Goal: Task Accomplishment & Management: Manage account settings

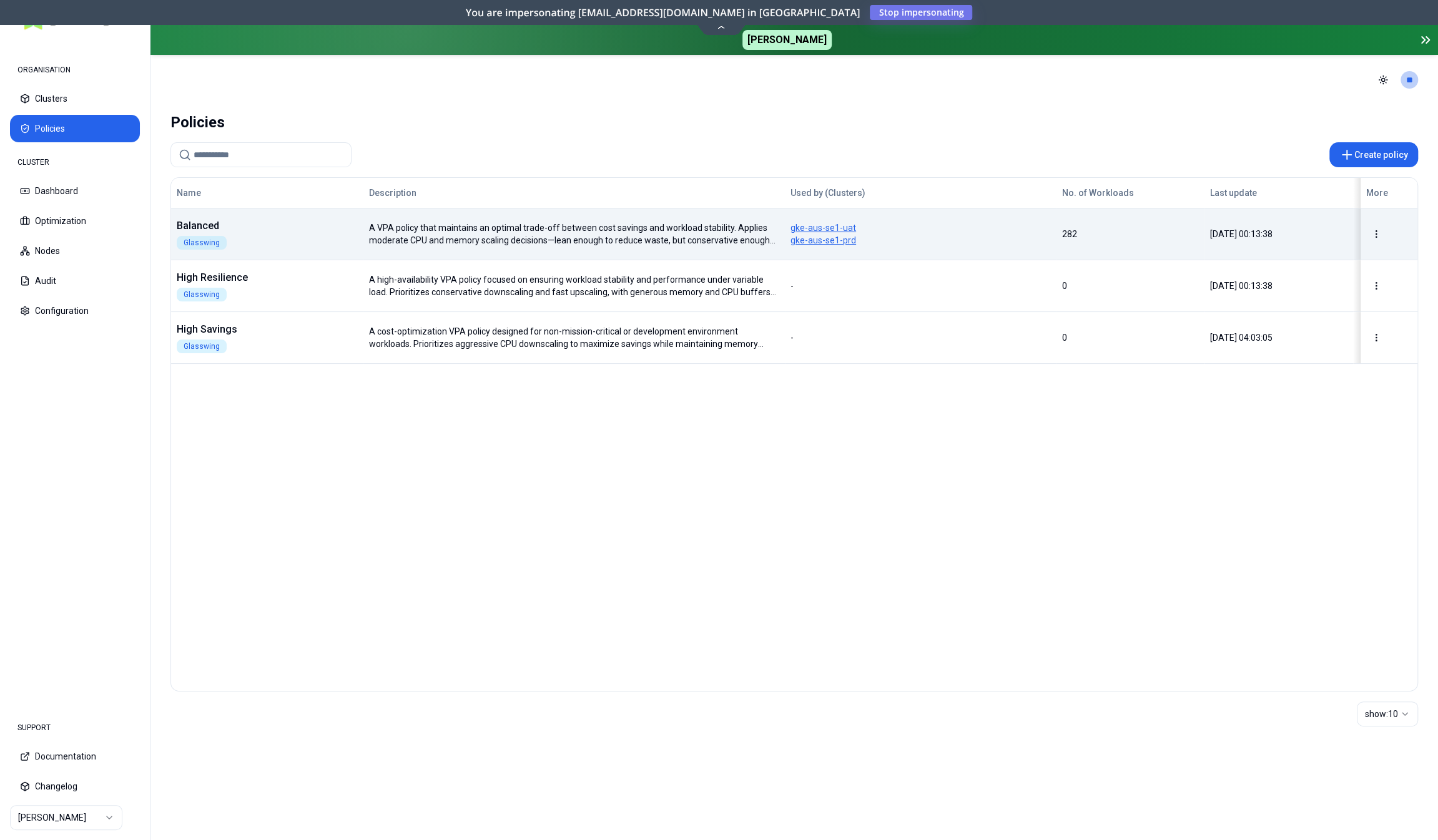
click at [316, 238] on div "Balanced Glasswing" at bounding box center [267, 233] width 191 height 32
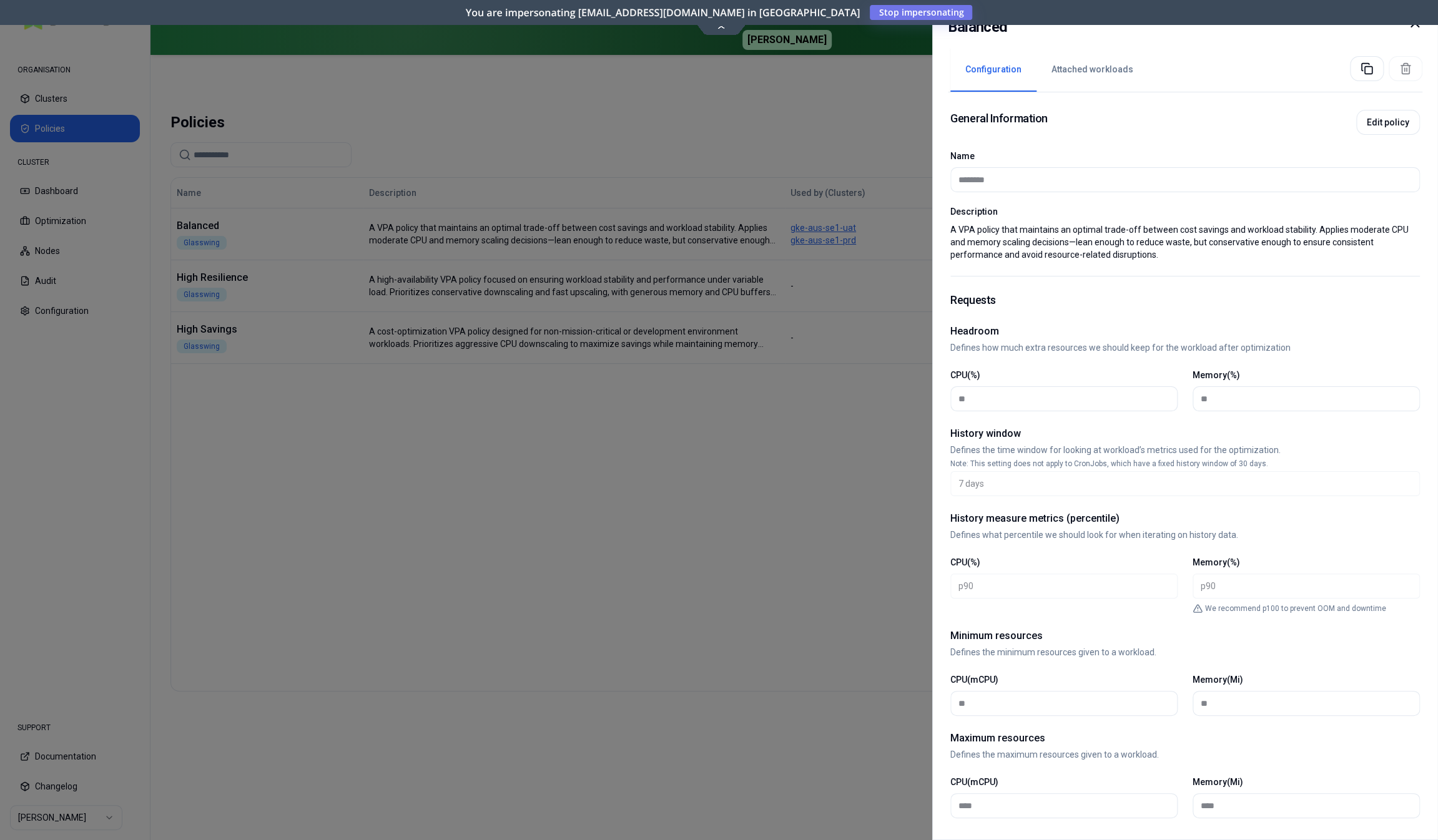
click at [576, 607] on div at bounding box center [719, 420] width 1438 height 840
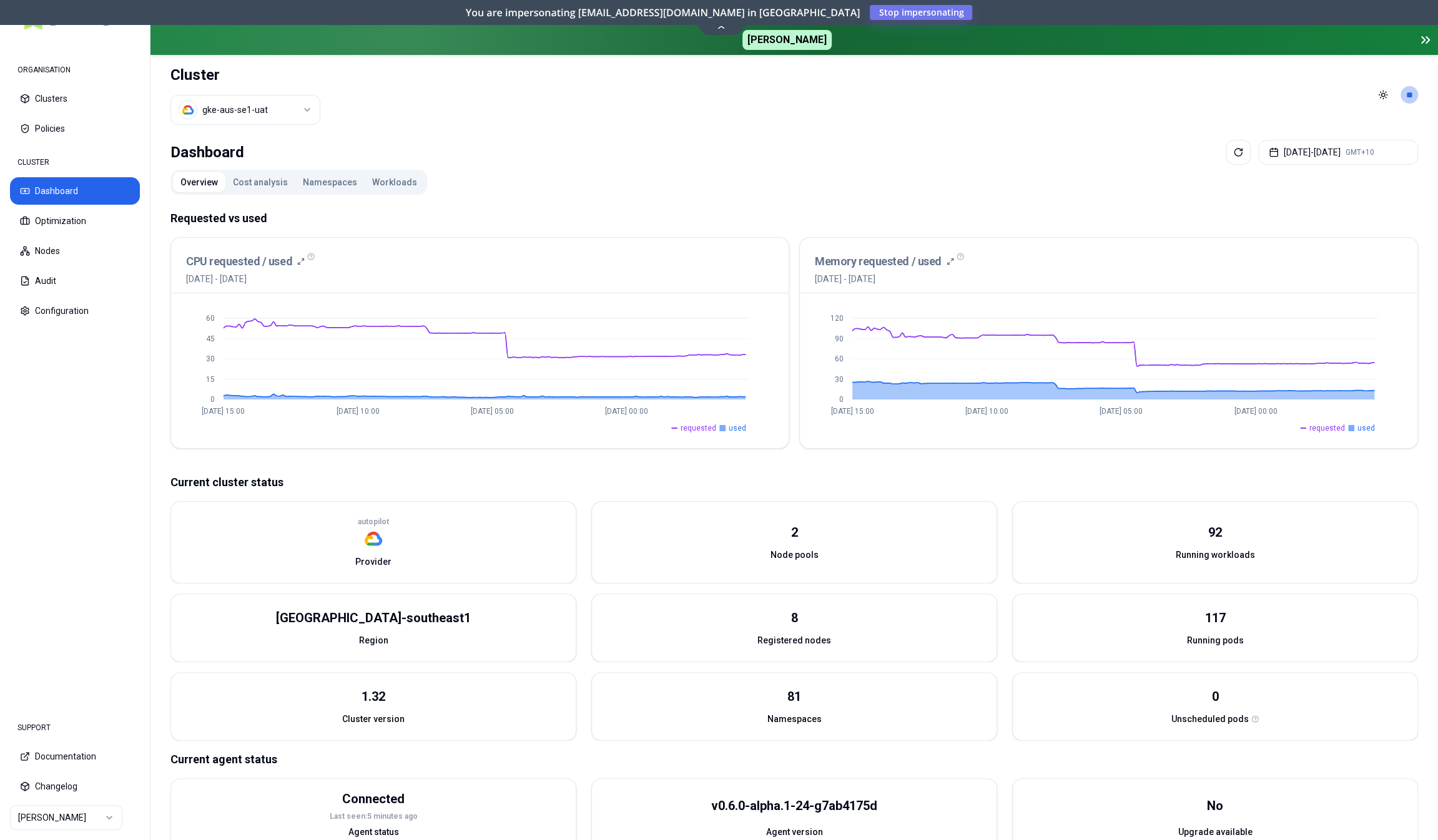
click at [264, 105] on html "ORGANISATION Clusters Policies CLUSTER Dashboard Optimization Nodes Audit Confi…" at bounding box center [719, 420] width 1438 height 840
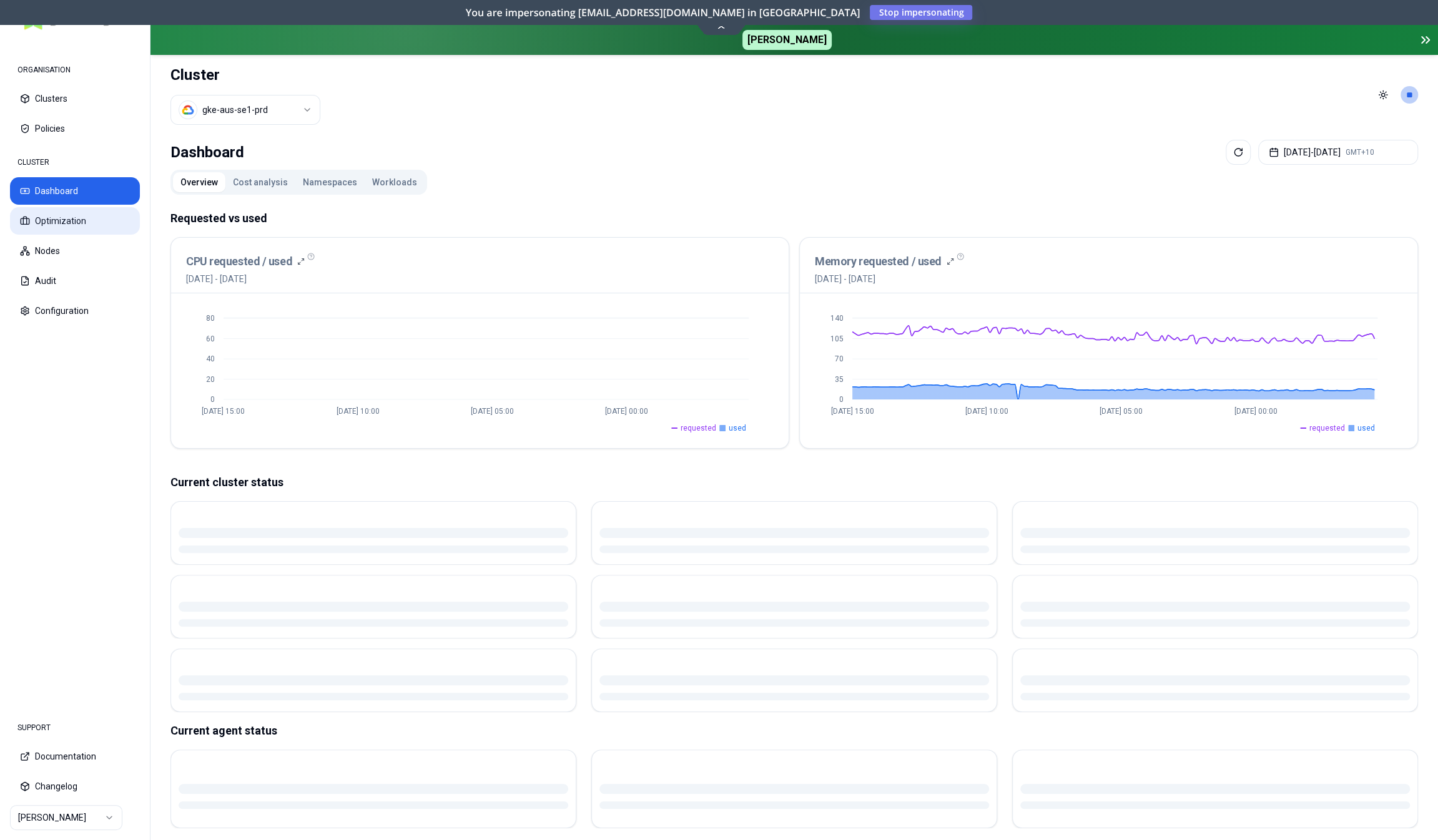
click at [62, 220] on button "Optimization" at bounding box center [75, 221] width 130 height 27
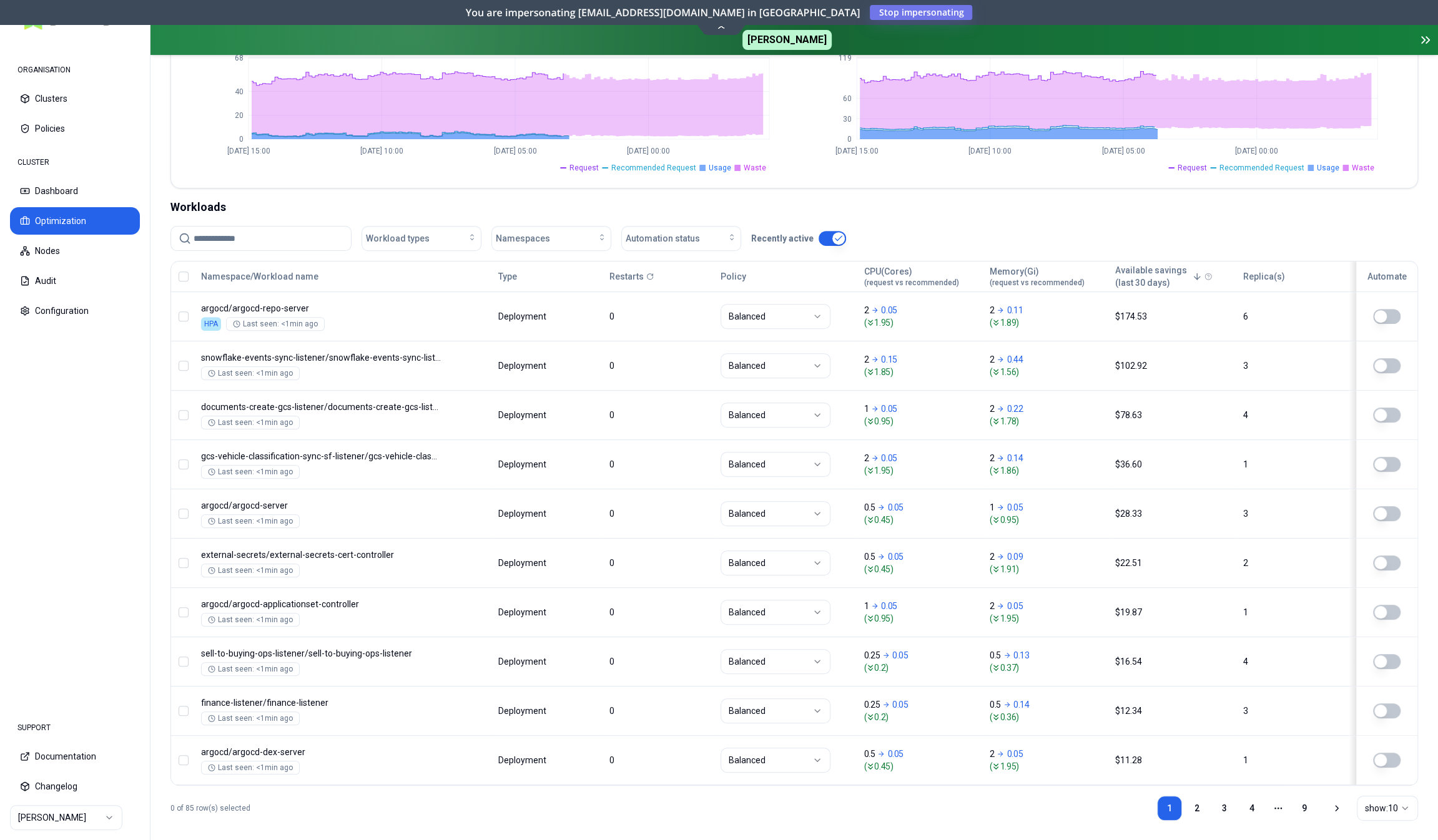
scroll to position [333, 0]
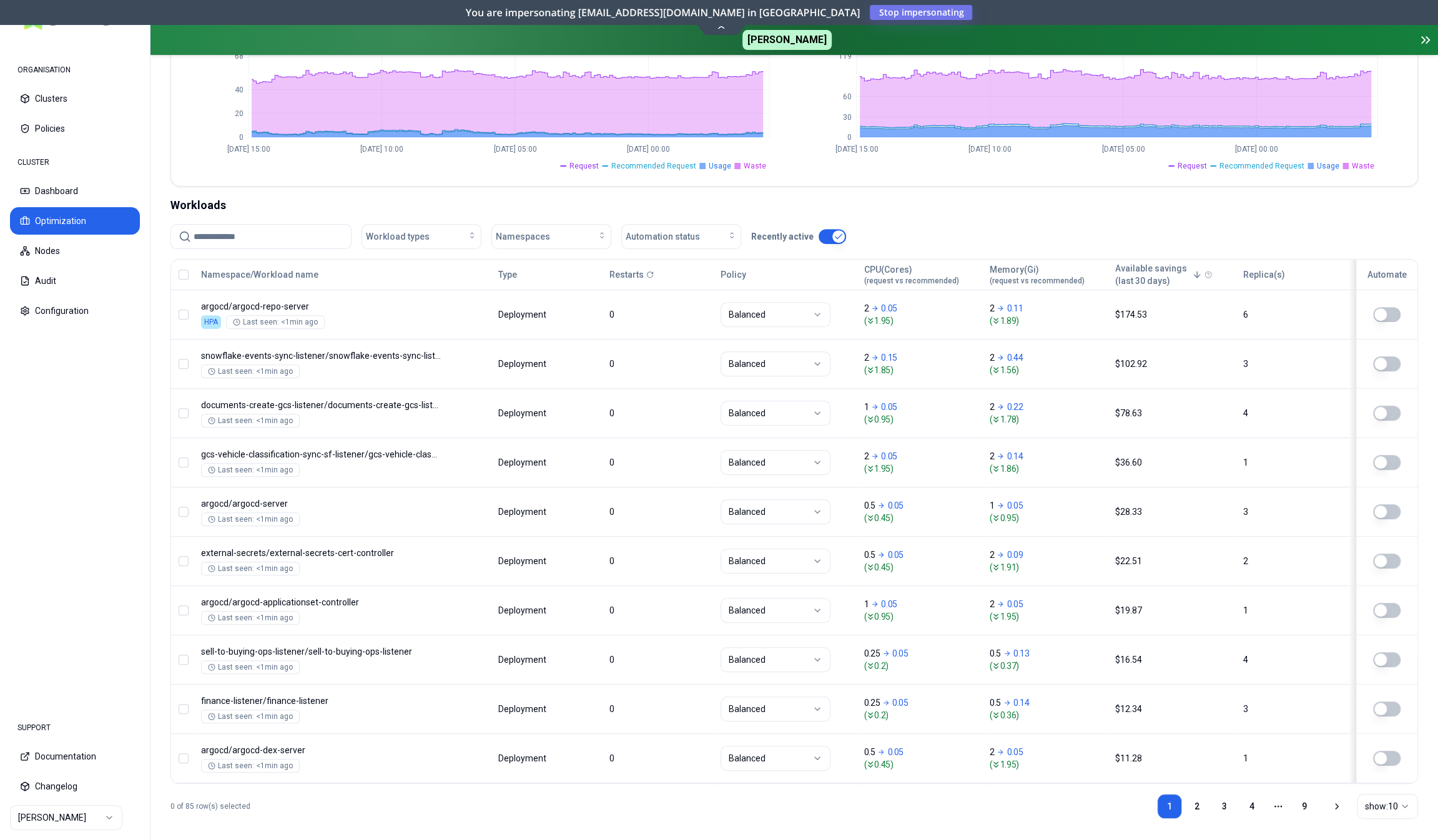
click at [1376, 799] on html "ORGANISATION Clusters Policies CLUSTER Dashboard Optimization Nodes Audit Confi…" at bounding box center [719, 420] width 1438 height 840
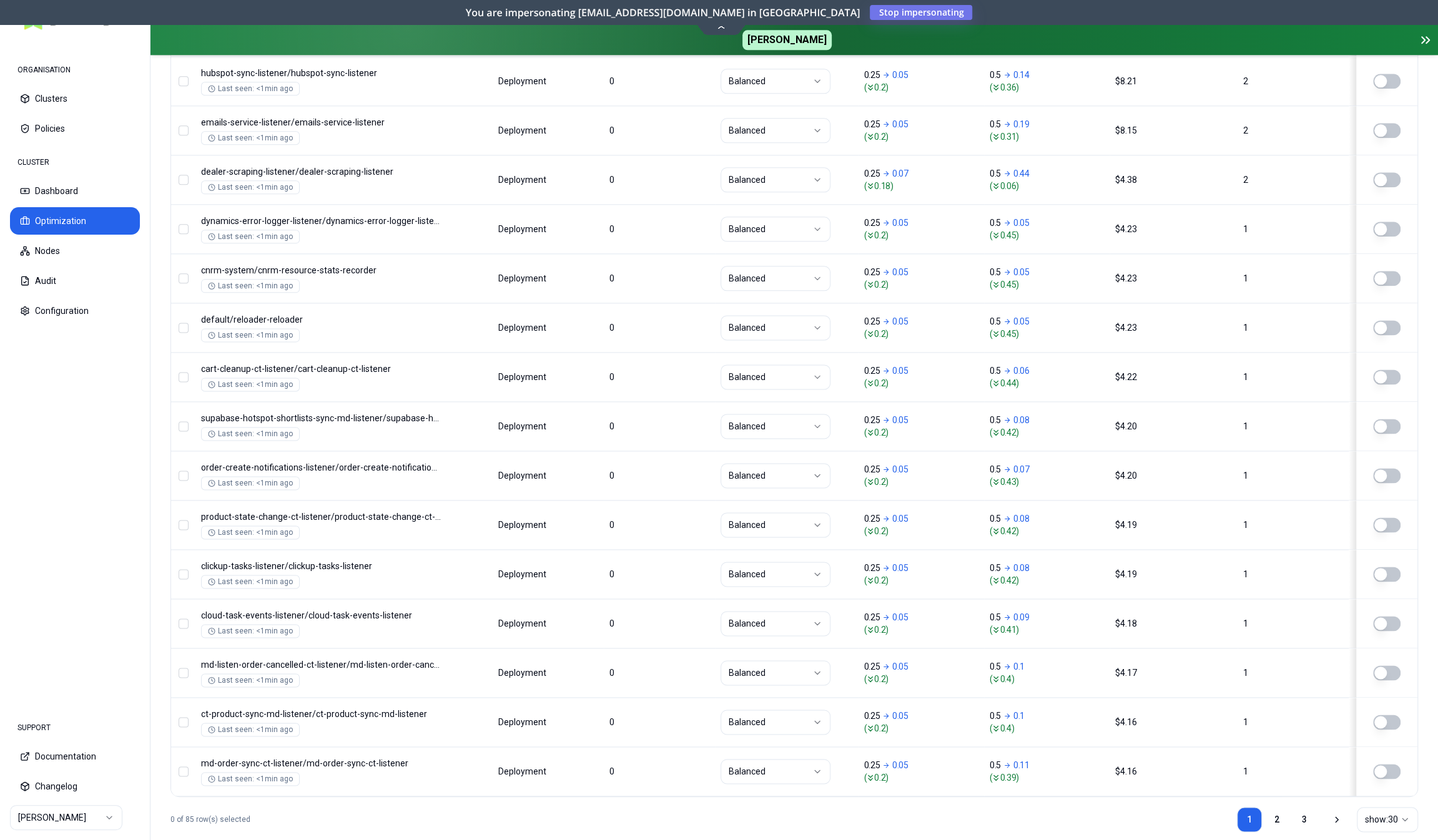
scroll to position [1307, 0]
click at [1282, 807] on link "2" at bounding box center [1278, 819] width 25 height 25
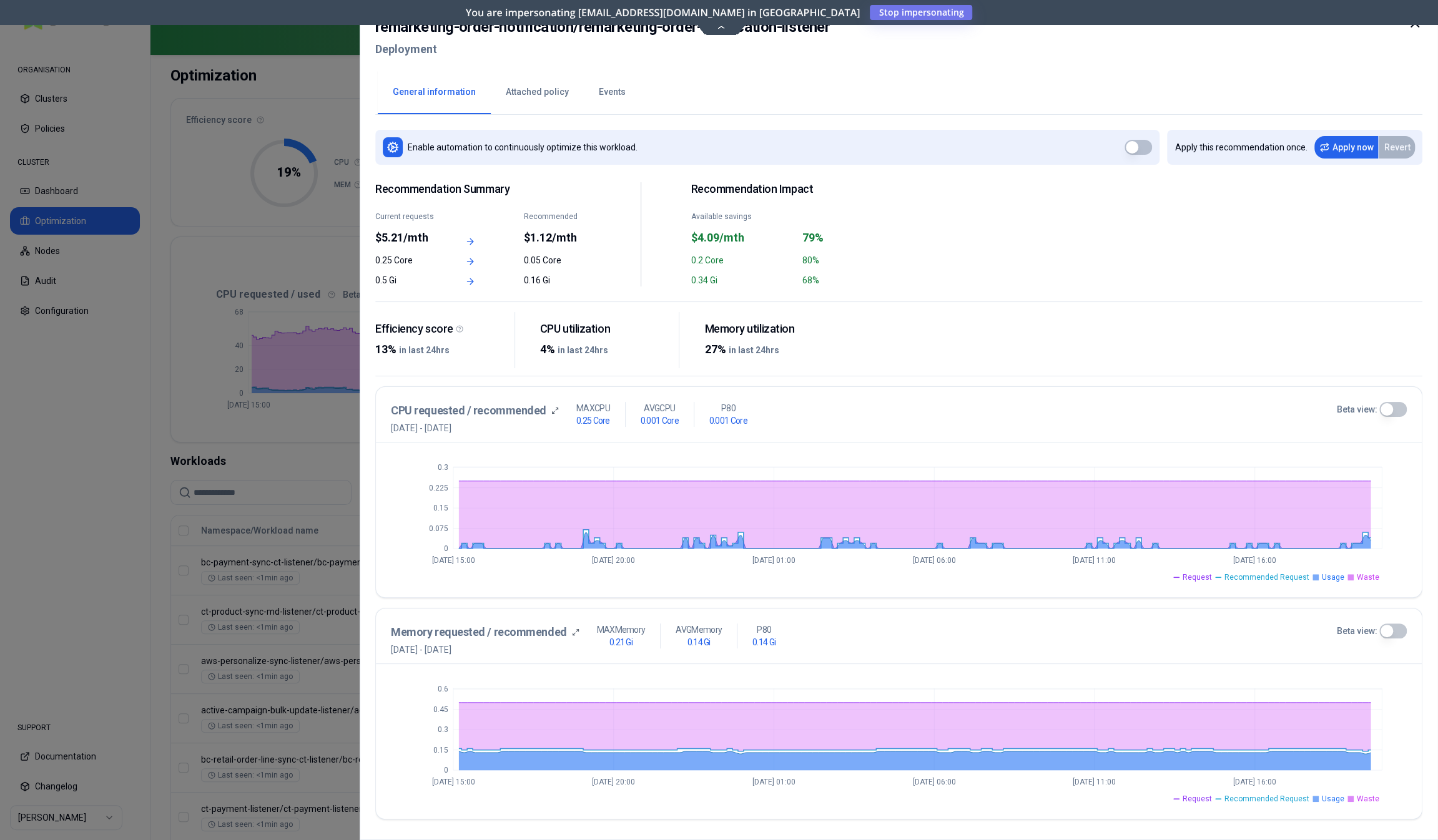
click at [610, 90] on button "Events" at bounding box center [612, 92] width 57 height 43
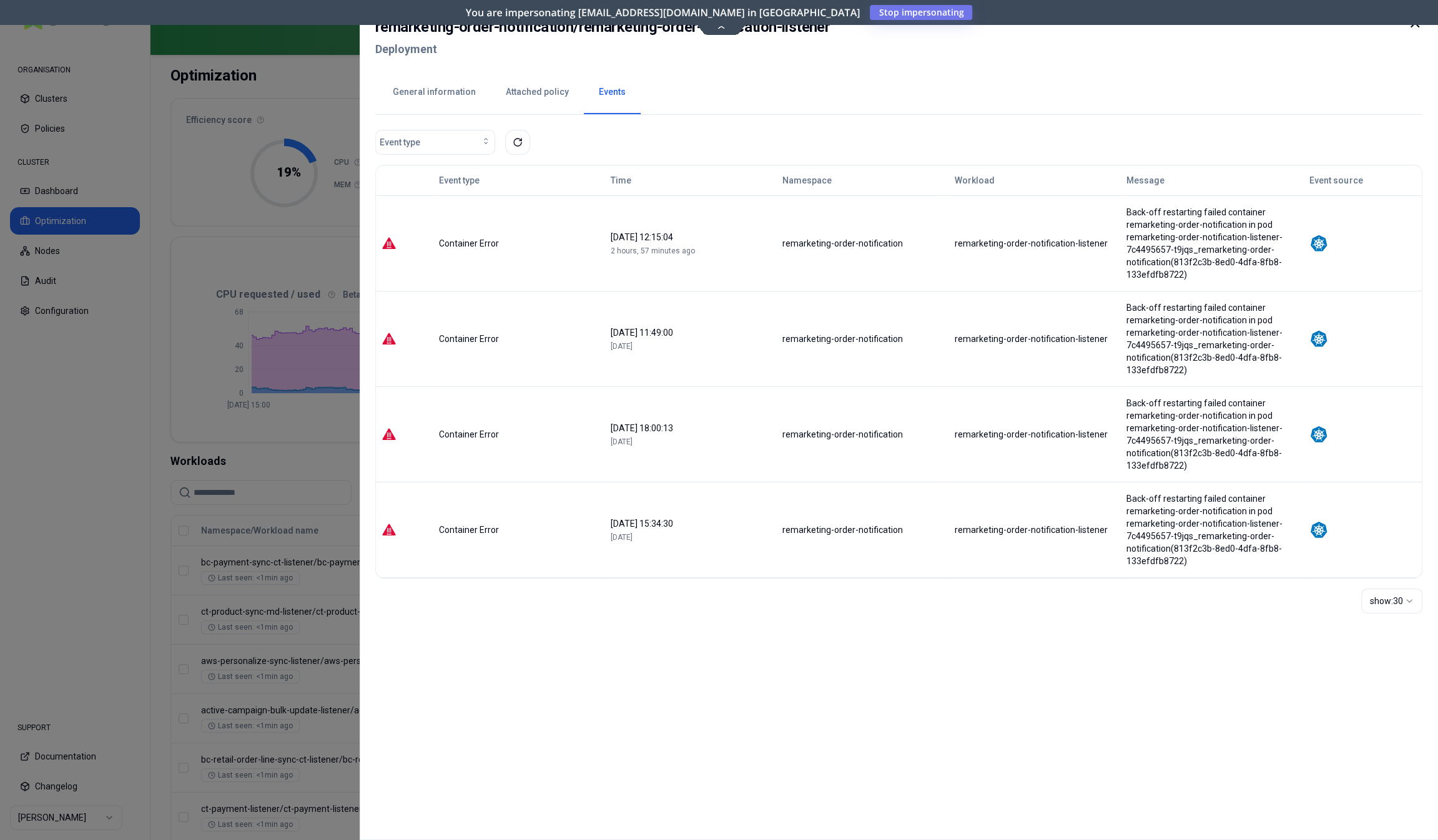
click at [284, 455] on div at bounding box center [719, 420] width 1438 height 840
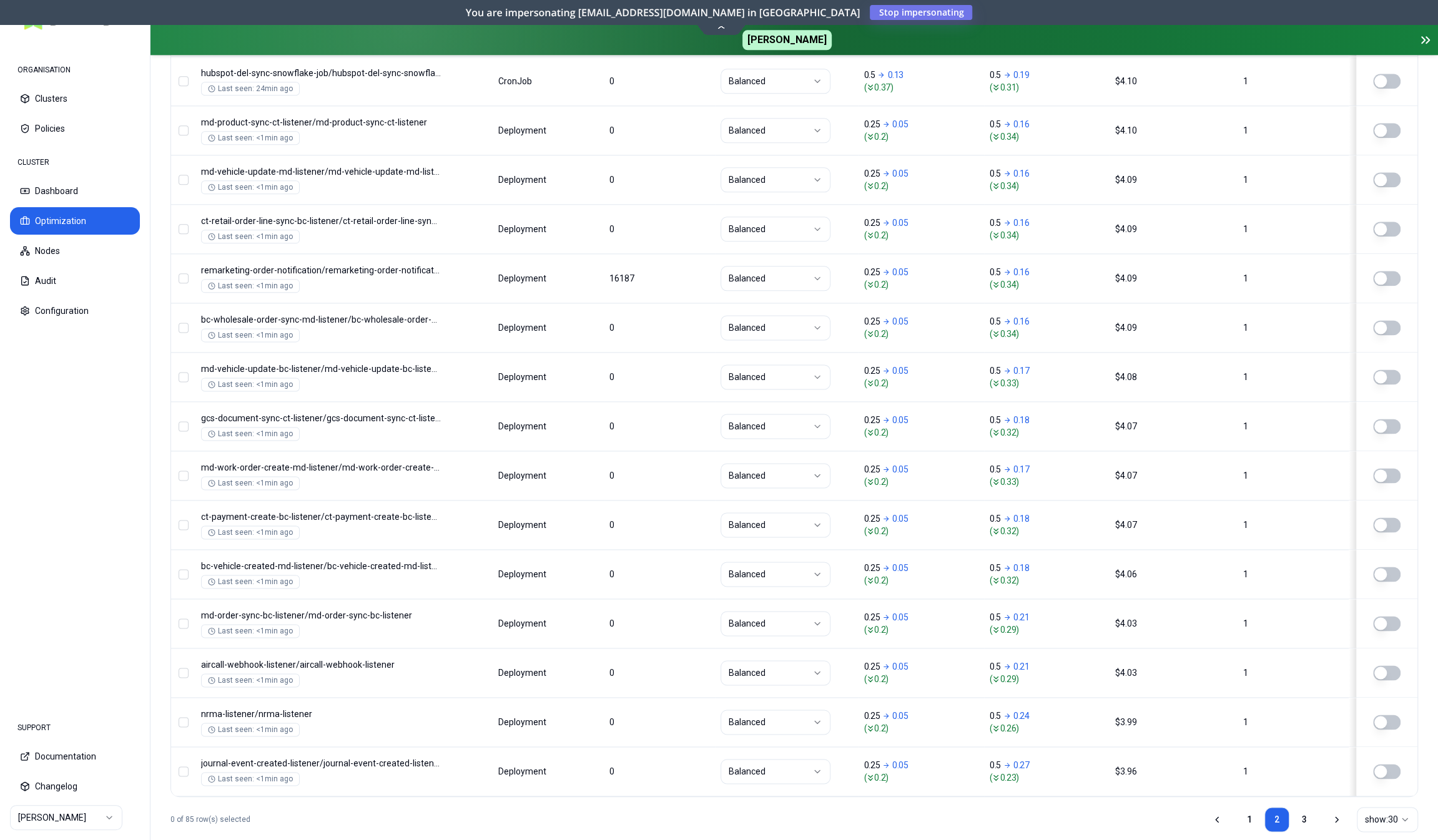
scroll to position [1307, 0]
click at [1307, 807] on link "3" at bounding box center [1305, 819] width 25 height 25
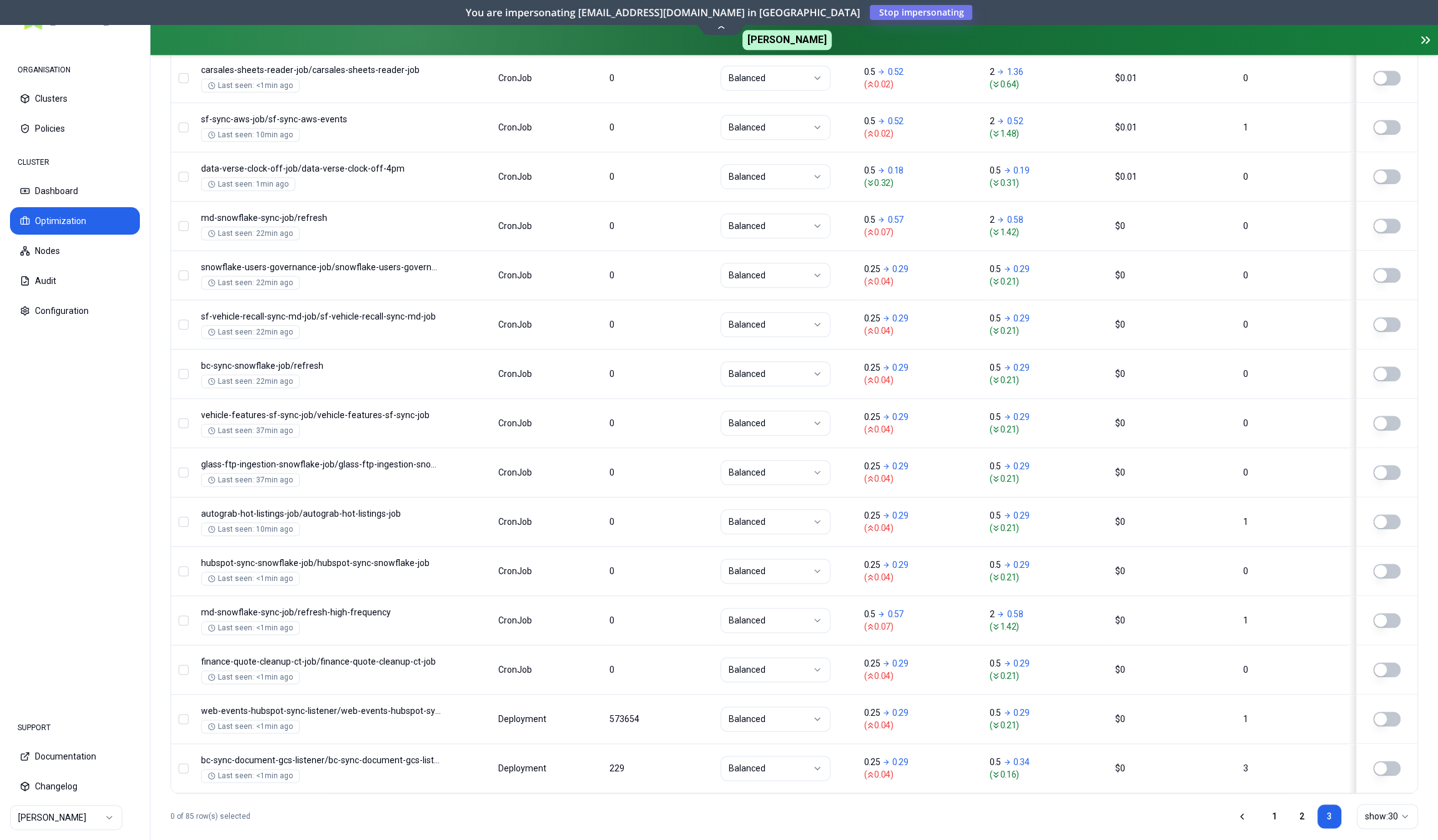
scroll to position [1064, 0]
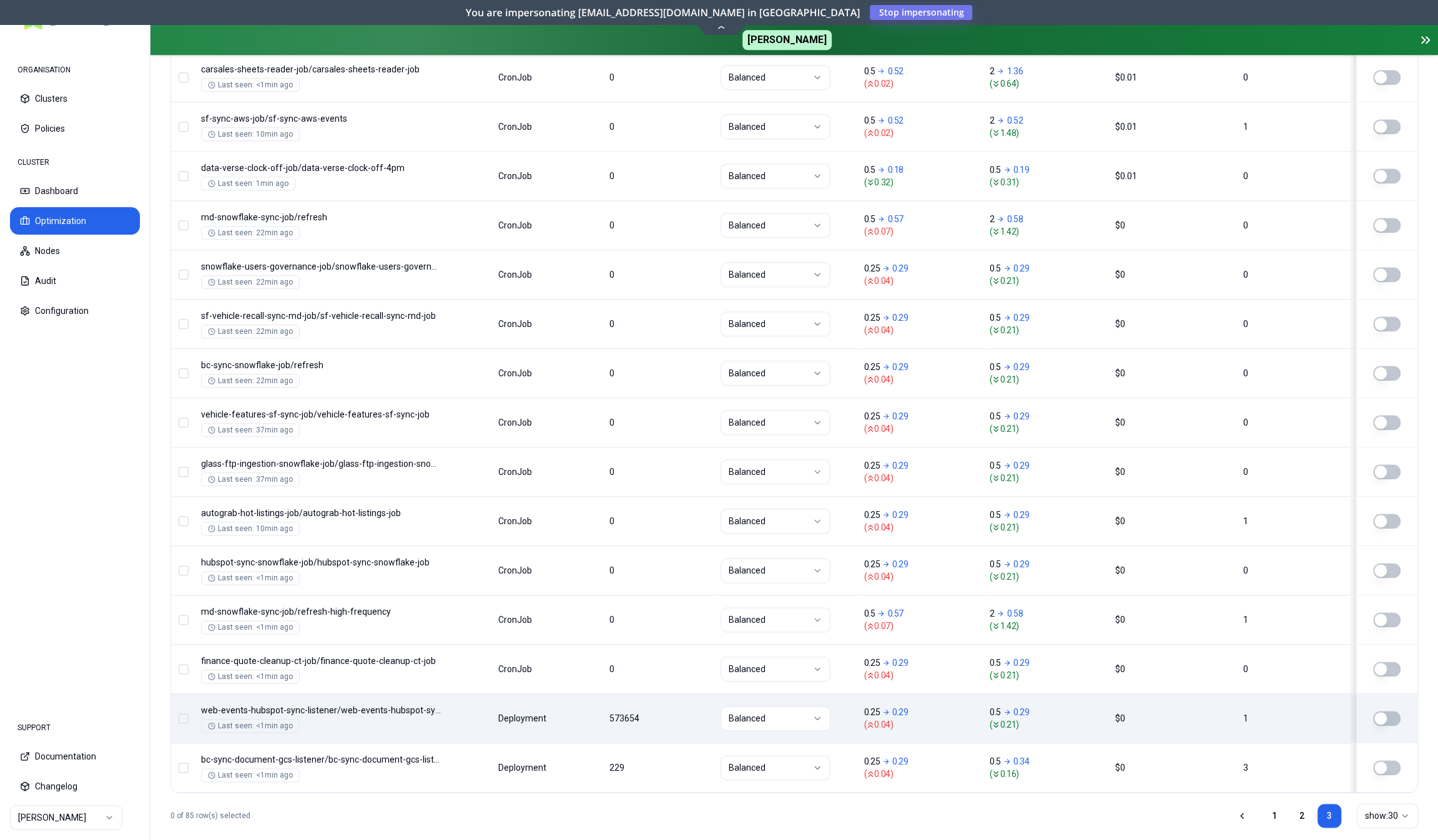
click at [680, 693] on div "Namespace/Workload name Type Restarts Policy CPU(Cores) (request vs recommended…" at bounding box center [794, 161] width 1246 height 1264
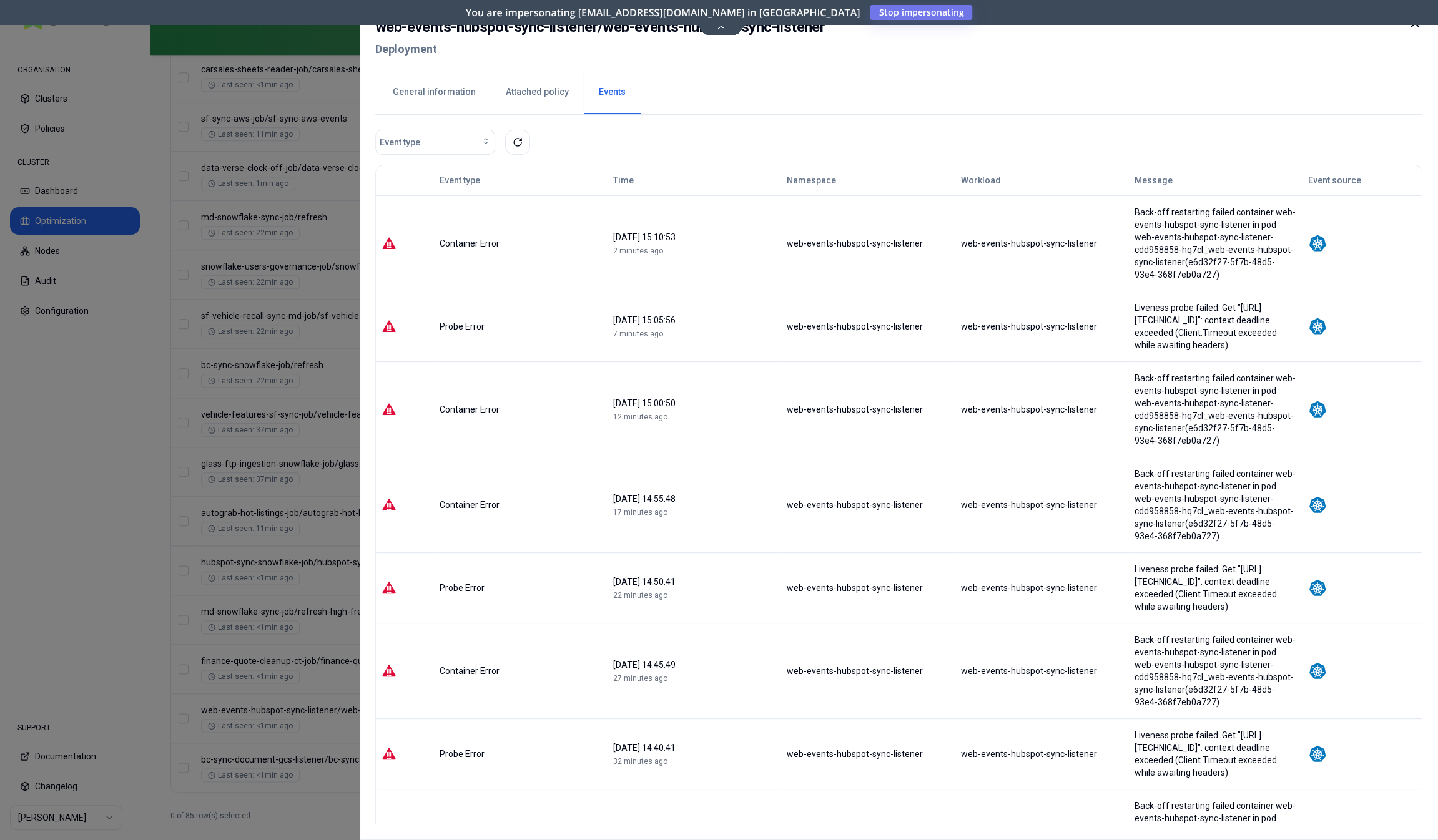
click at [326, 803] on div at bounding box center [719, 420] width 1438 height 840
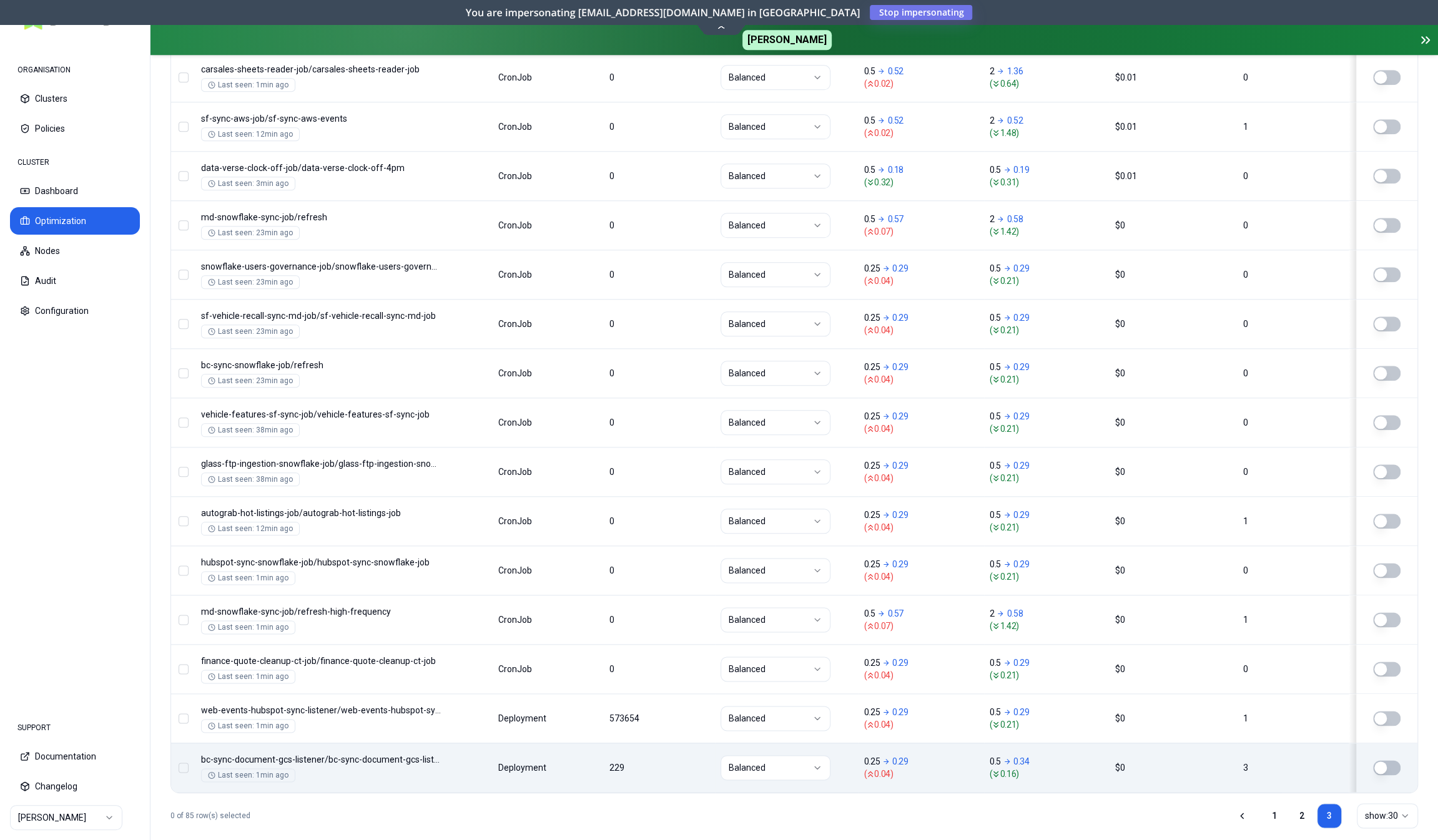
click at [371, 767] on div "Namespace/Workload name Type Restarts Policy CPU(Cores) (request vs recommended…" at bounding box center [794, 161] width 1246 height 1264
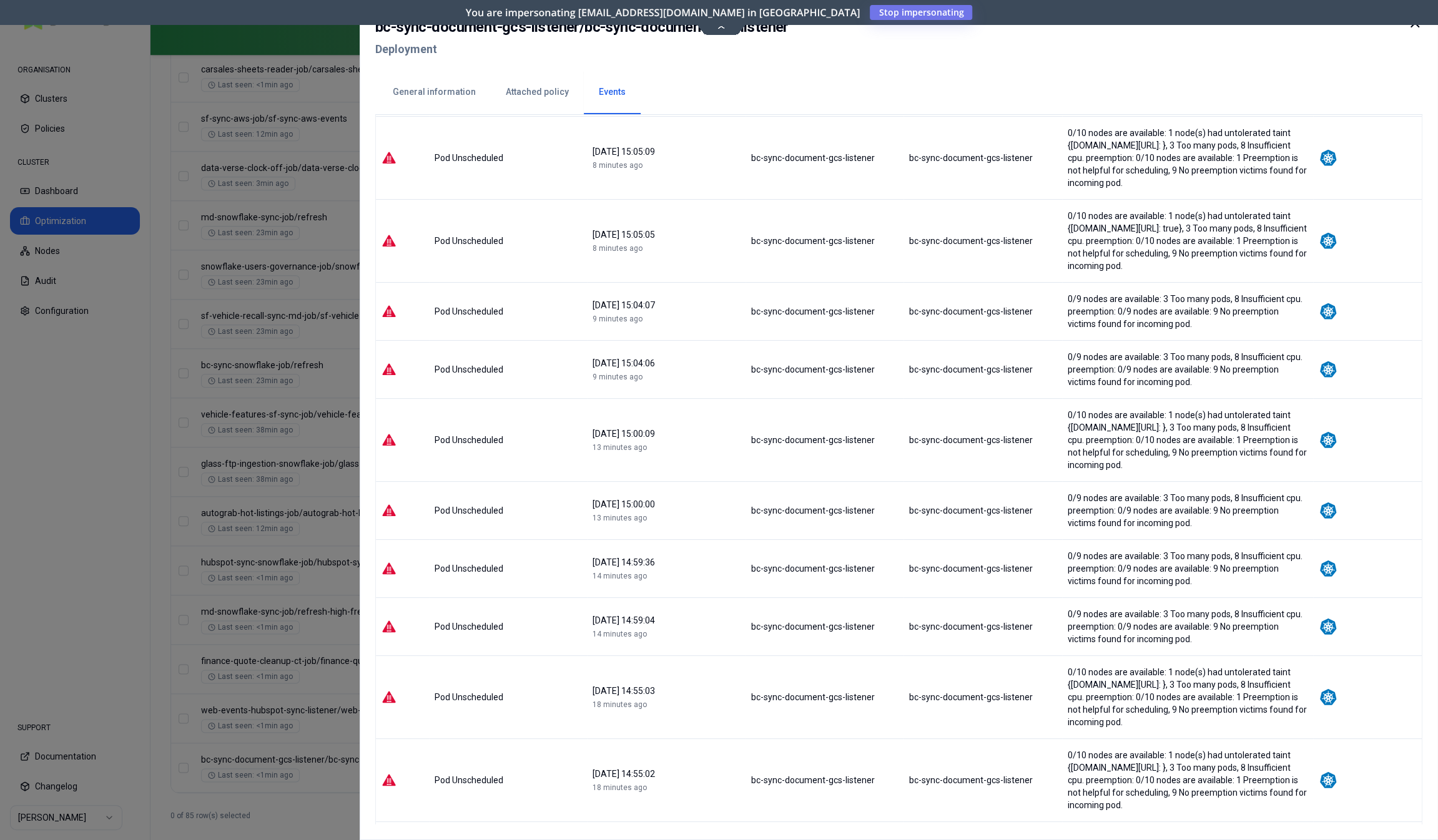
scroll to position [687, 0]
click at [334, 802] on div at bounding box center [719, 420] width 1438 height 840
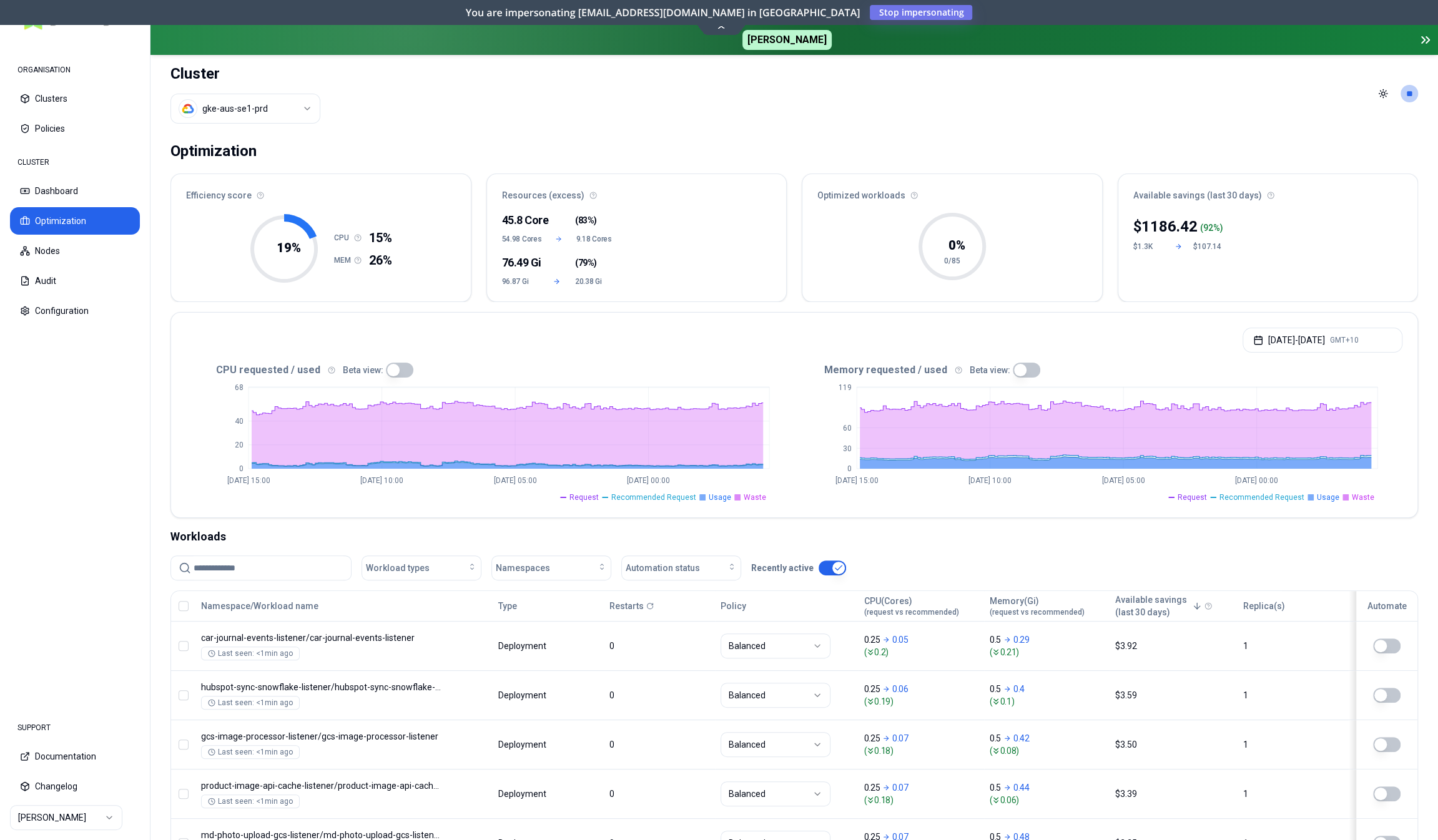
scroll to position [0, 0]
click at [286, 108] on html "ORGANISATION Clusters Policies CLUSTER Dashboard Optimization Nodes Audit Confi…" at bounding box center [719, 420] width 1438 height 840
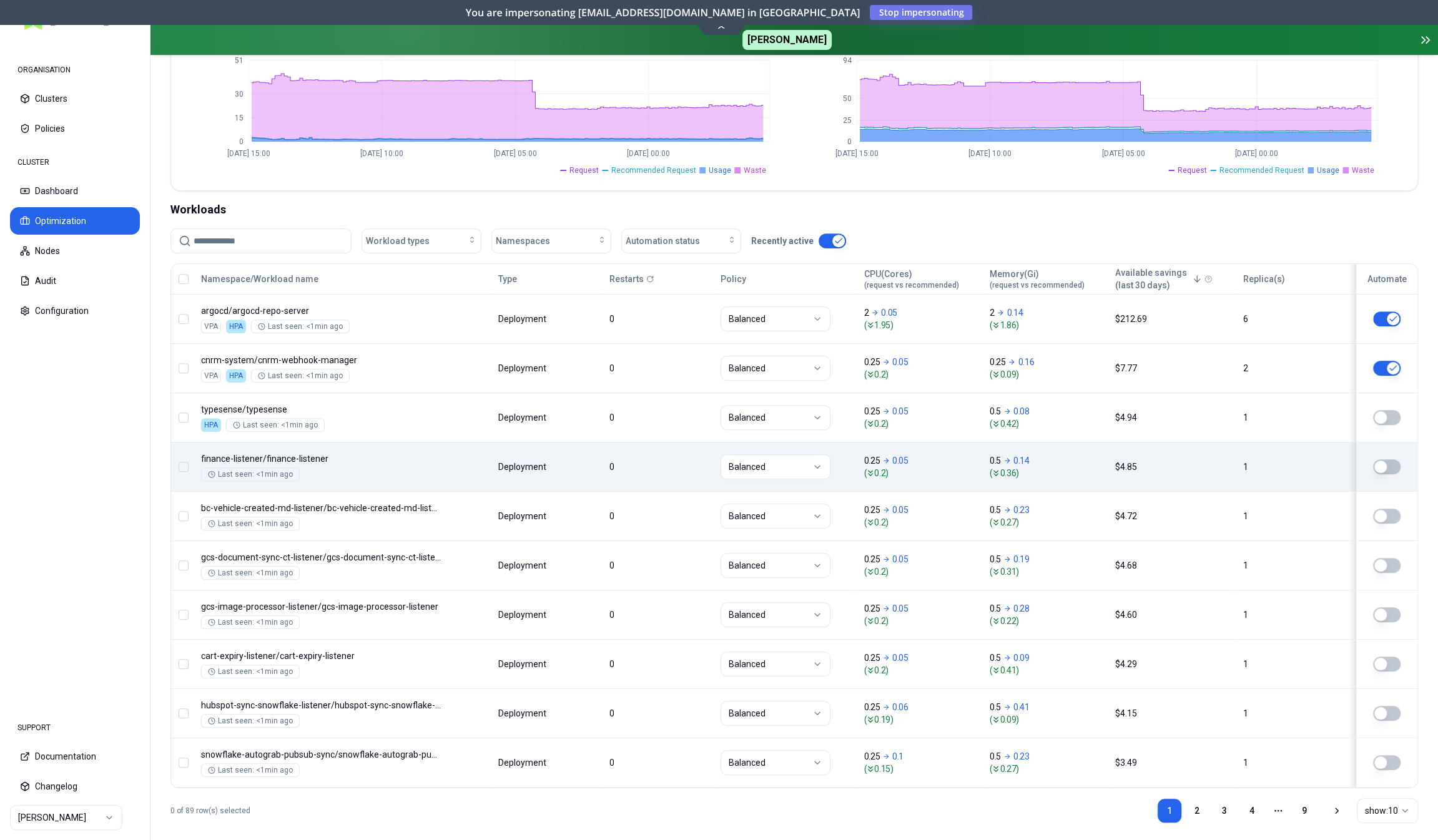
scroll to position [333, 0]
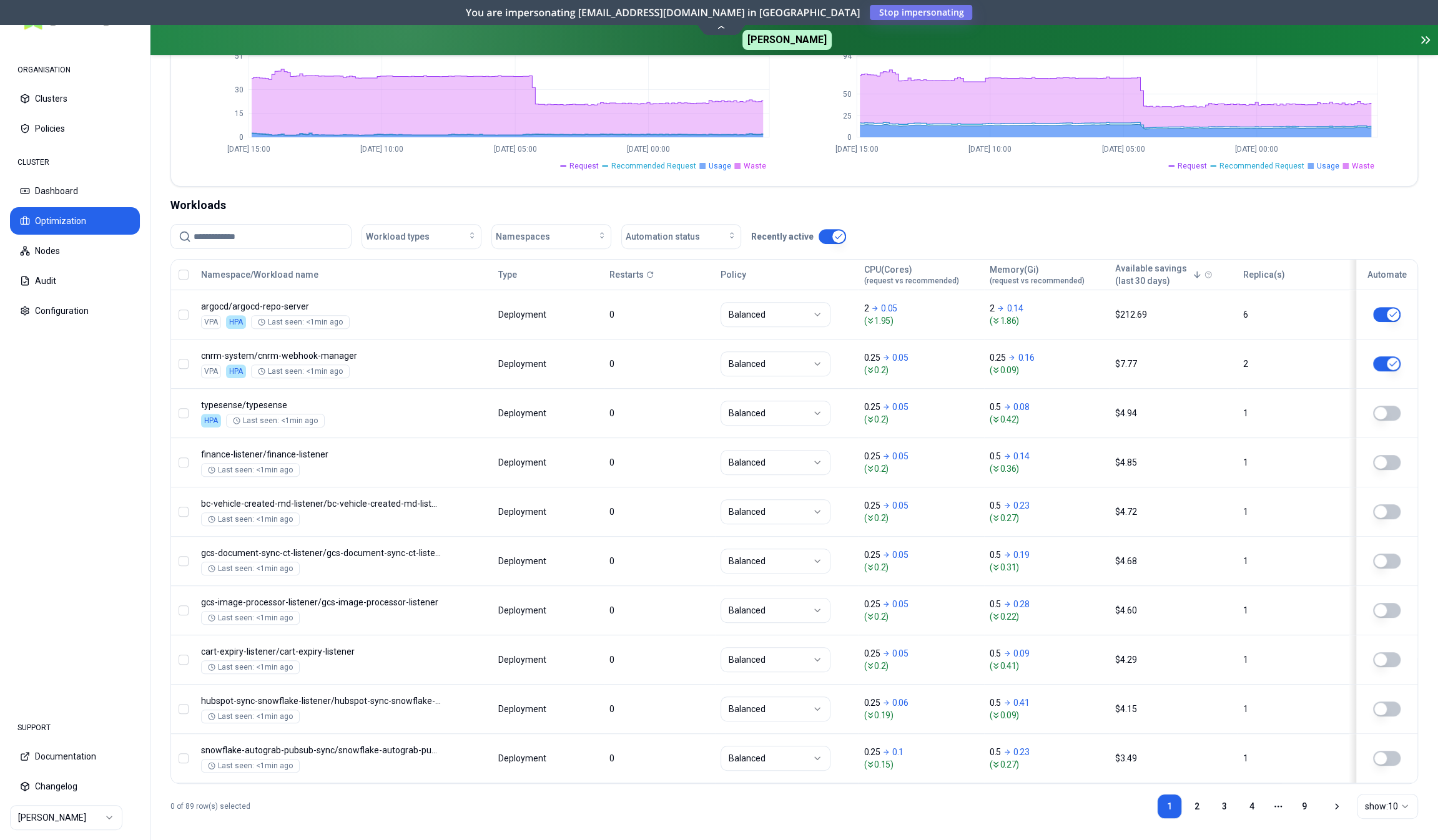
click at [1392, 795] on html "ORGANISATION Clusters Policies CLUSTER Dashboard Optimization Nodes Audit Confi…" at bounding box center [719, 420] width 1438 height 840
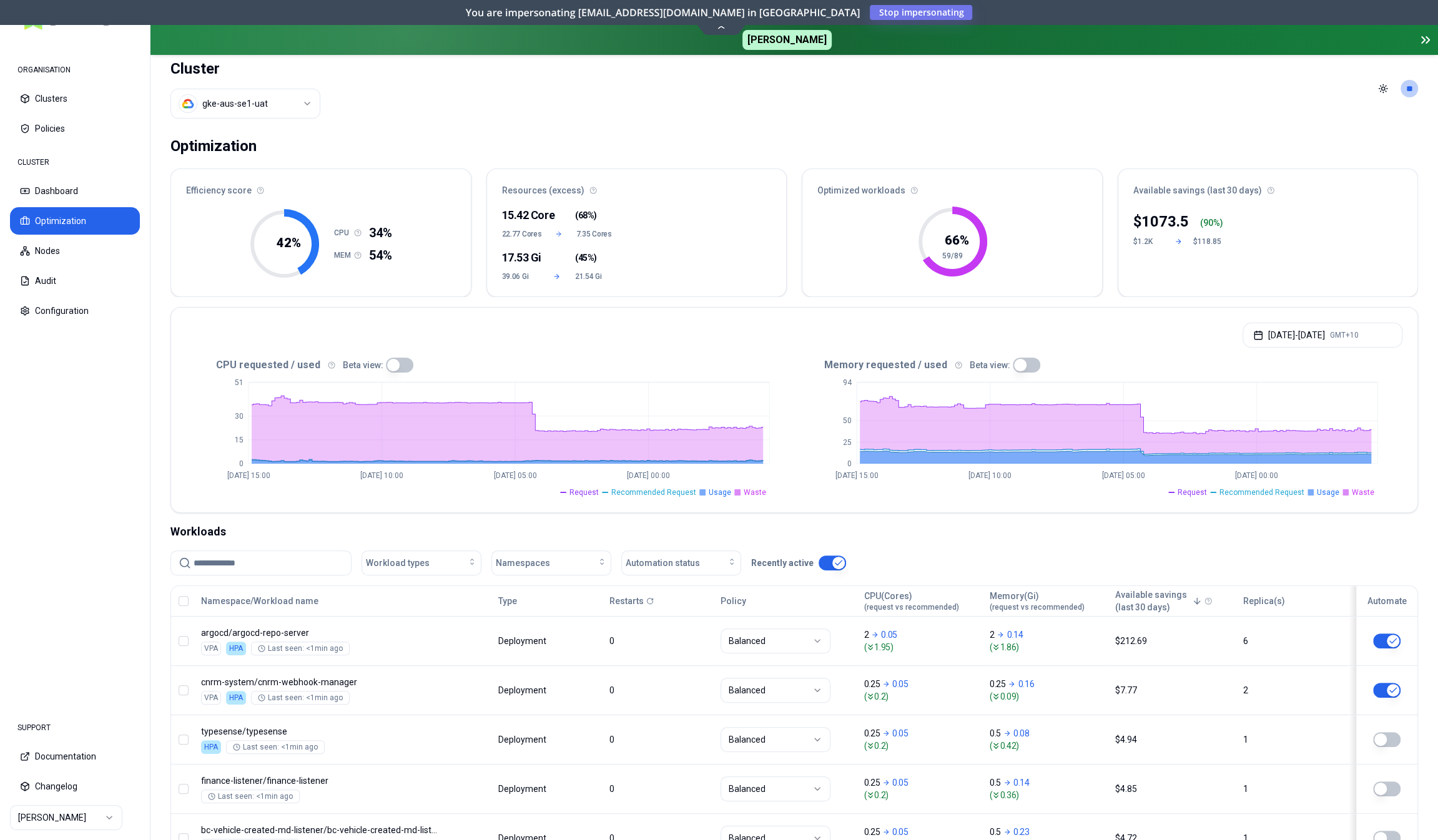
scroll to position [0, 0]
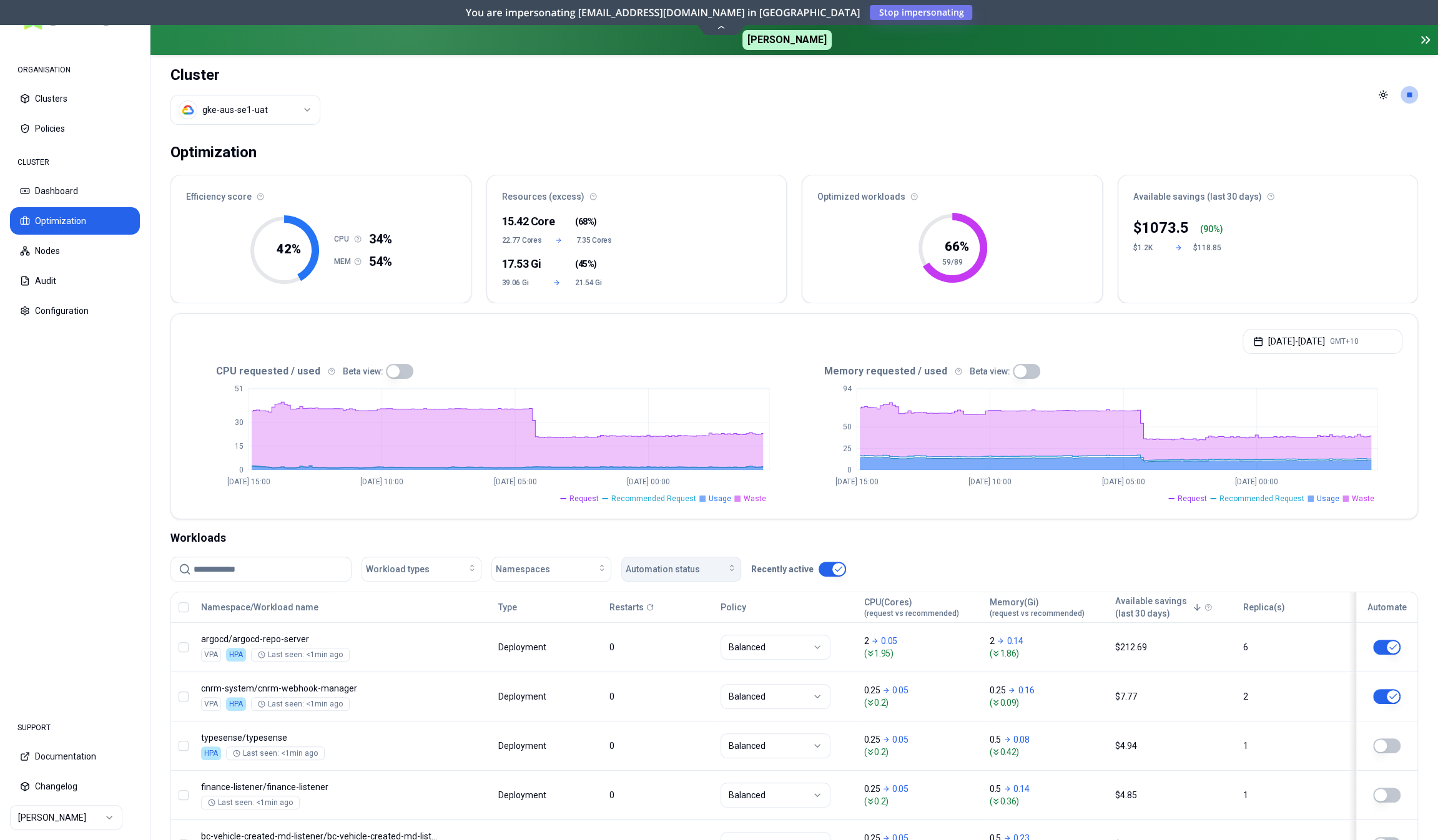
click at [699, 563] on div "Automation status" at bounding box center [681, 570] width 111 height 13
click at [664, 620] on div "off" at bounding box center [683, 616] width 119 height 20
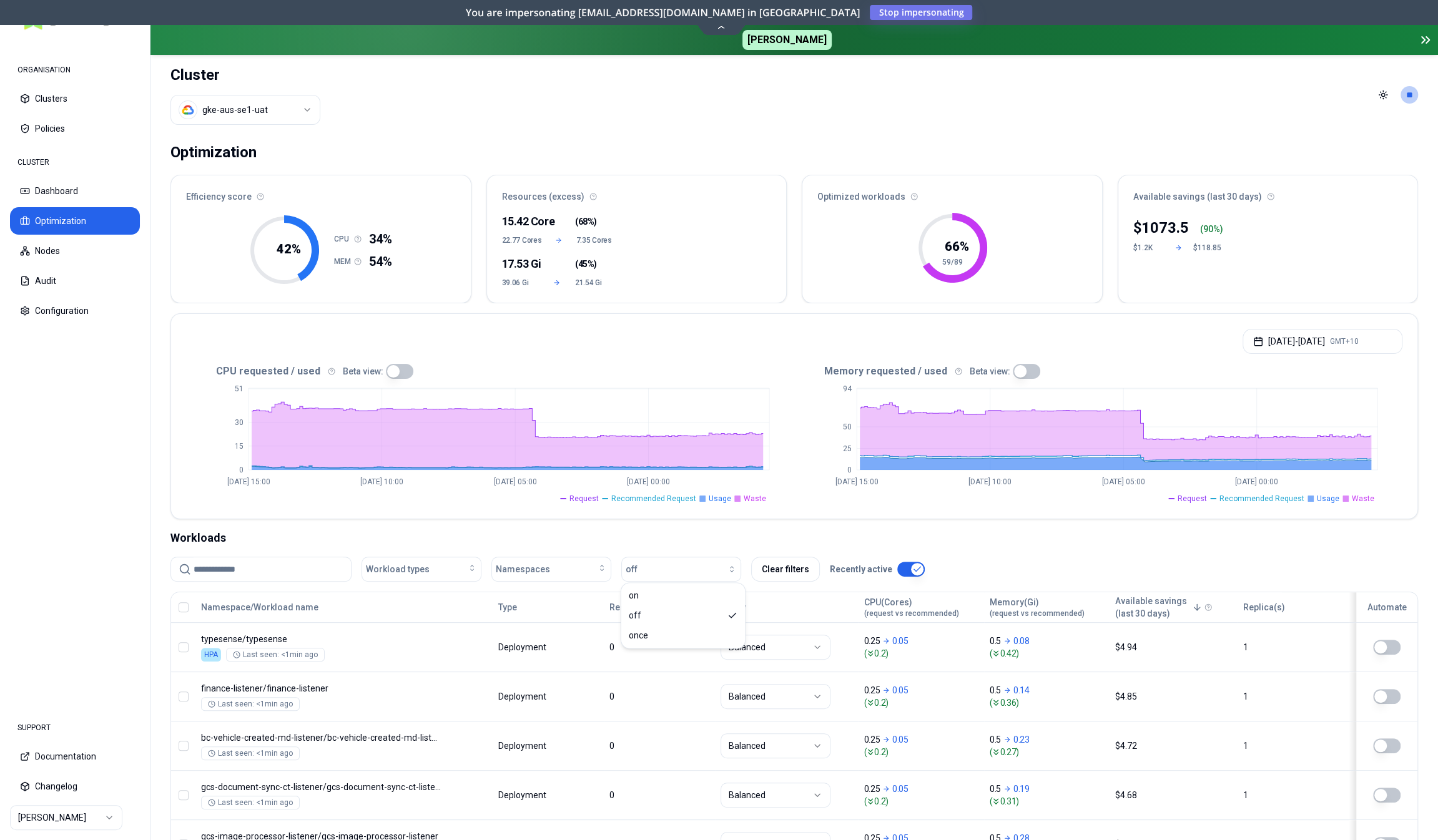
click at [701, 536] on div "Workloads" at bounding box center [794, 537] width 1248 height 17
click at [546, 568] on div "Namespaces" at bounding box center [551, 570] width 111 height 13
type input "***"
click at [542, 625] on span "car-journal-events-listener" at bounding box center [551, 624] width 105 height 13
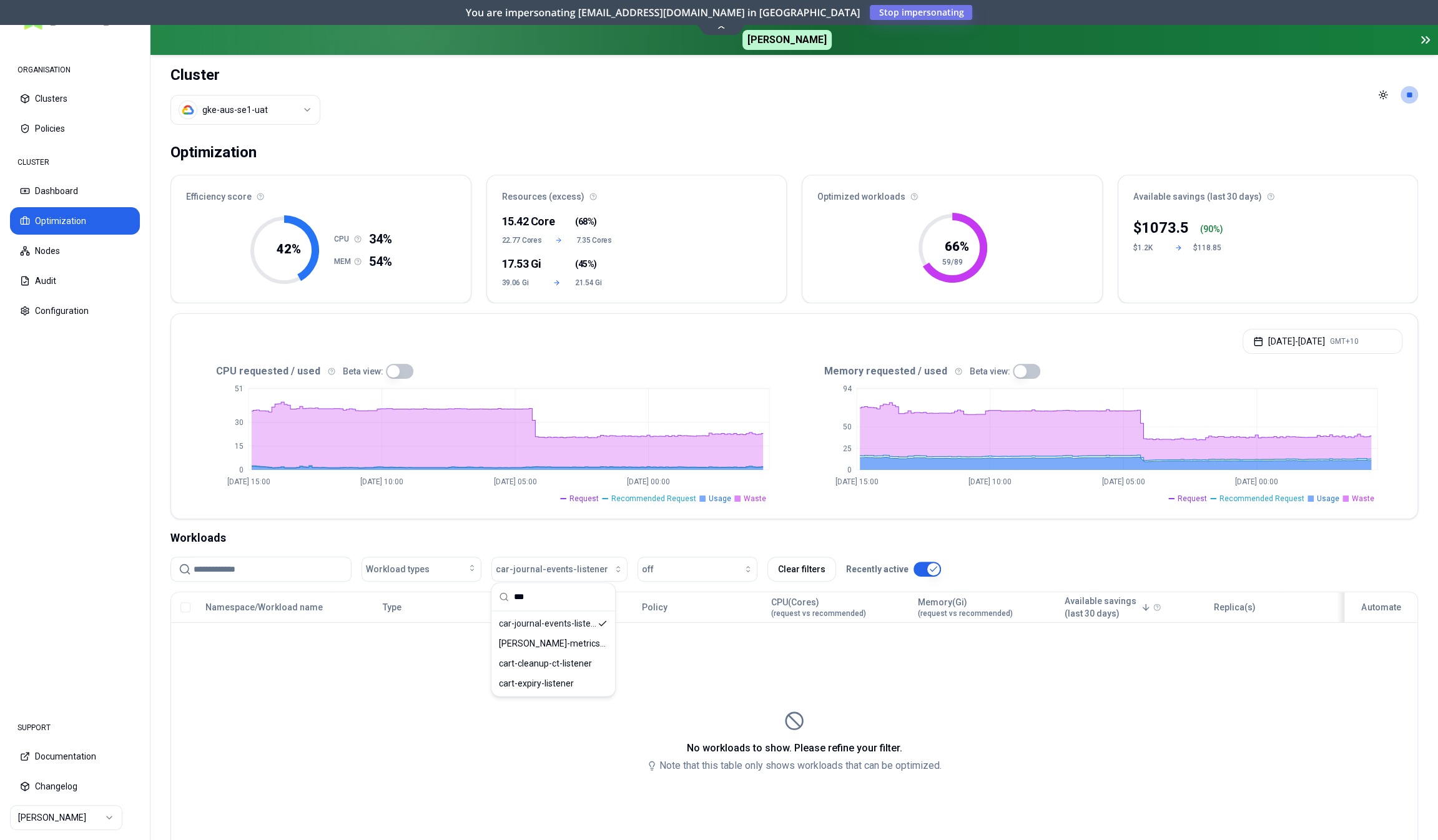
click at [631, 532] on div "Workloads" at bounding box center [794, 537] width 1248 height 17
click at [696, 576] on button "off" at bounding box center [697, 570] width 120 height 25
click at [683, 604] on div "on" at bounding box center [691, 596] width 119 height 20
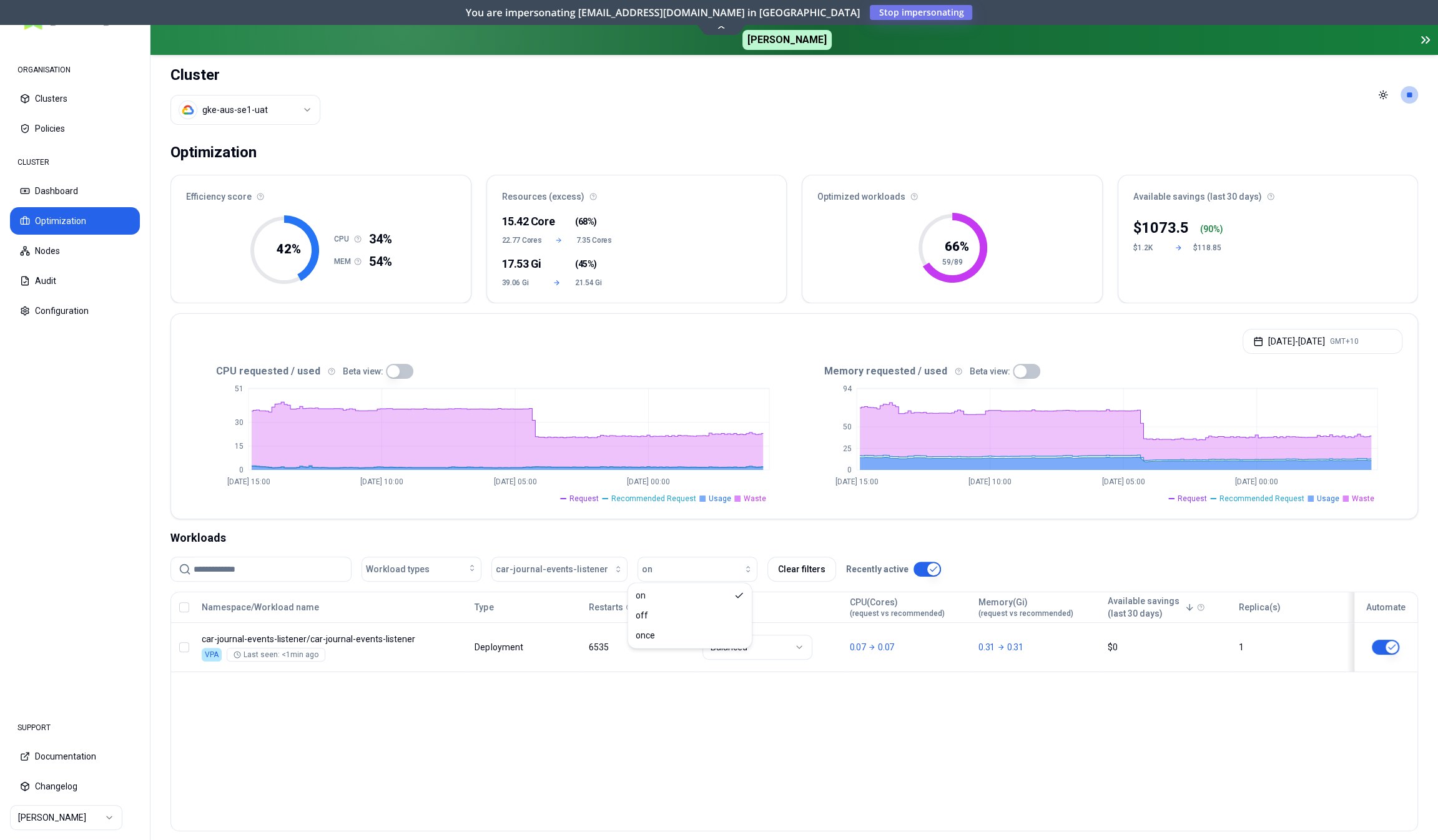
click at [679, 535] on div "Workloads" at bounding box center [794, 537] width 1248 height 17
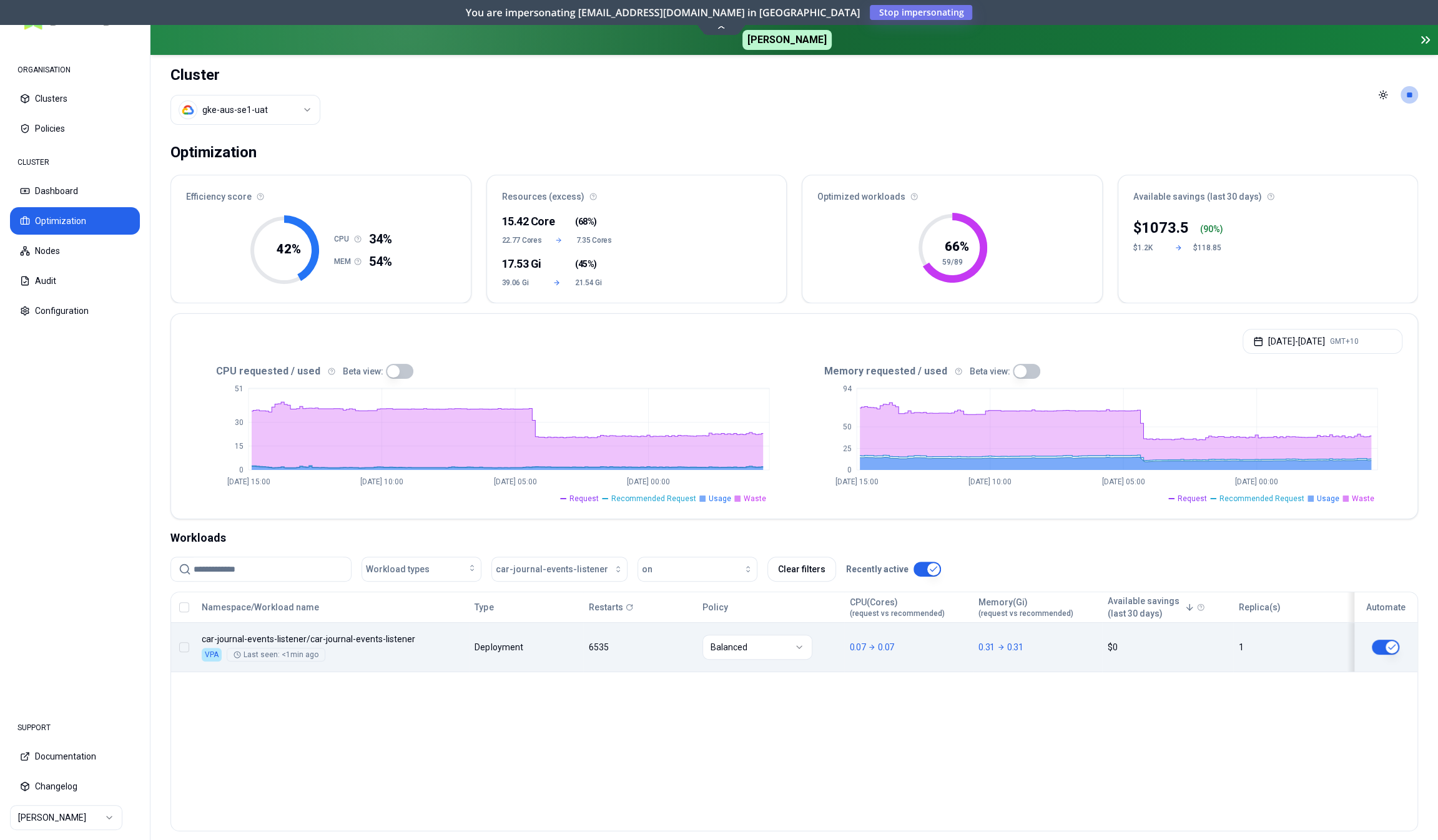
click at [536, 644] on div "Namespace/Workload name Type Restarts Policy CPU(Cores) (request vs recommended…" at bounding box center [794, 632] width 1246 height 80
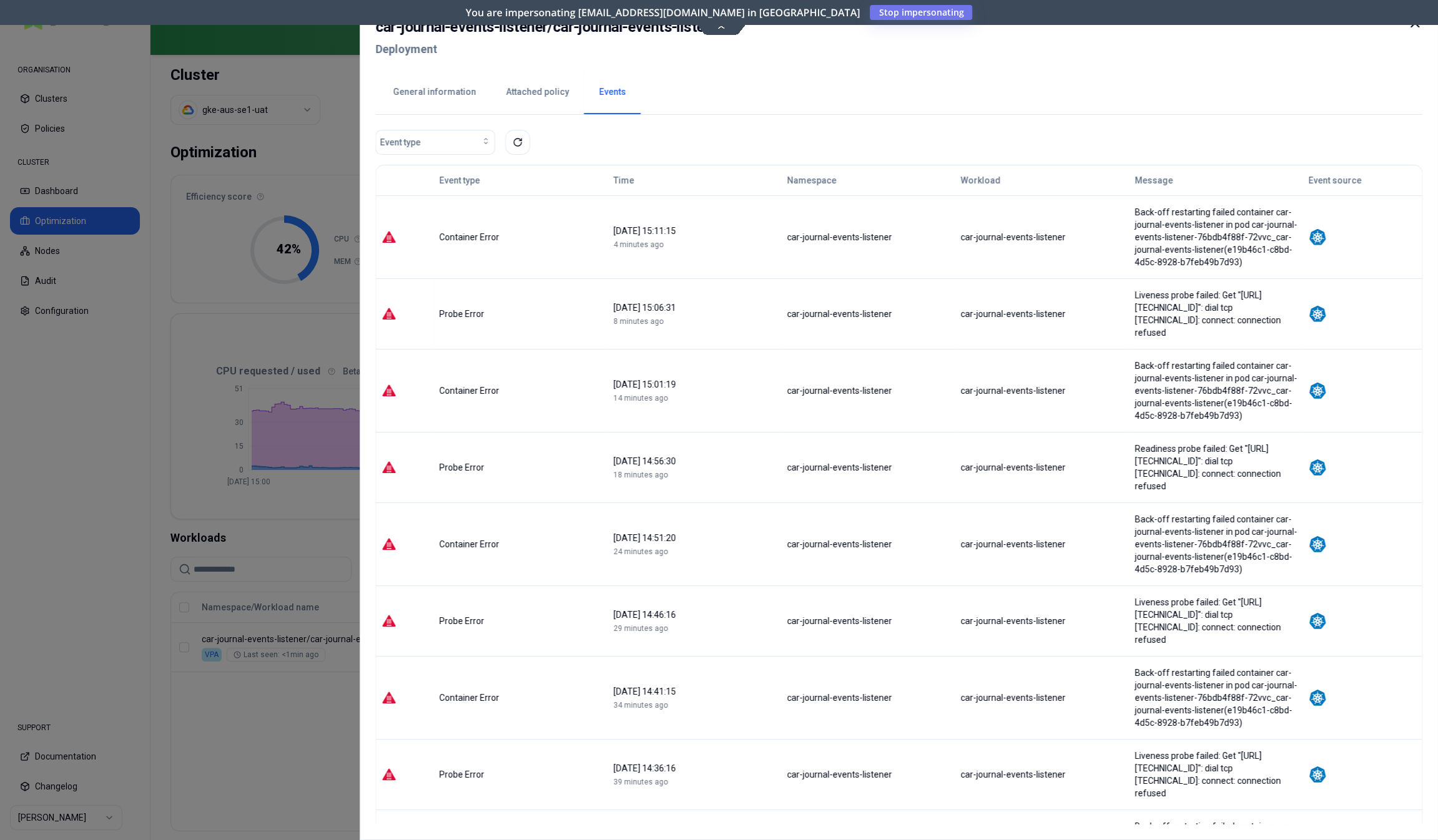
click at [1134, 289] on div "Liveness probe failed: Get "http://10.194.128.229:5000/api/v2/healthz": dial tc…" at bounding box center [1215, 314] width 162 height 50
drag, startPoint x: 1101, startPoint y: 282, endPoint x: 1159, endPoint y: 306, distance: 62.8
click at [1159, 306] on div "Liveness probe failed: Get "http://10.194.128.229:5000/api/v2/healthz": dial tc…" at bounding box center [1215, 314] width 162 height 50
copy div "Liveness probe failed: Get "http://10.194.128.229:5000/api/v2/healthz": dial tc…"
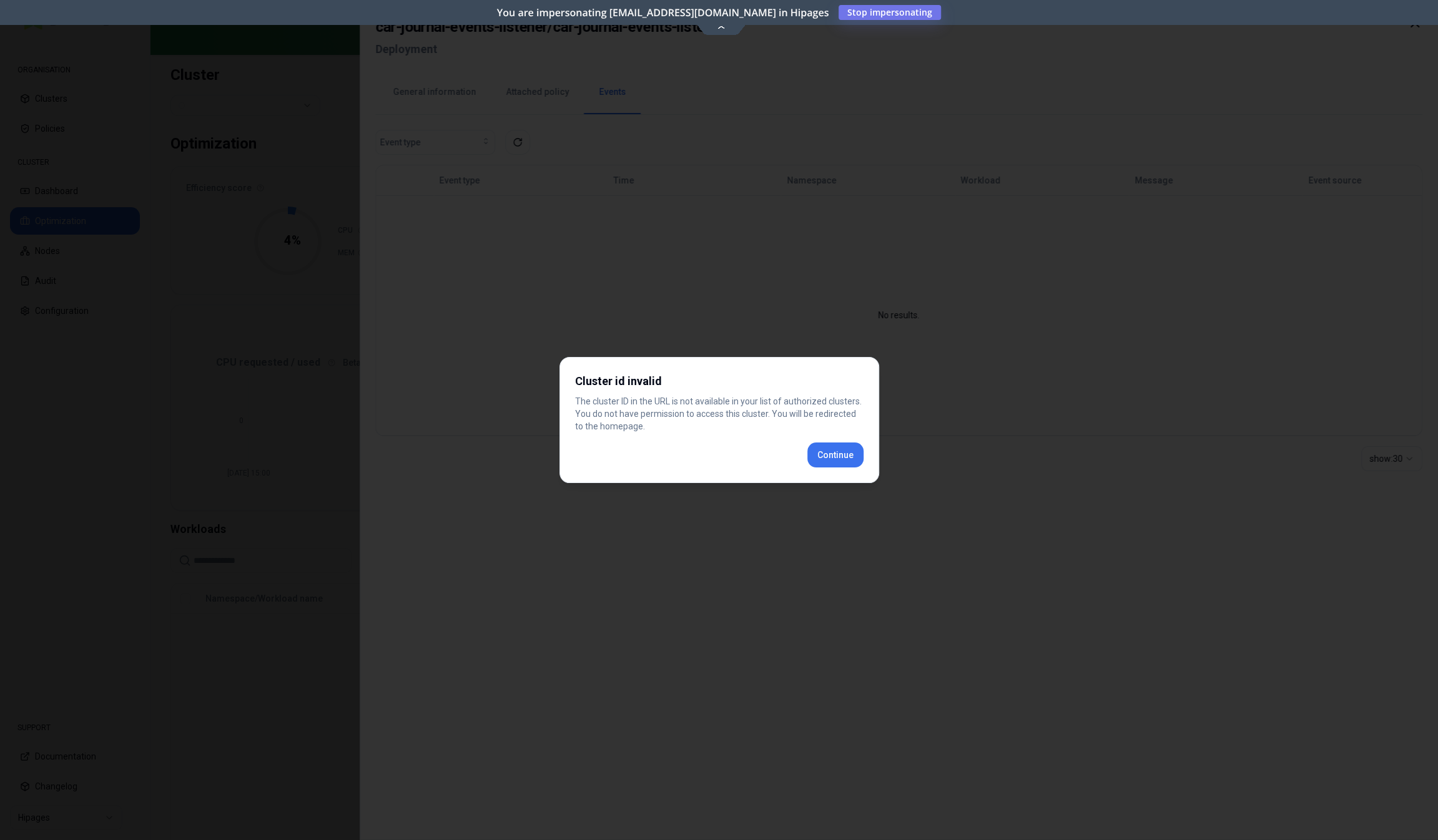
click at [835, 452] on div "Cluster id invalid The cluster ID in the URL is not available in your list of a…" at bounding box center [719, 420] width 320 height 126
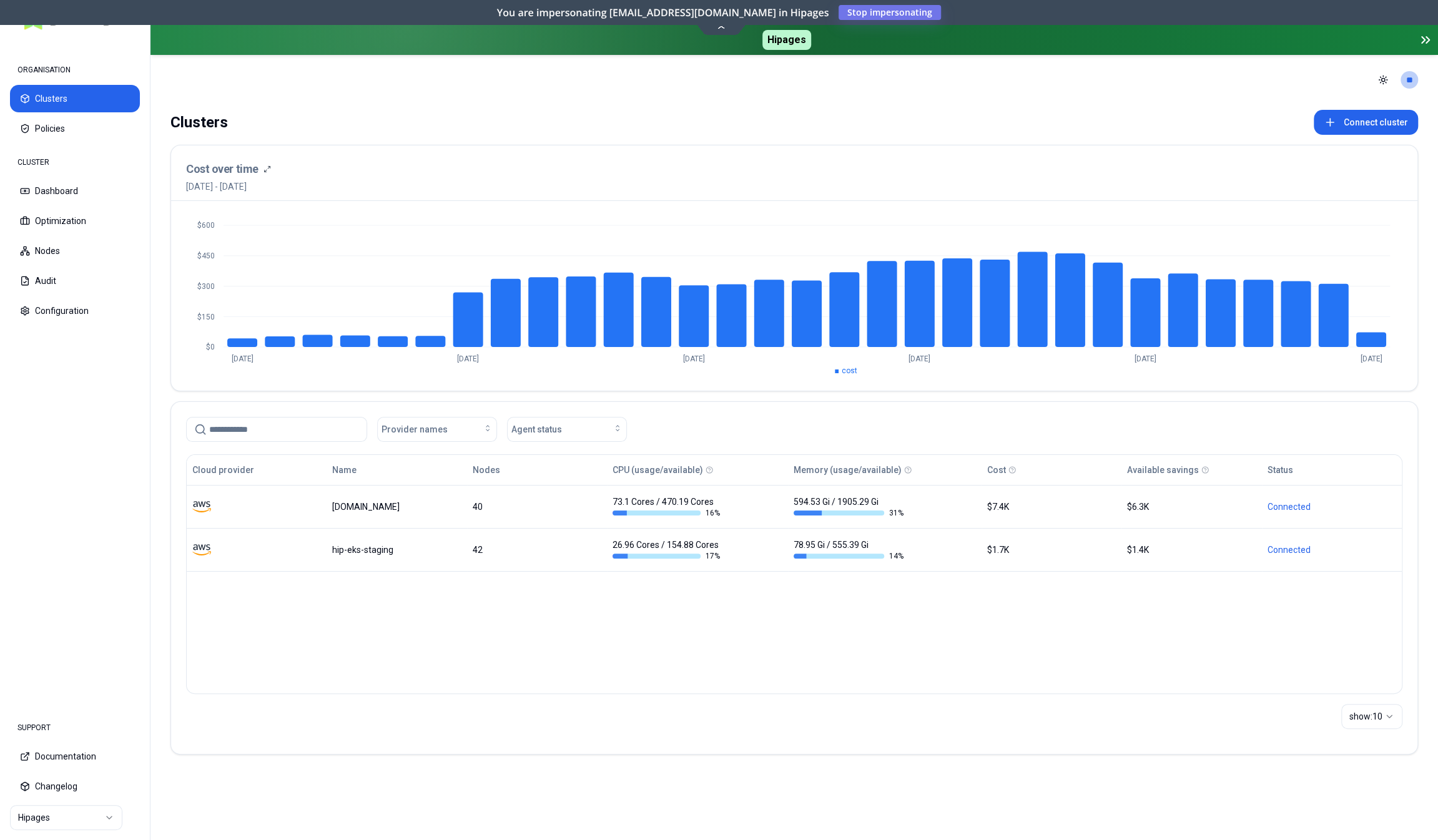
click at [56, 808] on html "ORGANISATION Clusters Policies CLUSTER Dashboard Optimization Nodes Audit Confi…" at bounding box center [719, 420] width 1438 height 840
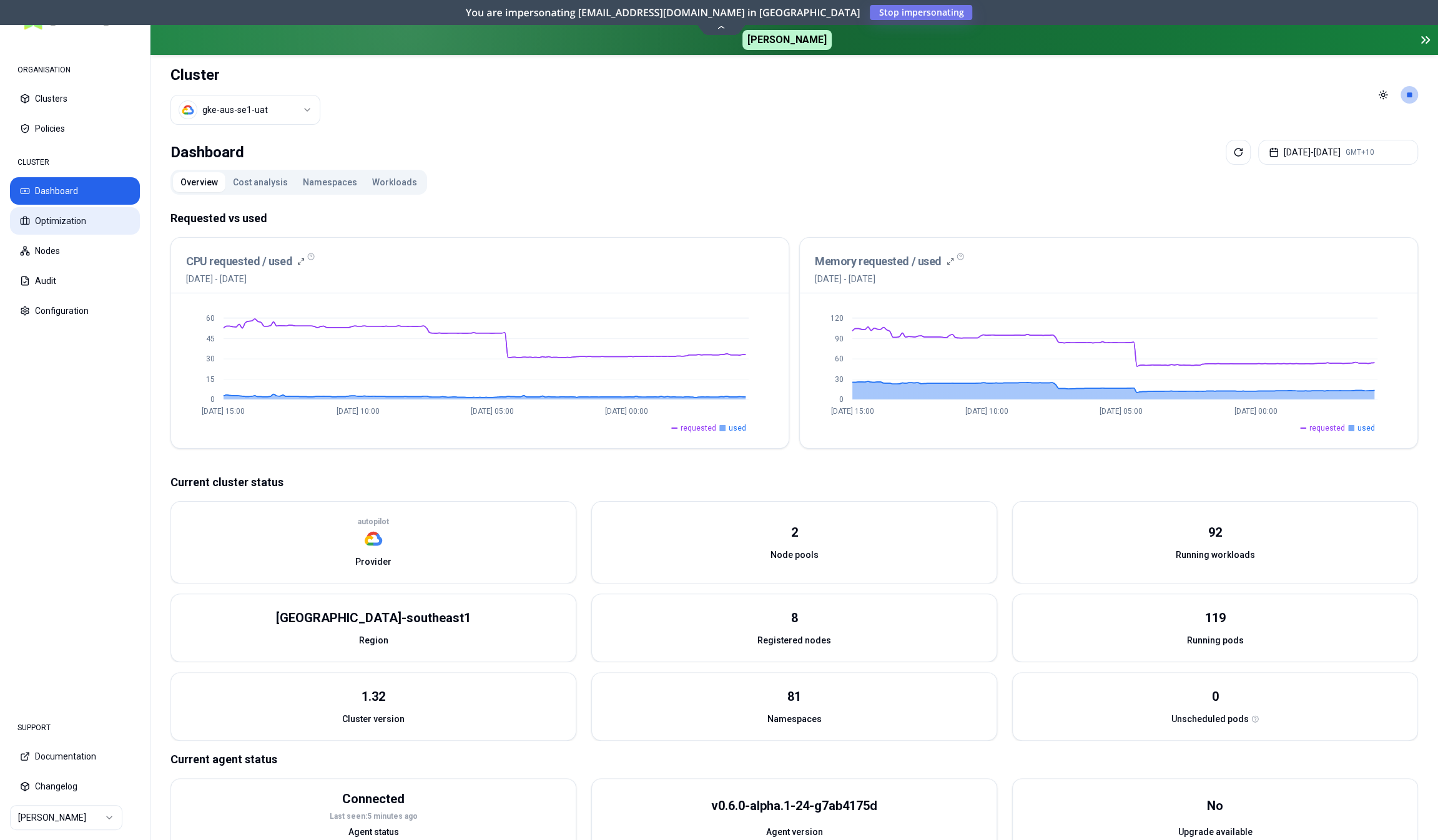
click at [70, 226] on button "Optimization" at bounding box center [75, 221] width 130 height 27
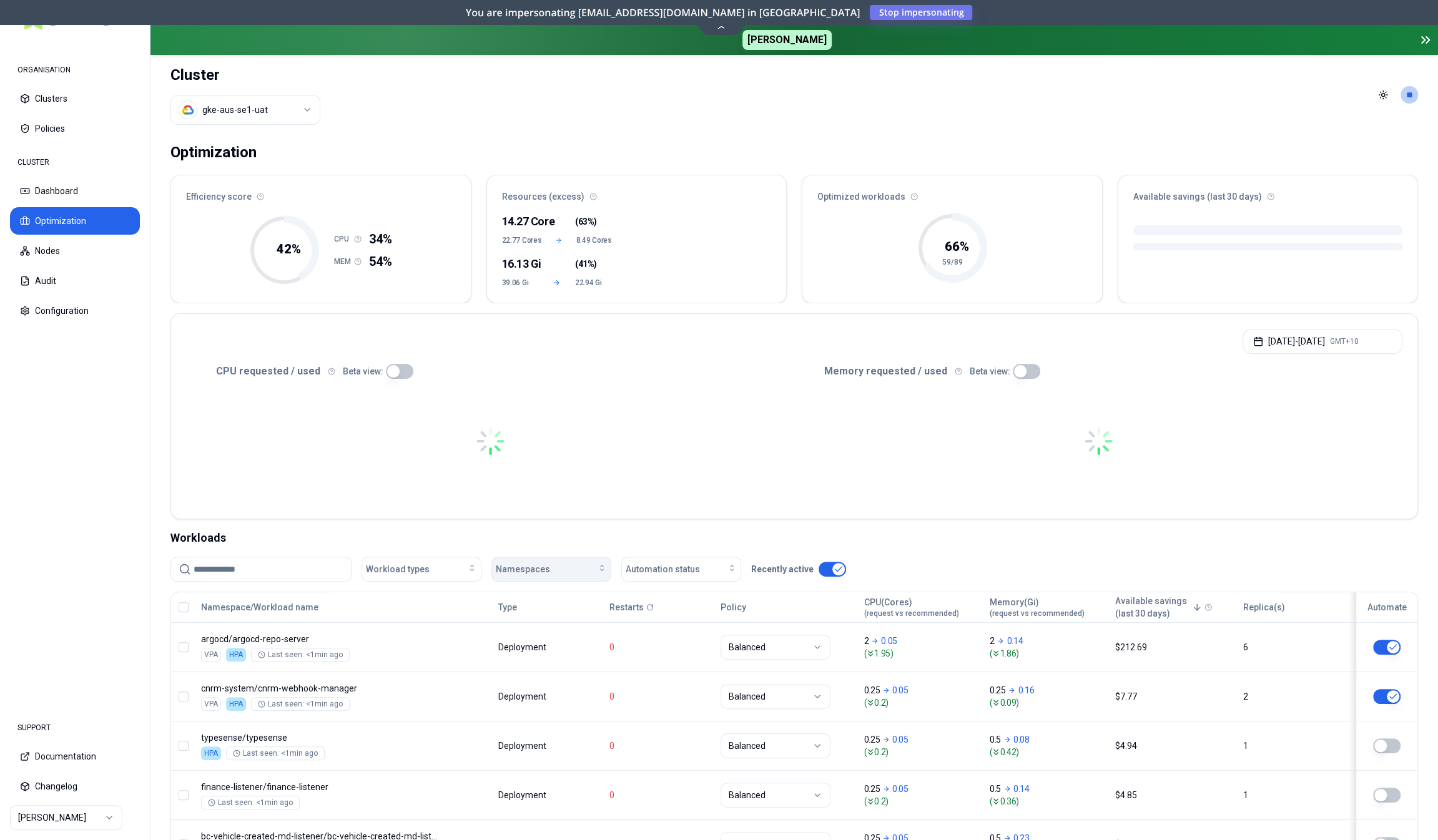
click at [554, 565] on div "Namespaces" at bounding box center [551, 570] width 111 height 13
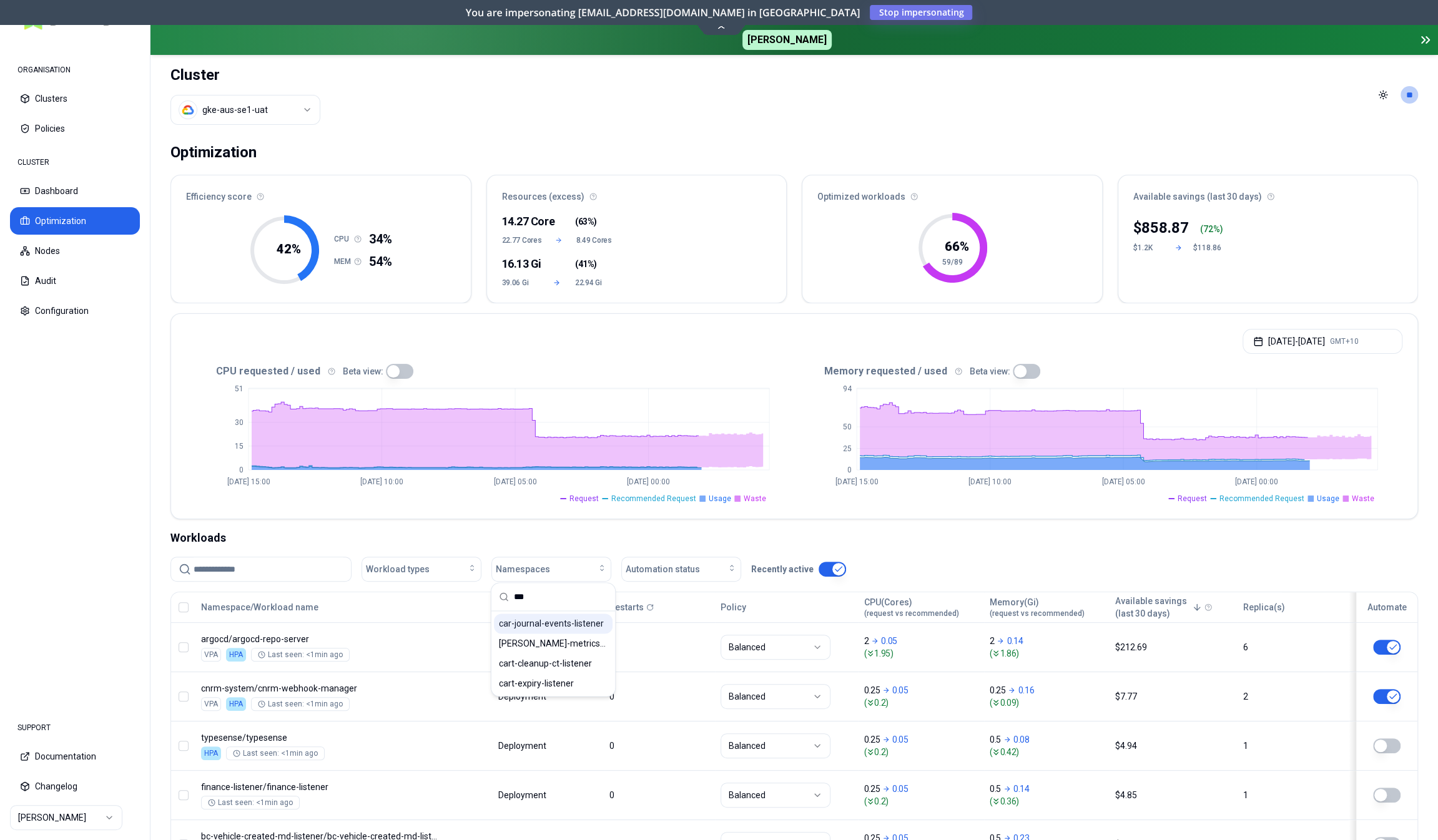
type input "***"
click at [569, 627] on span "car-journal-events-listener" at bounding box center [551, 624] width 105 height 13
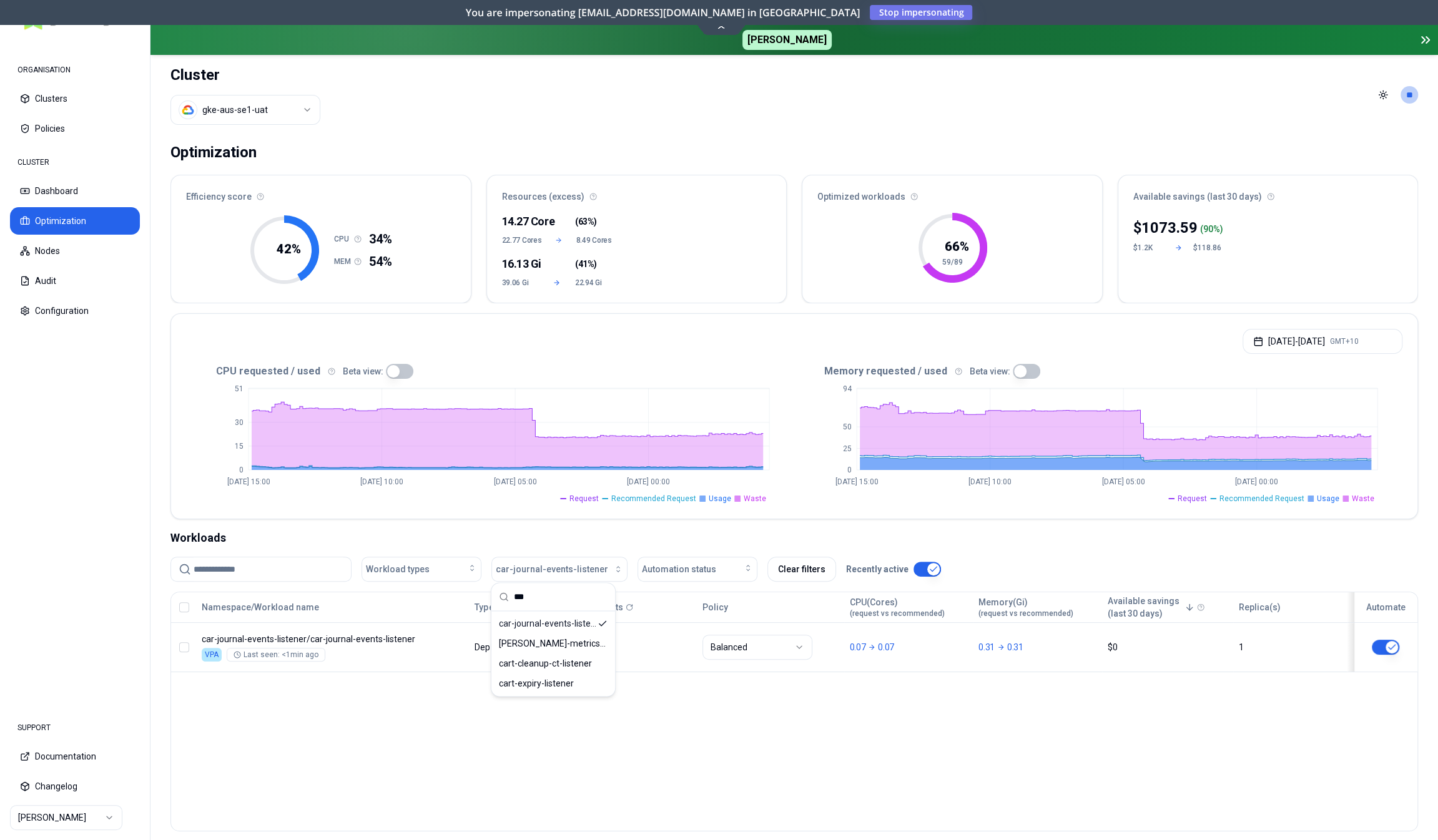
click at [600, 529] on div "Workloads" at bounding box center [794, 537] width 1248 height 17
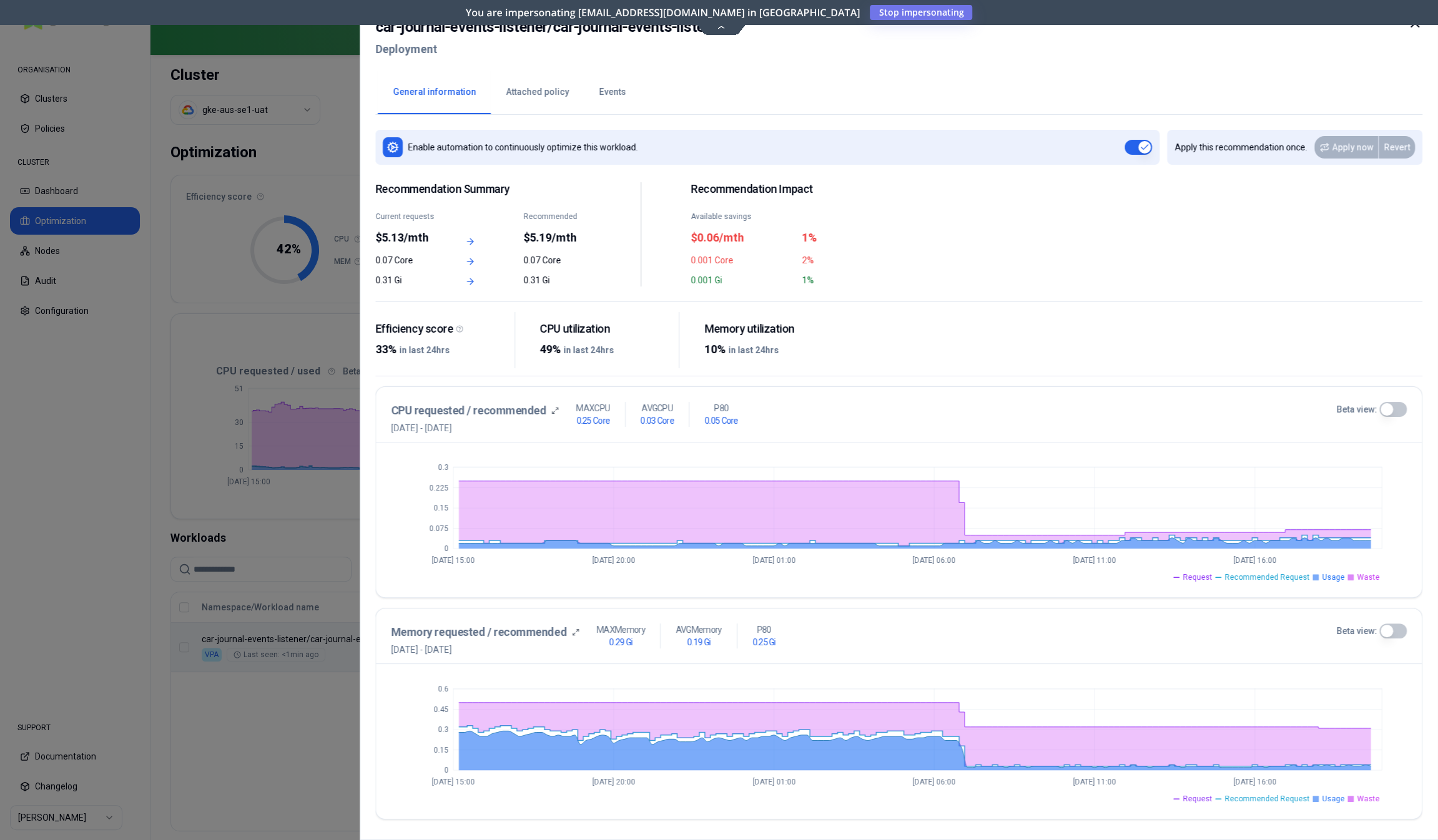
click at [618, 110] on button "Events" at bounding box center [612, 92] width 57 height 43
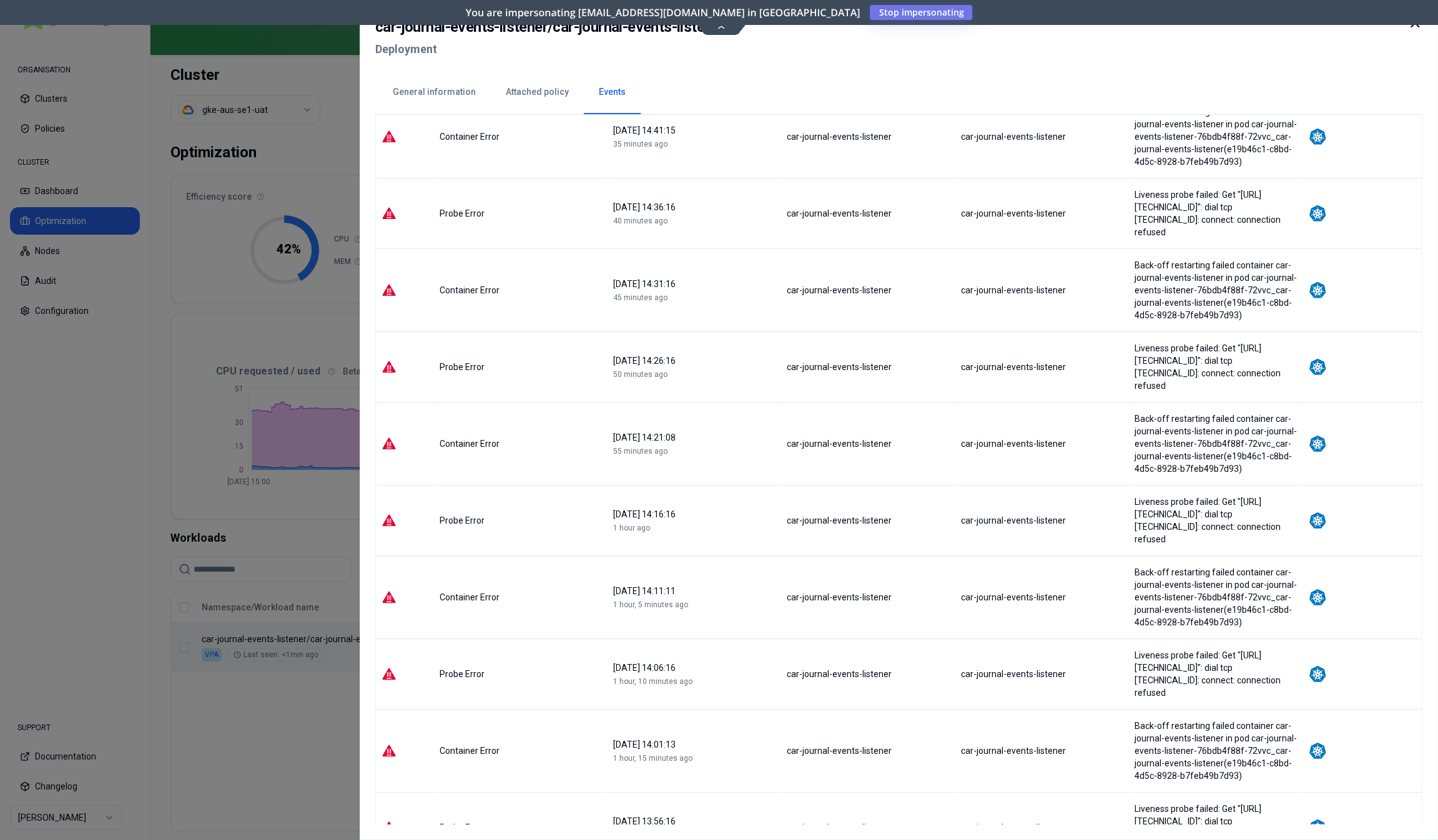
scroll to position [562, 0]
click at [85, 440] on div at bounding box center [719, 420] width 1438 height 840
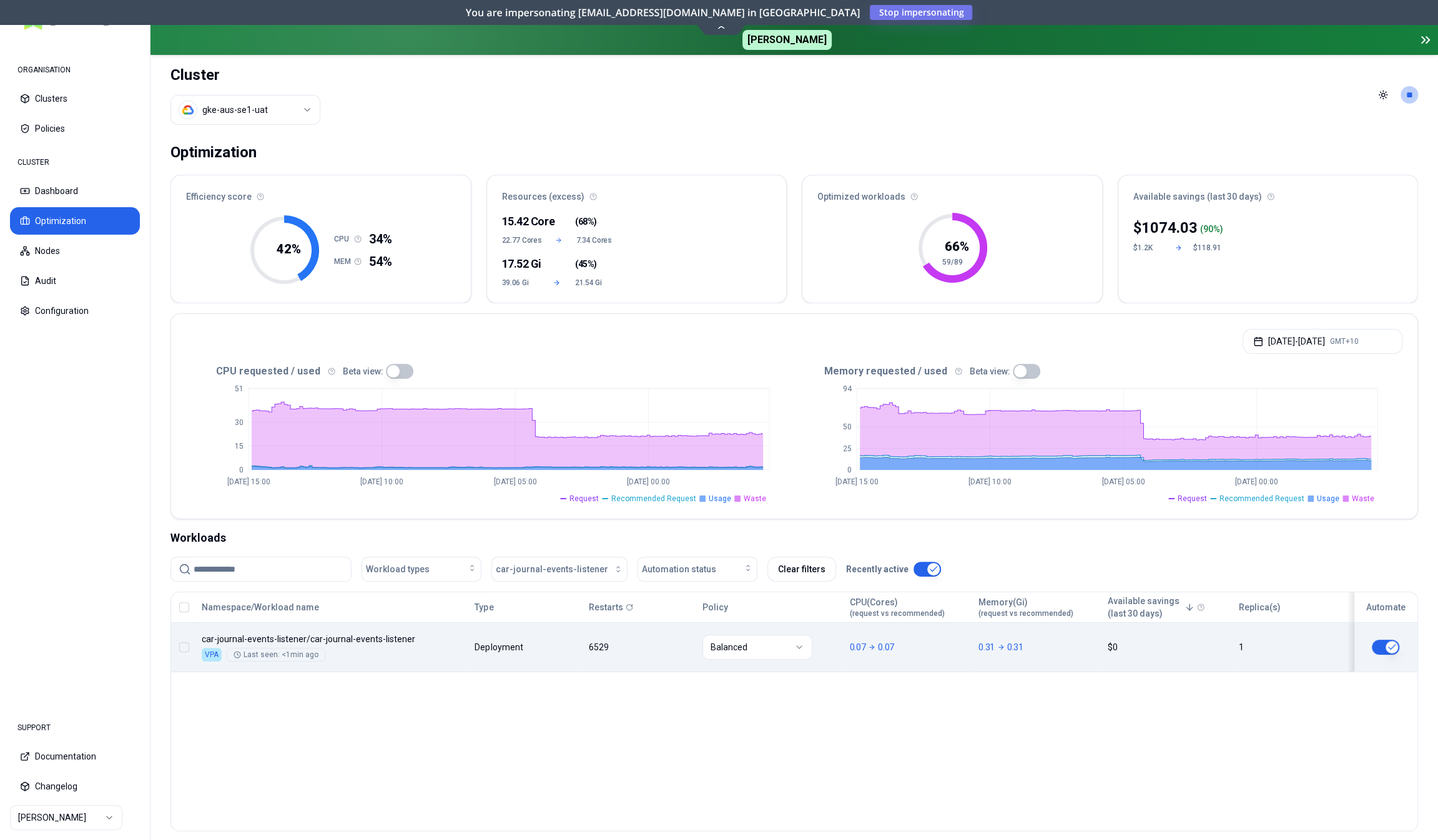
click at [442, 644] on div "Namespace/Workload name Type Restarts Policy CPU(Cores) (request vs recommended…" at bounding box center [794, 632] width 1246 height 80
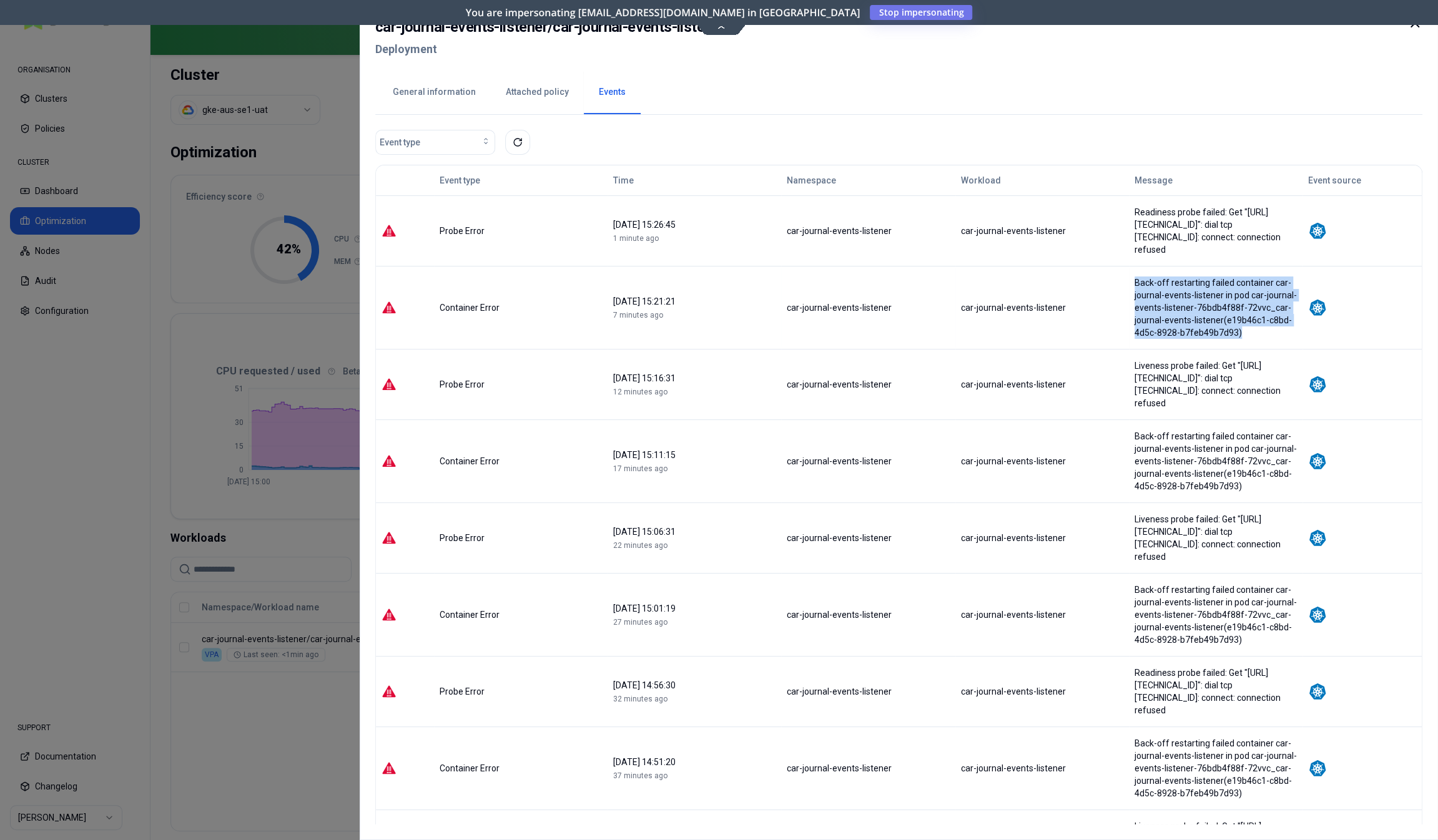
drag, startPoint x: 1290, startPoint y: 307, endPoint x: 1085, endPoint y: 274, distance: 207.6
click at [1085, 274] on tr "Container Error 08 September 2025 15:21:21 7 minutes ago car-journal-events-lis…" at bounding box center [899, 307] width 1046 height 83
copy tr "Back-off restarting failed container car-journal-events-listener in pod car-jou…"
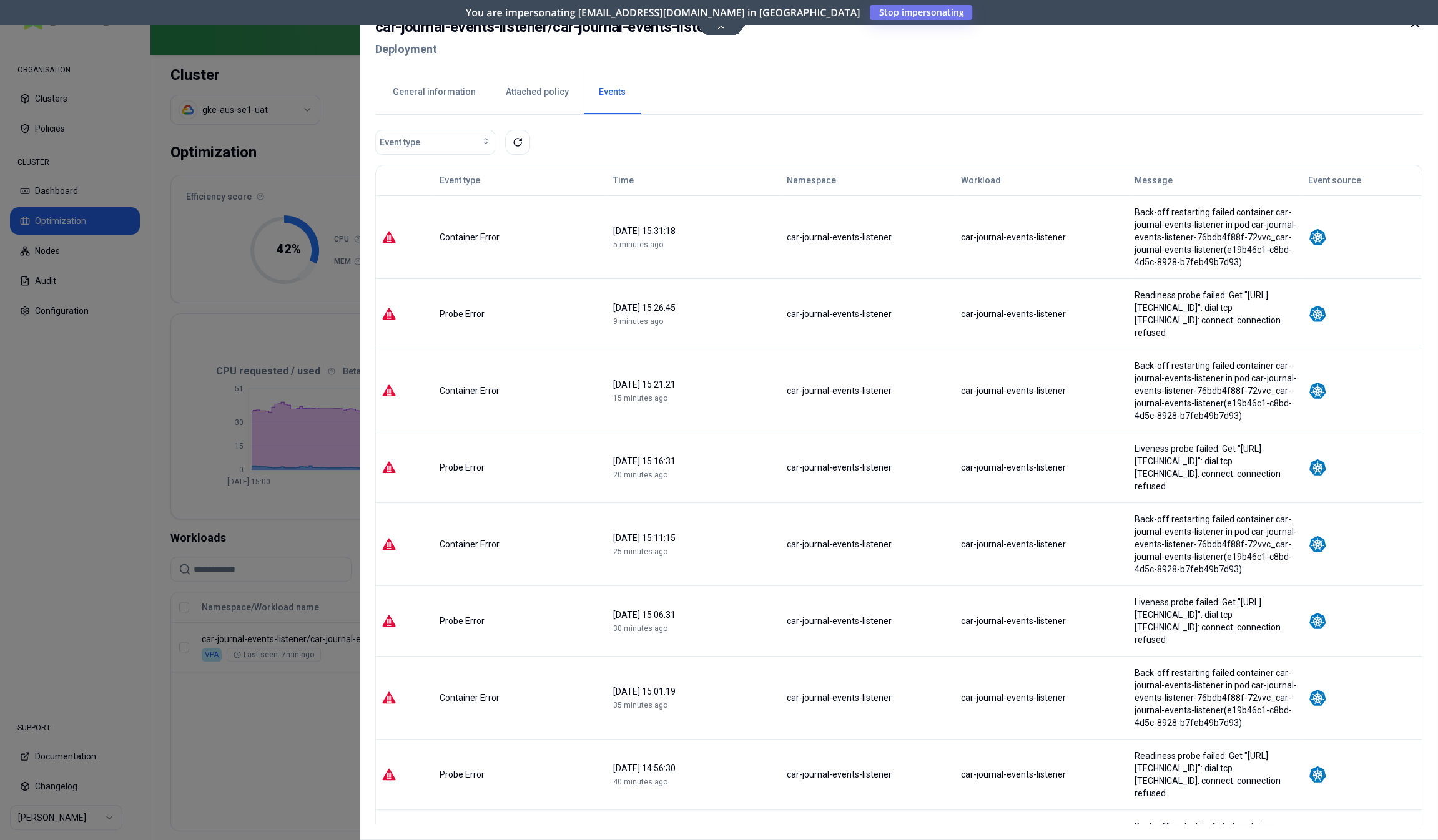
click at [219, 784] on div at bounding box center [719, 420] width 1438 height 840
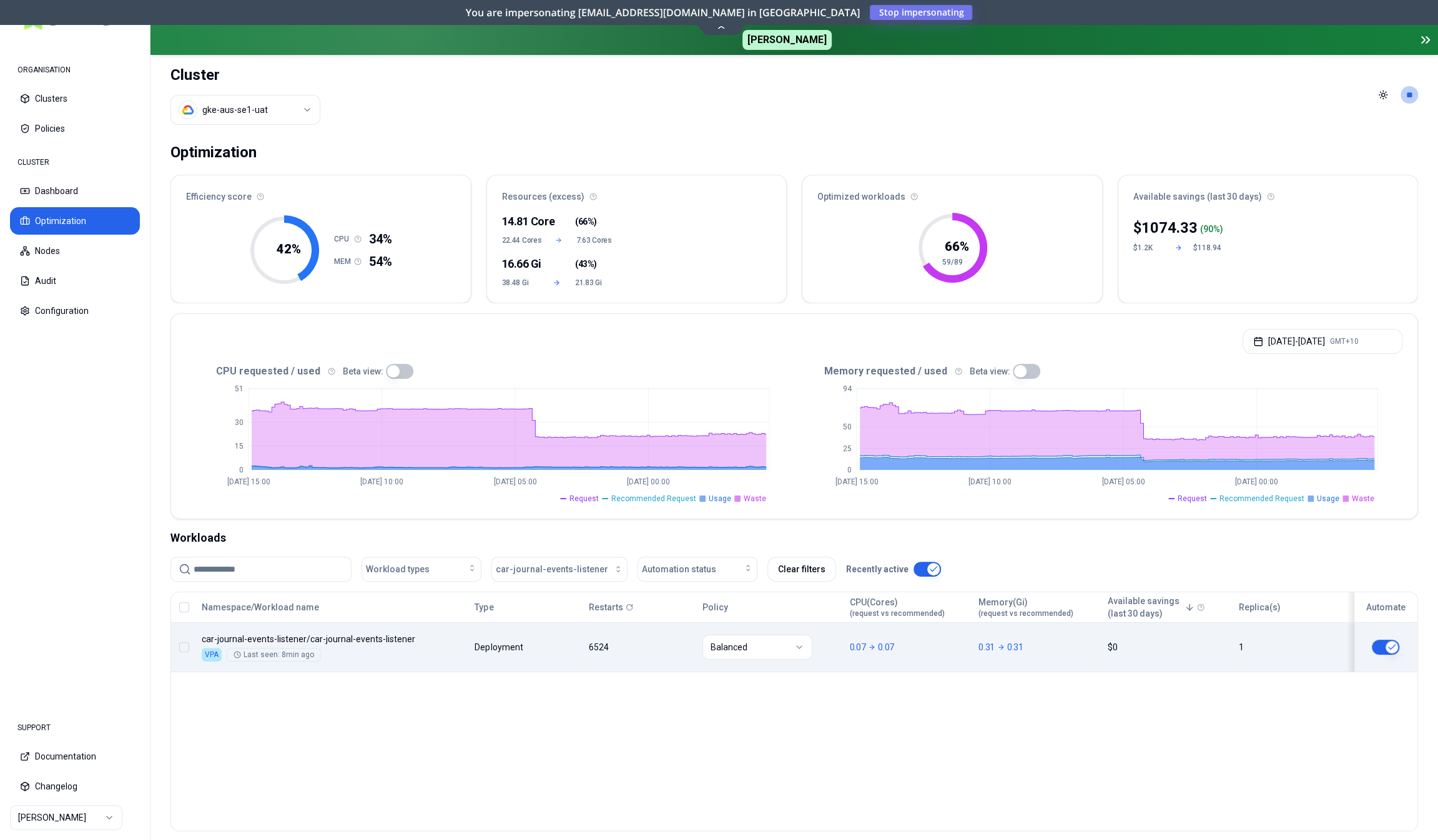
click at [257, 627] on div "Namespace/Workload name Type Restarts Policy CPU(Cores) (request vs recommended…" at bounding box center [794, 632] width 1246 height 80
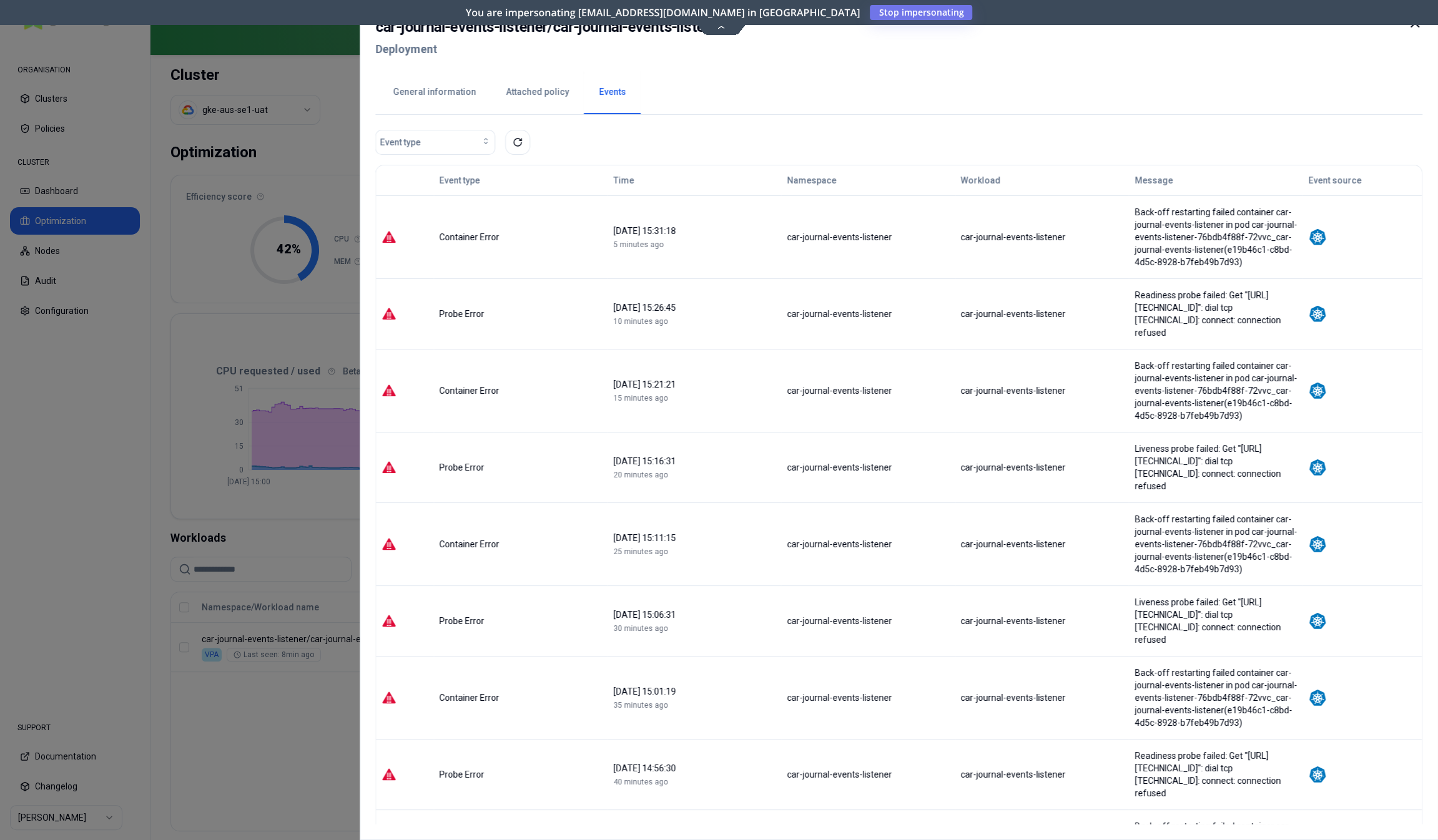
click at [455, 94] on button "General information" at bounding box center [434, 92] width 113 height 43
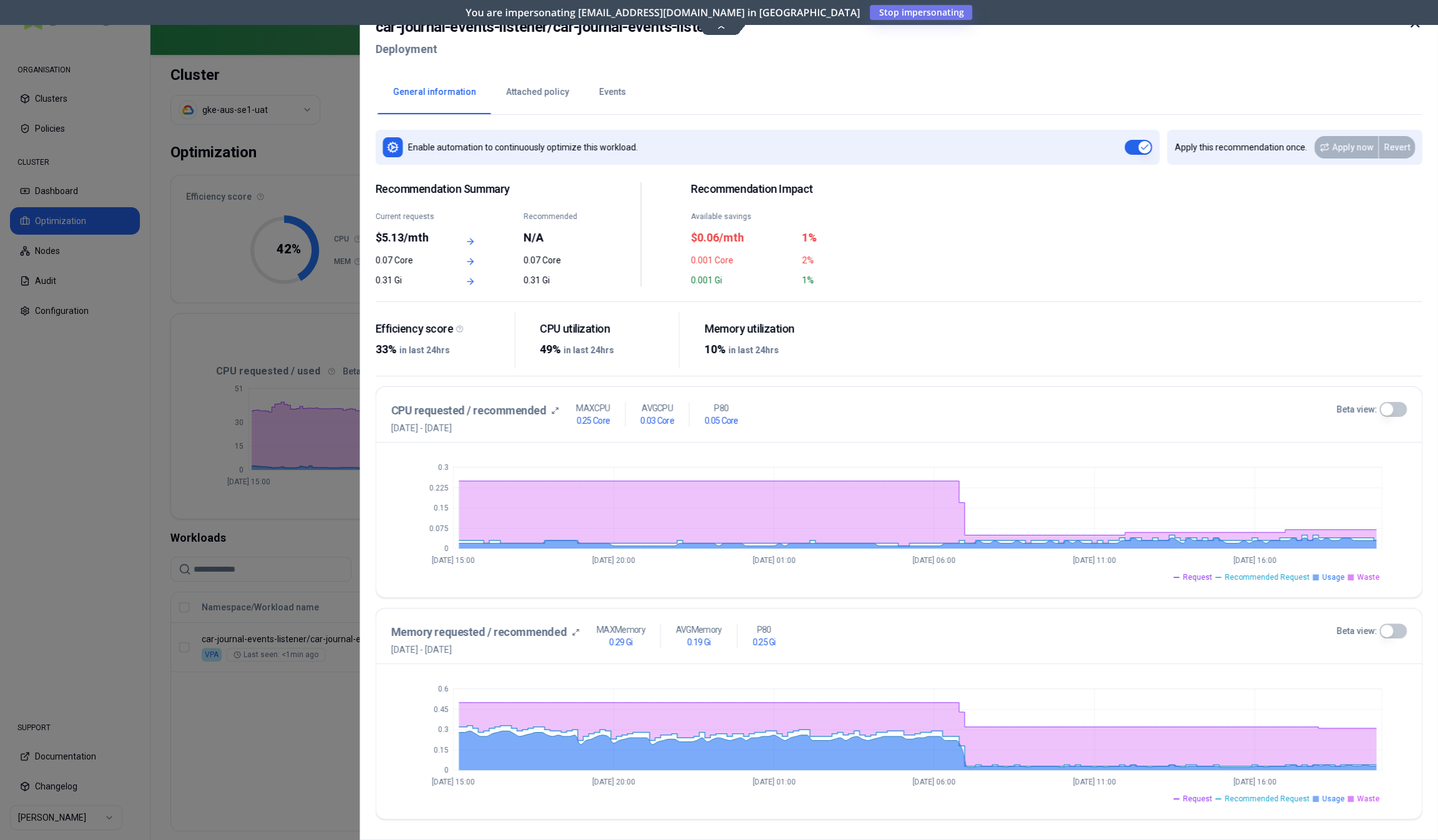
click at [1392, 627] on button "Beta view:" at bounding box center [1393, 631] width 27 height 15
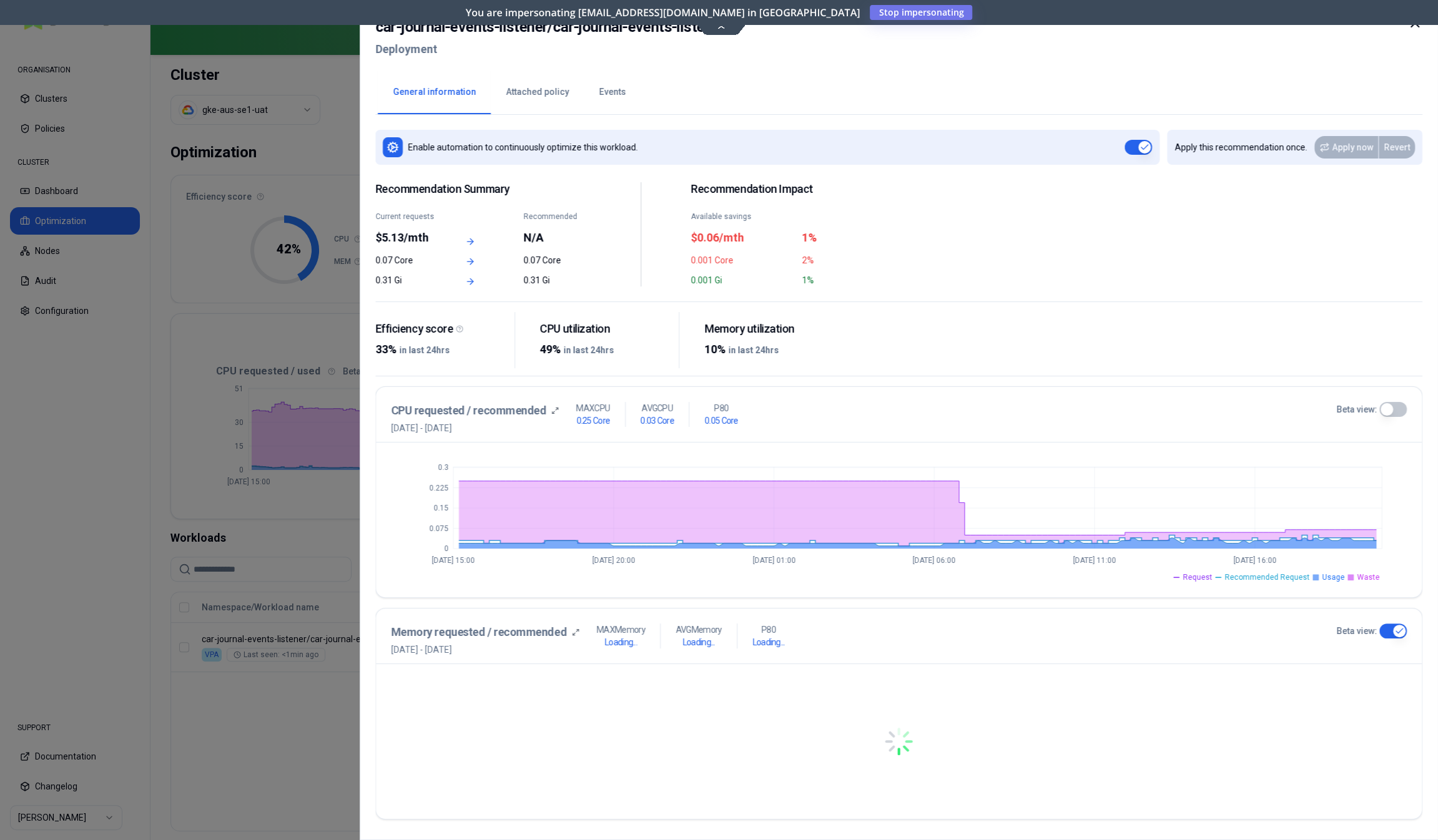
click at [1397, 407] on button "Beta view:" at bounding box center [1393, 409] width 27 height 15
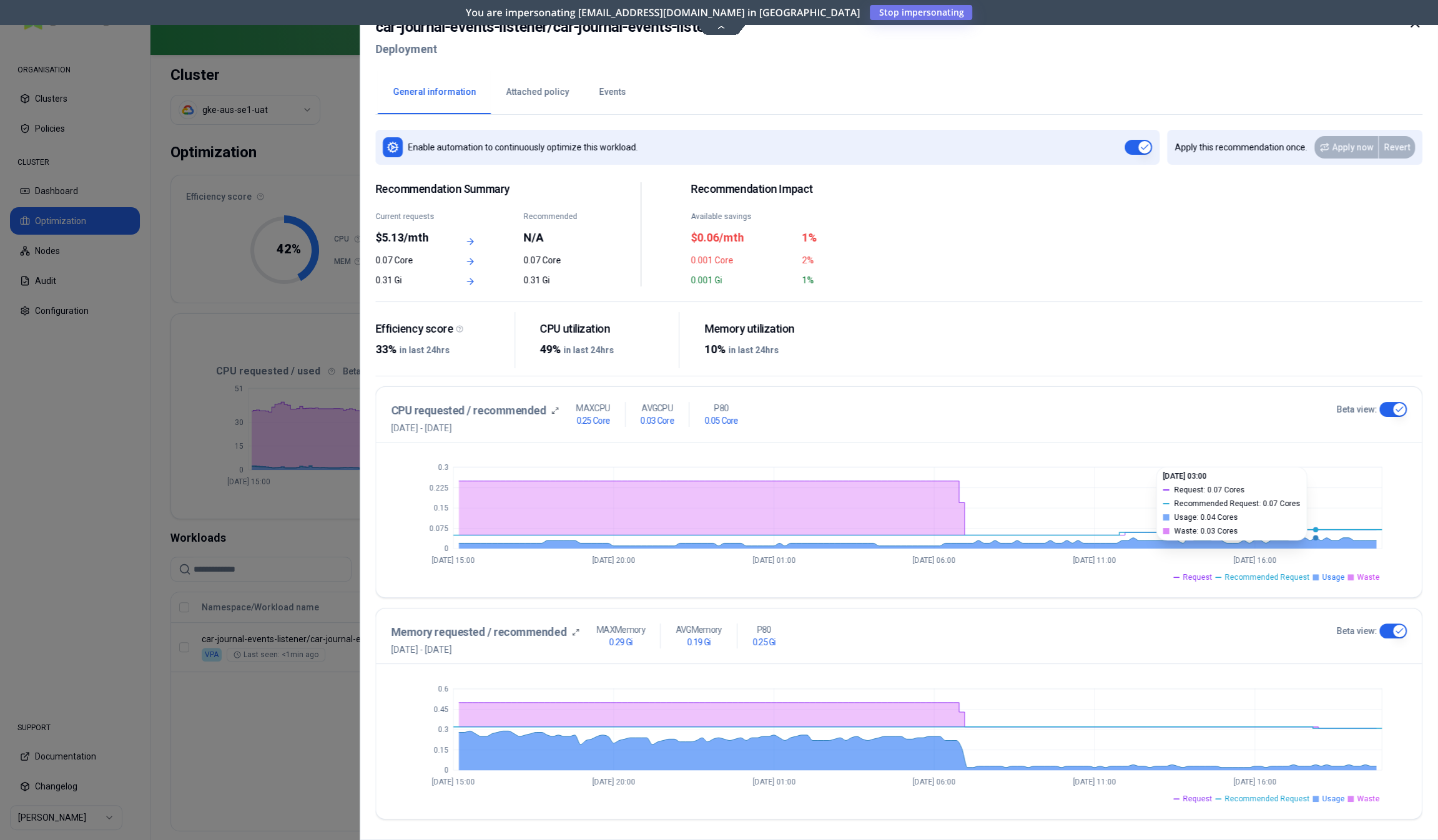
type button "on"
click at [286, 775] on div at bounding box center [719, 420] width 1438 height 840
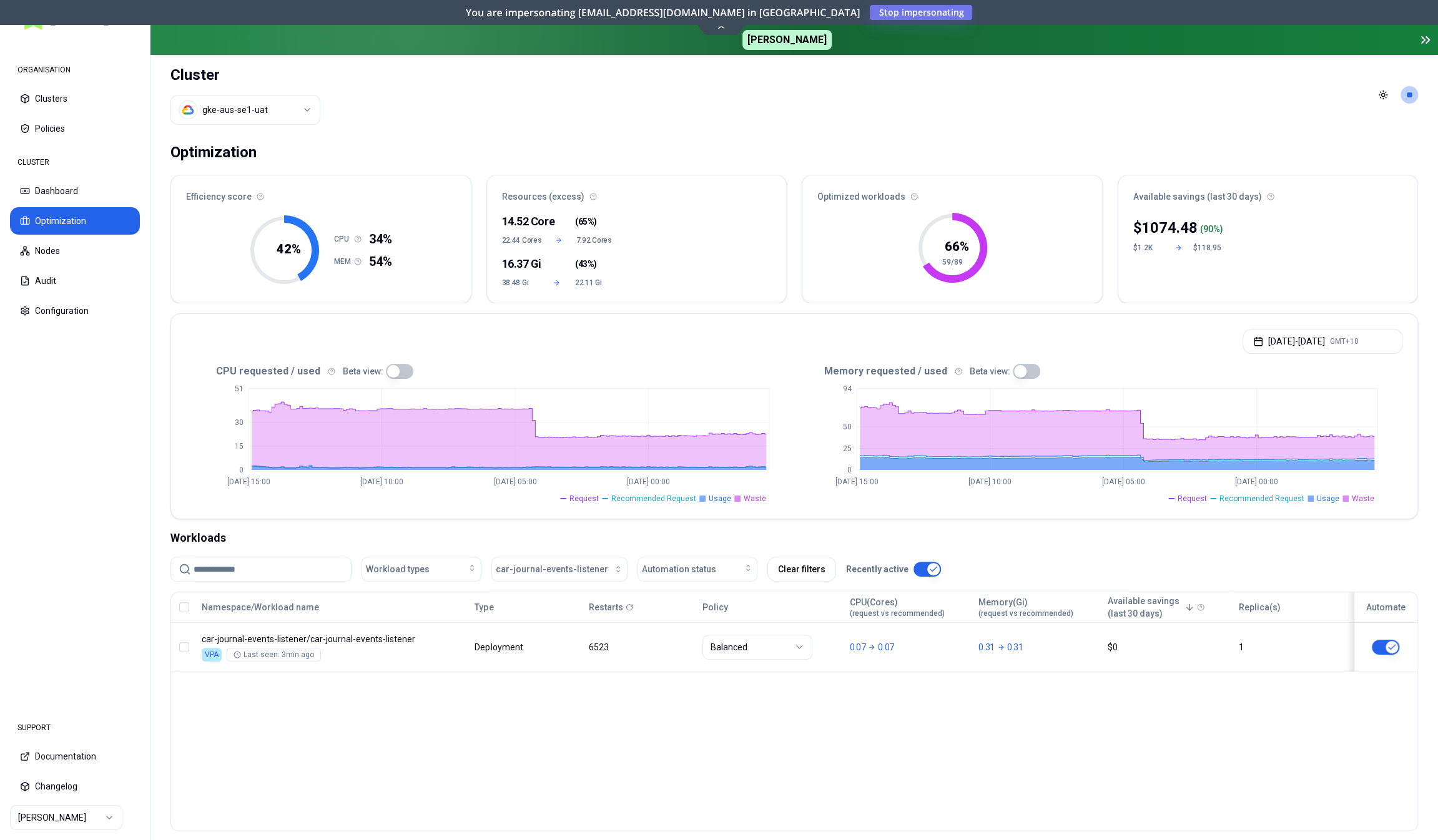
click at [1305, 352] on div "Sep 01, 2025 - Sep 08, 2025 GMT+10" at bounding box center [794, 337] width 1246 height 48
click at [1307, 343] on button "Sep 01, 2025 - Sep 08, 2025 GMT+10" at bounding box center [1322, 342] width 160 height 25
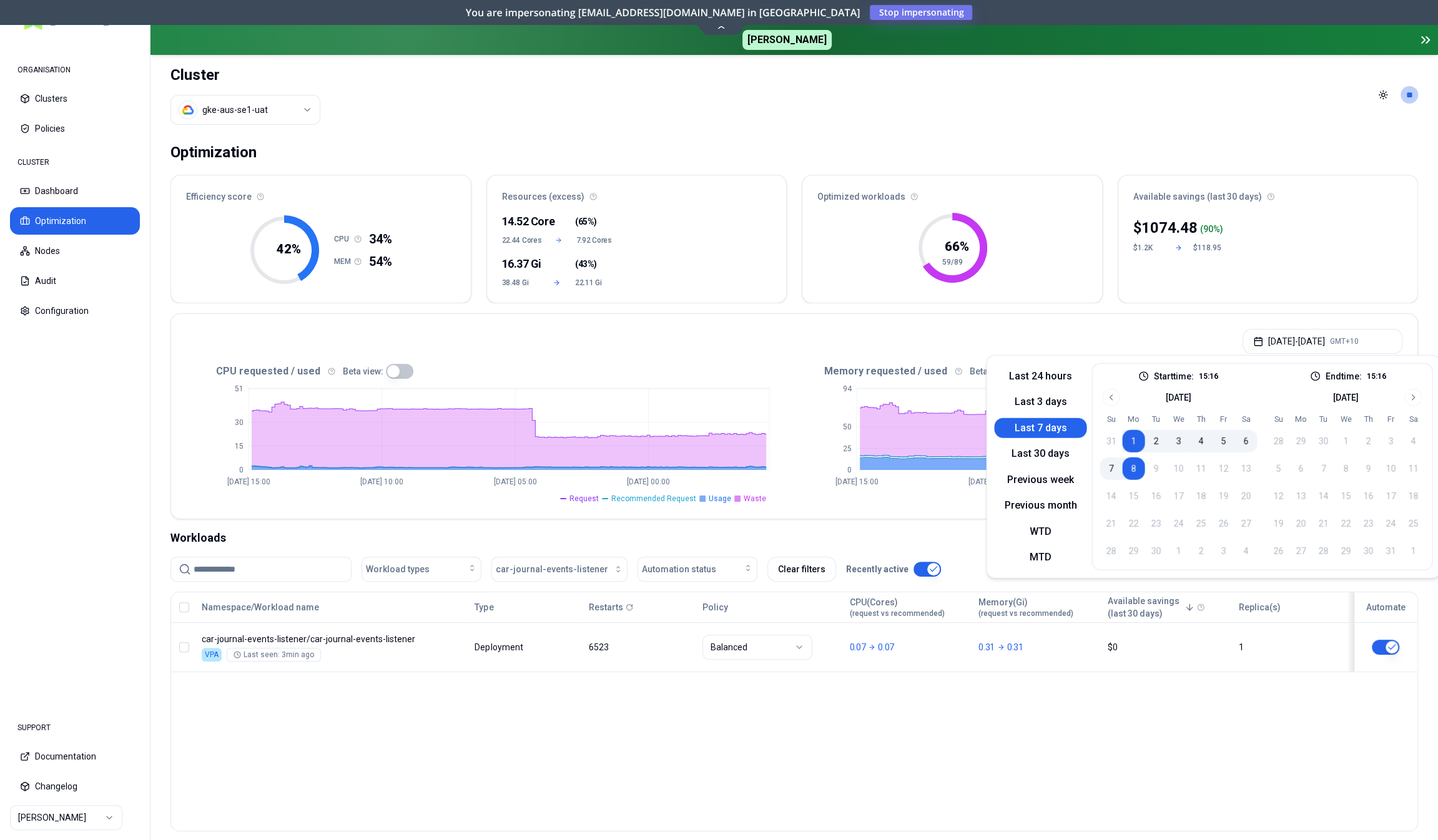
click at [1058, 424] on button "Last 7 days" at bounding box center [1040, 427] width 93 height 20
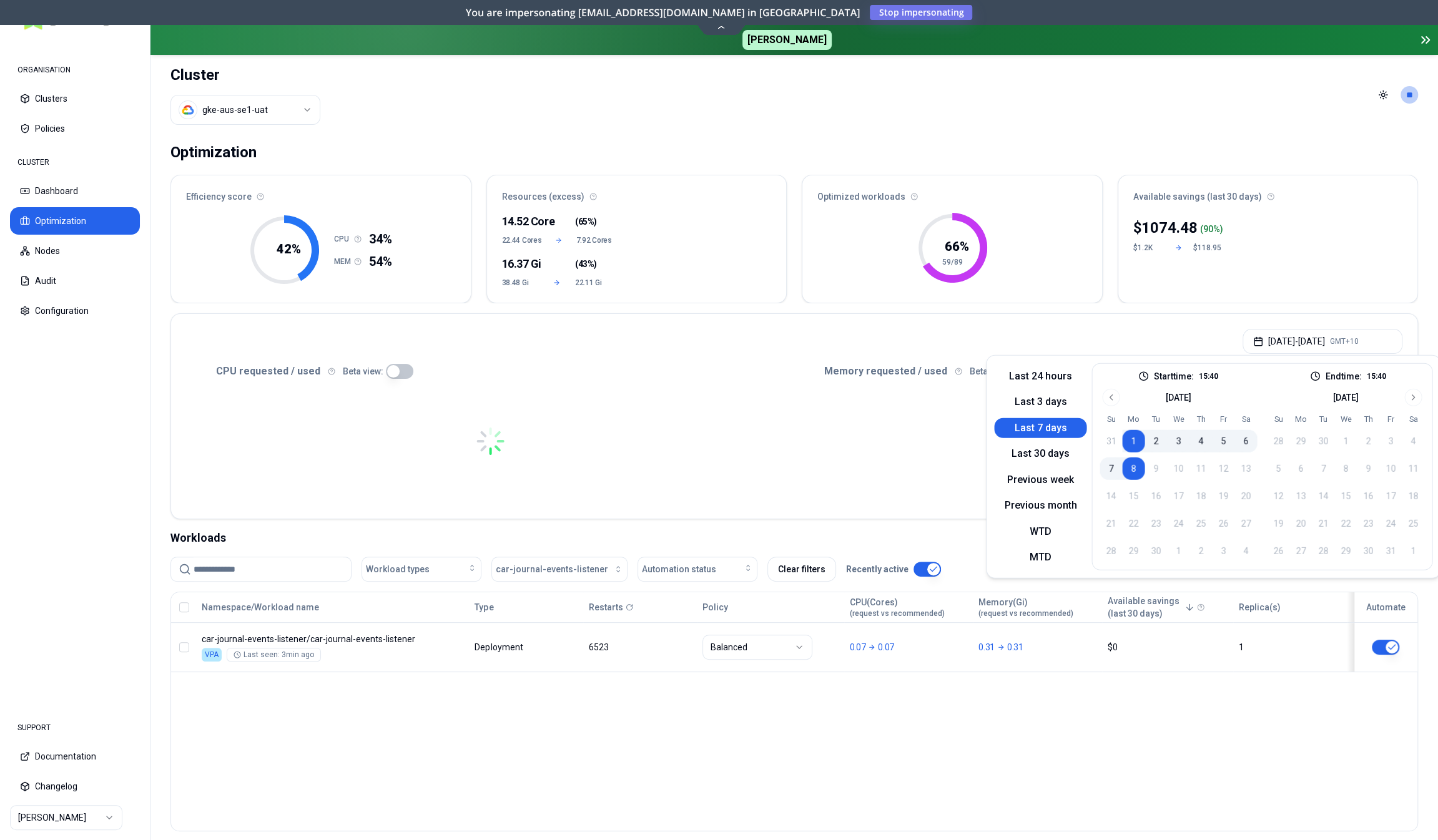
click at [1059, 318] on div "Sep 01, 2025 - Sep 08, 2025 GMT+10" at bounding box center [794, 337] width 1246 height 48
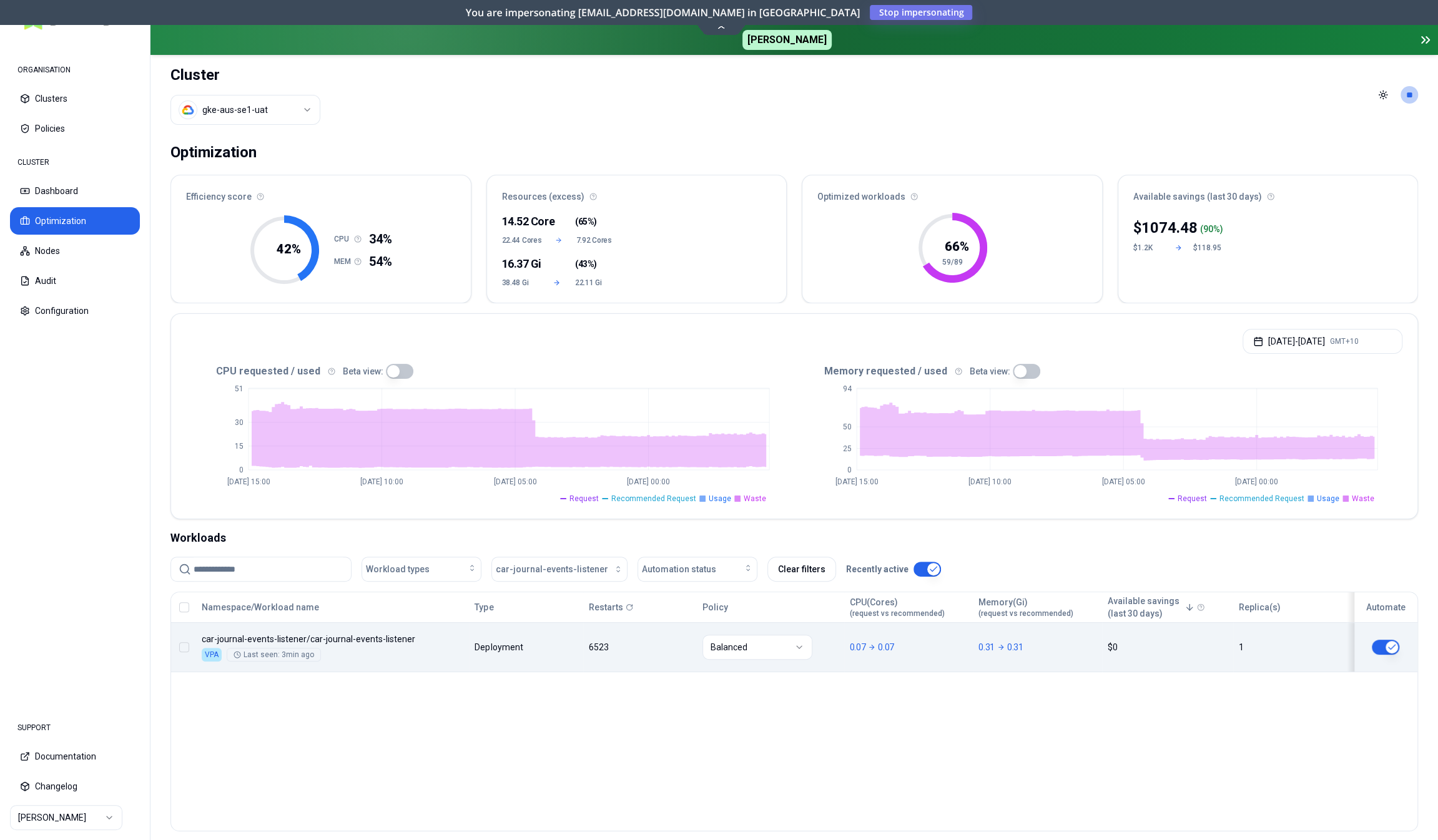
click at [524, 643] on div "Namespace/Workload name Type Restarts Policy CPU(Cores) (request vs recommended…" at bounding box center [794, 632] width 1246 height 80
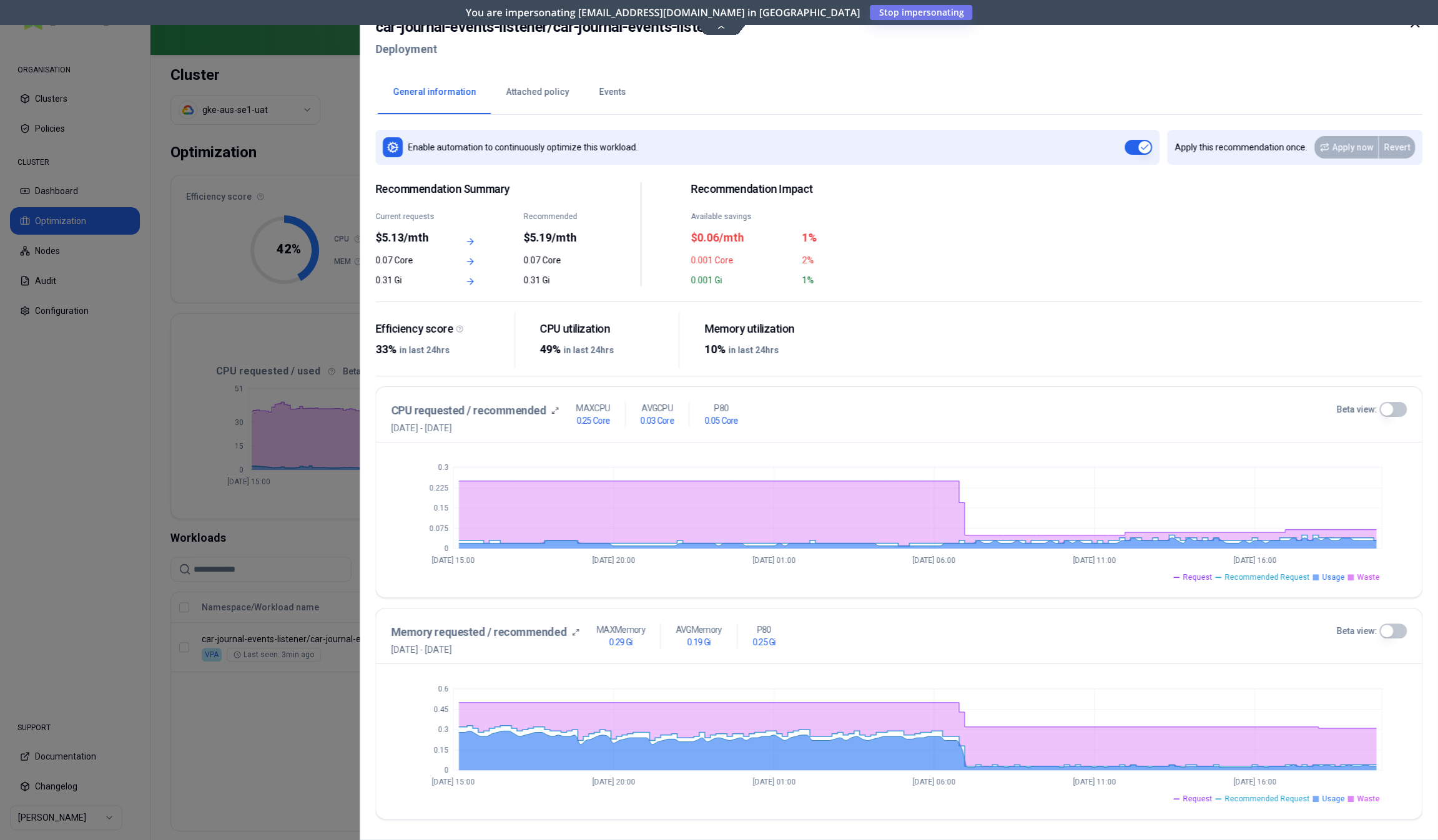
click at [1387, 407] on button "Beta view:" at bounding box center [1393, 409] width 27 height 15
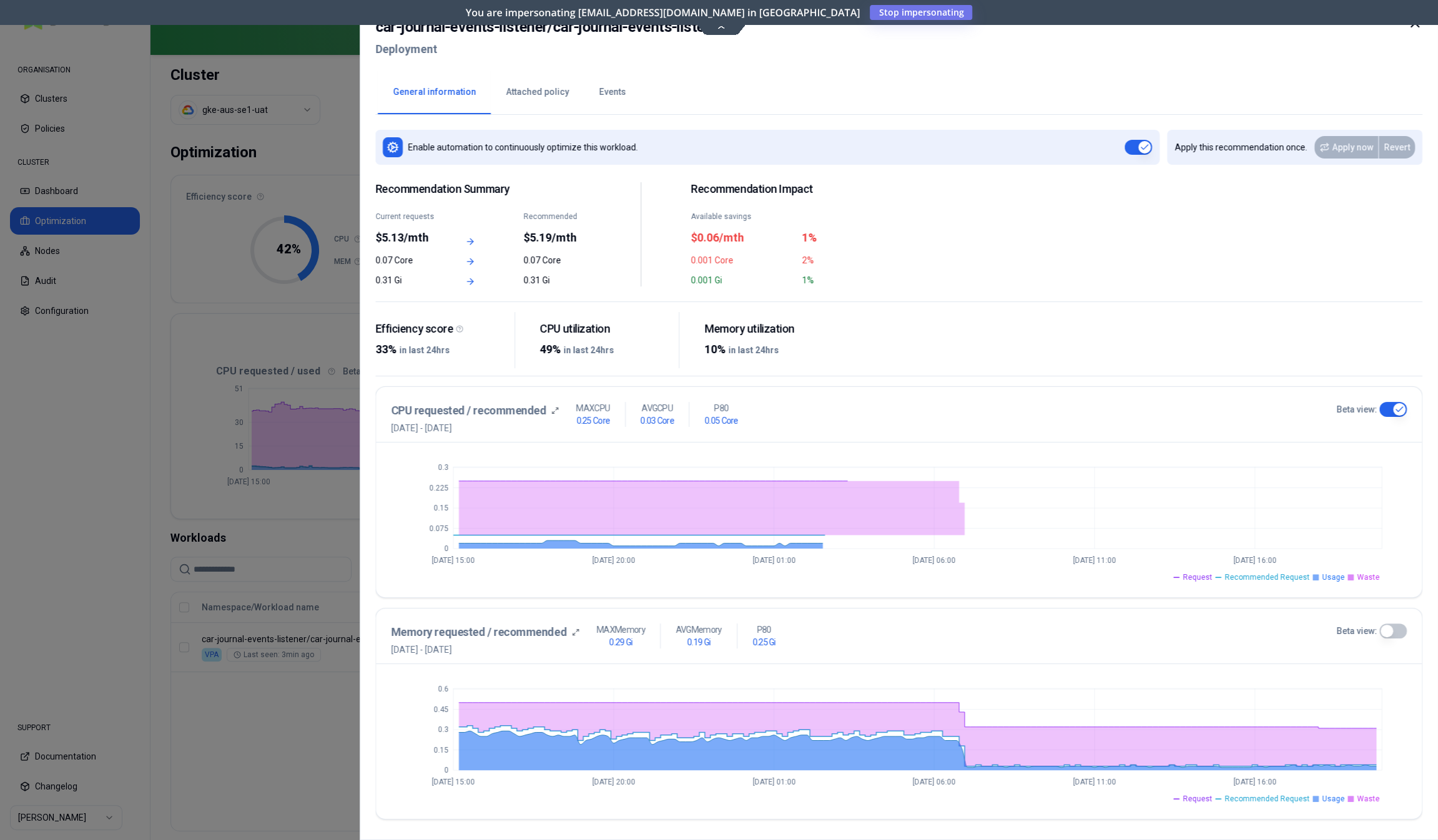
click at [1393, 629] on button "Beta view:" at bounding box center [1393, 631] width 27 height 15
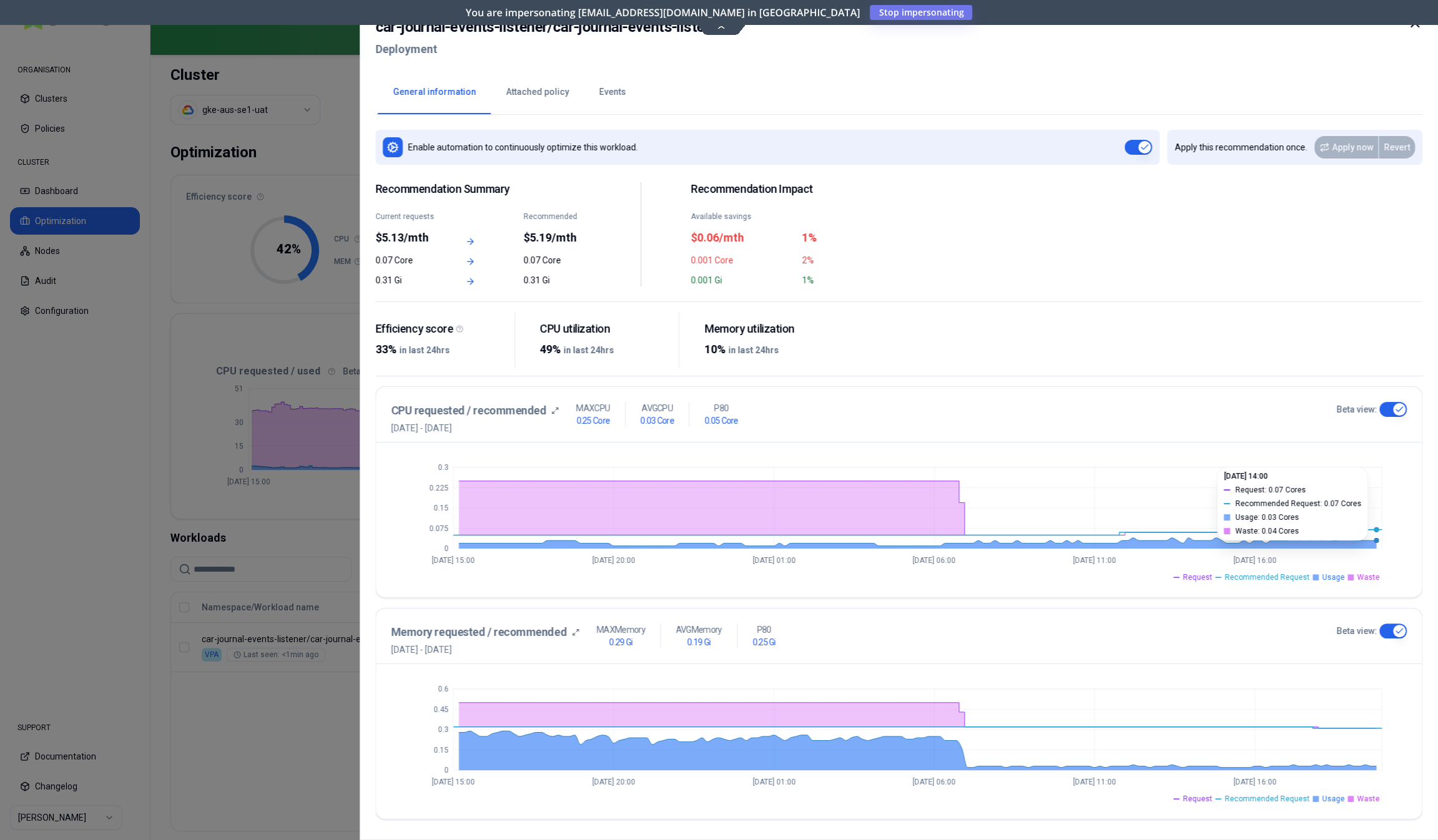
type button "on"
click at [519, 98] on button "Attached policy" at bounding box center [536, 92] width 93 height 43
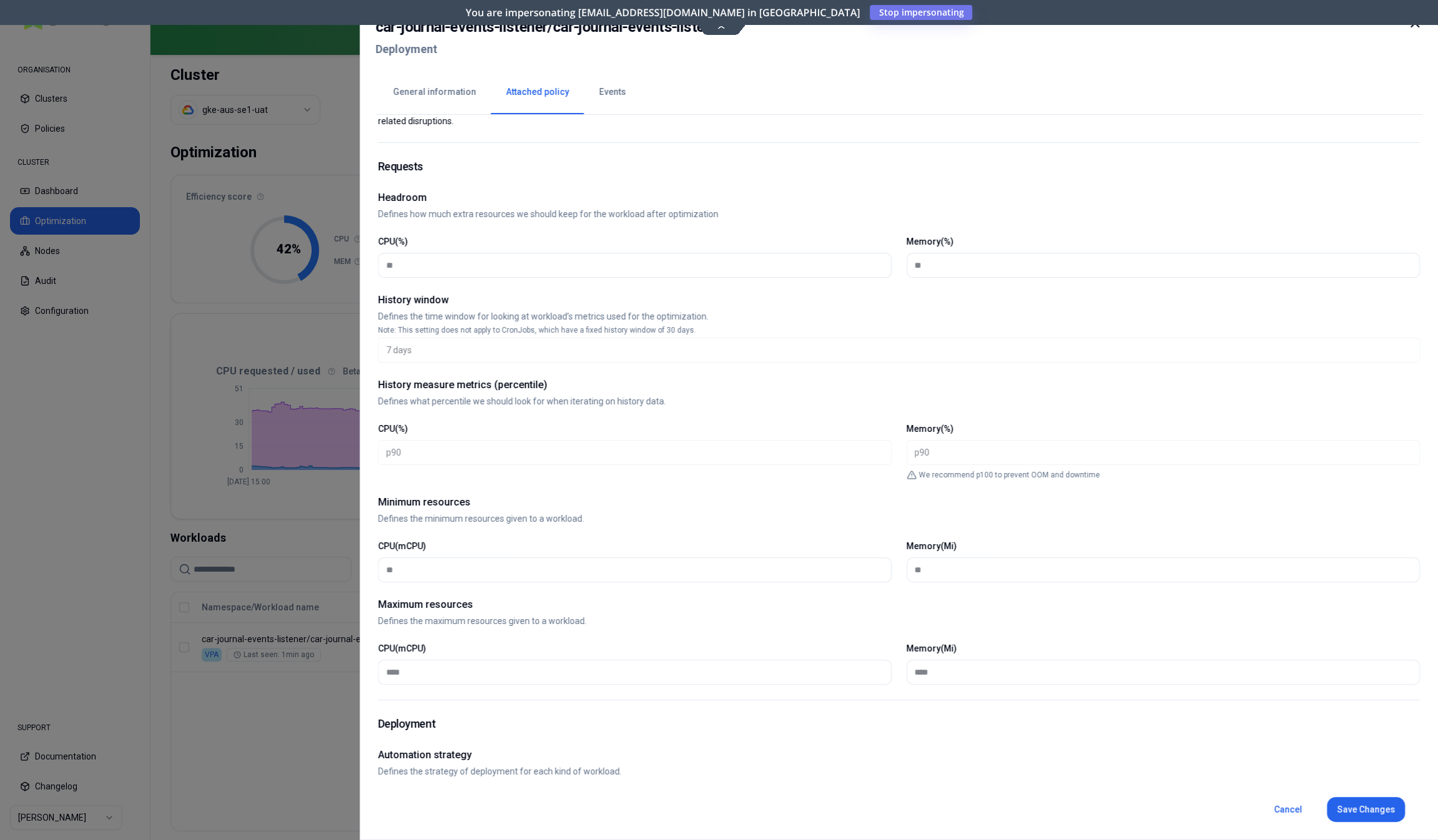
scroll to position [118, 0]
click at [330, 537] on div at bounding box center [719, 420] width 1438 height 840
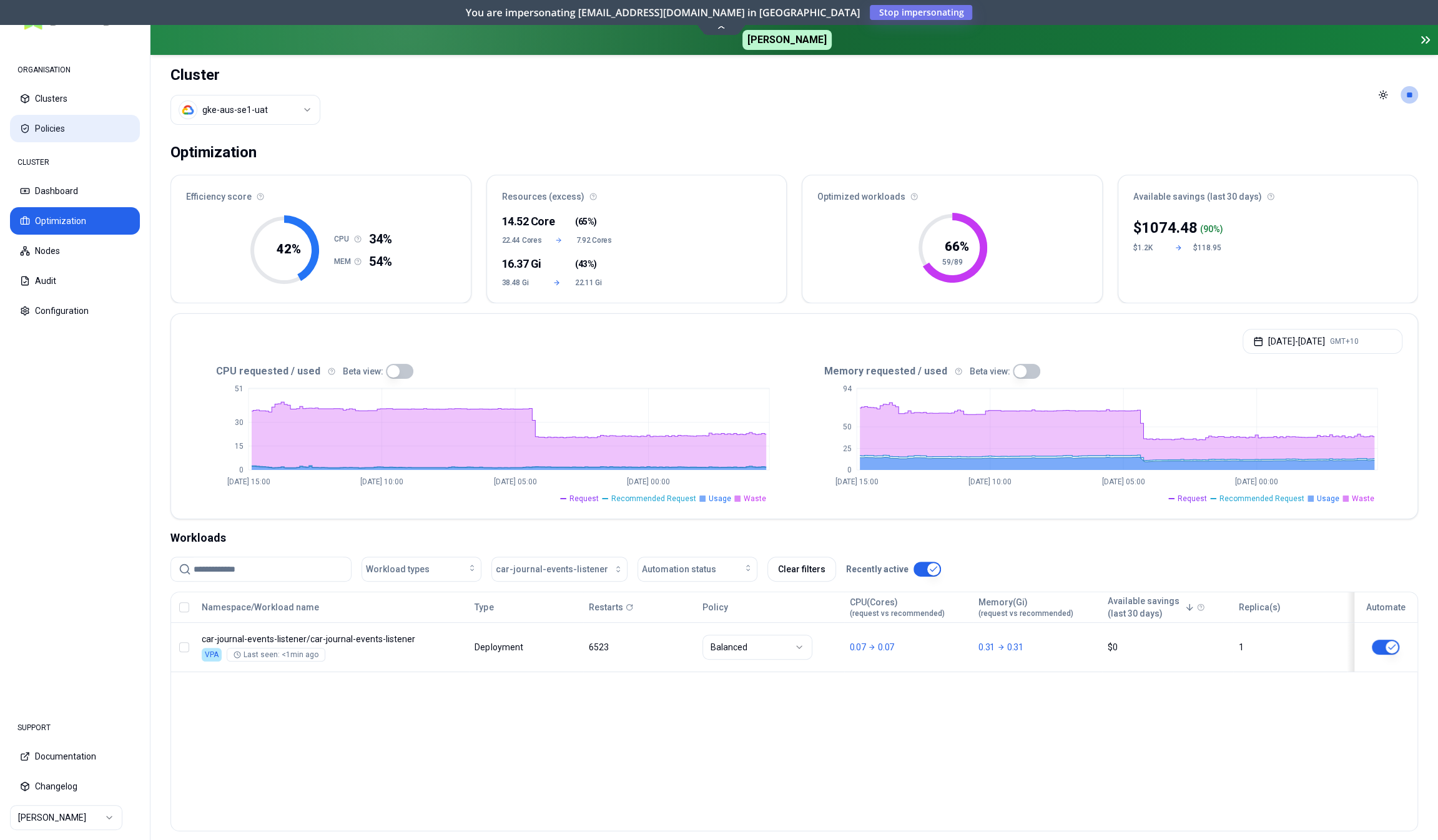
click at [32, 124] on button "Policies" at bounding box center [75, 128] width 130 height 27
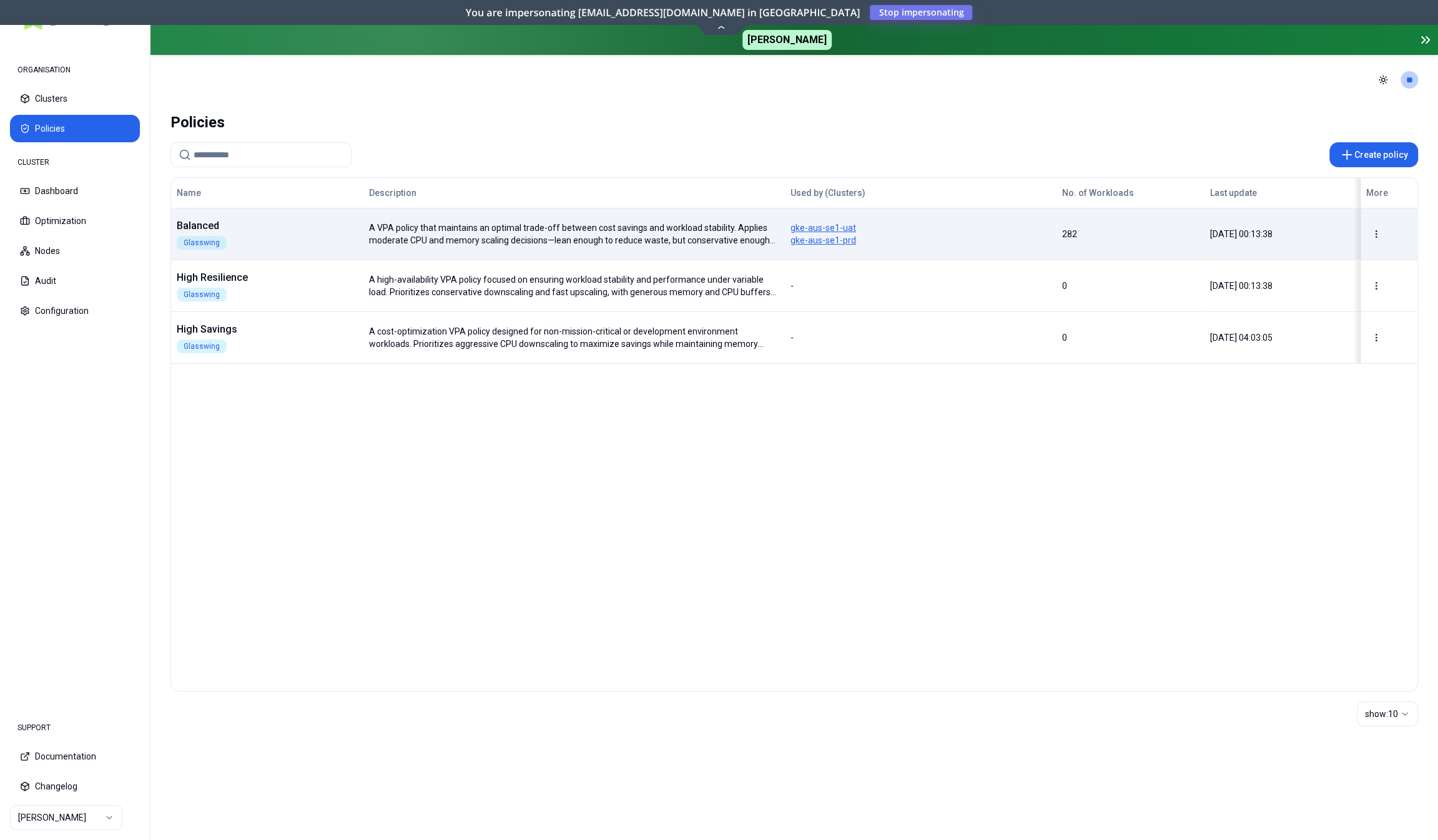
click at [1378, 234] on html "ORGANISATION Clusters Policies CLUSTER Dashboard Optimization Nodes Audit Confi…" at bounding box center [719, 420] width 1438 height 840
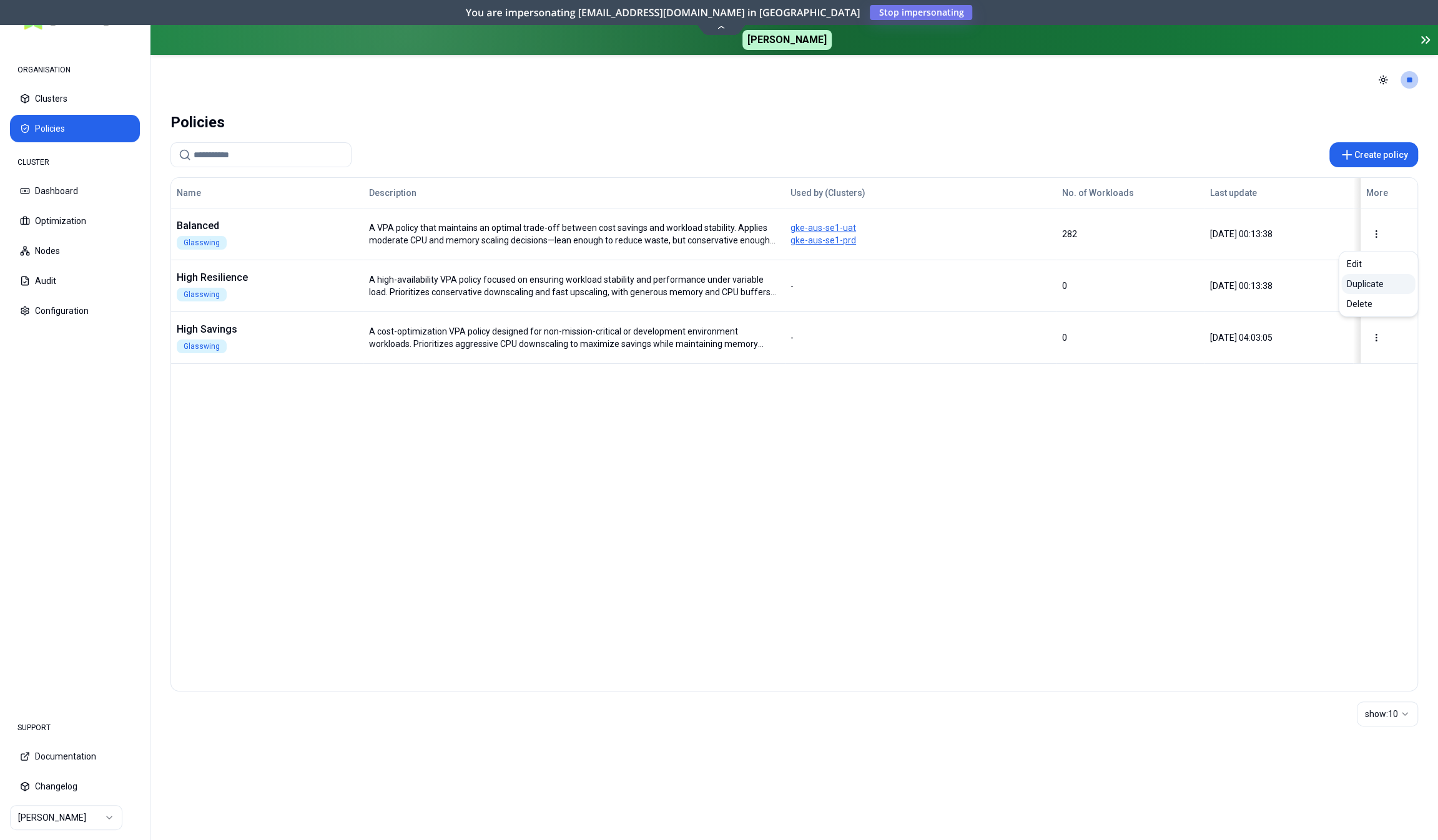
click at [1369, 286] on div "Duplicate" at bounding box center [1378, 284] width 74 height 20
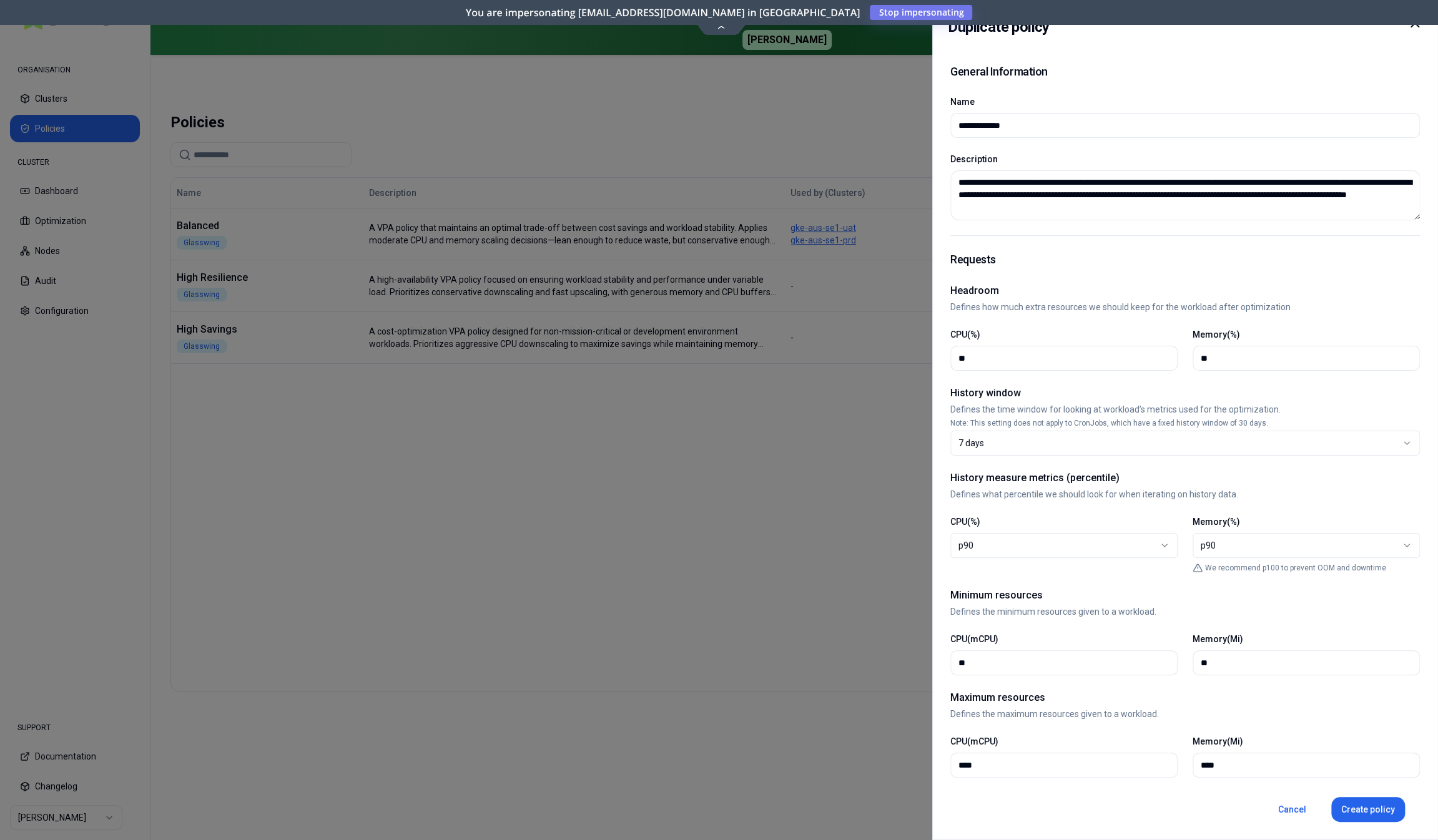
click at [1045, 132] on input "**********" at bounding box center [1185, 125] width 453 height 23
type input "**********"
click at [1181, 147] on div "**********" at bounding box center [1185, 142] width 470 height 187
click at [997, 663] on input "**" at bounding box center [1064, 662] width 211 height 23
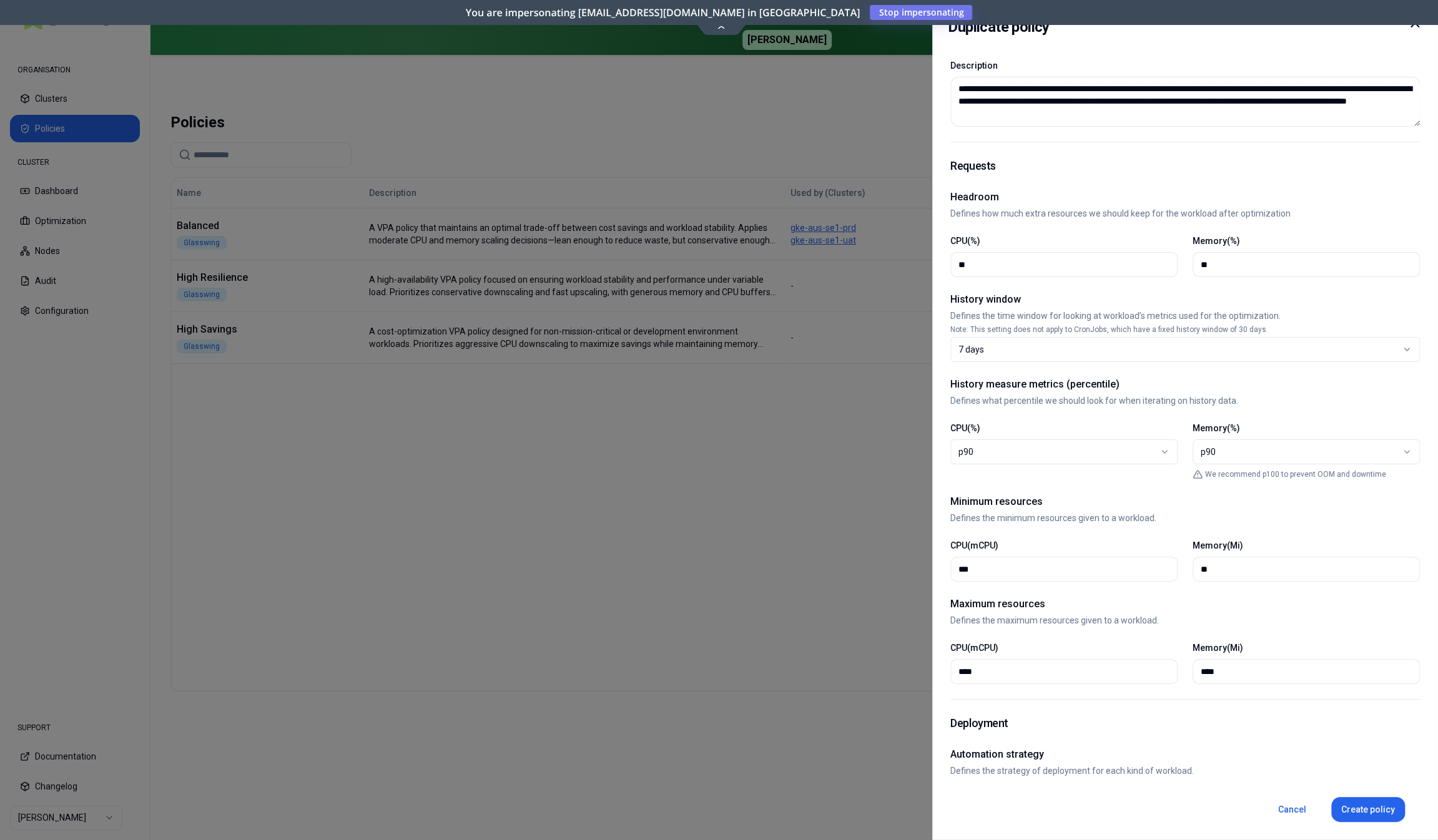
scroll to position [93, 0]
type input "***"
click at [1352, 811] on button "Create policy" at bounding box center [1369, 809] width 74 height 25
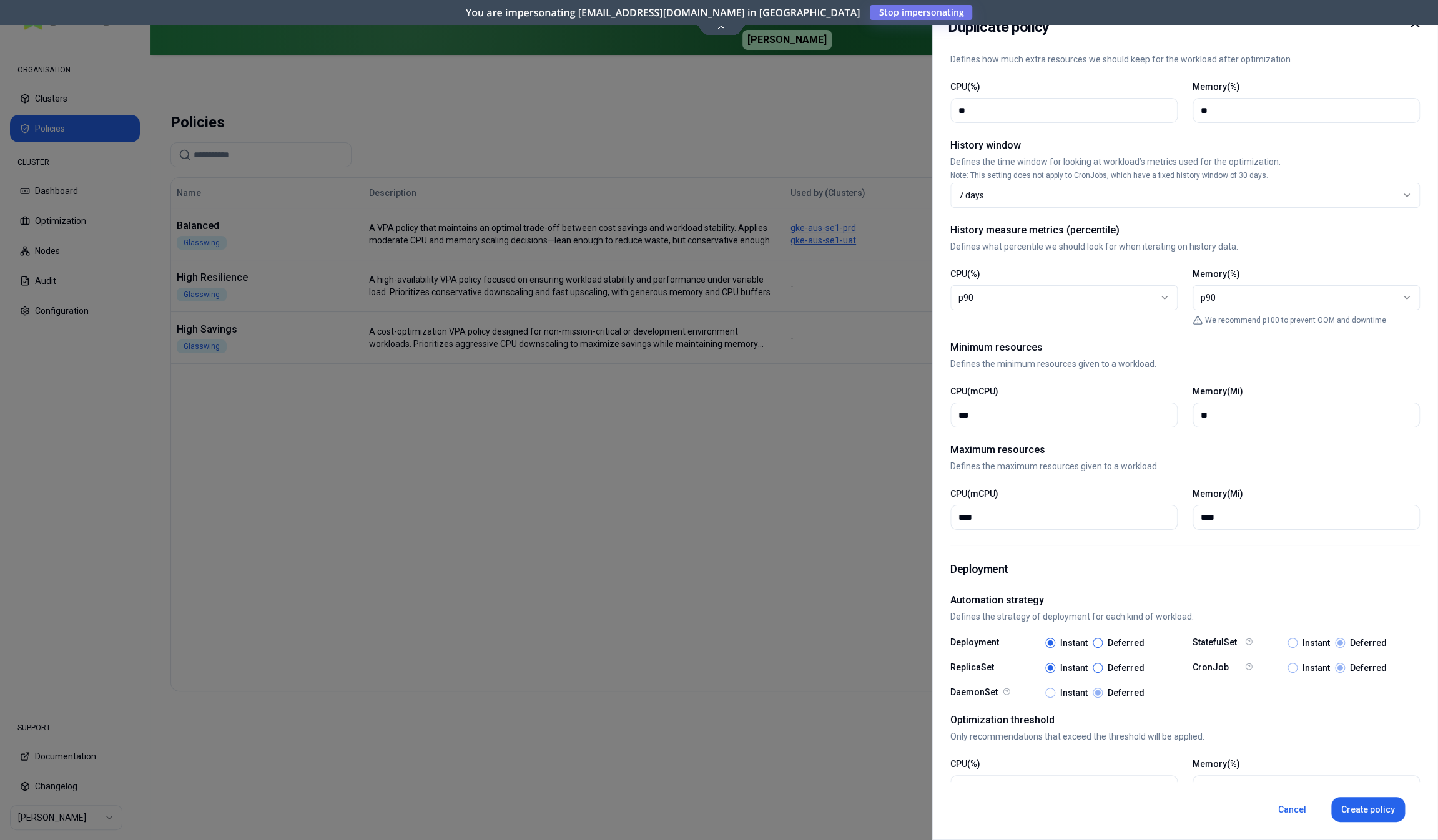
scroll to position [250, 0]
click at [1287, 808] on button "Cancel" at bounding box center [1292, 809] width 48 height 25
type input "********"
type input "**"
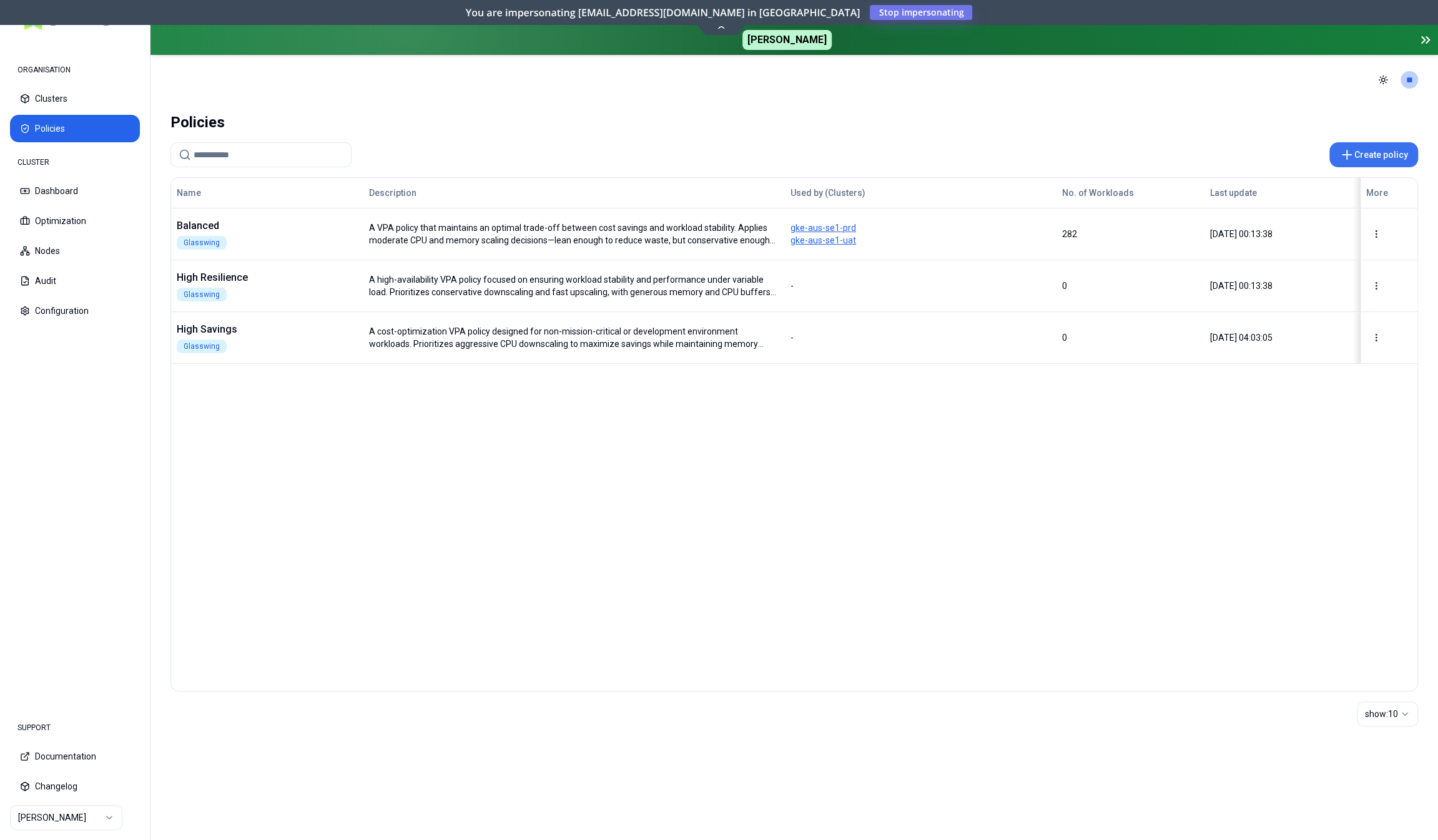
click at [1352, 153] on icon at bounding box center [1347, 154] width 15 height 15
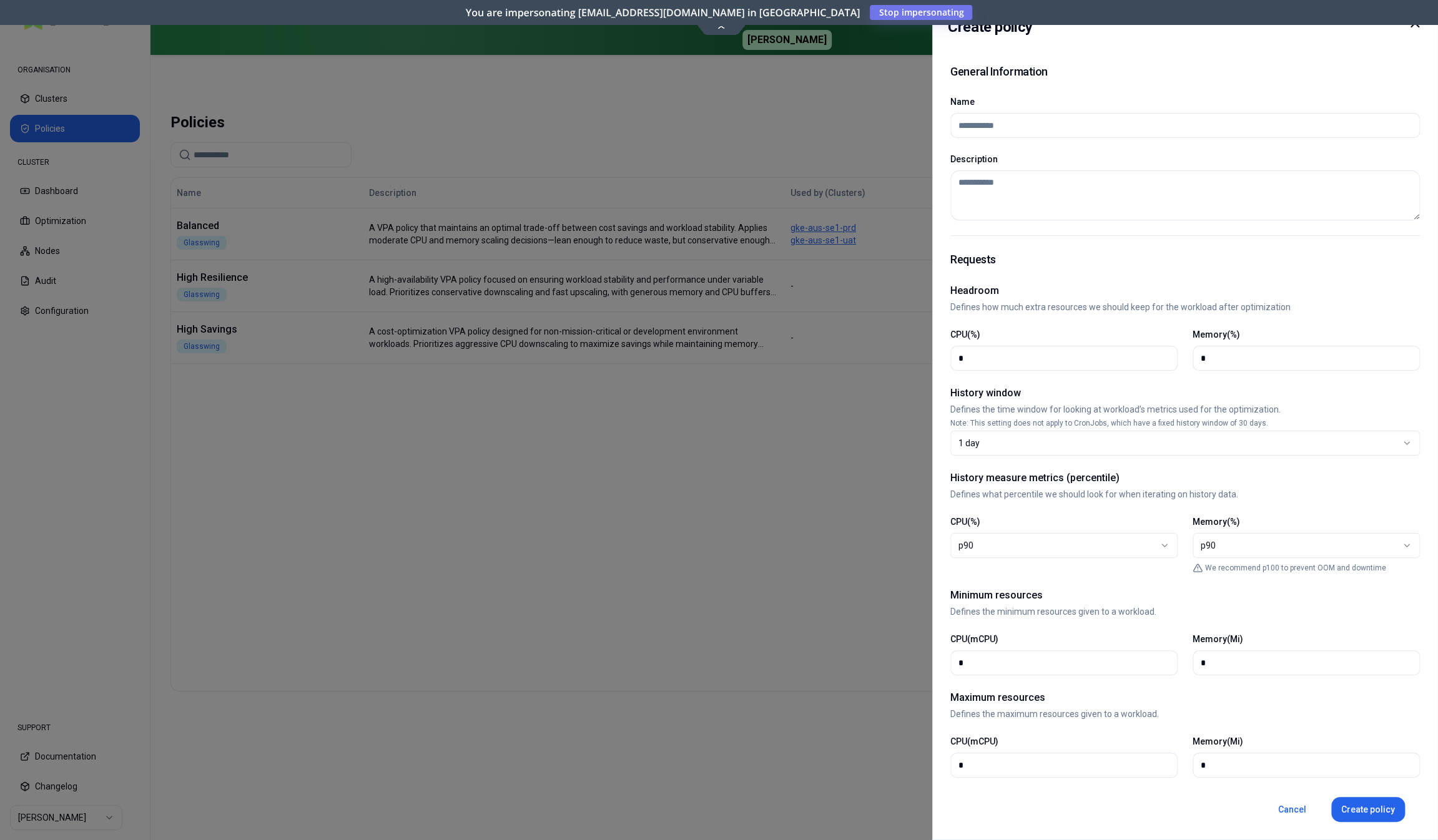
click at [1060, 117] on input "Name" at bounding box center [1185, 125] width 453 height 23
type input "**********"
click at [1031, 188] on textarea "Description" at bounding box center [1185, 195] width 470 height 50
click at [1157, 183] on textarea "**********" at bounding box center [1186, 195] width 471 height 50
click at [1156, 183] on textarea "**********" at bounding box center [1186, 195] width 471 height 50
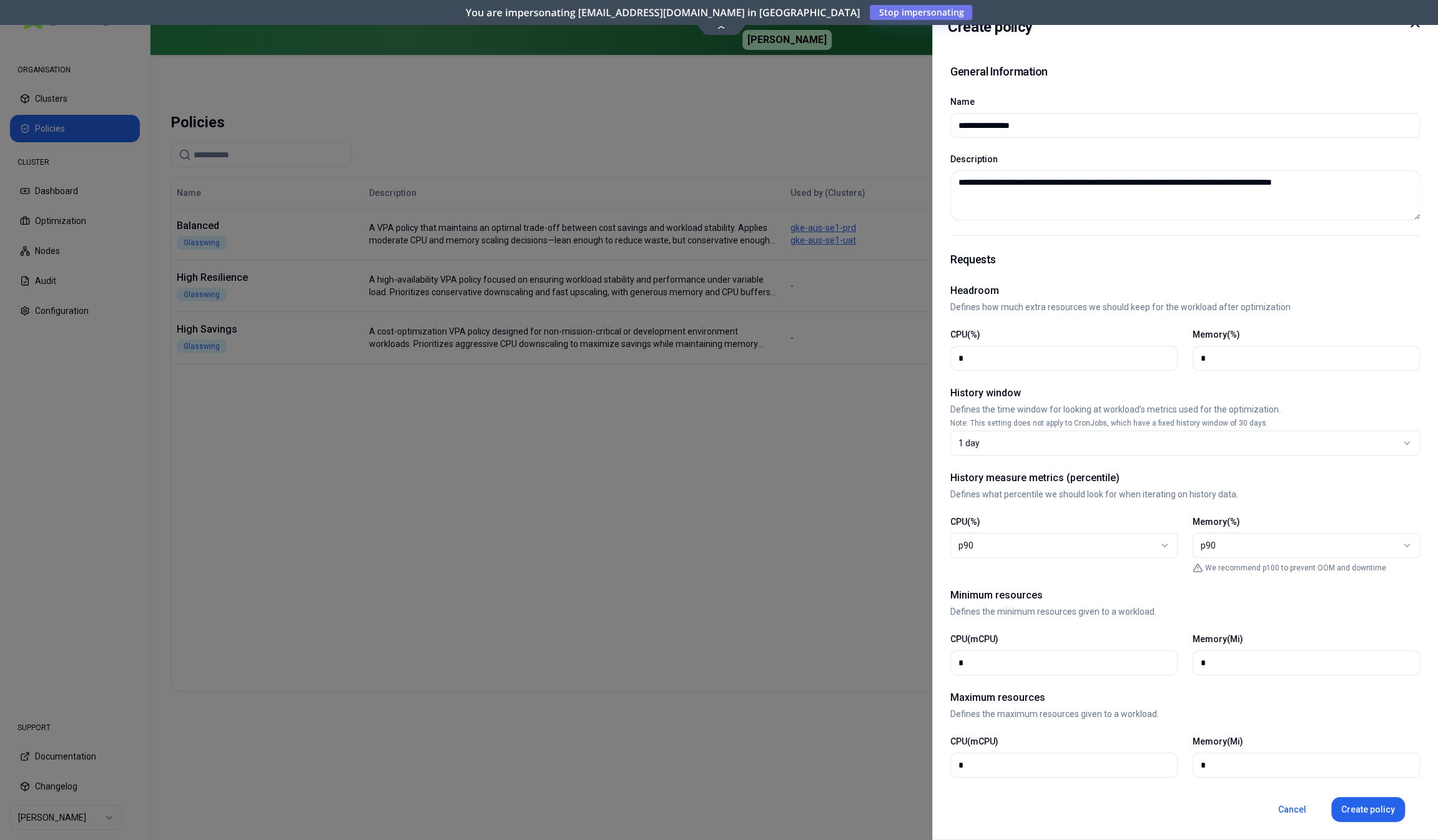
click at [1363, 184] on textarea "**********" at bounding box center [1186, 195] width 471 height 50
type textarea "**********"
drag, startPoint x: 981, startPoint y: 356, endPoint x: 938, endPoint y: 353, distance: 43.1
click at [958, 353] on input "*" at bounding box center [1064, 358] width 211 height 23
type input "**"
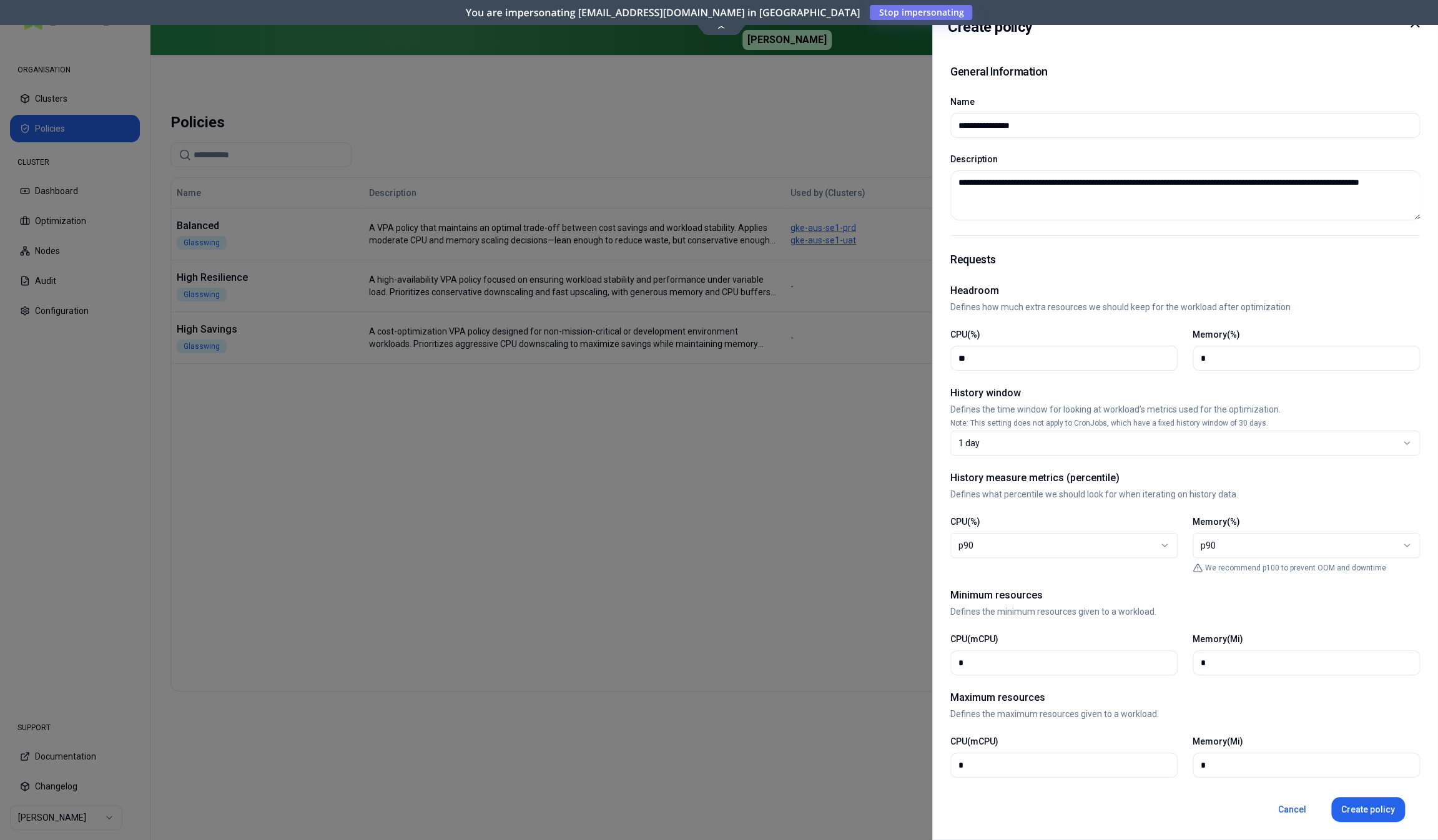
drag, startPoint x: 1220, startPoint y: 359, endPoint x: 1195, endPoint y: 358, distance: 25.0
click at [1201, 358] on input "*" at bounding box center [1306, 358] width 211 height 23
type input "**"
click at [1069, 440] on div "1 day" at bounding box center [1180, 443] width 444 height 13
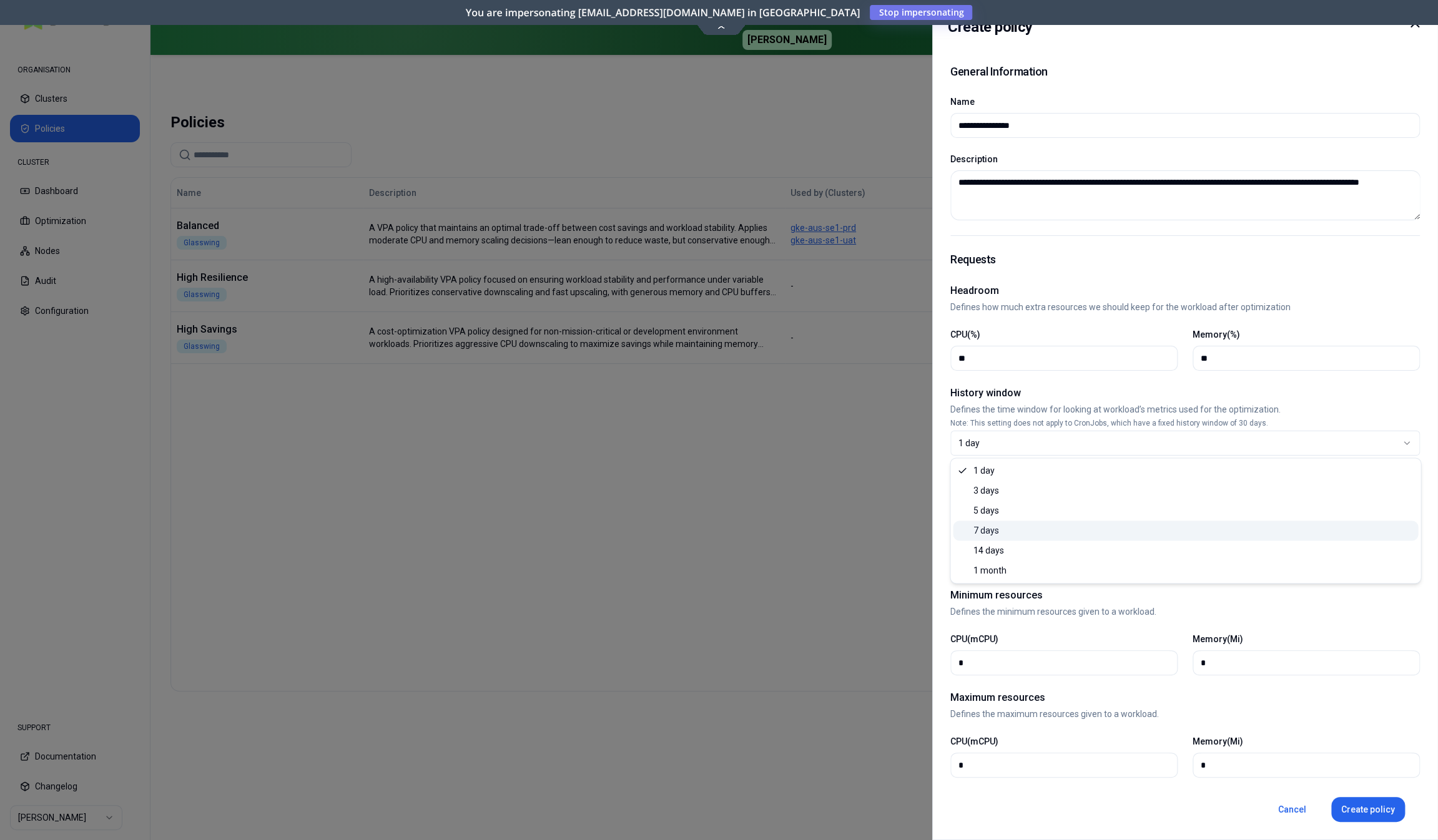
select select "*"
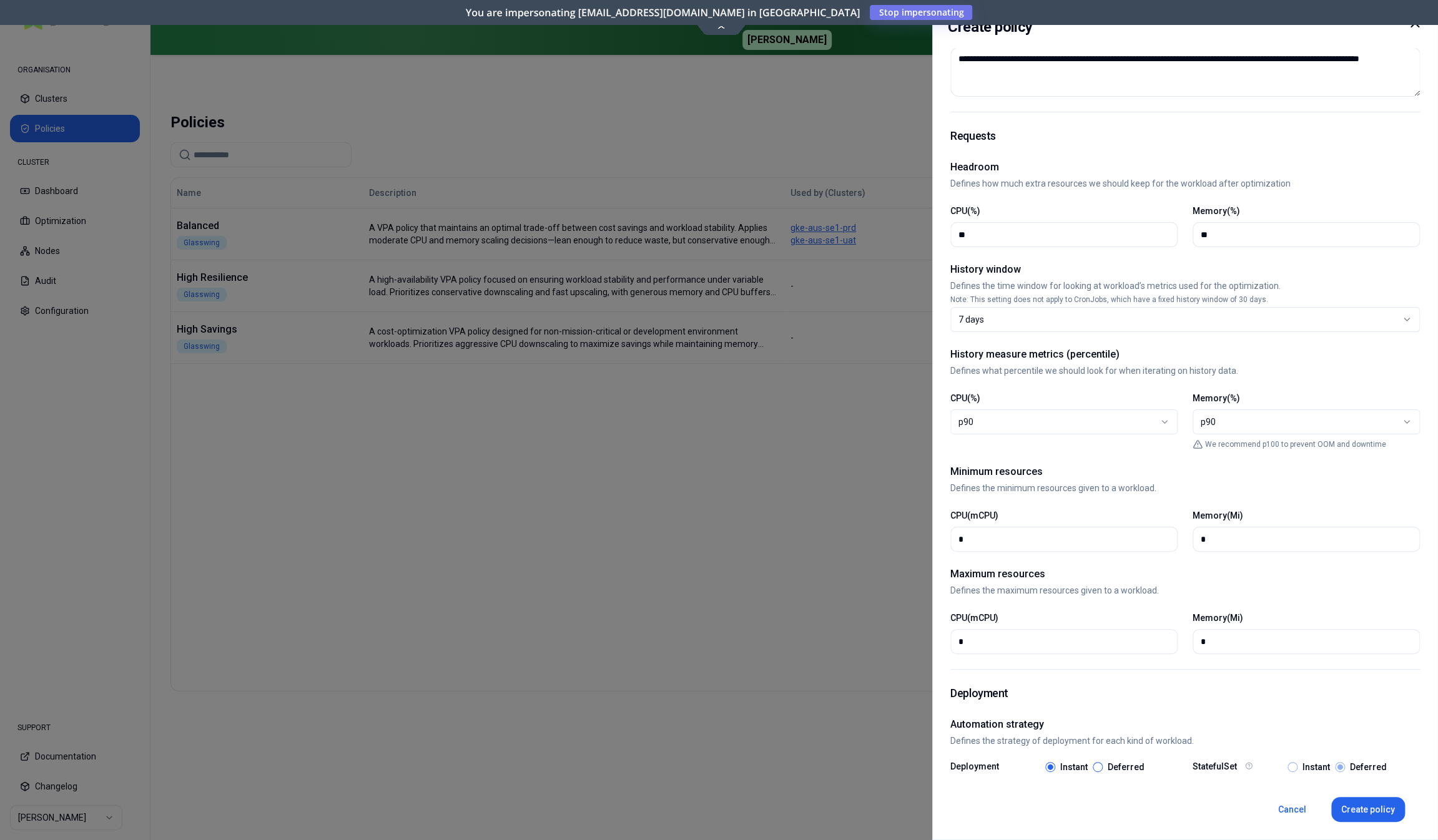
scroll to position [125, 0]
drag, startPoint x: 990, startPoint y: 542, endPoint x: 929, endPoint y: 539, distance: 61.1
click at [958, 539] on input "*" at bounding box center [1064, 538] width 211 height 23
type input "***"
drag, startPoint x: 1214, startPoint y: 543, endPoint x: 1195, endPoint y: 543, distance: 19.0
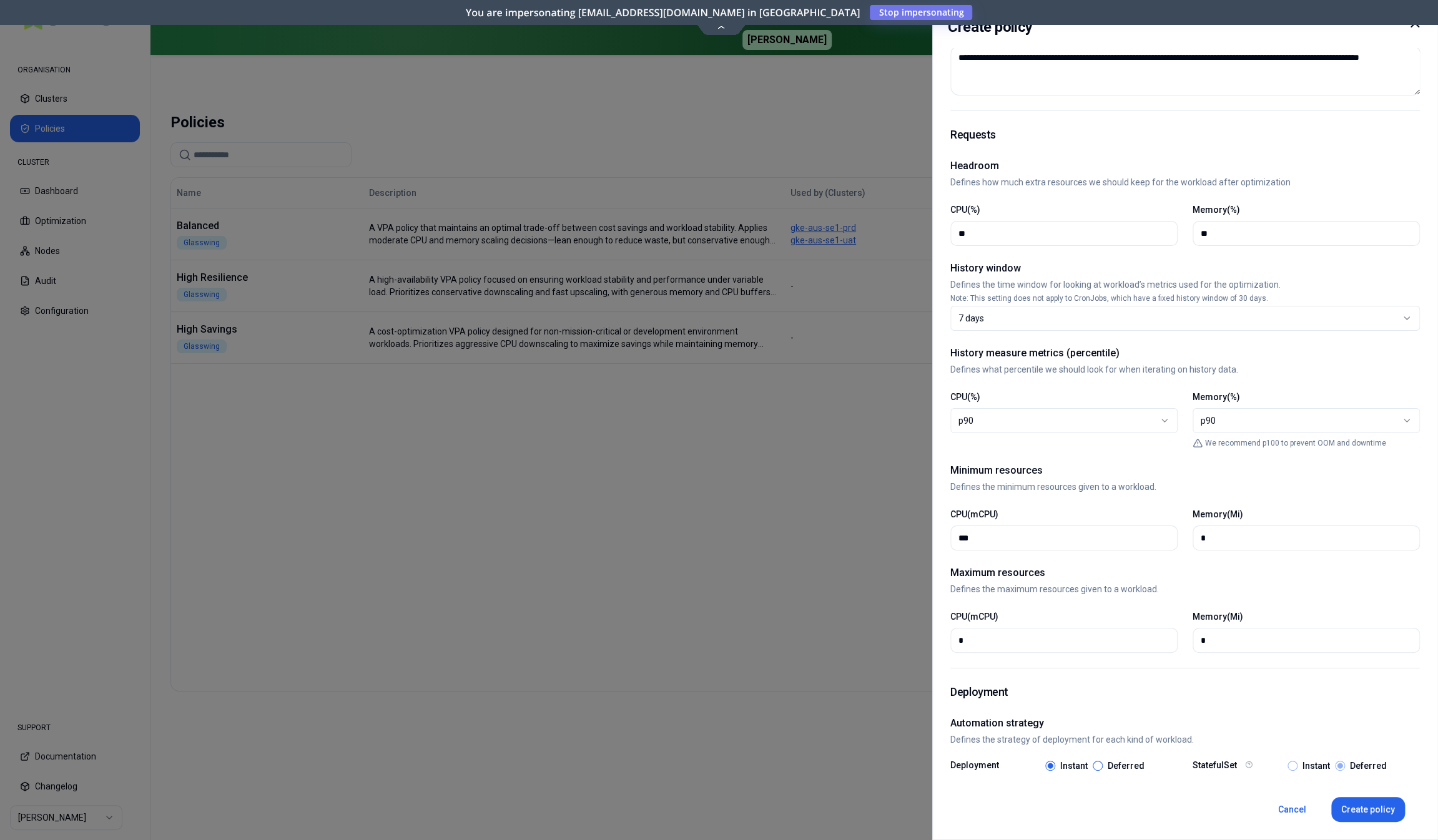
click at [1201, 543] on input "*" at bounding box center [1306, 538] width 211 height 23
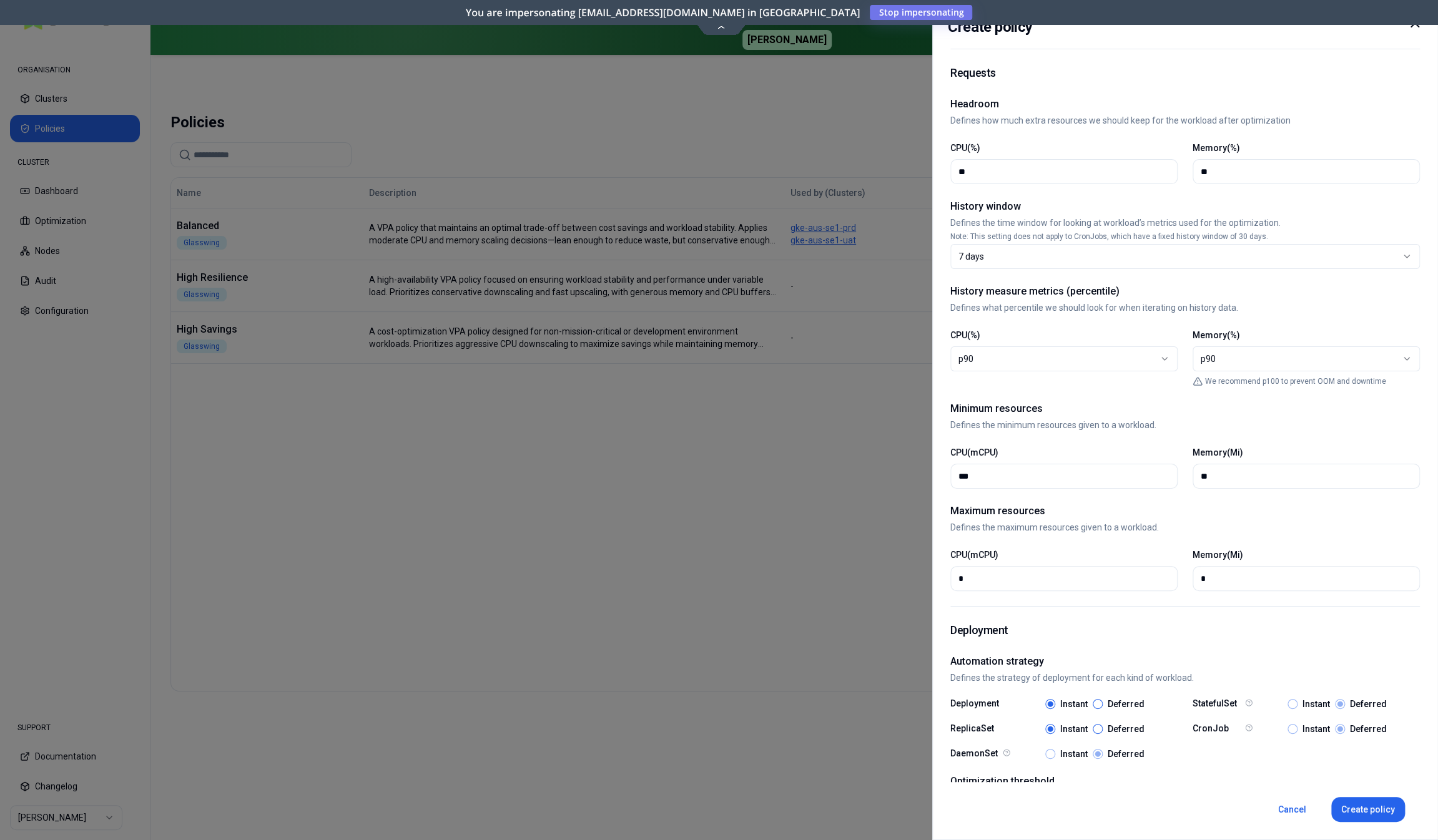
scroll to position [187, 0]
type input "**"
drag, startPoint x: 1003, startPoint y: 576, endPoint x: 955, endPoint y: 578, distance: 48.0
click at [958, 578] on input "*" at bounding box center [1064, 578] width 211 height 23
click at [972, 574] on input "*" at bounding box center [1064, 578] width 211 height 23
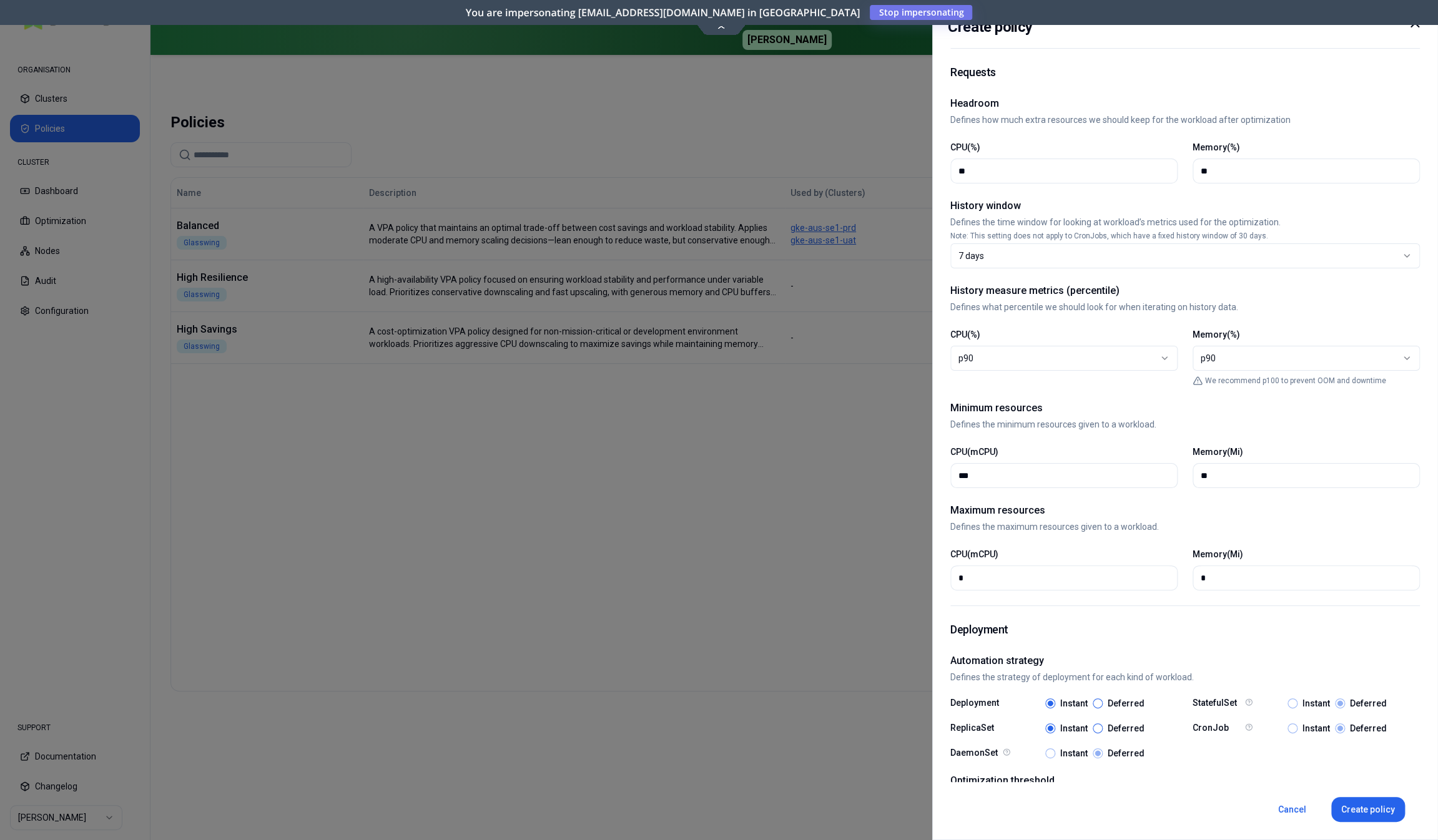
drag, startPoint x: 975, startPoint y: 574, endPoint x: 948, endPoint y: 574, distance: 27.0
click at [958, 574] on input "*" at bounding box center [1064, 578] width 211 height 23
type input "****"
drag, startPoint x: 1221, startPoint y: 574, endPoint x: 1169, endPoint y: 572, distance: 52.0
click at [1201, 572] on input "*" at bounding box center [1306, 578] width 211 height 23
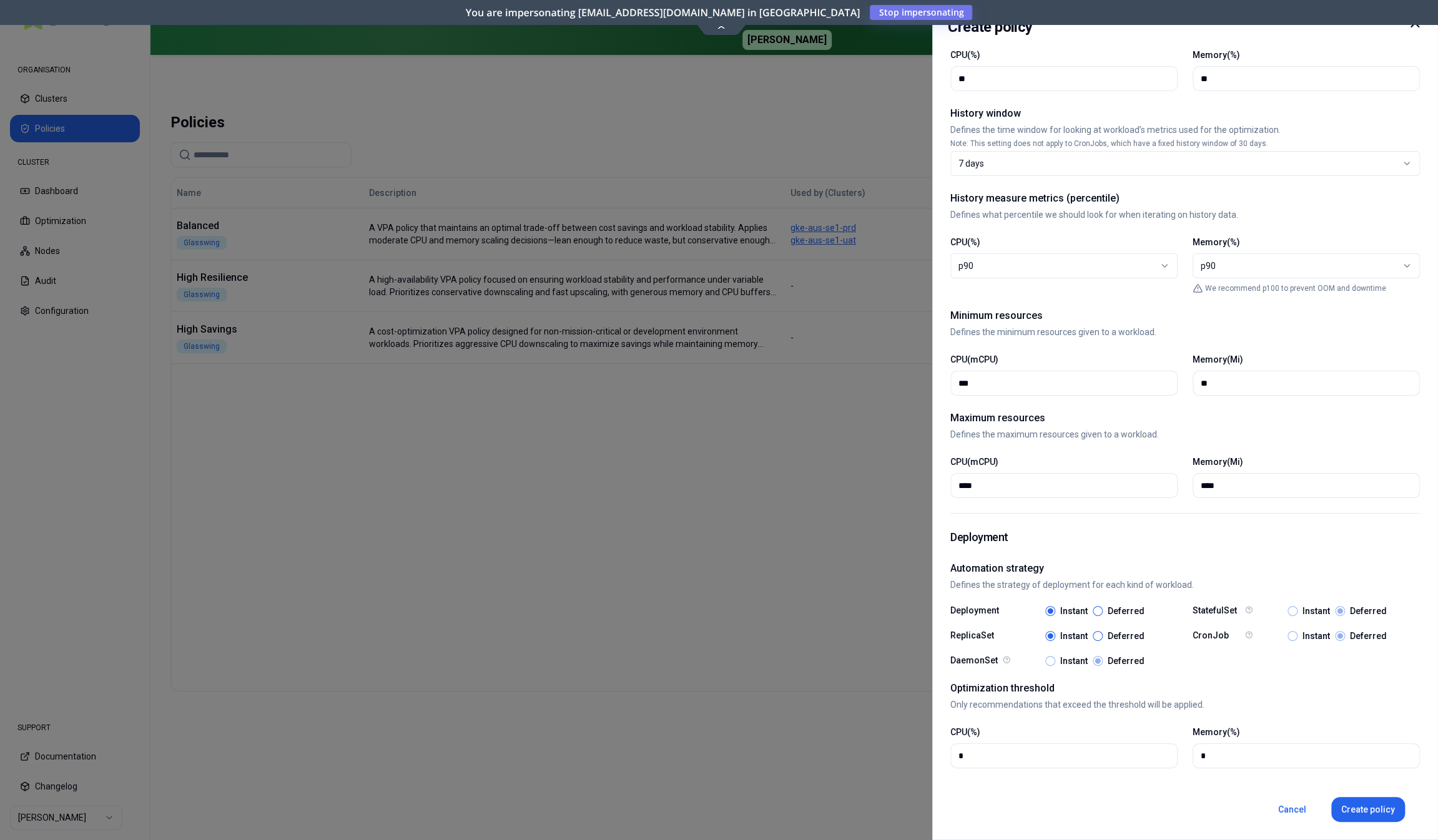
scroll to position [279, 0]
type input "****"
drag, startPoint x: 972, startPoint y: 753, endPoint x: 938, endPoint y: 754, distance: 34.0
click at [958, 755] on input "*" at bounding box center [1064, 756] width 211 height 23
type input "**"
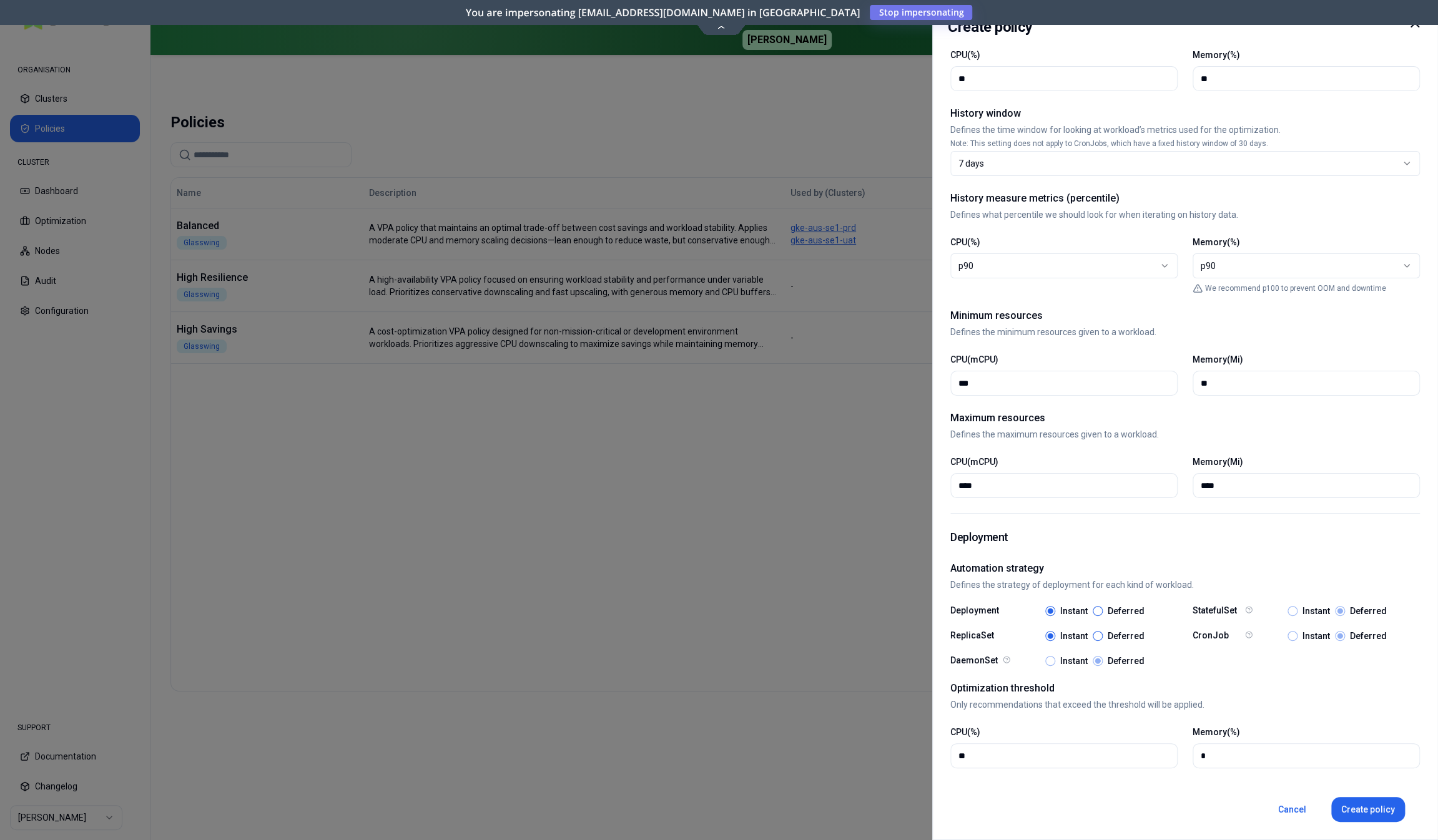
drag, startPoint x: 1254, startPoint y: 750, endPoint x: 1149, endPoint y: 756, distance: 105.2
click at [1201, 756] on input "*" at bounding box center [1306, 756] width 211 height 23
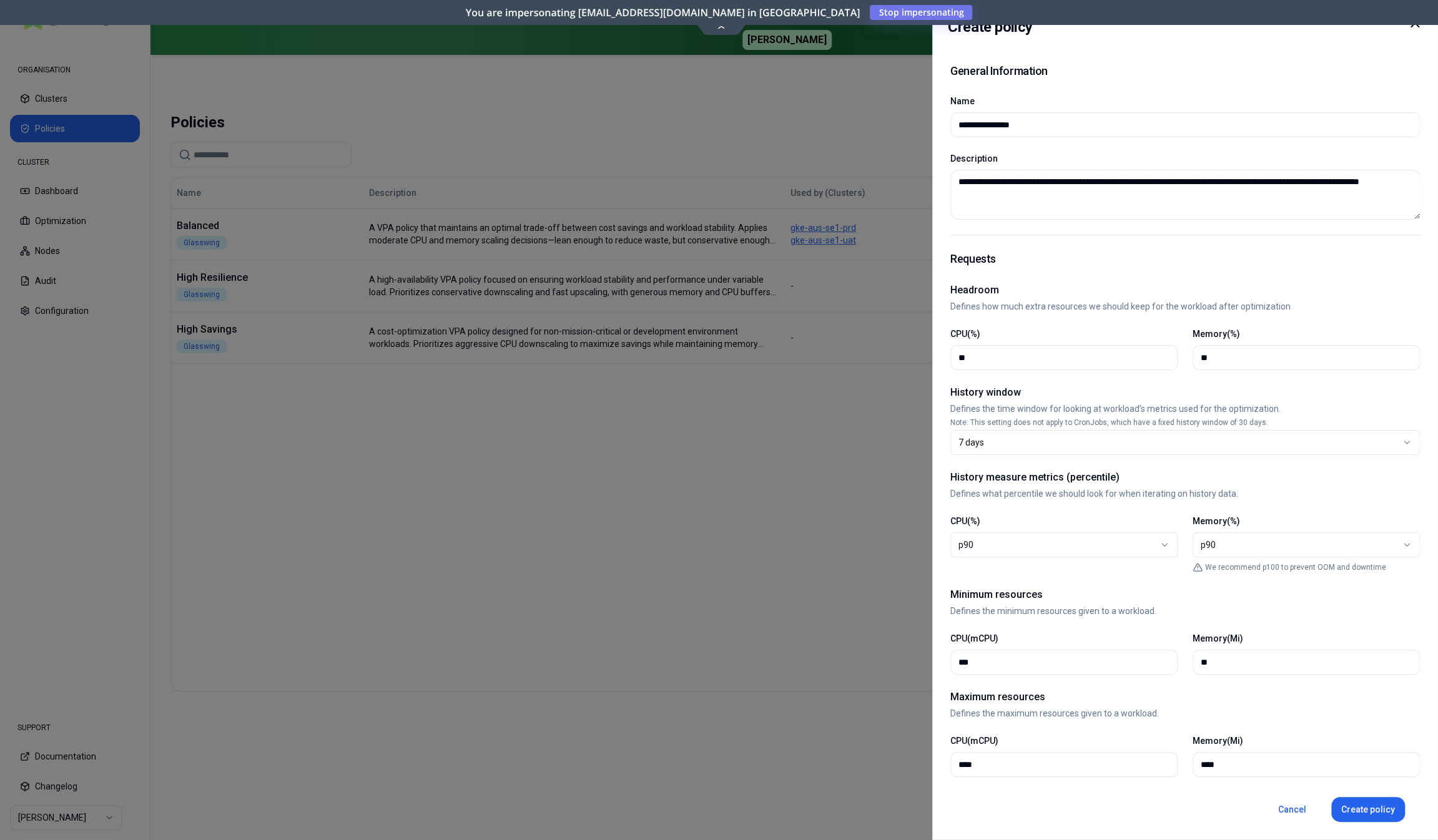
scroll to position [0, 0]
type input "**"
click at [1354, 811] on button "Create policy" at bounding box center [1369, 809] width 74 height 25
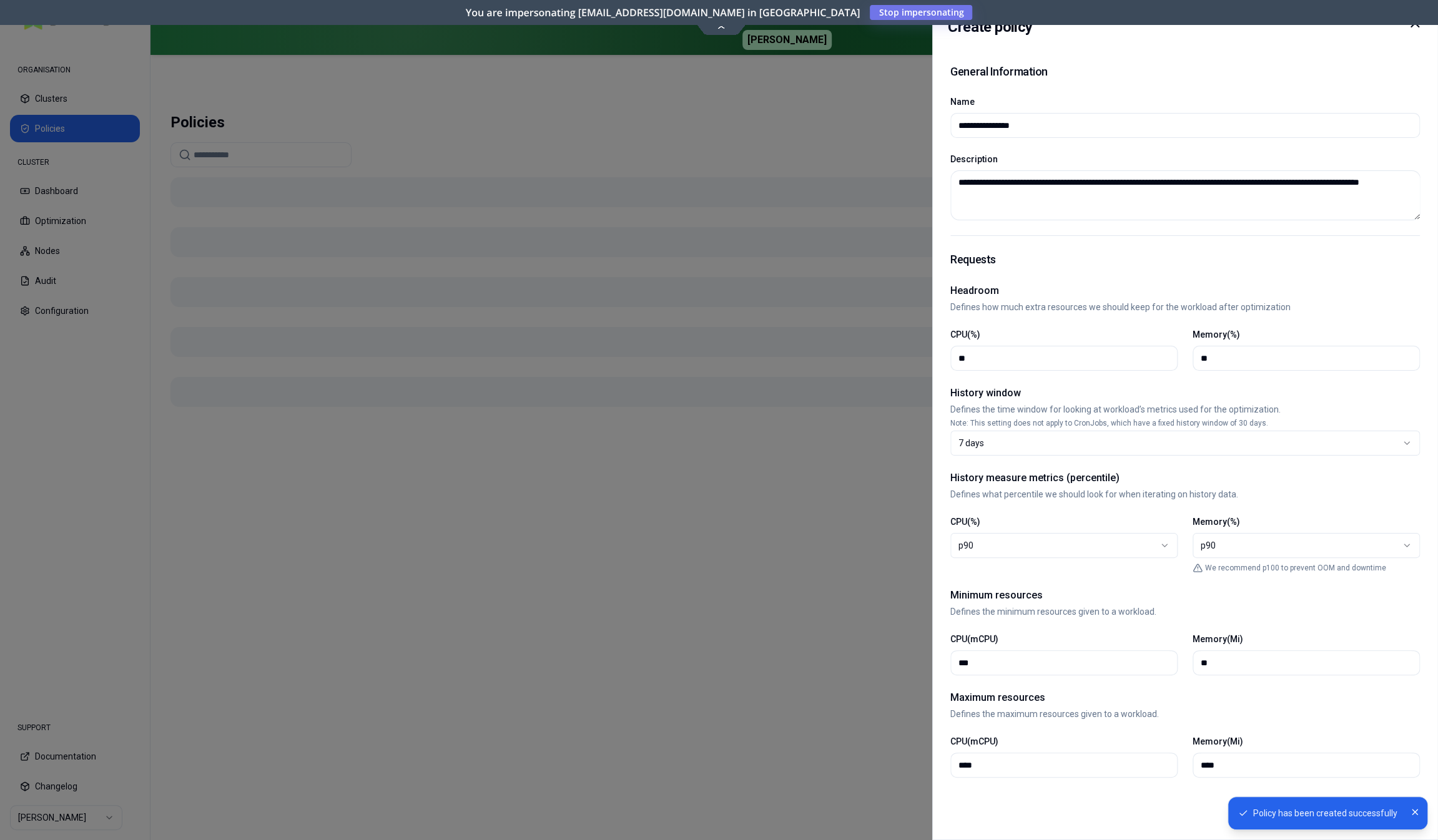
type input "********"
type textarea "**********"
type input "**"
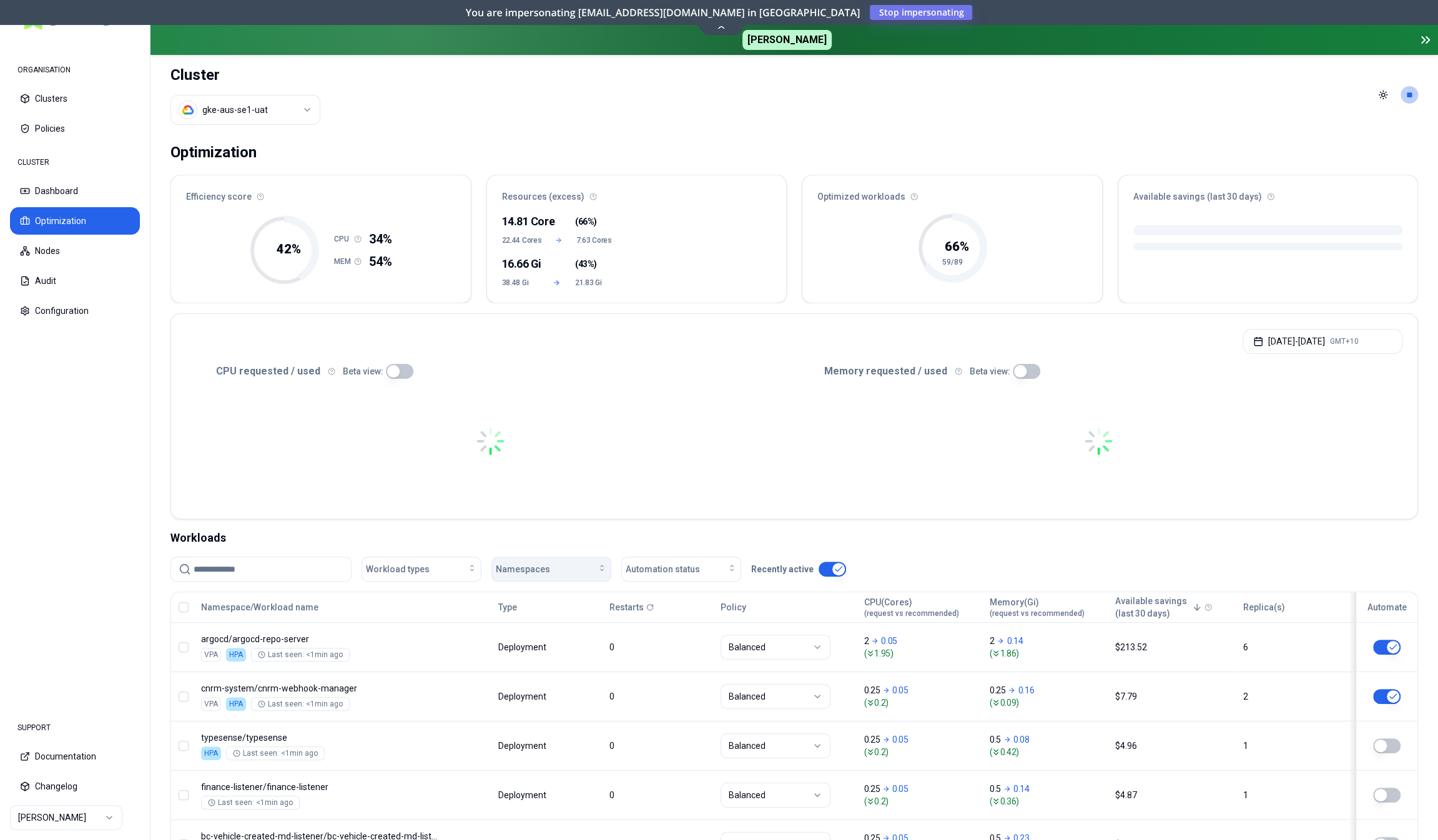
click at [514, 570] on span "Namespaces" at bounding box center [523, 570] width 54 height 13
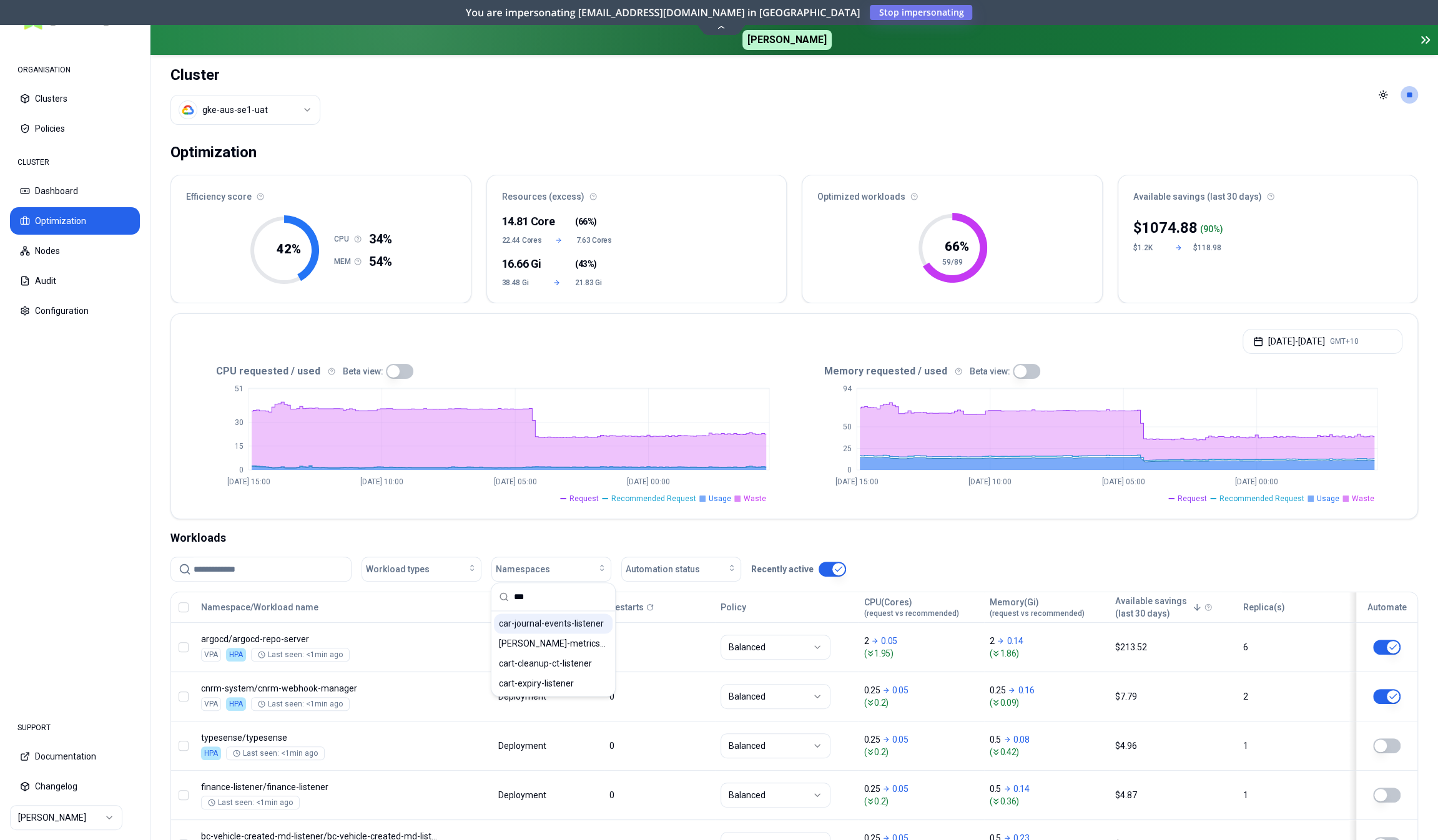
type input "***"
click at [555, 626] on span "car-journal-events-listener" at bounding box center [551, 624] width 105 height 13
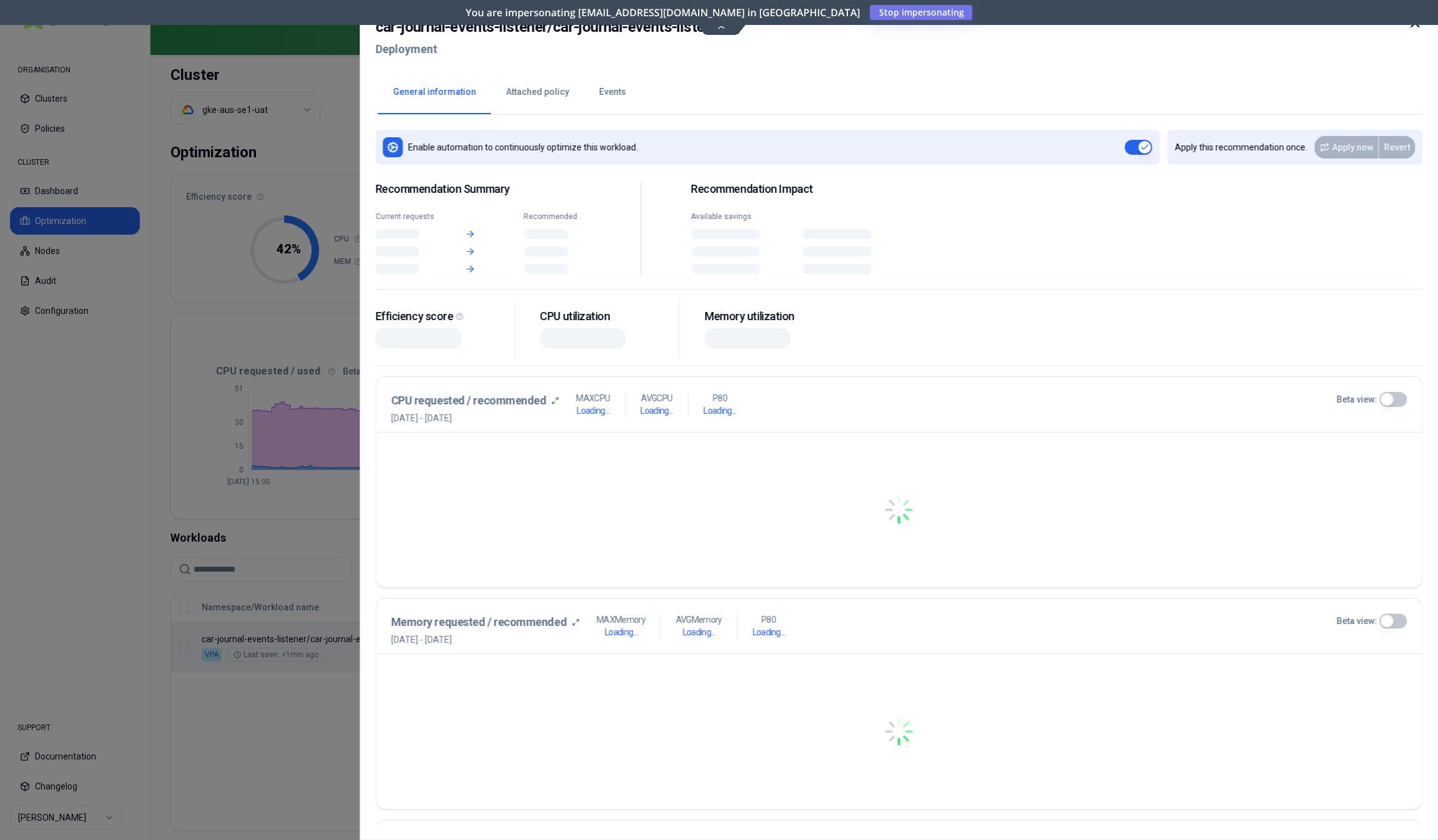
drag, startPoint x: 417, startPoint y: 638, endPoint x: 294, endPoint y: 635, distance: 123.0
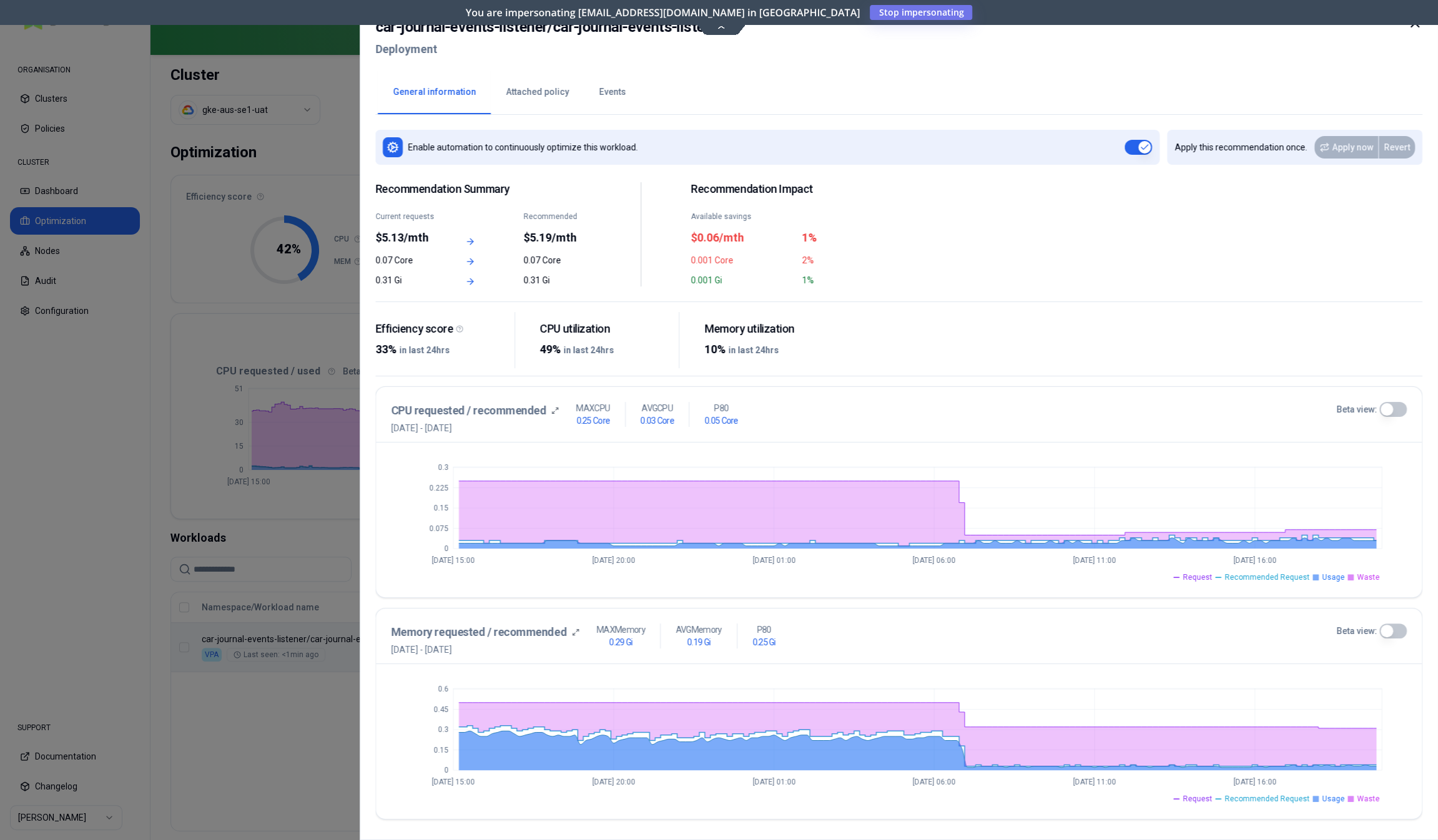
click at [388, 30] on h2 "car-journal-events-listener / car-journal-events-listener" at bounding box center [550, 26] width 350 height 23
drag, startPoint x: 388, startPoint y: 30, endPoint x: 689, endPoint y: 32, distance: 301.0
click at [689, 32] on h2 "car-journal-events-listener / car-journal-events-listener" at bounding box center [550, 26] width 350 height 23
copy h2 "car-journal-events-listener / car-journal-events-listener"
click at [548, 99] on button "Attached policy" at bounding box center [536, 92] width 93 height 43
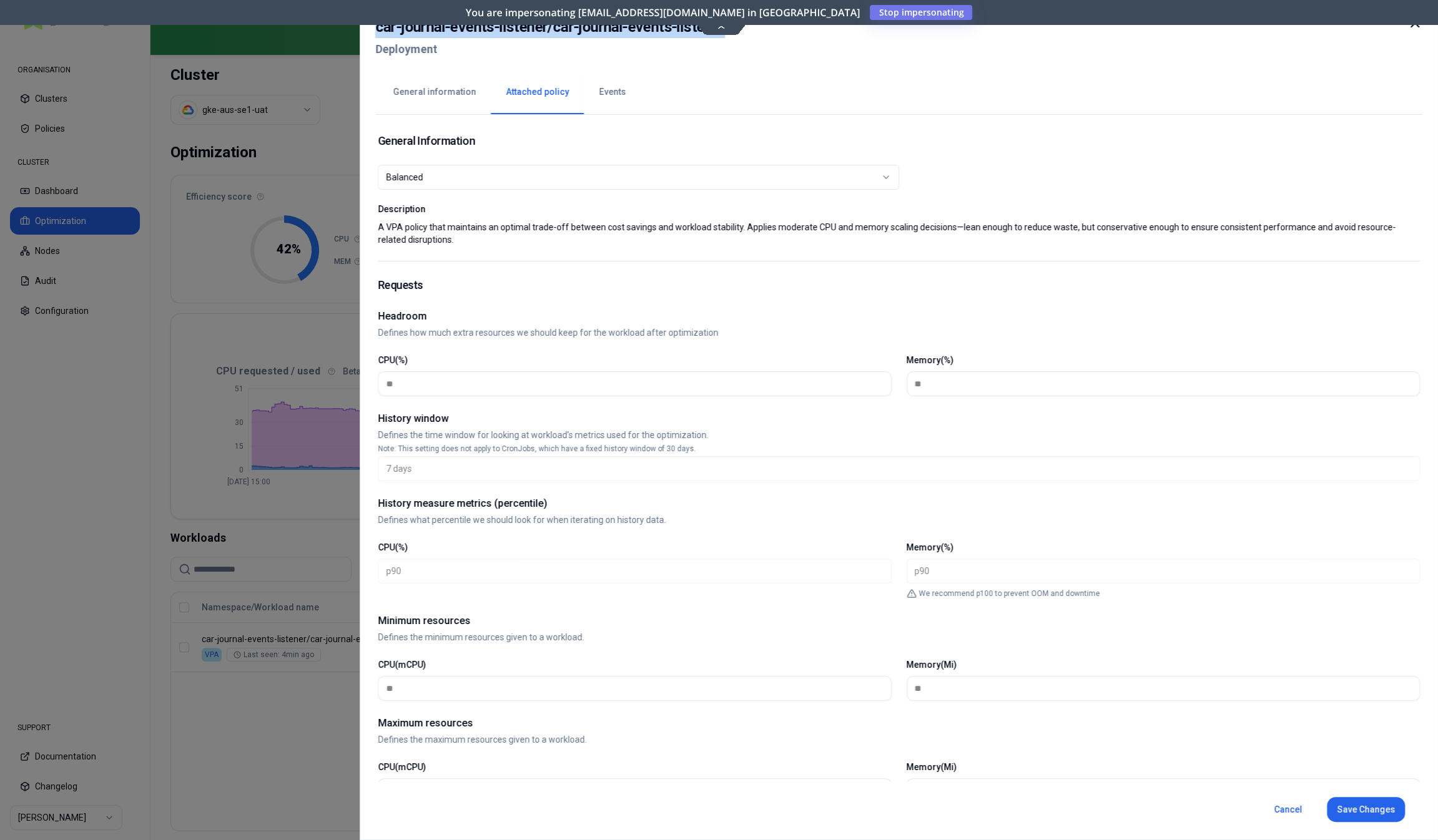
click at [566, 171] on div "Balanced" at bounding box center [633, 178] width 495 height 13
click at [1012, 160] on div "**********" at bounding box center [899, 189] width 1042 height 144
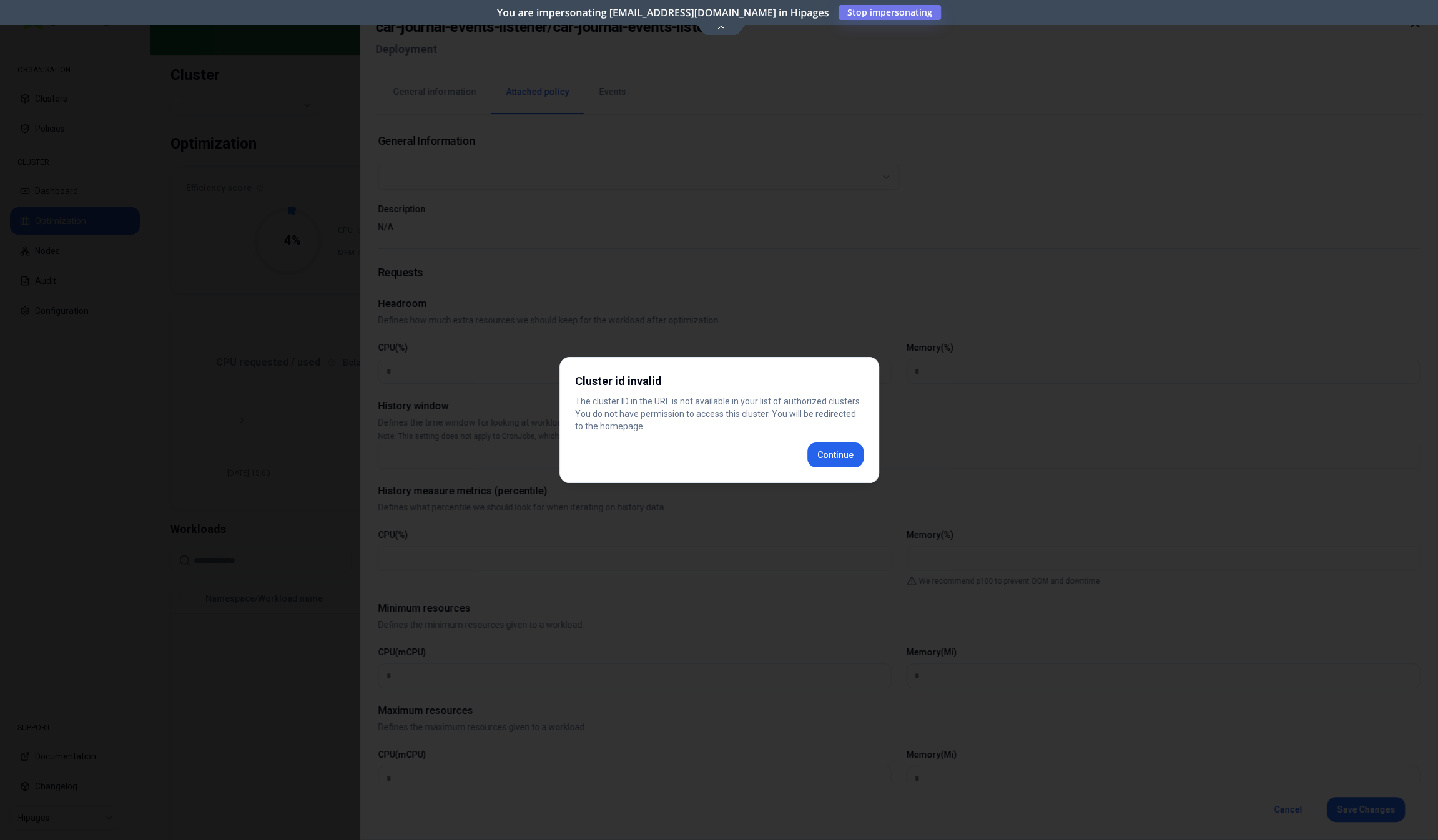
click at [819, 450] on div "Cluster id invalid The cluster ID in the URL is not available in your list of a…" at bounding box center [719, 420] width 320 height 126
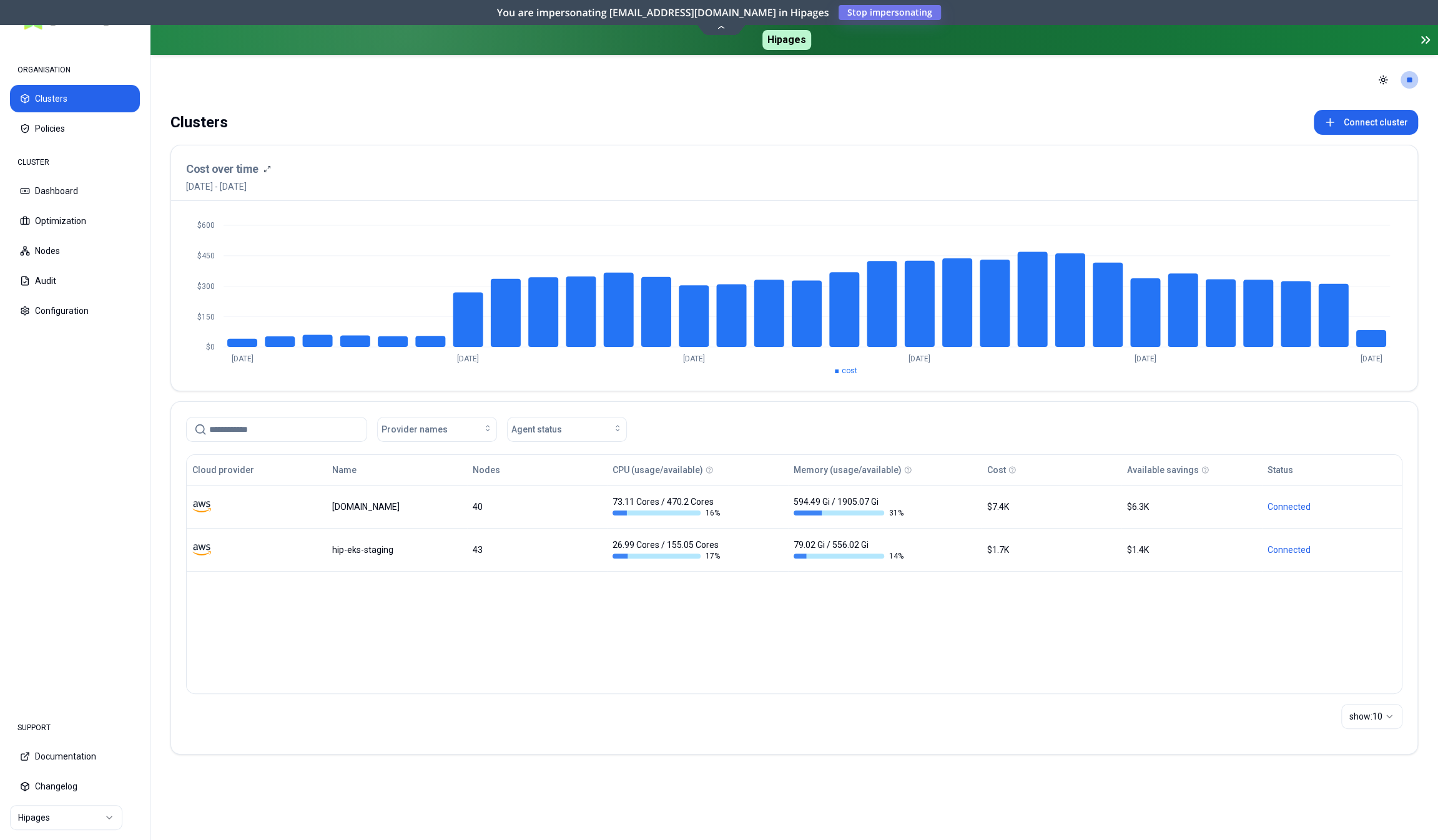
click at [75, 821] on html "ORGANISATION Clusters Policies CLUSTER Dashboard Optimization Nodes Audit Confi…" at bounding box center [719, 420] width 1438 height 840
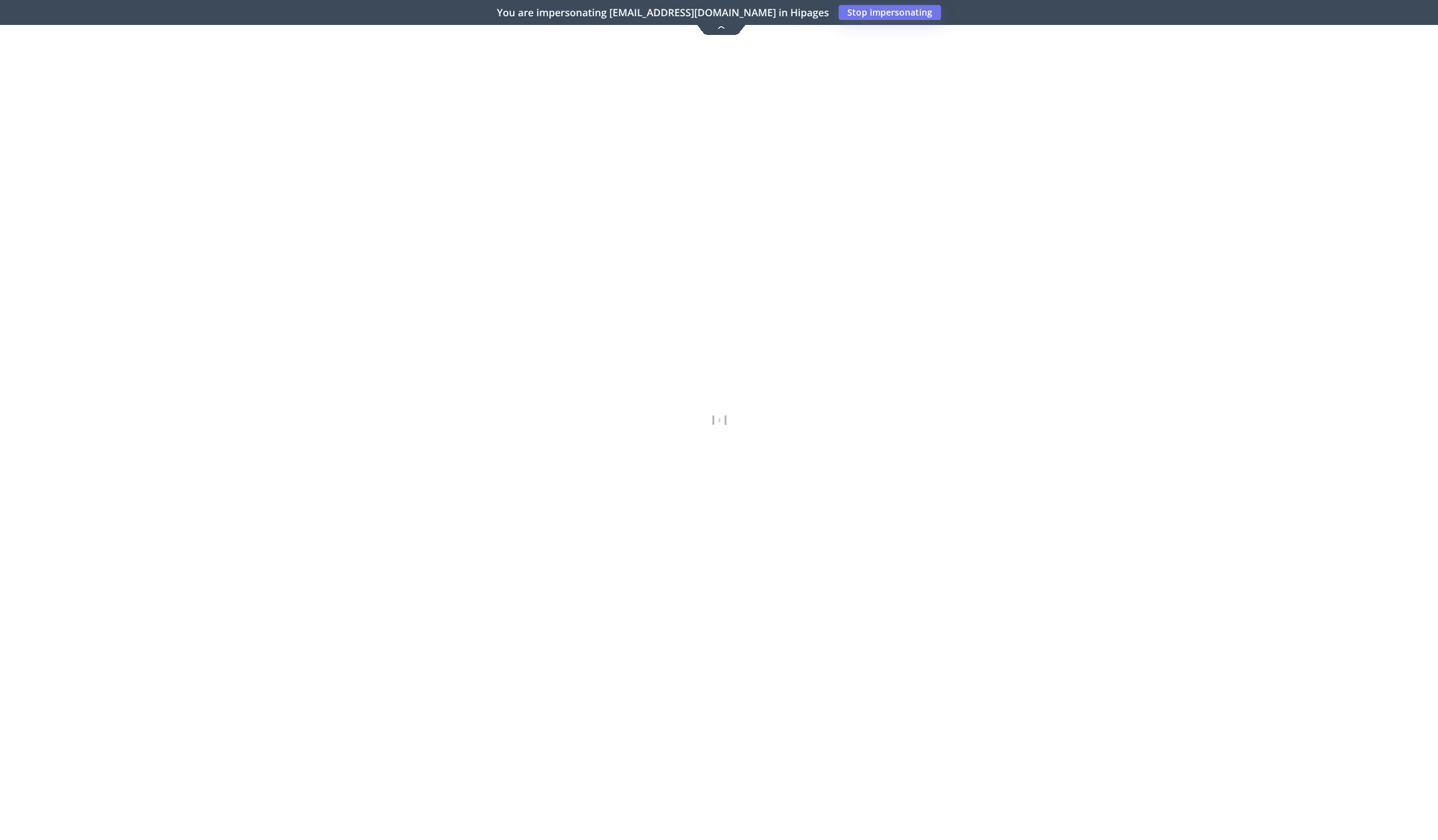
click at [719, 24] on icon at bounding box center [720, 26] width 17 height 9
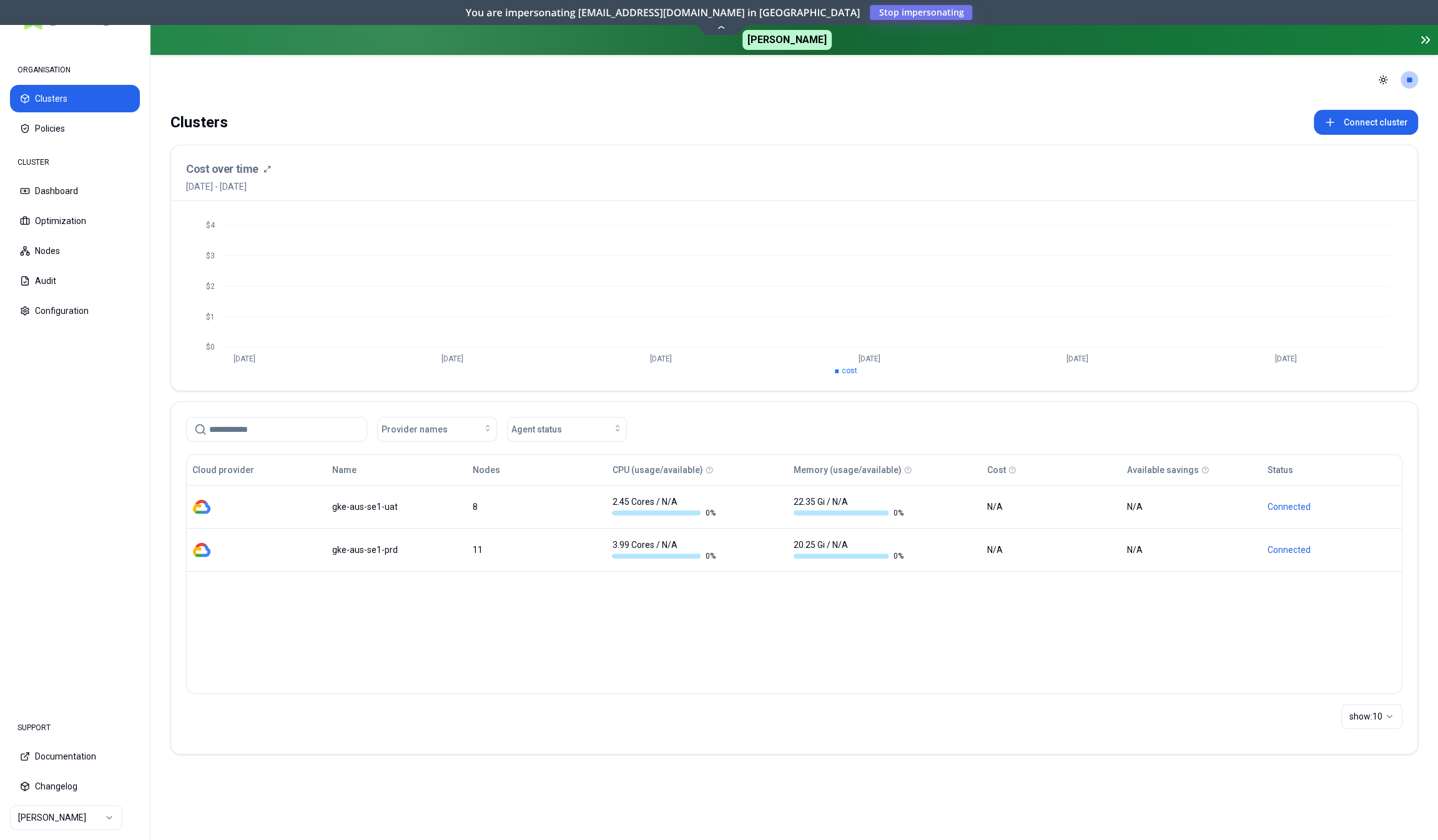
click at [426, 488] on td "gke-aus-se1-uat" at bounding box center [396, 507] width 140 height 43
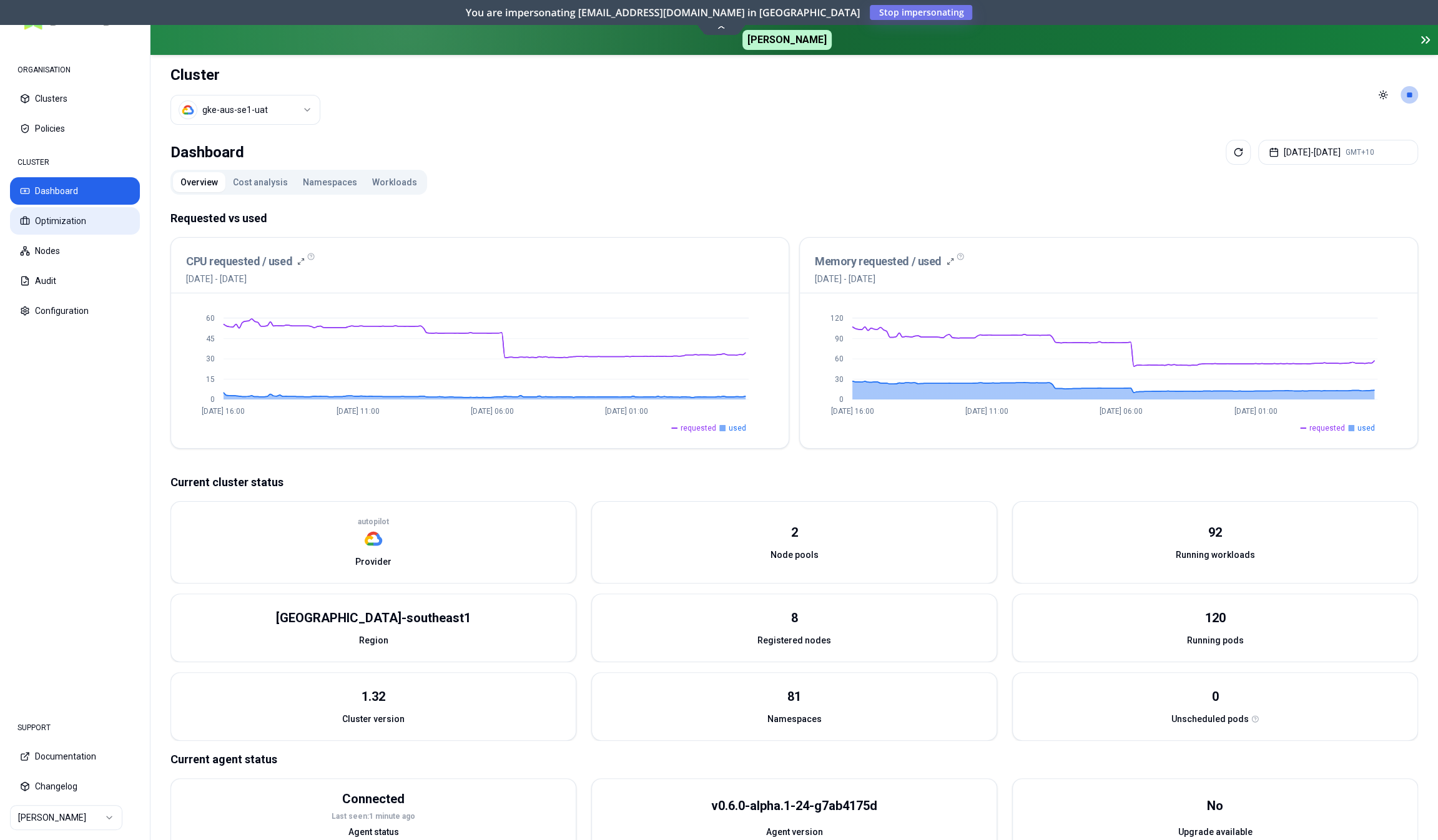
click at [90, 227] on button "Optimization" at bounding box center [75, 221] width 130 height 27
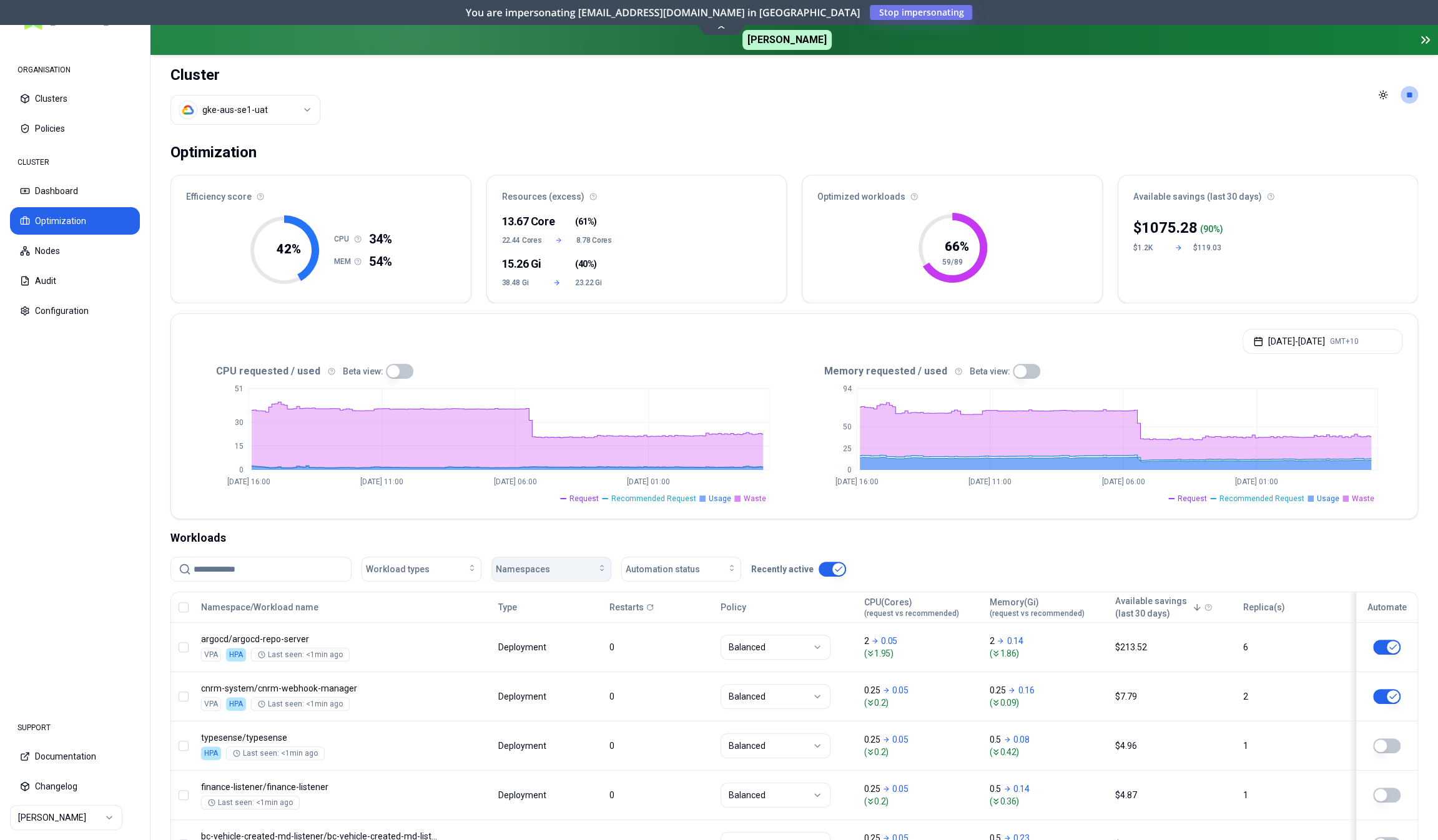
click at [542, 566] on span "Namespaces" at bounding box center [523, 570] width 54 height 13
type input "***"
click at [563, 614] on div "car-journal-events-listener" at bounding box center [554, 624] width 119 height 20
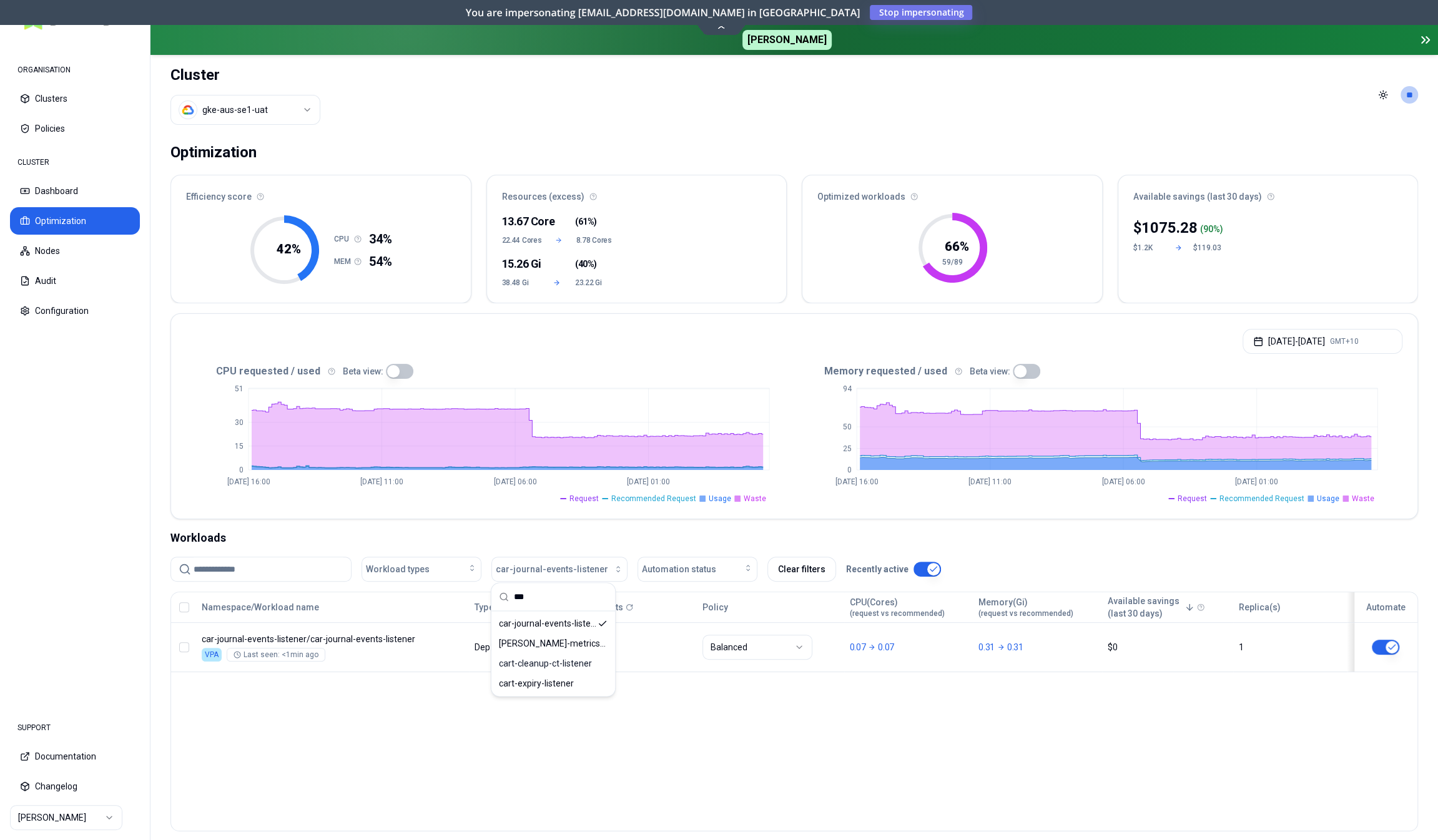
click at [730, 751] on div "Namespace/Workload name Type Restarts Policy CPU(Cores) (request vs recommended…" at bounding box center [794, 712] width 1248 height 240
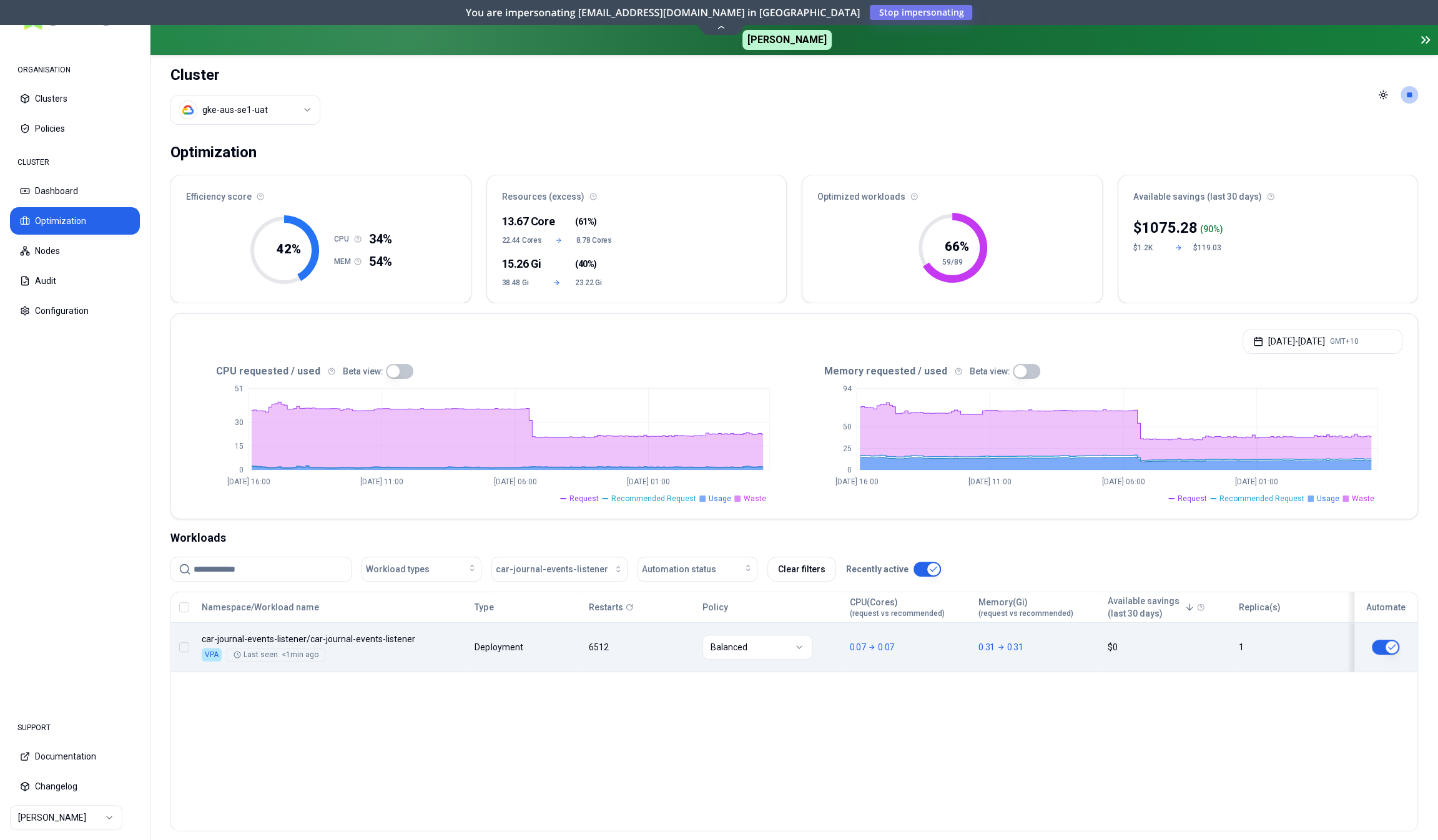
click at [746, 646] on html "ORGANISATION Clusters Policies CLUSTER Dashboard Optimization Nodes Audit Confi…" at bounding box center [719, 420] width 1438 height 840
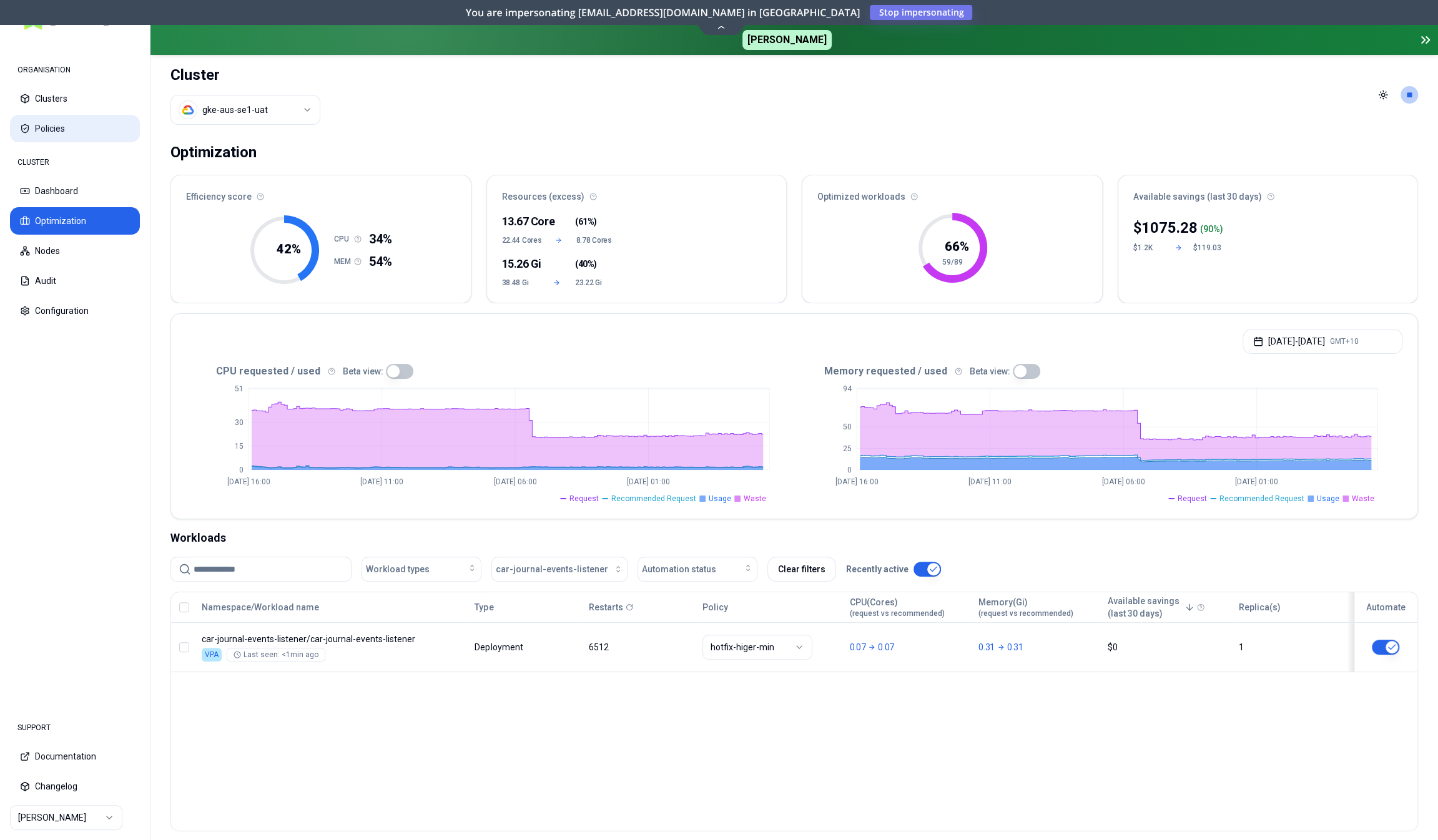
click at [53, 123] on button "Policies" at bounding box center [75, 128] width 130 height 27
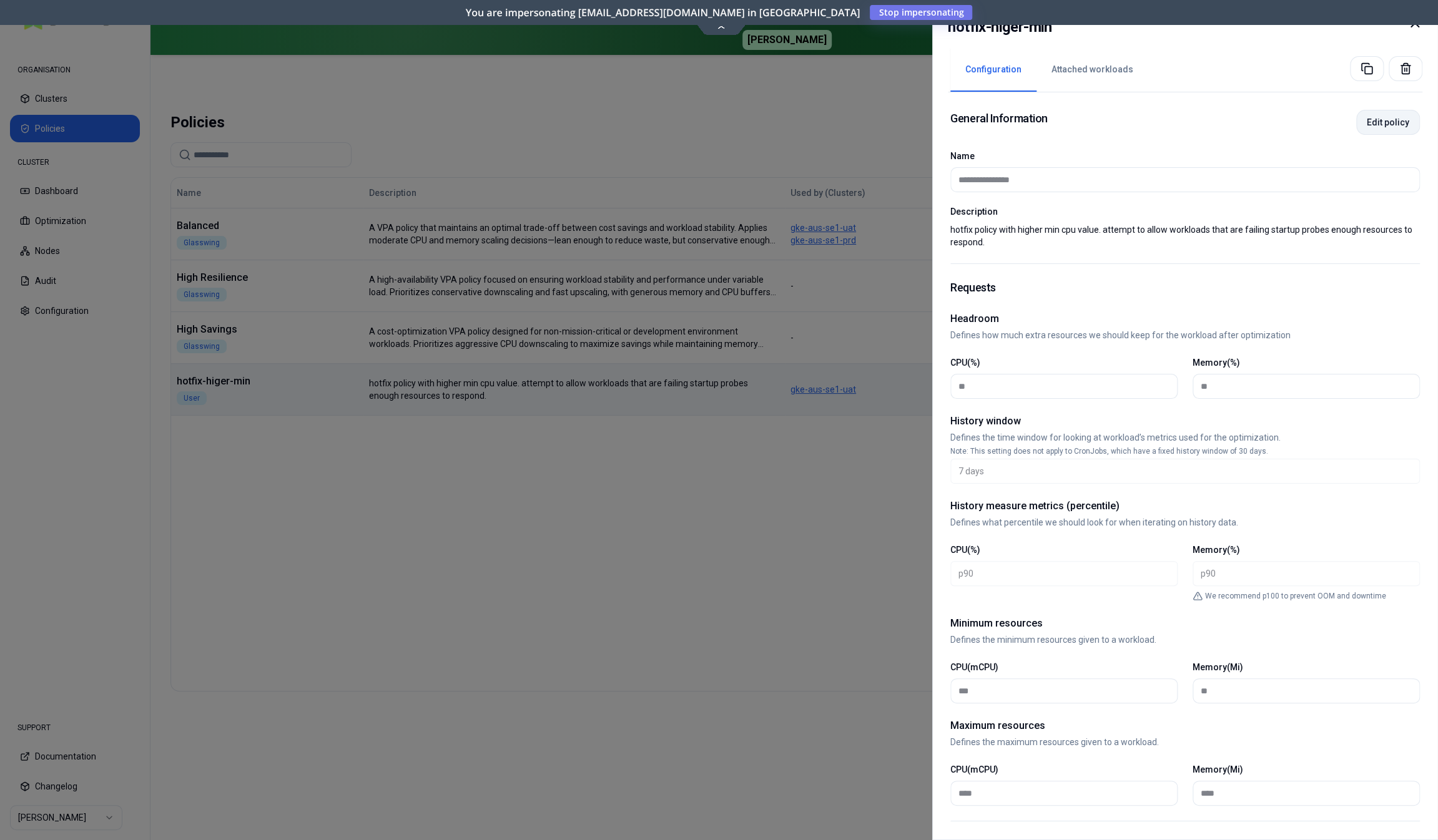
click at [1394, 122] on button "Edit policy" at bounding box center [1388, 123] width 64 height 25
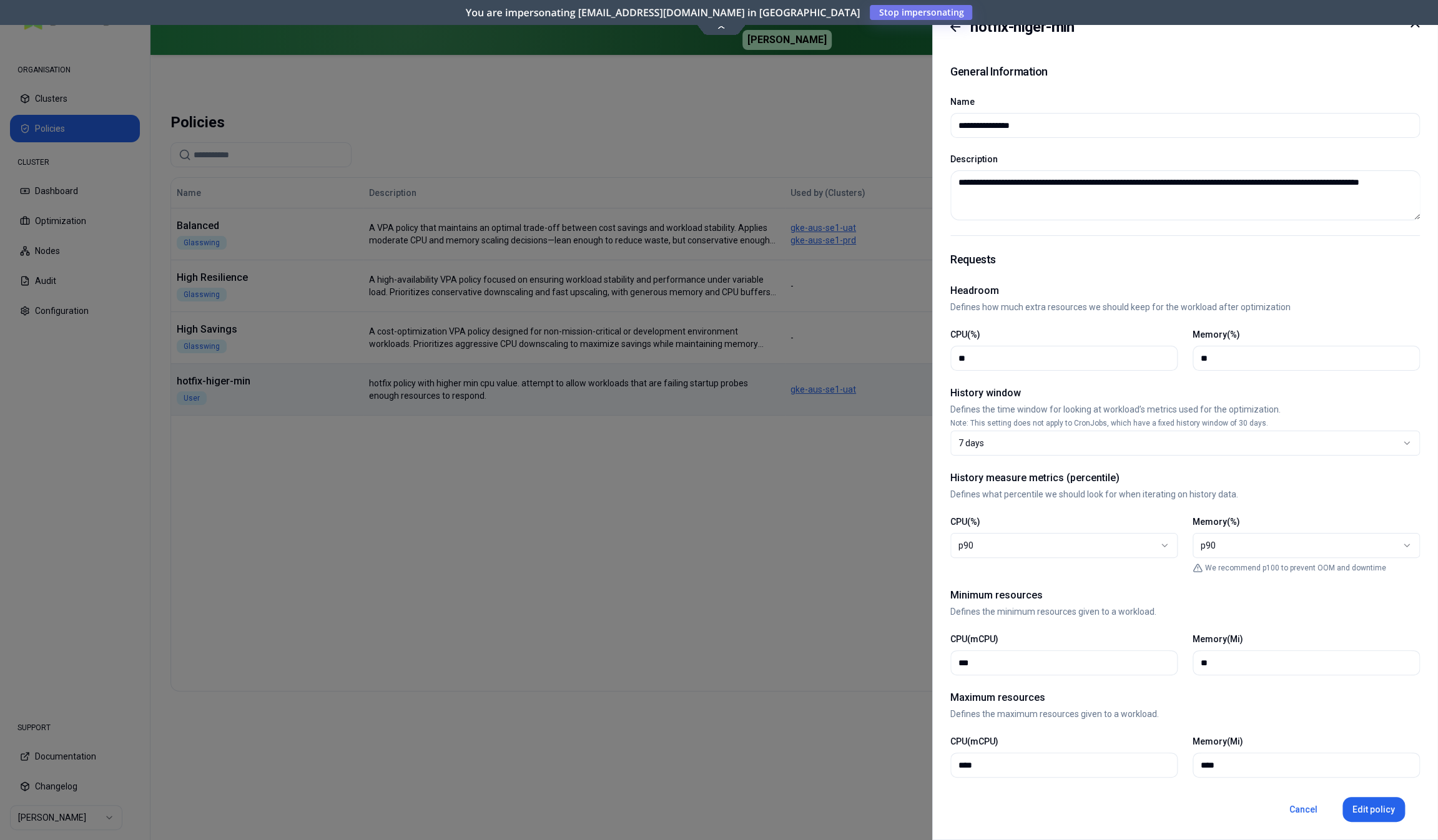
click at [994, 125] on input "**********" at bounding box center [1185, 125] width 453 height 23
click at [1079, 96] on div "**********" at bounding box center [1185, 116] width 470 height 42
click at [1369, 808] on button "Edit policy" at bounding box center [1373, 809] width 62 height 25
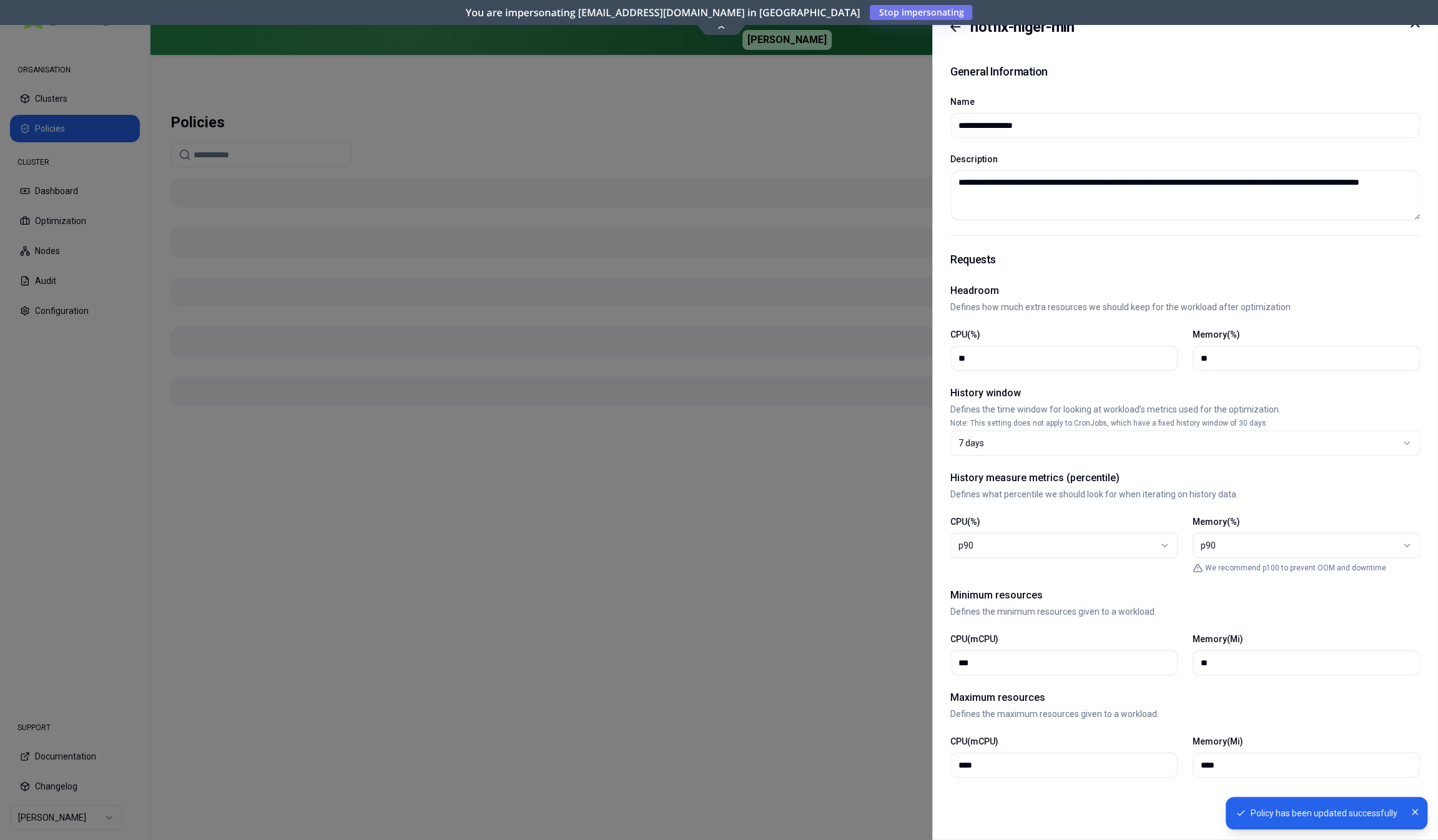
type input "**********"
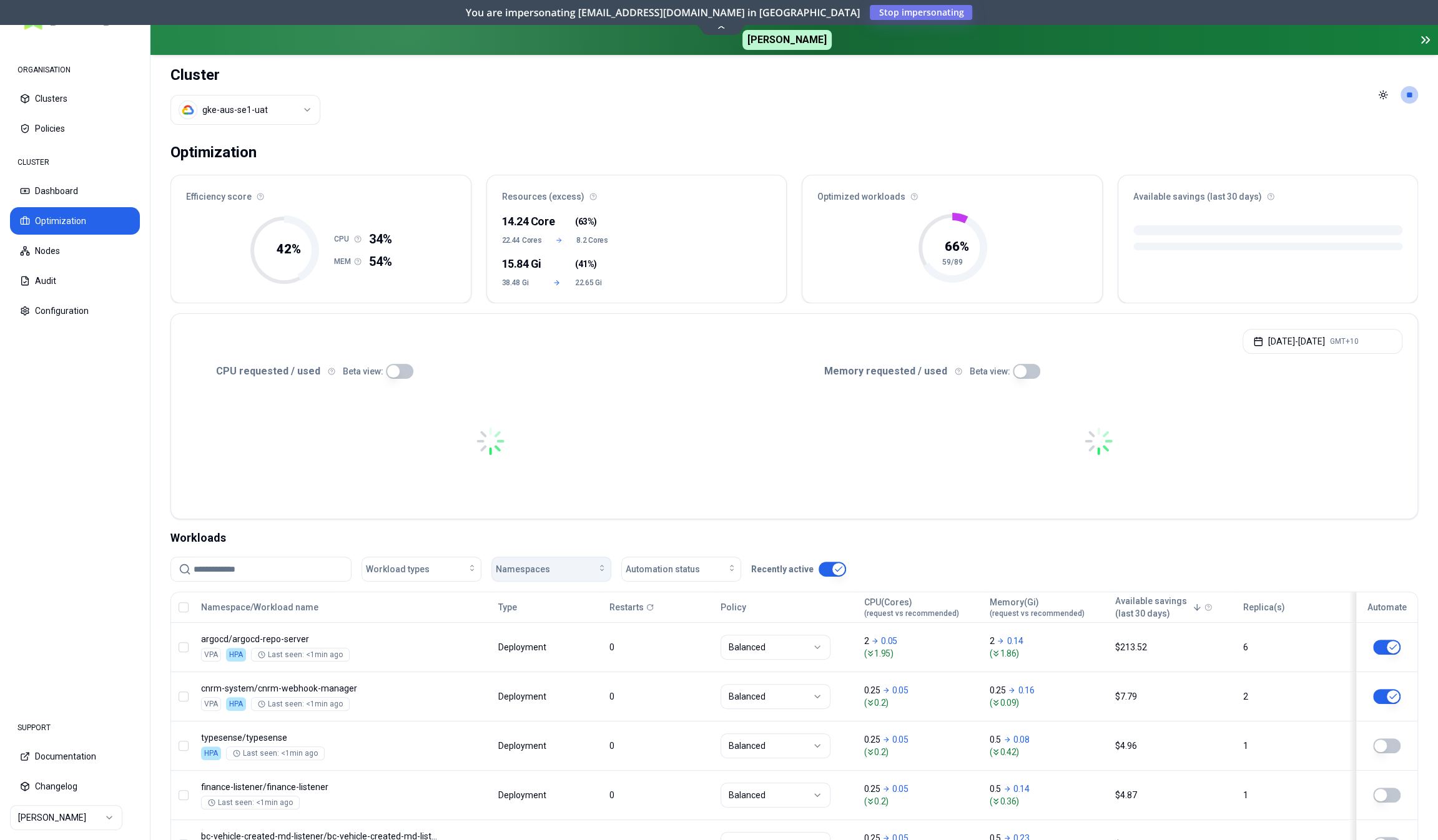
click at [558, 568] on div "Namespaces" at bounding box center [551, 570] width 111 height 13
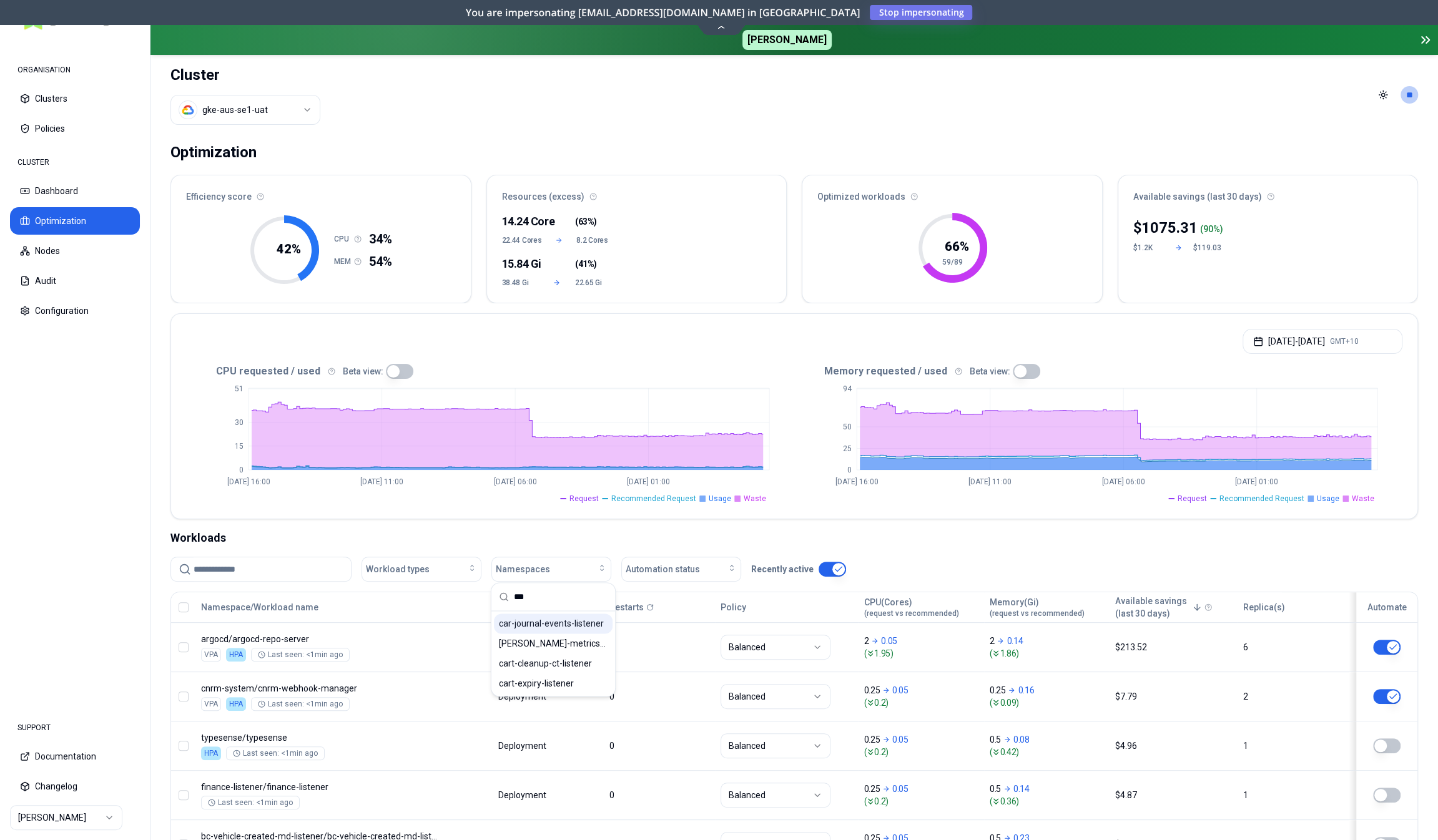
type input "***"
click at [558, 626] on span "car-journal-events-listener" at bounding box center [551, 624] width 105 height 13
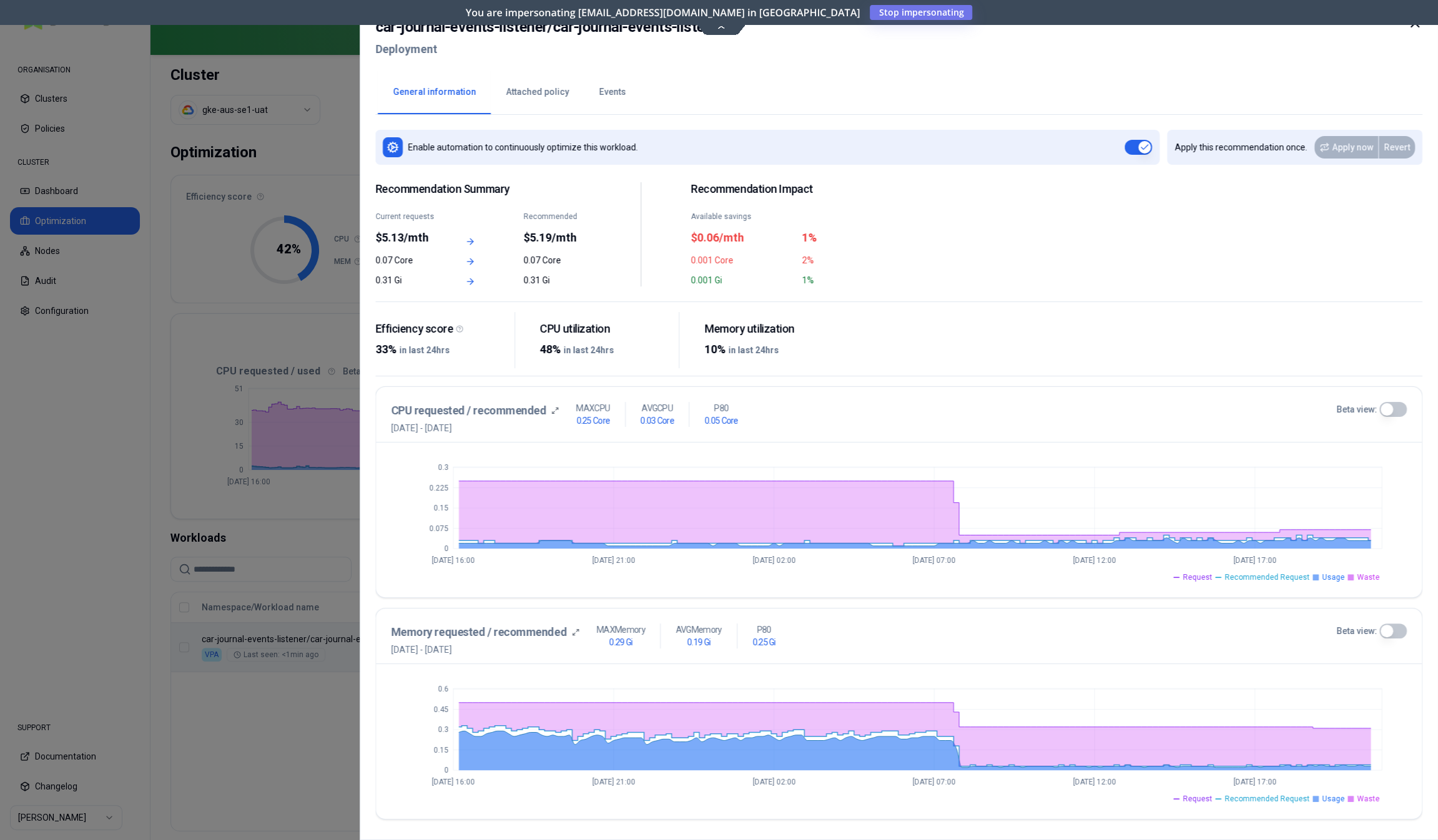
click at [272, 722] on div at bounding box center [719, 420] width 1438 height 840
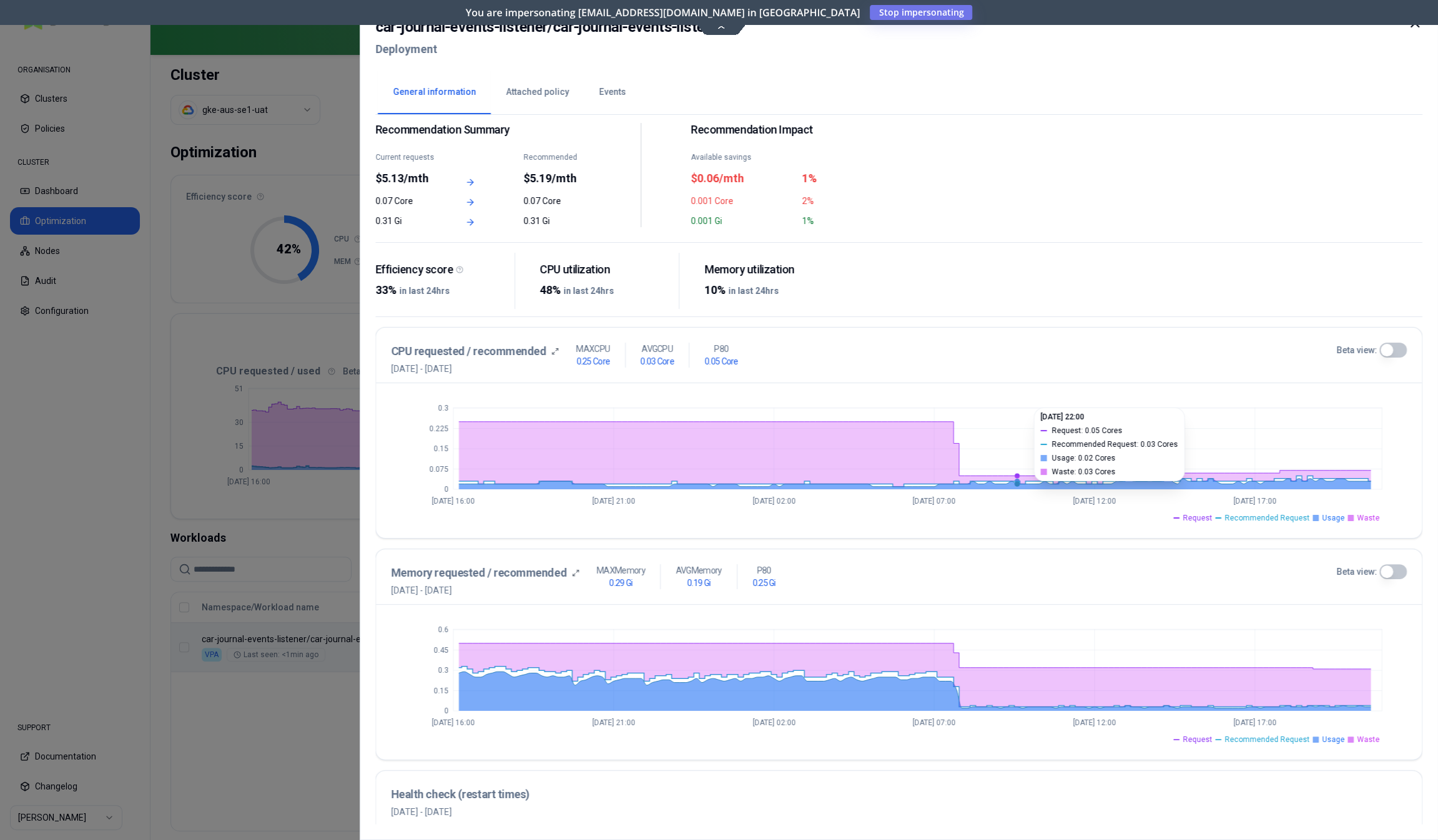
scroll to position [62, 0]
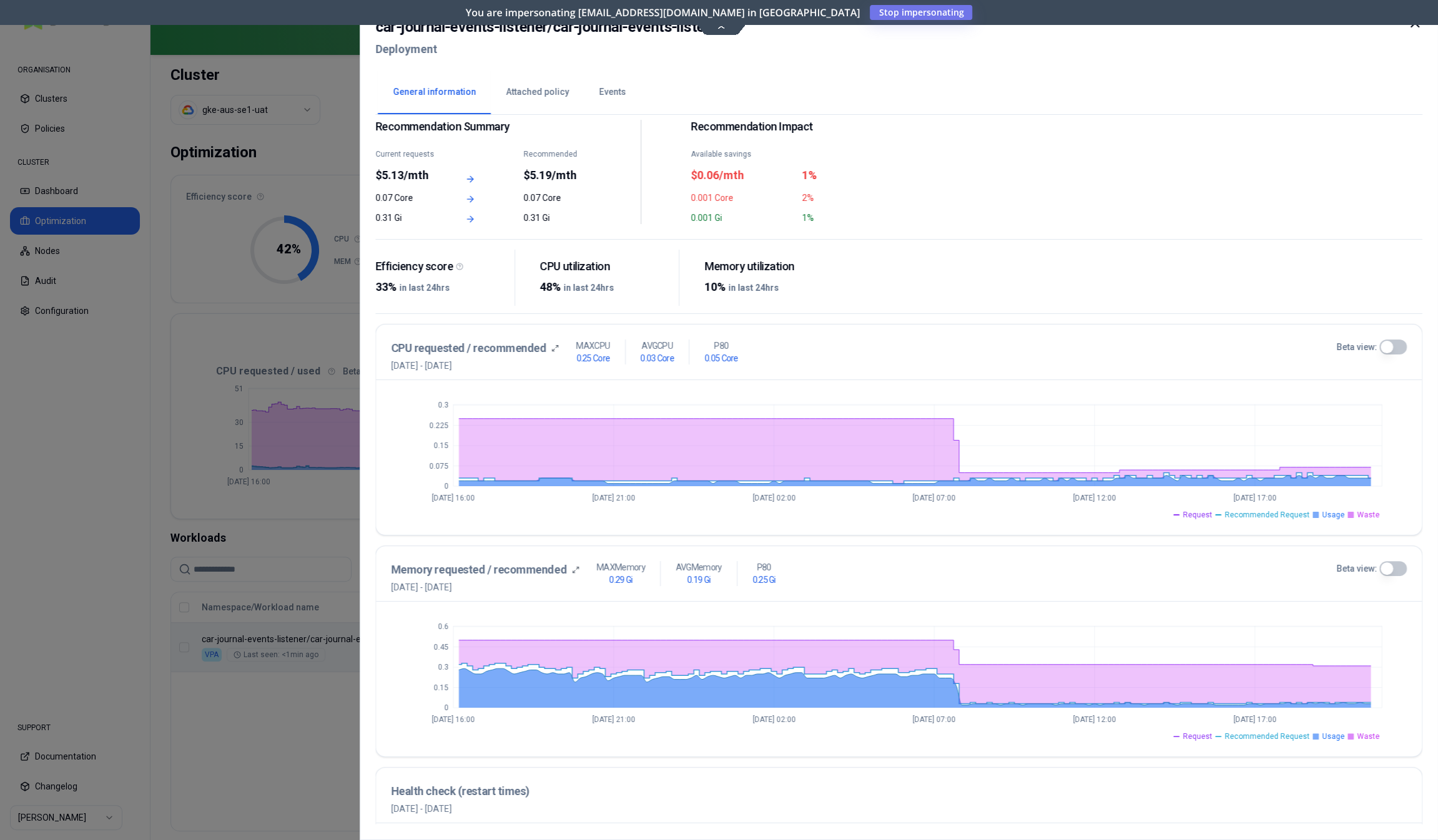
click at [546, 89] on button "Attached policy" at bounding box center [536, 92] width 93 height 43
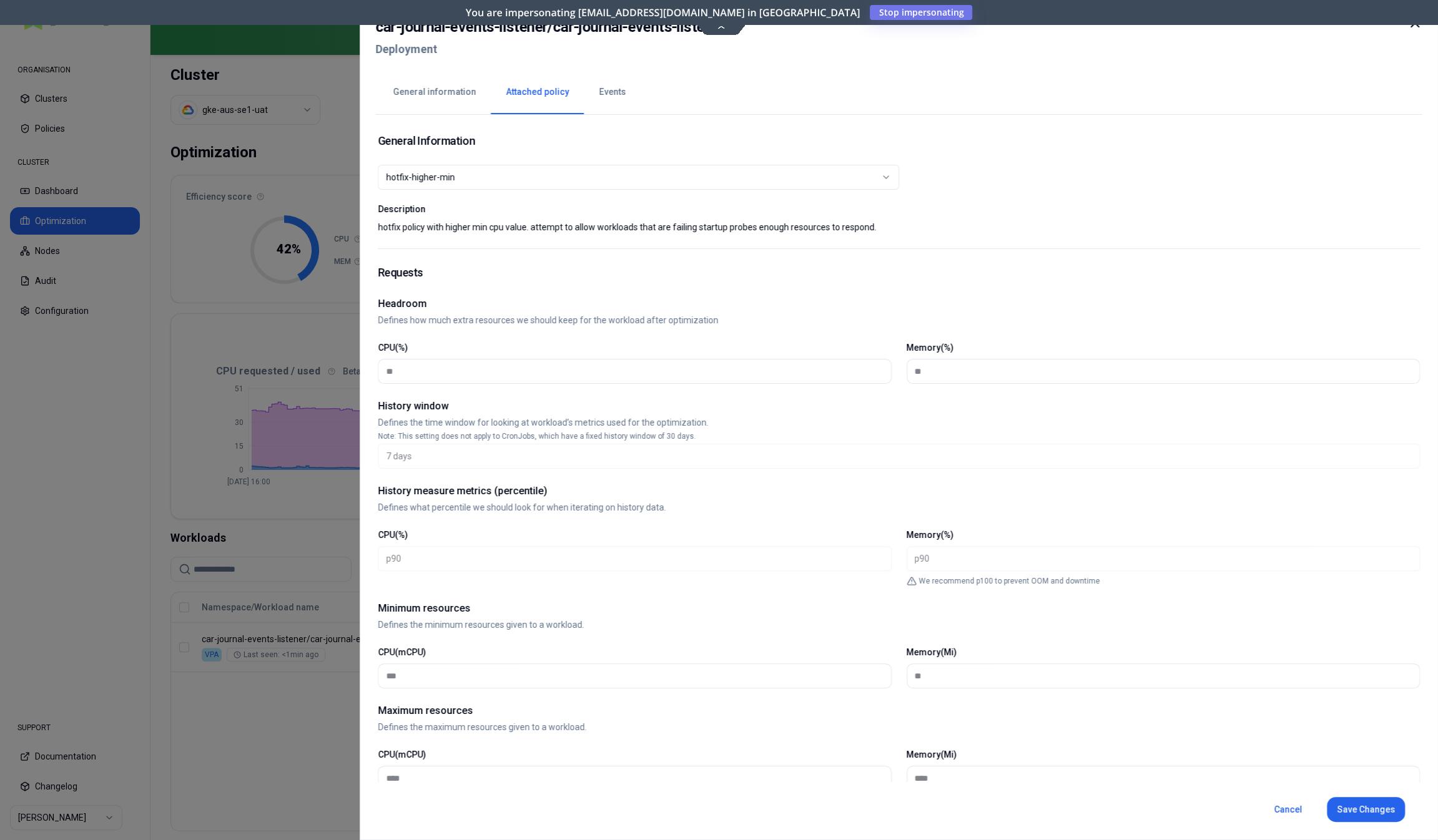
click at [310, 749] on div at bounding box center [719, 420] width 1438 height 840
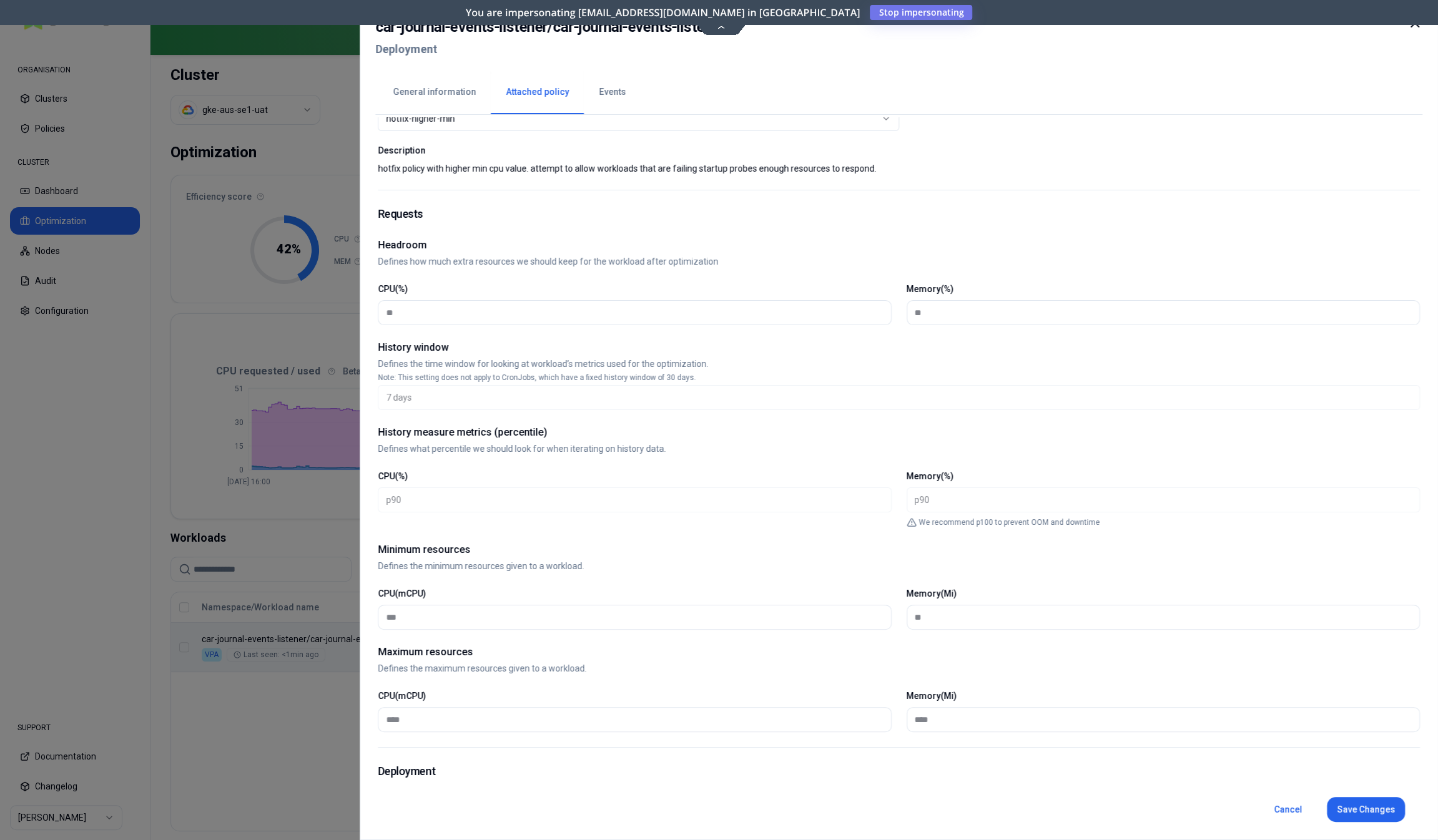
scroll to position [62, 0]
click at [443, 95] on button "General information" at bounding box center [434, 92] width 113 height 43
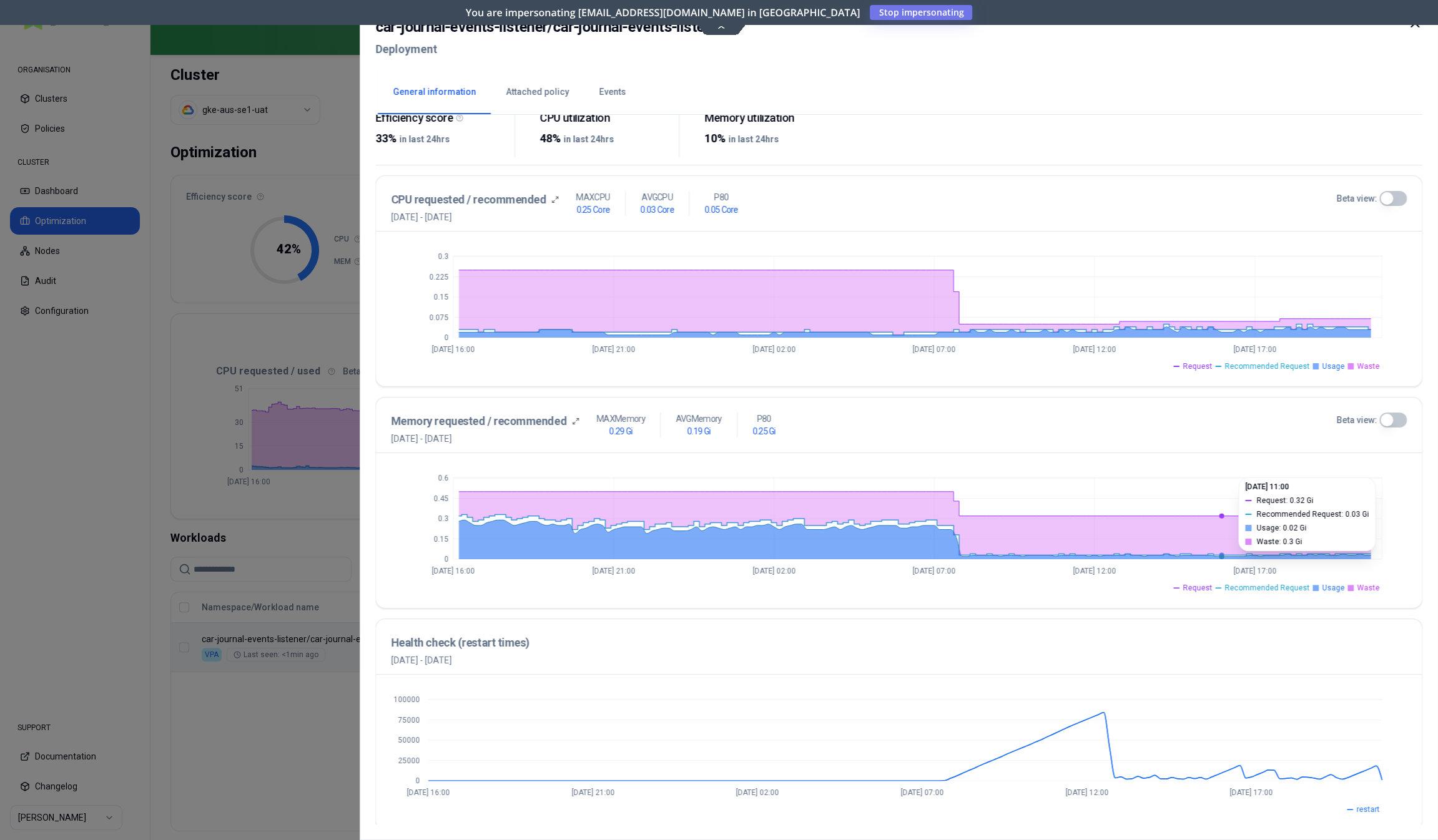
scroll to position [214, 0]
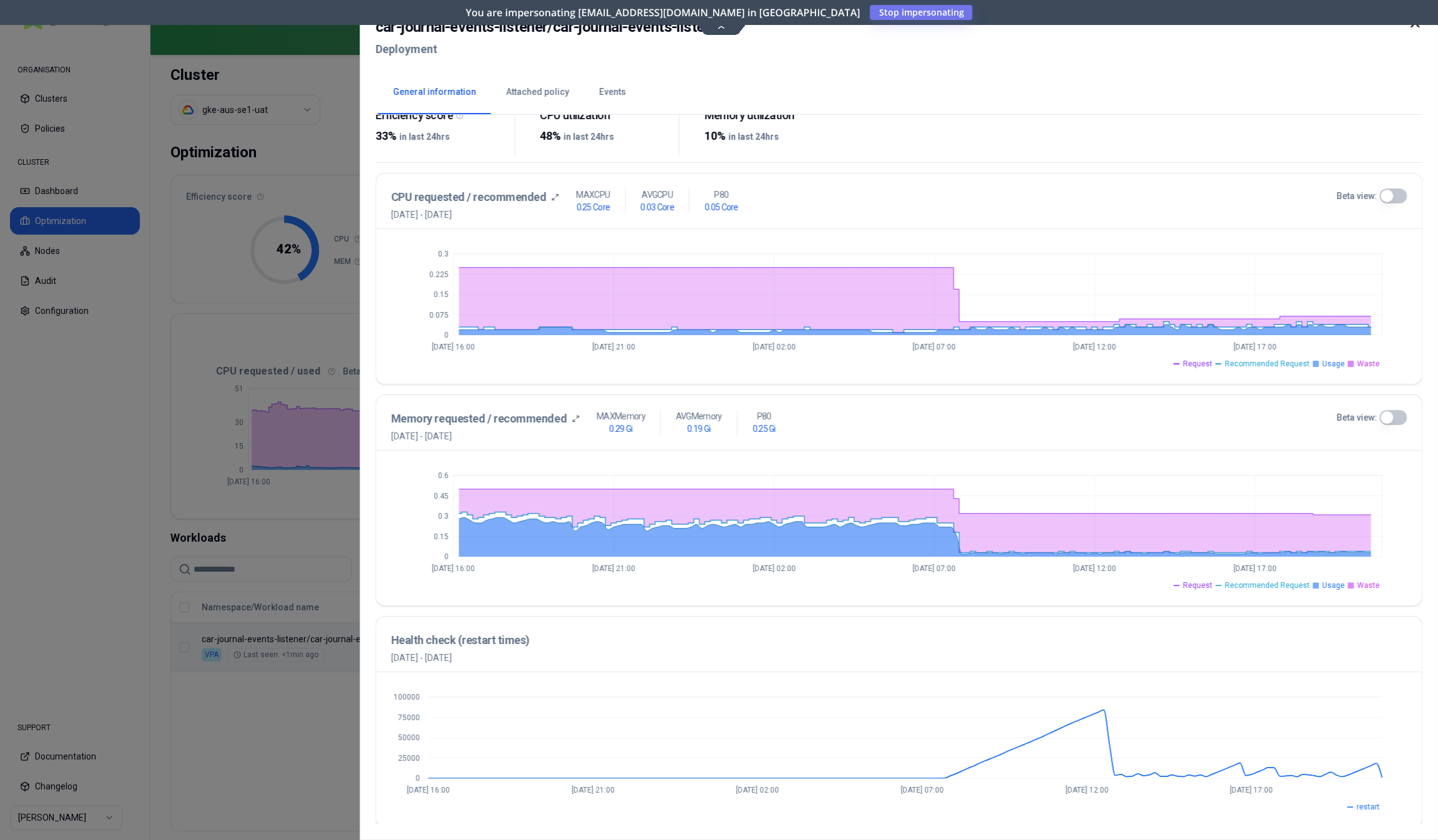
click at [1400, 196] on button "Beta view:" at bounding box center [1393, 196] width 27 height 15
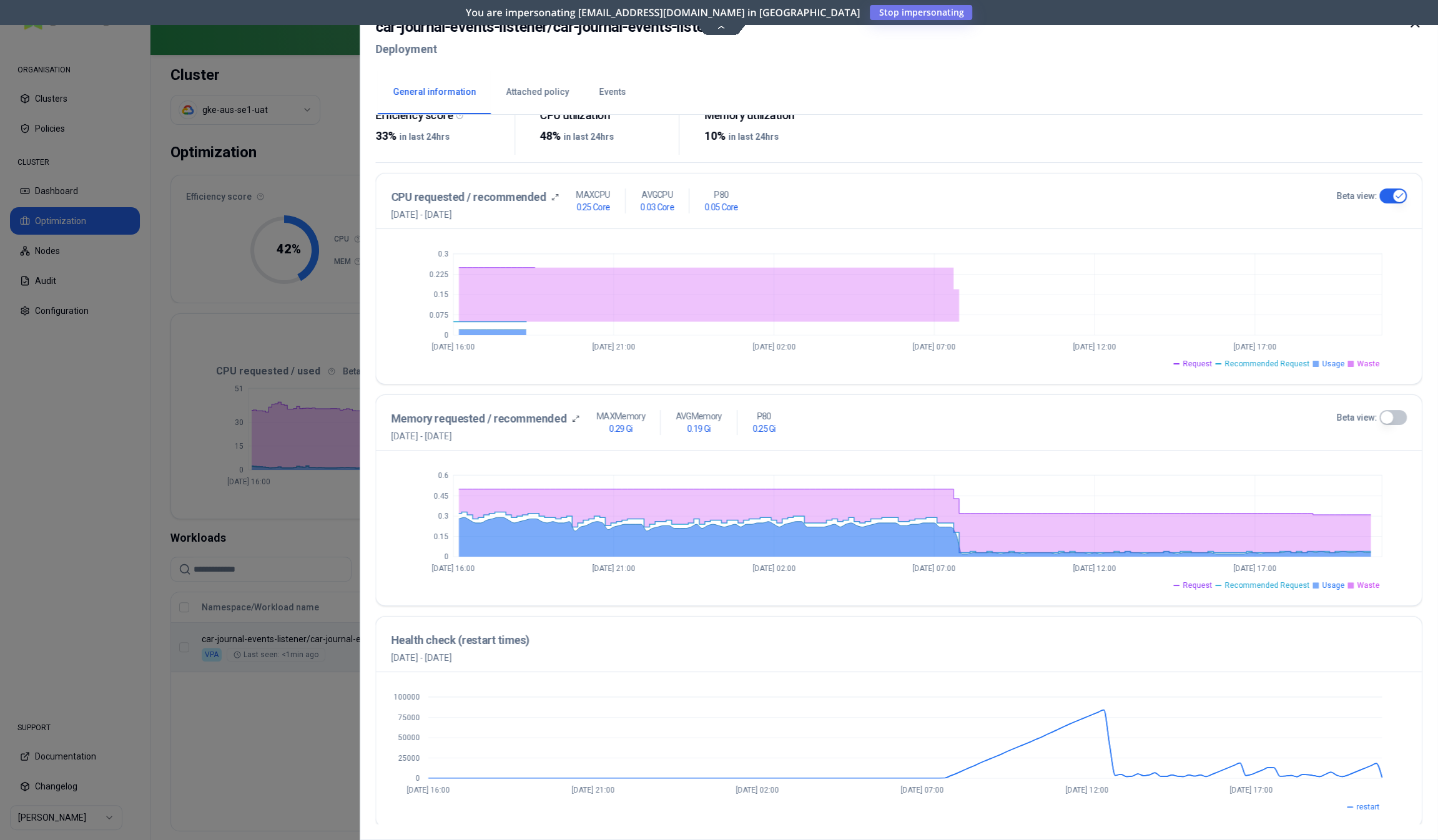
click at [1398, 414] on button "Beta view:" at bounding box center [1393, 417] width 27 height 15
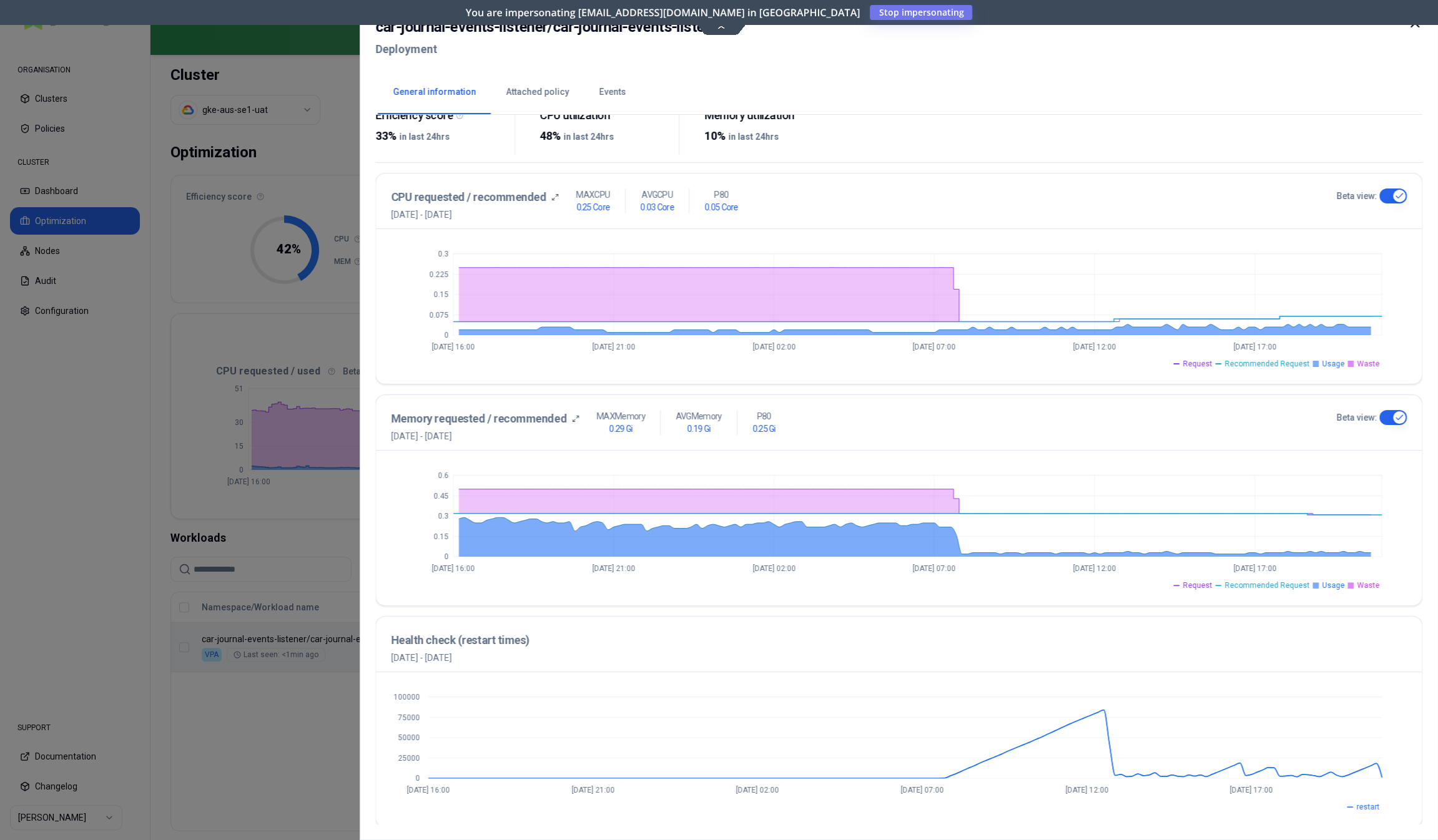
type button "on"
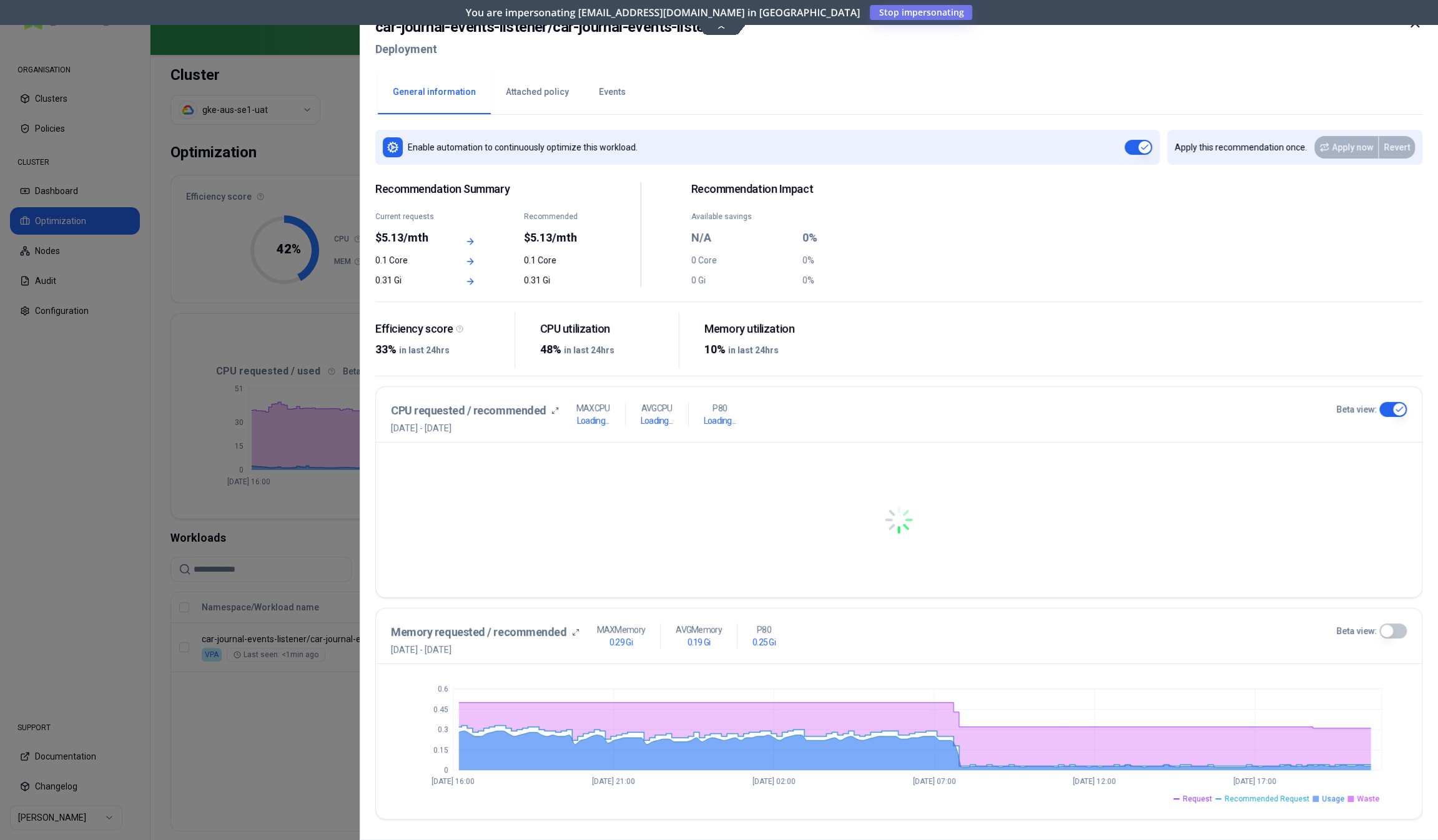
click at [1389, 633] on button "Beta view:" at bounding box center [1393, 631] width 27 height 15
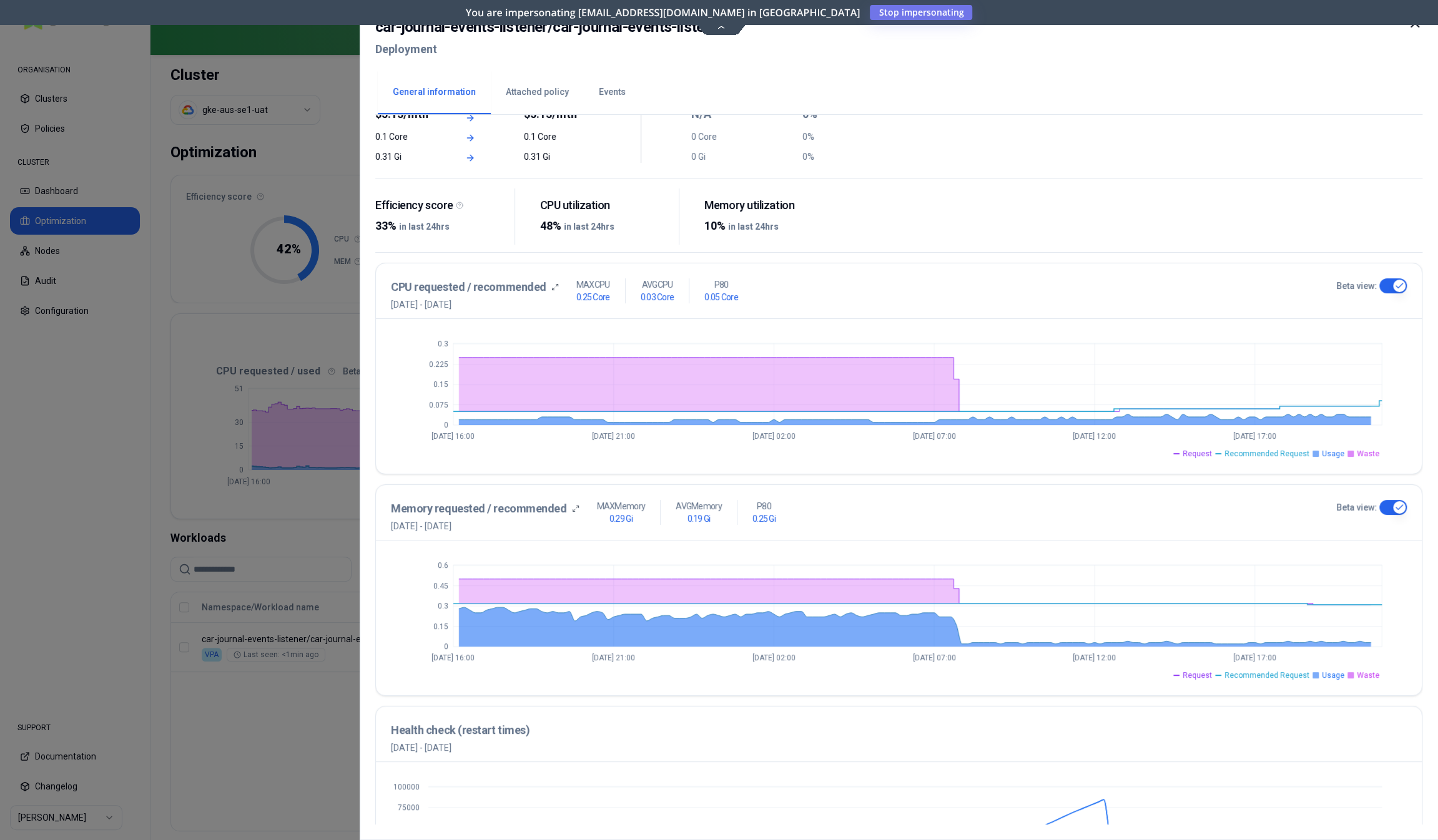
scroll to position [125, 0]
type button "on"
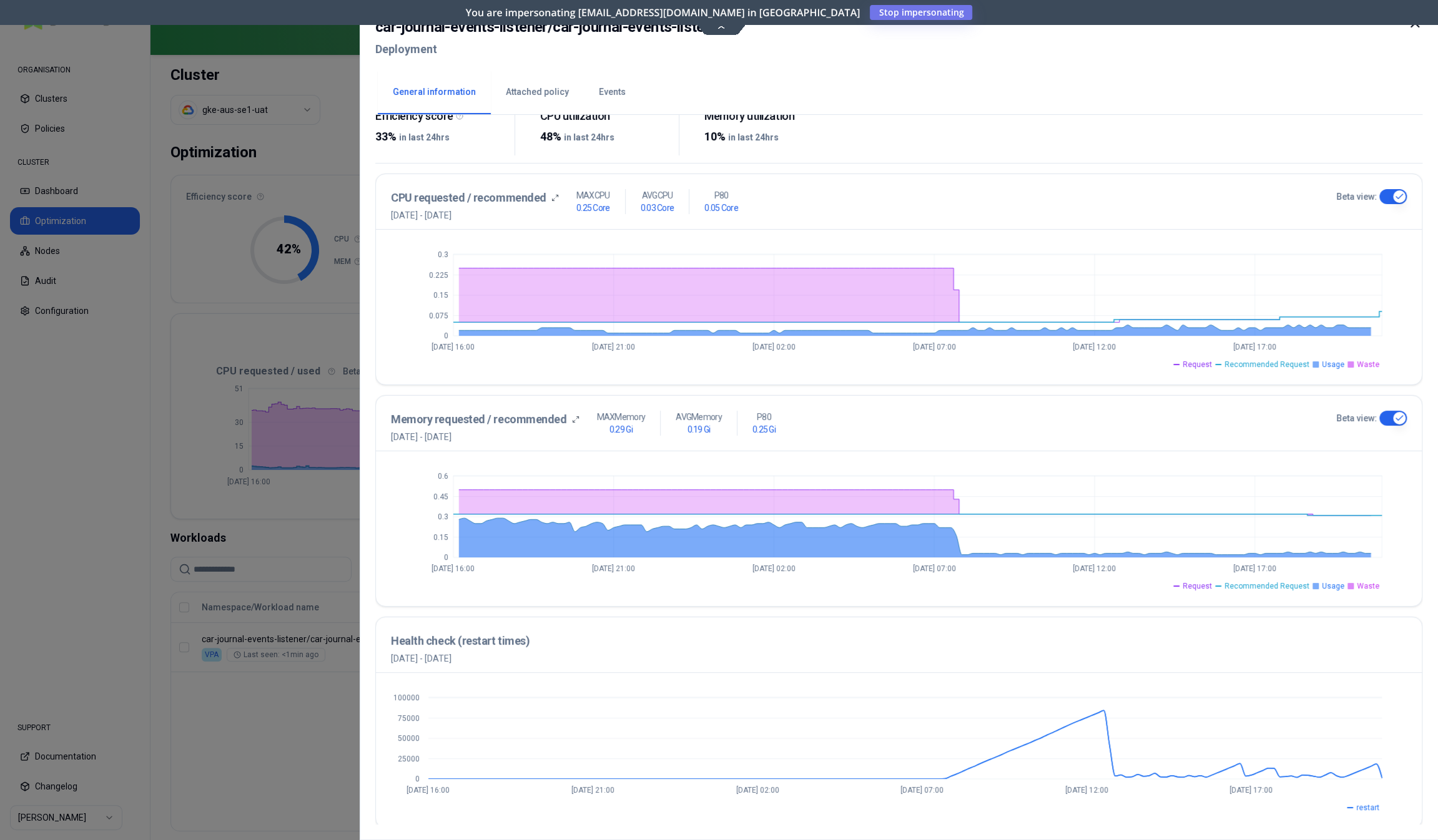
scroll to position [214, 0]
click at [602, 96] on button "Events" at bounding box center [612, 92] width 57 height 43
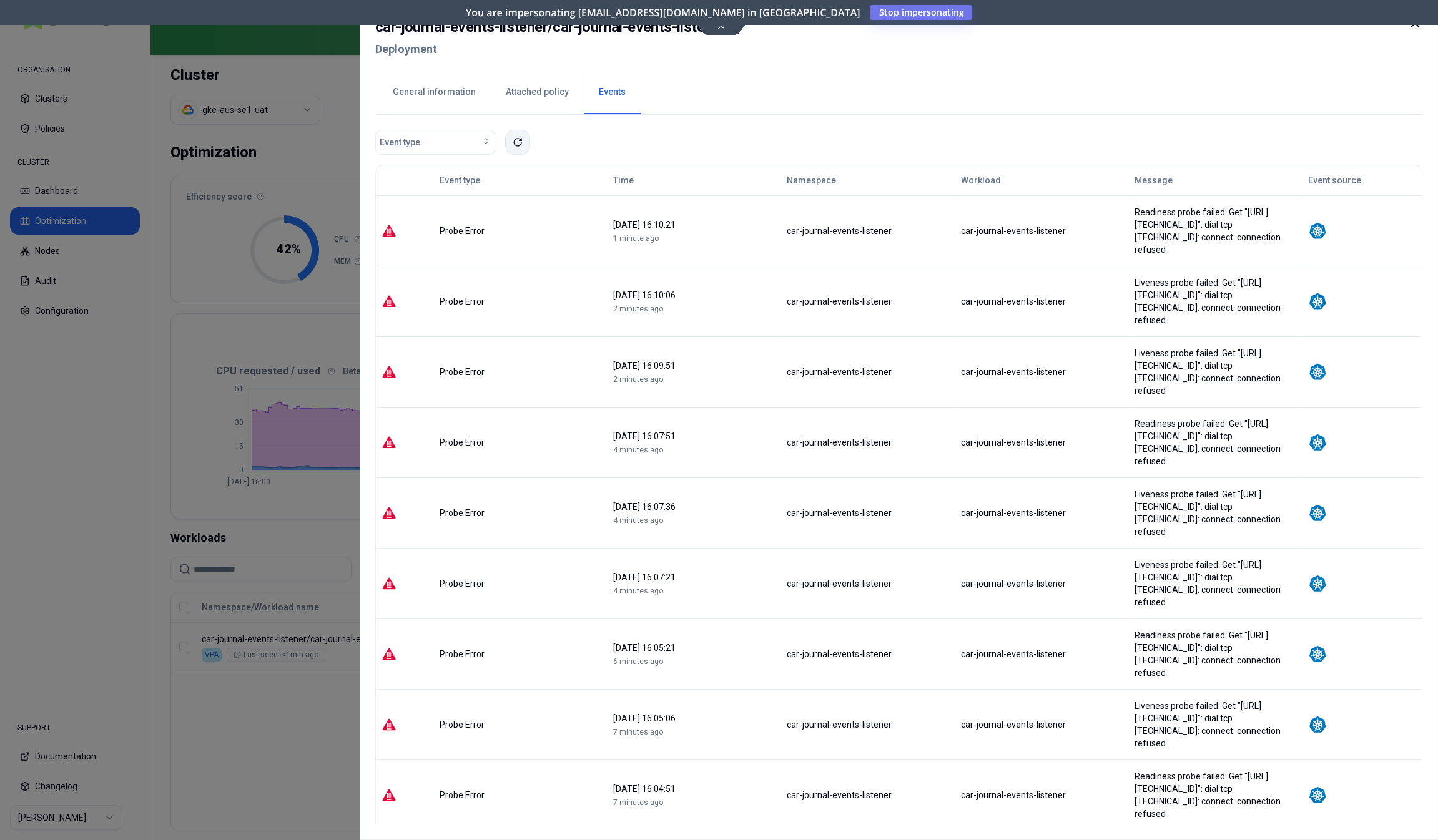
click at [515, 142] on icon at bounding box center [517, 142] width 10 height 10
click at [72, 433] on div at bounding box center [719, 420] width 1438 height 840
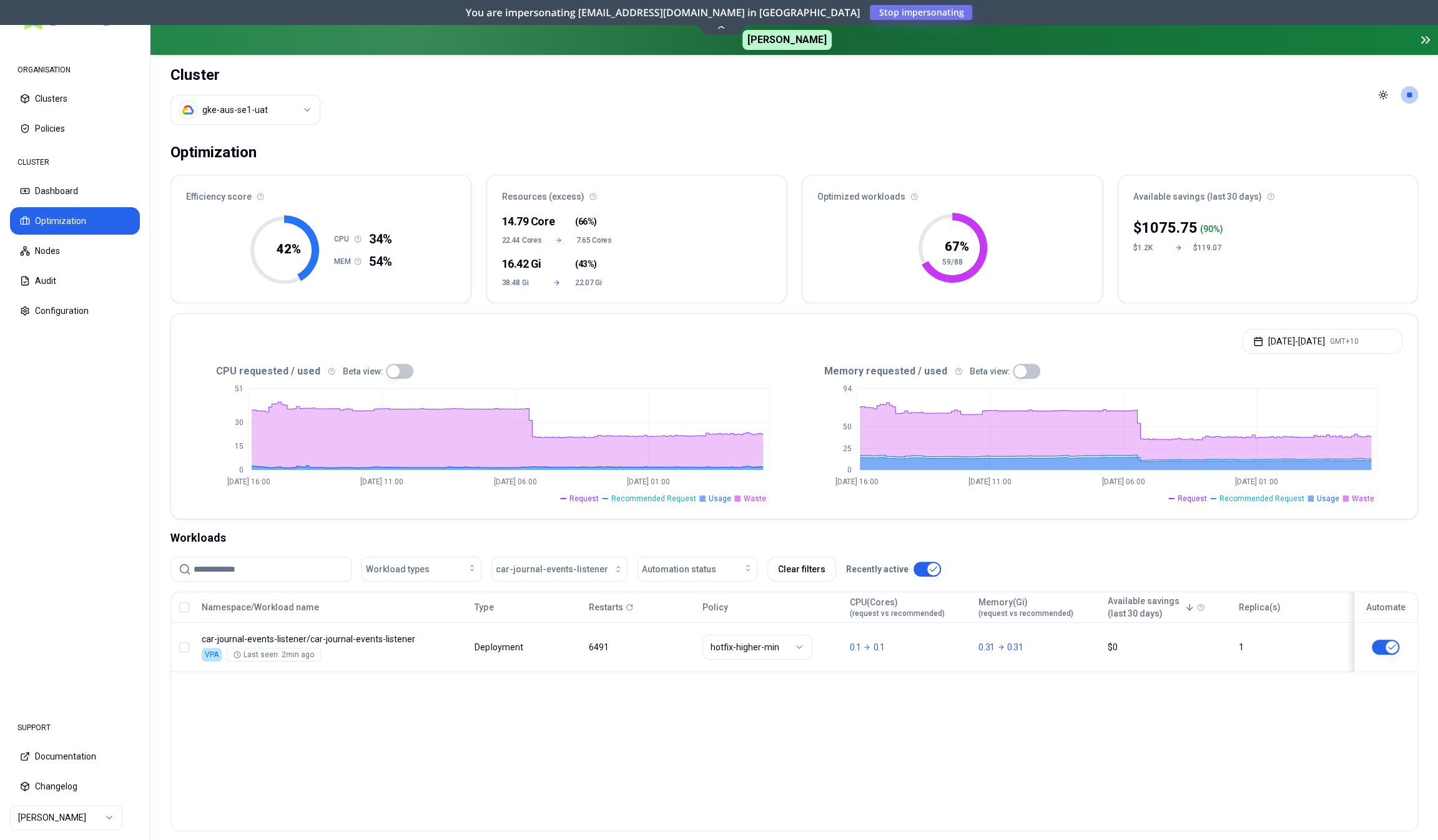
click at [60, 125] on button "Policies" at bounding box center [75, 128] width 130 height 27
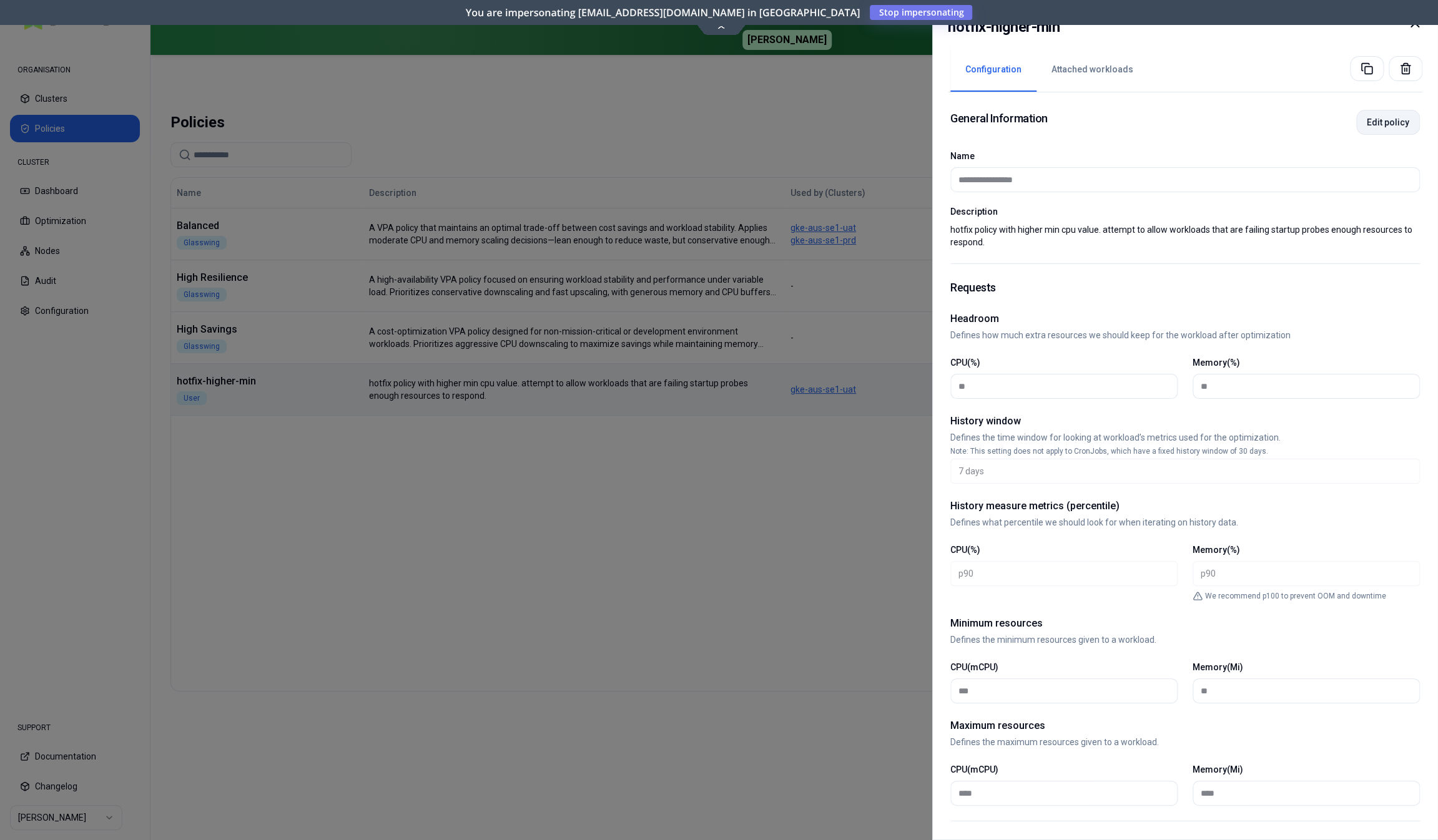
click at [1389, 119] on button "Edit policy" at bounding box center [1388, 123] width 64 height 25
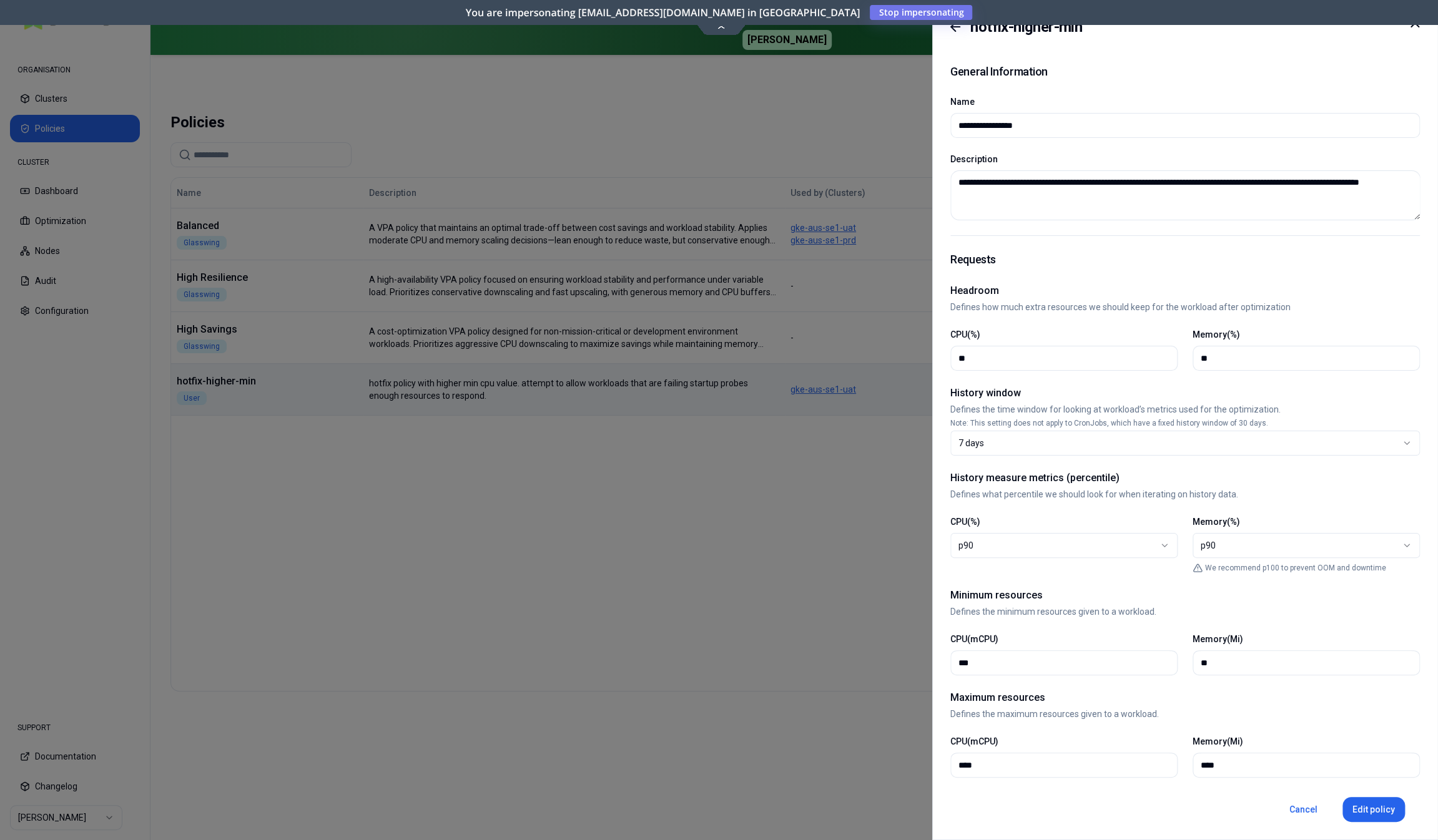
click at [1007, 673] on input "***" at bounding box center [1064, 662] width 211 height 23
click at [1357, 808] on button "Edit policy" at bounding box center [1373, 809] width 62 height 25
type input "***"
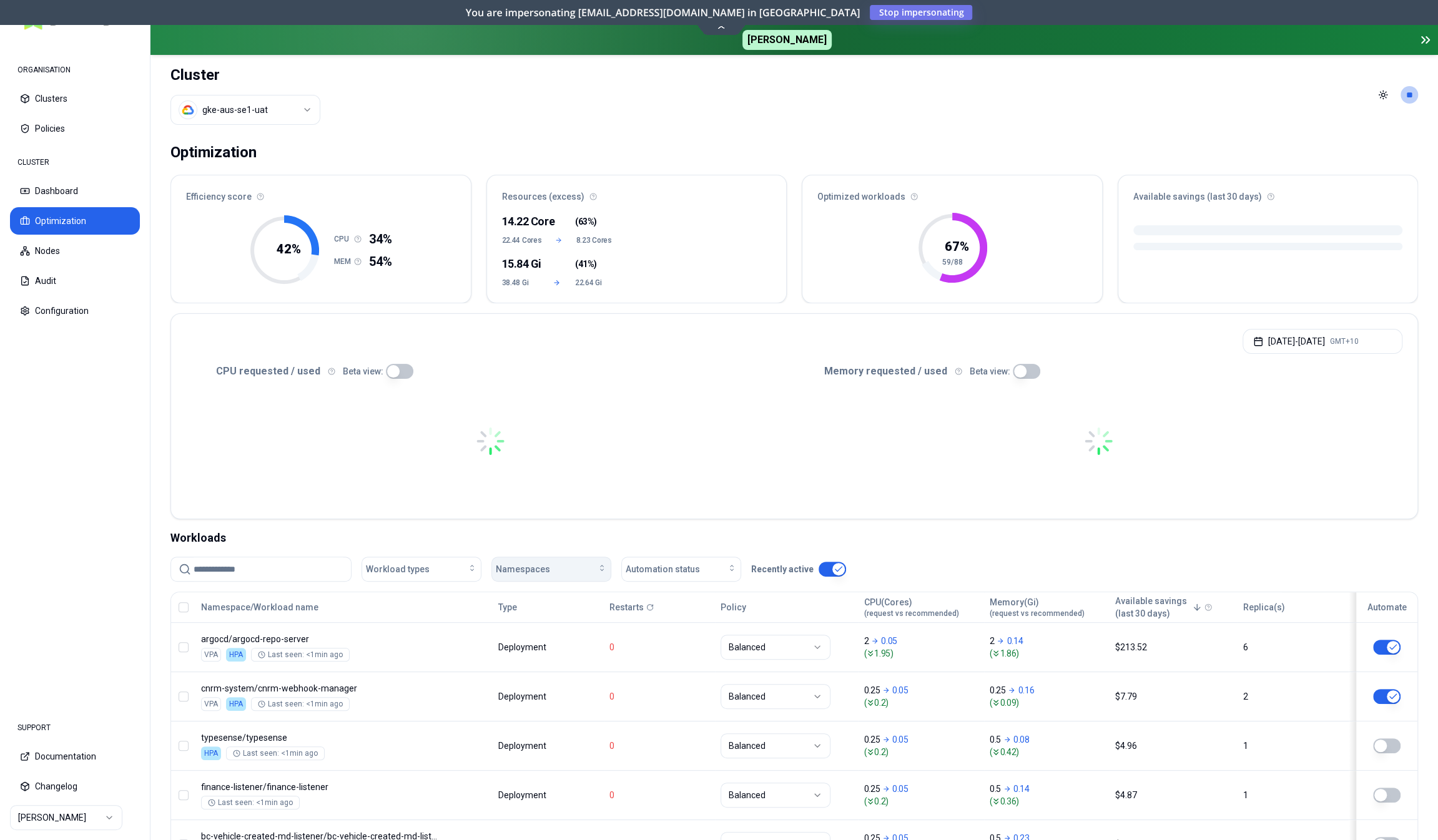
click at [533, 568] on span "Namespaces" at bounding box center [523, 570] width 54 height 13
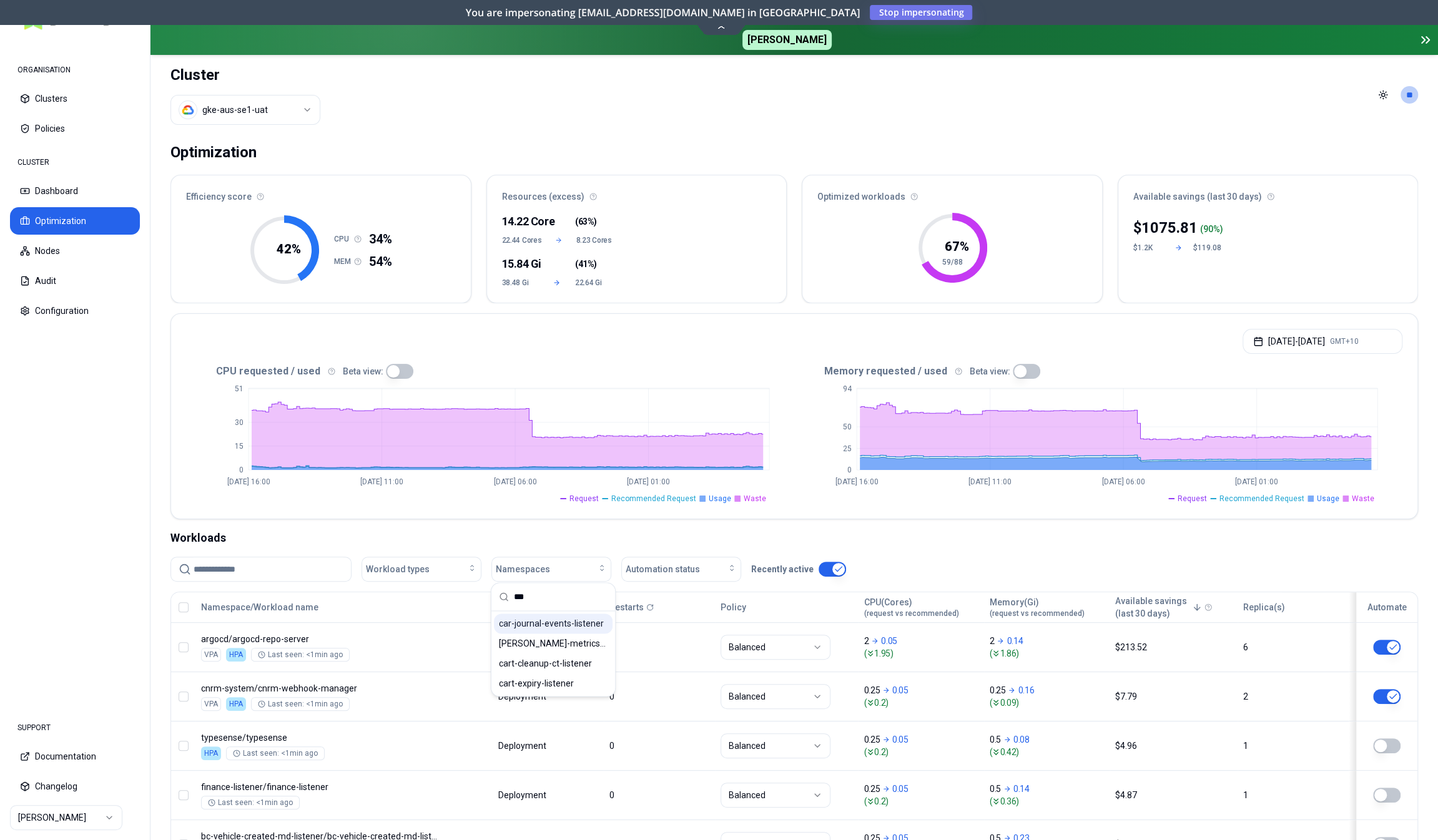
type input "***"
click at [532, 618] on span "car-journal-events-listener" at bounding box center [551, 624] width 105 height 13
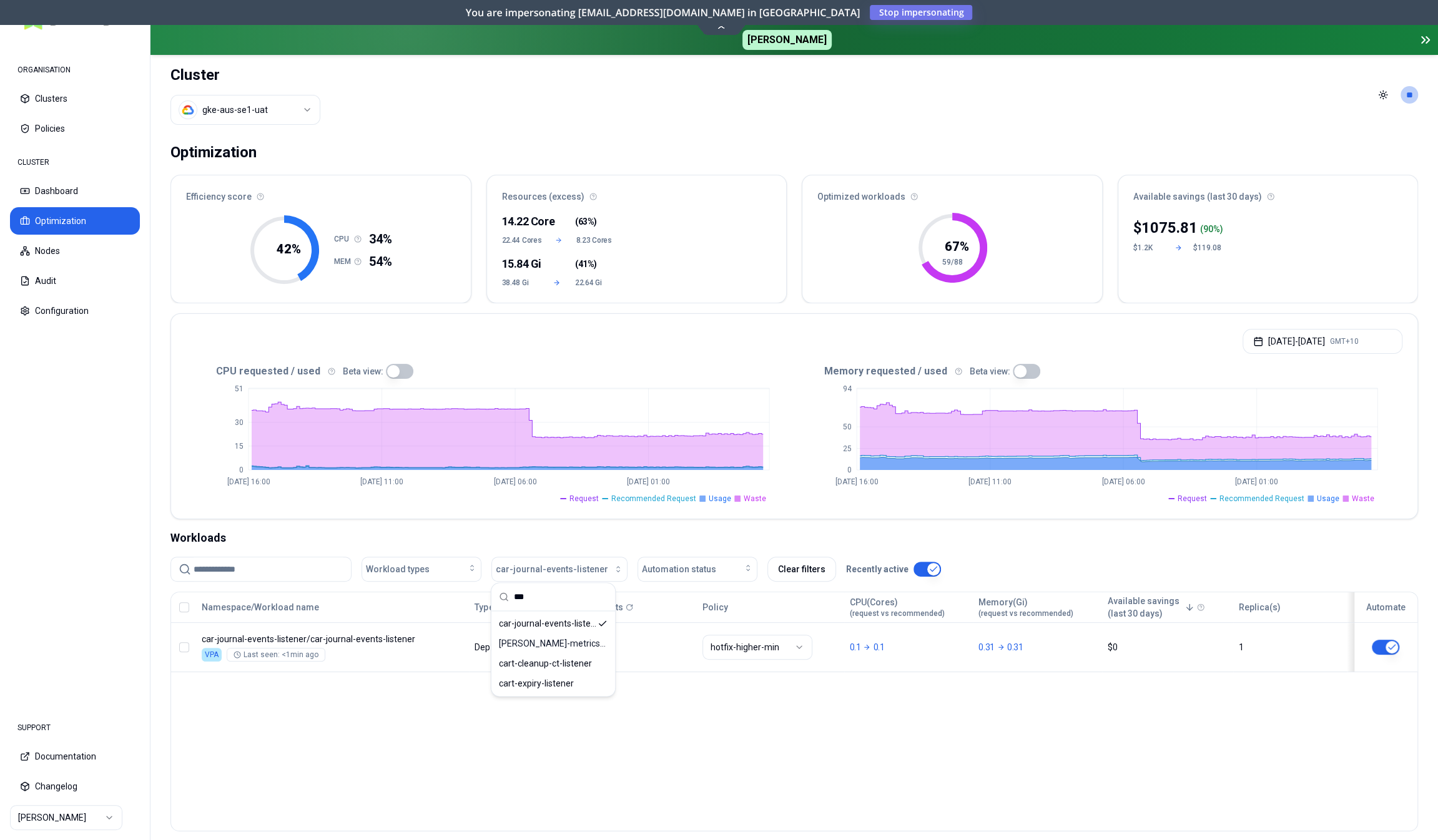
click at [383, 720] on div "Namespace/Workload name Type Restarts Policy CPU(Cores) (request vs recommended…" at bounding box center [794, 712] width 1248 height 240
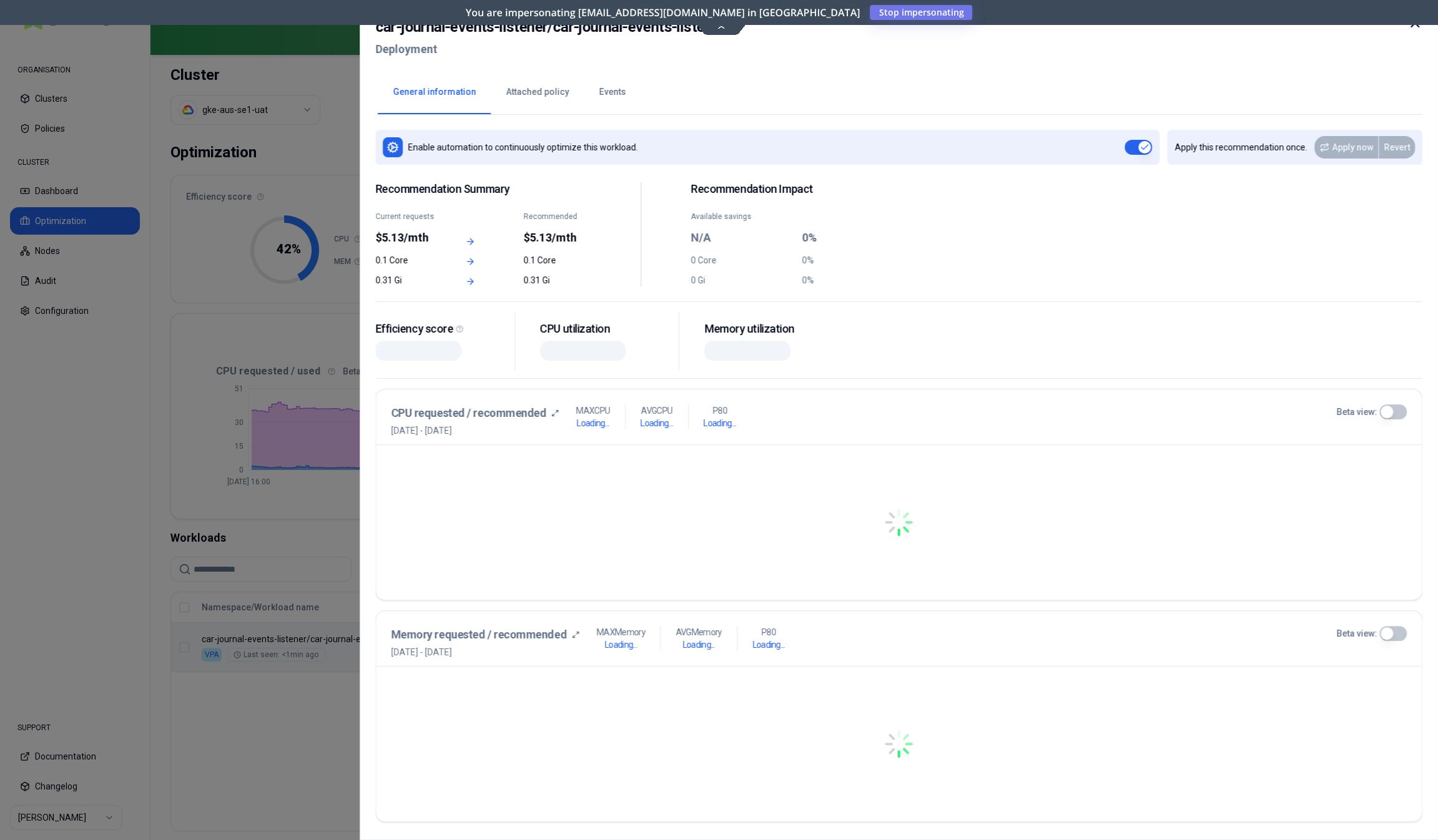
scroll to position [204, 0]
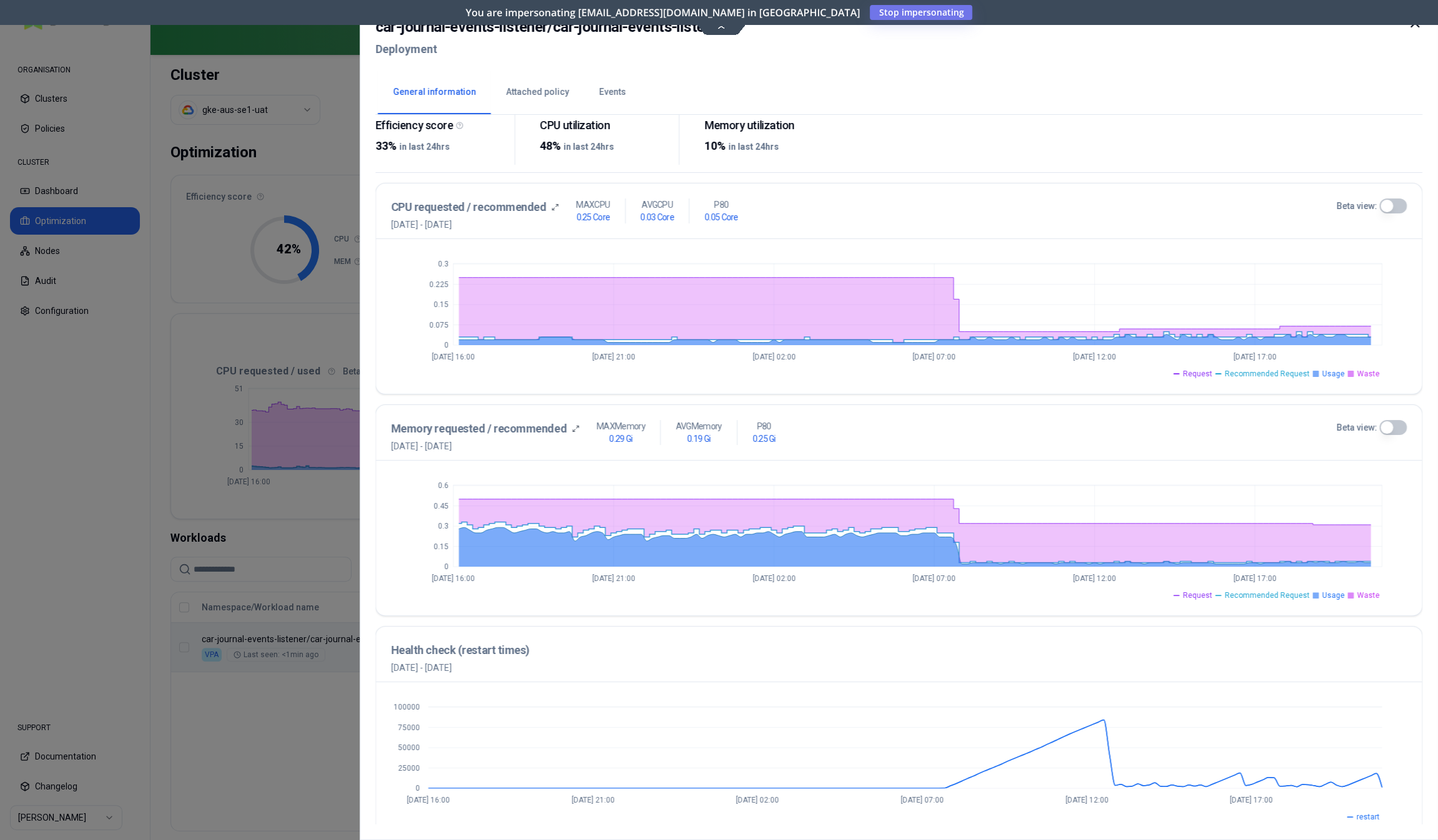
click at [1399, 203] on button "Beta view:" at bounding box center [1393, 205] width 27 height 15
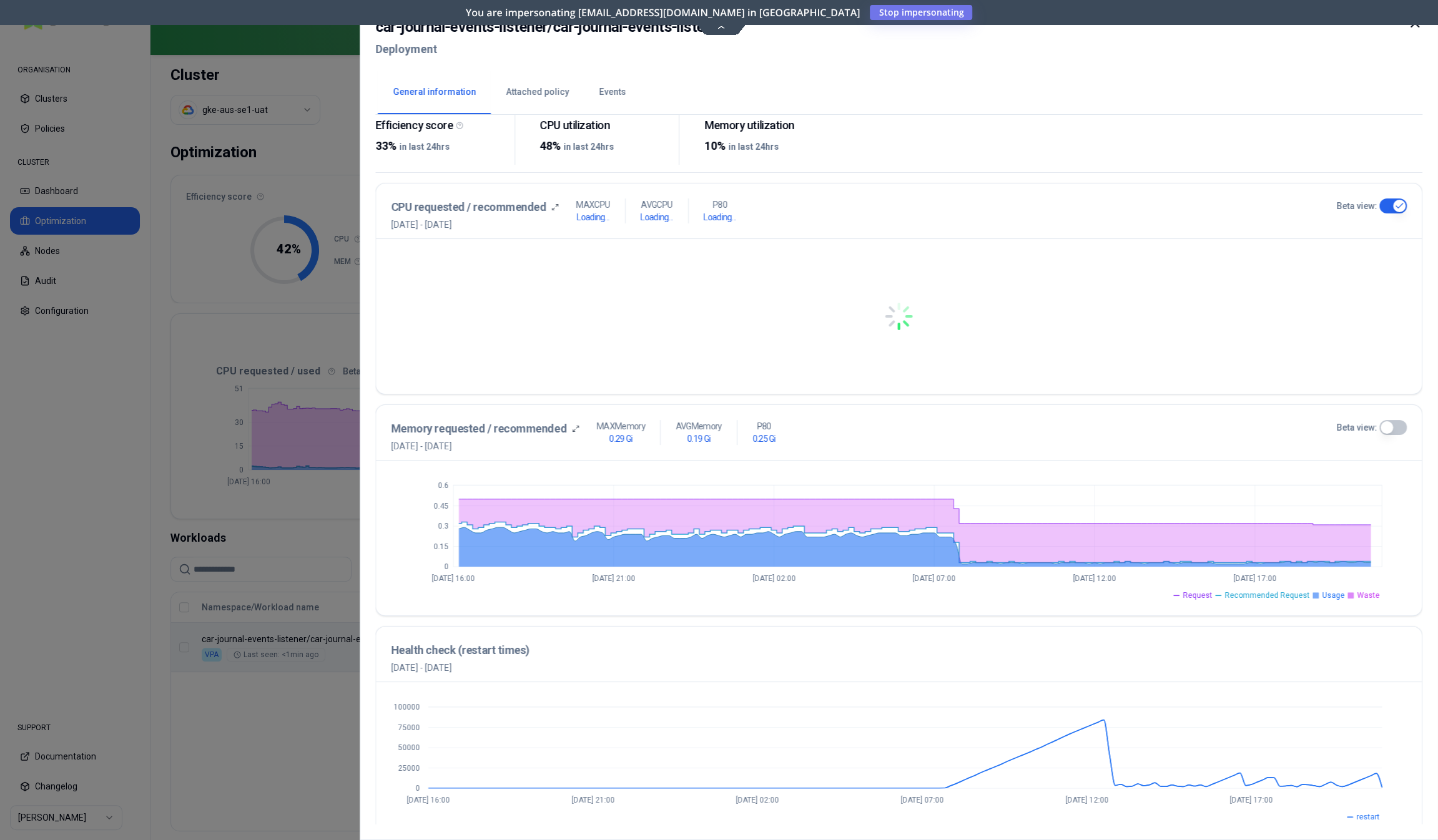
scroll to position [214, 0]
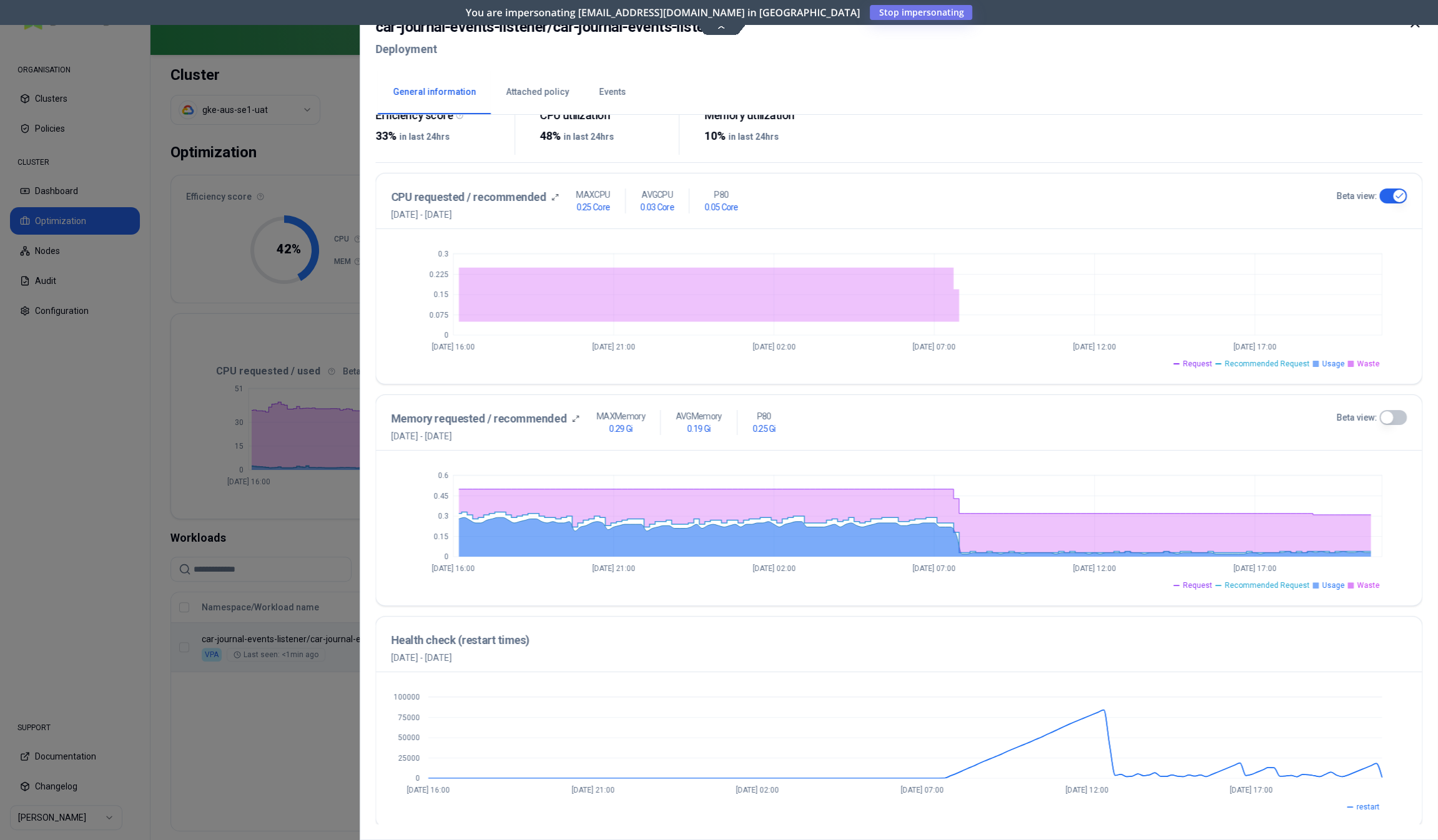
click at [1403, 414] on button "Beta view:" at bounding box center [1393, 417] width 27 height 15
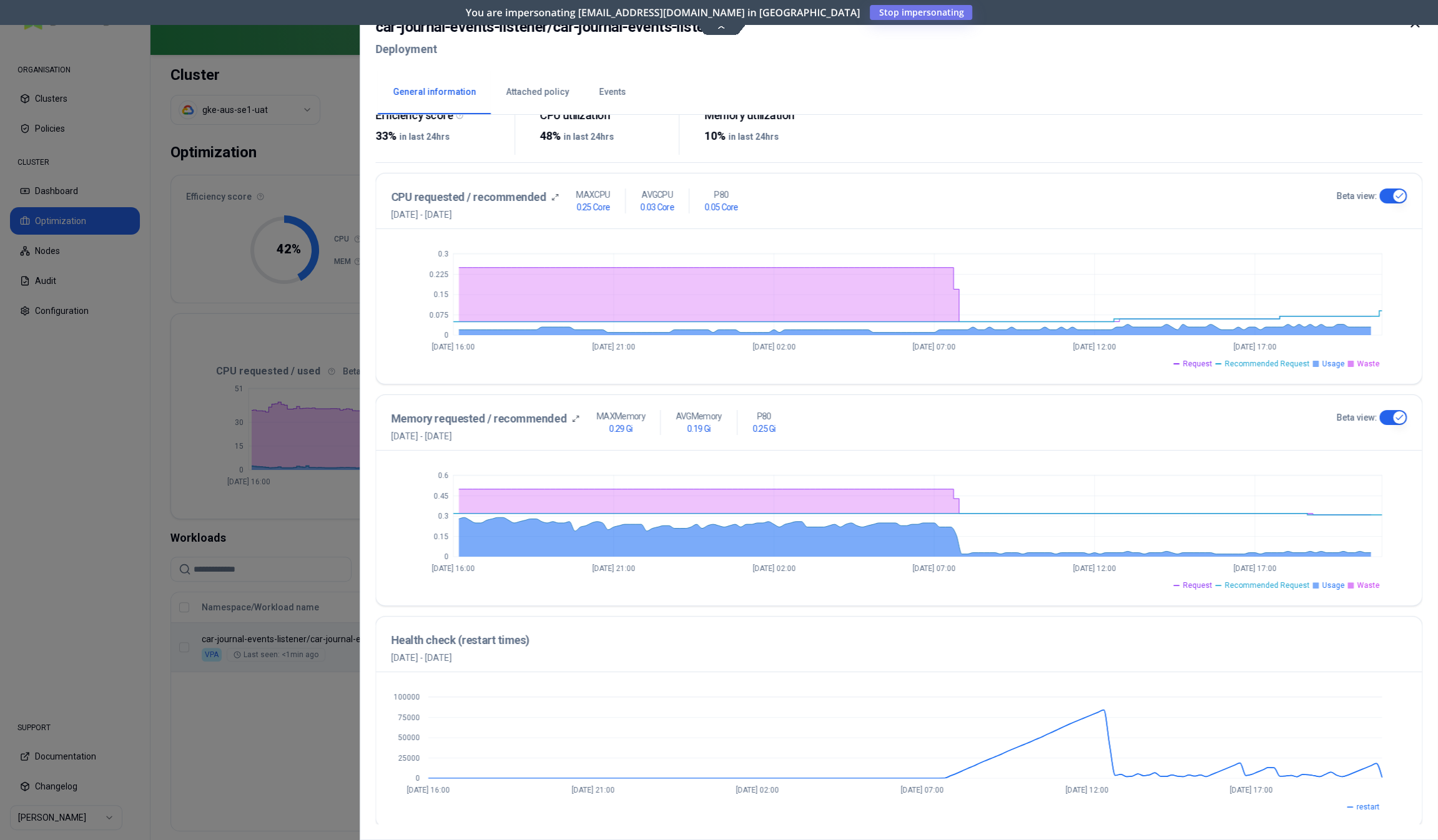
type button "on"
click at [612, 93] on button "Events" at bounding box center [612, 92] width 57 height 43
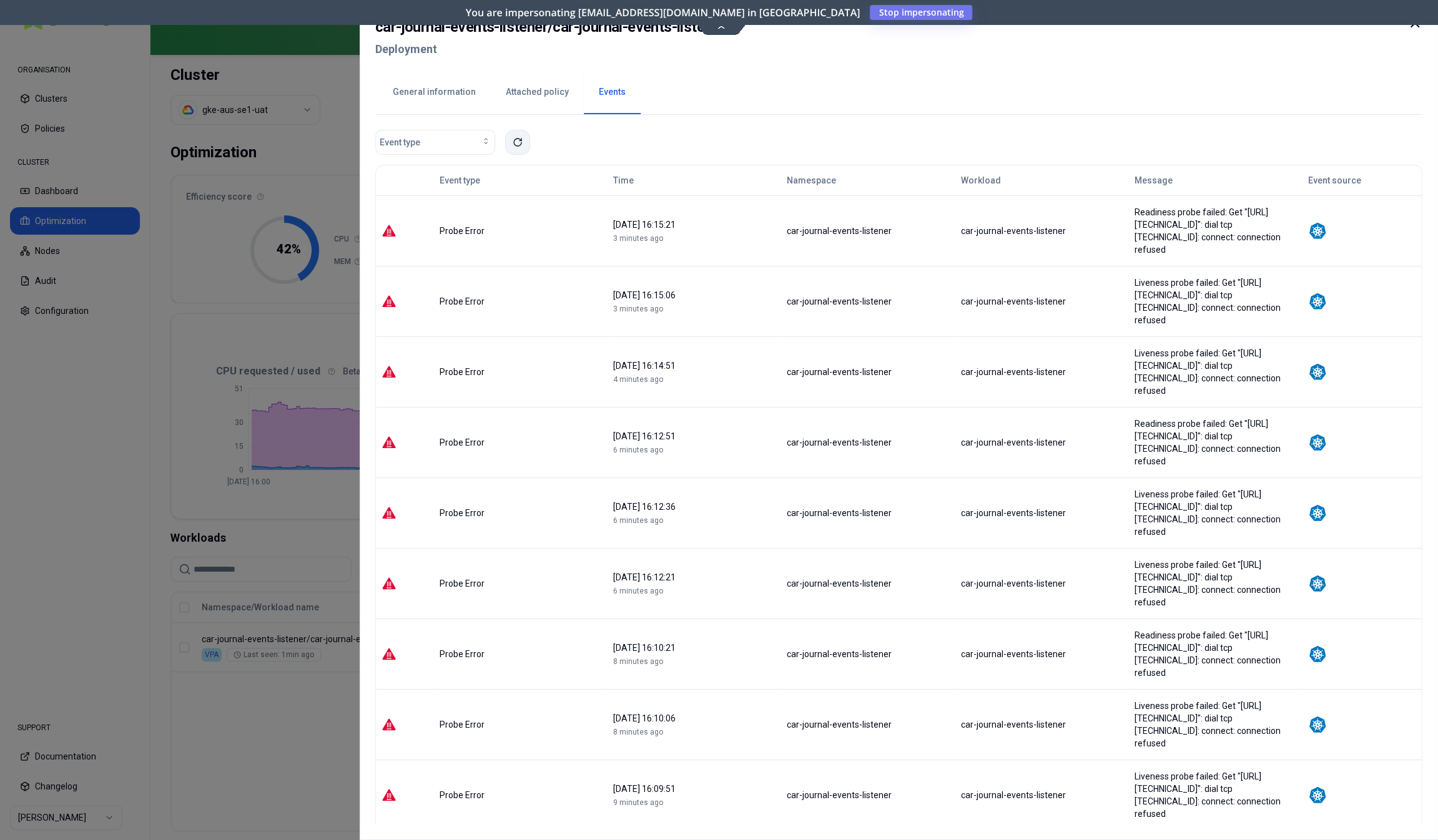
click at [527, 137] on button at bounding box center [517, 142] width 25 height 25
click at [517, 141] on icon at bounding box center [517, 142] width 10 height 10
drag, startPoint x: 857, startPoint y: 490, endPoint x: 766, endPoint y: 671, distance: 202.6
click at [424, 87] on button "General information" at bounding box center [434, 92] width 113 height 43
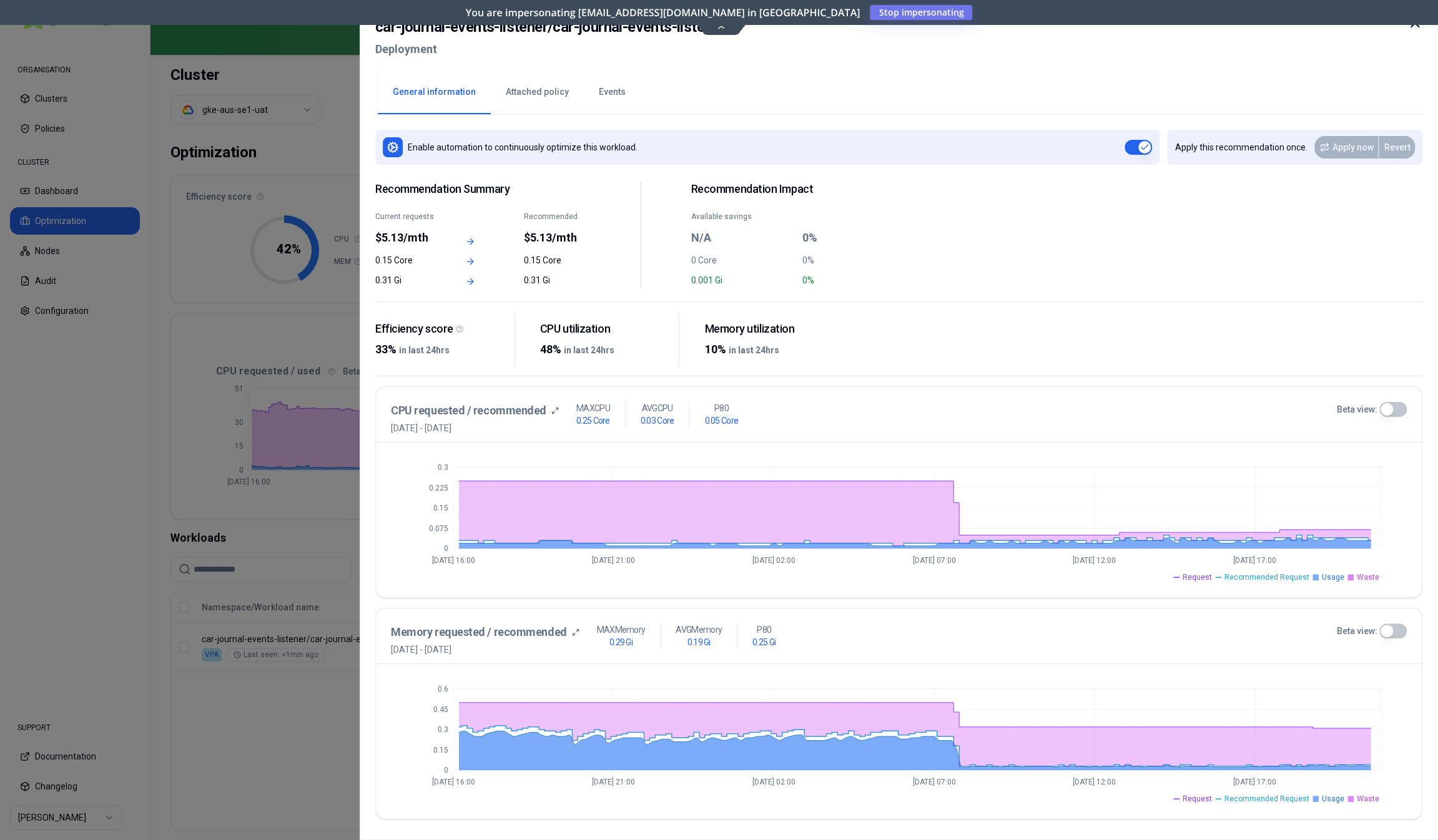
click at [1396, 397] on div "CPU requested / recommended 1st September 2025 - 8th September 2025 MAX CPU 0.2…" at bounding box center [899, 415] width 1046 height 56
click at [1397, 405] on button "Beta view:" at bounding box center [1393, 409] width 27 height 15
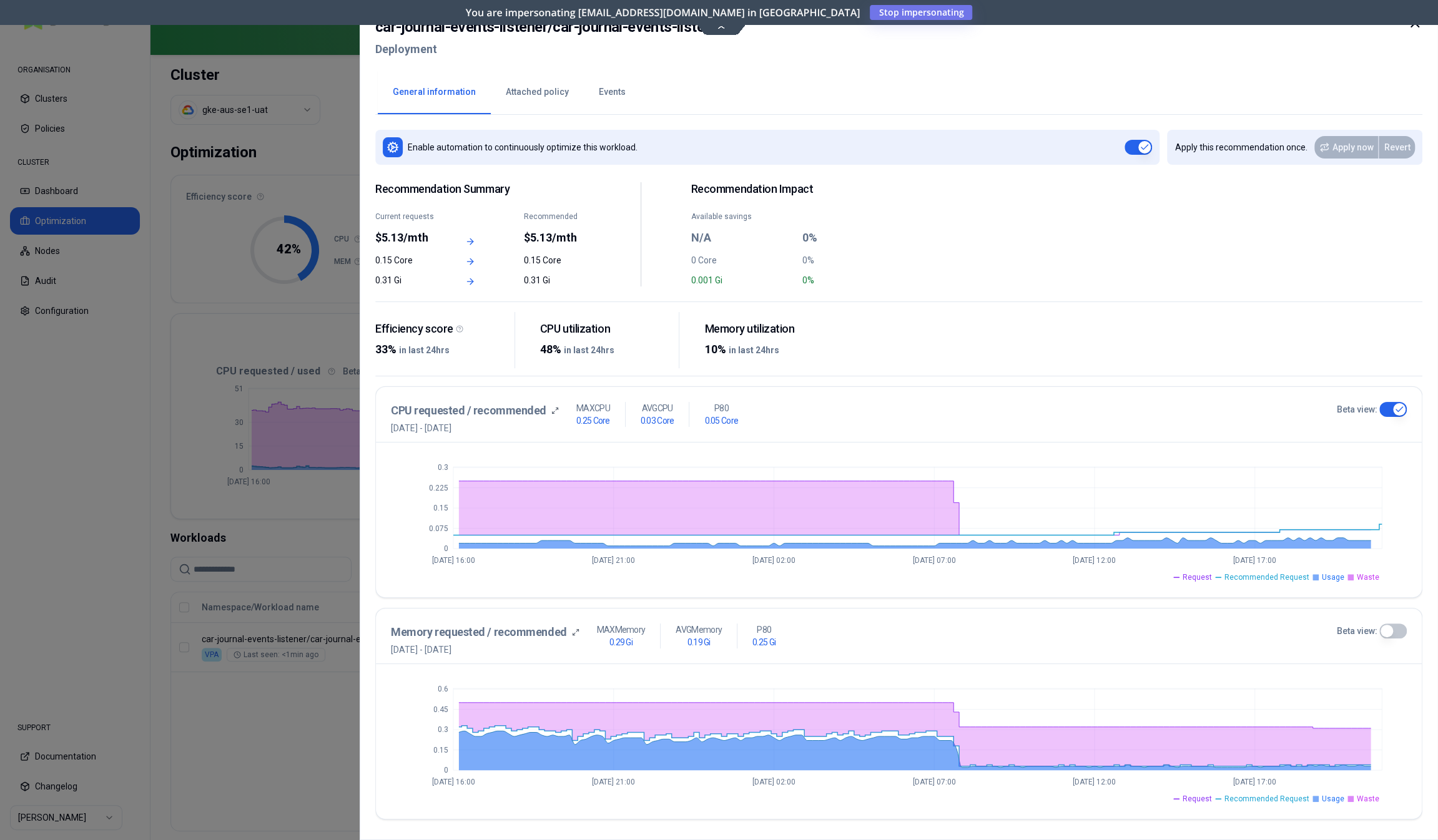
click at [1390, 633] on button "Beta view:" at bounding box center [1393, 631] width 27 height 15
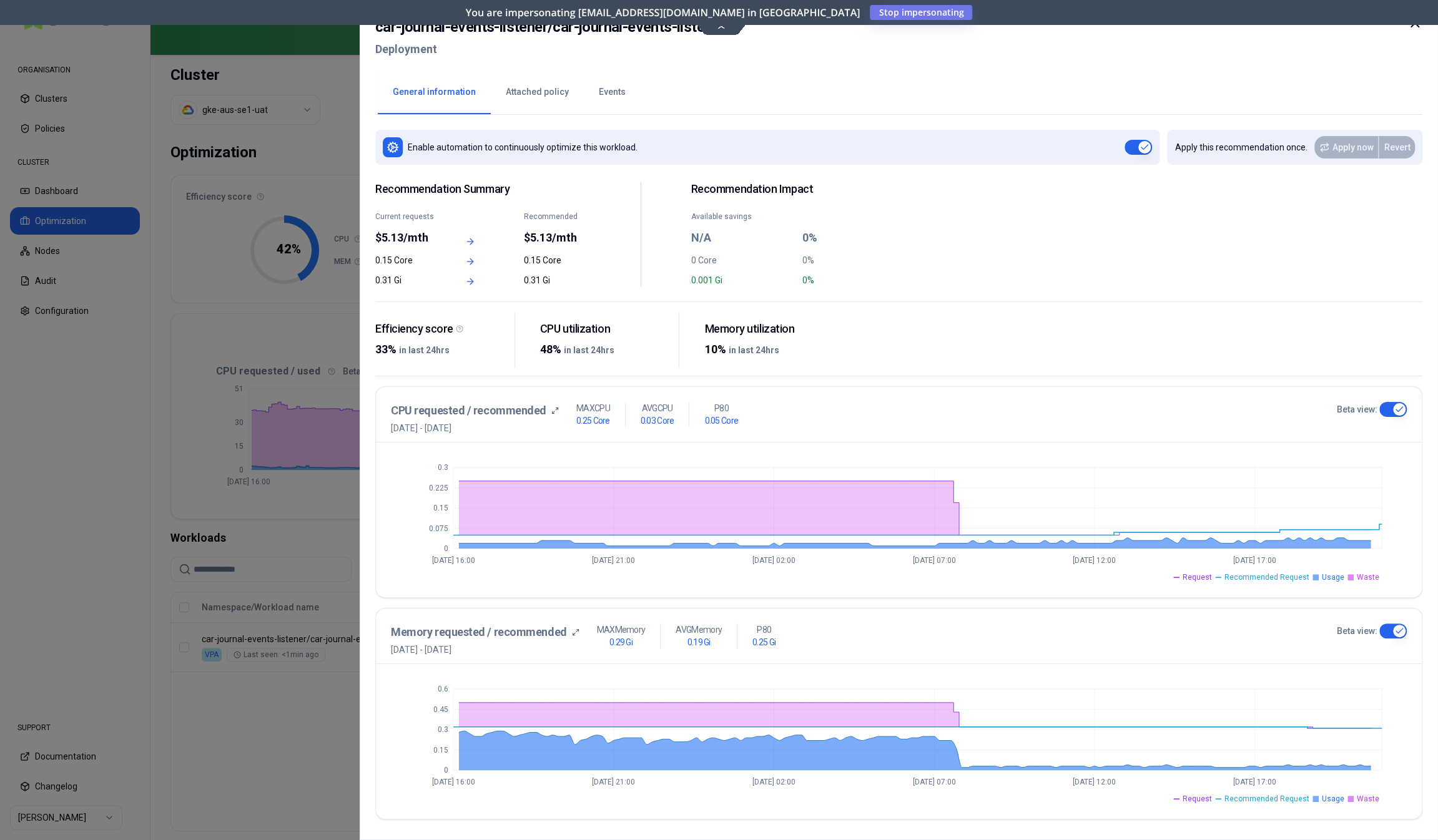
click at [517, 95] on button "Attached policy" at bounding box center [536, 92] width 93 height 43
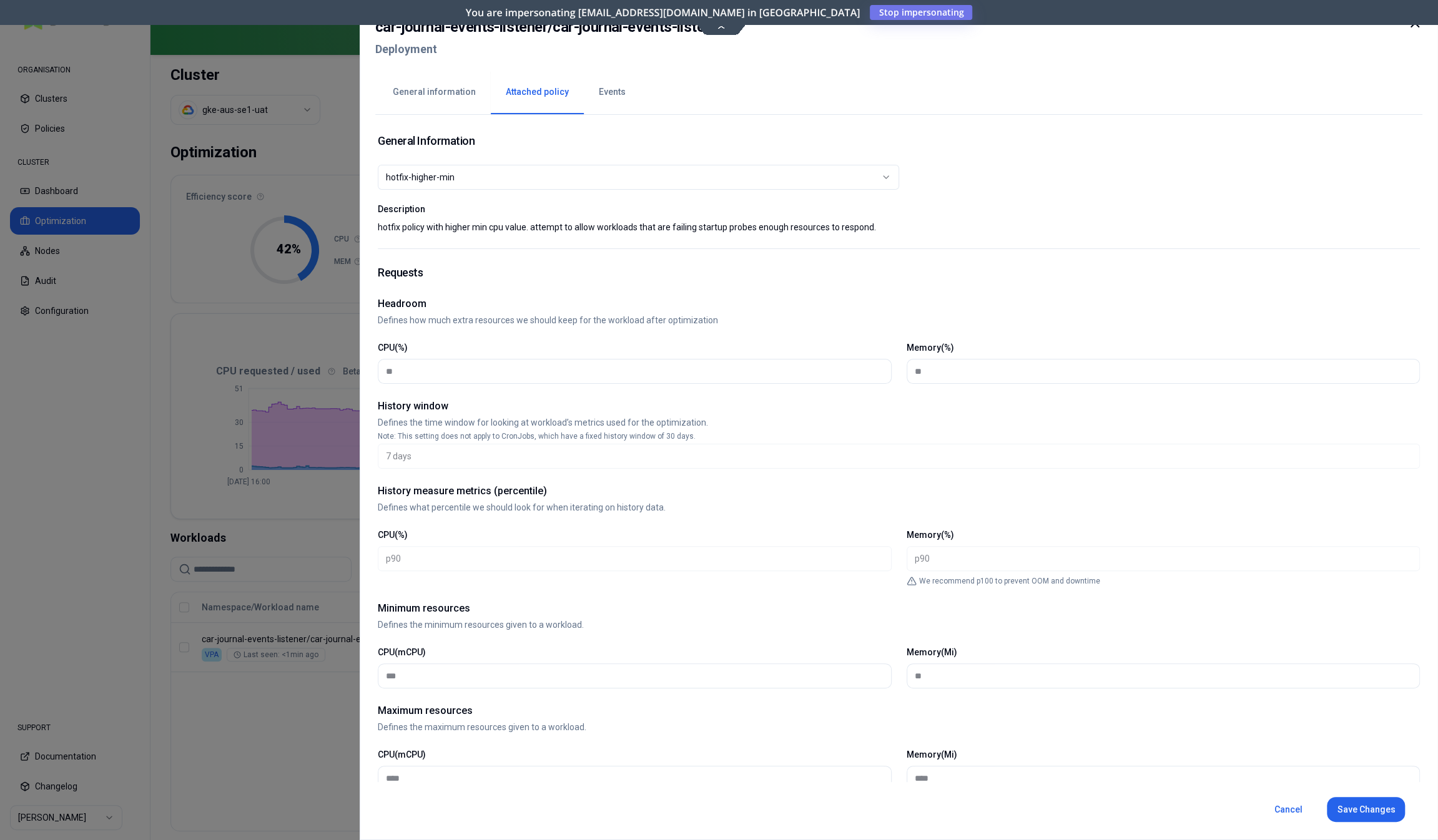
click at [202, 337] on div at bounding box center [719, 420] width 1438 height 840
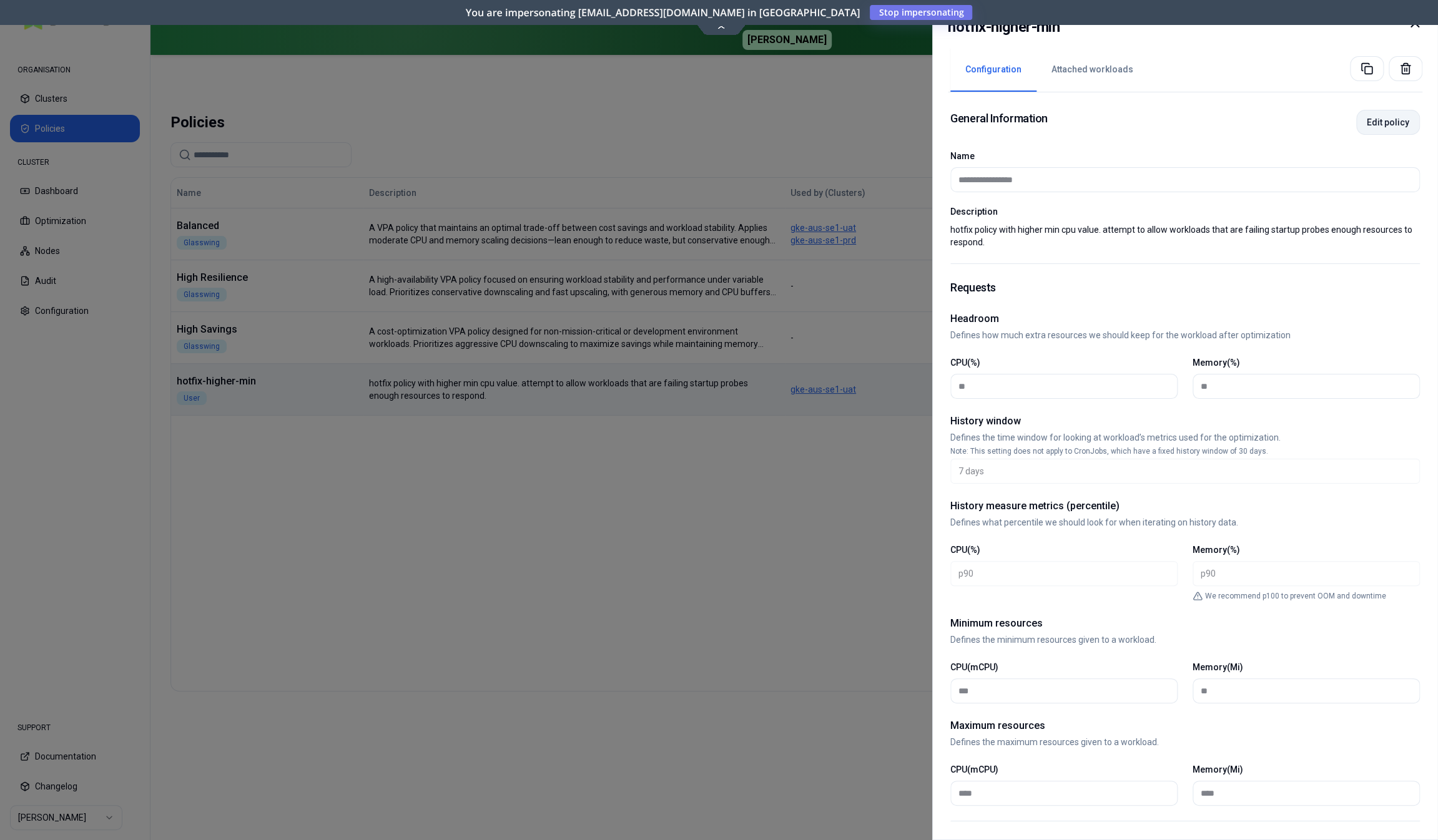
click at [1388, 123] on button "Edit policy" at bounding box center [1388, 123] width 64 height 25
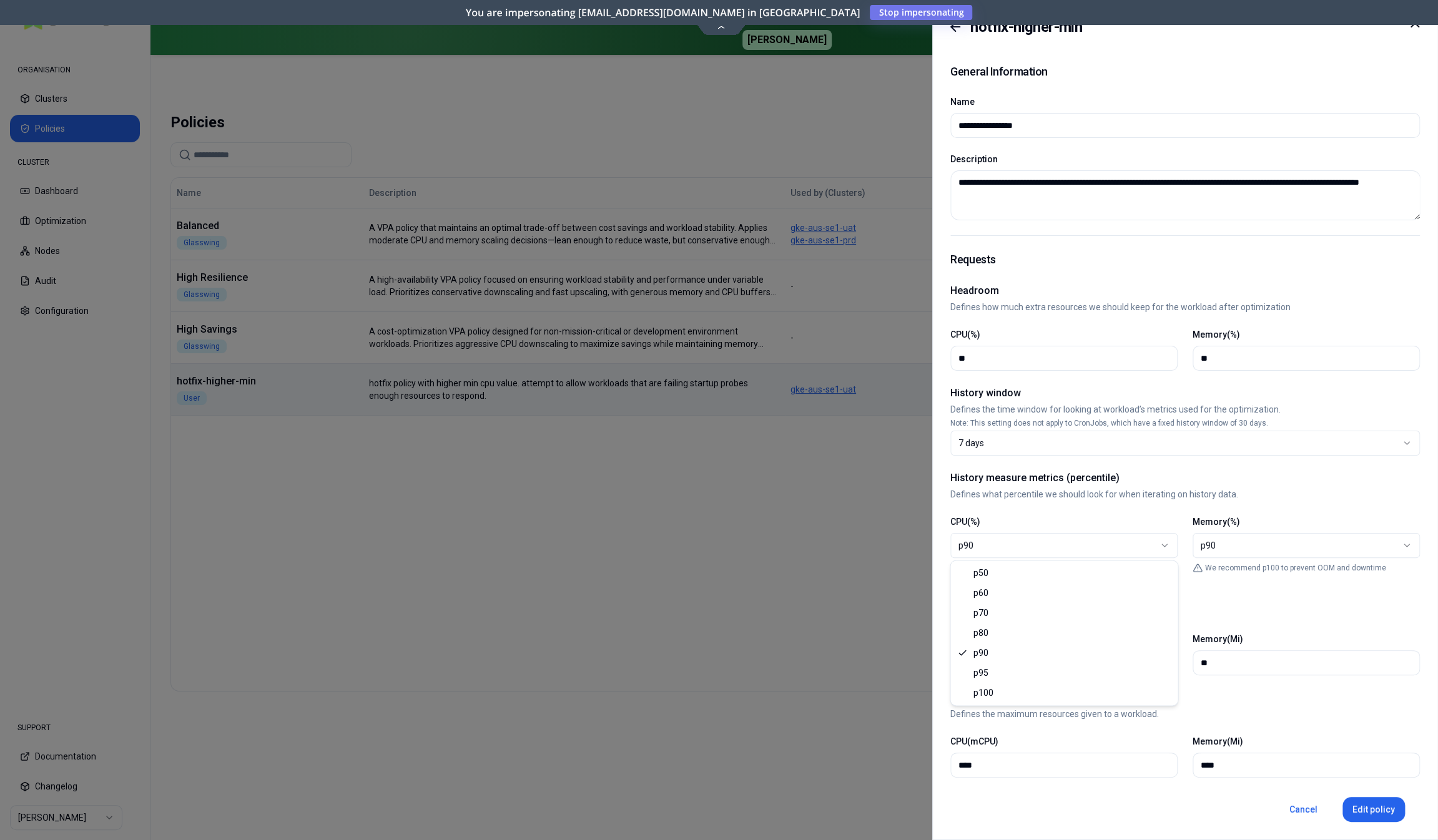
click at [1003, 546] on div "p90" at bounding box center [1058, 545] width 201 height 13
click at [1363, 815] on button "Edit policy" at bounding box center [1373, 809] width 62 height 25
select select "**"
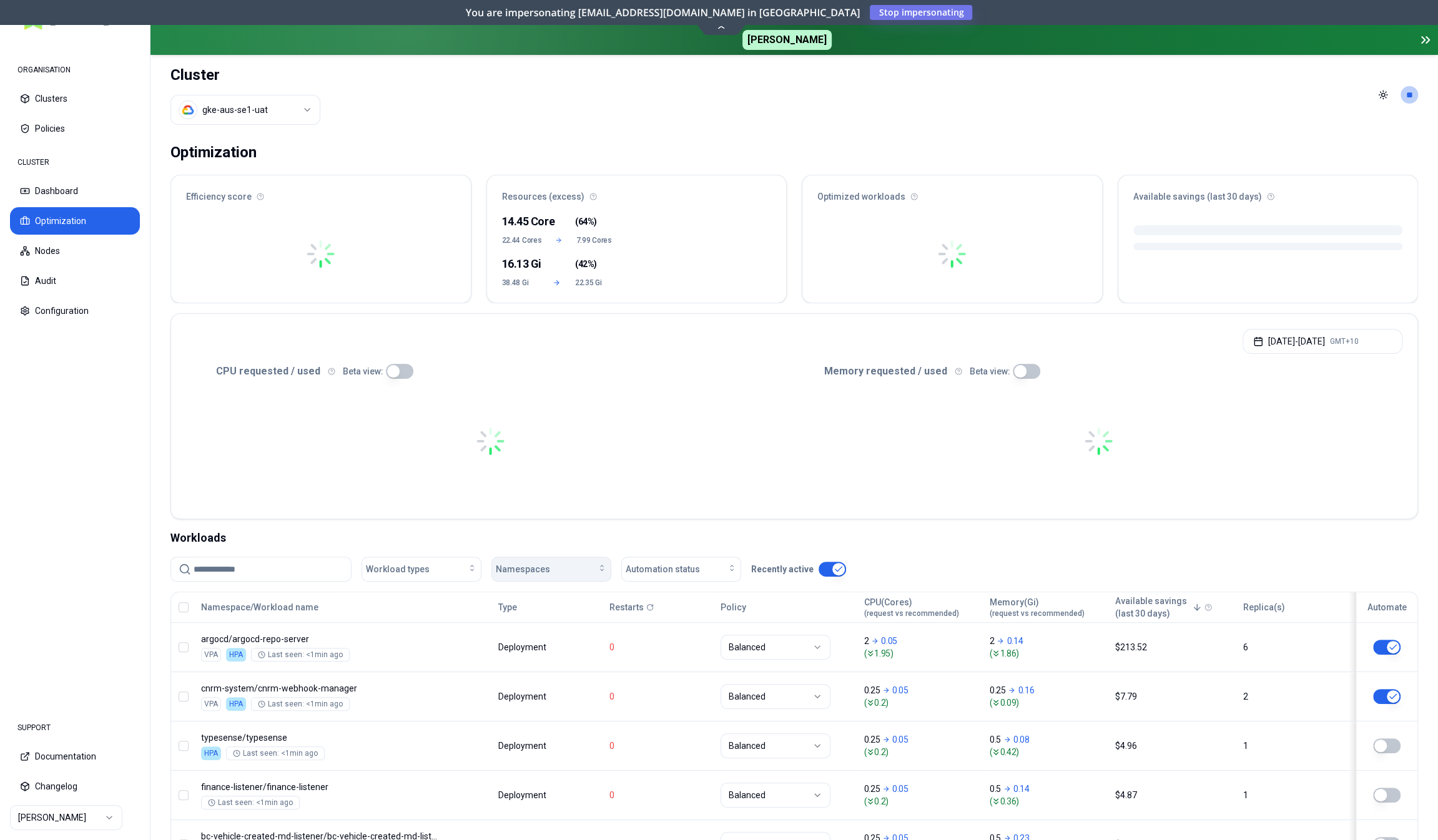
click at [545, 571] on span "Namespaces" at bounding box center [523, 570] width 54 height 13
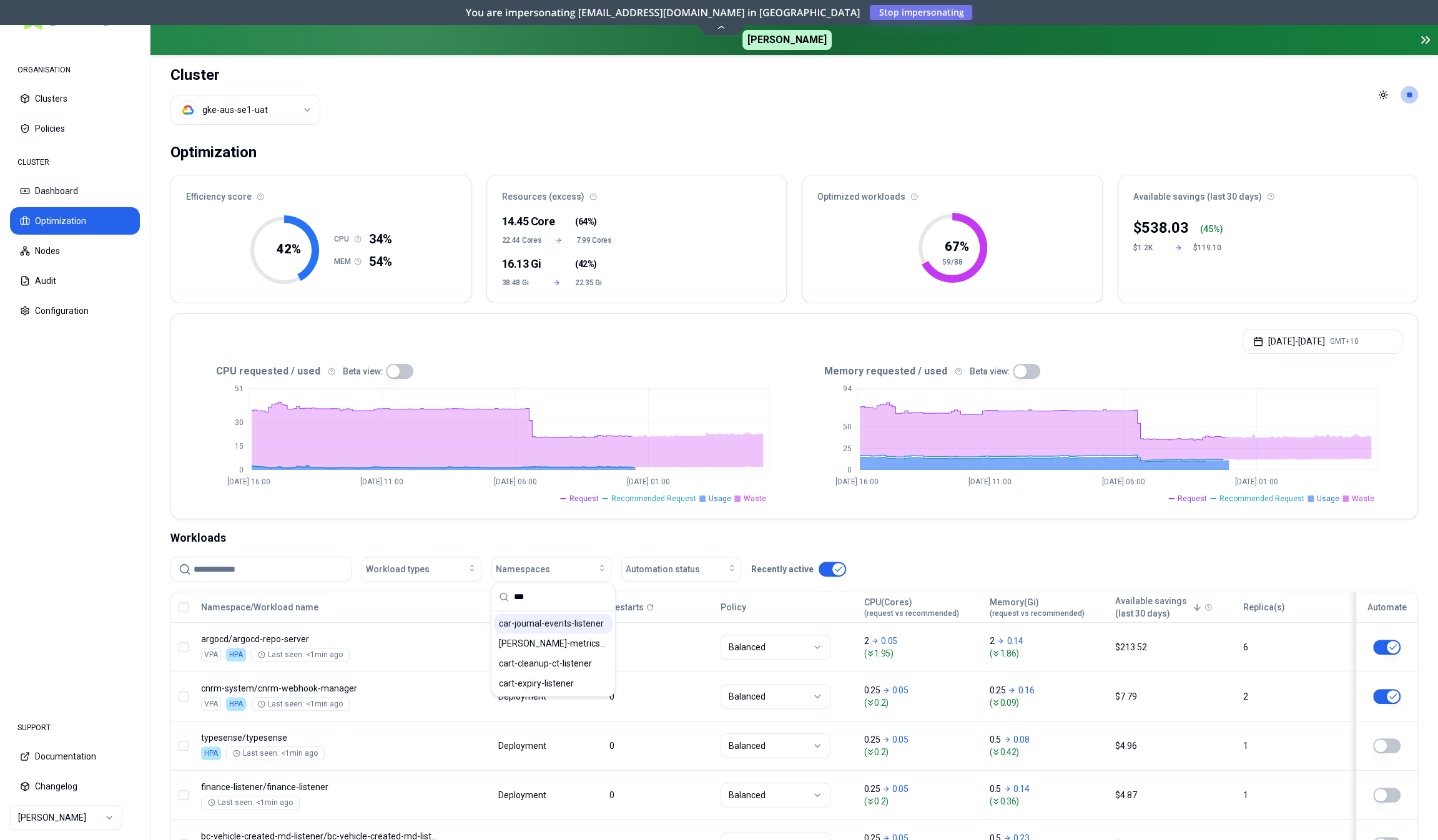
type input "***"
click at [560, 626] on span "car-journal-events-listener" at bounding box center [551, 624] width 105 height 13
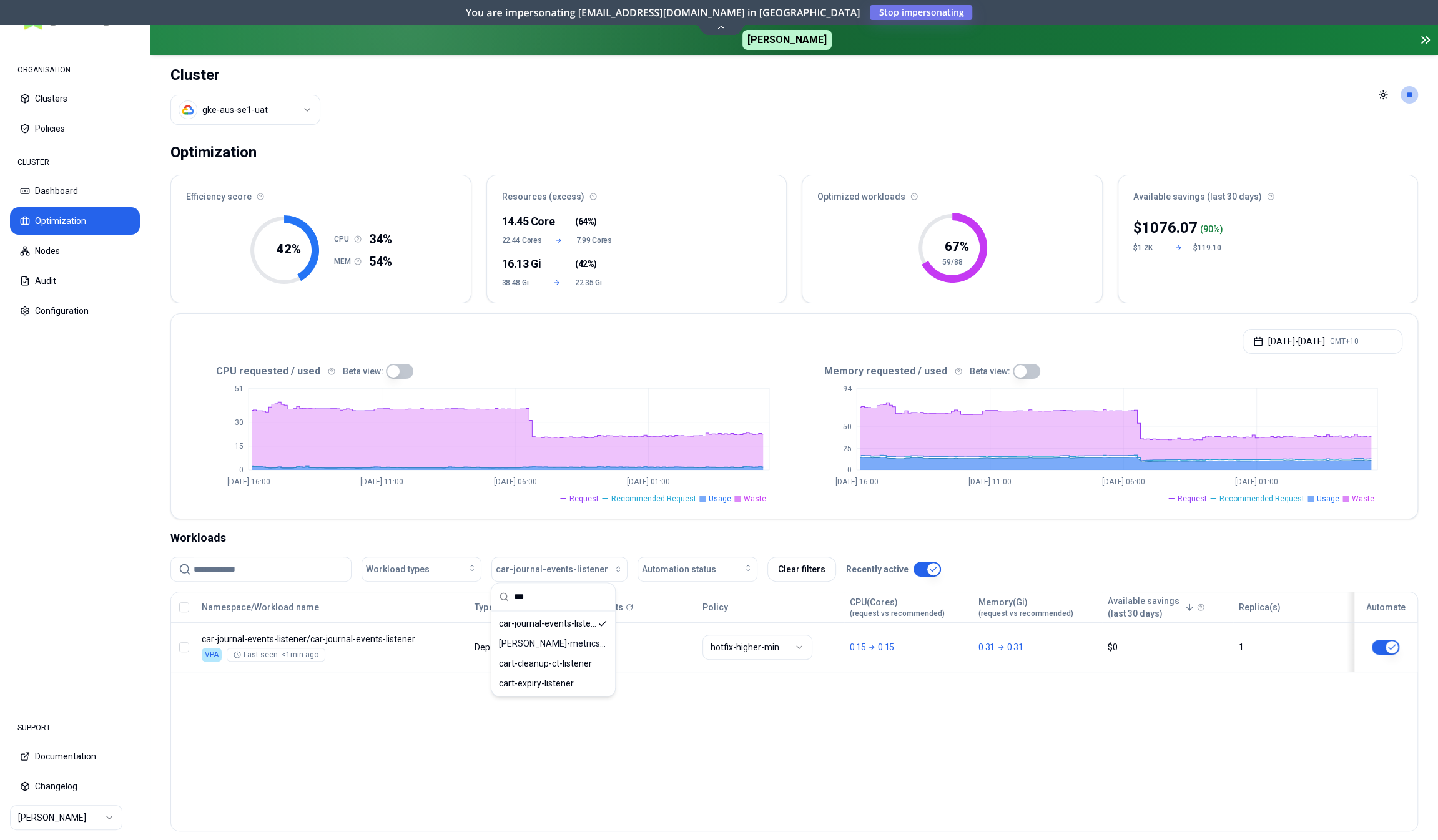
click at [554, 772] on div "Namespace/Workload name Type Restarts Policy CPU(Cores) (request vs recommended…" at bounding box center [794, 712] width 1248 height 240
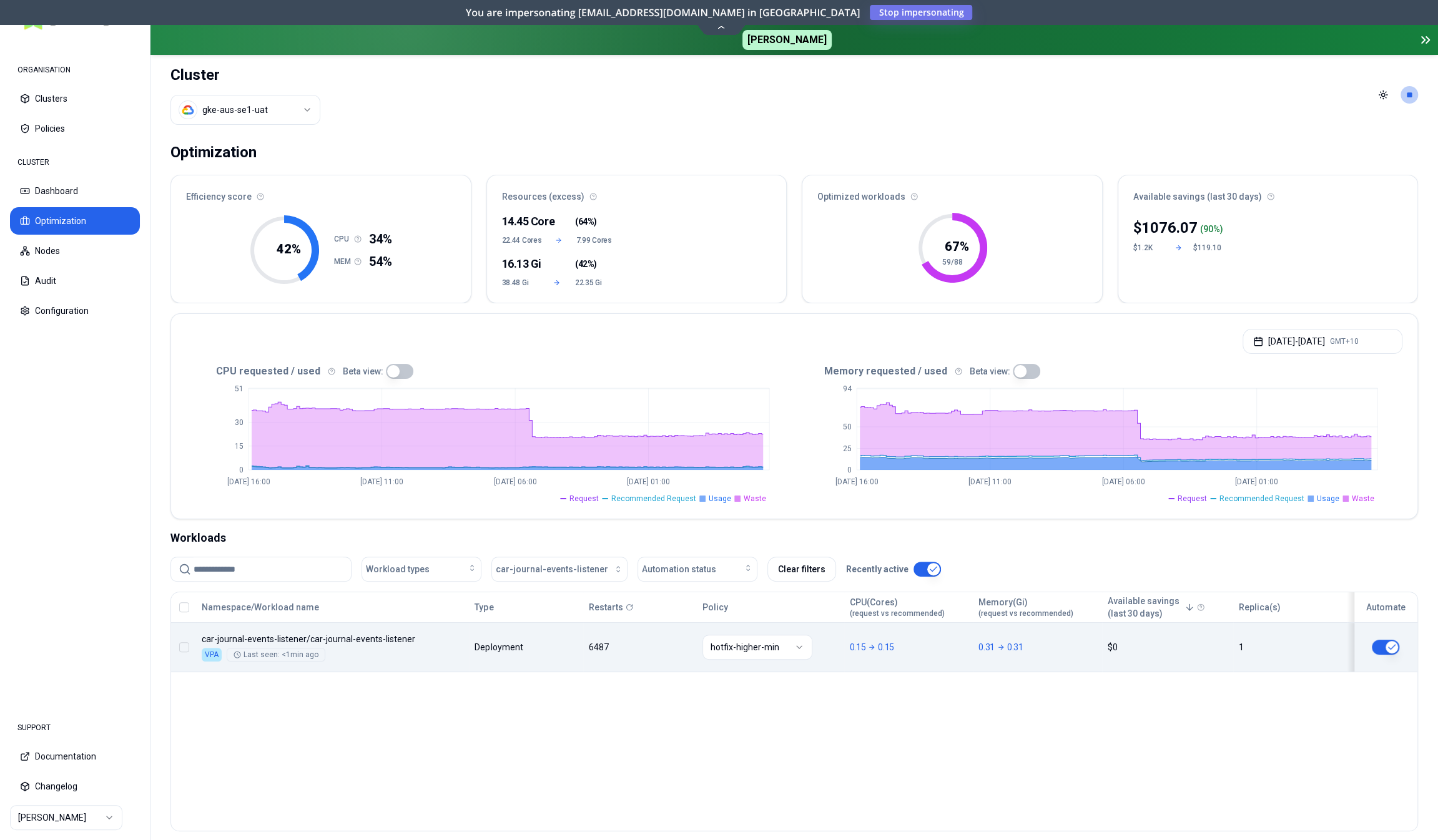
click at [643, 667] on div "Namespace/Workload name Type Restarts Policy CPU(Cores) (request vs recommended…" at bounding box center [794, 632] width 1246 height 80
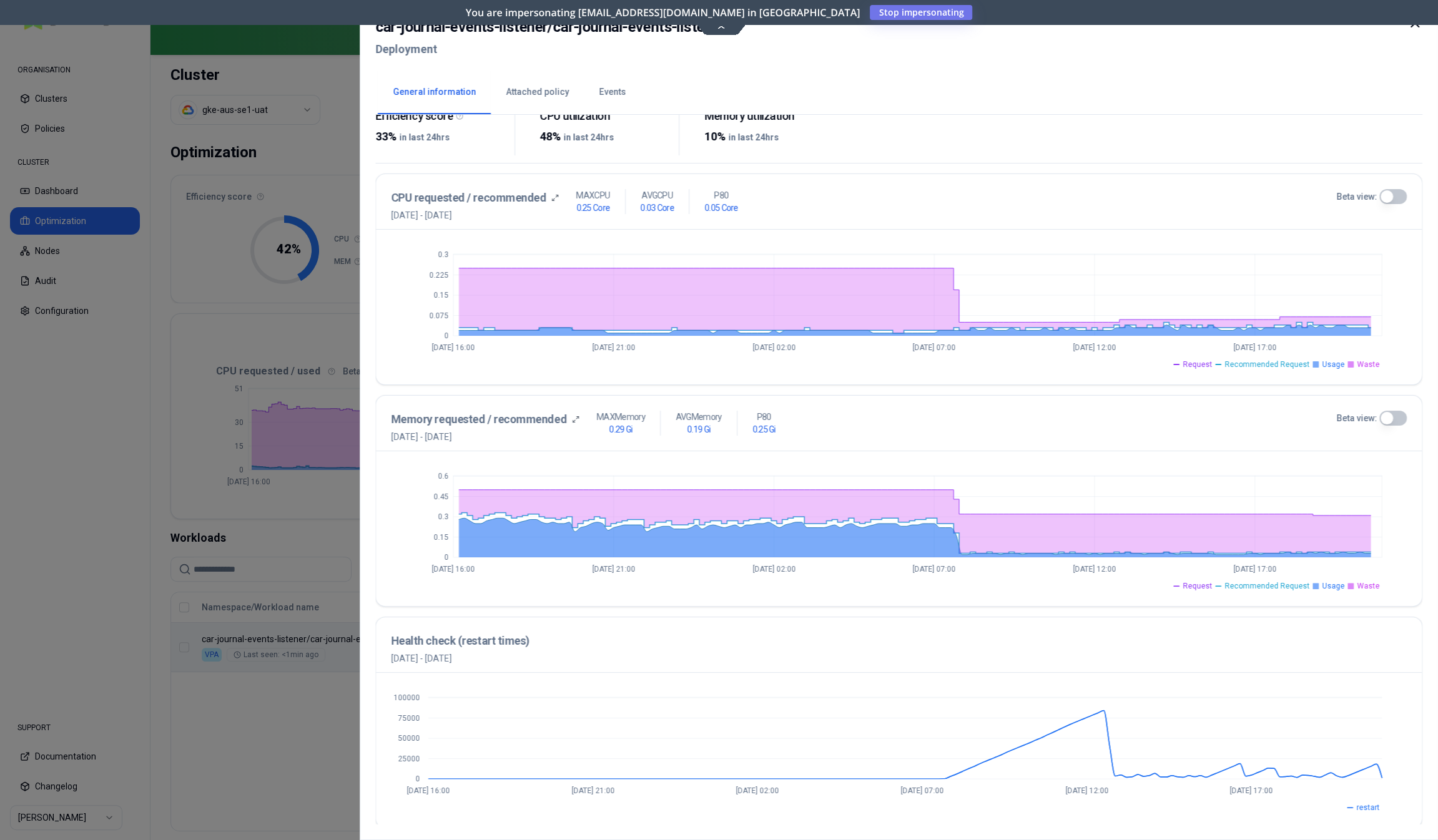
scroll to position [214, 0]
click at [296, 743] on div at bounding box center [719, 420] width 1438 height 840
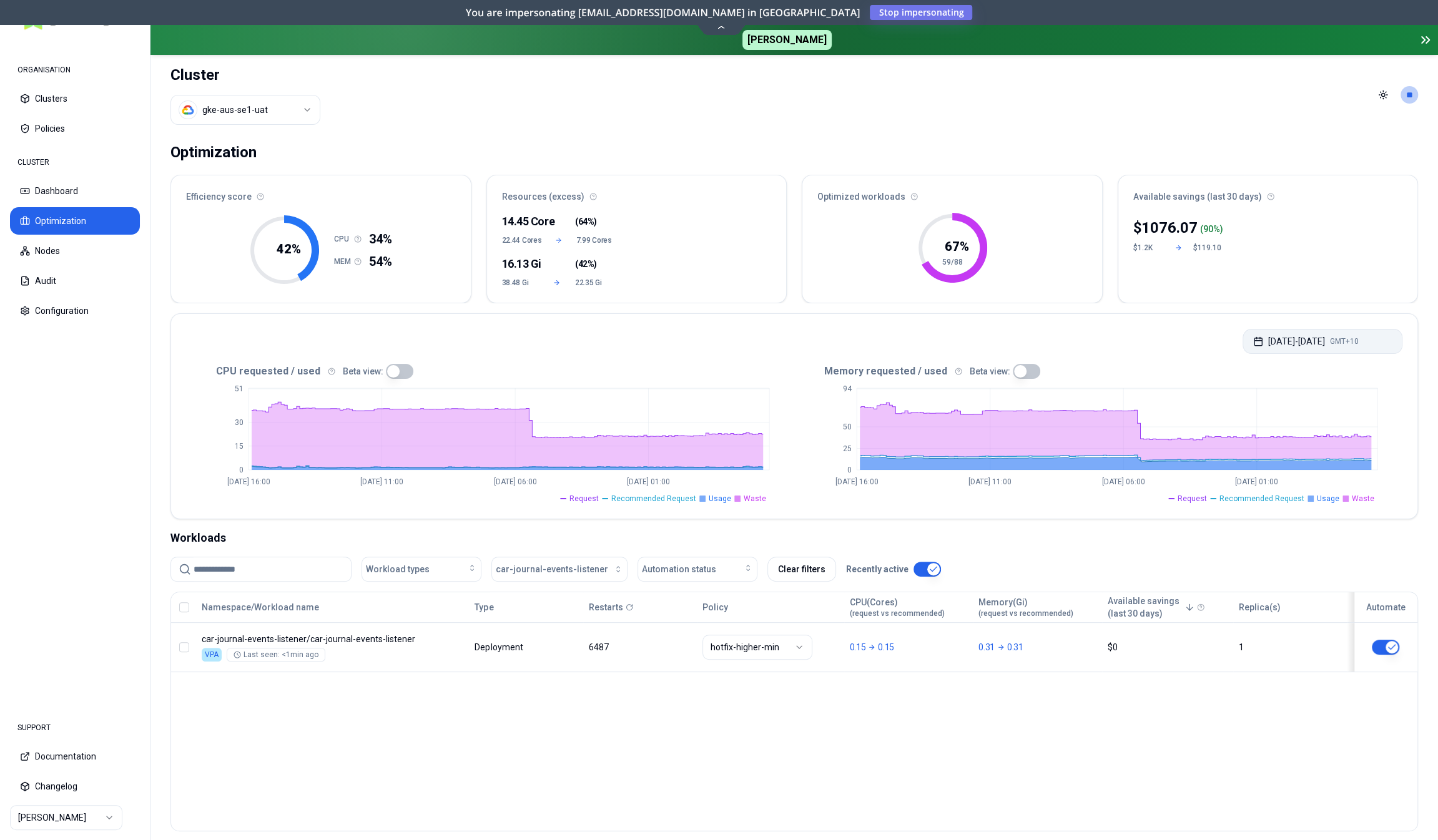
click at [1267, 335] on button "Sep 01, 2025 - Sep 08, 2025 GMT+10" at bounding box center [1322, 342] width 160 height 25
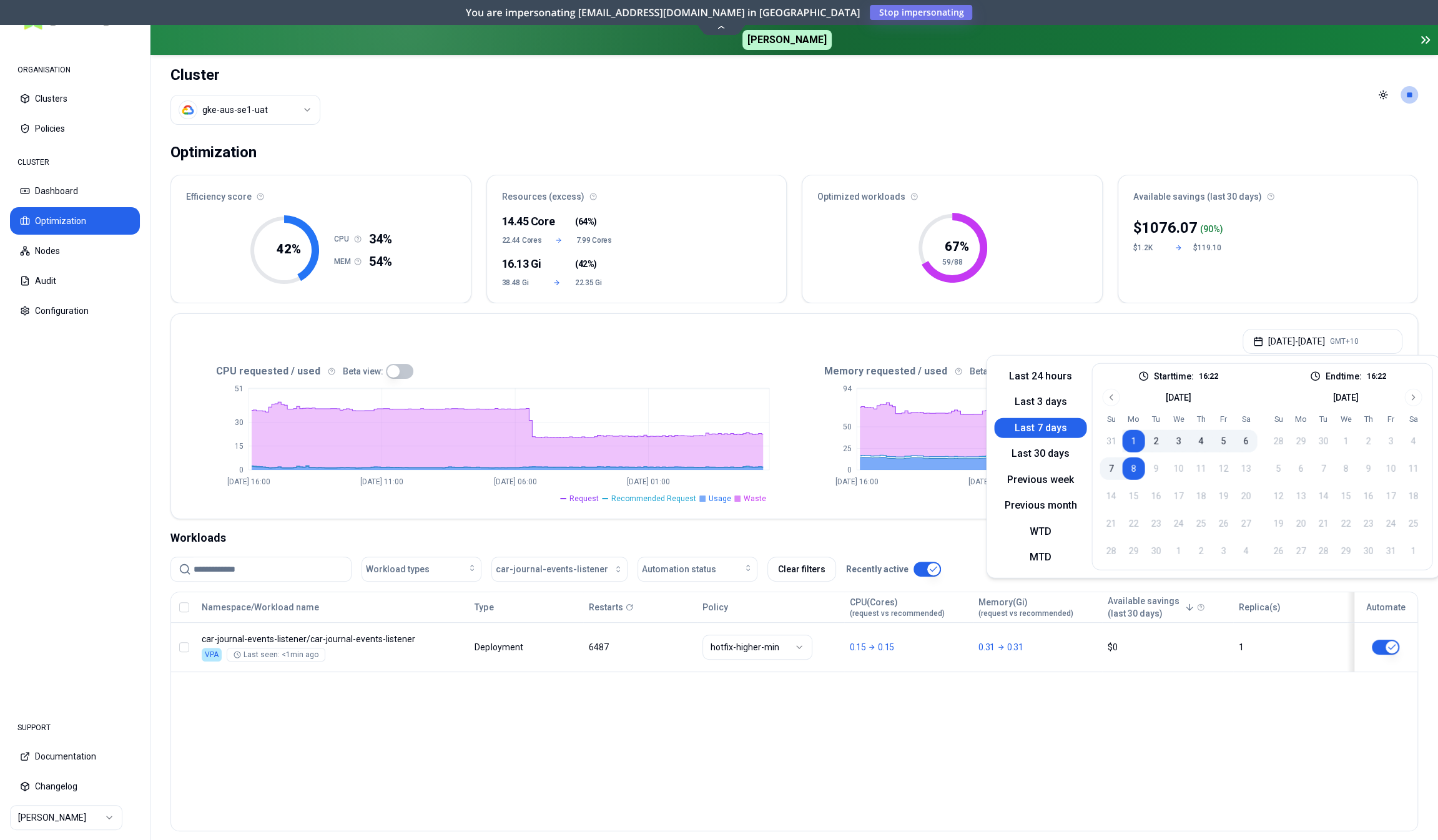
click at [657, 711] on div "Namespace/Workload name Type Restarts Policy CPU(Cores) (request vs recommended…" at bounding box center [794, 712] width 1248 height 240
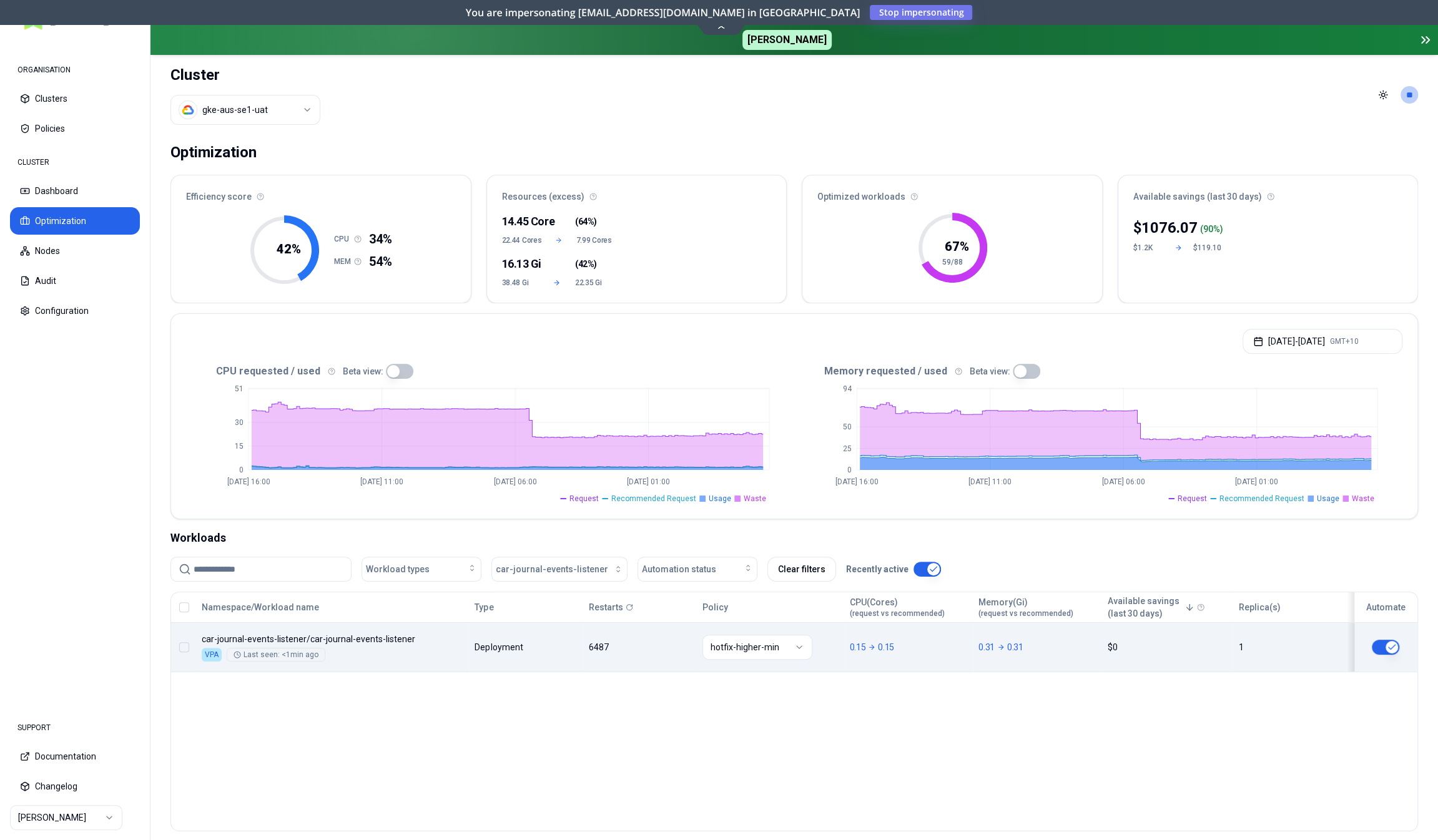
click at [641, 651] on div "Namespace/Workload name Type Restarts Policy CPU(Cores) (request vs recommended…" at bounding box center [794, 632] width 1246 height 80
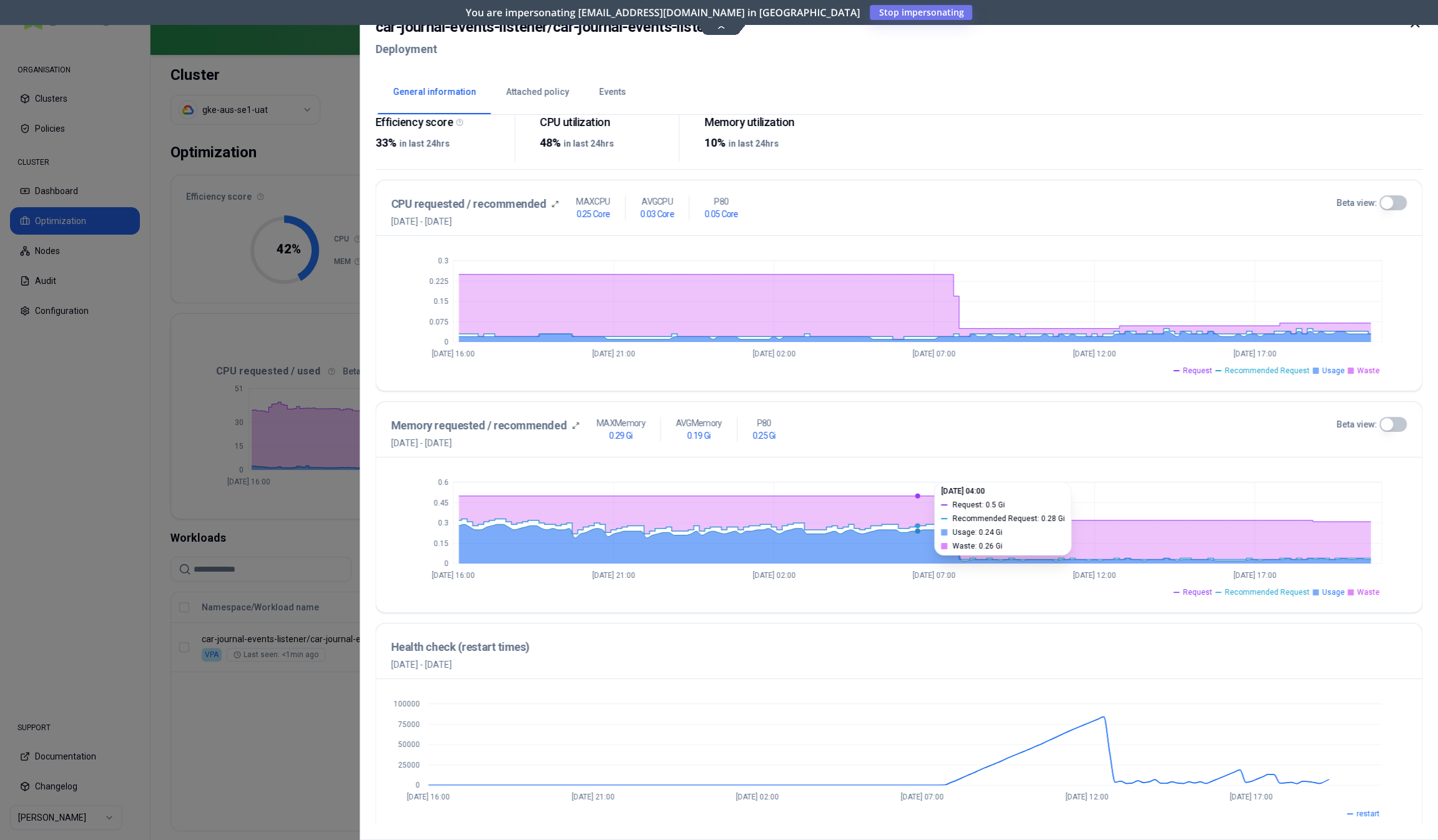
scroll to position [214, 0]
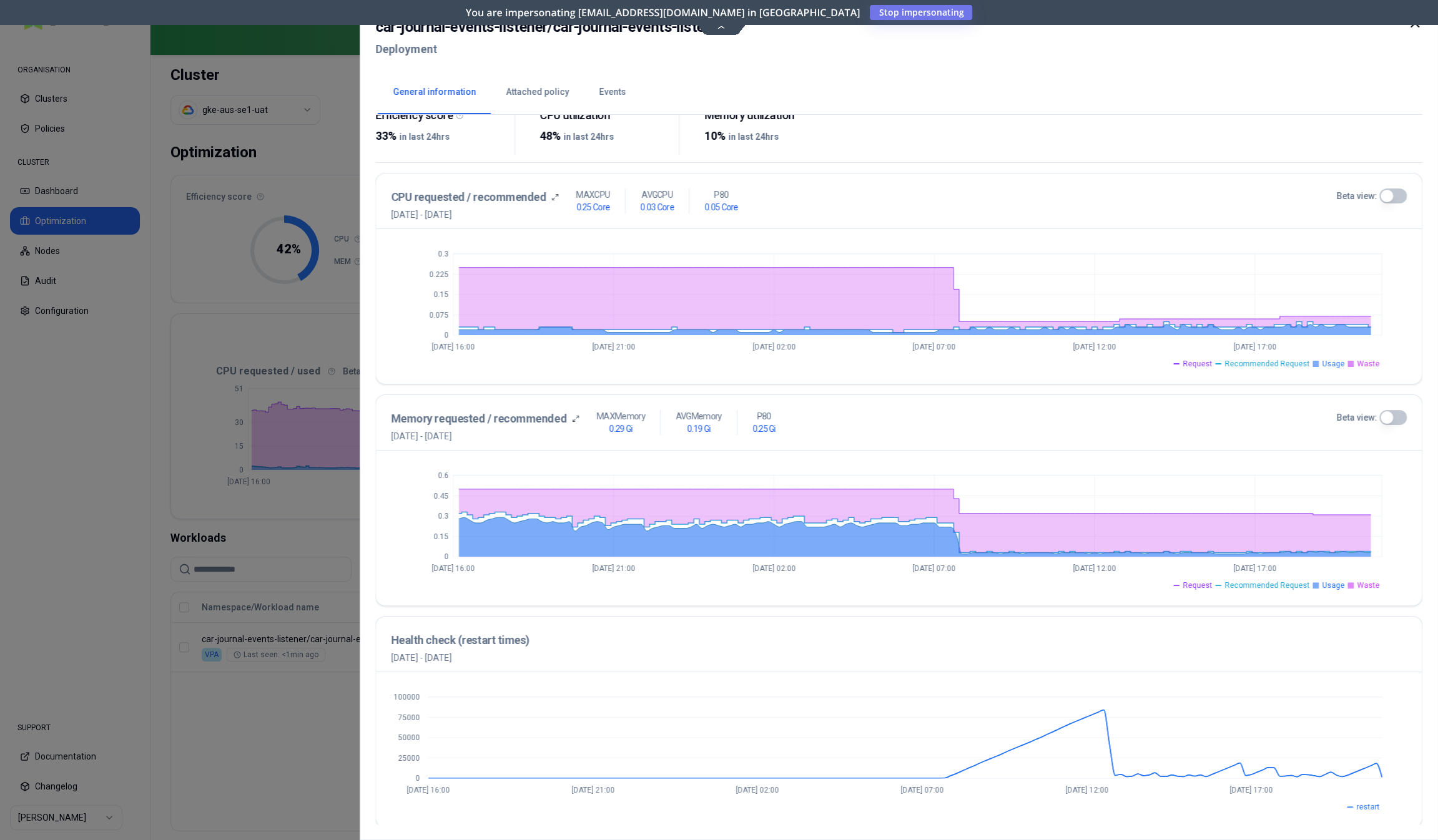
click at [609, 109] on button "Events" at bounding box center [612, 92] width 57 height 43
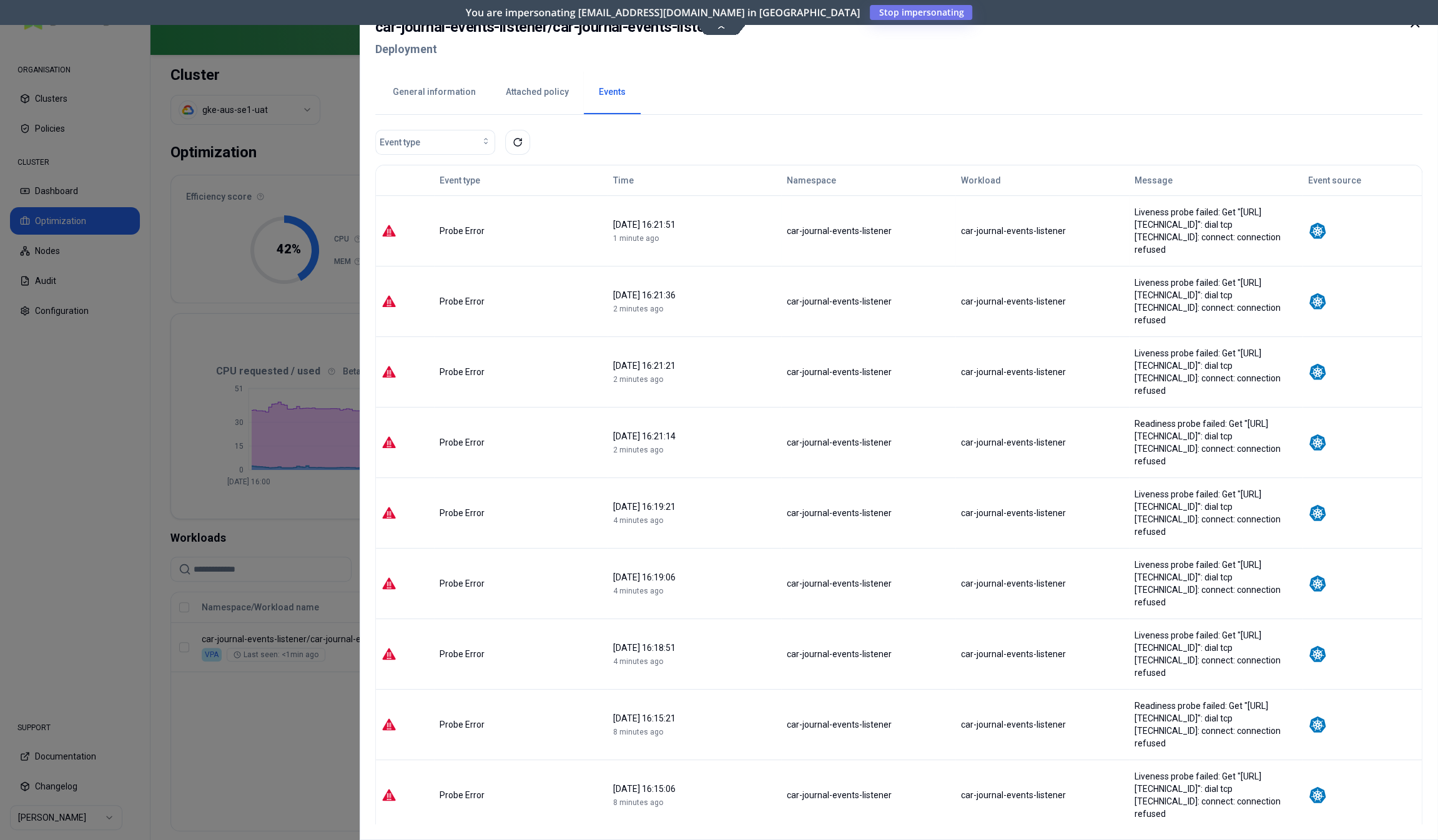
click at [692, 220] on div "08 September 2025 16:21:51" at bounding box center [694, 224] width 162 height 13
click at [521, 145] on icon at bounding box center [517, 142] width 10 height 10
click at [271, 728] on div at bounding box center [719, 420] width 1438 height 840
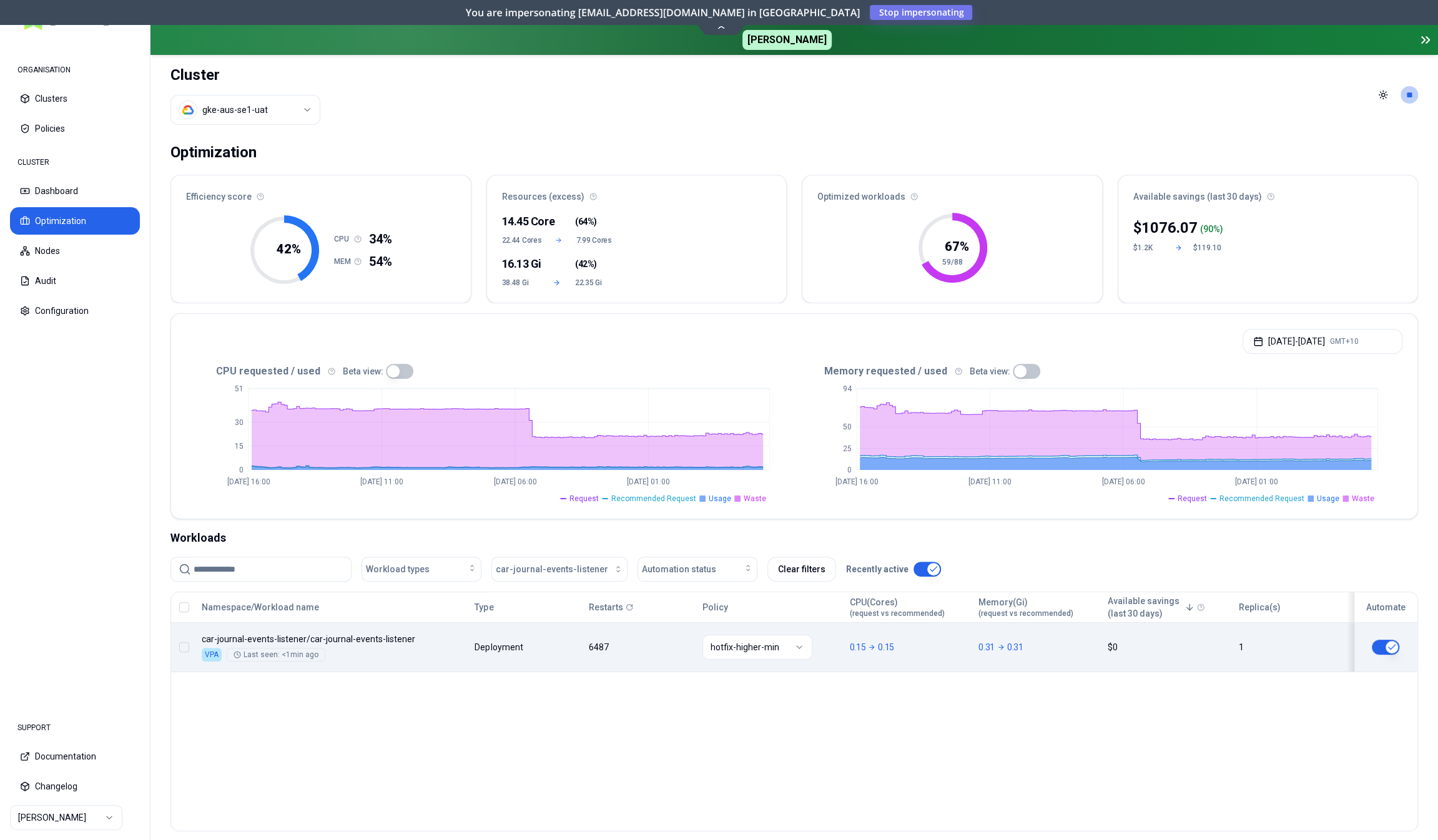
click at [446, 651] on div "Namespace/Workload name Type Restarts Policy CPU(Cores) (request vs recommended…" at bounding box center [794, 632] width 1246 height 80
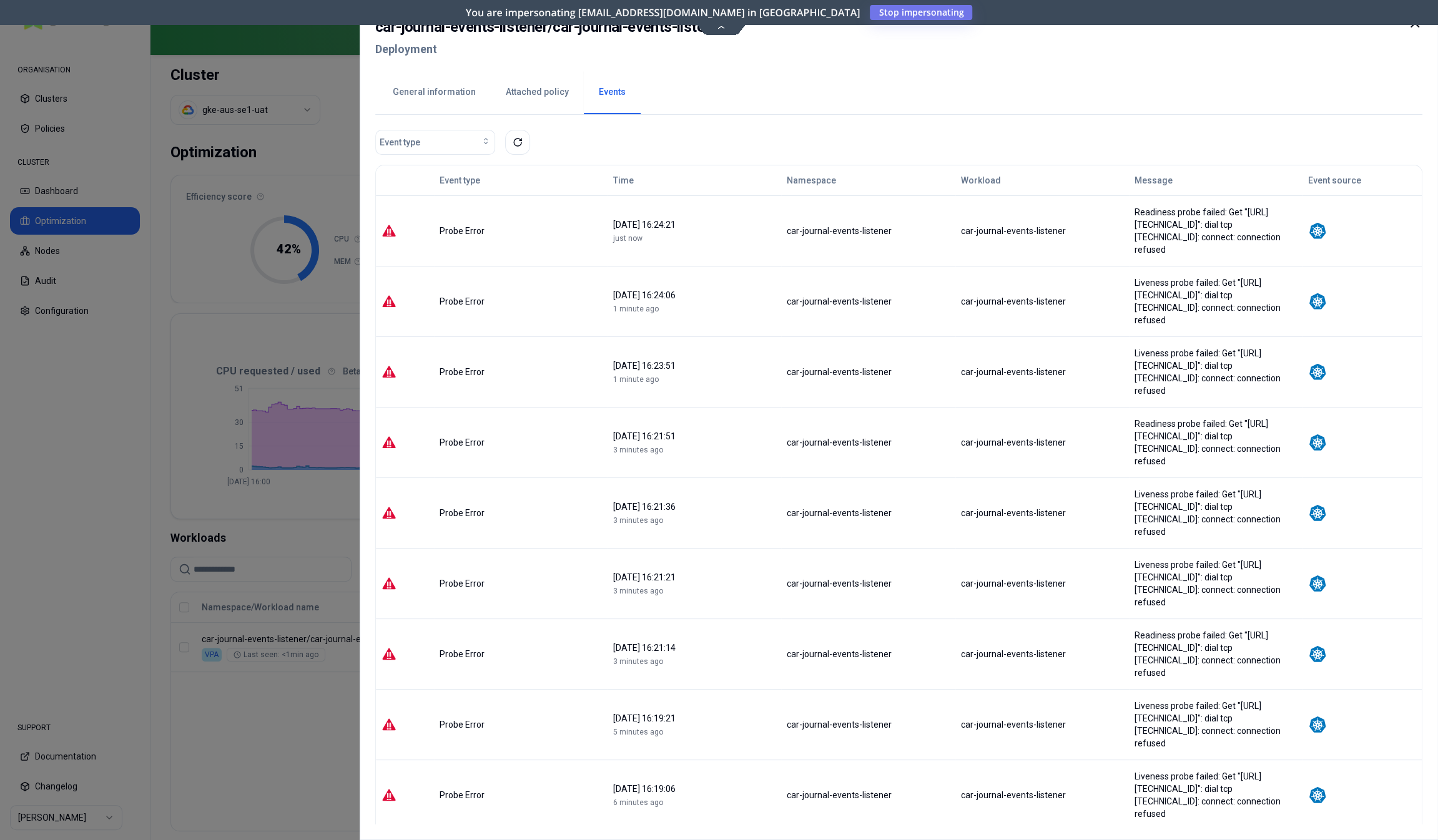
click at [450, 87] on button "General information" at bounding box center [434, 92] width 113 height 43
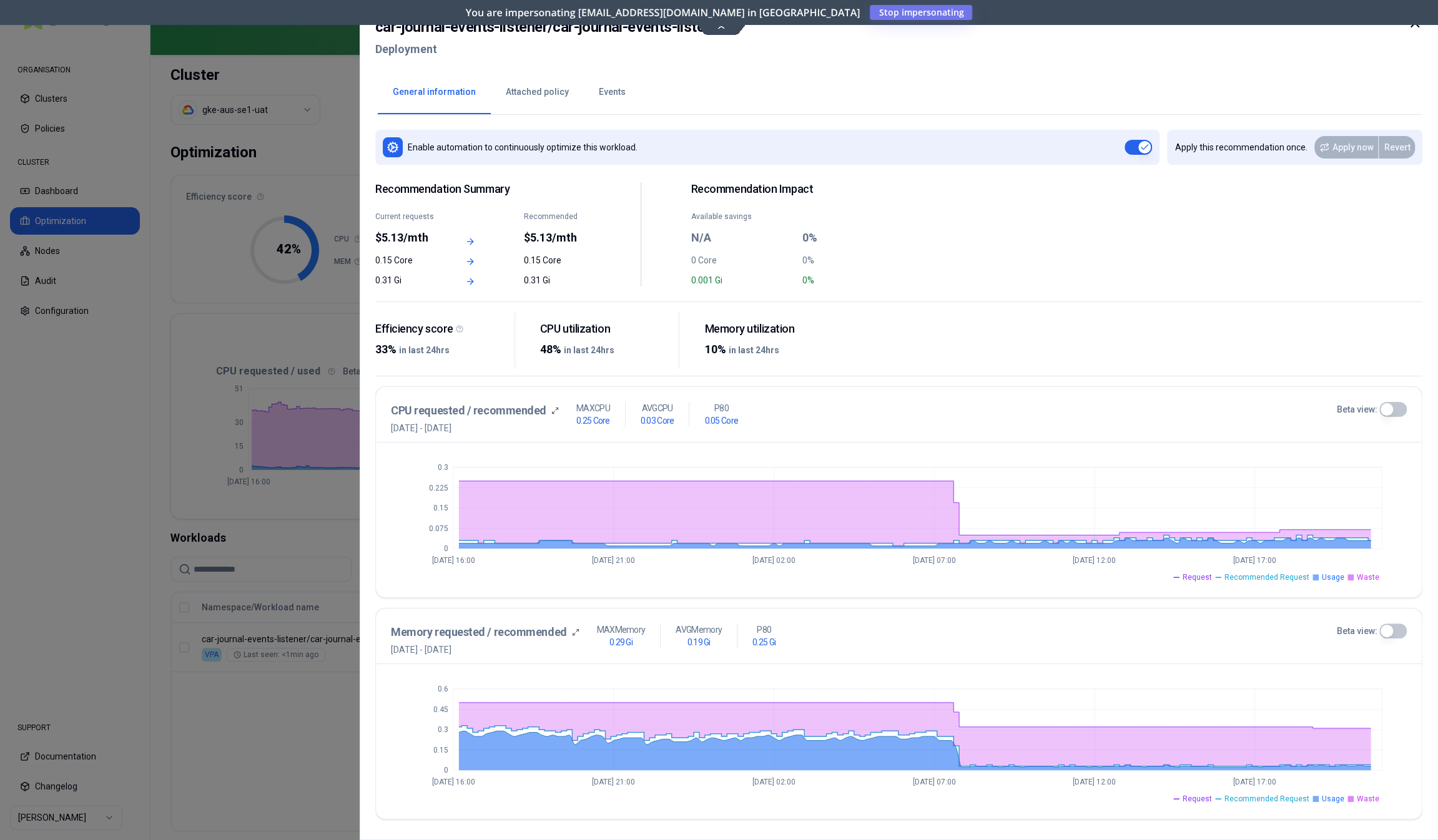
click at [1401, 409] on button "Beta view:" at bounding box center [1393, 409] width 27 height 15
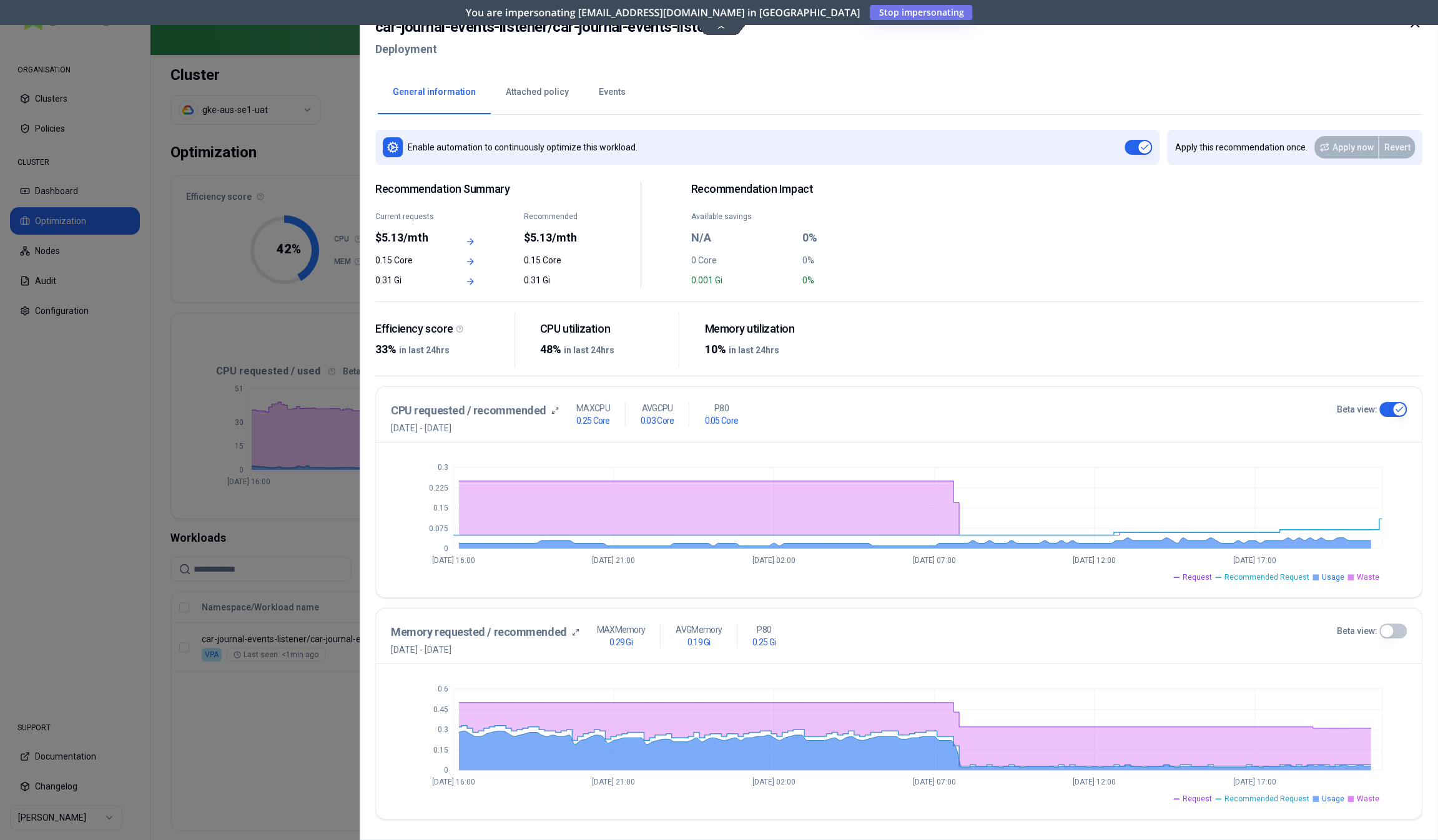
click at [592, 94] on button "Events" at bounding box center [612, 92] width 57 height 43
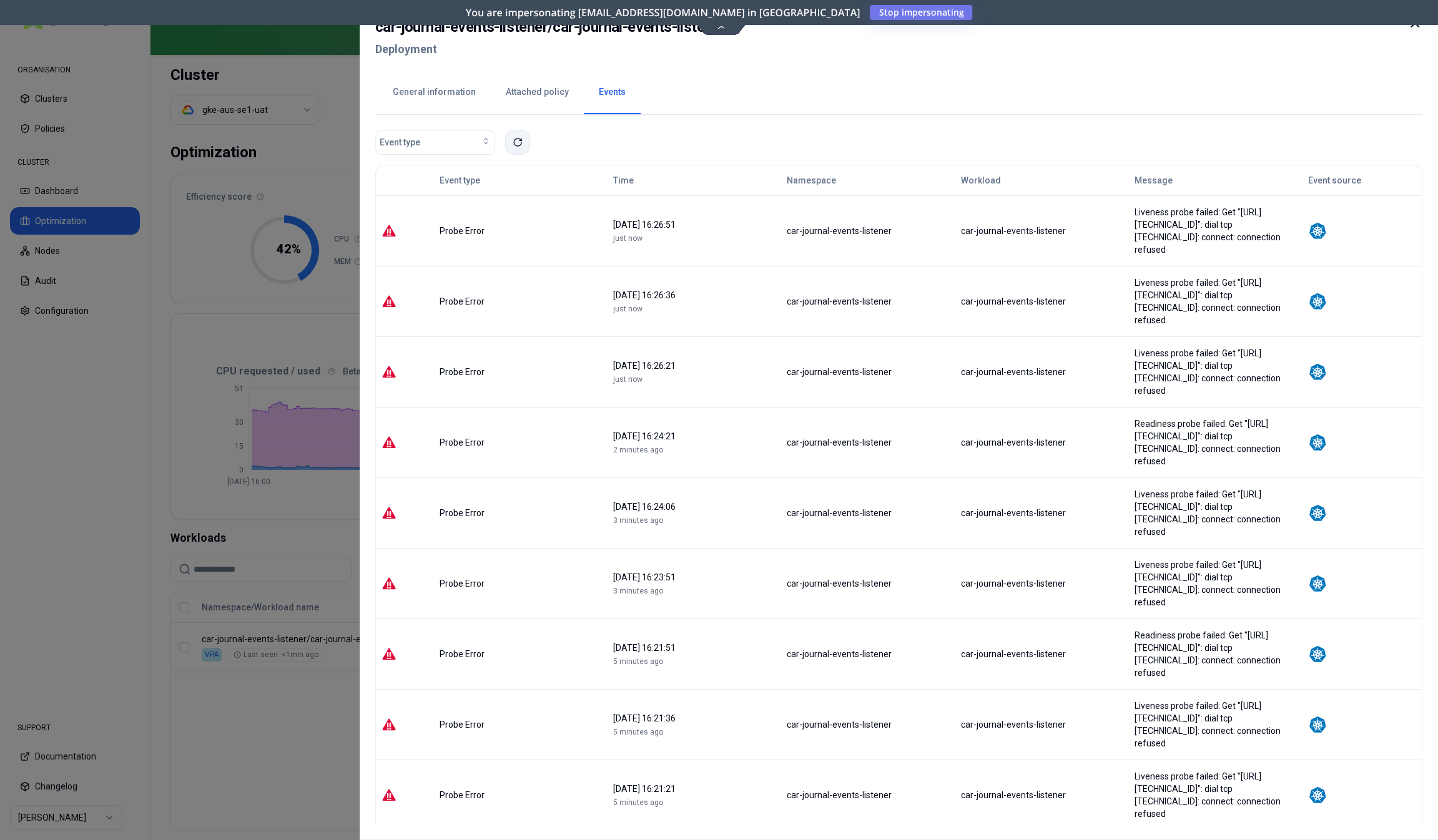
click at [512, 144] on button at bounding box center [517, 142] width 25 height 25
click at [85, 456] on div at bounding box center [719, 420] width 1438 height 840
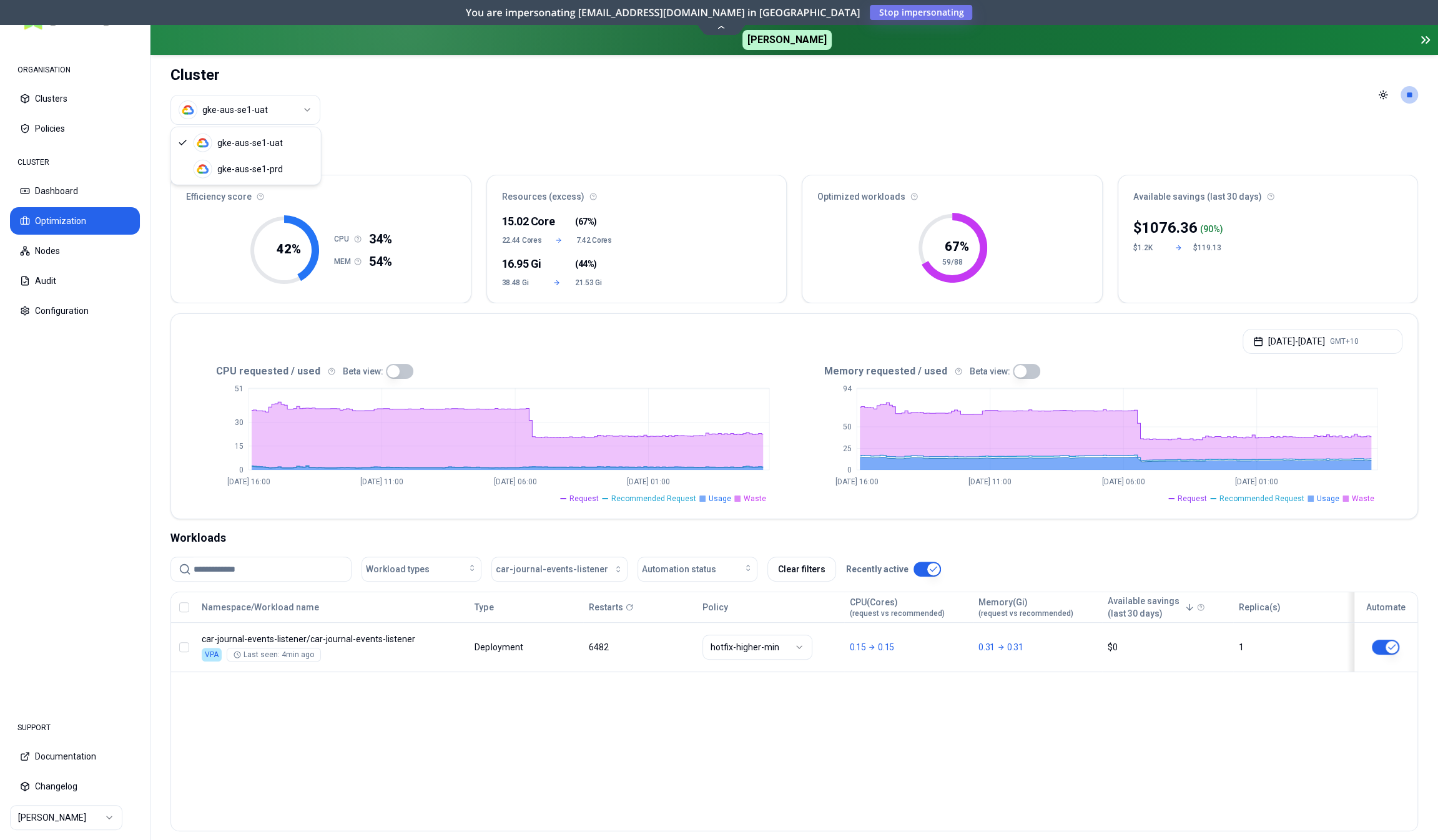
click at [239, 108] on html "ORGANISATION Clusters Policies CLUSTER Dashboard Optimization Nodes Audit Confi…" at bounding box center [719, 420] width 1438 height 840
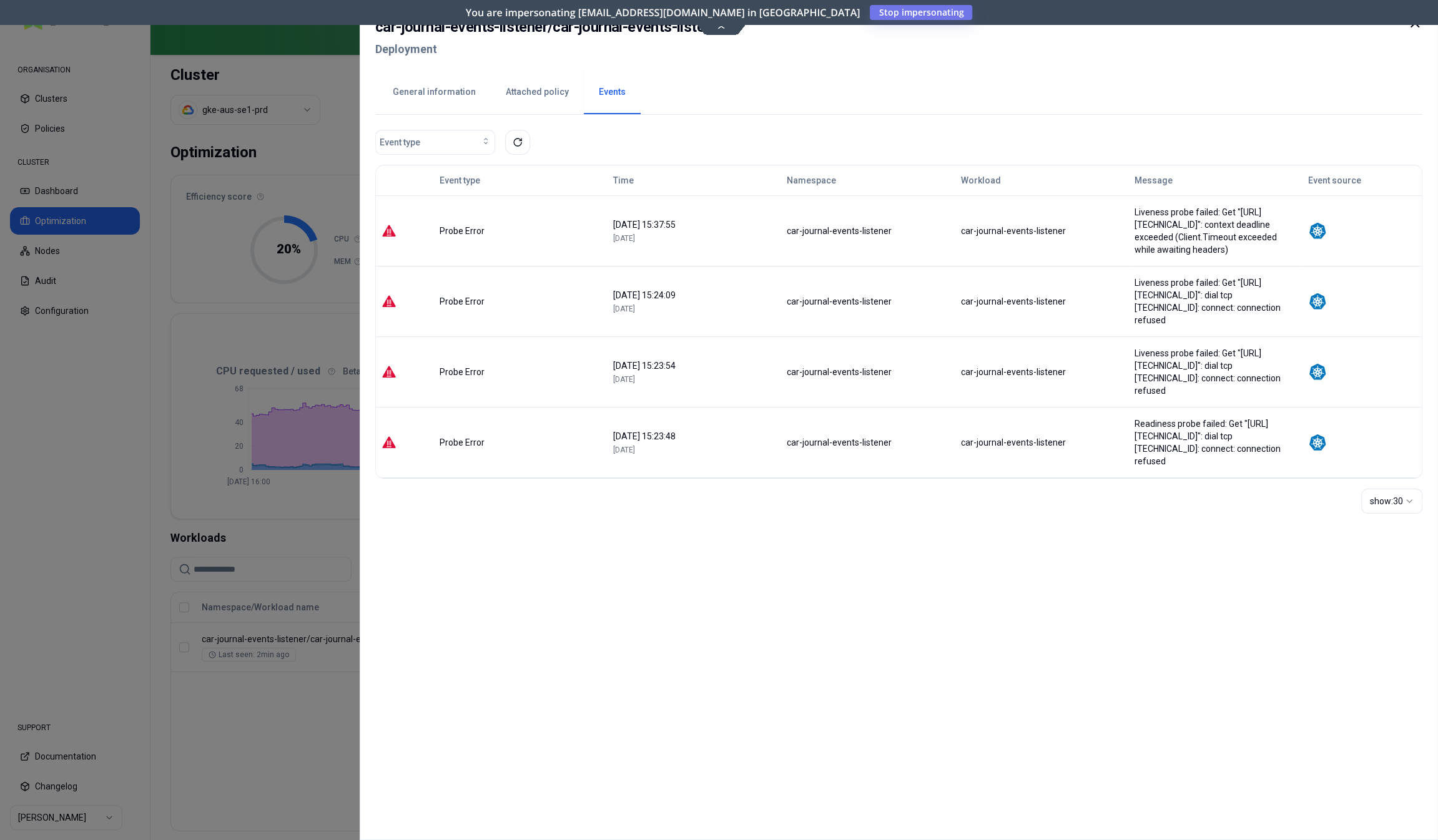
click at [121, 387] on div at bounding box center [719, 420] width 1438 height 840
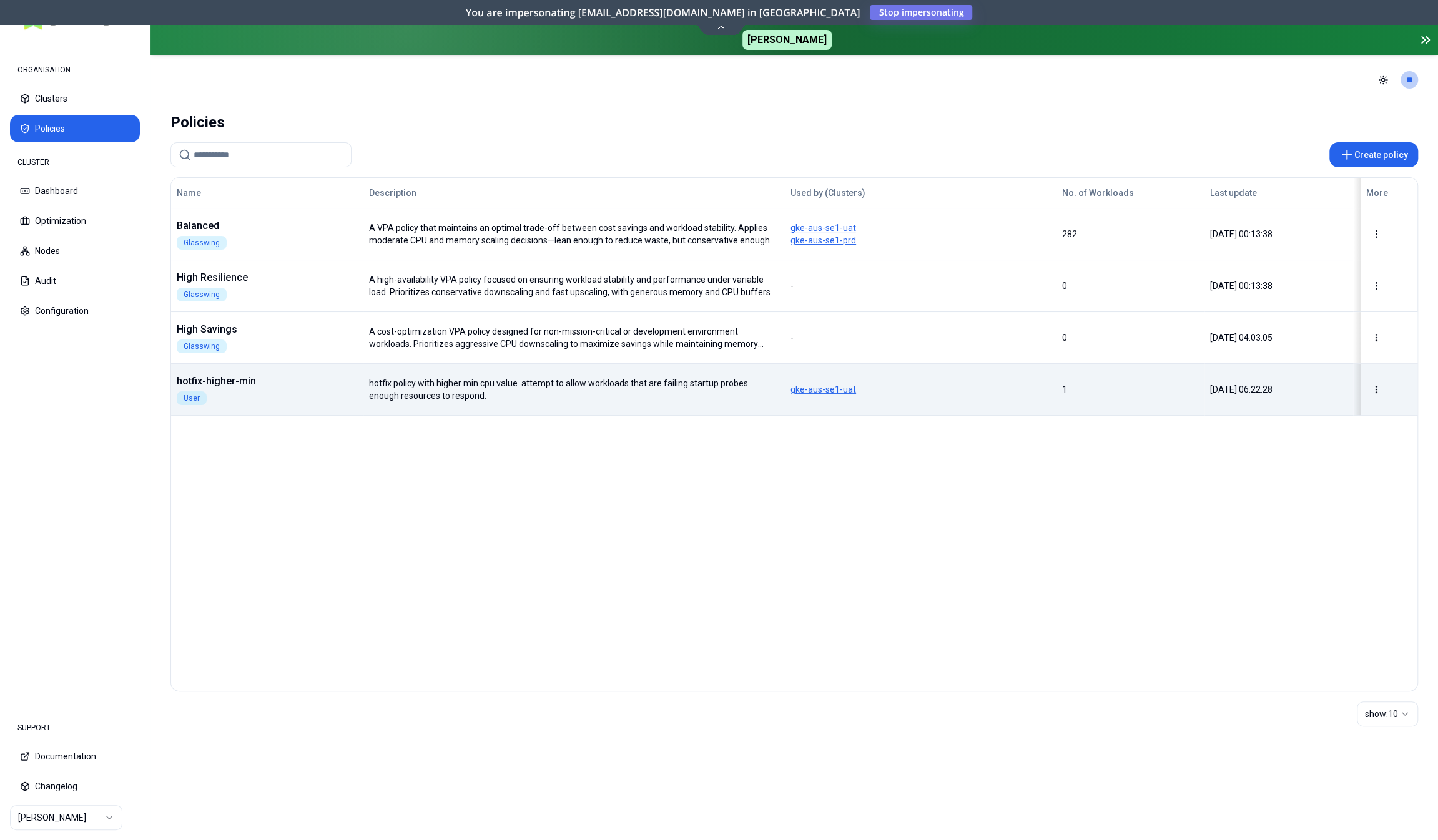
click at [289, 392] on div "hotfix-higher-min User" at bounding box center [267, 389] width 191 height 32
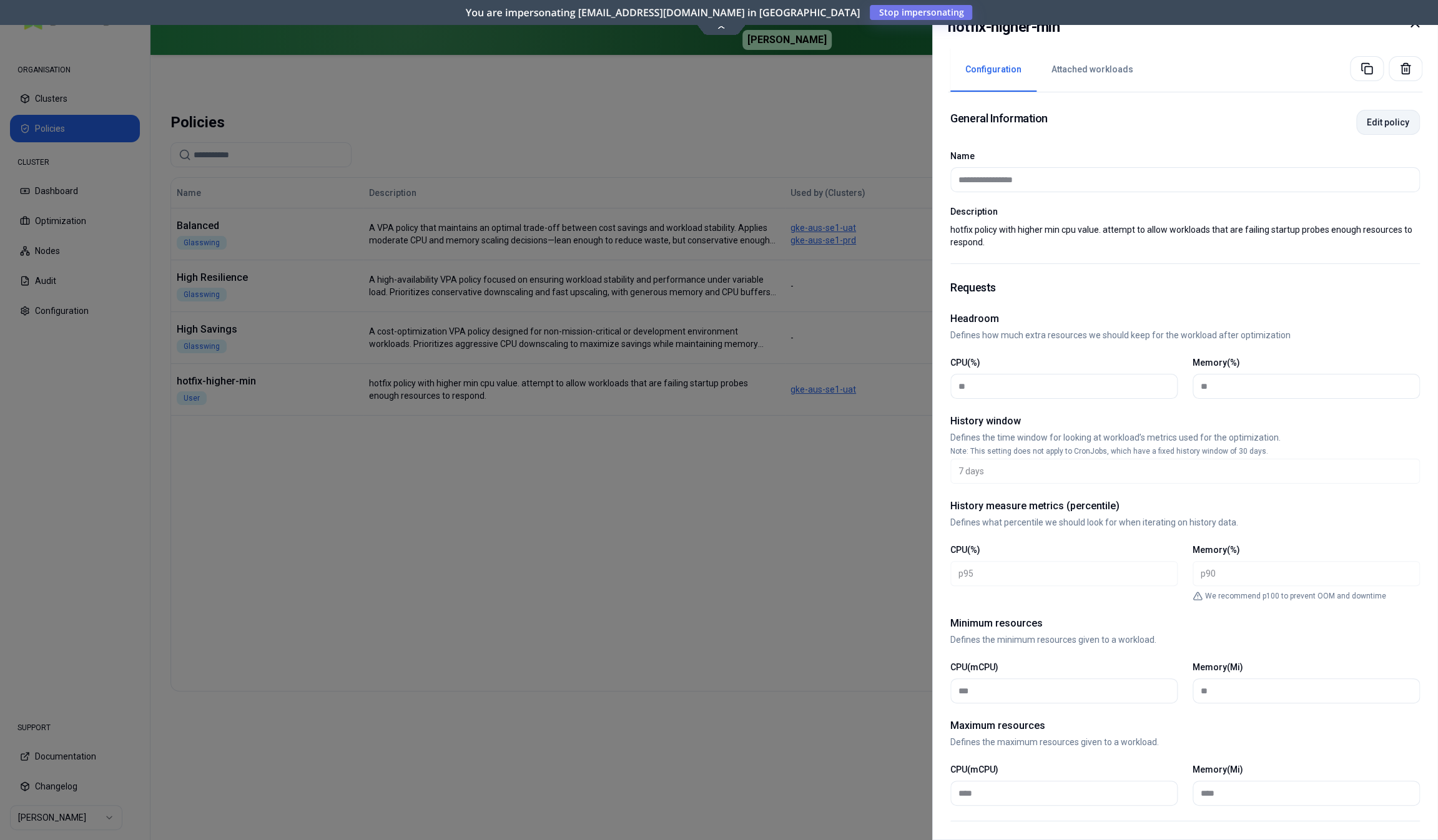
click at [1392, 123] on button "Edit policy" at bounding box center [1388, 123] width 64 height 25
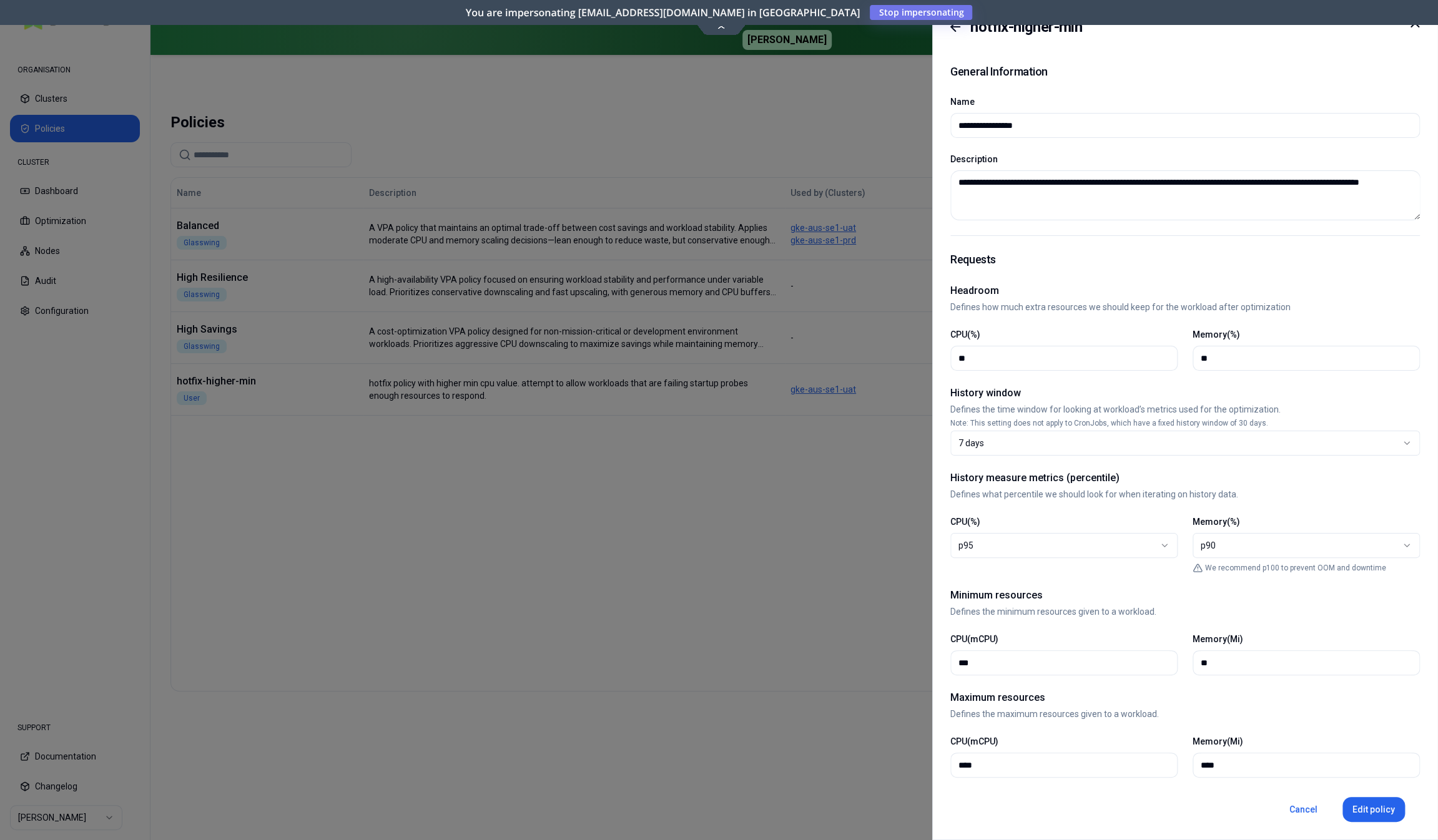
drag, startPoint x: 964, startPoint y: 665, endPoint x: 924, endPoint y: 659, distance: 40.4
click at [958, 659] on input "***" at bounding box center [1064, 662] width 211 height 23
click at [1370, 809] on button "Edit policy" at bounding box center [1373, 809] width 62 height 25
type input "***"
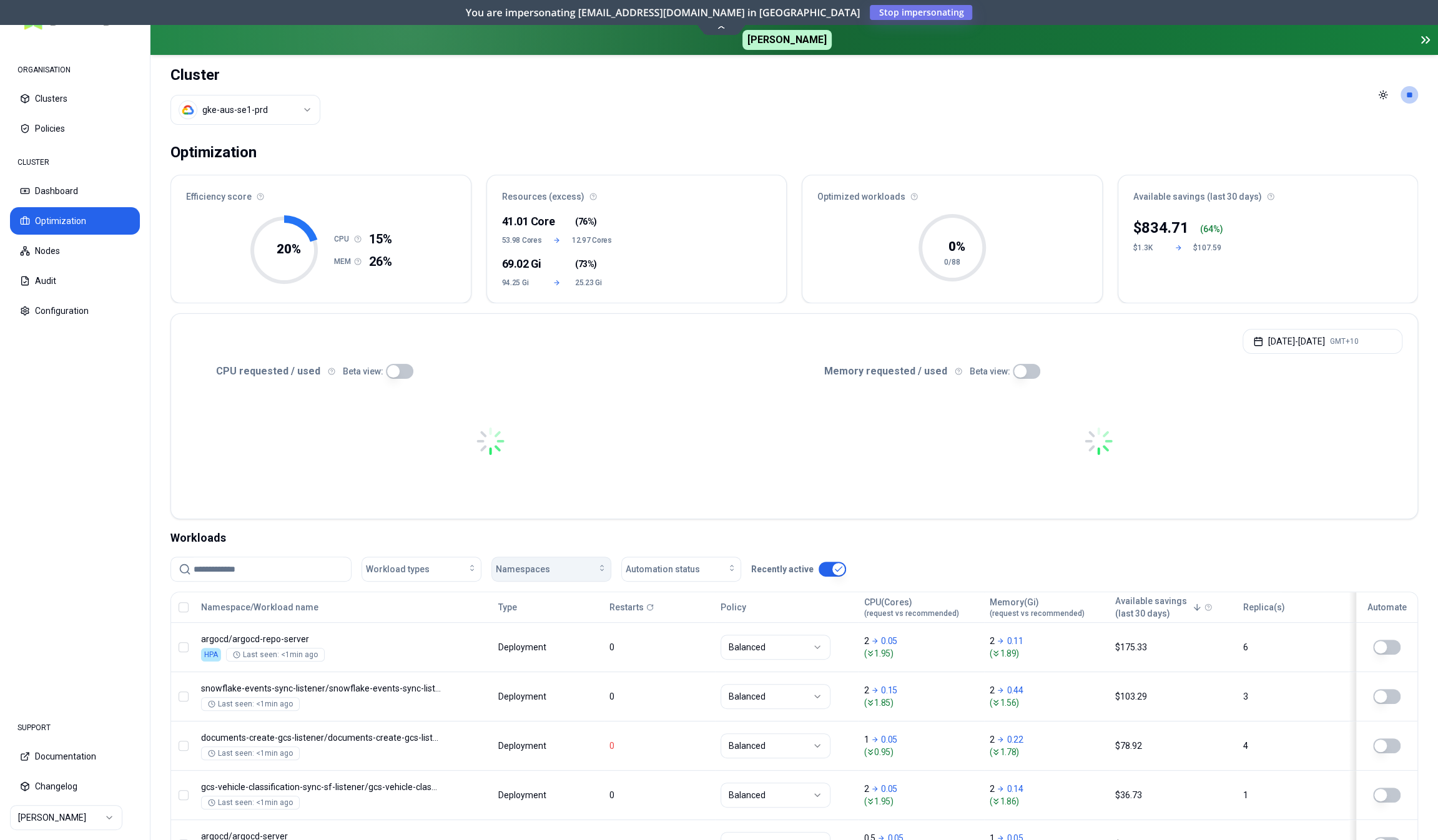
click at [538, 570] on span "Namespaces" at bounding box center [523, 570] width 54 height 13
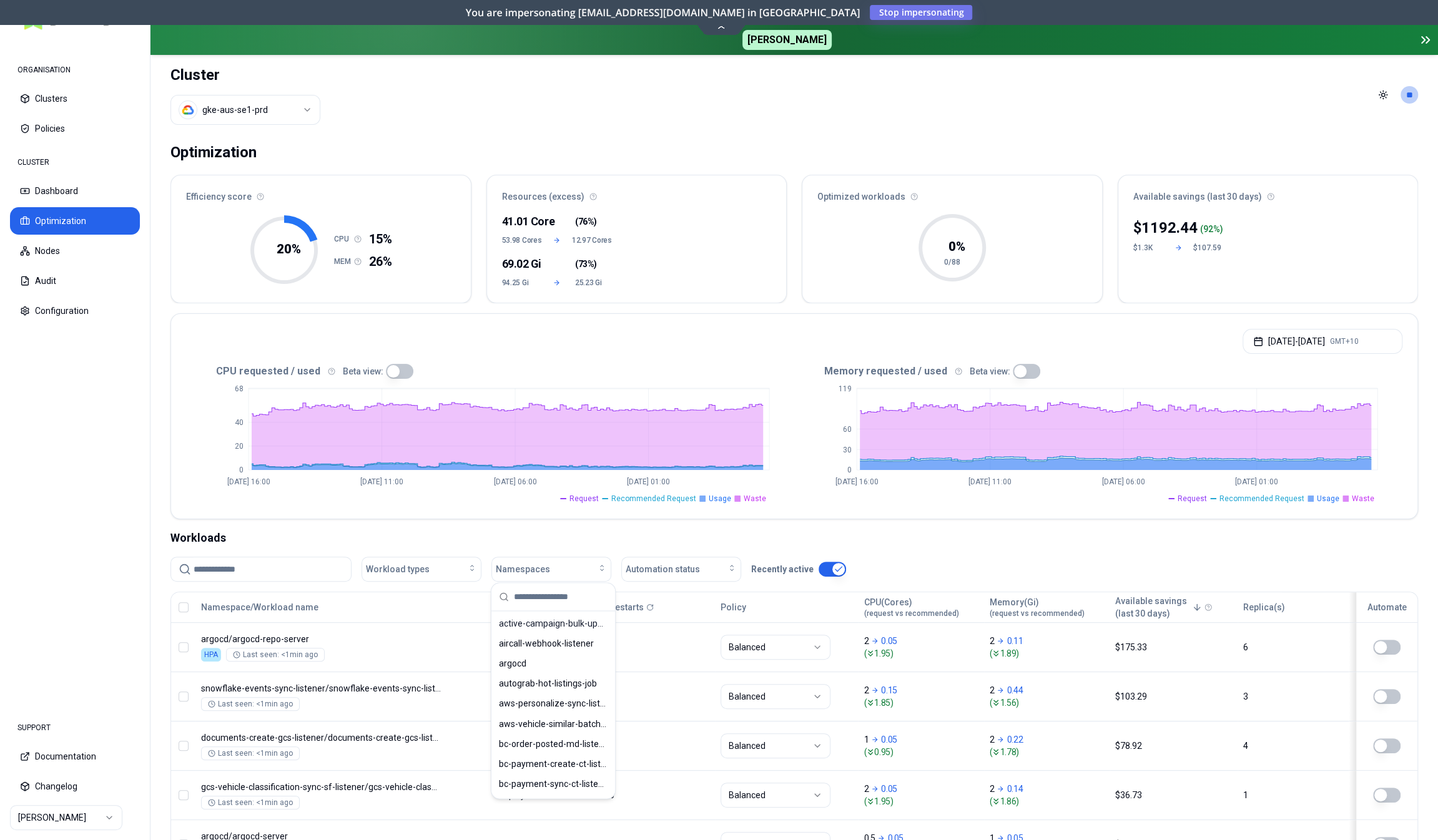
click at [270, 111] on html "ORGANISATION Clusters Policies CLUSTER Dashboard Optimization Nodes Audit Confi…" at bounding box center [719, 420] width 1438 height 840
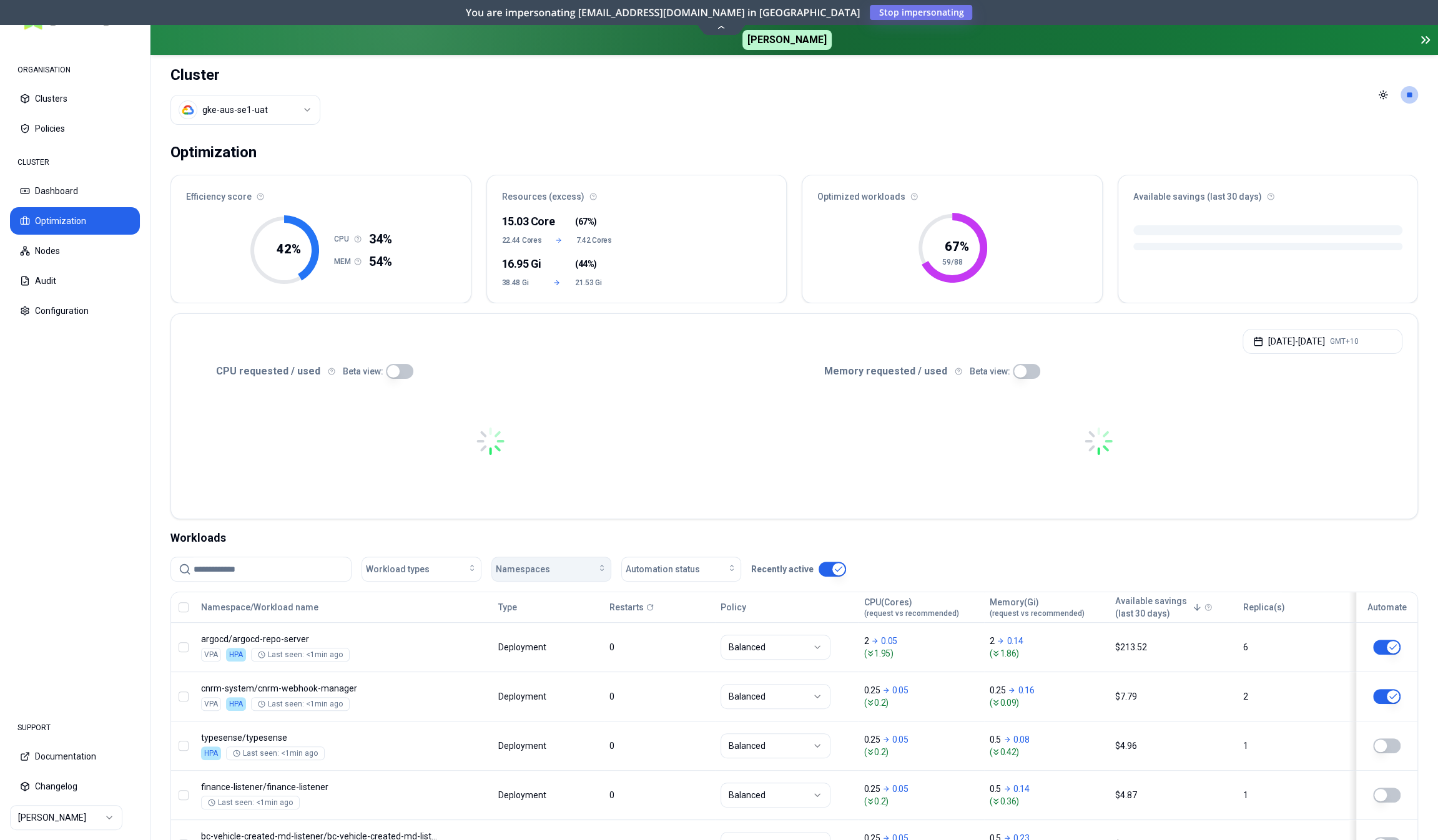
click at [548, 565] on div "Namespaces" at bounding box center [551, 570] width 111 height 13
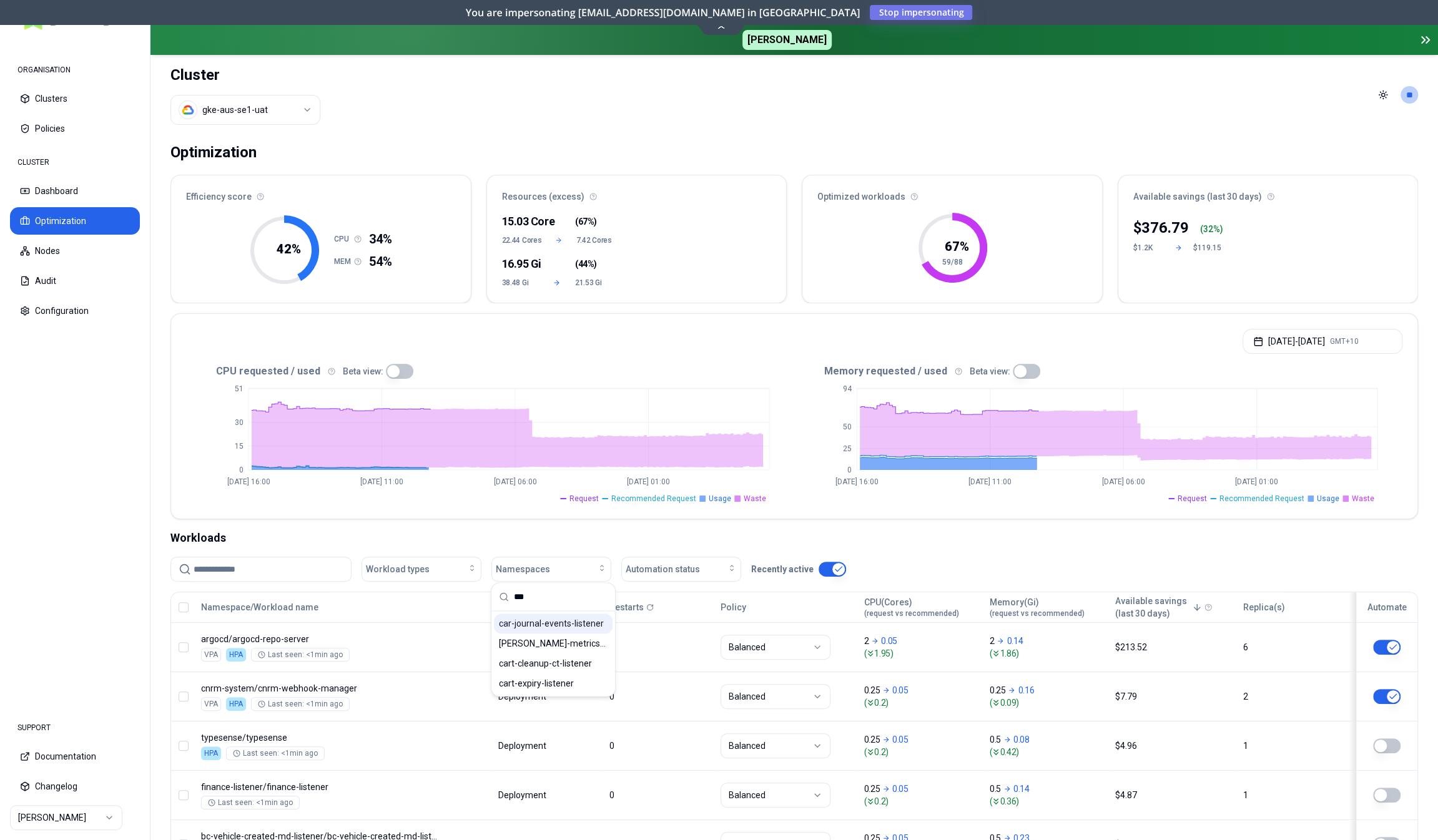
type input "***"
click at [533, 625] on span "car-journal-events-listener" at bounding box center [551, 624] width 105 height 13
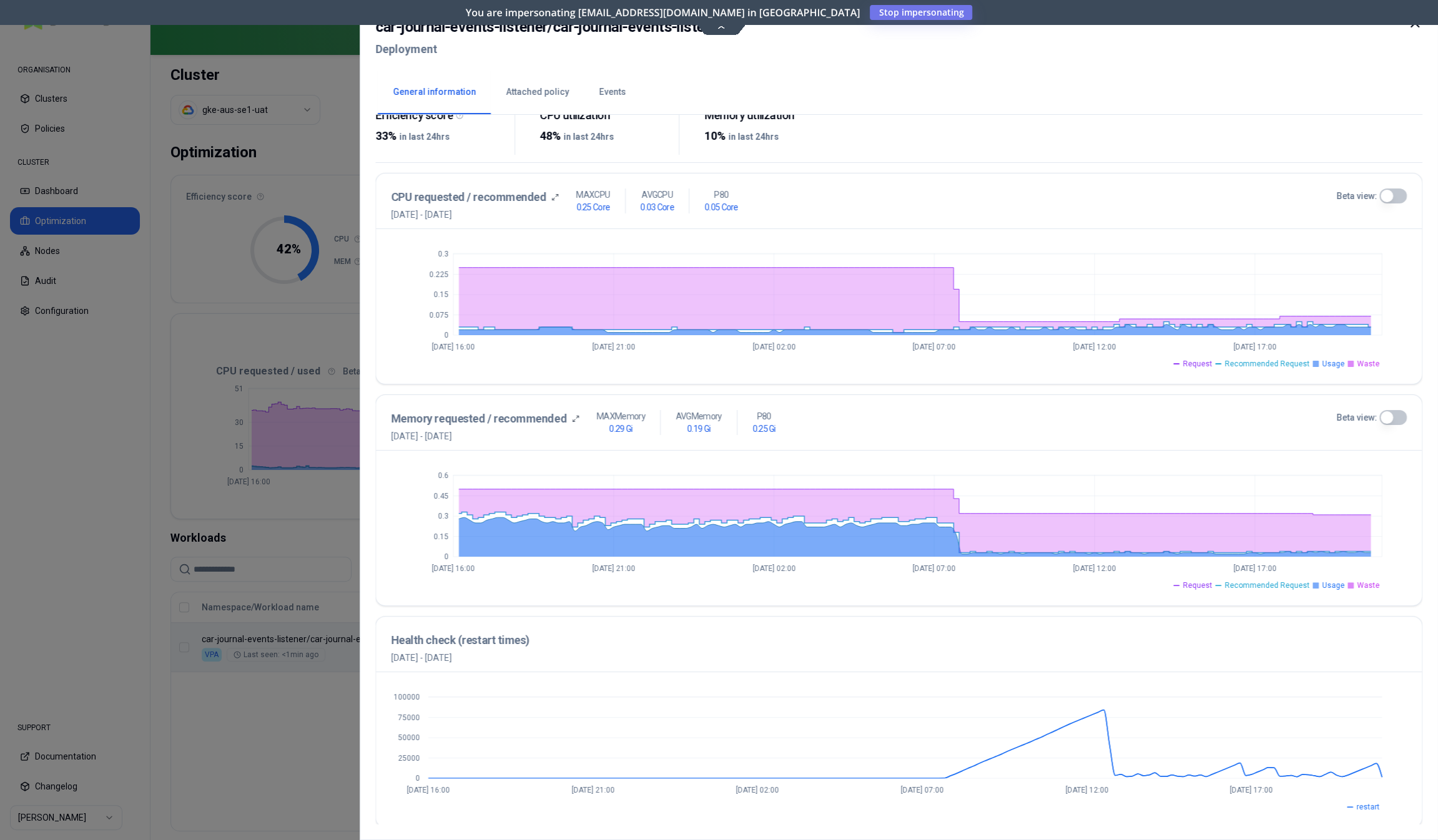
scroll to position [214, 0]
click at [1396, 192] on button "Beta view:" at bounding box center [1393, 196] width 27 height 15
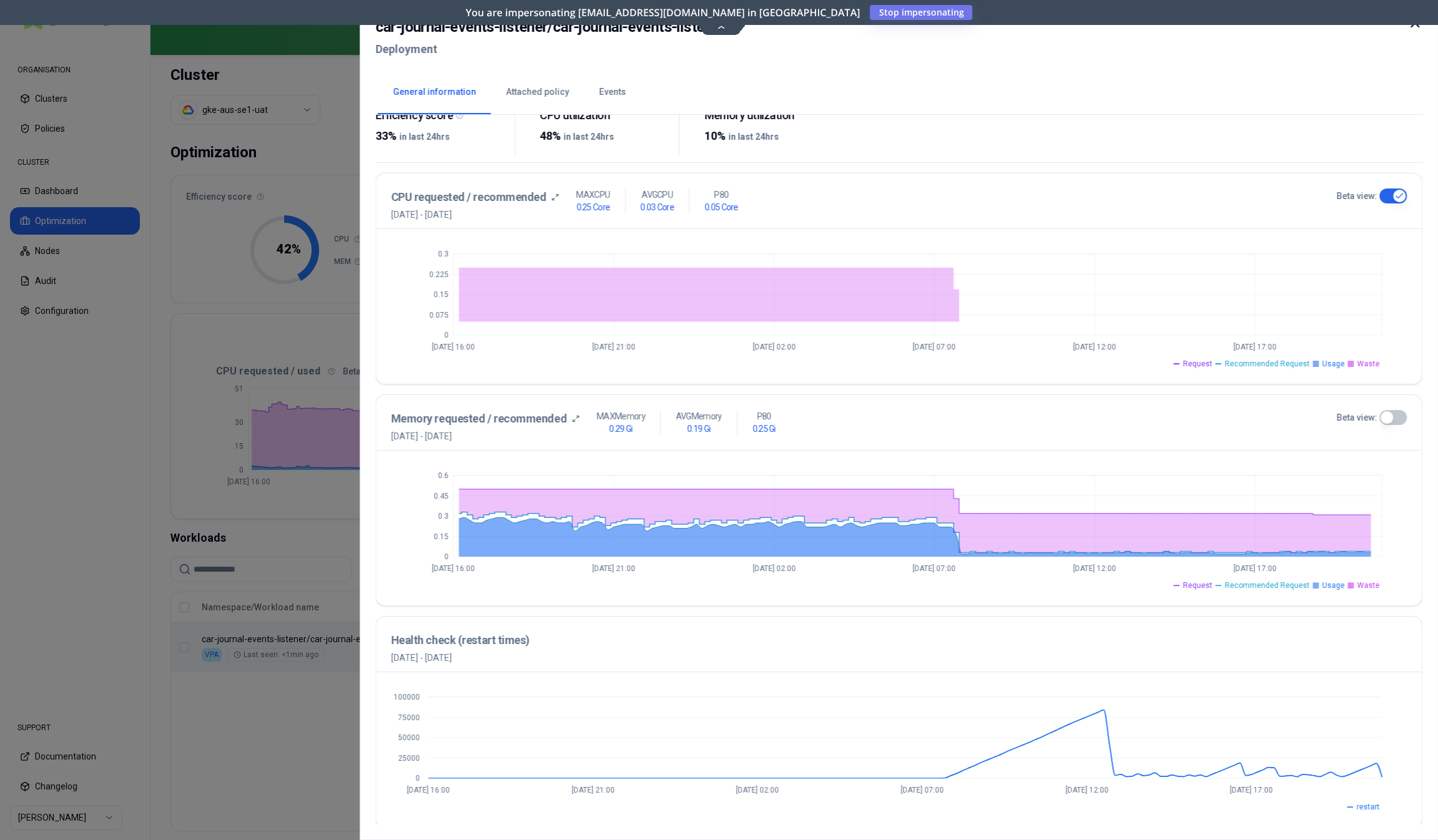
click at [1395, 419] on button "Beta view:" at bounding box center [1393, 417] width 27 height 15
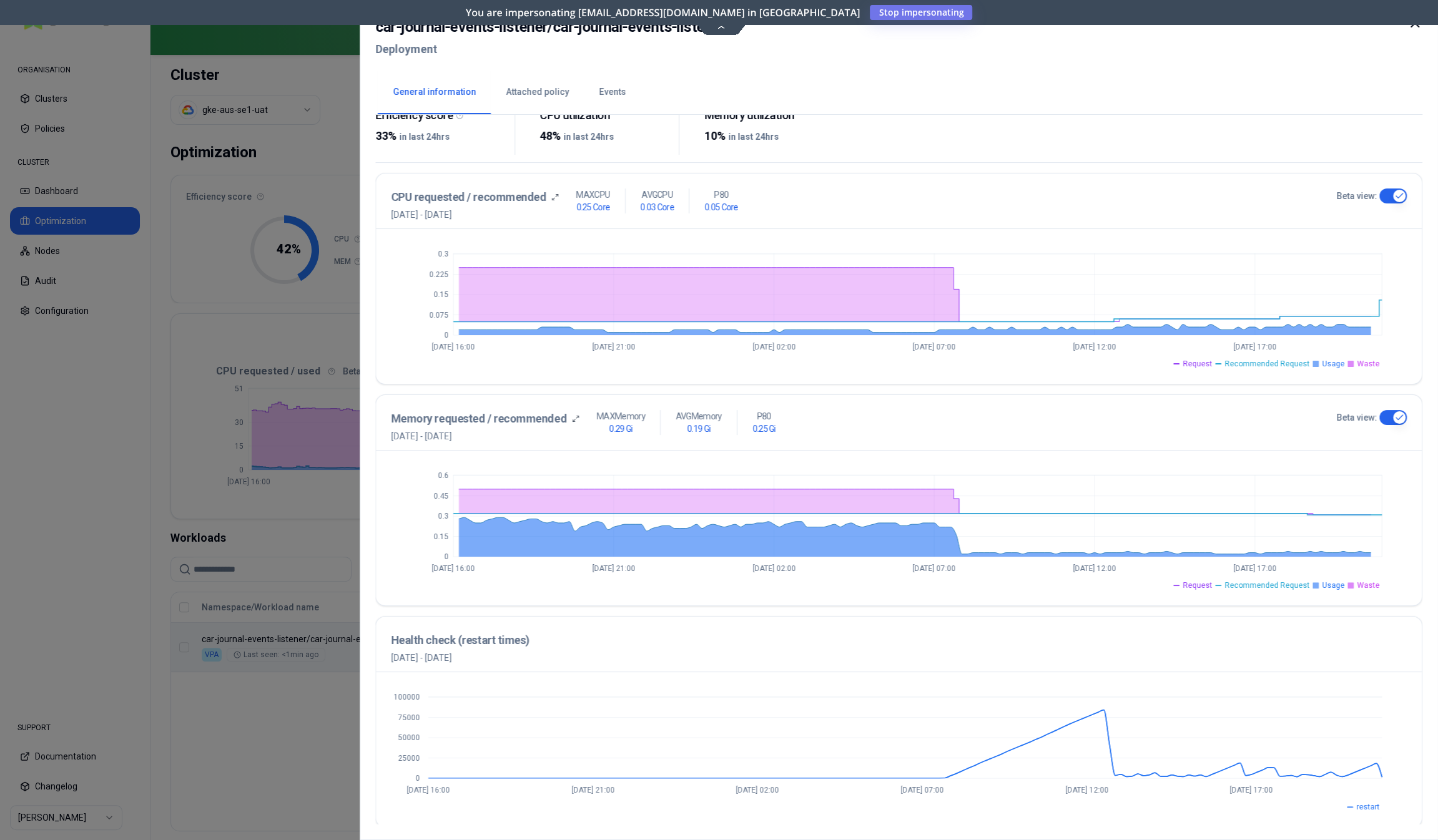
type button "on"
click at [605, 91] on button "Events" at bounding box center [612, 92] width 57 height 43
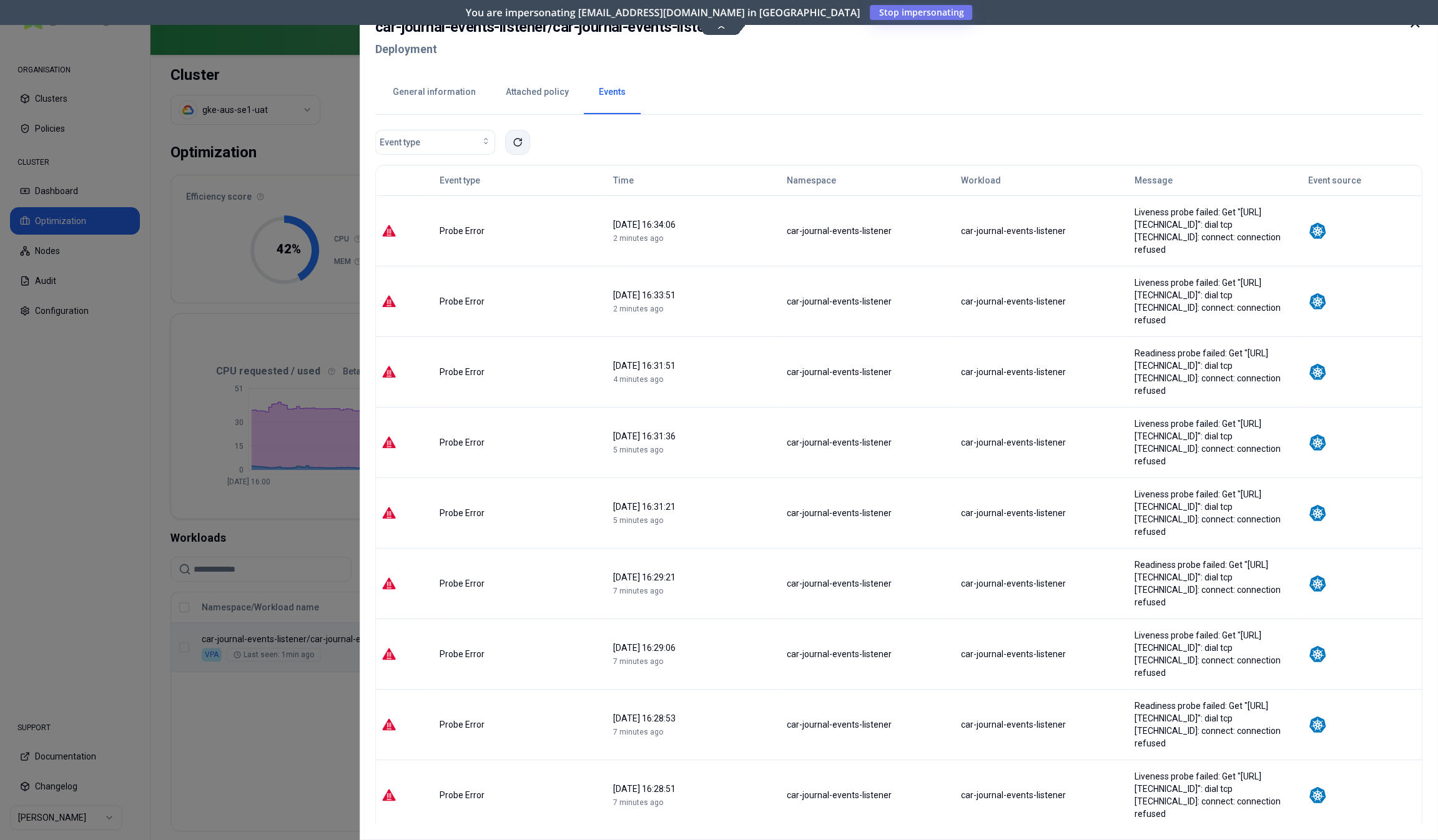
click at [510, 137] on button at bounding box center [517, 142] width 25 height 25
click at [524, 139] on button at bounding box center [517, 142] width 25 height 25
click at [513, 143] on icon at bounding box center [517, 142] width 10 height 10
click at [527, 139] on button at bounding box center [517, 142] width 25 height 25
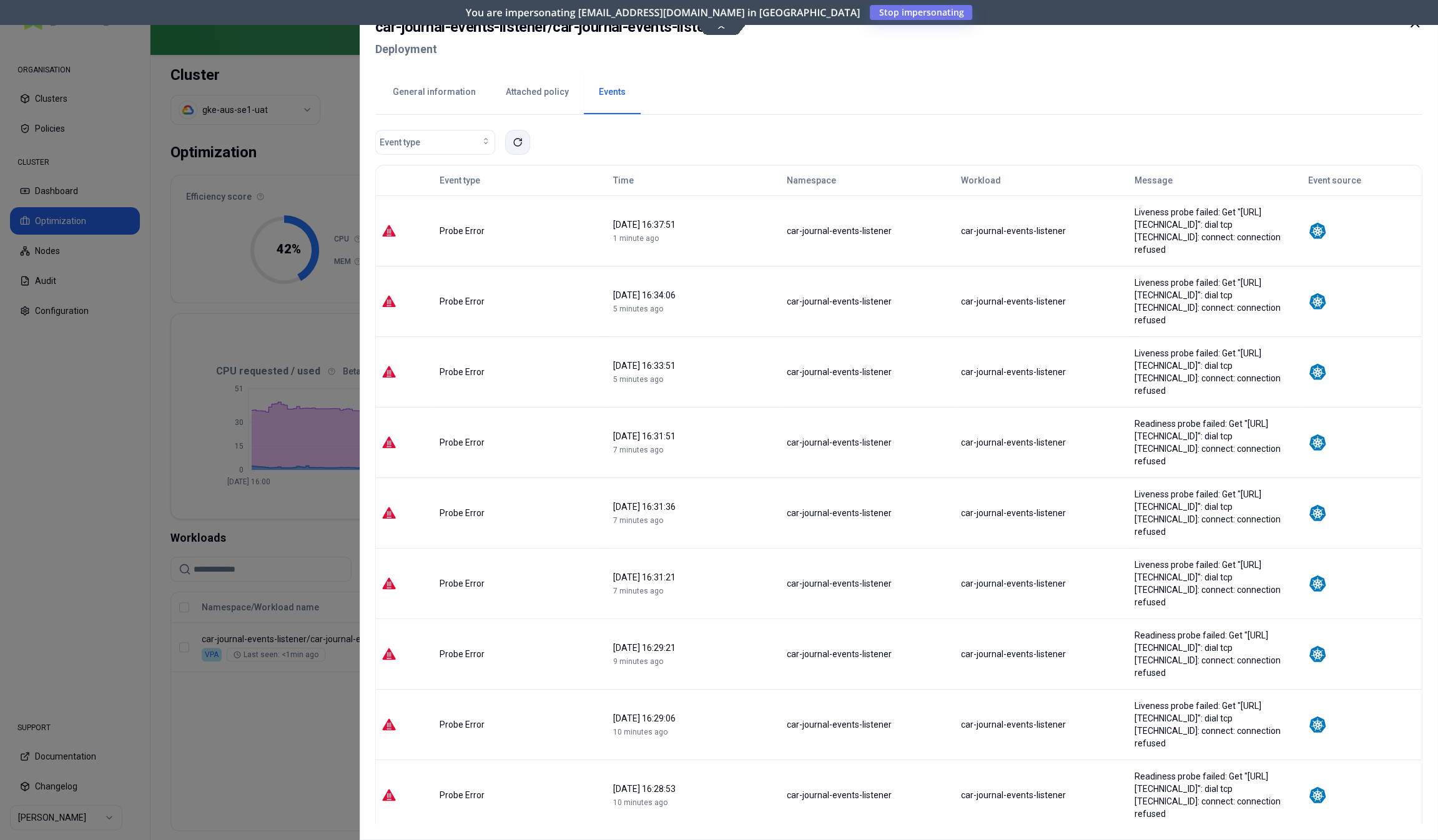
click at [517, 150] on button at bounding box center [517, 142] width 25 height 25
click at [435, 93] on button "General information" at bounding box center [434, 92] width 113 height 43
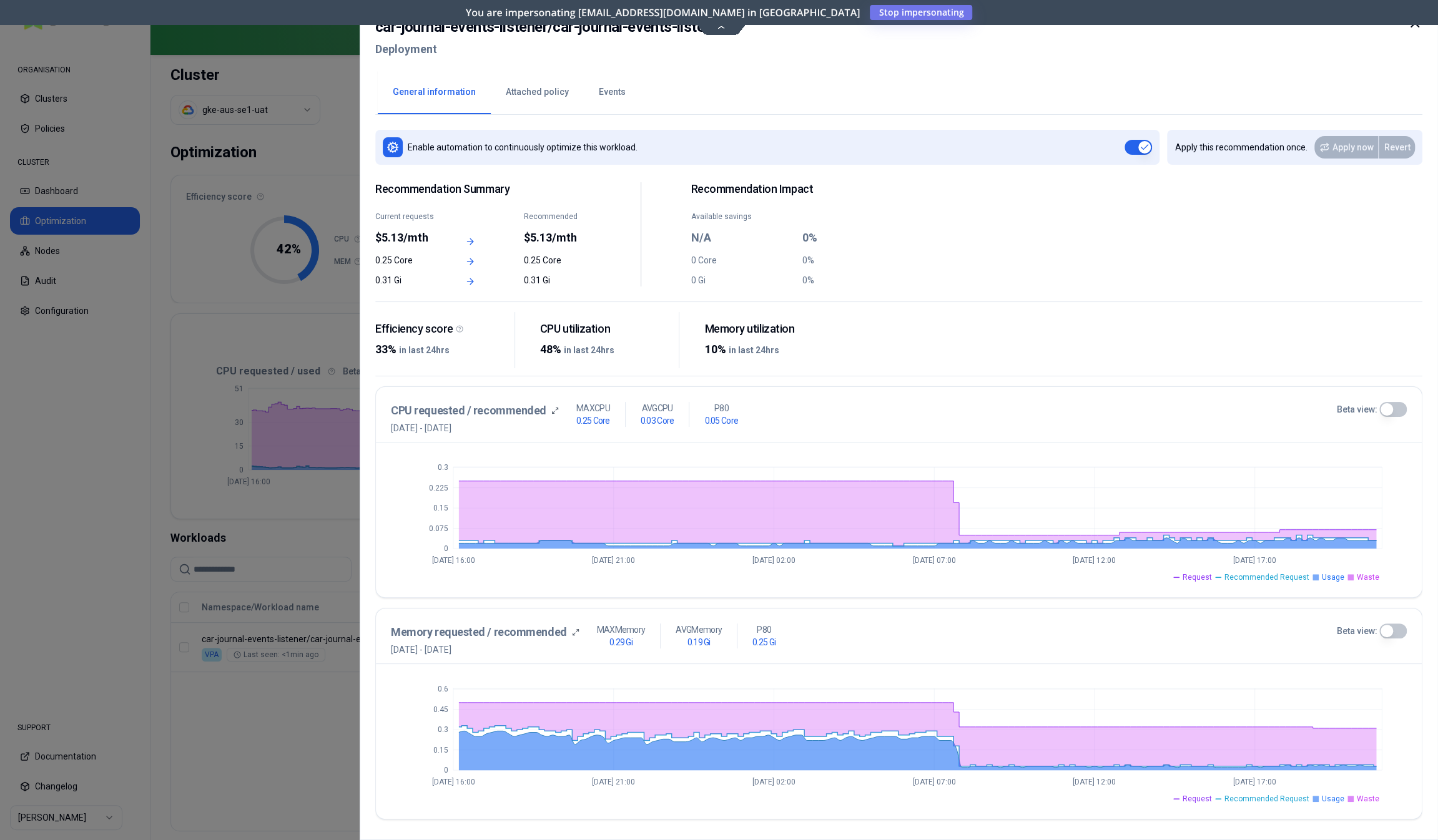
click at [603, 90] on button "Events" at bounding box center [612, 92] width 57 height 43
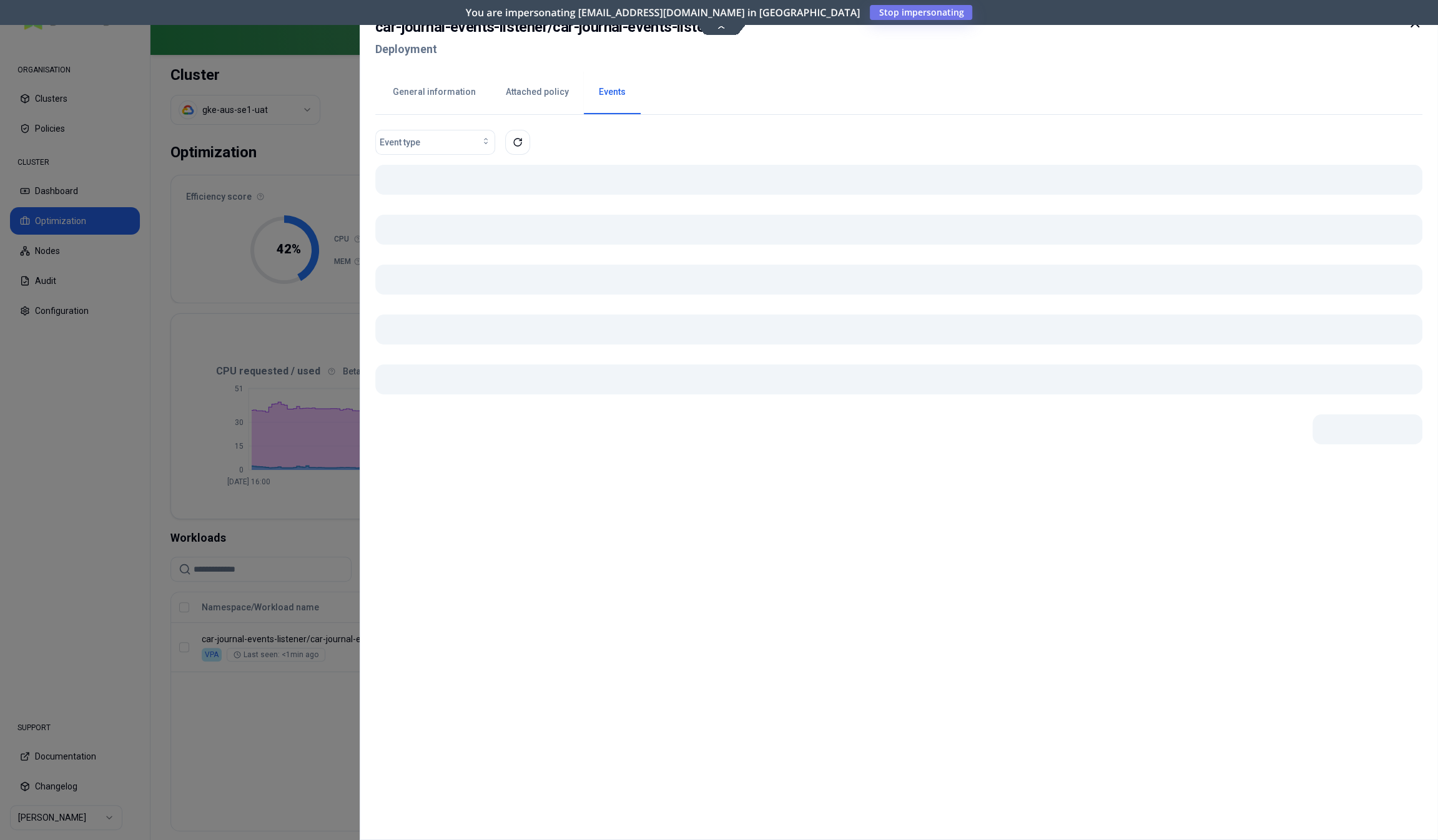
click at [603, 90] on button "Events" at bounding box center [612, 92] width 57 height 43
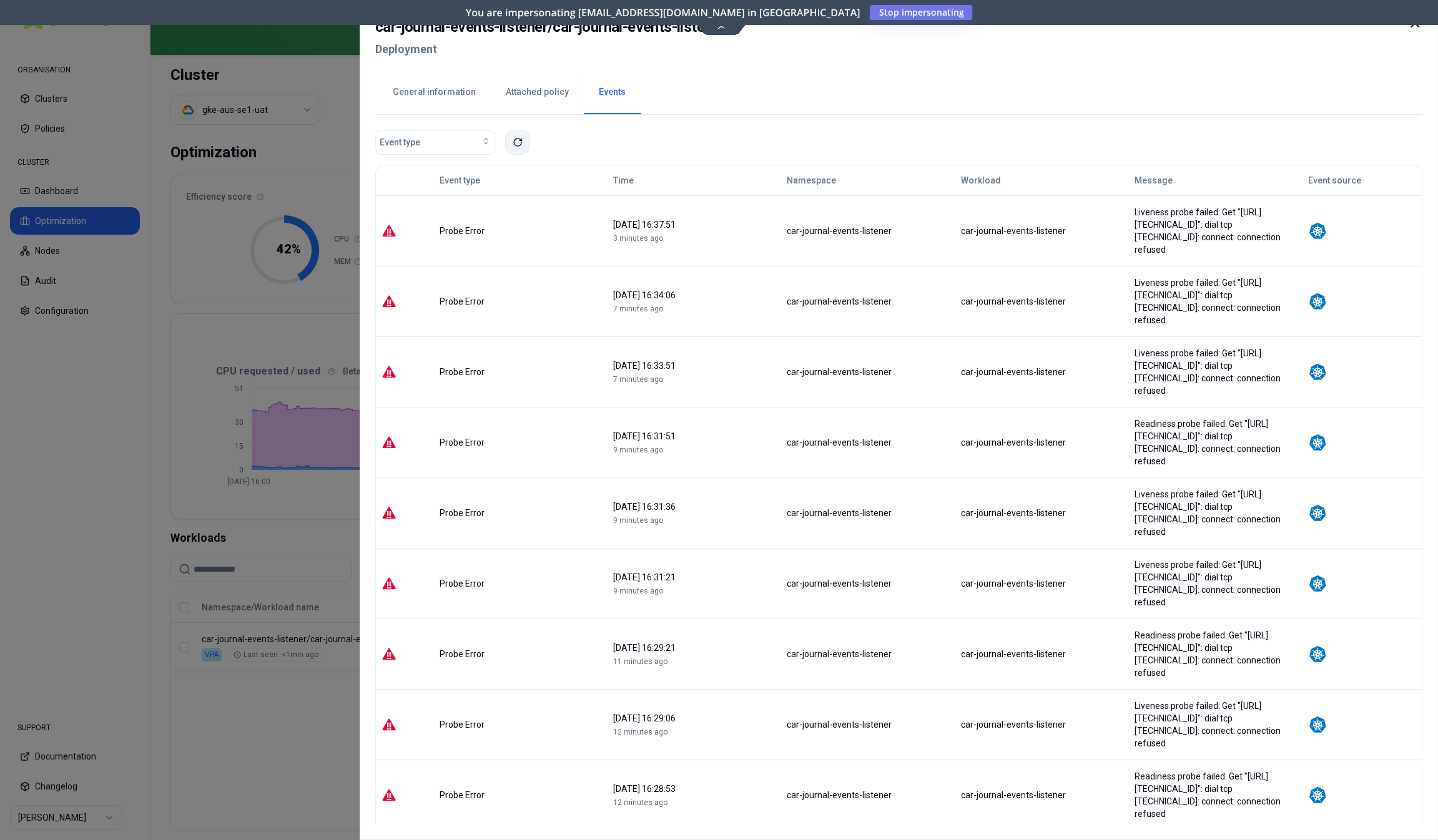
click at [511, 142] on button at bounding box center [517, 142] width 25 height 25
click at [1246, 347] on div "Liveness probe failed: Get "http://10.194.128.205:5000/api/v2/healthz": dial tc…" at bounding box center [1215, 371] width 162 height 50
click at [1134, 347] on div "Liveness probe failed: Get "http://10.194.128.205:5000/api/v2/healthz": dial tc…" at bounding box center [1215, 371] width 162 height 50
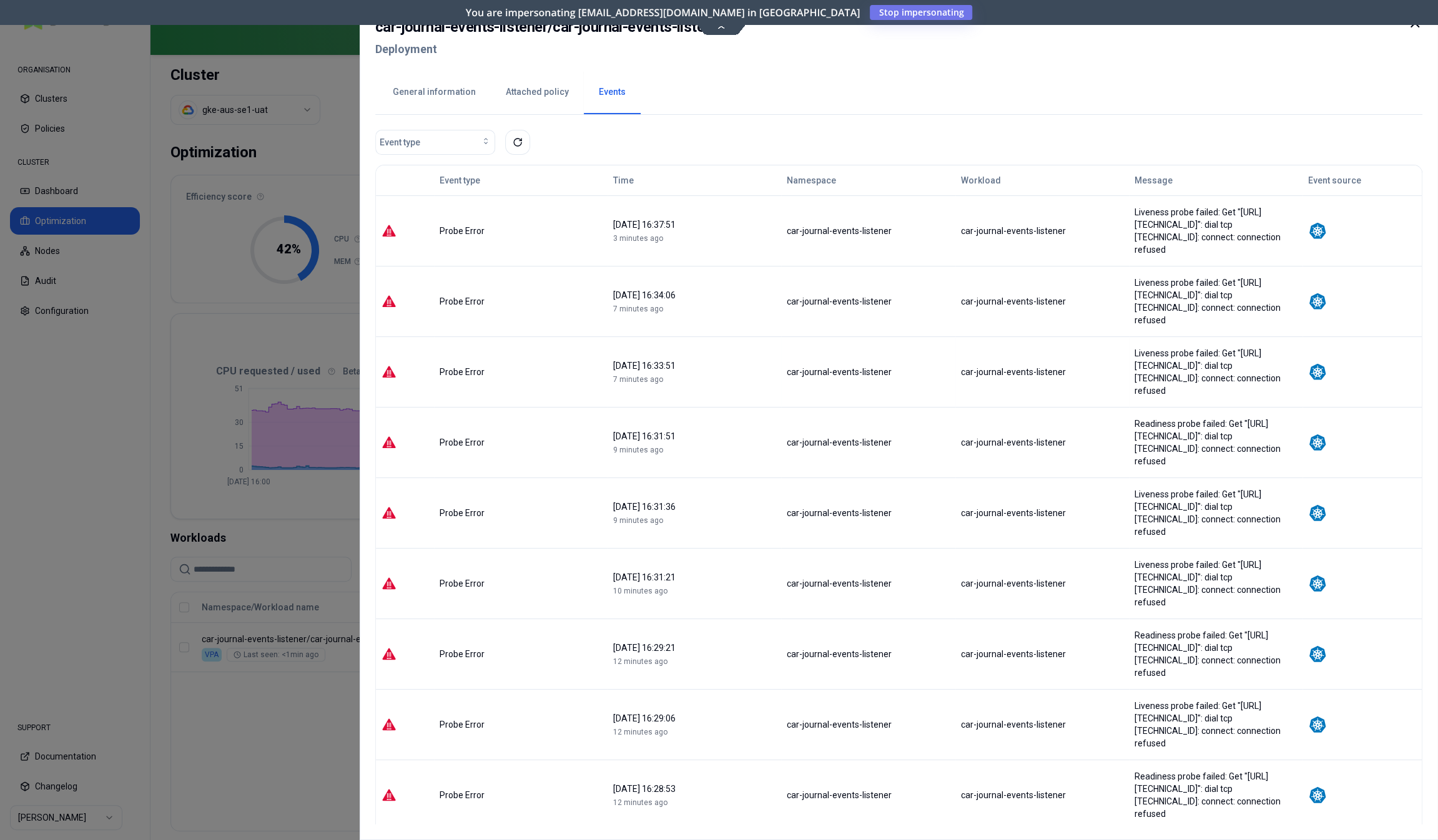
click at [1254, 347] on div "Liveness probe failed: Get "http://10.194.128.205:5000/api/v2/healthz": dial tc…" at bounding box center [1215, 371] width 162 height 50
click at [1244, 417] on div "Readiness probe failed: Get "http://10.194.128.205:5000/api/v2/ready": dial tcp…" at bounding box center [1215, 442] width 162 height 50
click at [1129, 424] on td "Readiness probe failed: Get "http://10.194.128.205:5000/api/v2/ready": dial tcp…" at bounding box center [1215, 443] width 174 height 70
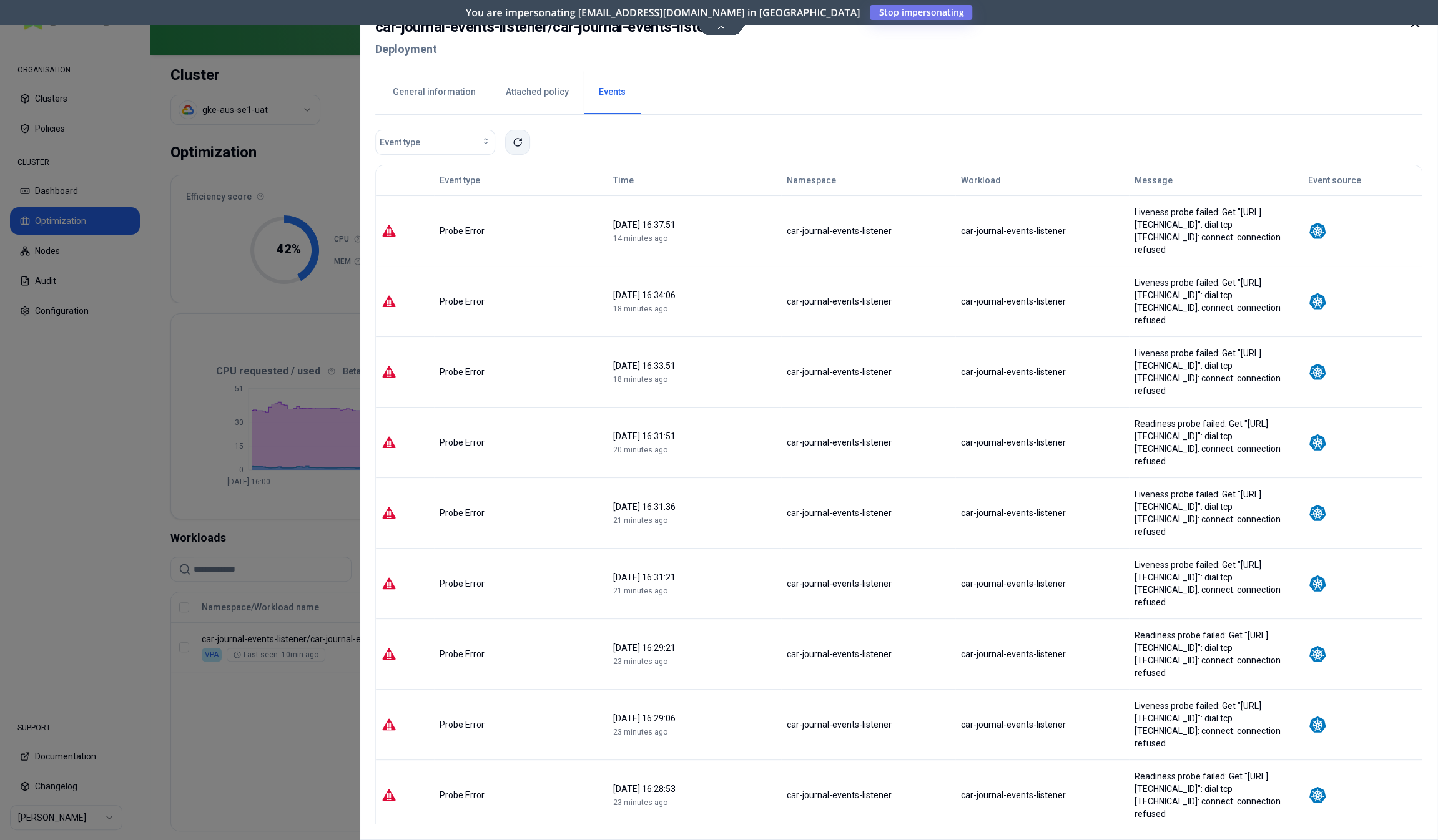
click at [513, 146] on icon at bounding box center [517, 142] width 10 height 10
click at [303, 751] on div at bounding box center [719, 420] width 1438 height 840
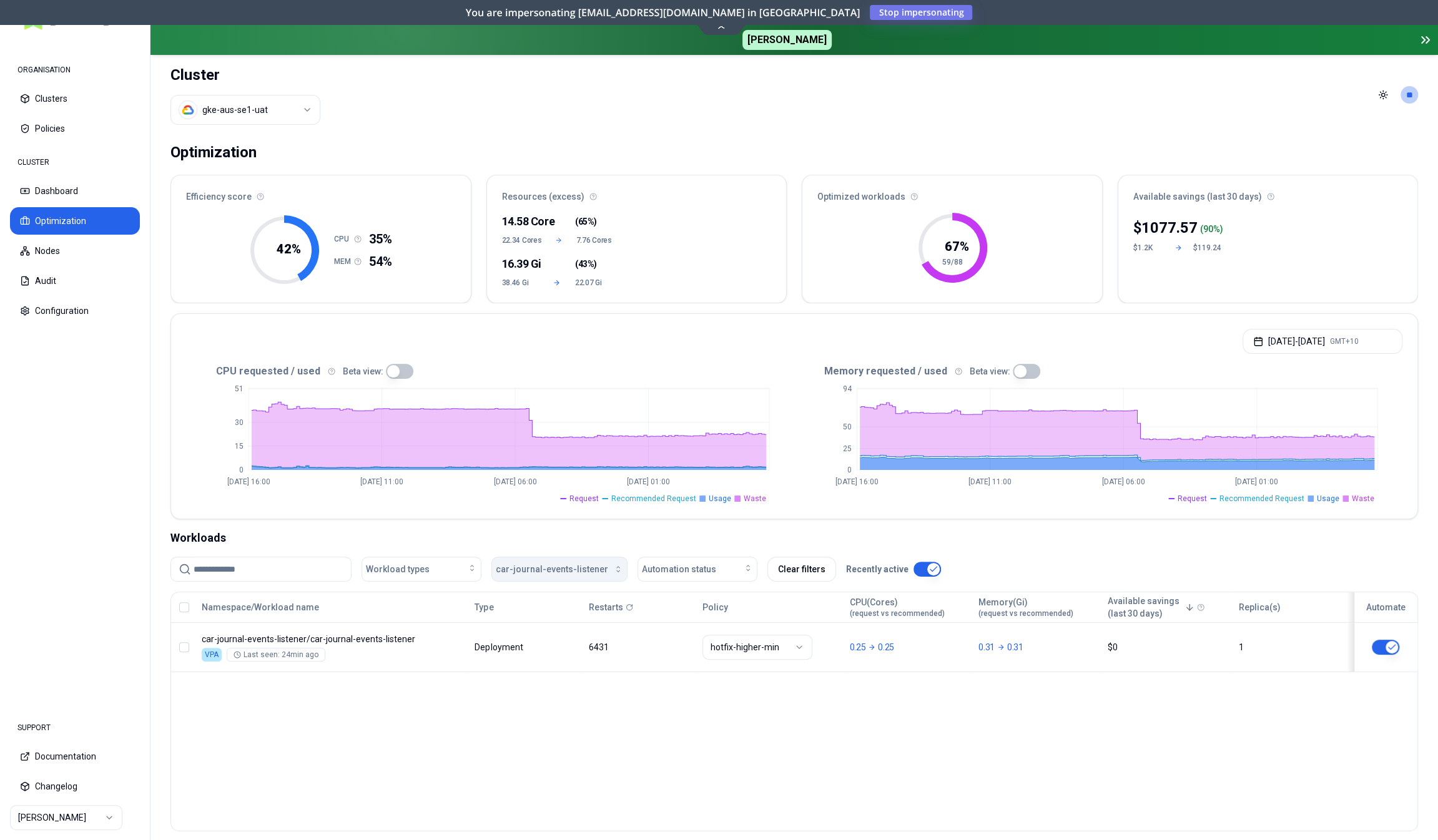
click at [539, 566] on span "car-journal-events-listener" at bounding box center [552, 570] width 113 height 13
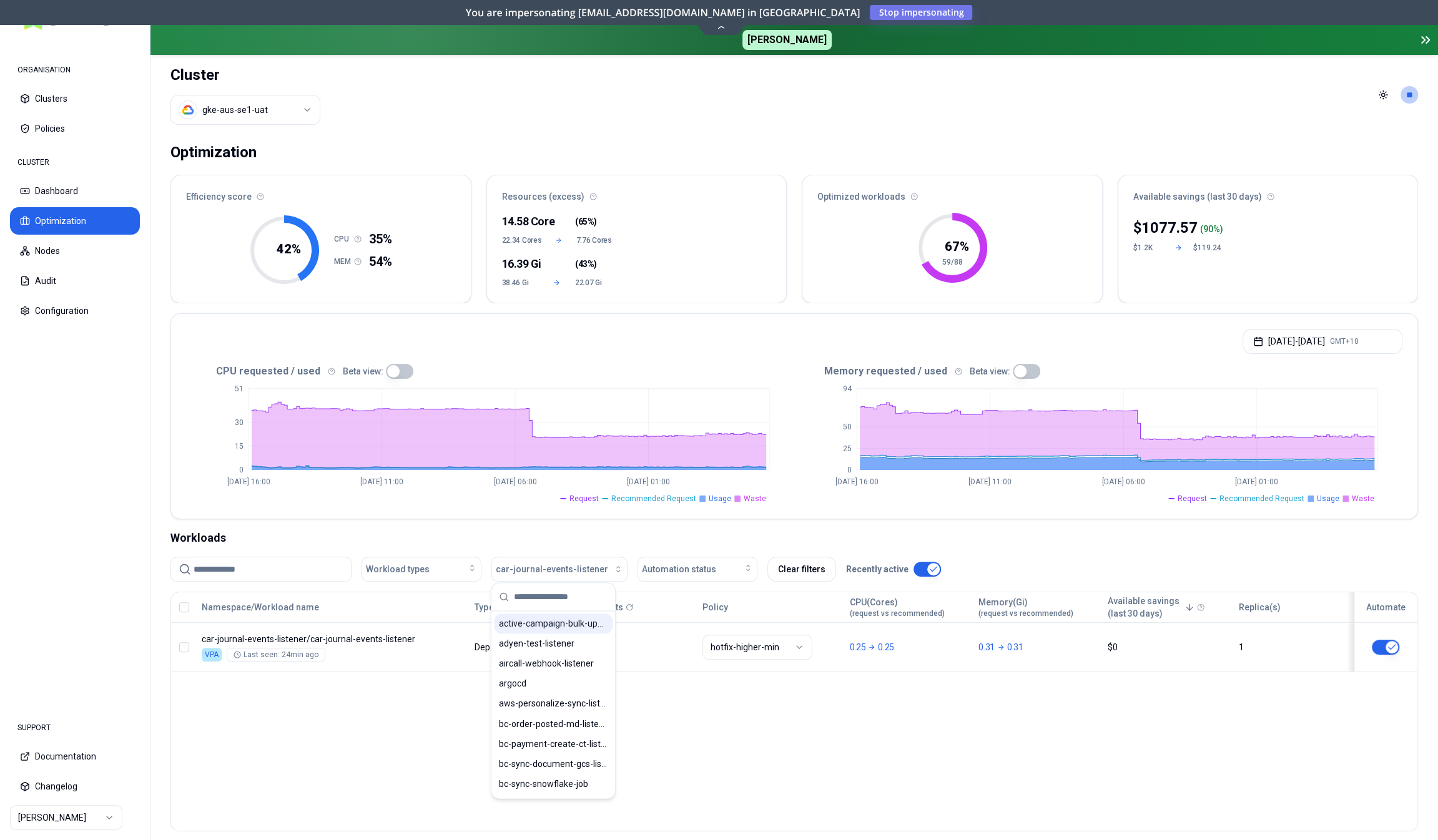
click at [552, 618] on span "active-campaign-bulk-update-listener" at bounding box center [553, 624] width 109 height 13
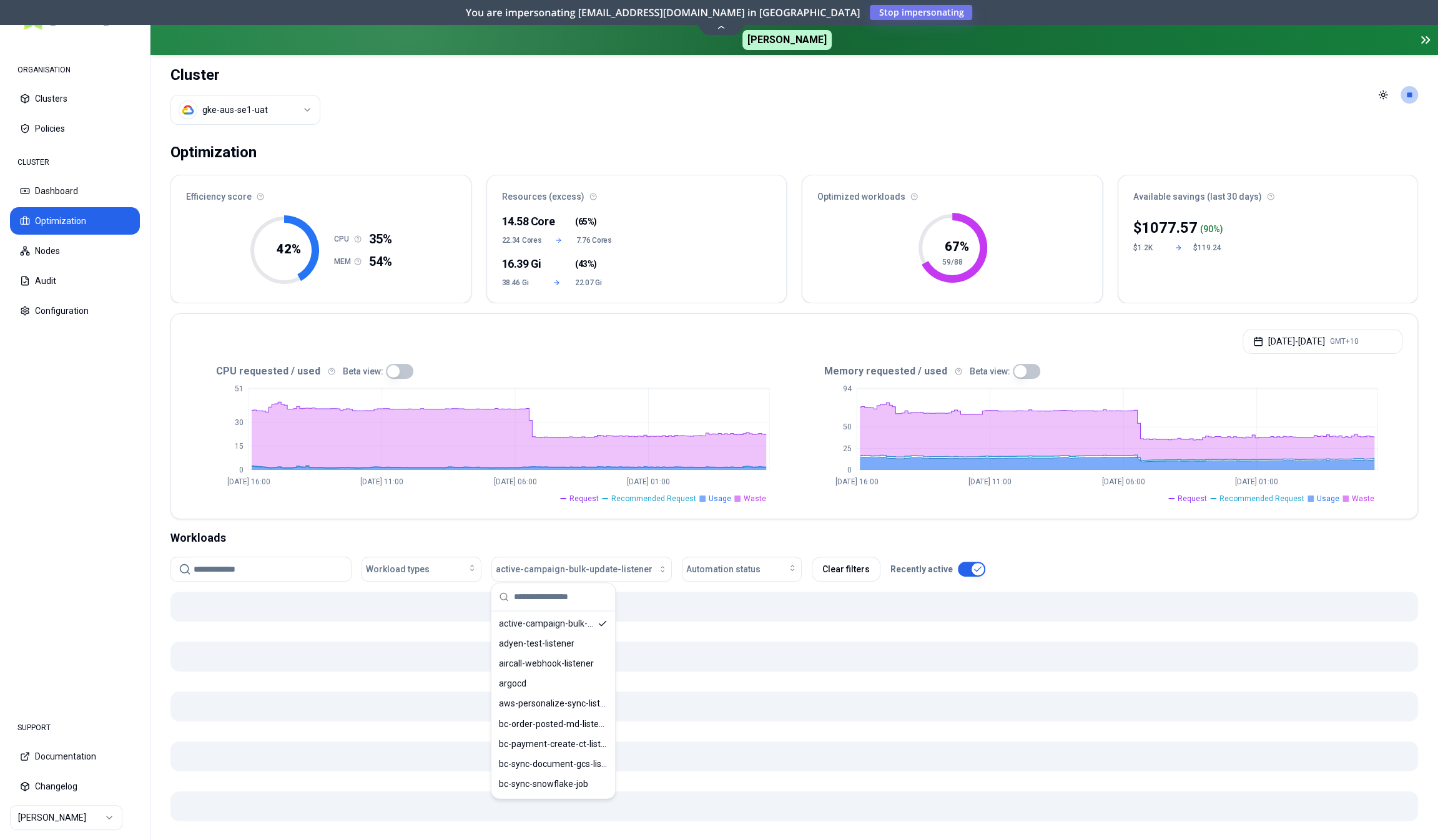
click at [514, 531] on div "Workloads" at bounding box center [794, 537] width 1248 height 17
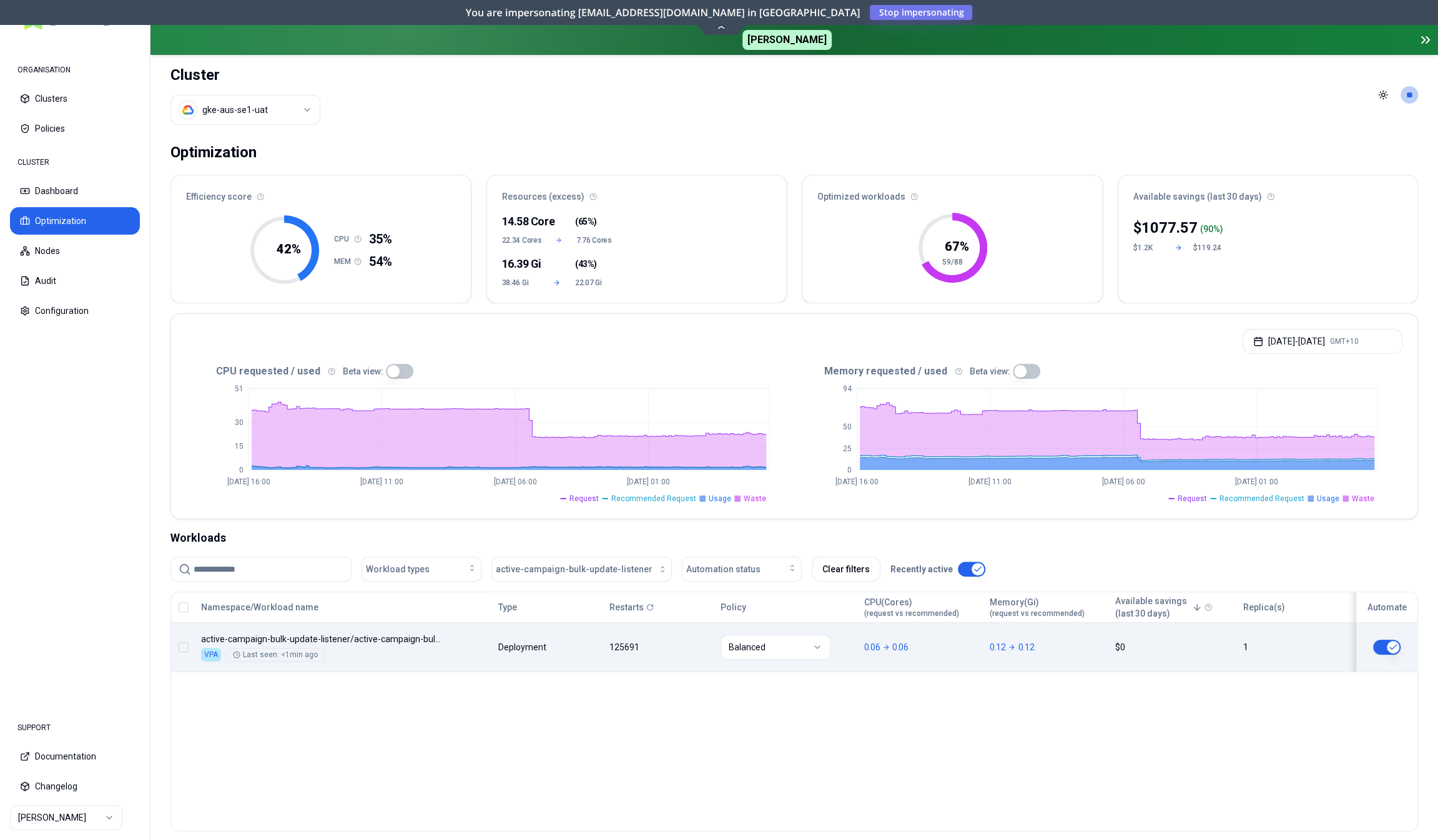
click at [785, 647] on html "ORGANISATION Clusters Policies CLUSTER Dashboard Optimization Nodes Audit Confi…" at bounding box center [719, 420] width 1438 height 840
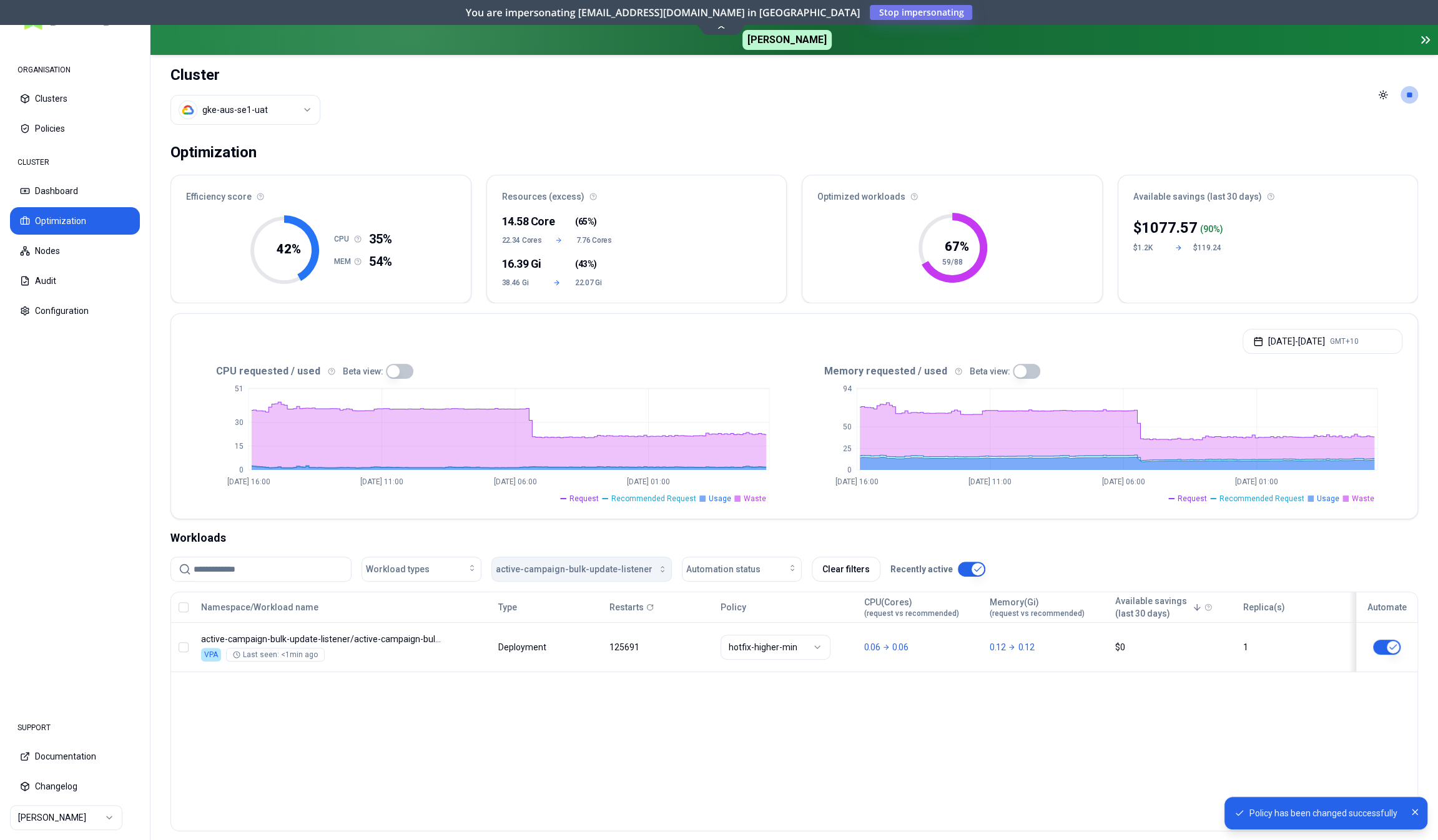
click at [586, 573] on span "active-campaign-bulk-update-listener" at bounding box center [574, 570] width 157 height 13
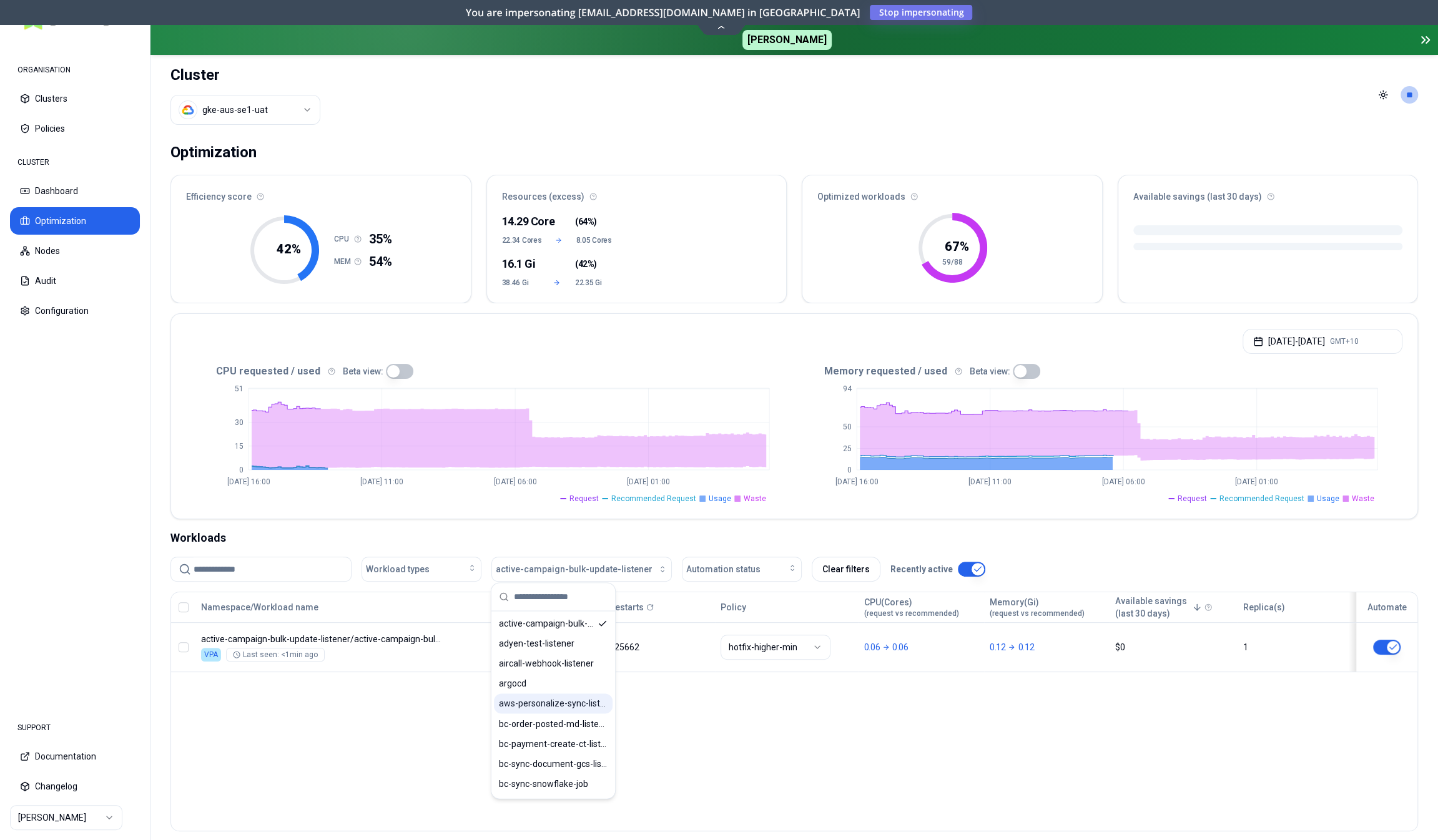
click at [570, 706] on span "aws-personalize-sync-listener" at bounding box center [553, 704] width 109 height 13
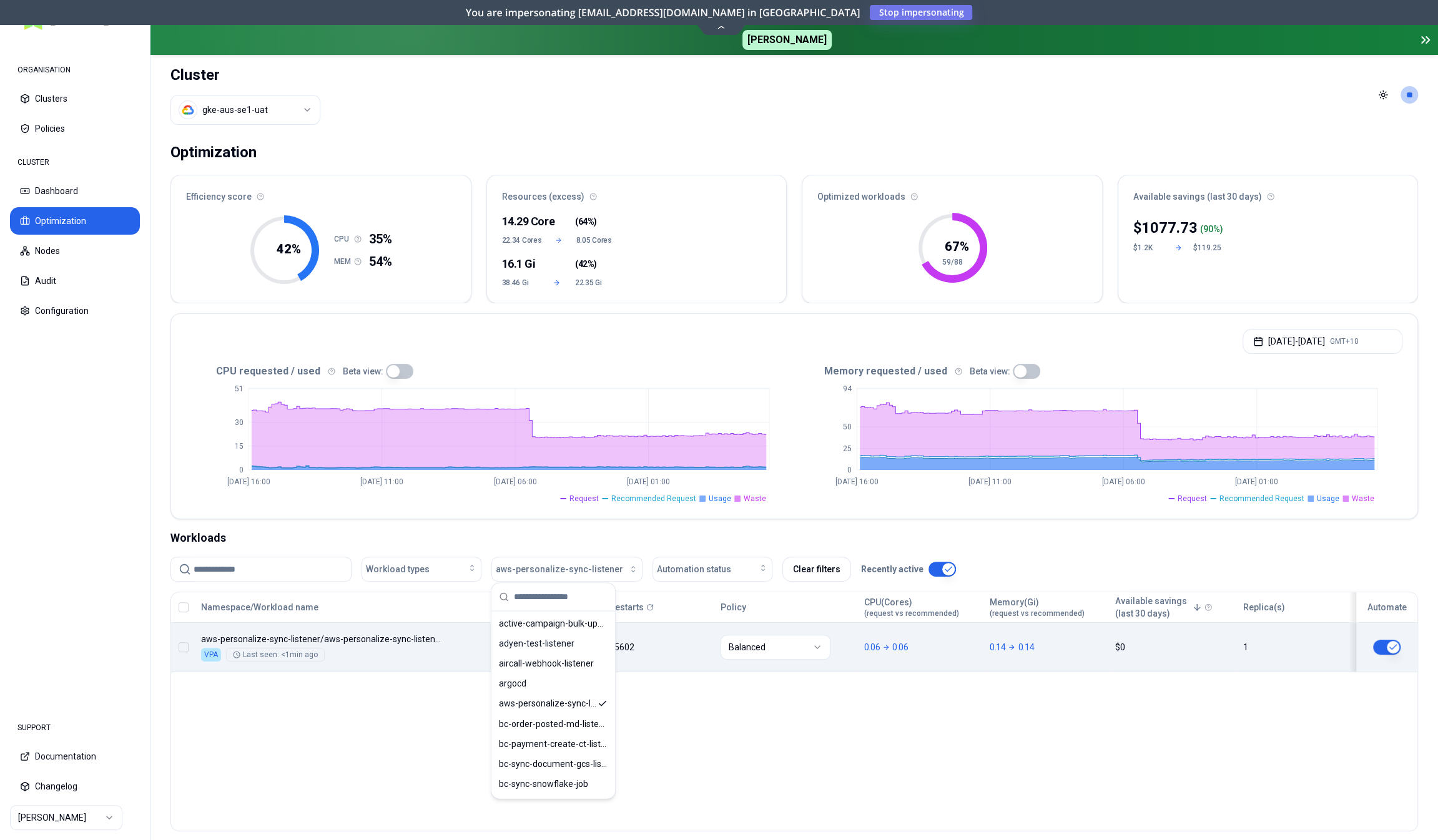
click at [761, 649] on html "ORGANISATION Clusters Policies CLUSTER Dashboard Optimization Nodes Audit Confi…" at bounding box center [719, 420] width 1438 height 840
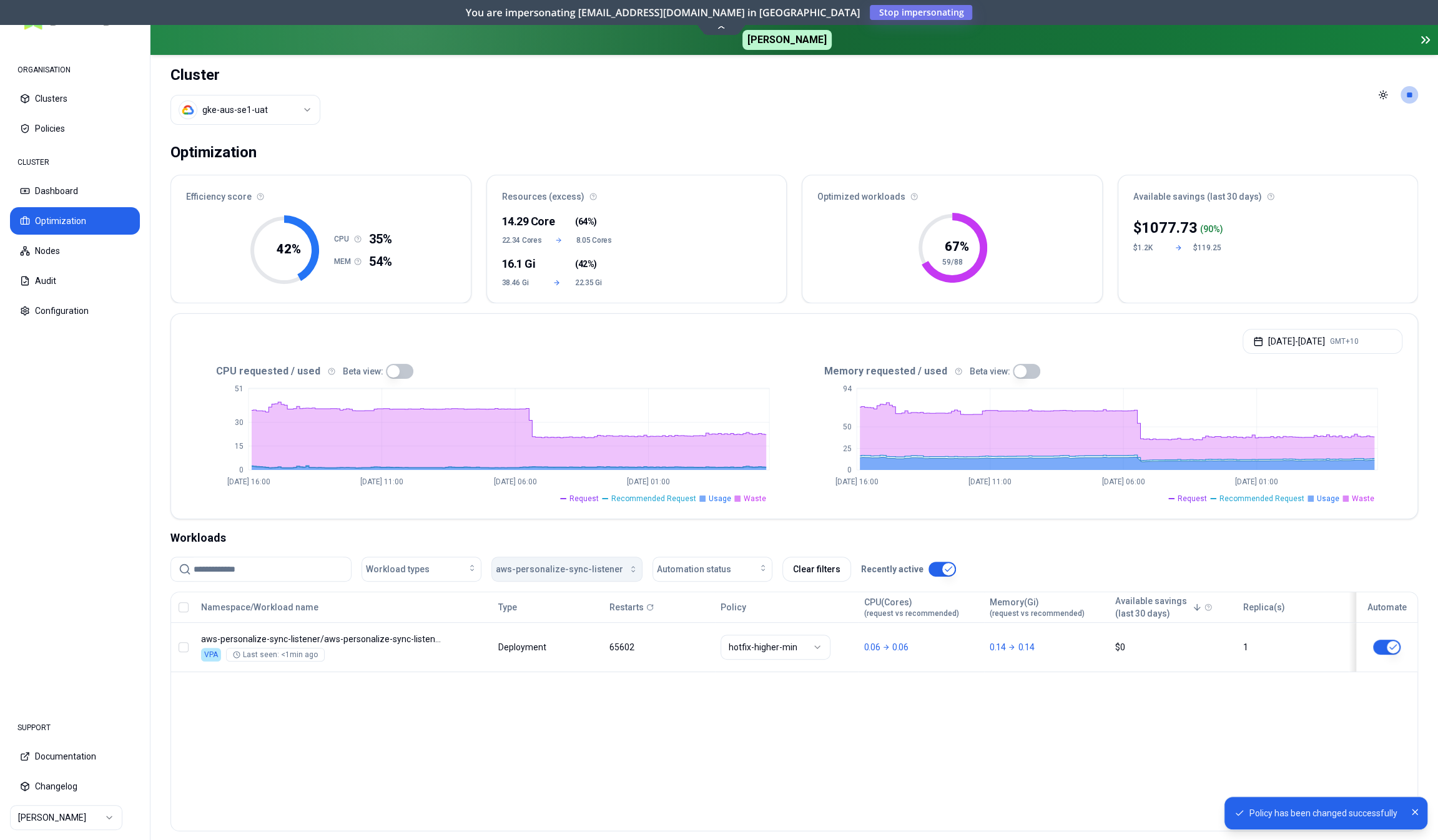
click at [559, 569] on span "aws-personalize-sync-listener" at bounding box center [559, 570] width 127 height 13
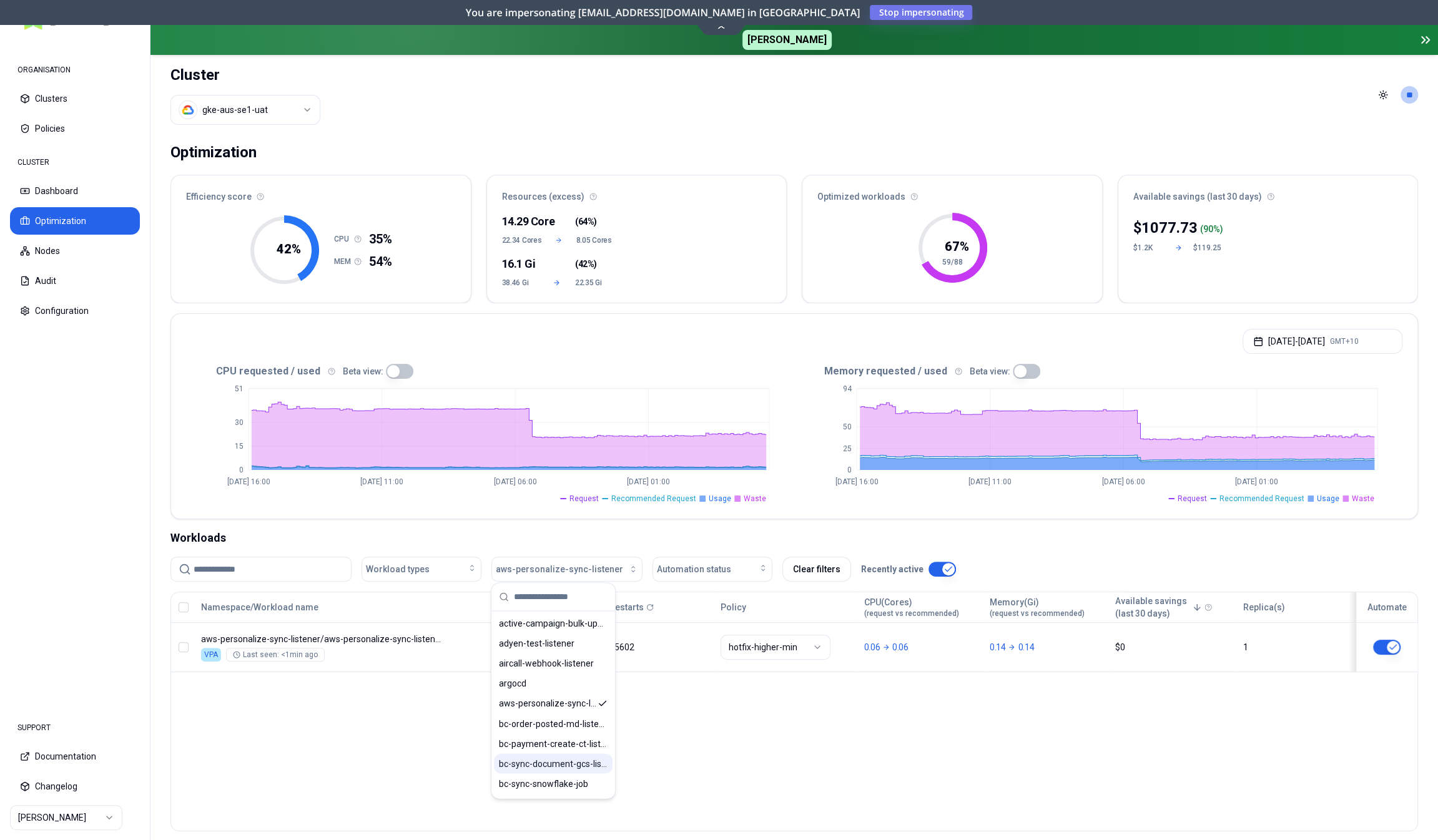
click at [544, 764] on span "bc-sync-document-gcs-listener" at bounding box center [553, 763] width 109 height 13
click at [600, 535] on div "Workloads" at bounding box center [794, 537] width 1248 height 17
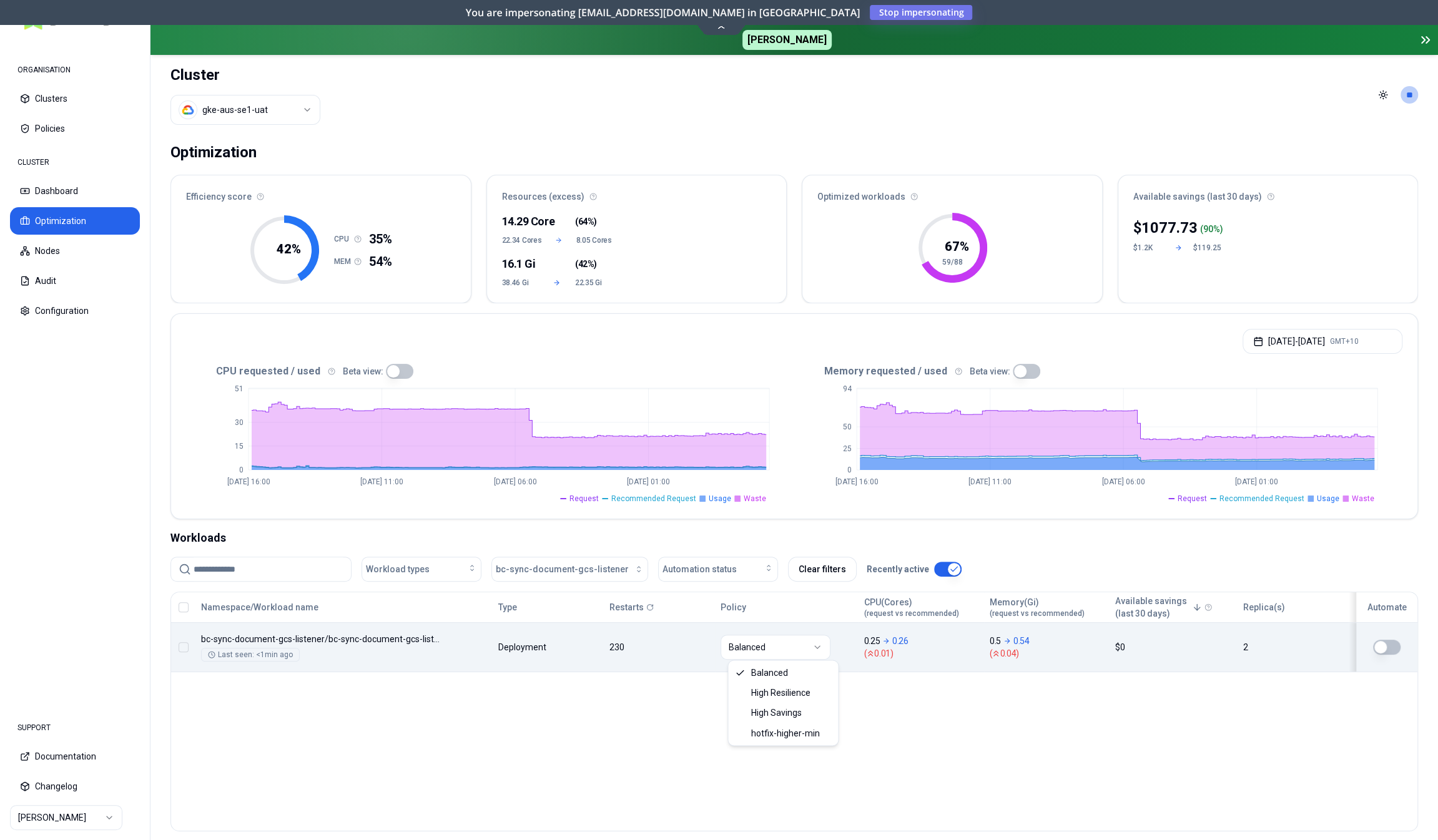
click at [763, 644] on html "ORGANISATION Clusters Policies CLUSTER Dashboard Optimization Nodes Audit Confi…" at bounding box center [719, 420] width 1438 height 840
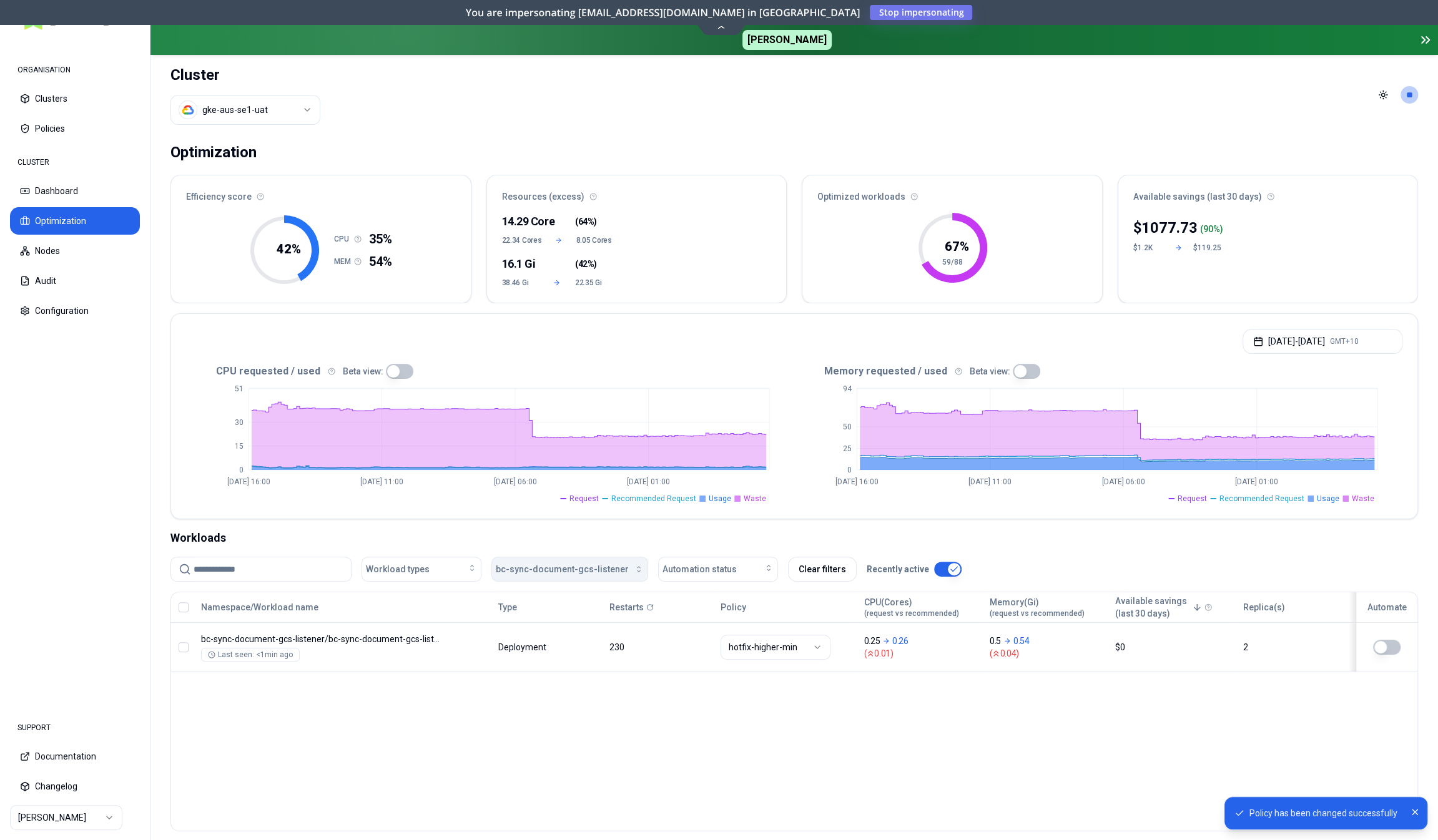
click at [577, 571] on span "bc-sync-document-gcs-listener" at bounding box center [563, 570] width 133 height 13
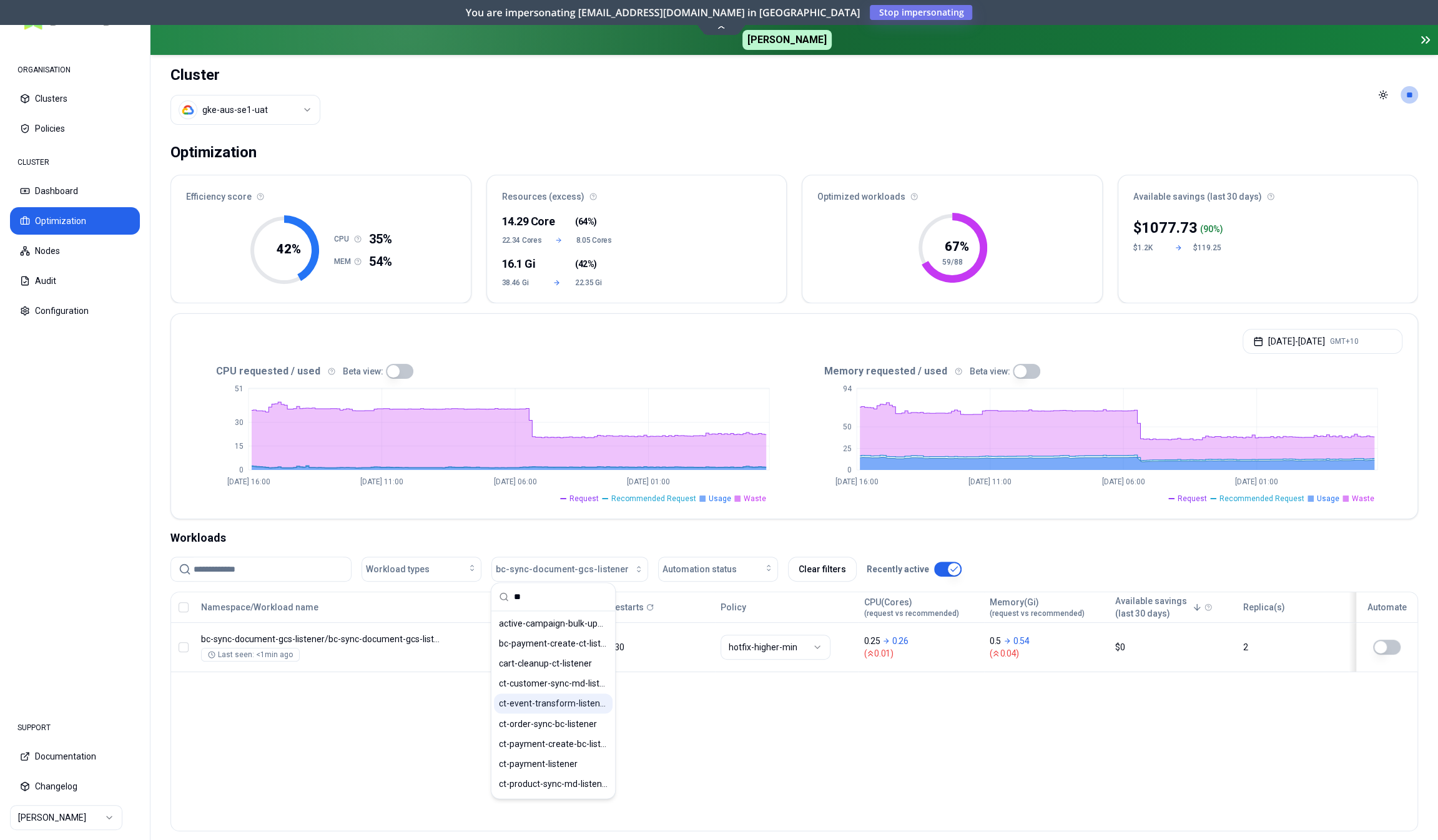
type input "**"
click at [552, 701] on span "ct-event-transform-listener" at bounding box center [553, 704] width 109 height 13
click at [577, 532] on div "Workloads" at bounding box center [794, 537] width 1248 height 17
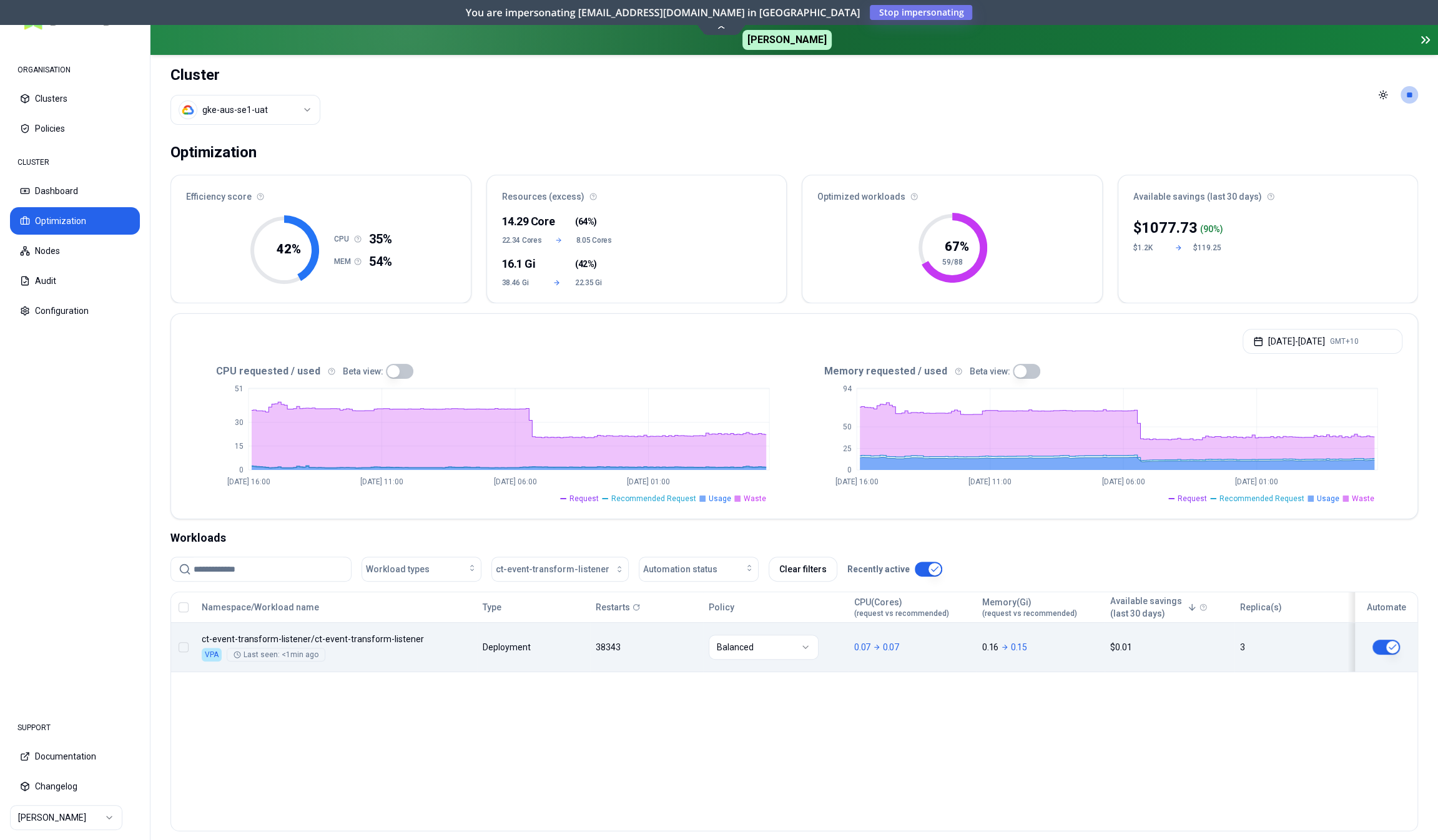
click at [745, 647] on html "ORGANISATION Clusters Policies CLUSTER Dashboard Optimization Nodes Audit Confi…" at bounding box center [719, 420] width 1438 height 840
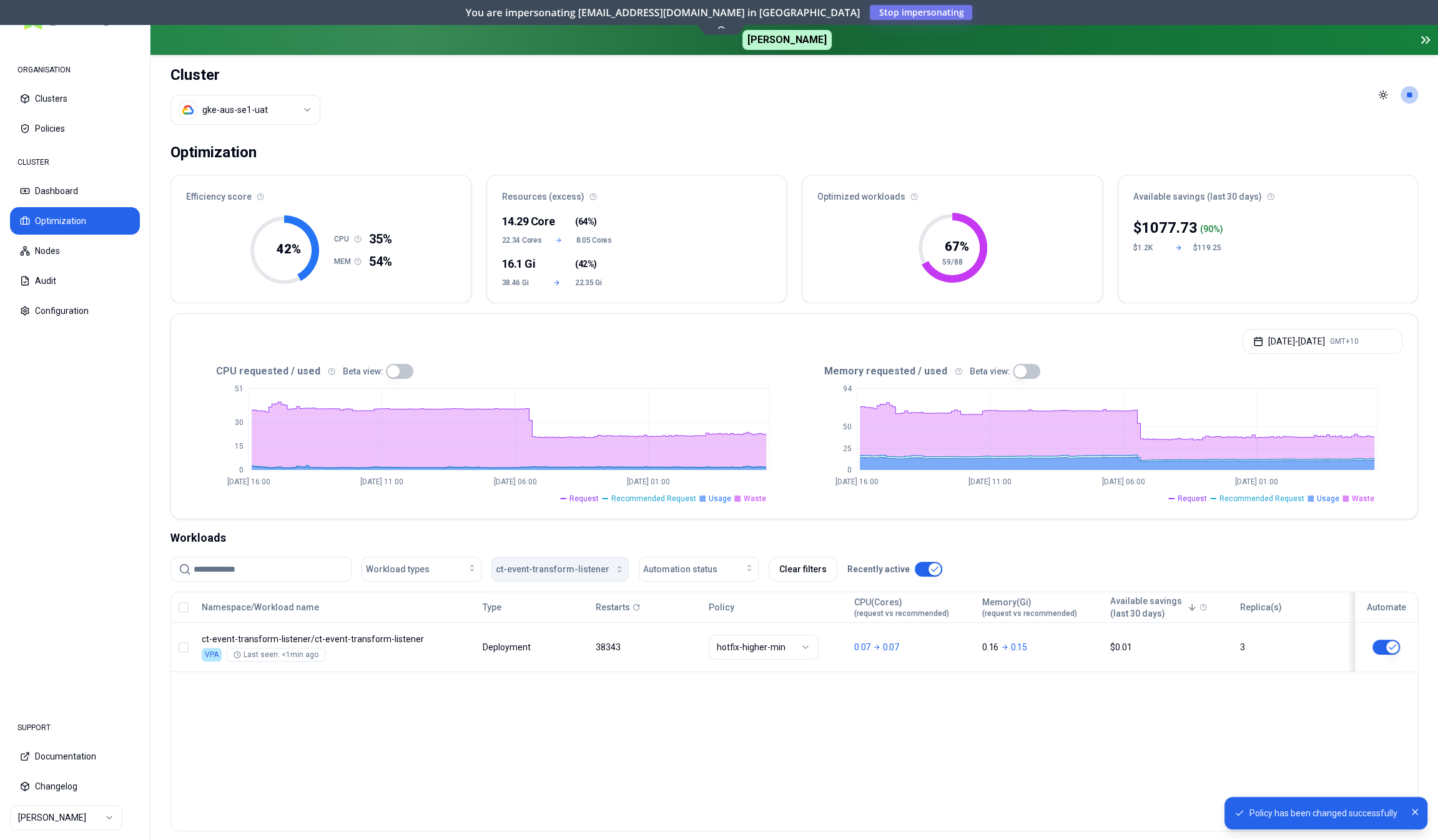
click at [547, 568] on span "ct-event-transform-listener" at bounding box center [553, 570] width 114 height 13
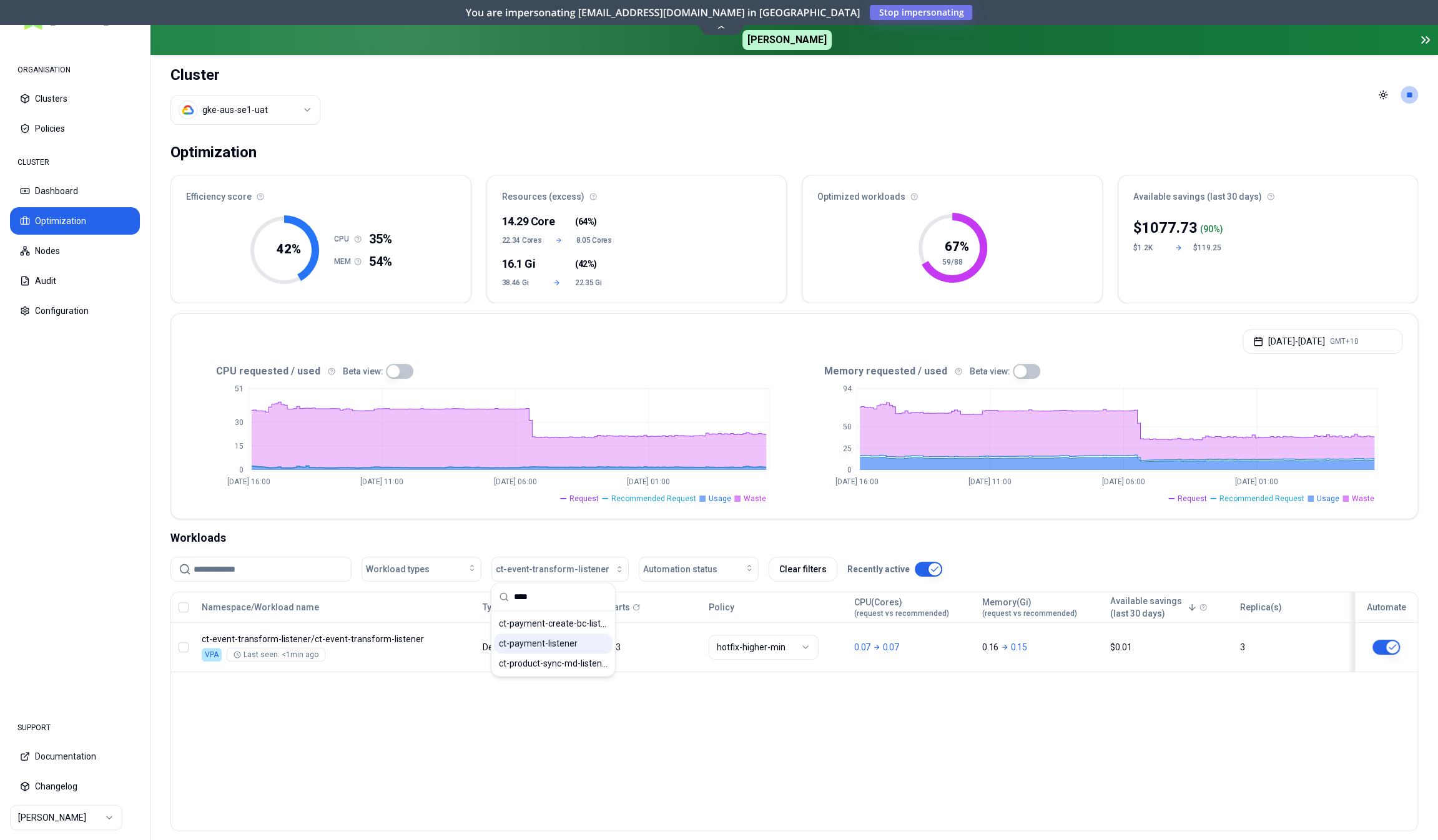
type input "****"
click at [550, 642] on span "ct-payment-listener" at bounding box center [537, 644] width 78 height 13
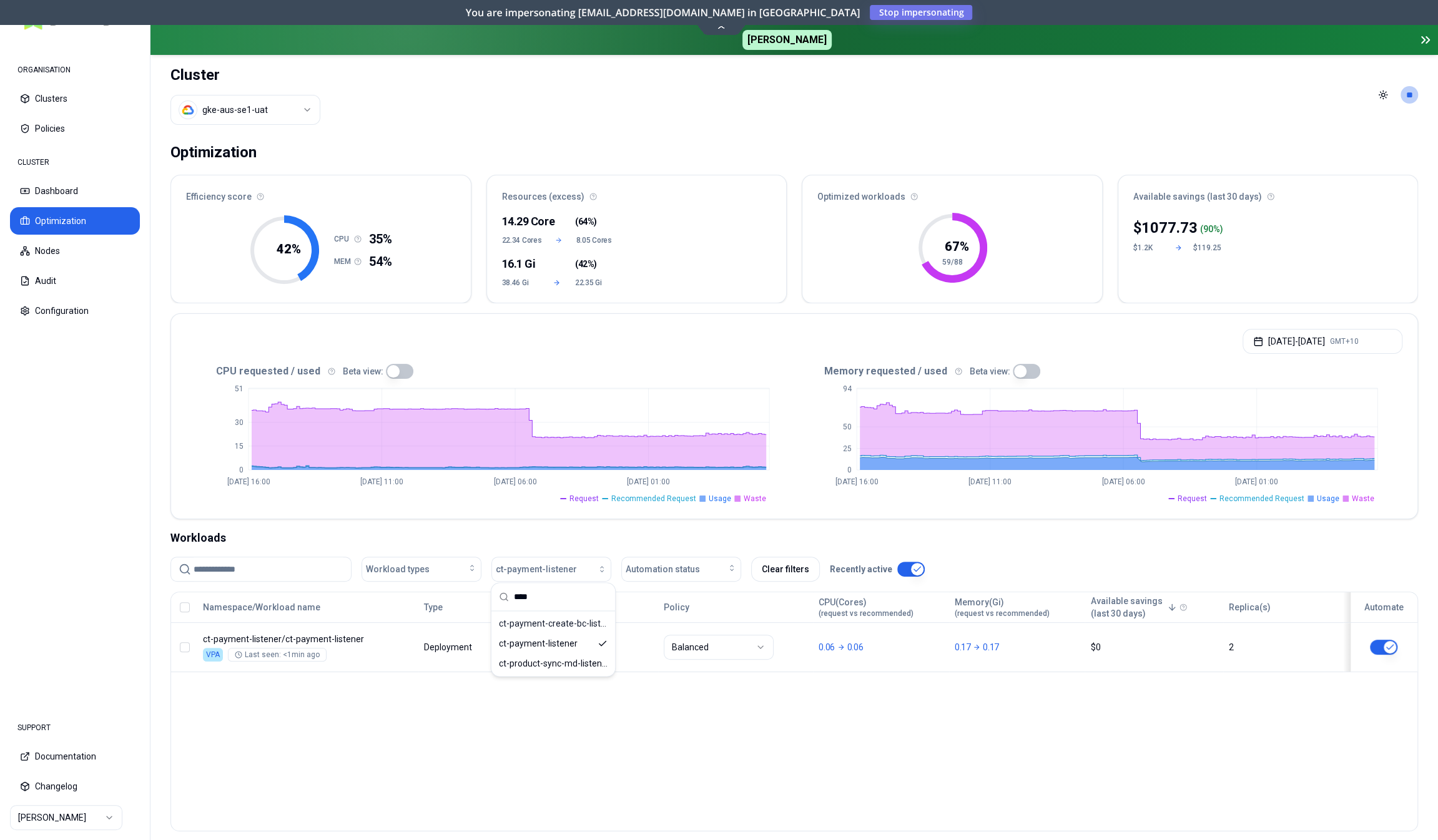
click at [566, 533] on div "Workloads" at bounding box center [794, 537] width 1248 height 17
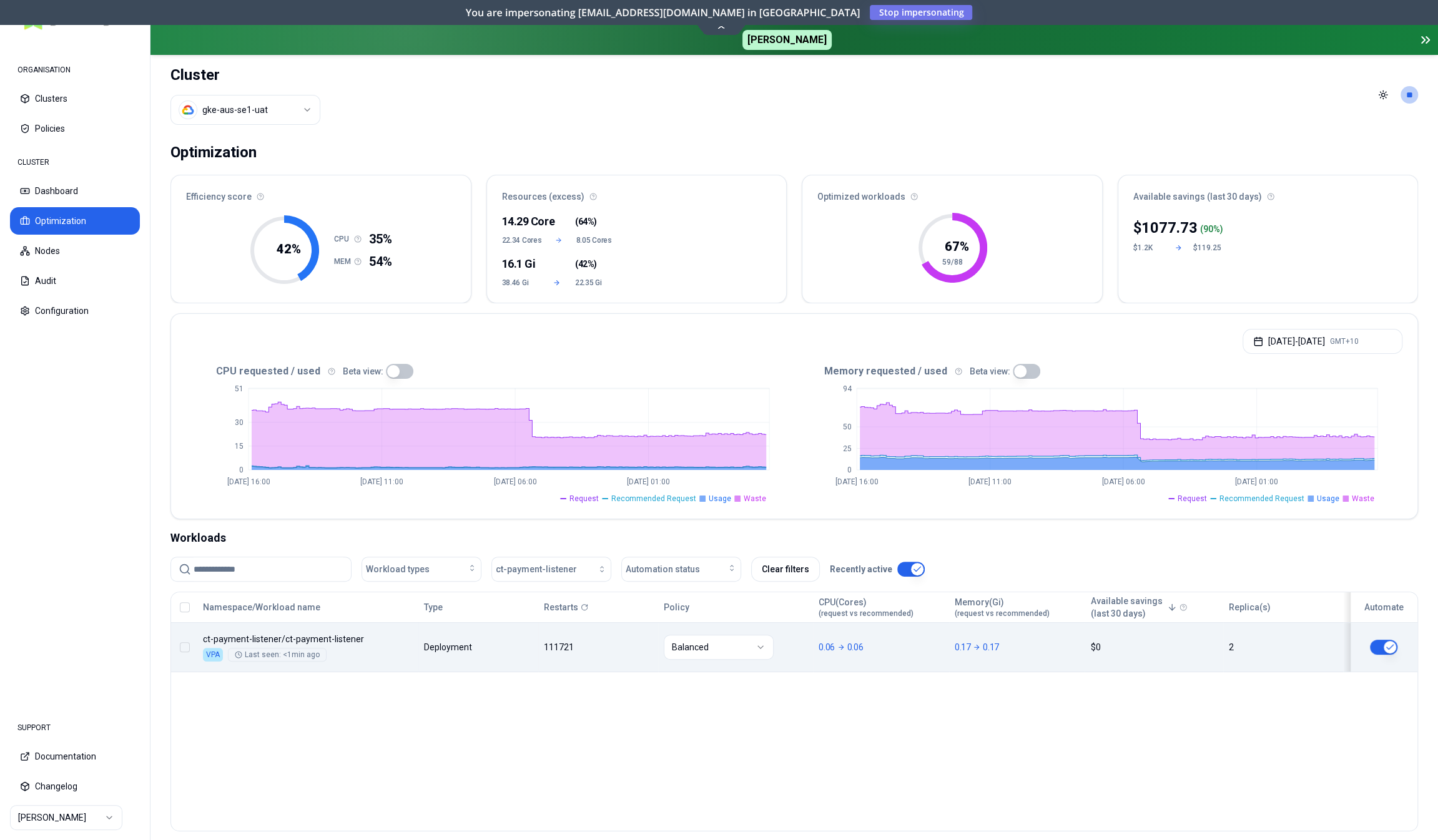
click at [694, 641] on html "ORGANISATION Clusters Policies CLUSTER Dashboard Optimization Nodes Audit Confi…" at bounding box center [719, 420] width 1438 height 840
click at [552, 568] on span "ct-payment-listener" at bounding box center [536, 570] width 81 height 13
type input "*****"
click at [560, 623] on span "ct-product-sync-md-listener" at bounding box center [553, 624] width 109 height 13
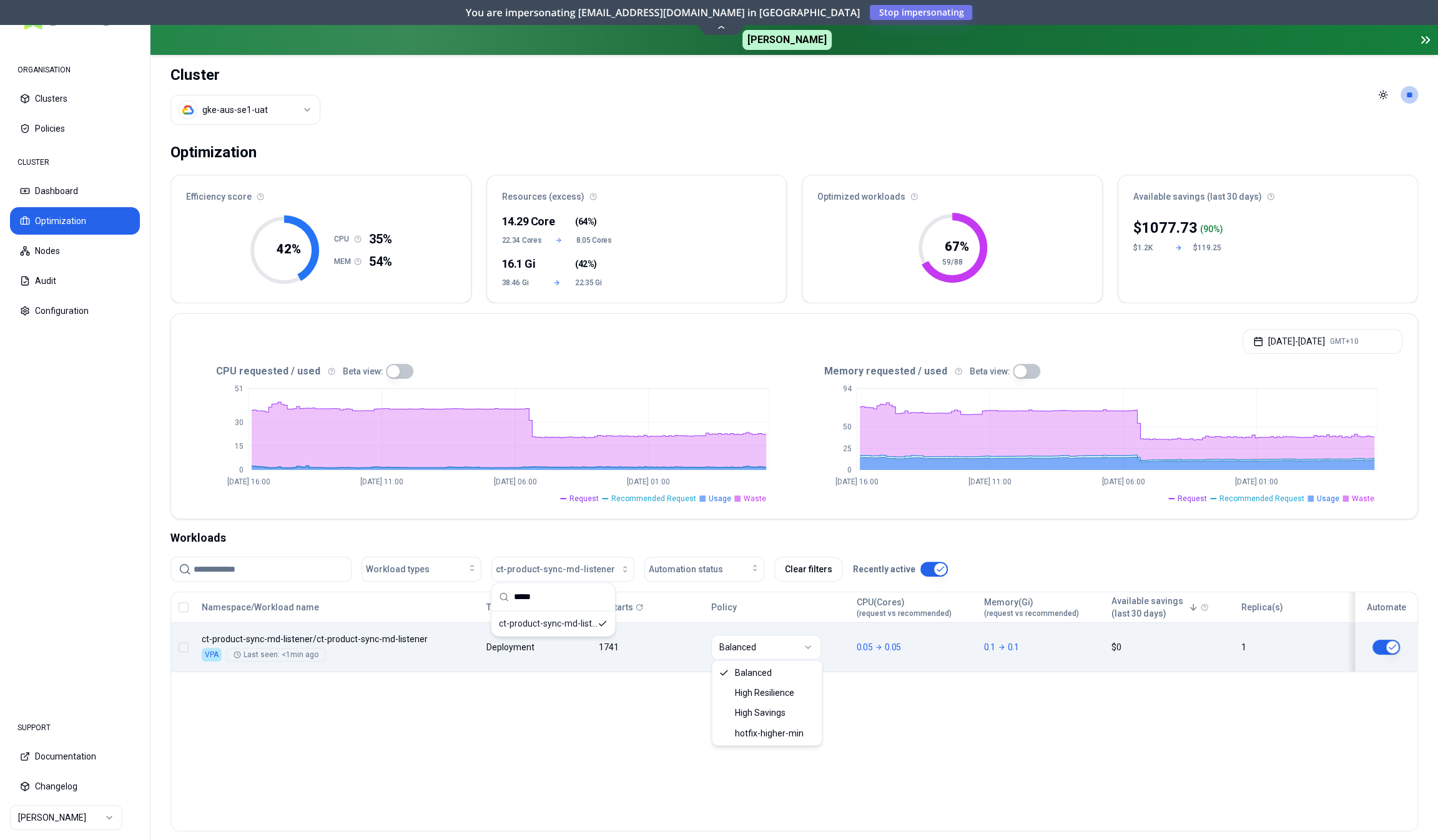
click at [763, 646] on html "ORGANISATION Clusters Policies CLUSTER Dashboard Optimization Nodes Audit Confi…" at bounding box center [719, 420] width 1438 height 840
click at [543, 563] on span "ct-product-sync-md-listener" at bounding box center [555, 570] width 119 height 13
type input "***"
click at [552, 620] on span "delivery-email-scheduler-listener" at bounding box center [553, 624] width 109 height 13
click at [769, 651] on html "ORGANISATION Clusters Policies CLUSTER Dashboard Optimization Nodes Audit Confi…" at bounding box center [719, 420] width 1438 height 840
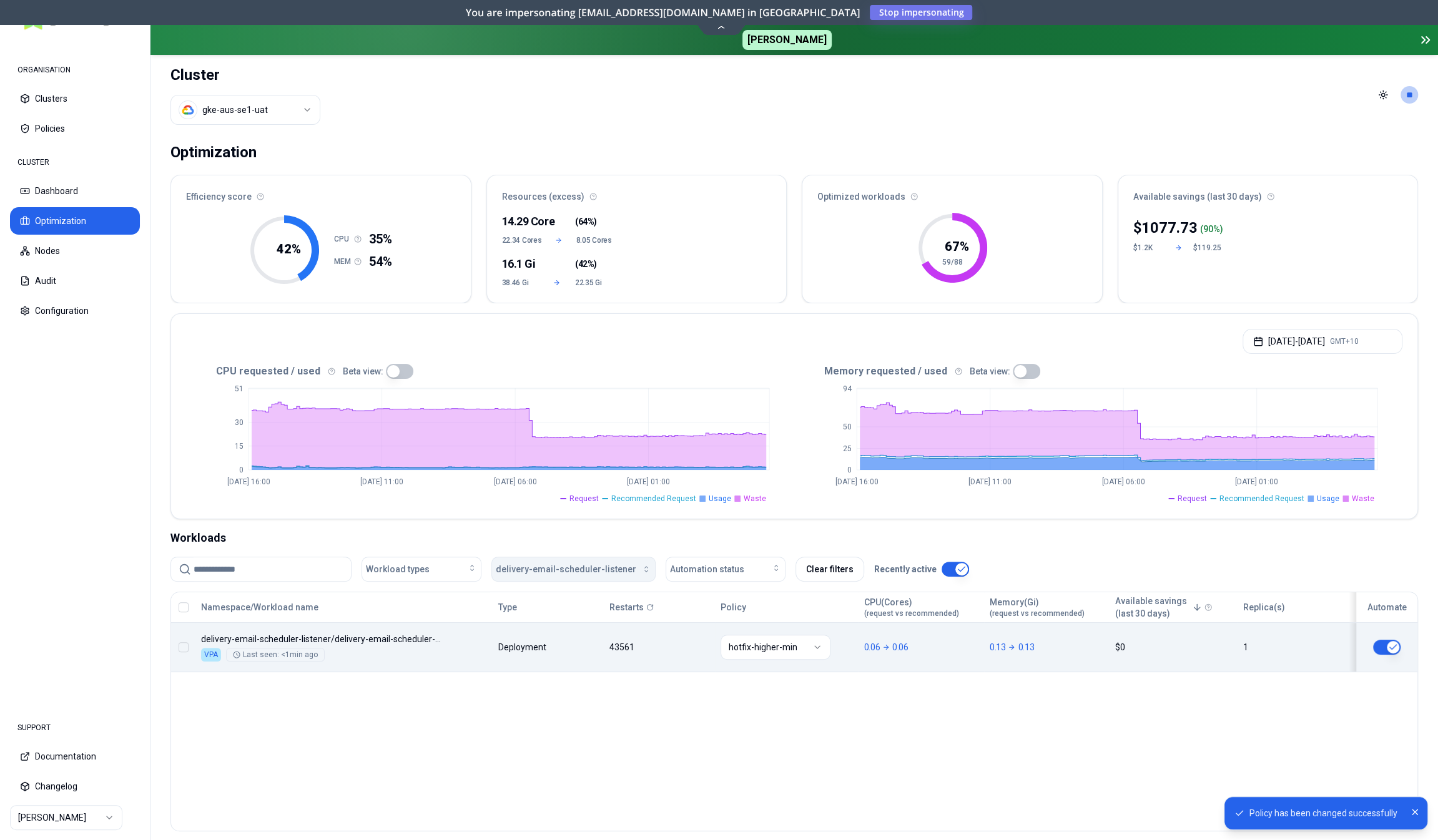
click at [570, 569] on span "delivery-email-scheduler-listener" at bounding box center [566, 570] width 141 height 13
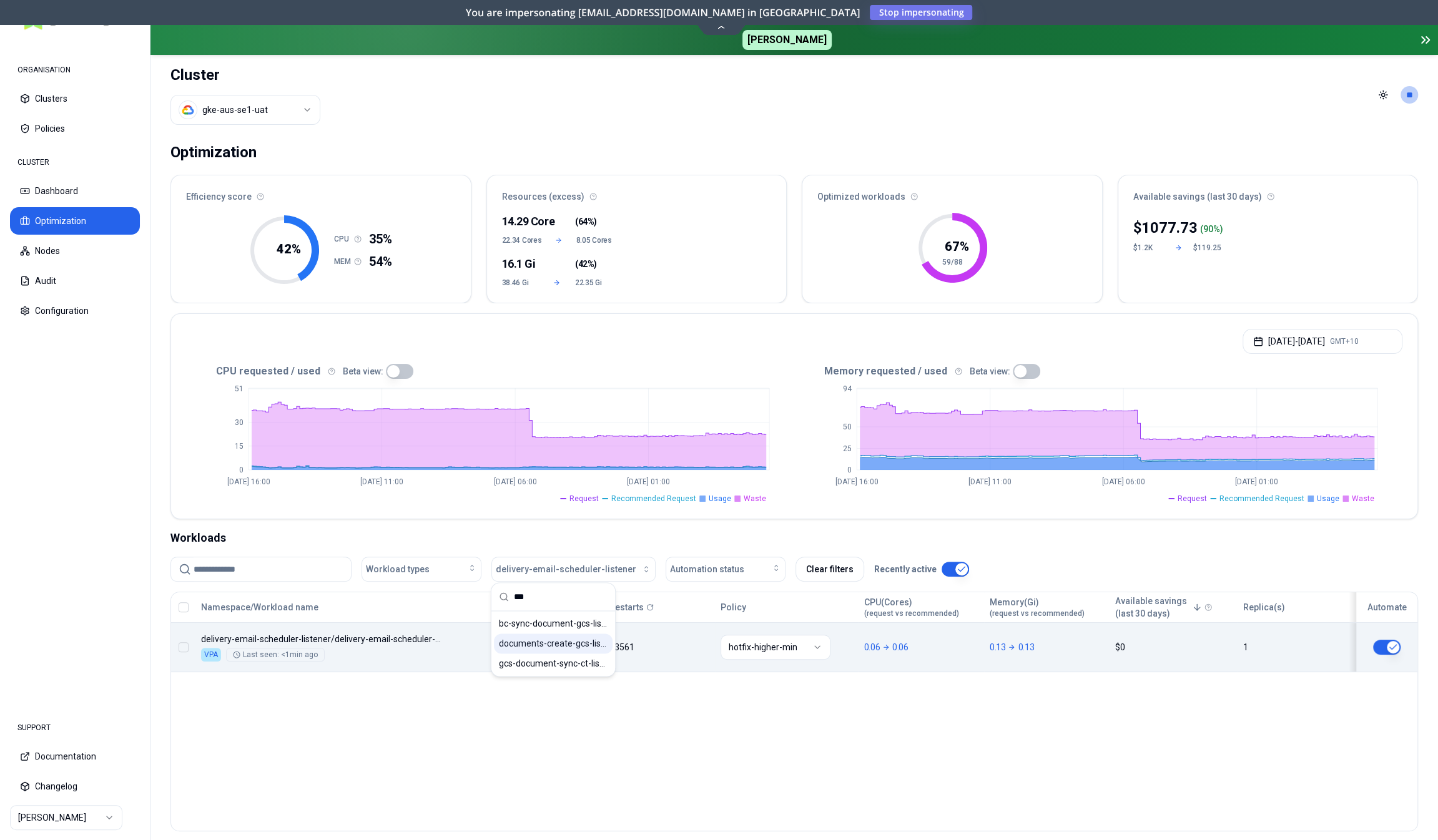
type input "***"
click at [555, 644] on span "documents-create-gcs-listener" at bounding box center [553, 644] width 109 height 13
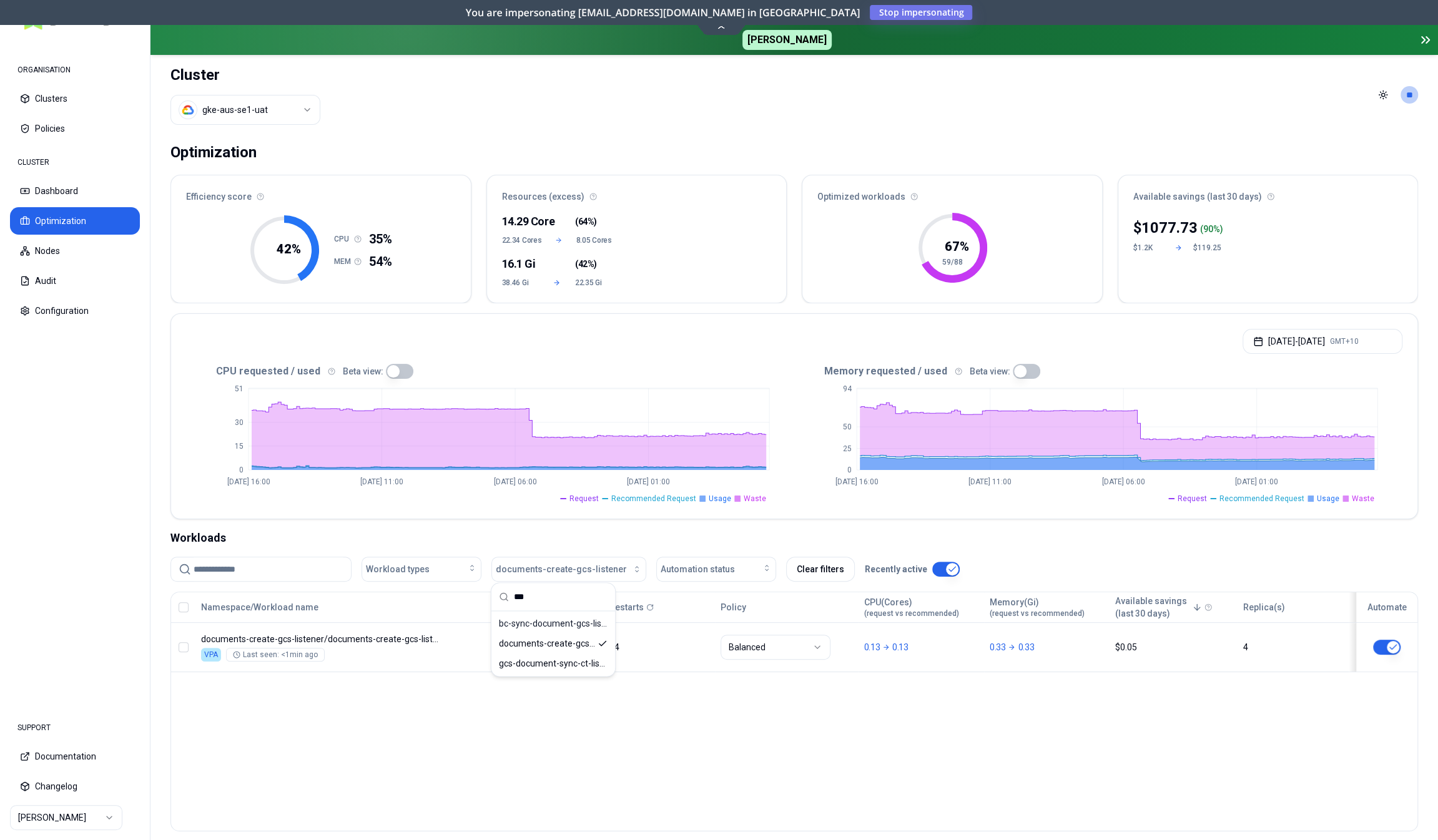
click at [601, 542] on div "Workloads" at bounding box center [794, 537] width 1248 height 17
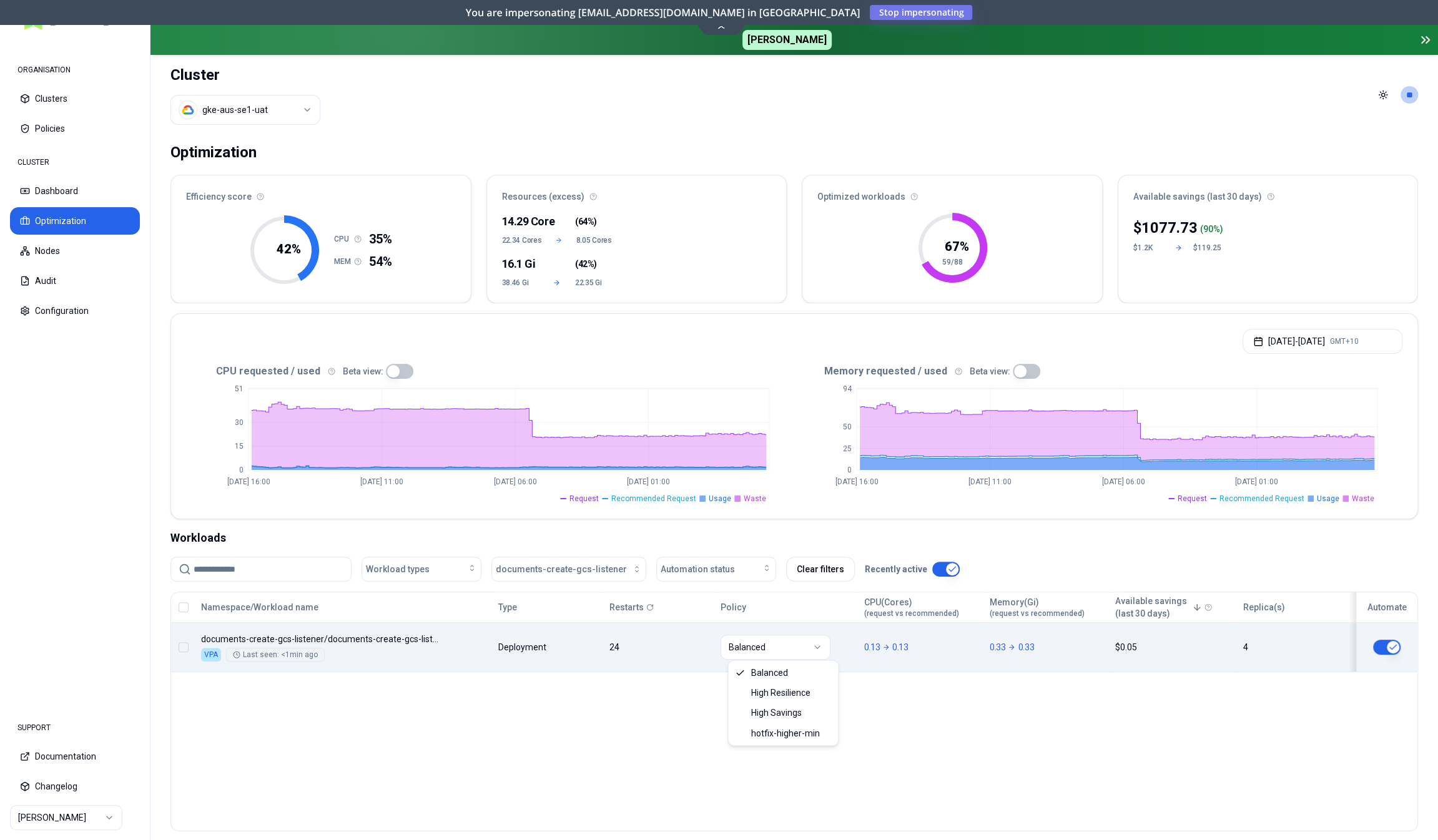
click at [756, 640] on html "ORGANISATION Clusters Policies CLUSTER Dashboard Optimization Nodes Audit Confi…" at bounding box center [719, 420] width 1438 height 840
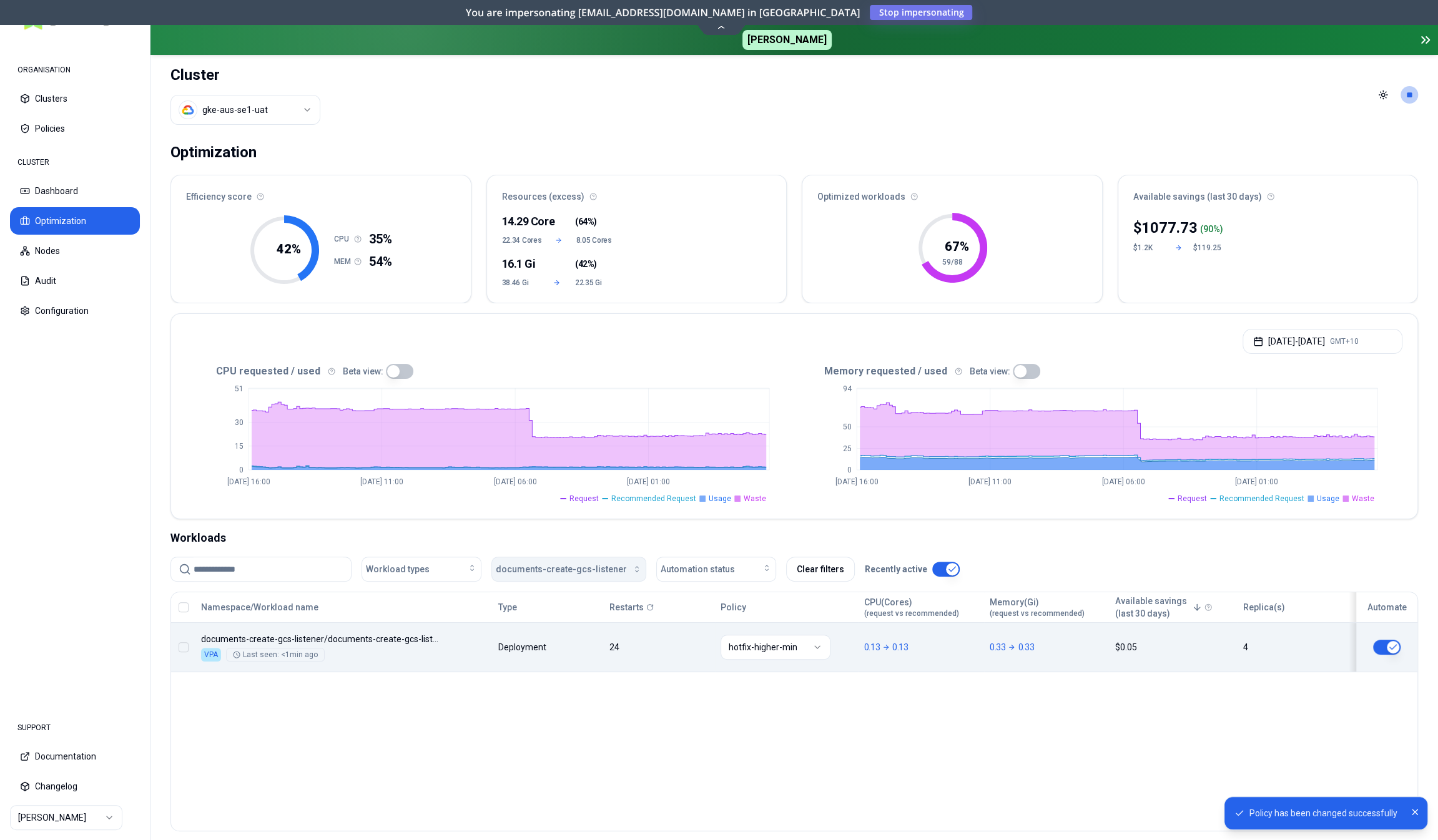
click at [555, 570] on span "documents-create-gcs-listener" at bounding box center [561, 570] width 131 height 13
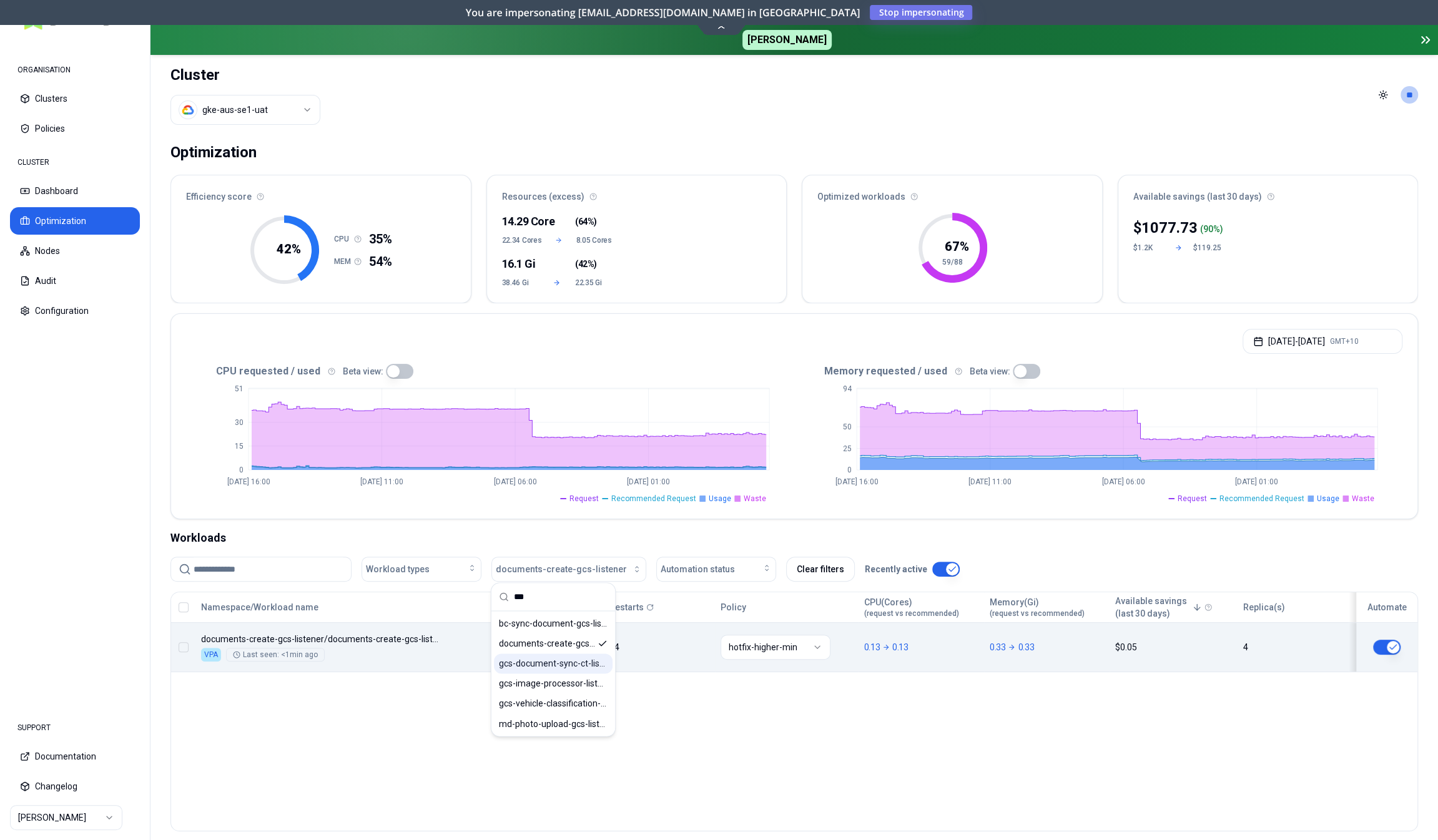
type input "***"
click at [547, 667] on span "gcs-document-sync-ct-listener" at bounding box center [553, 663] width 109 height 13
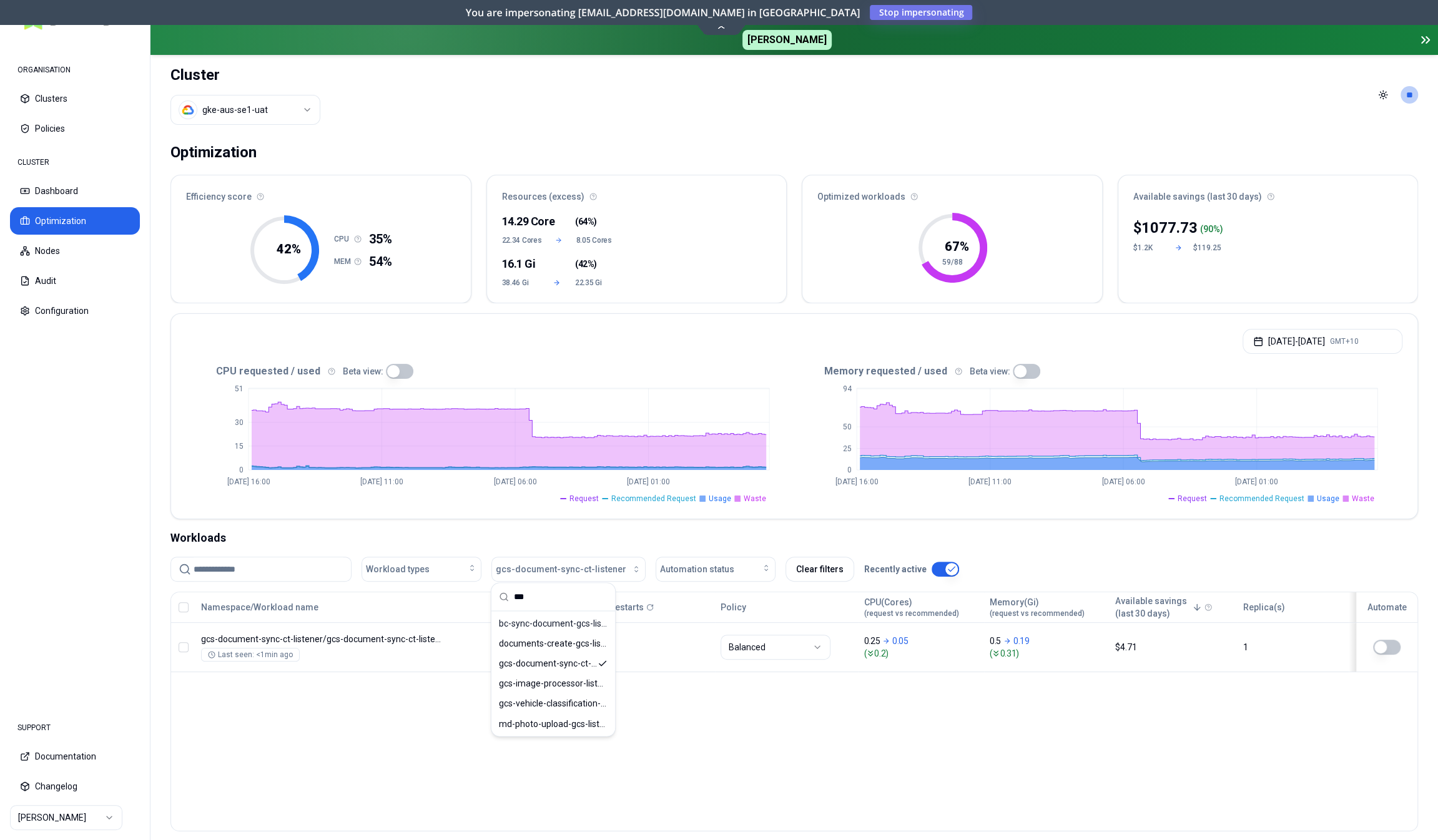
click at [599, 539] on div "Workloads" at bounding box center [794, 537] width 1248 height 17
click at [587, 560] on button "gcs-document-sync-ct-listener" at bounding box center [568, 570] width 154 height 25
click at [593, 525] on div "Optimization Efficiency score 42 % CPU 35% MEM 54% Resources (excess) 14.29 Cor…" at bounding box center [794, 516] width 1287 height 762
click at [570, 567] on span "gcs-document-sync-ct-listener" at bounding box center [561, 570] width 131 height 13
type input "***"
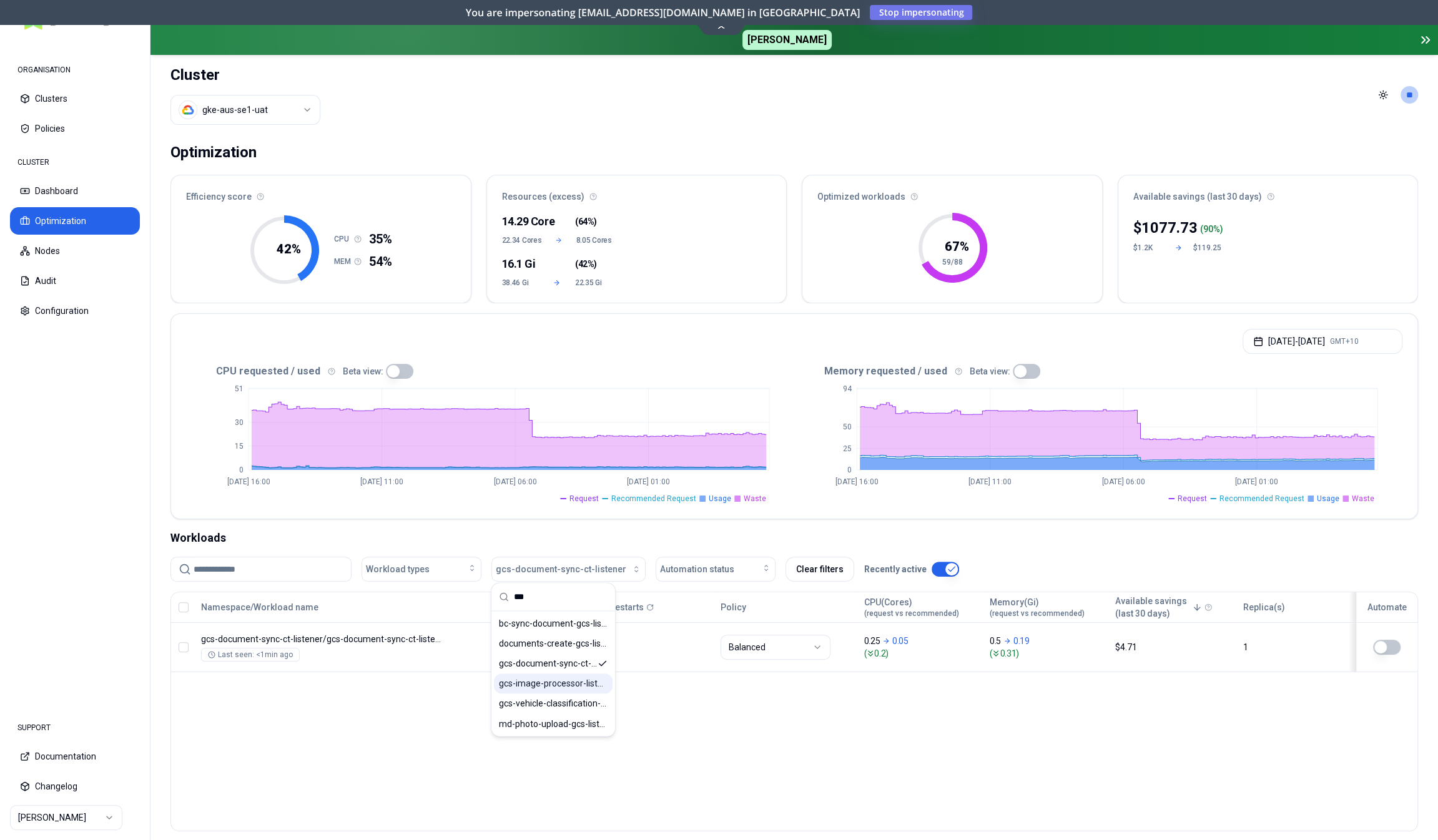
click at [562, 676] on div "gcs-image-processor-listener" at bounding box center [554, 683] width 119 height 20
click at [459, 708] on div "Namespace/Workload name Type Restarts Policy CPU(Cores) (request vs recommended…" at bounding box center [794, 712] width 1248 height 240
click at [570, 566] on span "gcs-image-processor-listener" at bounding box center [560, 570] width 128 height 13
type input "***"
click at [576, 701] on span "gcs-vehicle-classification-sync-sf-listener" at bounding box center [553, 704] width 109 height 13
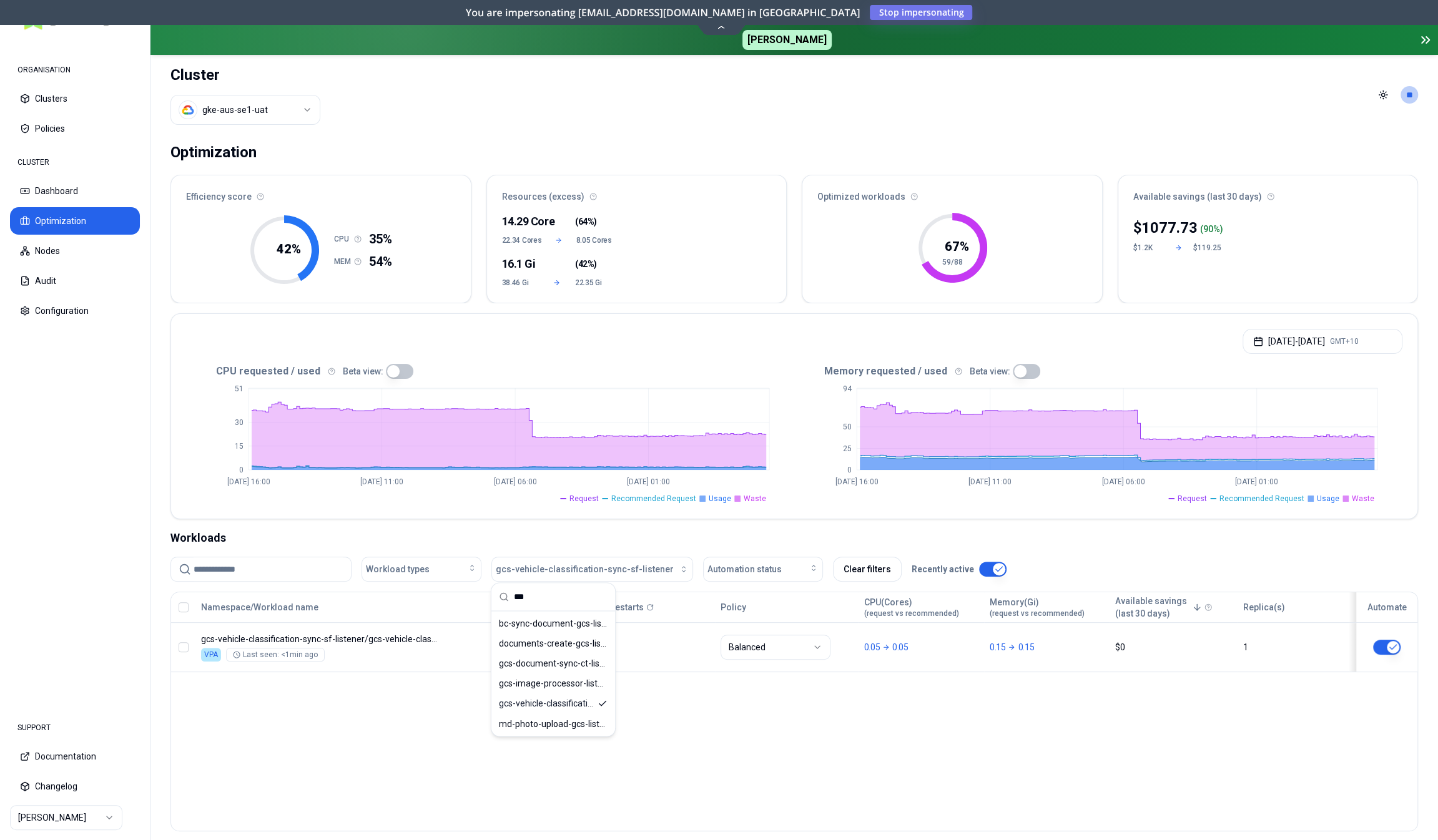
click at [427, 714] on div "Namespace/Workload name Type Restarts Policy CPU(Cores) (request vs recommended…" at bounding box center [794, 712] width 1248 height 240
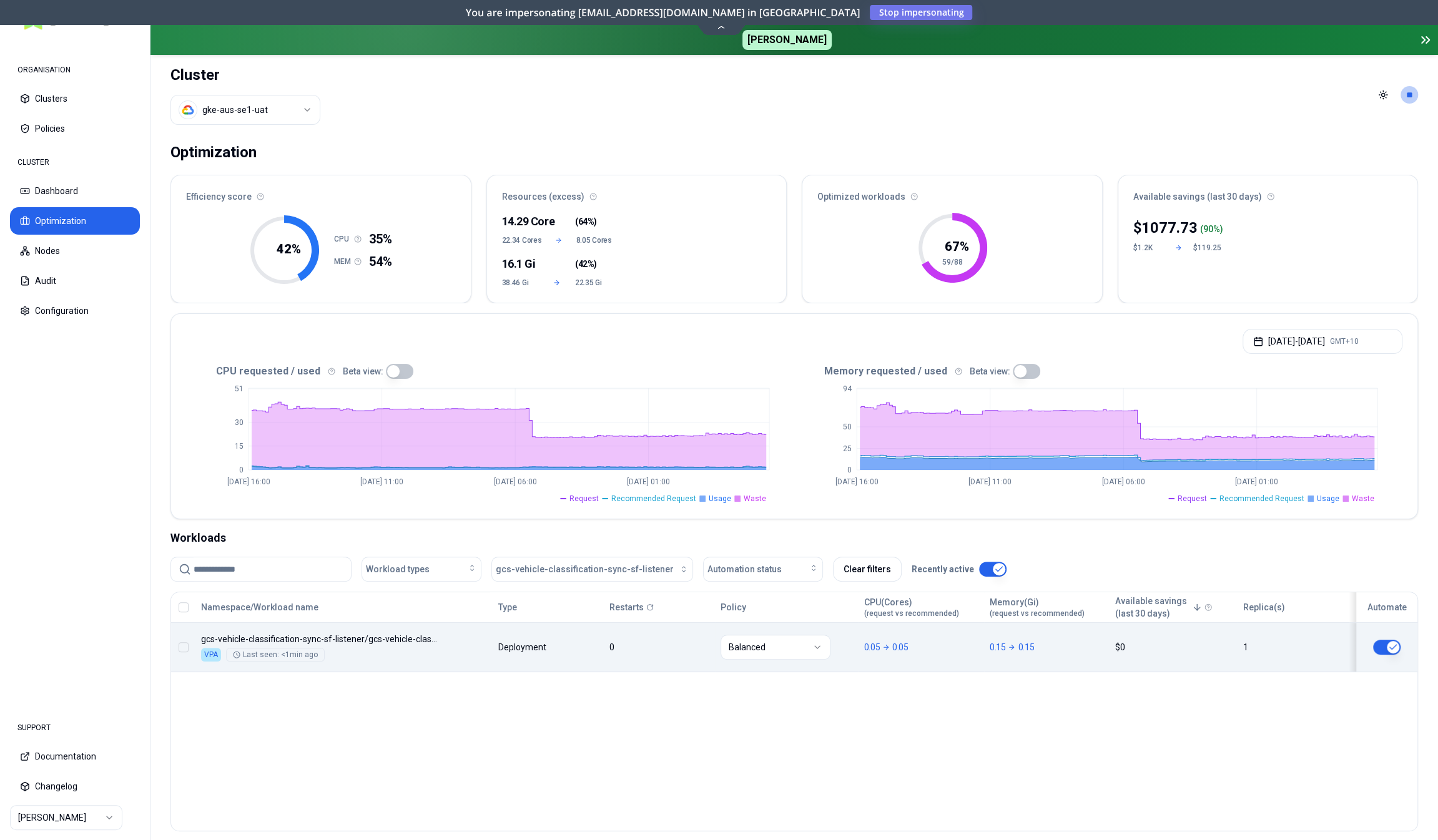
click at [751, 643] on html "ORGANISATION Clusters Policies CLUSTER Dashboard Optimization Nodes Audit Confi…" at bounding box center [719, 420] width 1438 height 840
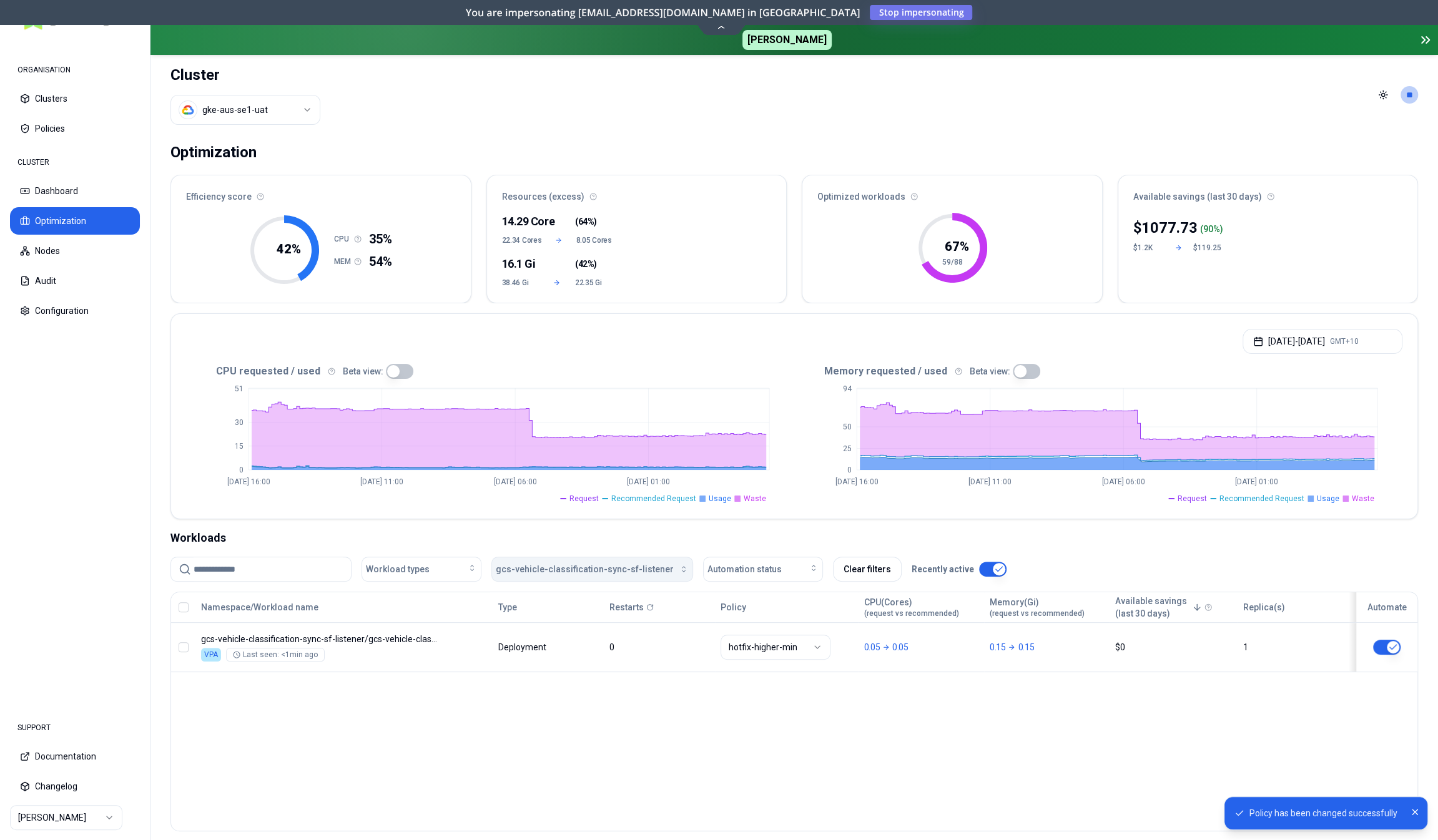
click at [572, 570] on span "gcs-vehicle-classification-sync-sf-listener" at bounding box center [584, 570] width 178 height 13
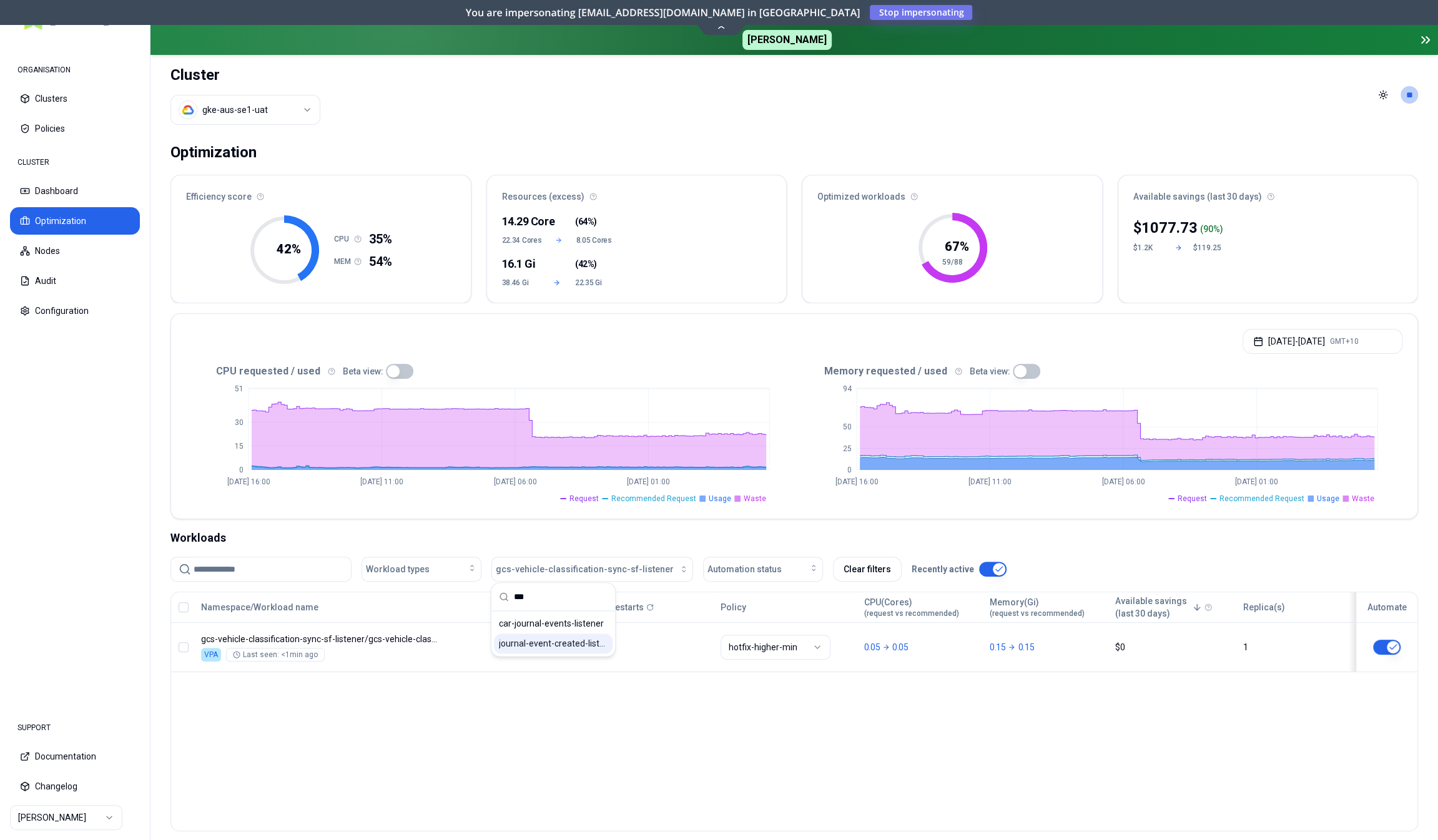
type input "***"
click at [566, 646] on span "journal-event-created-listener" at bounding box center [553, 644] width 109 height 13
click at [552, 537] on div "Workloads" at bounding box center [794, 537] width 1248 height 17
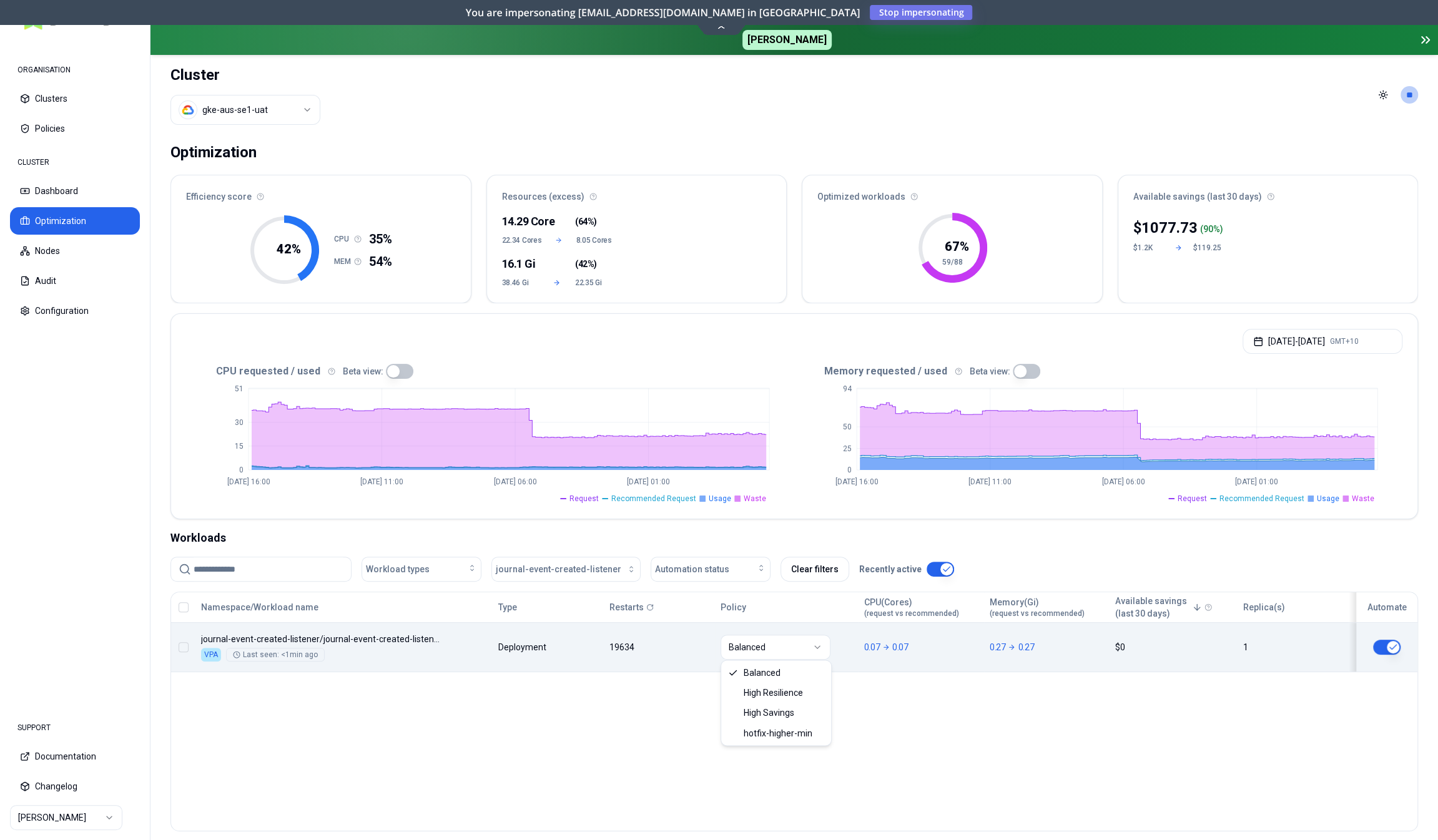
click at [757, 643] on html "ORGANISATION Clusters Policies CLUSTER Dashboard Optimization Nodes Audit Confi…" at bounding box center [719, 420] width 1438 height 840
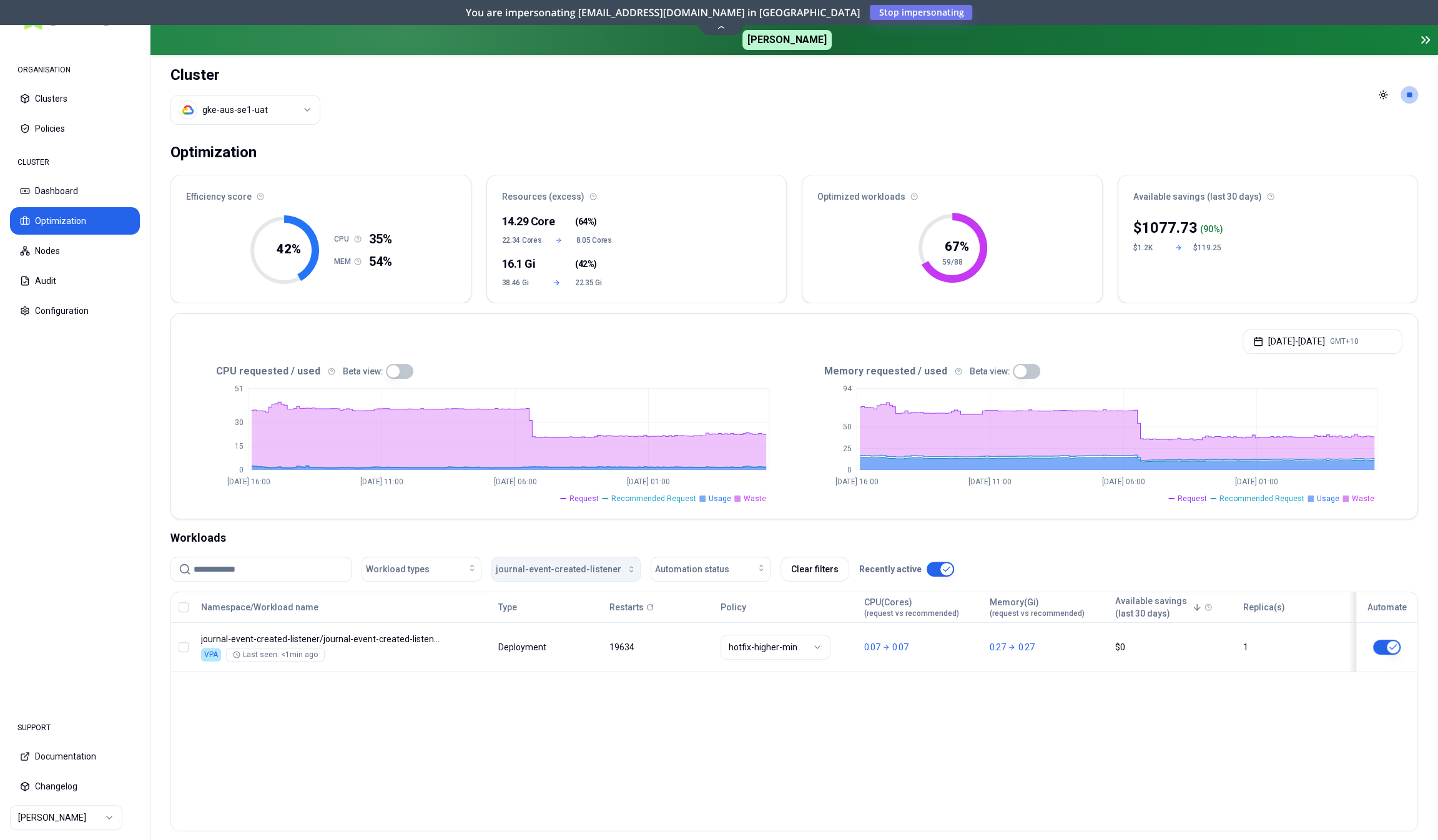
click at [542, 574] on button "journal-event-created-listener" at bounding box center [566, 570] width 150 height 25
type input "*****"
click at [557, 638] on span "md-product-sync-ct-listener" at bounding box center [553, 644] width 109 height 13
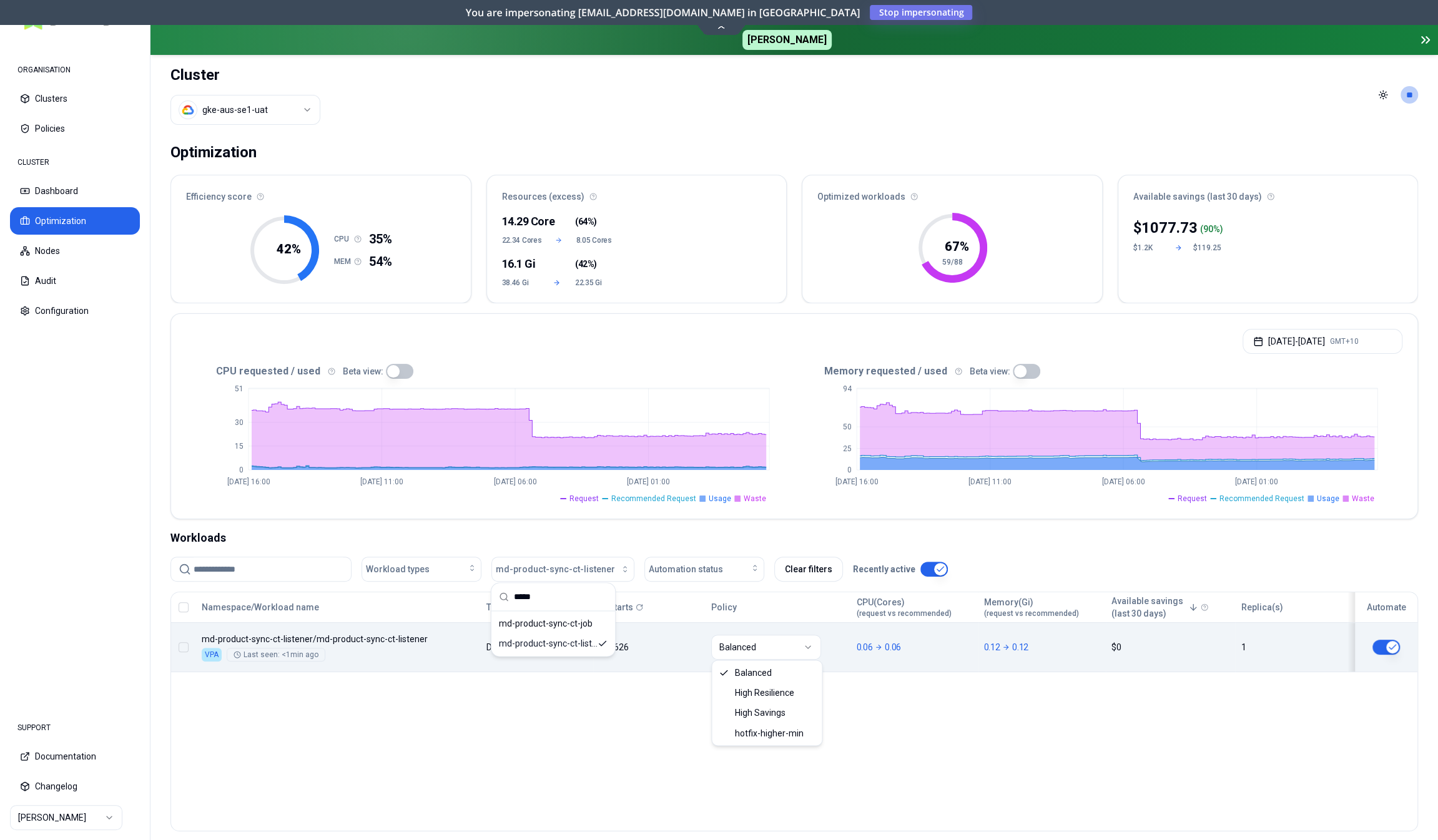
click at [760, 645] on html "ORGANISATION Clusters Policies CLUSTER Dashboard Optimization Nodes Audit Confi…" at bounding box center [719, 420] width 1438 height 840
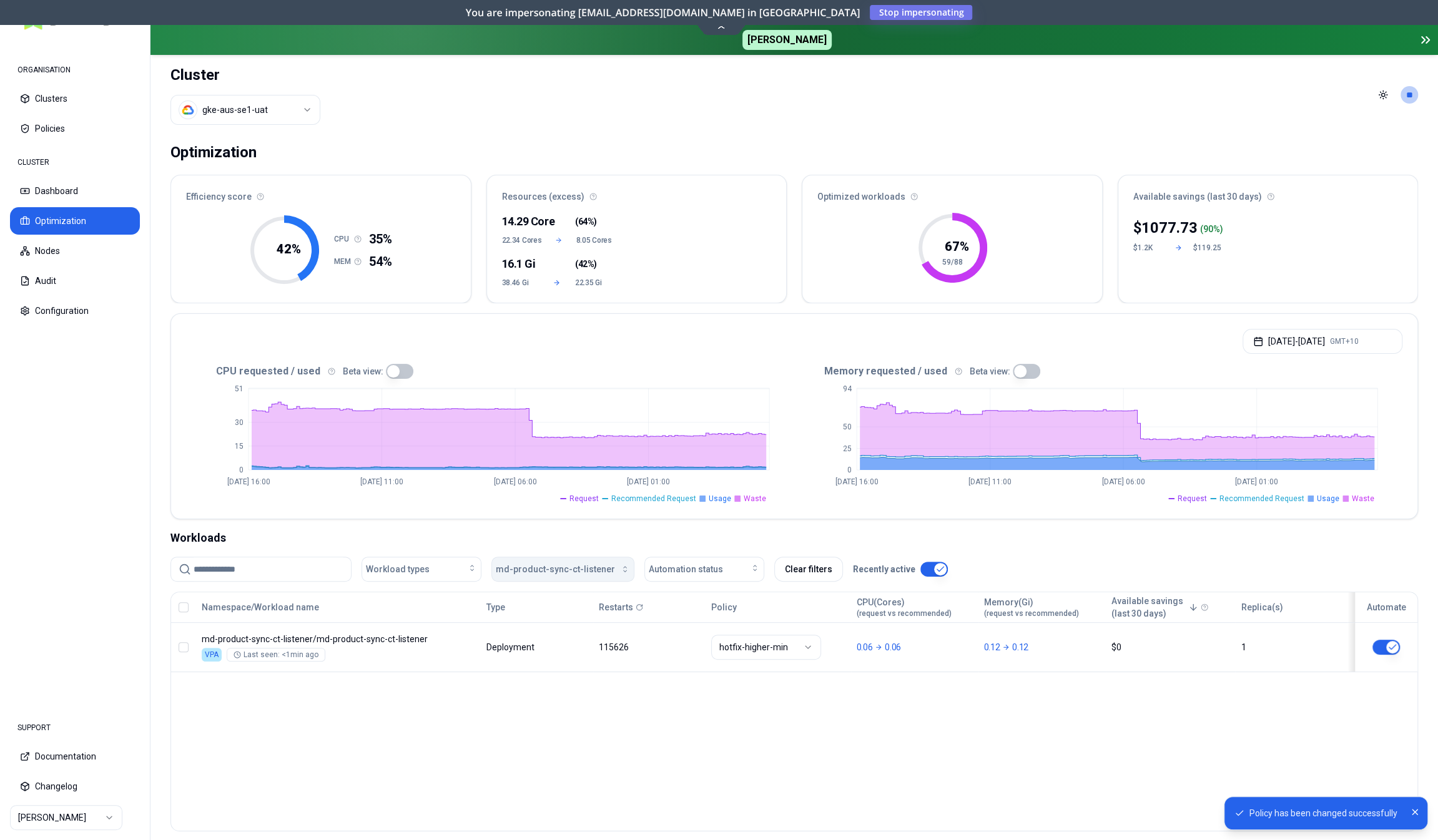
click at [580, 565] on span "md-product-sync-ct-listener" at bounding box center [555, 570] width 119 height 13
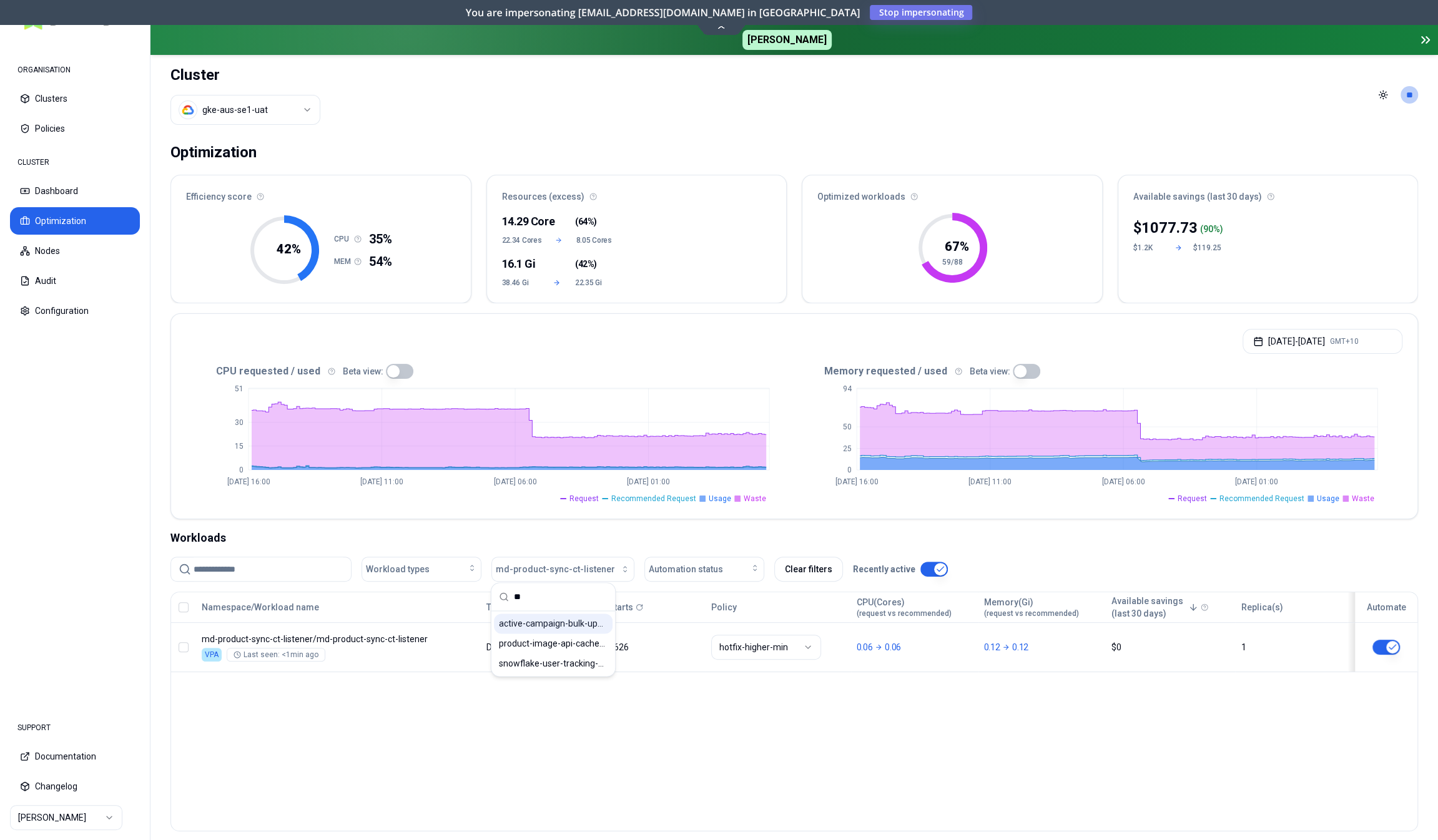
type input "**"
click at [570, 624] on span "active-campaign-bulk-update-listener" at bounding box center [553, 624] width 109 height 13
click at [786, 744] on div "Namespace/Workload name Type Restarts Policy CPU(Cores) (request vs recommended…" at bounding box center [794, 712] width 1248 height 240
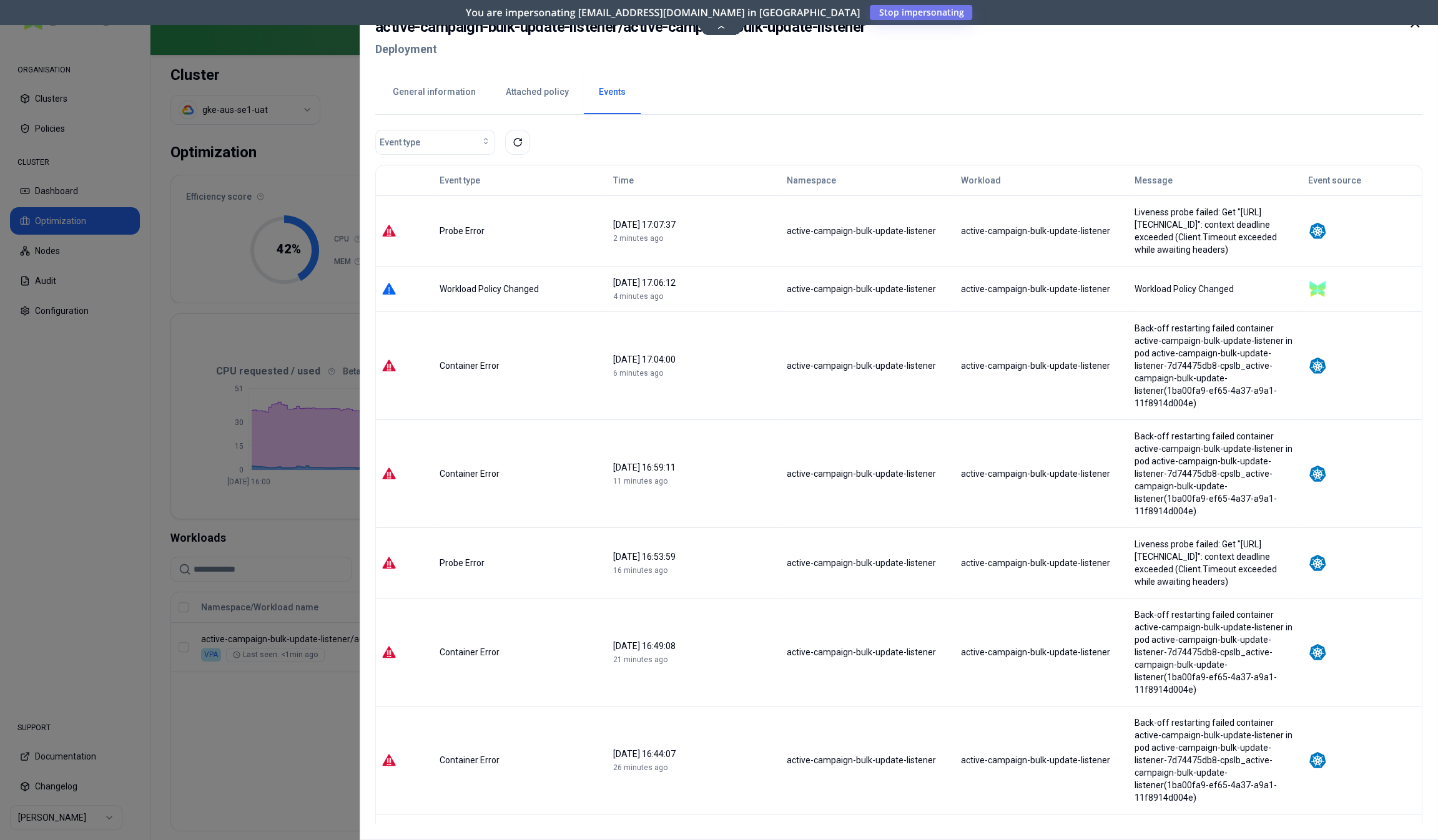
click at [198, 478] on div at bounding box center [719, 420] width 1438 height 840
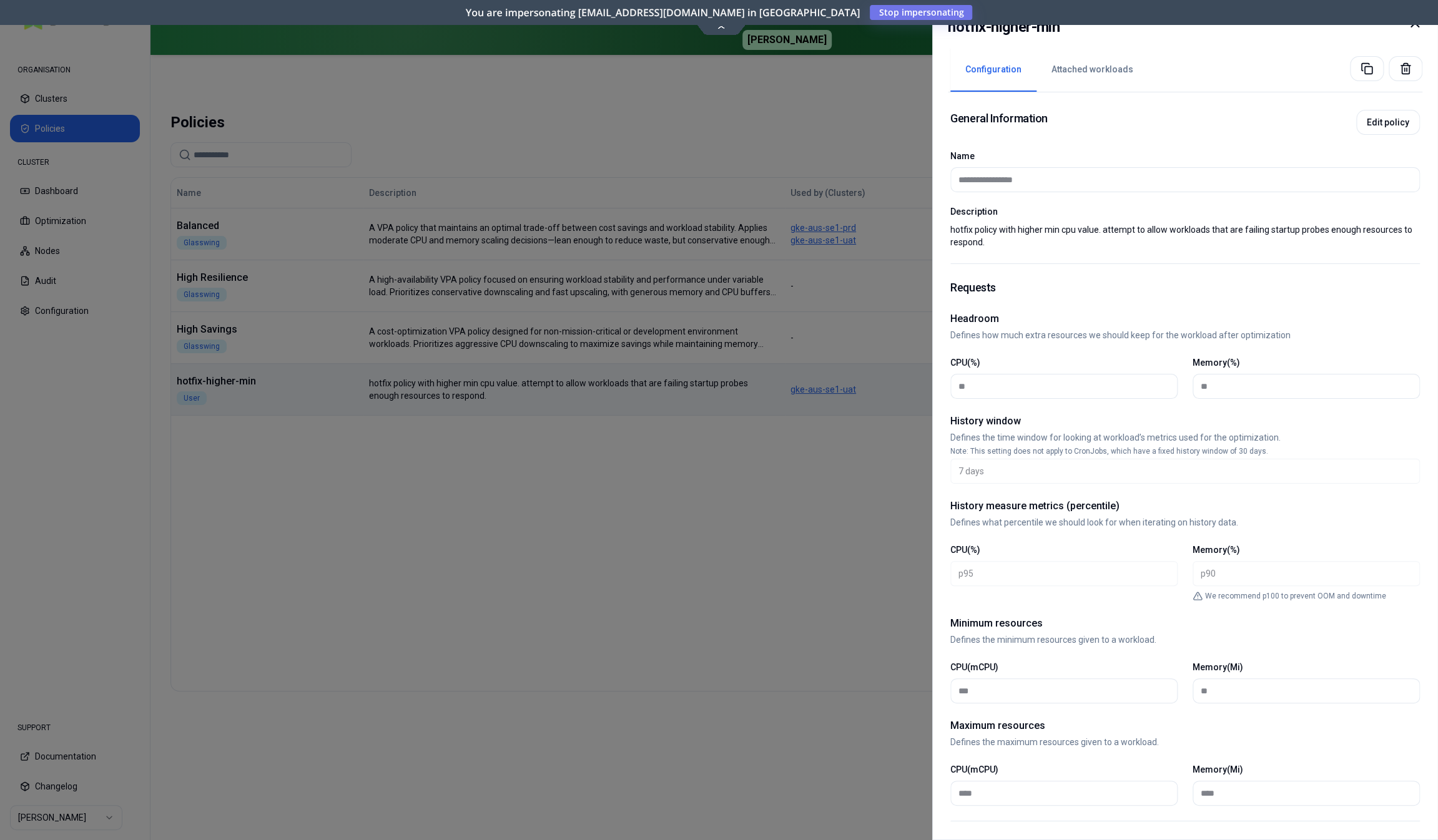
click at [1074, 76] on button "Attached workloads" at bounding box center [1093, 69] width 112 height 43
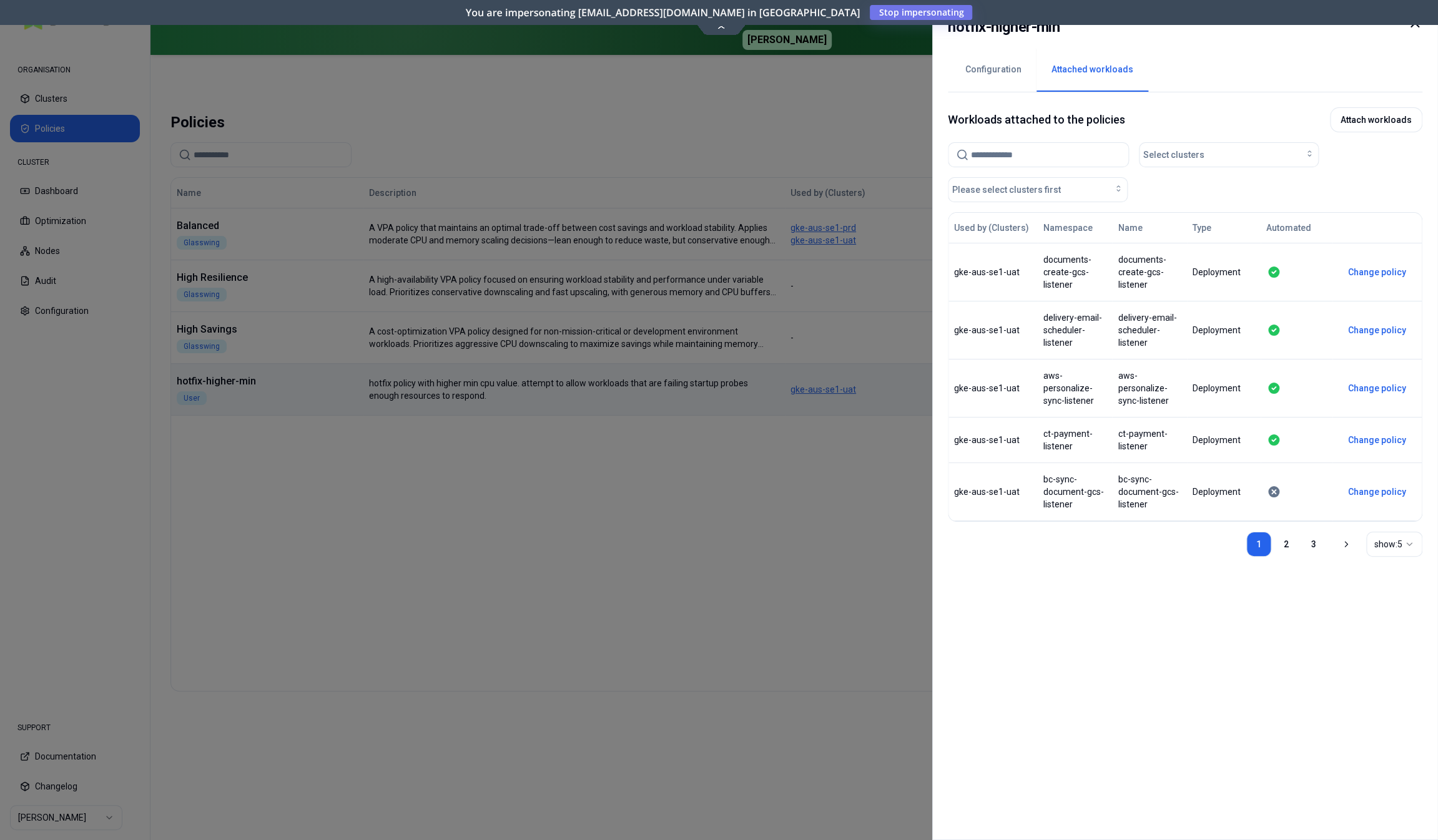
click at [688, 546] on div at bounding box center [719, 420] width 1438 height 840
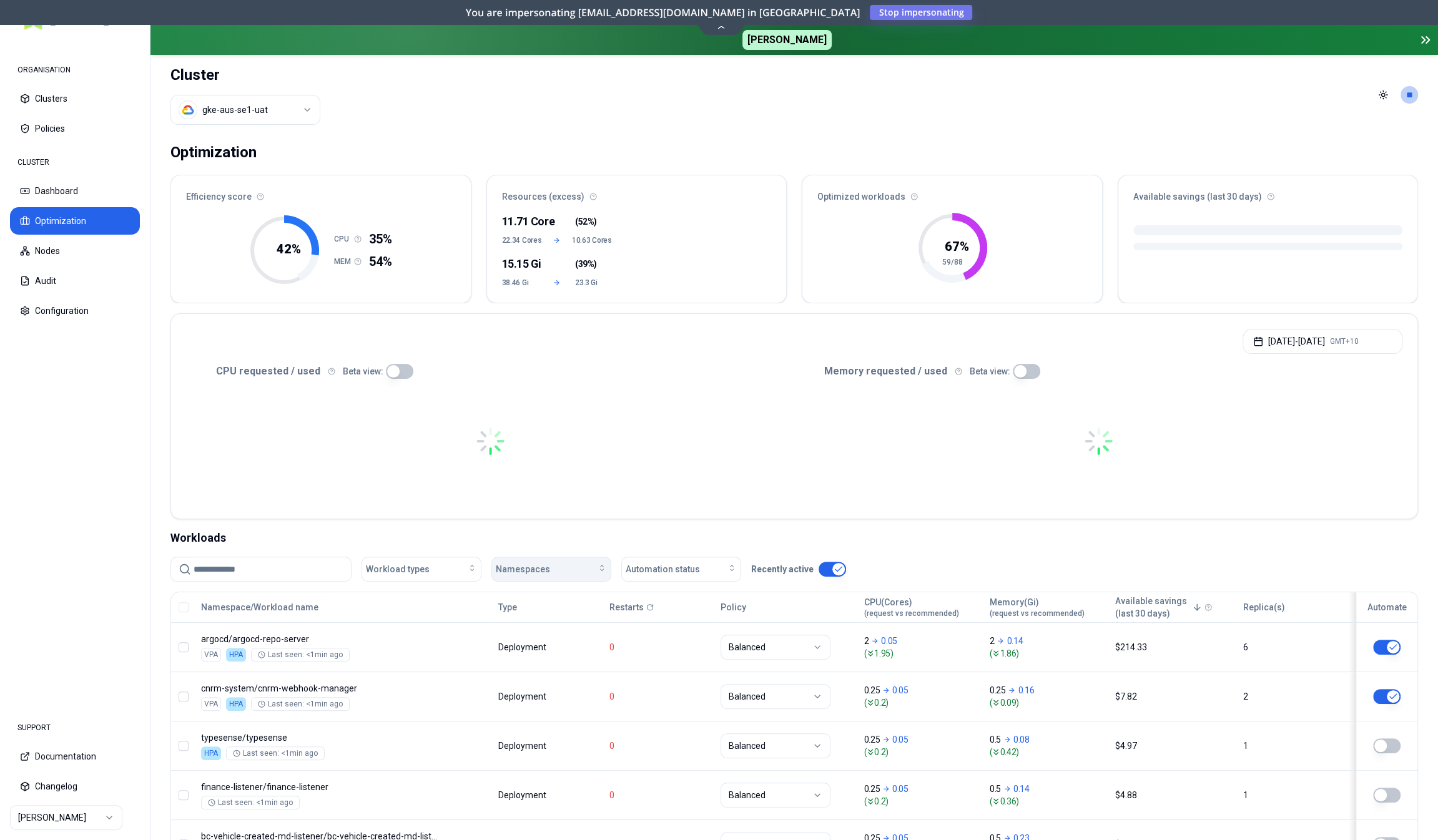
click at [527, 562] on button "Namespaces" at bounding box center [551, 570] width 120 height 25
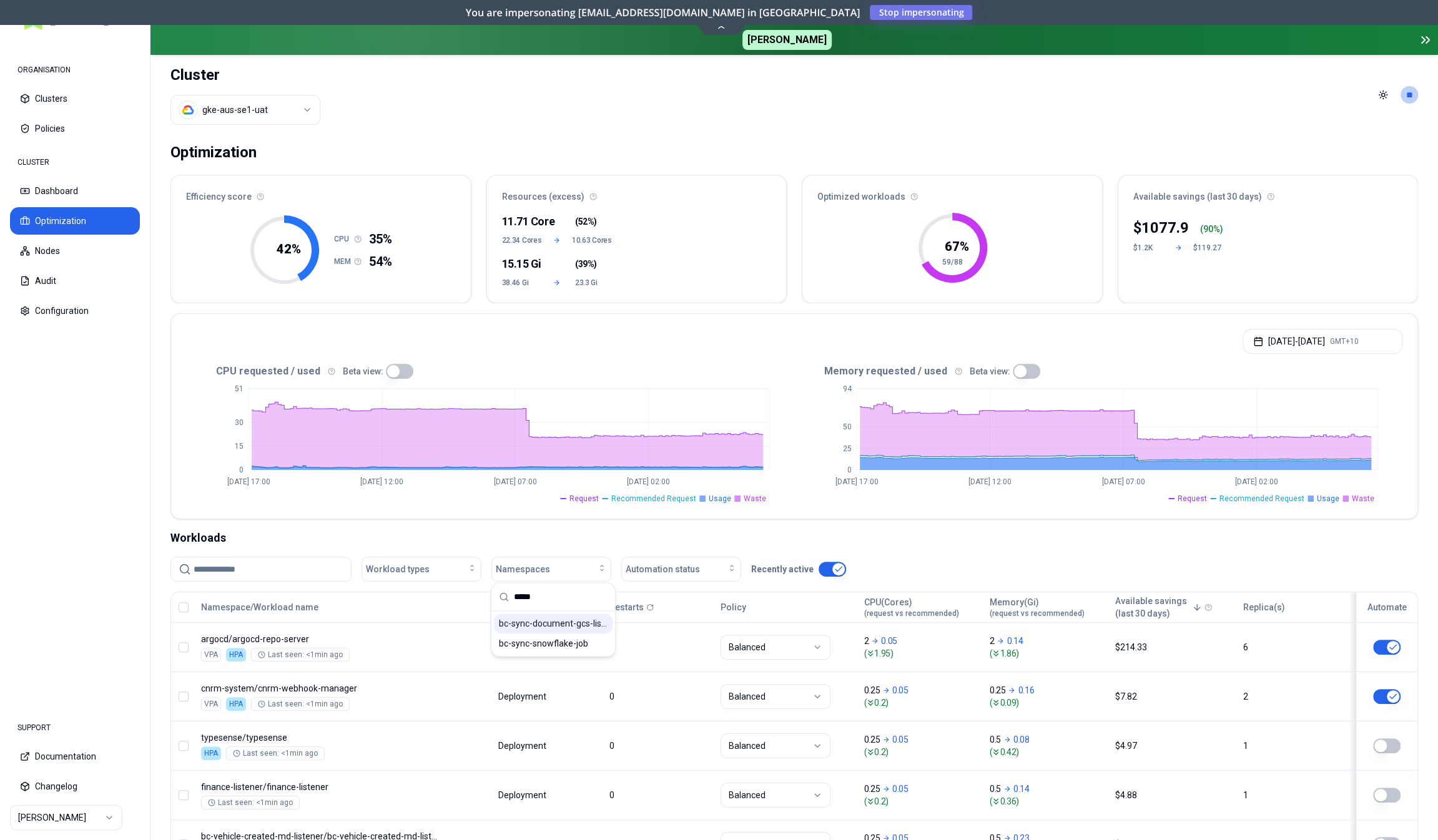
type input "*****"
click at [542, 627] on span "bc-sync-document-gcs-listener" at bounding box center [553, 624] width 109 height 13
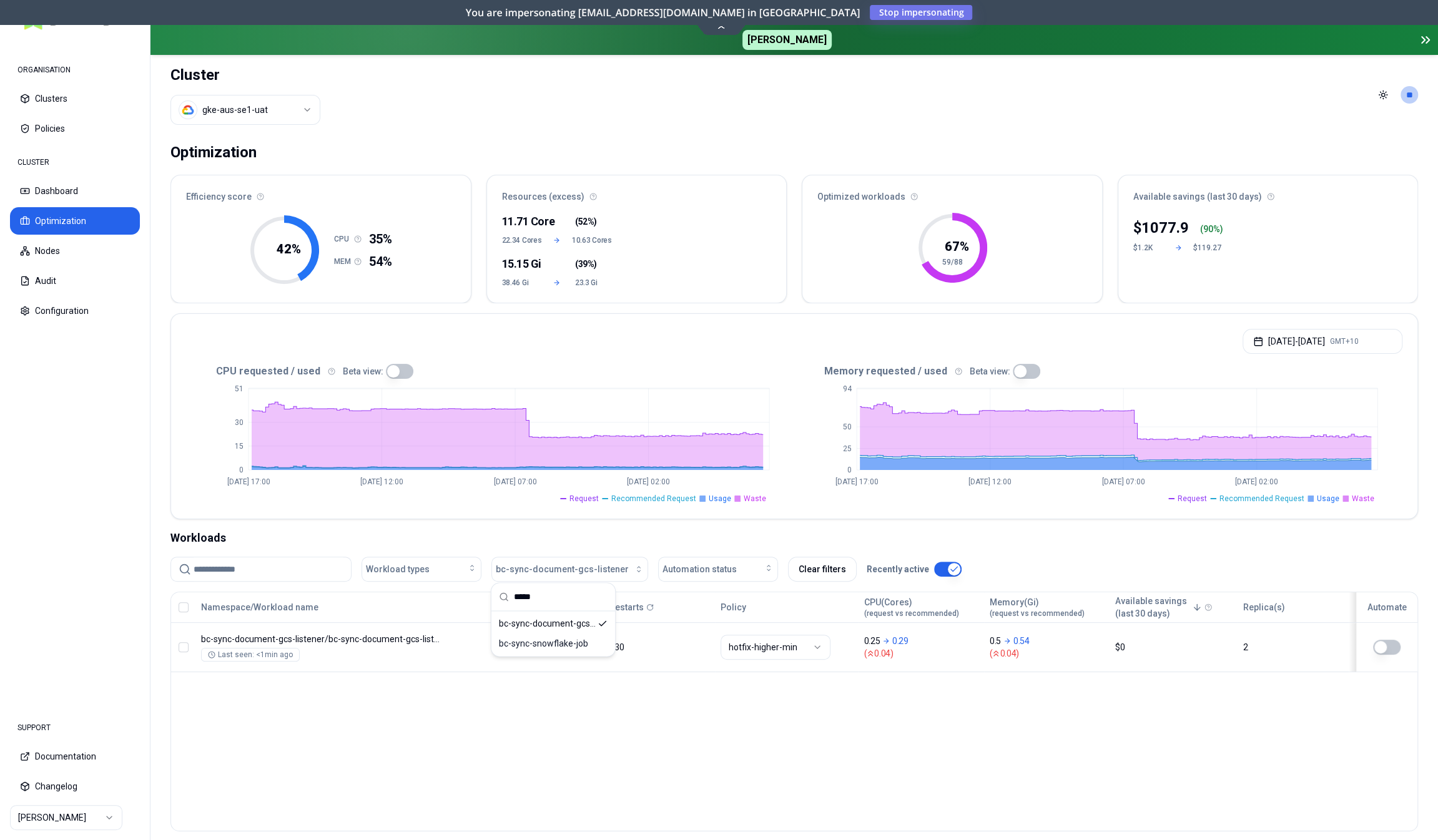
click at [732, 722] on div "Namespace/Workload name Type Restarts Policy CPU(Cores) (request vs recommended…" at bounding box center [794, 712] width 1248 height 240
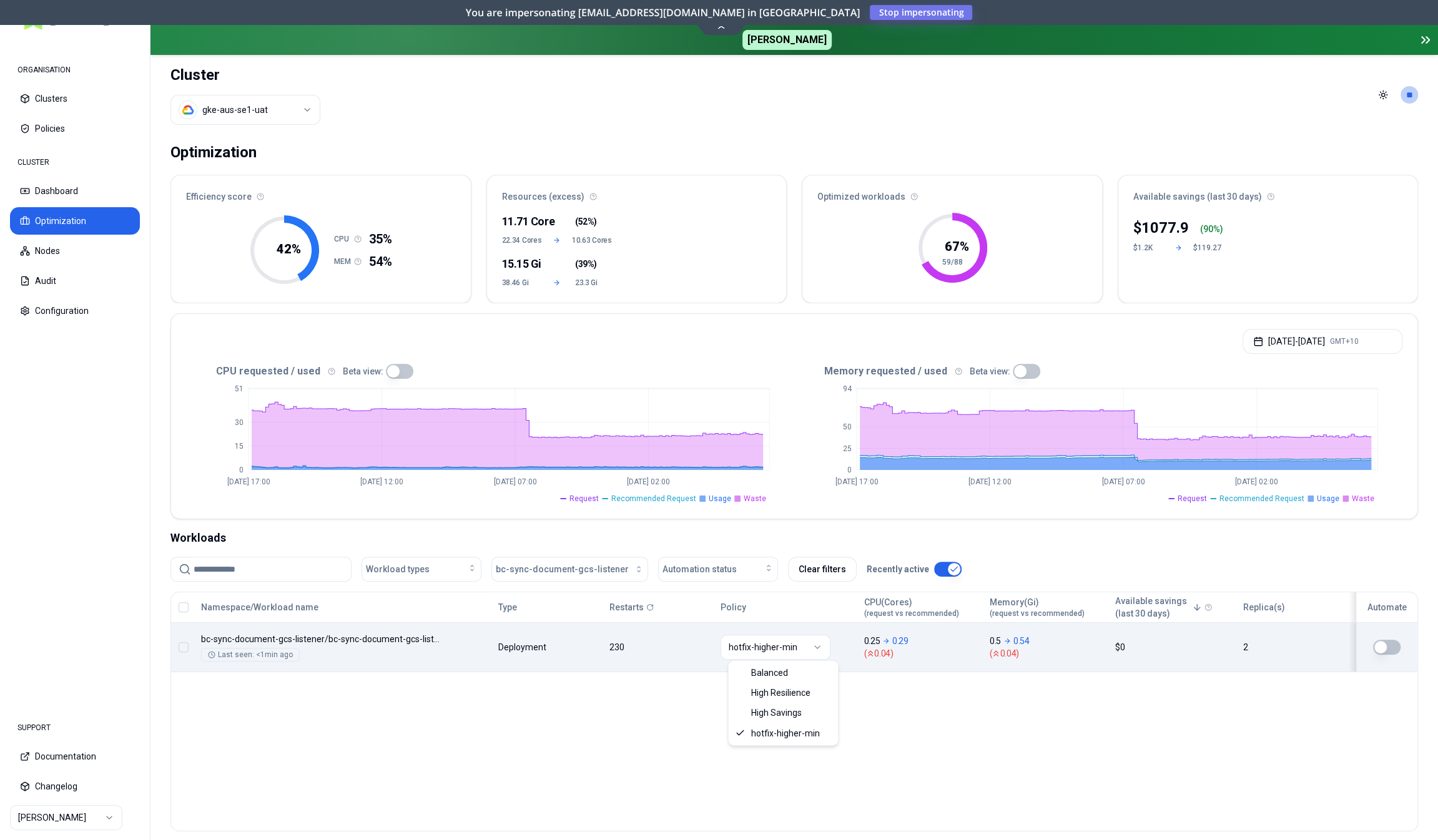
click at [773, 647] on html "ORGANISATION Clusters Policies CLUSTER Dashboard Optimization Nodes Audit Confi…" at bounding box center [719, 420] width 1438 height 840
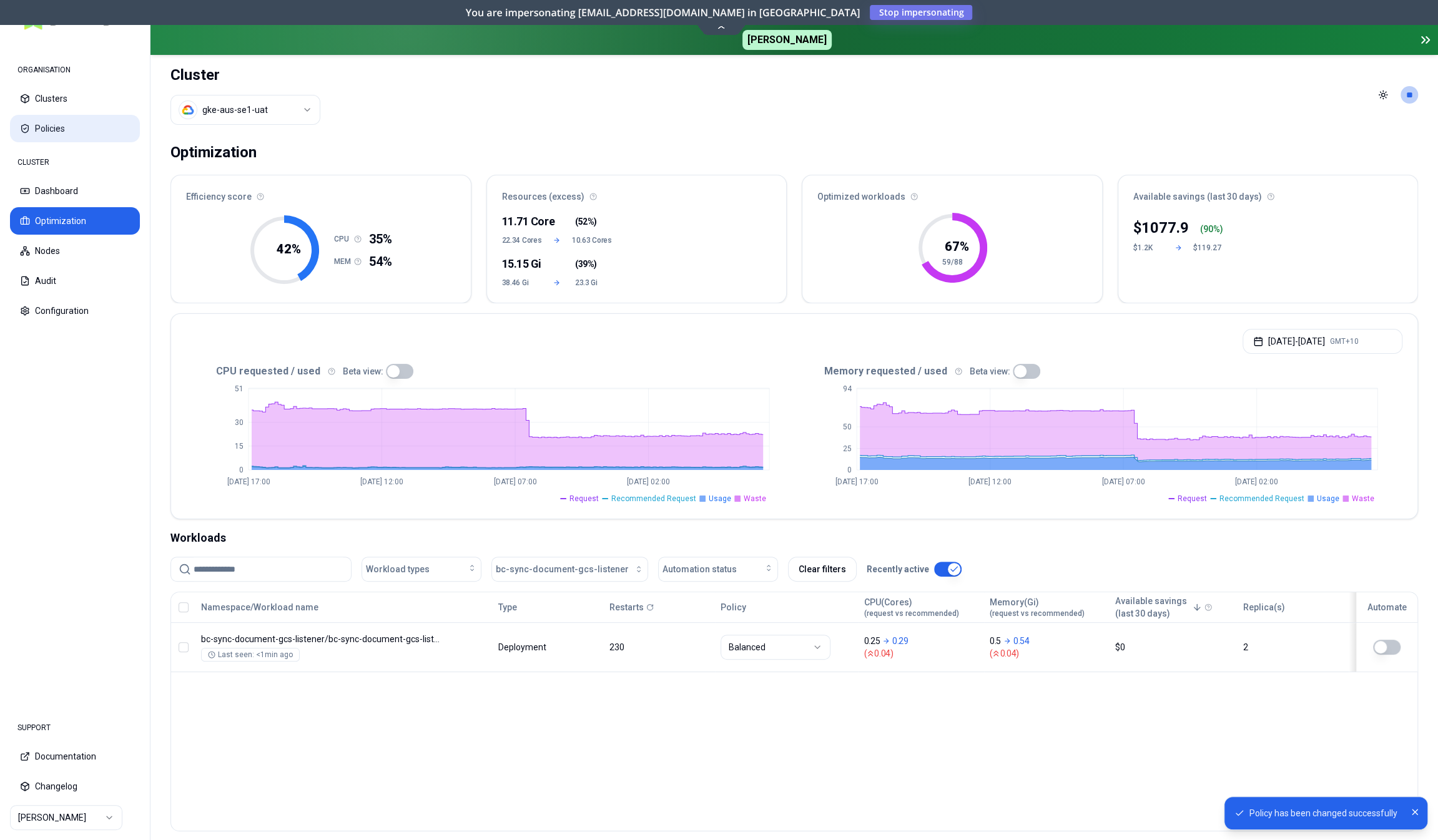
click at [60, 129] on button "Policies" at bounding box center [75, 128] width 130 height 27
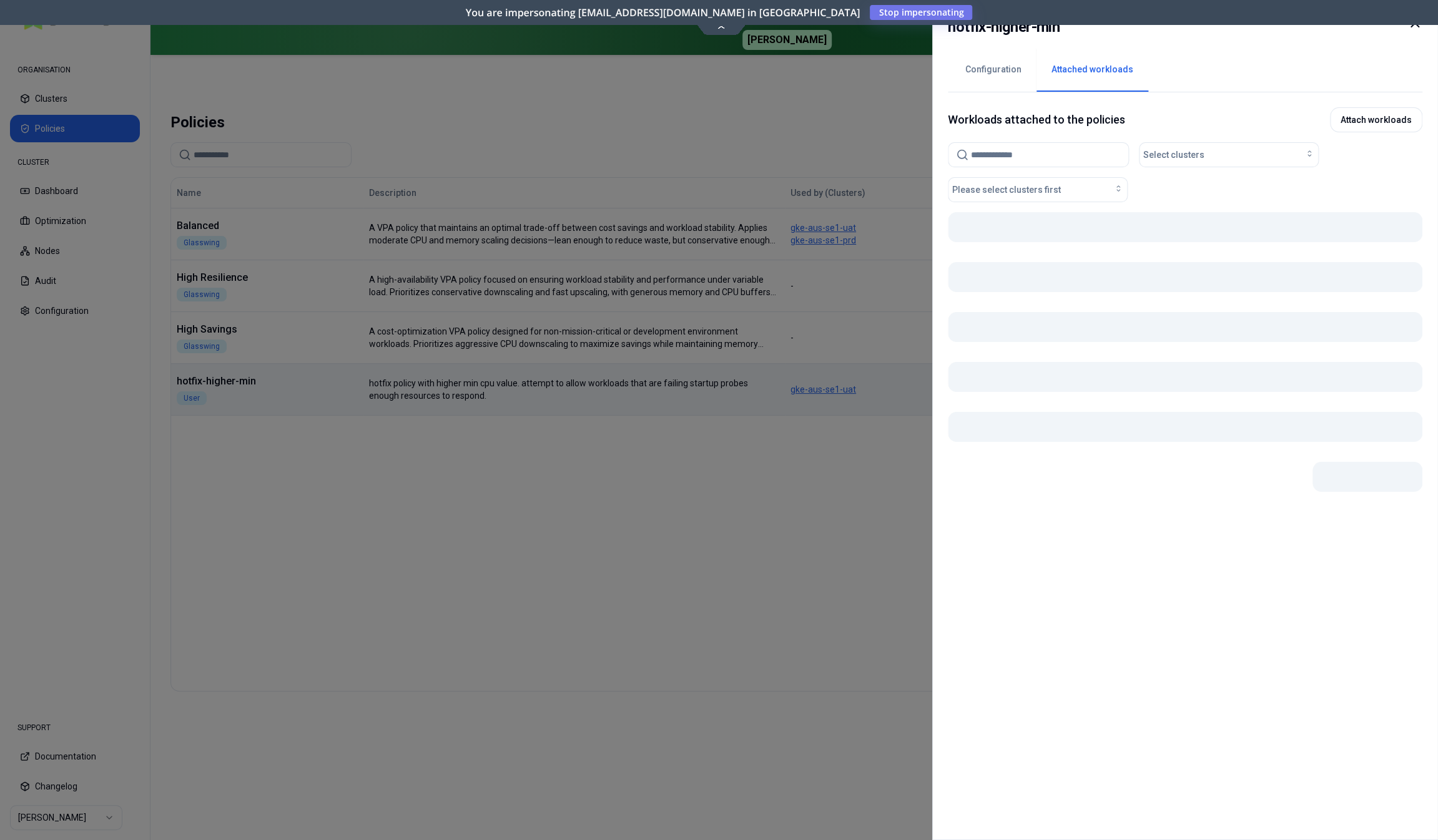
click at [1088, 71] on button "Attached workloads" at bounding box center [1093, 69] width 112 height 43
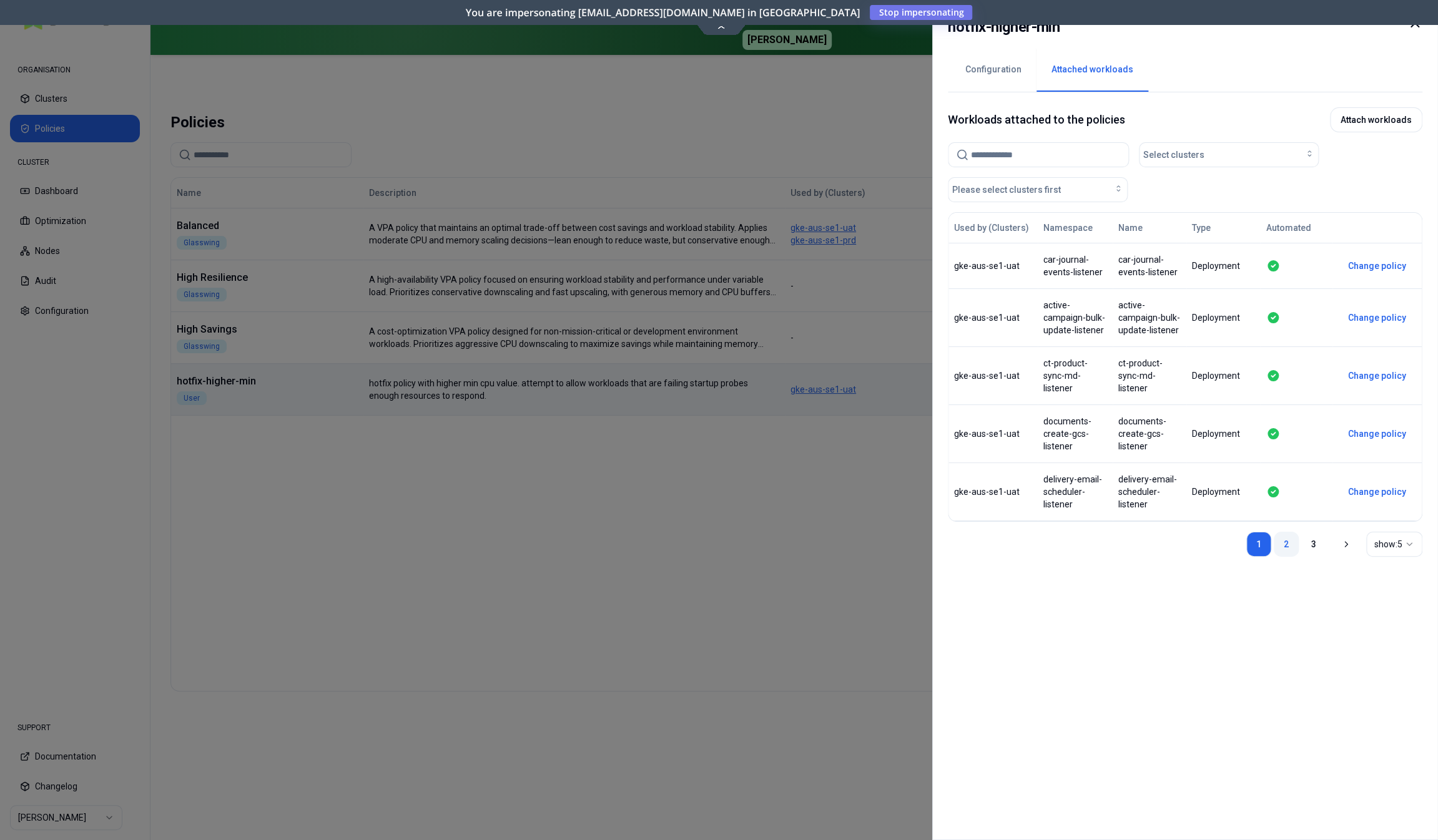
click at [1282, 536] on link "2" at bounding box center [1287, 544] width 25 height 25
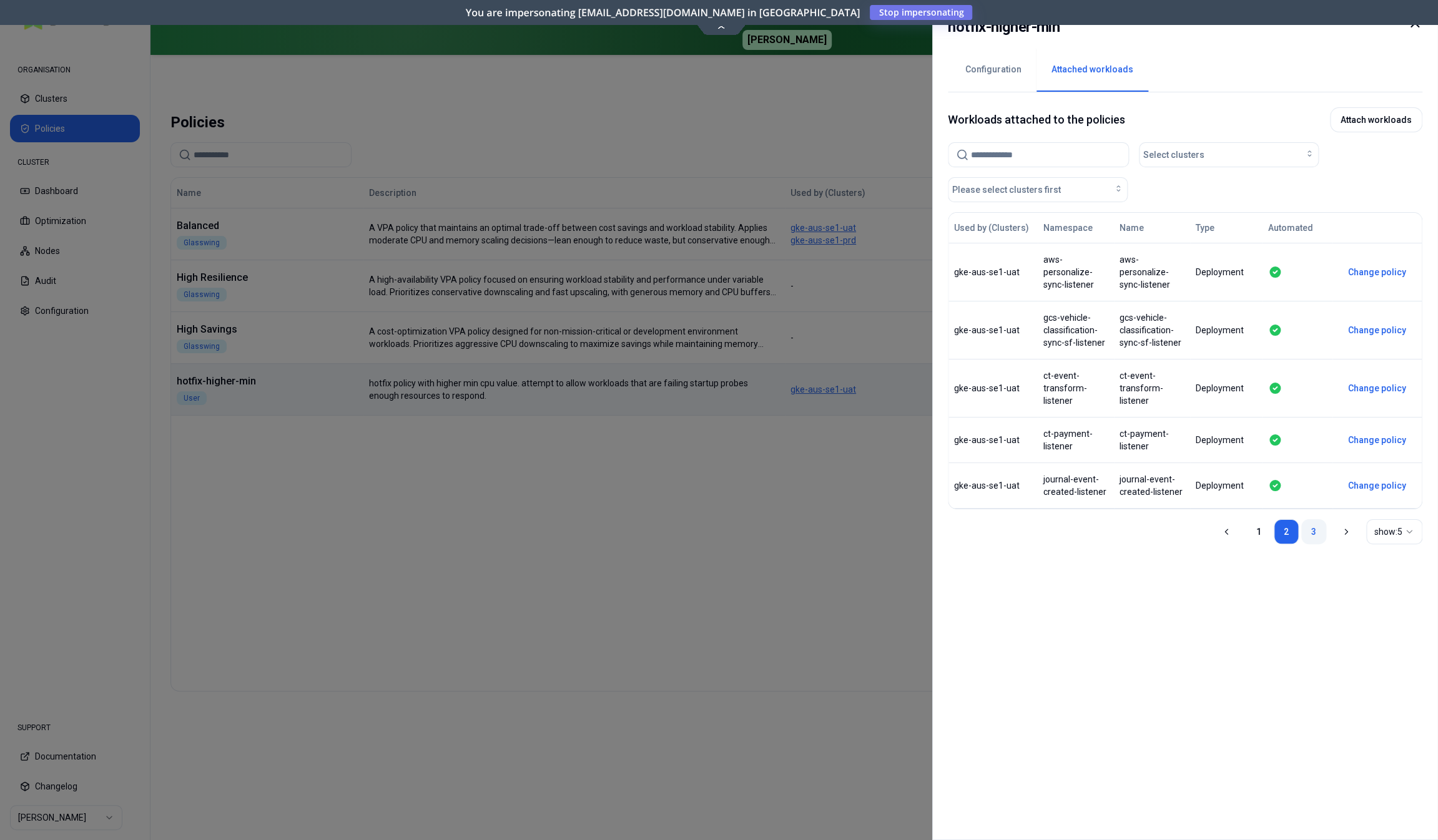
click at [1311, 519] on link "3" at bounding box center [1314, 532] width 25 height 25
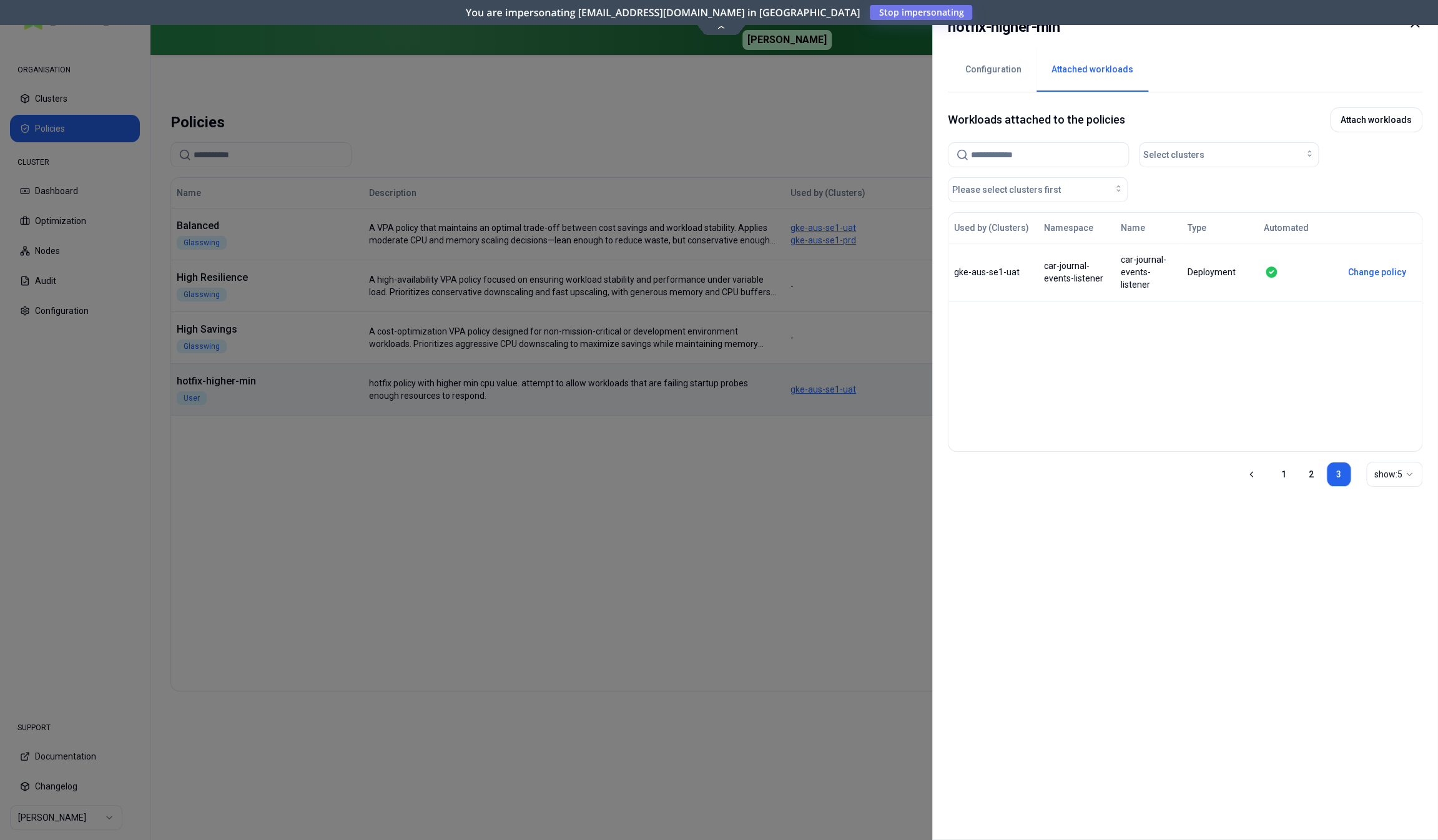
click at [604, 562] on div at bounding box center [719, 420] width 1438 height 840
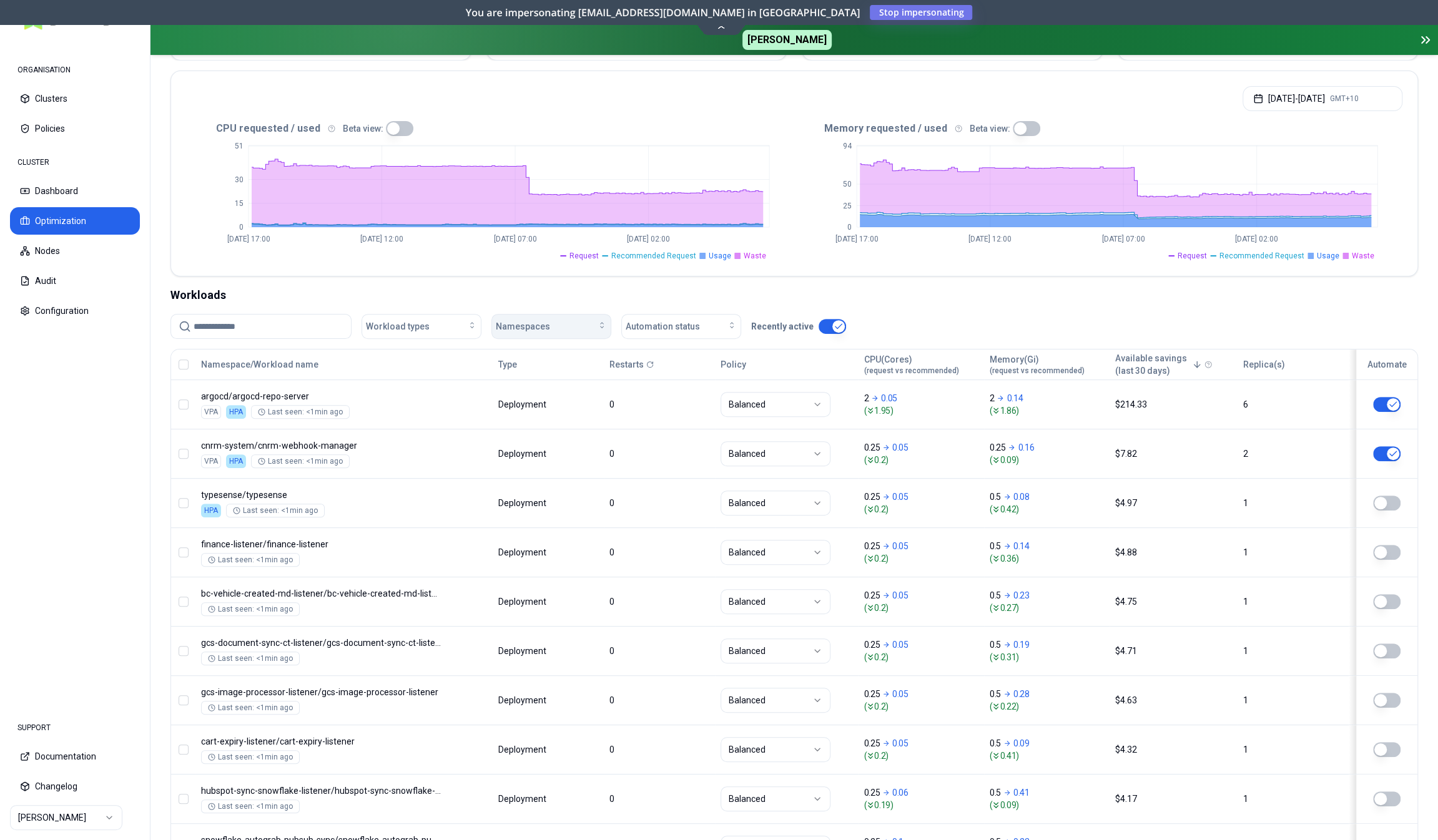
scroll to position [250, 0]
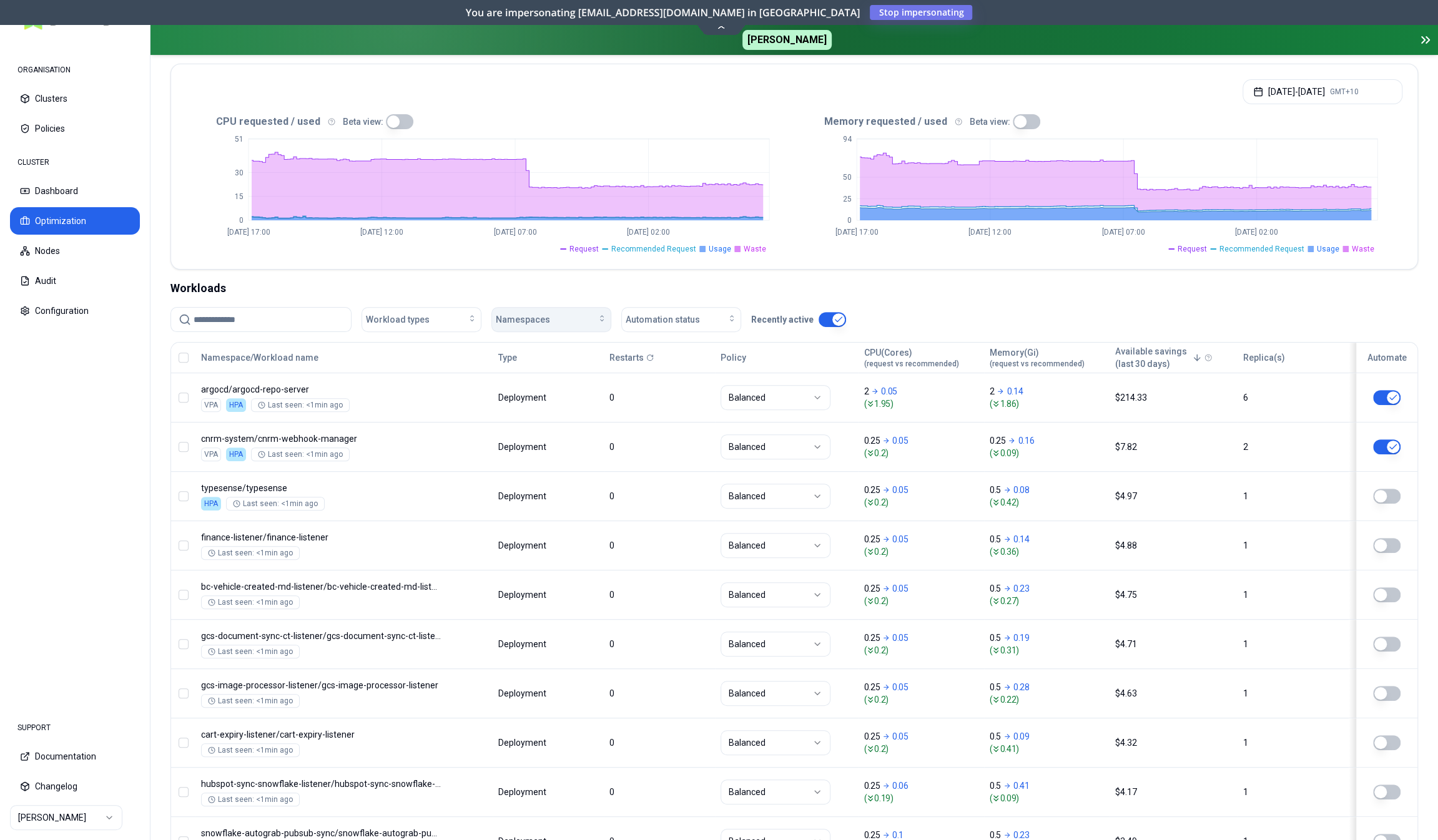
click at [517, 319] on span "Namespaces" at bounding box center [523, 320] width 54 height 13
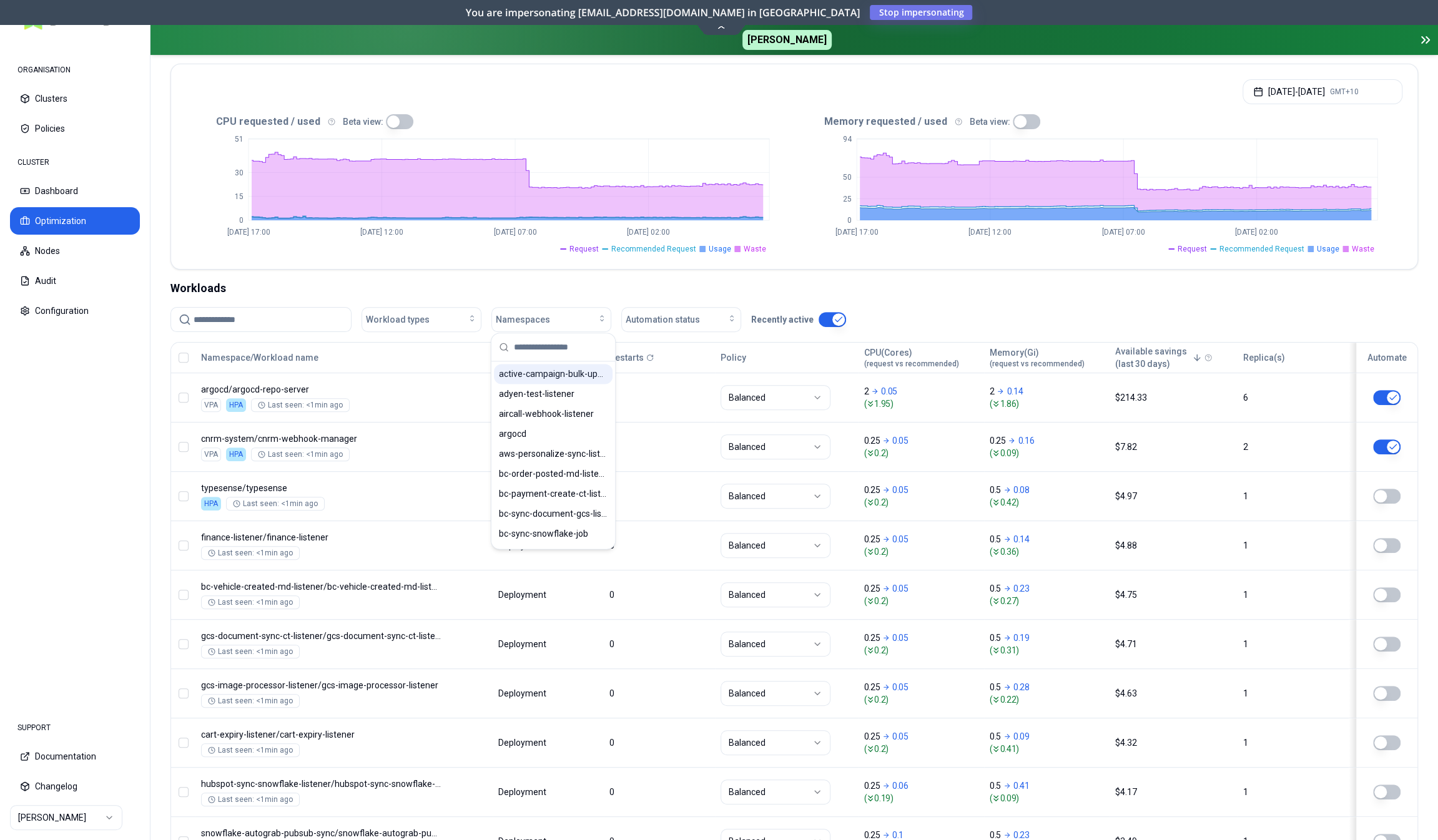
click at [534, 375] on span "active-campaign-bulk-update-listener" at bounding box center [553, 374] width 109 height 13
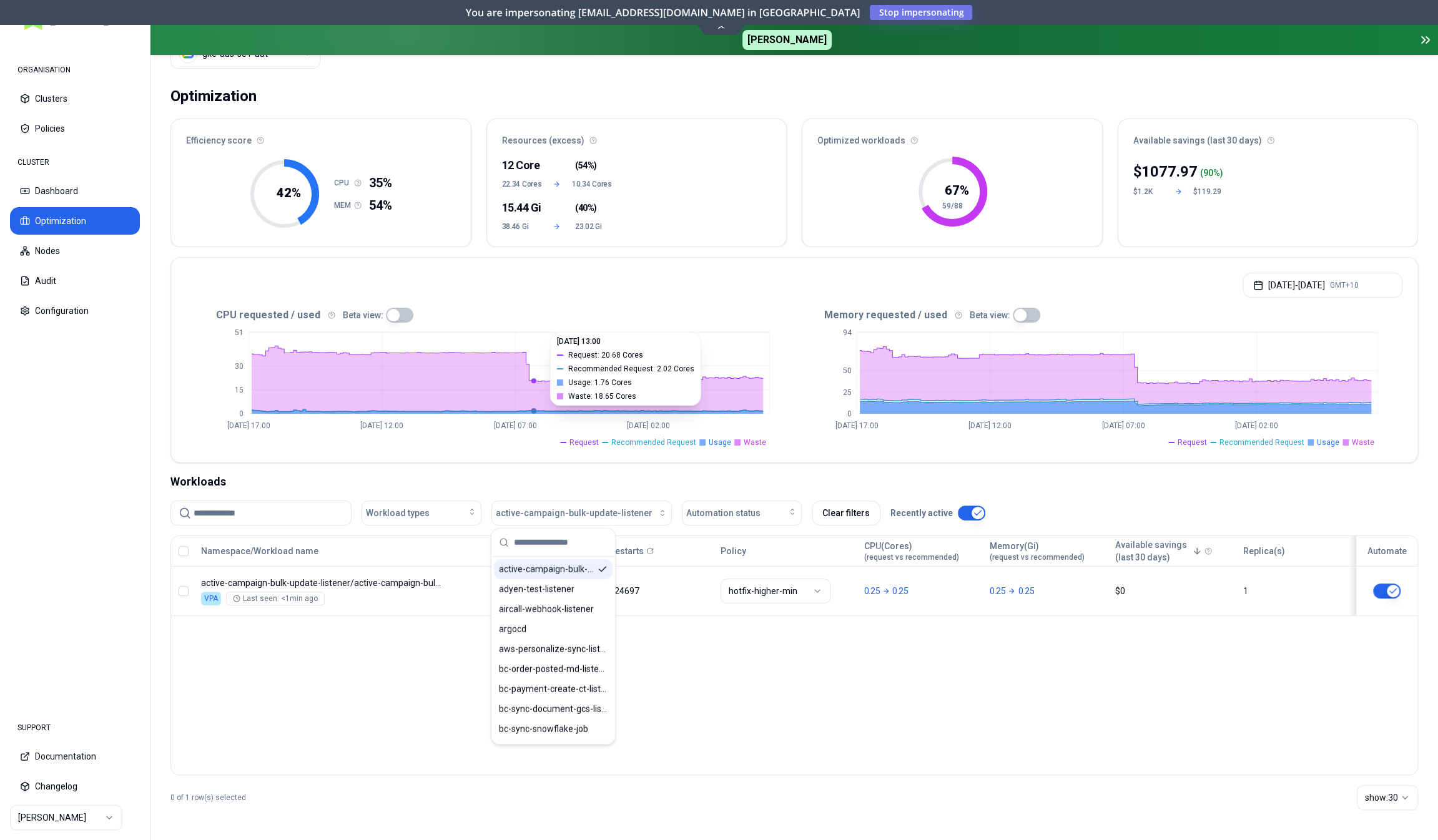
scroll to position [54, 0]
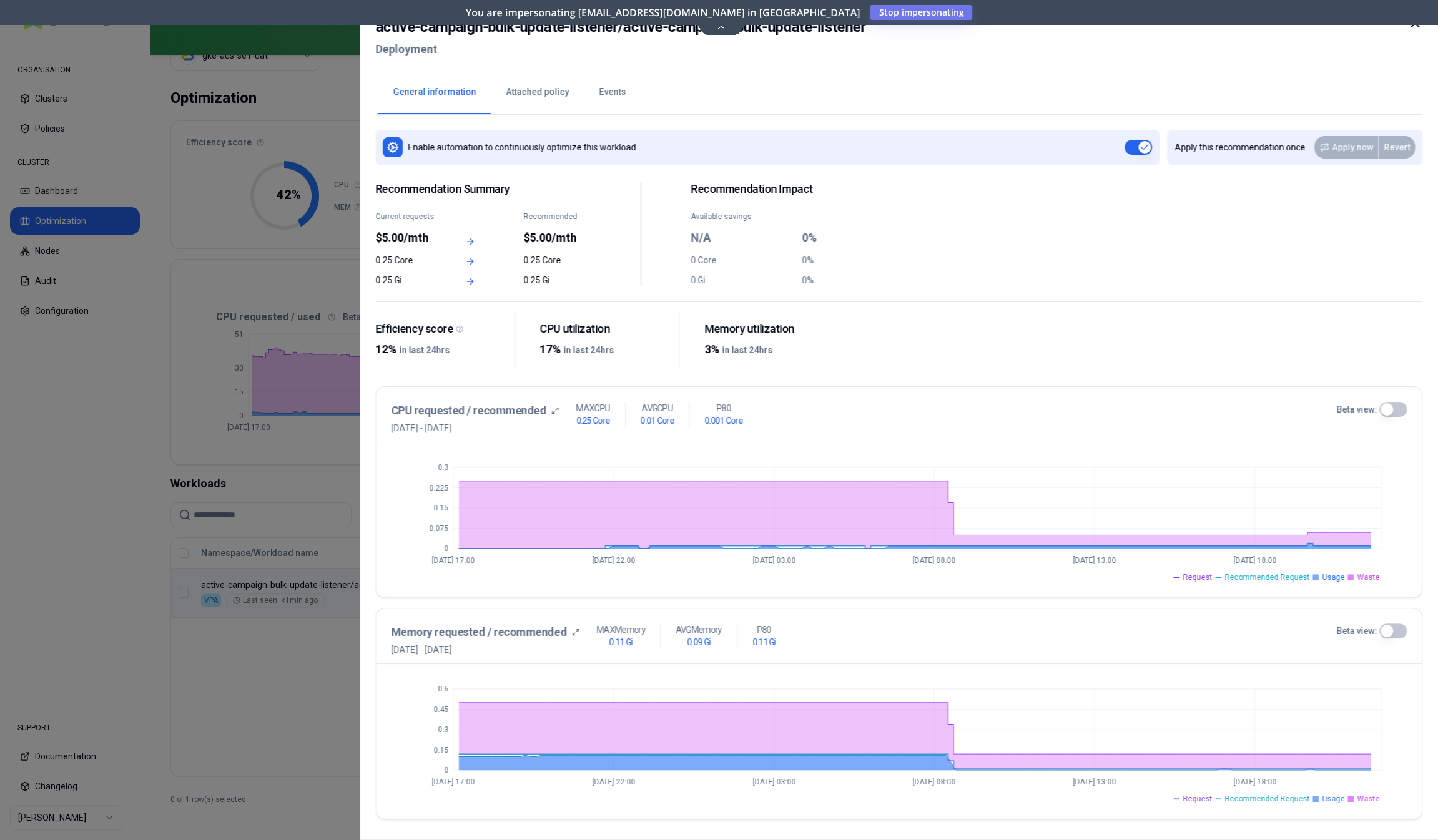
click at [602, 90] on button "Events" at bounding box center [612, 92] width 57 height 43
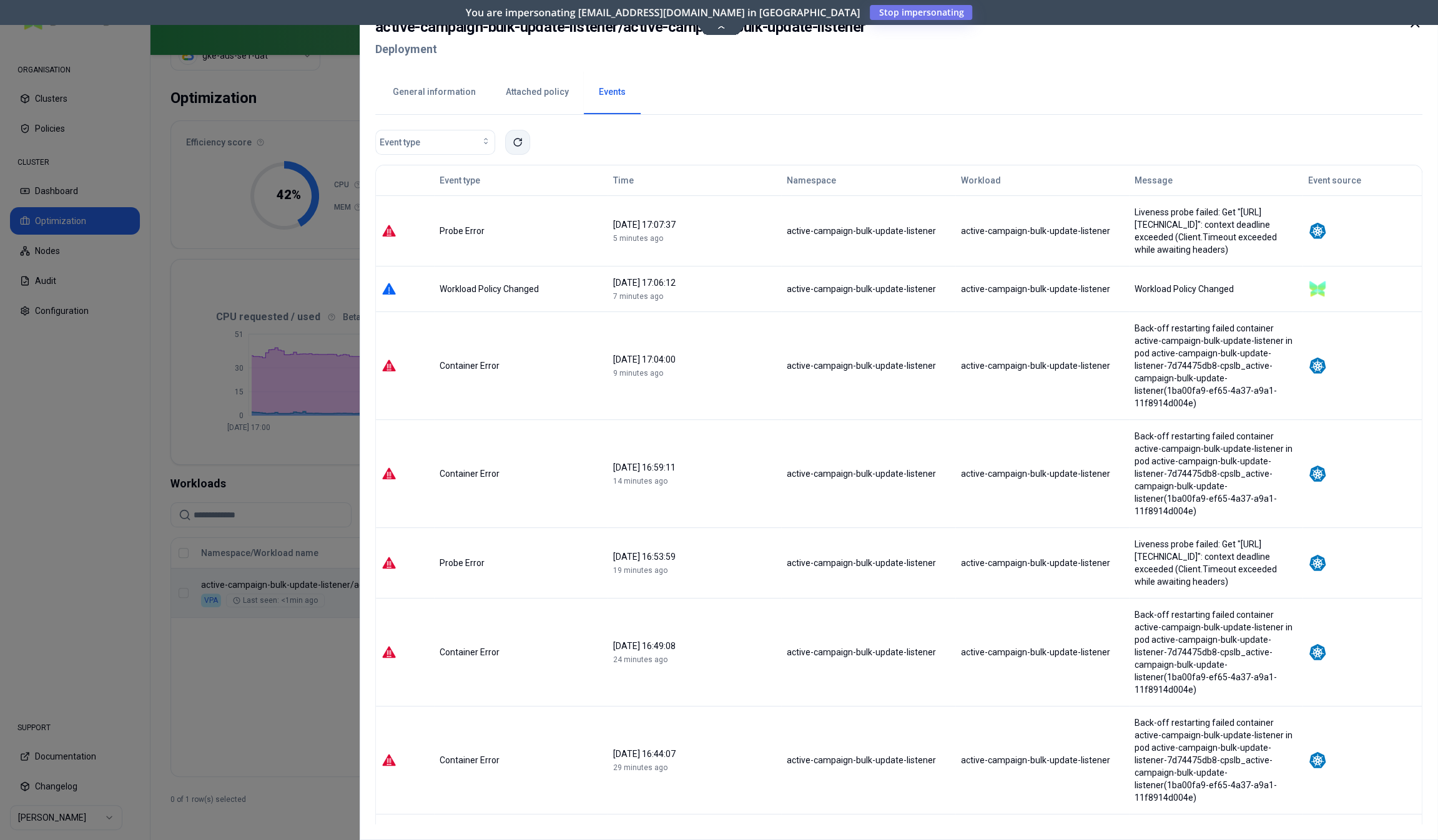
click at [519, 145] on icon at bounding box center [517, 142] width 7 height 7
click at [300, 683] on div at bounding box center [719, 420] width 1438 height 840
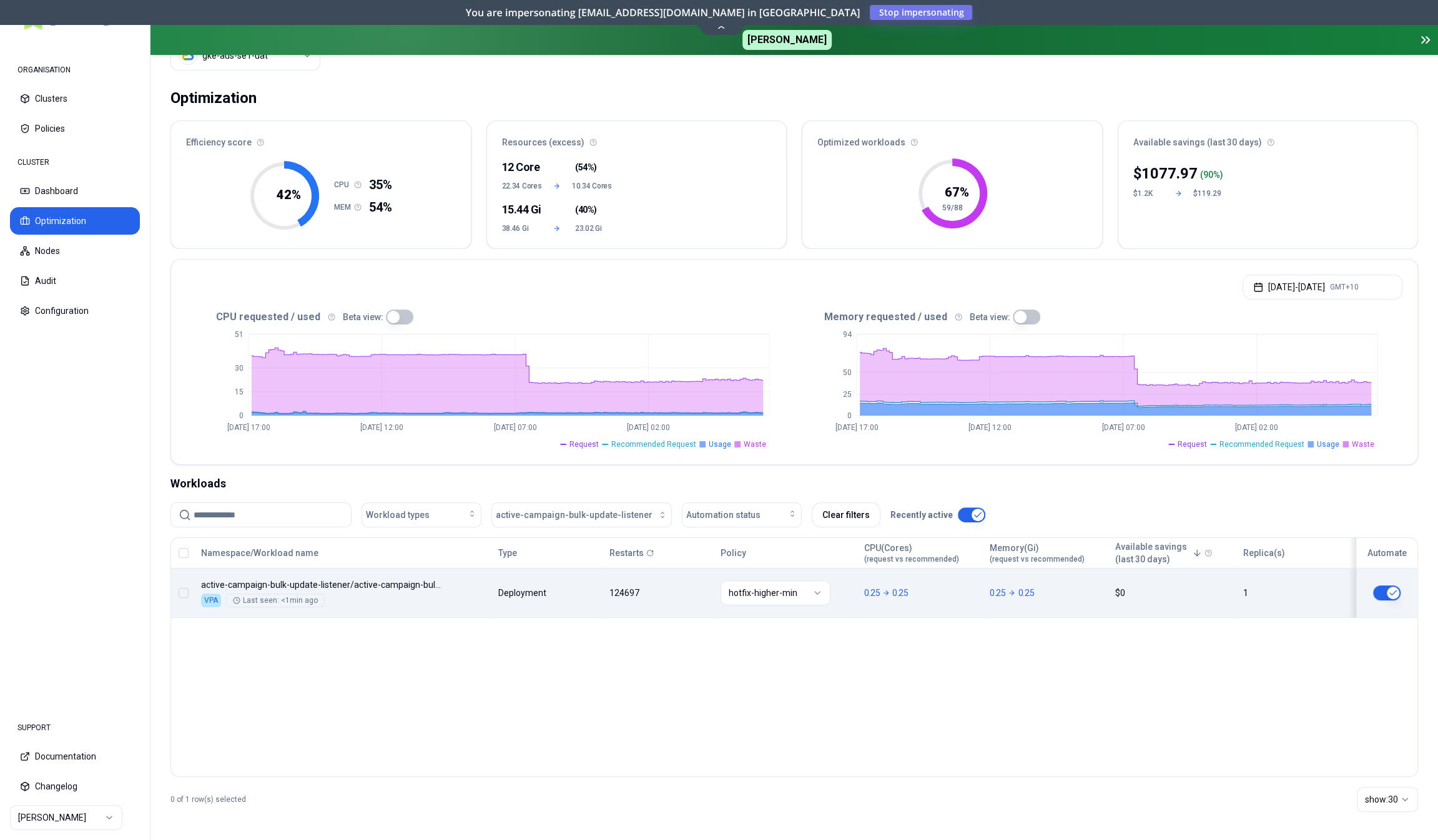
scroll to position [54, 0]
click at [523, 511] on span "active-campaign-bulk-update-listener" at bounding box center [574, 515] width 157 height 13
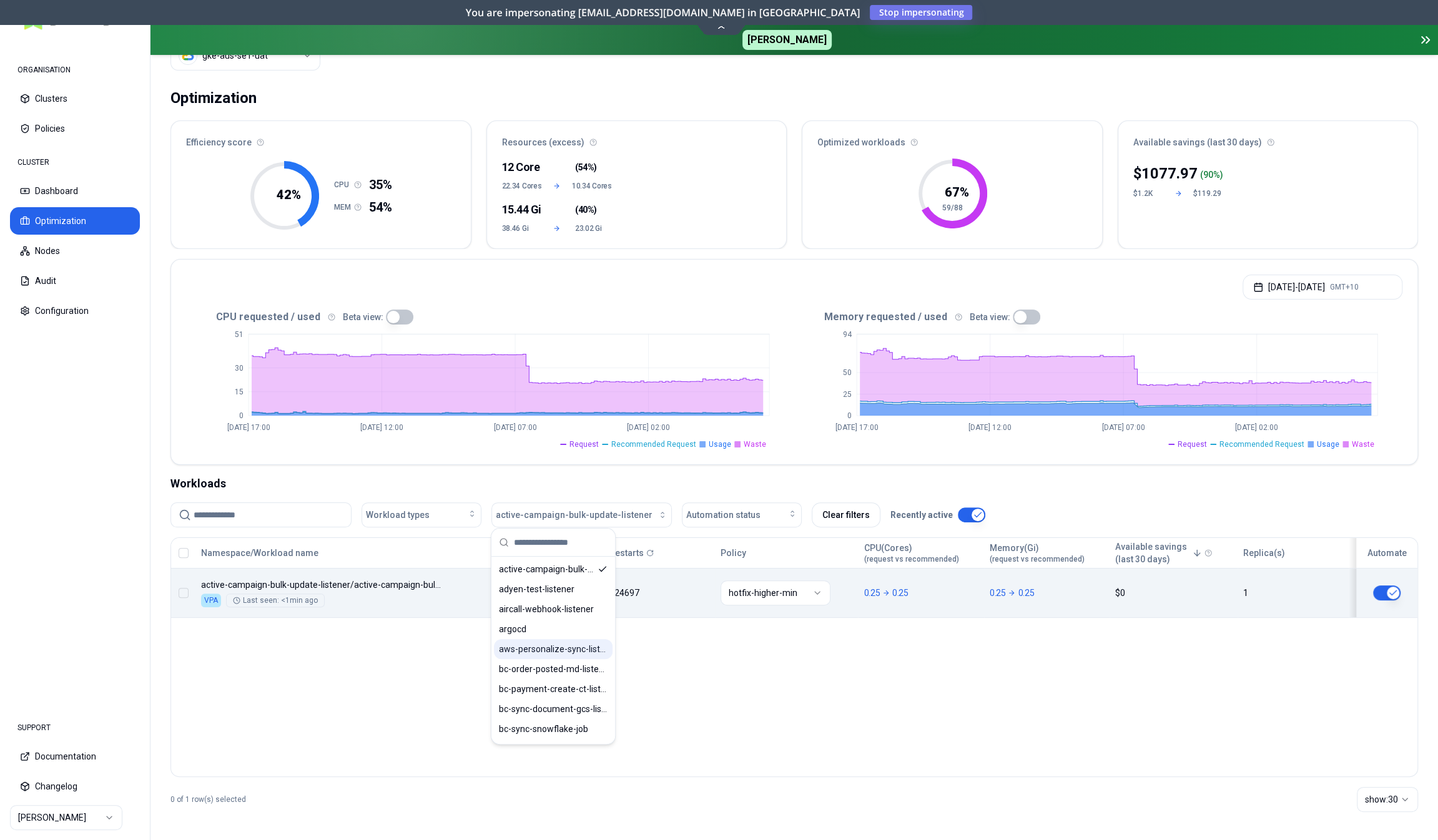
click at [540, 651] on span "aws-personalize-sync-listener" at bounding box center [553, 649] width 109 height 13
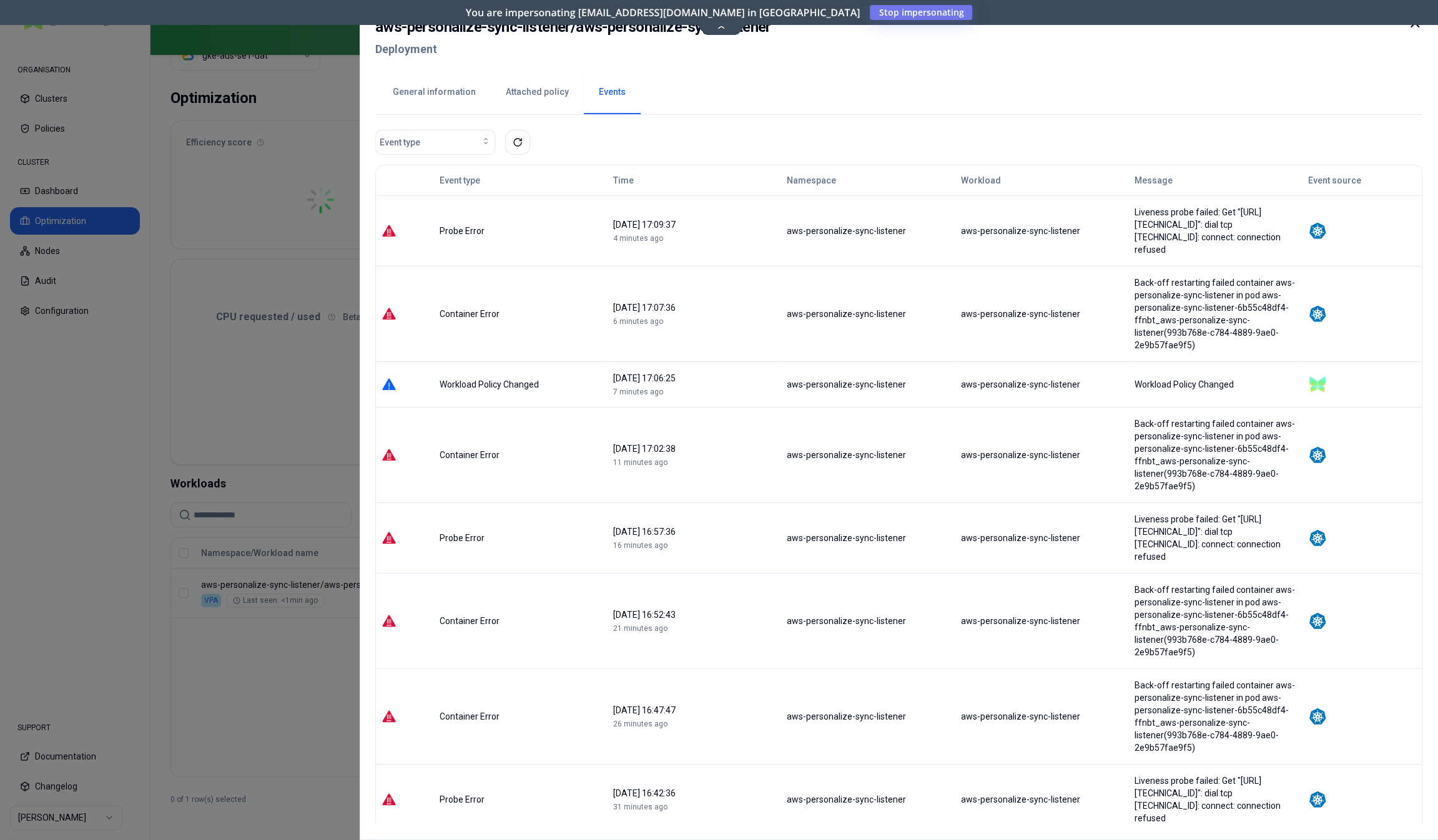
scroll to position [50, 0]
click at [523, 138] on button at bounding box center [517, 142] width 25 height 25
click at [332, 679] on div at bounding box center [719, 420] width 1438 height 840
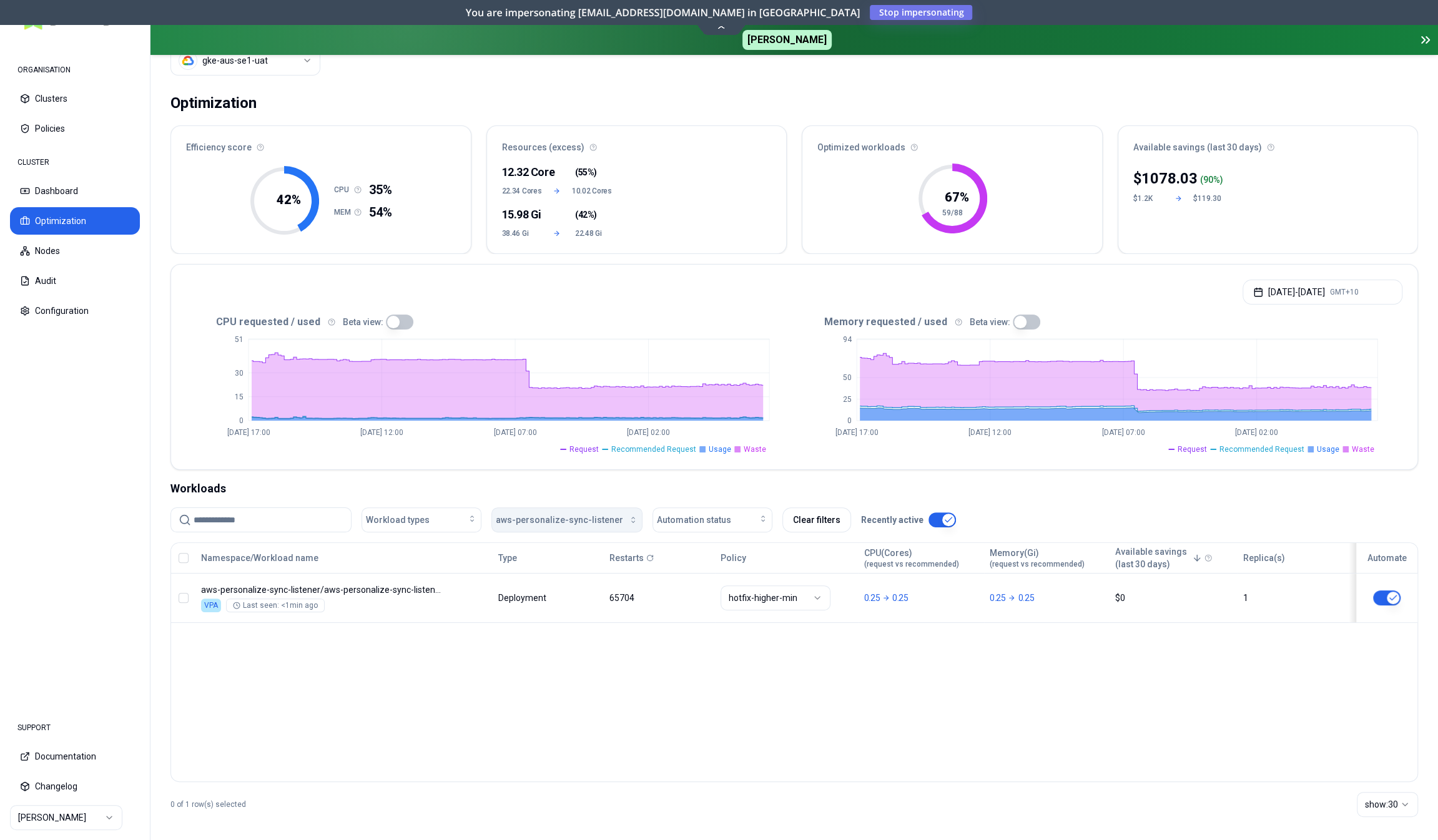
drag, startPoint x: 545, startPoint y: 519, endPoint x: 545, endPoint y: 513, distance: 6.0
click at [545, 519] on span "aws-personalize-sync-listener" at bounding box center [559, 520] width 127 height 13
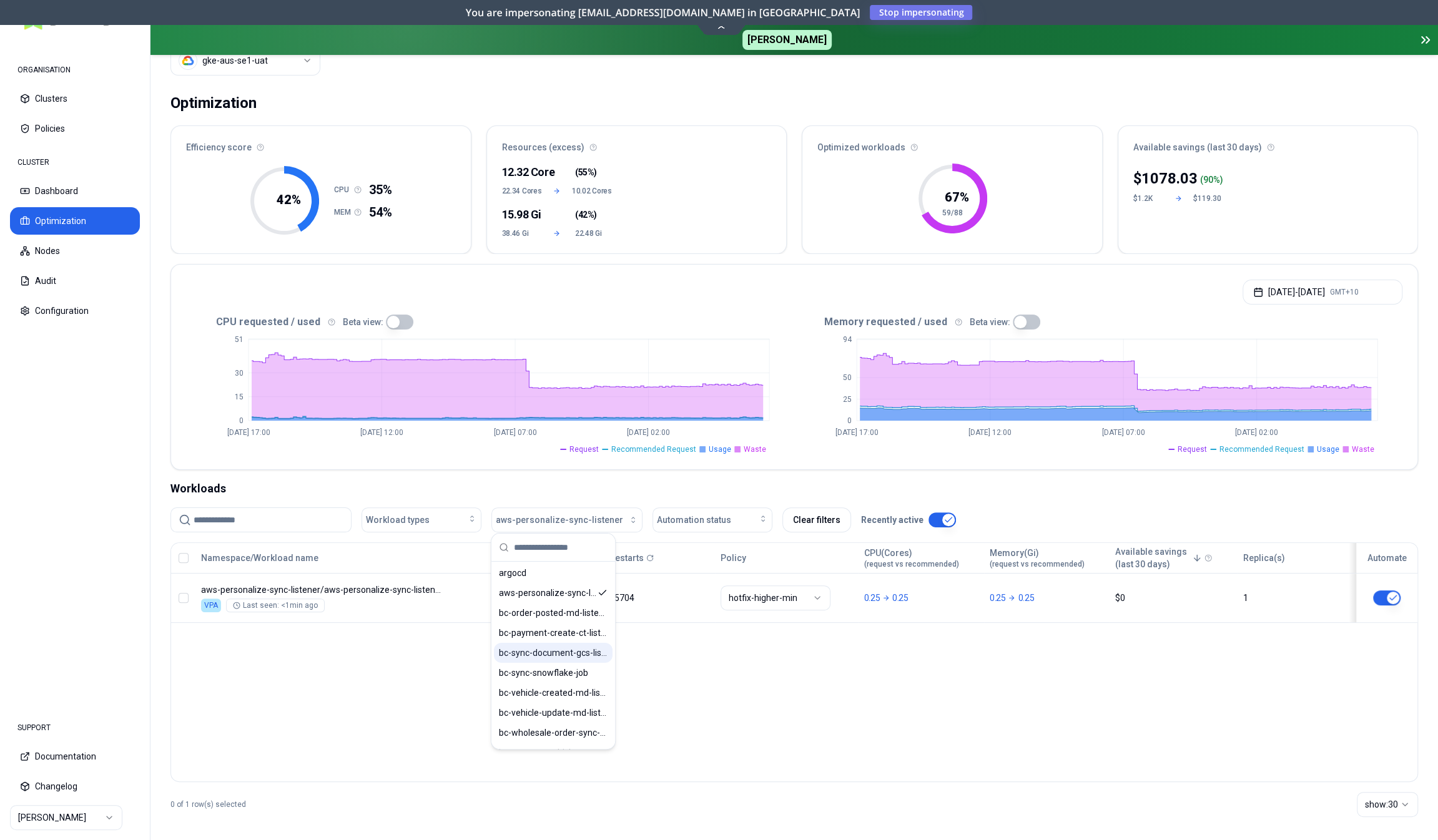
scroll to position [62, 0]
click at [536, 650] on span "bc-sync-document-gcs-listener" at bounding box center [553, 652] width 109 height 13
click at [440, 655] on div "Namespace/Workload name Type Restarts Policy CPU(Cores) (request vs recommended…" at bounding box center [794, 662] width 1248 height 240
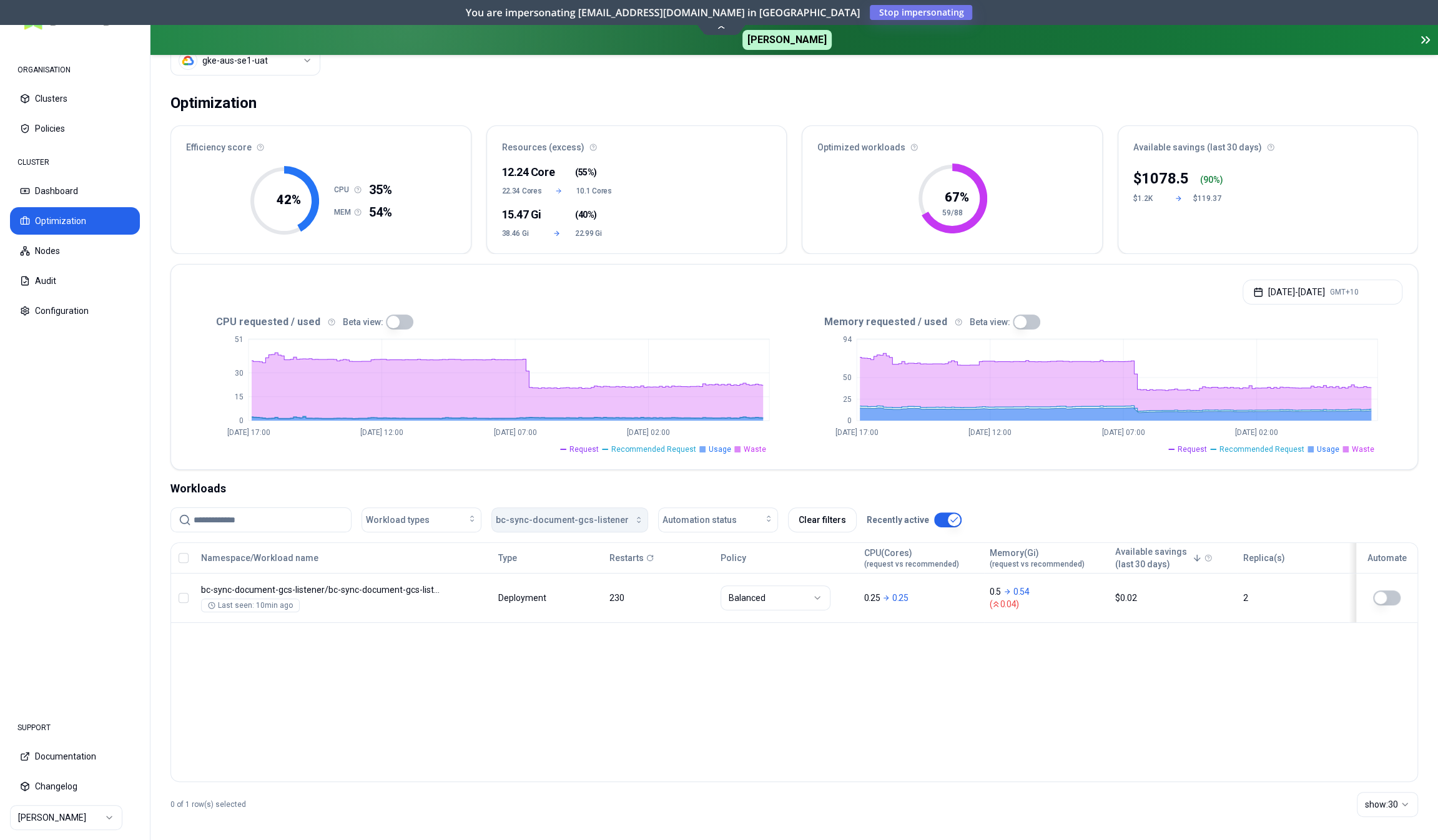
click at [569, 523] on span "bc-sync-document-gcs-listener" at bounding box center [563, 520] width 133 height 13
type input "*****"
click at [579, 580] on span "ct-event-transform-listener" at bounding box center [553, 574] width 109 height 13
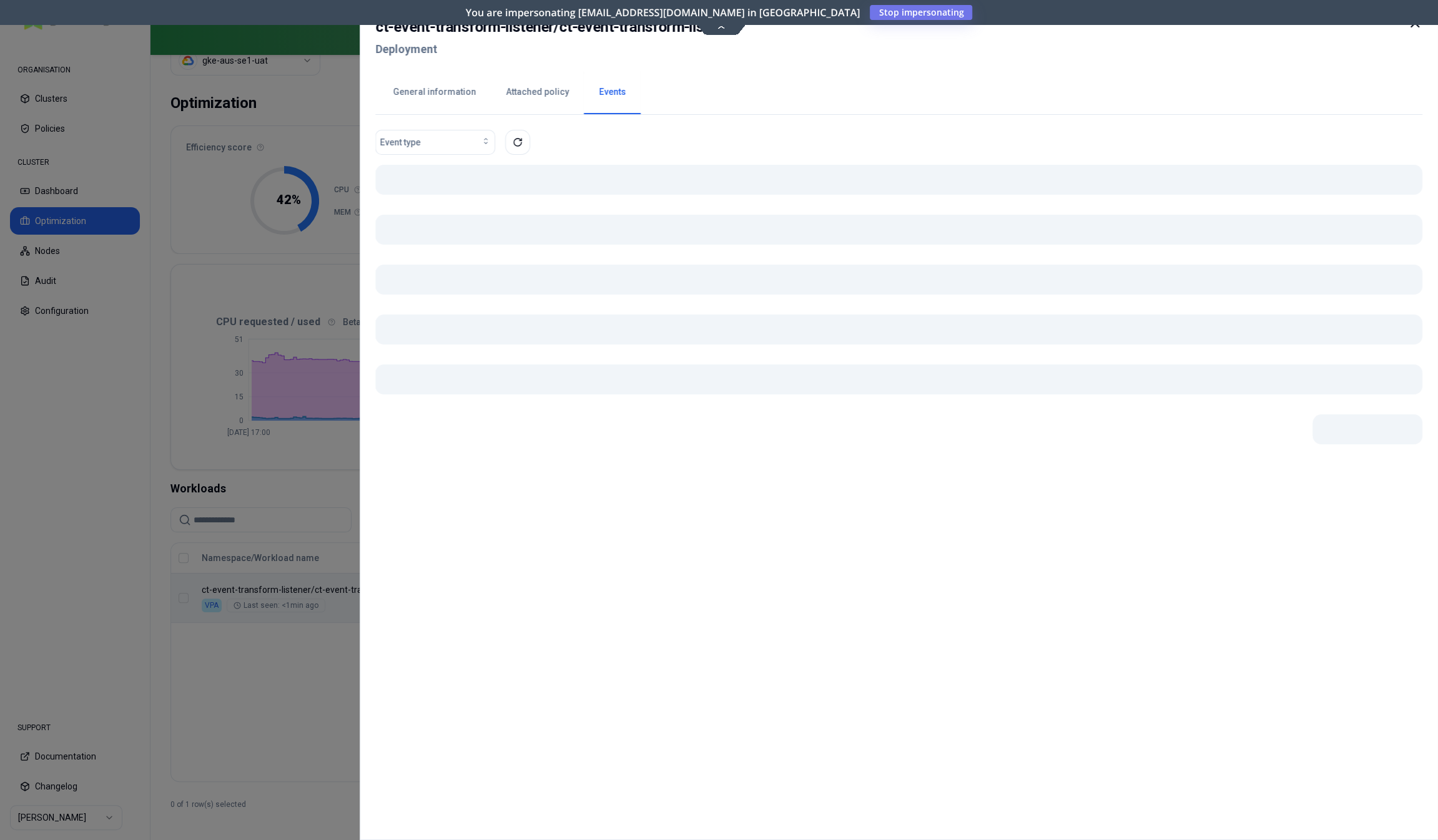
scroll to position [50, 0]
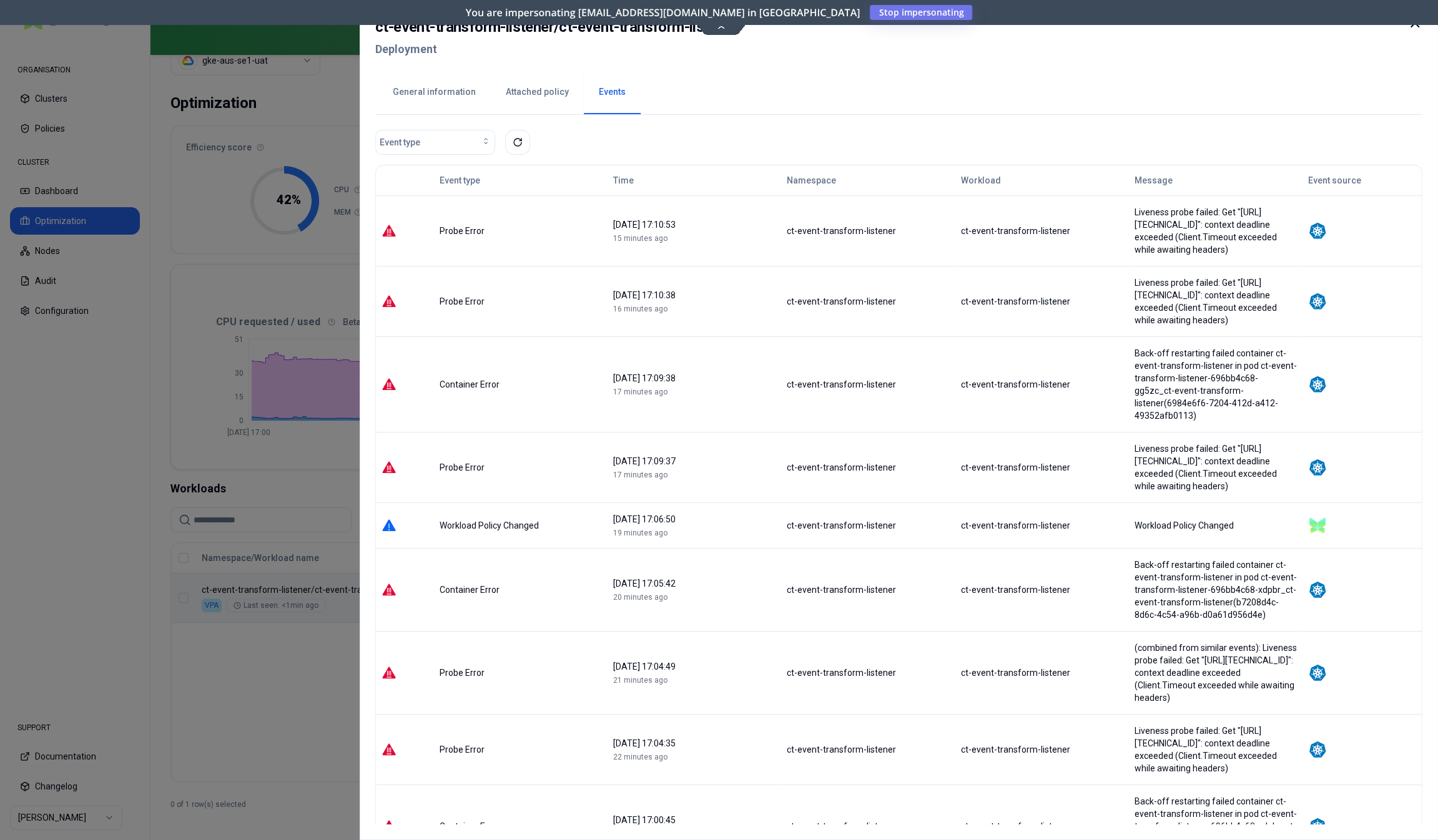
click at [320, 673] on div at bounding box center [719, 420] width 1438 height 840
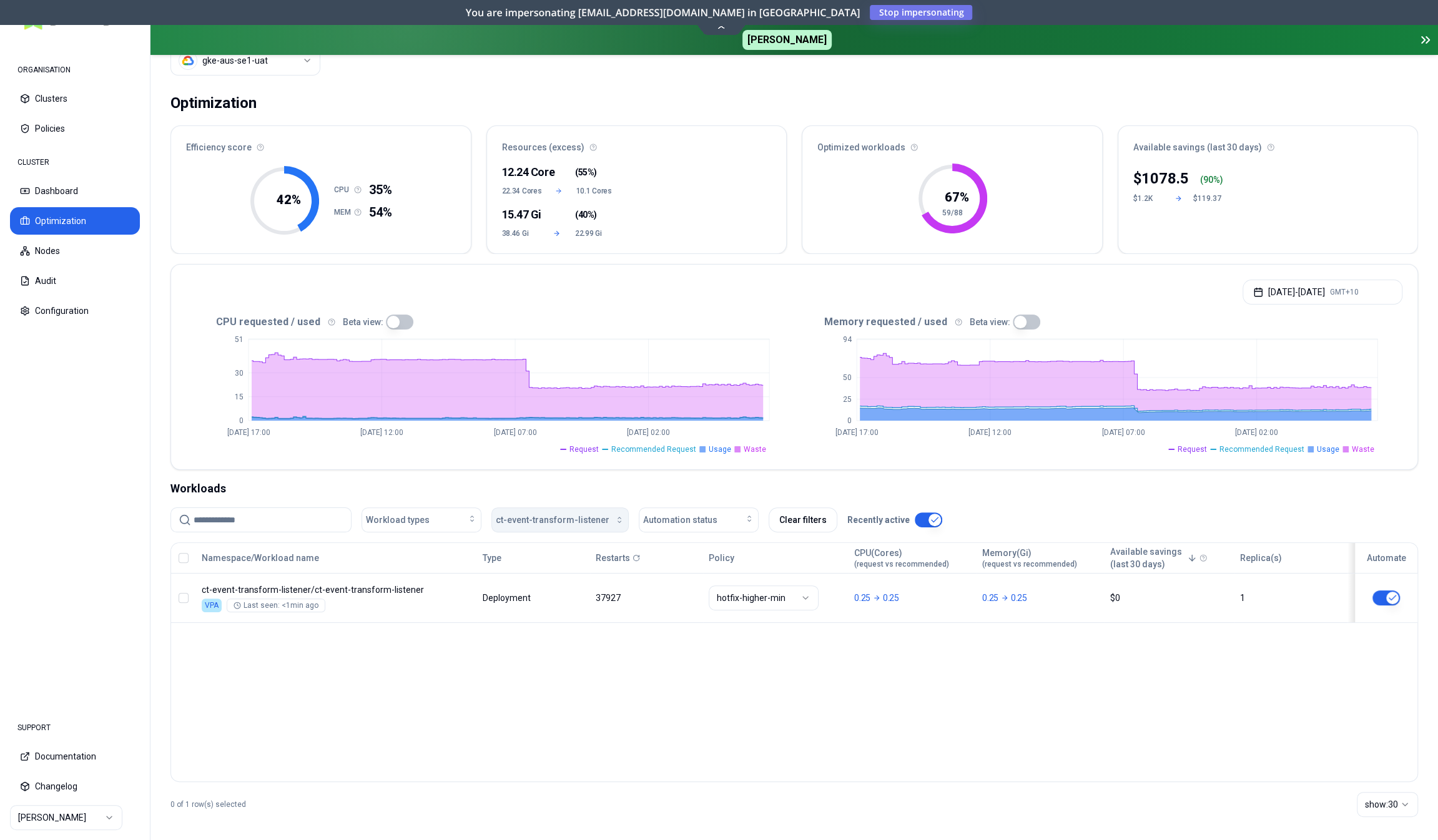
click at [531, 523] on span "ct-event-transform-listener" at bounding box center [553, 520] width 114 height 13
type input "*****"
click at [525, 592] on span "ct-payment-listener" at bounding box center [537, 594] width 78 height 13
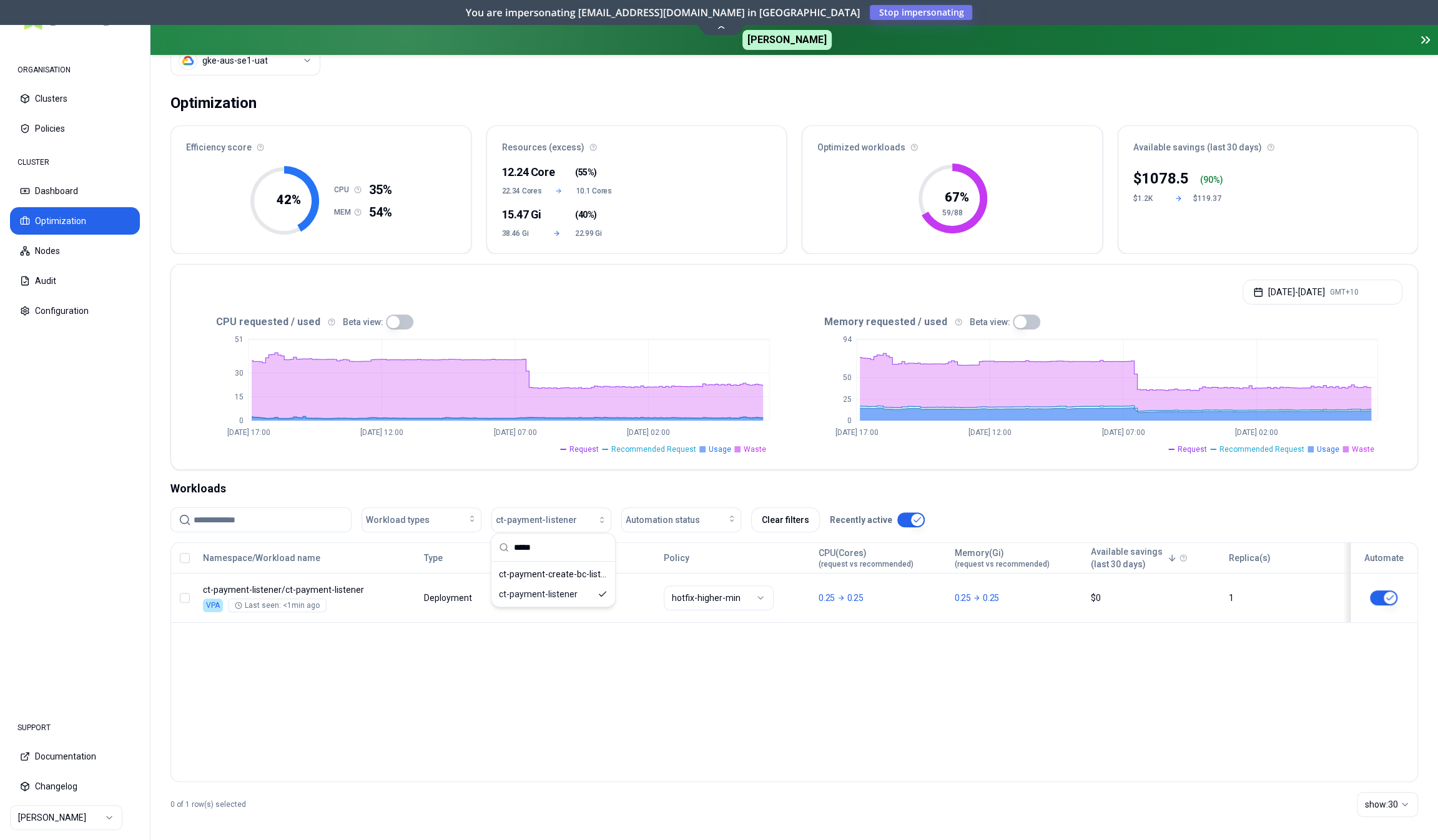
click at [481, 484] on div "Workloads" at bounding box center [794, 488] width 1248 height 17
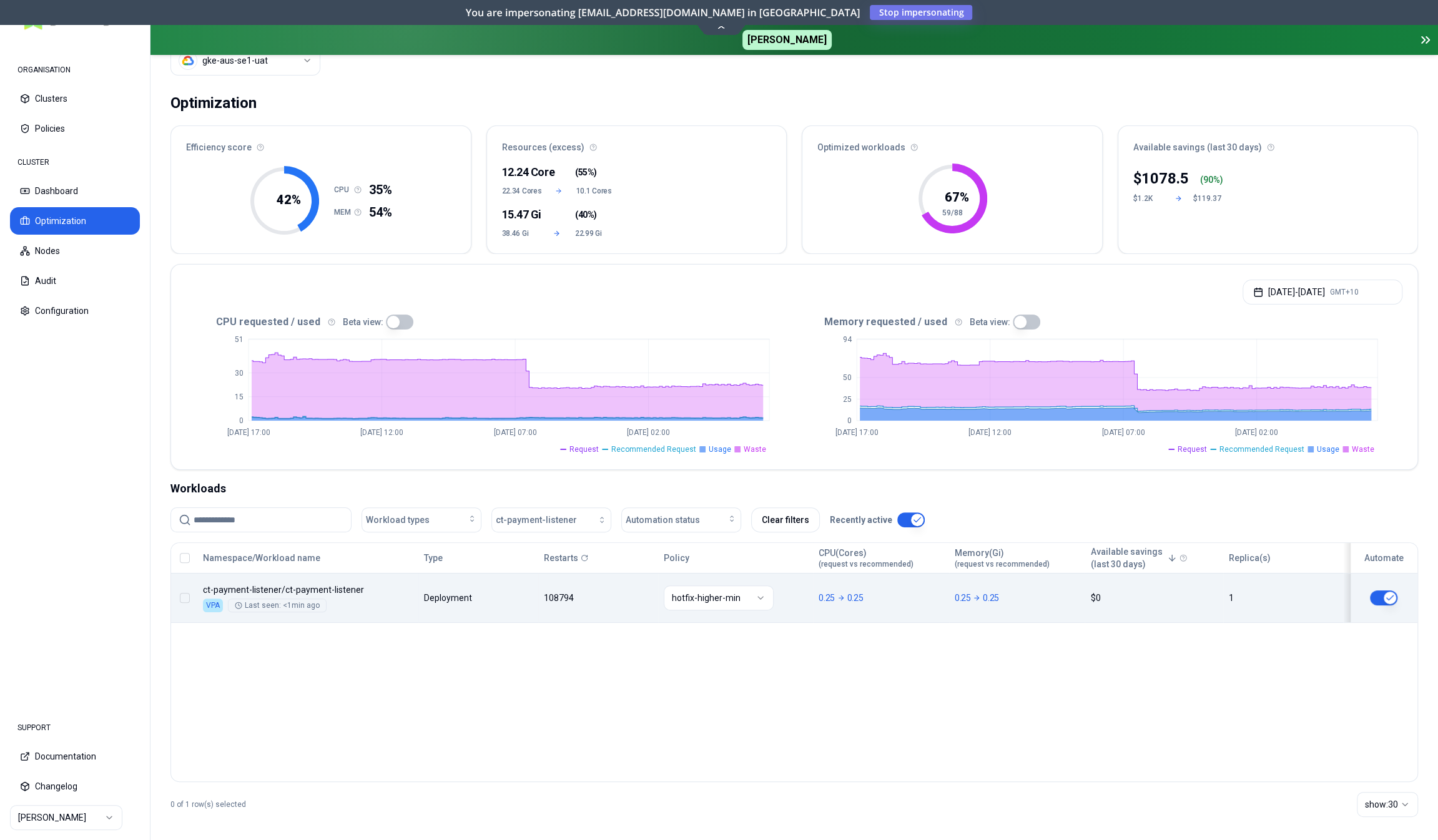
click at [440, 577] on div "Namespace/Workload name Type Restarts Policy CPU(Cores) (request vs recommended…" at bounding box center [794, 583] width 1246 height 80
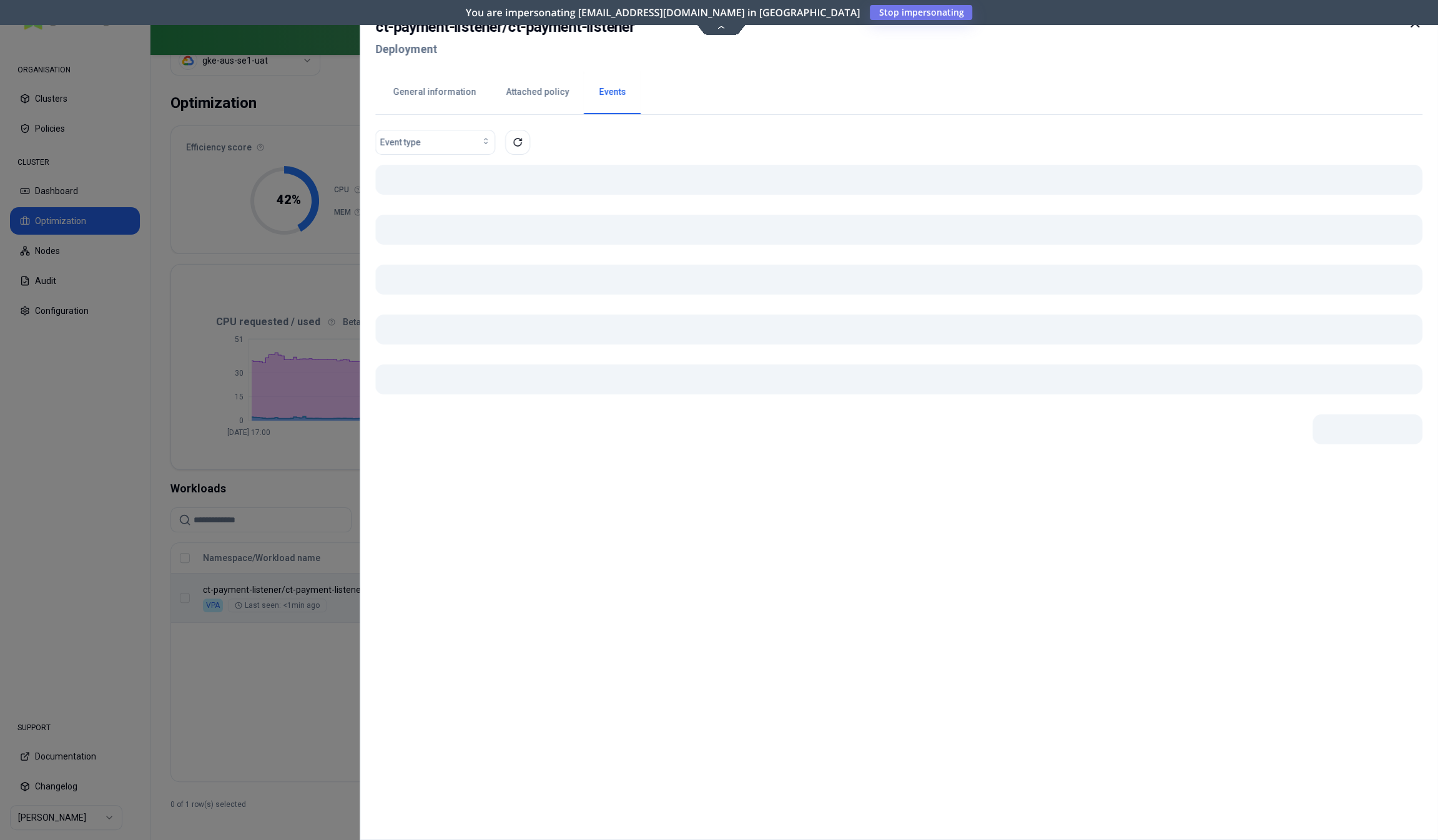
scroll to position [50, 0]
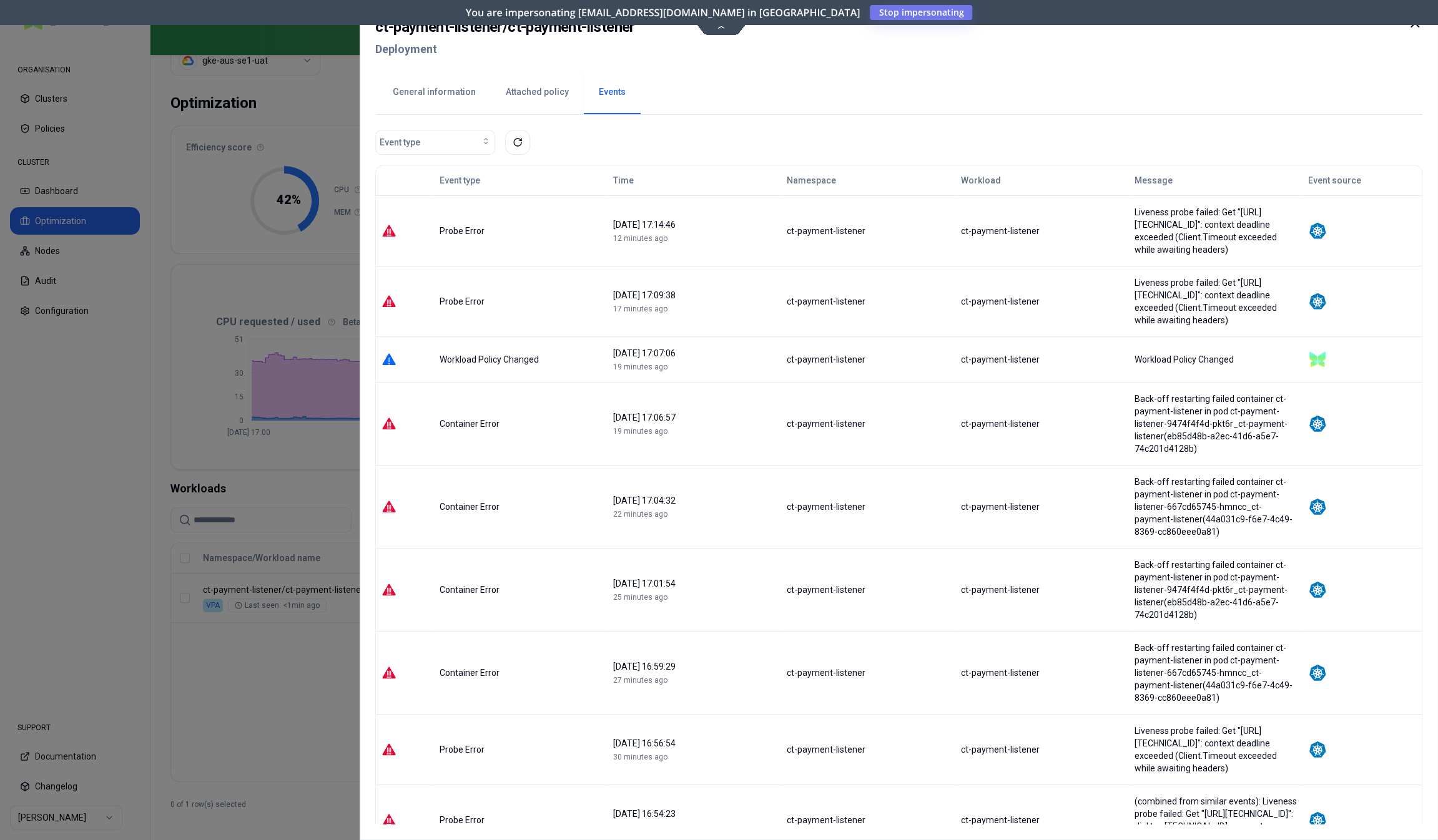
click at [295, 698] on div at bounding box center [719, 420] width 1438 height 840
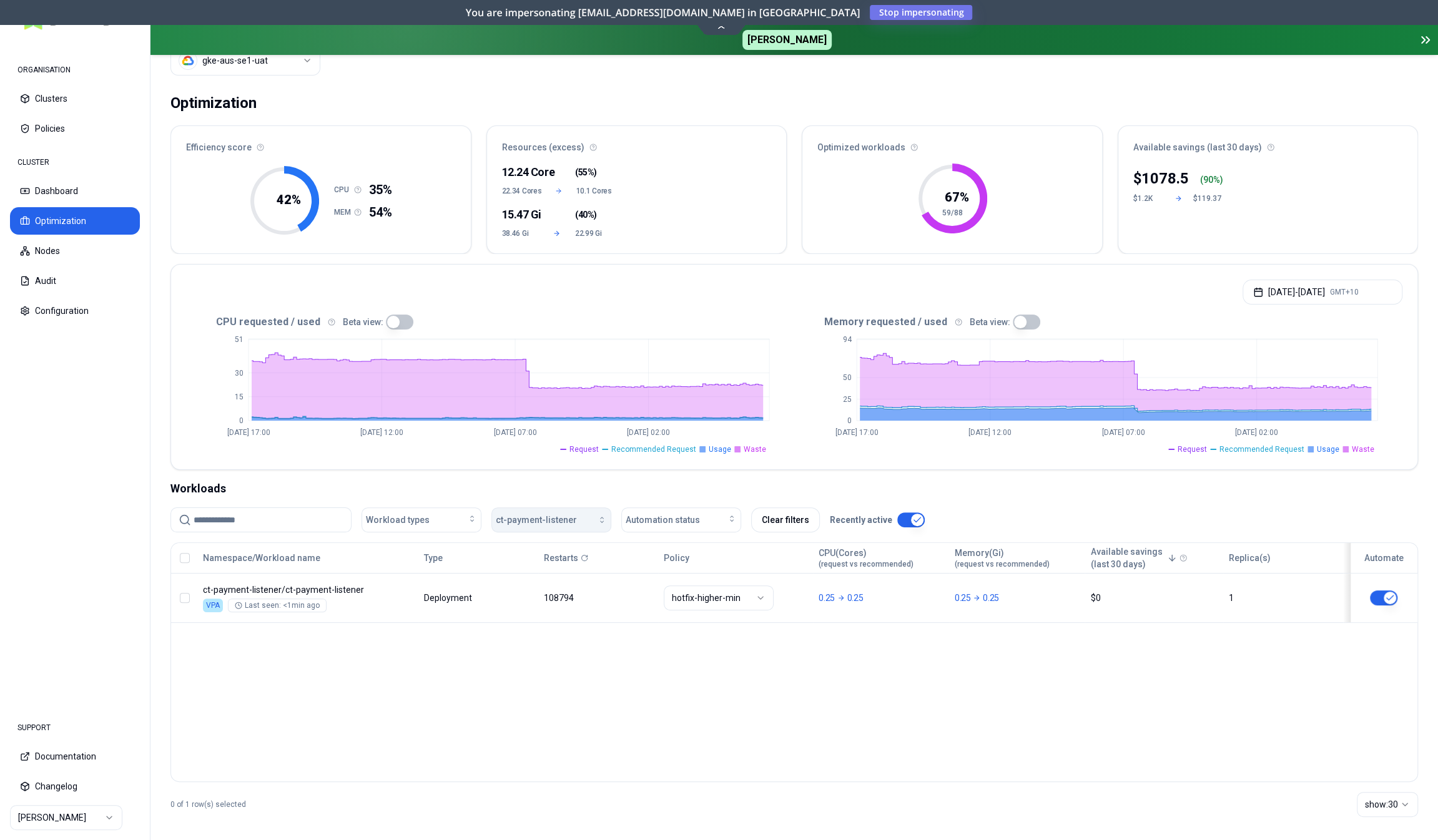
click at [534, 518] on span "ct-payment-listener" at bounding box center [536, 520] width 81 height 13
type input "*******"
click at [534, 572] on span "ct-product-sync-md-listener" at bounding box center [553, 574] width 109 height 13
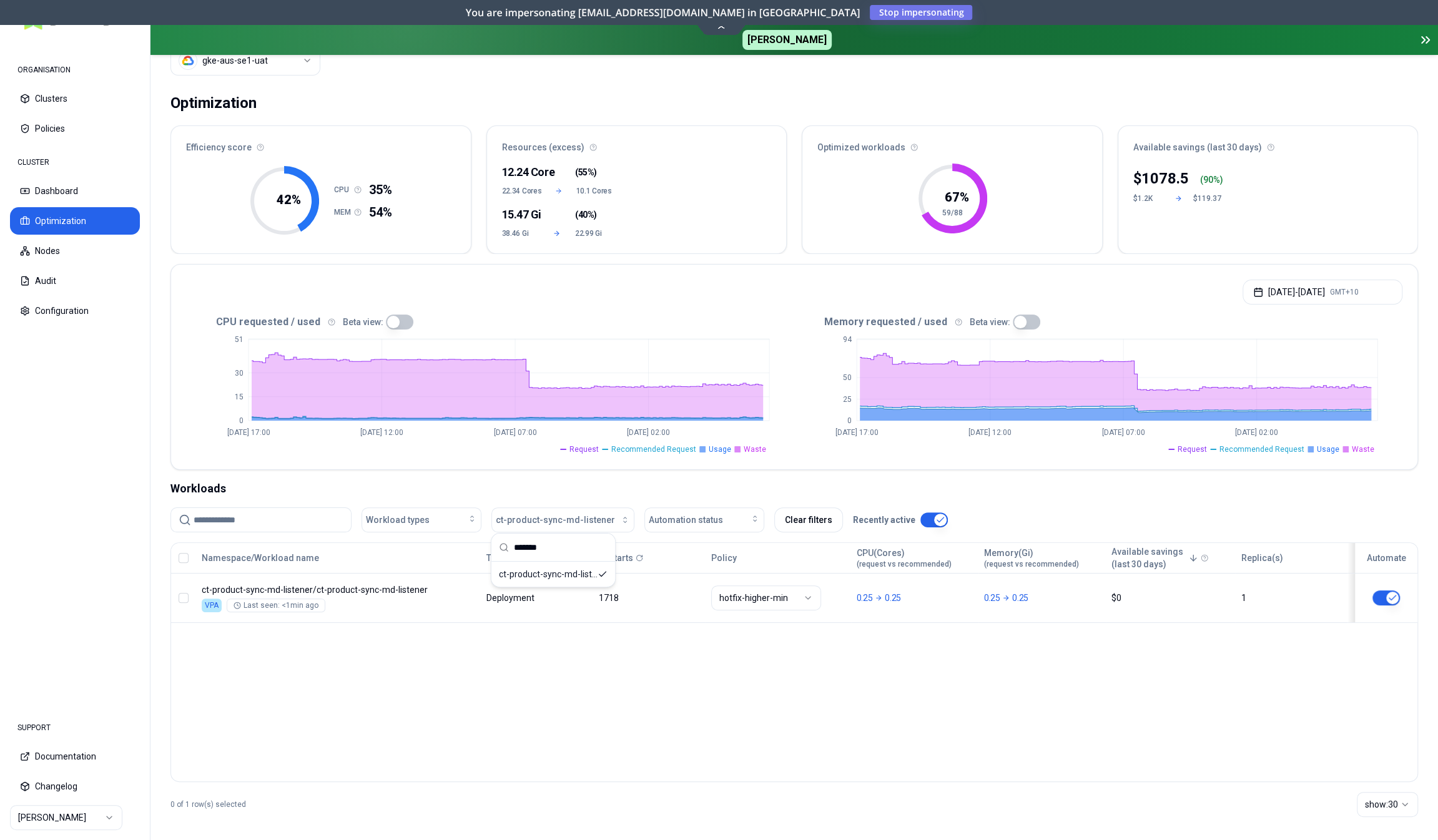
click at [489, 667] on div "Namespace/Workload name Type Restarts Policy CPU(Cores) (request vs recommended…" at bounding box center [794, 662] width 1248 height 240
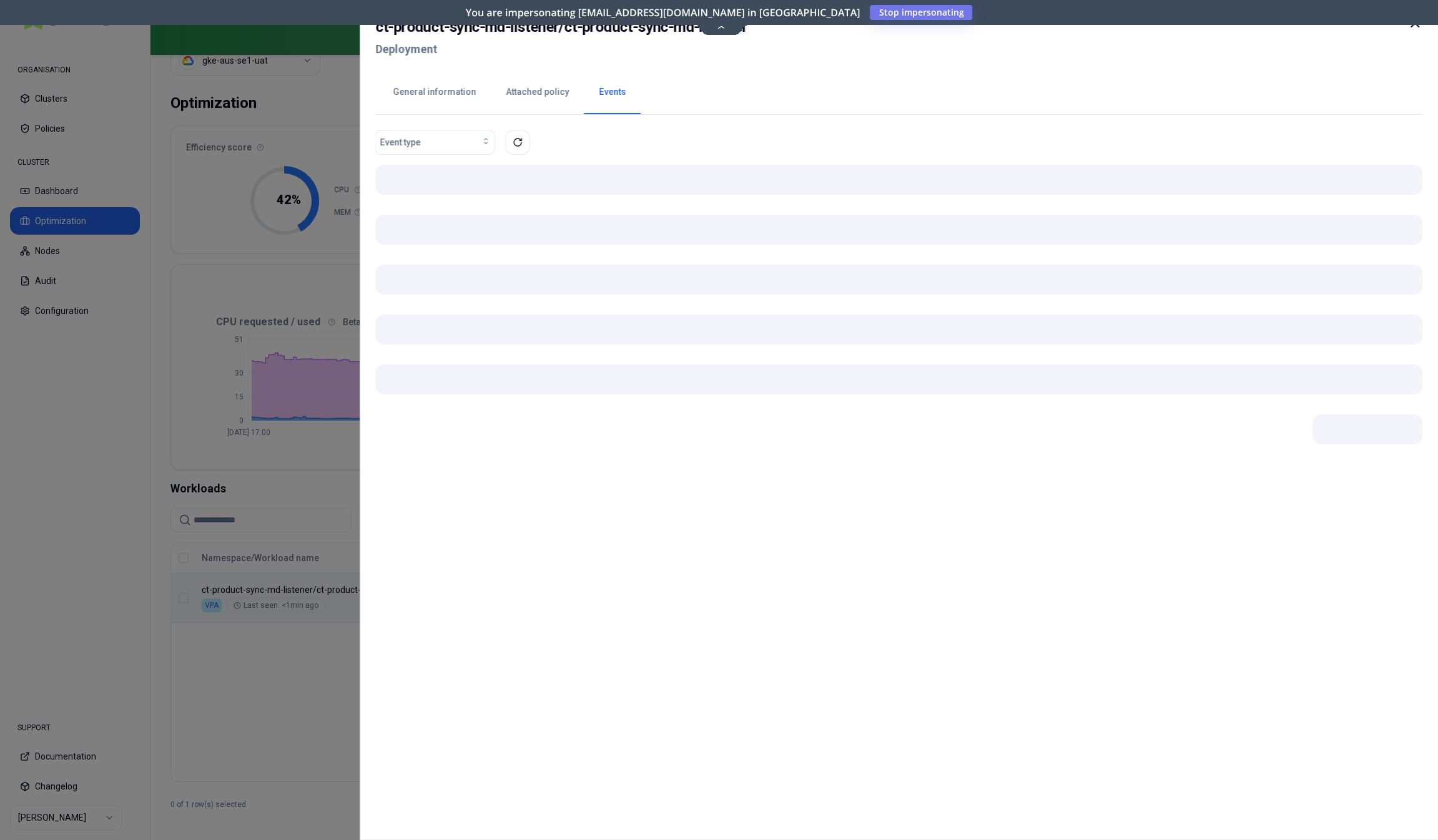
scroll to position [50, 0]
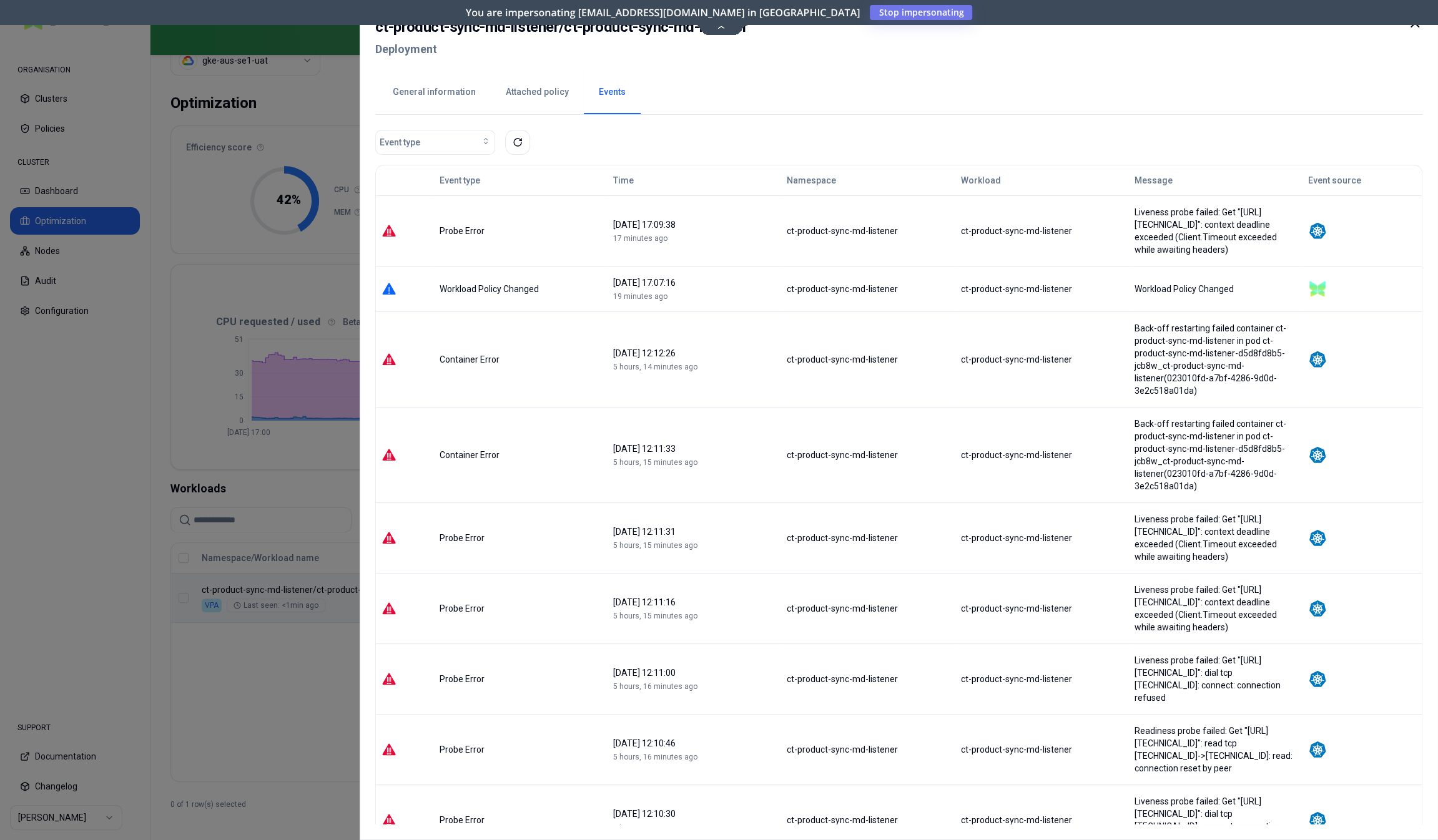
click at [270, 694] on div at bounding box center [719, 420] width 1438 height 840
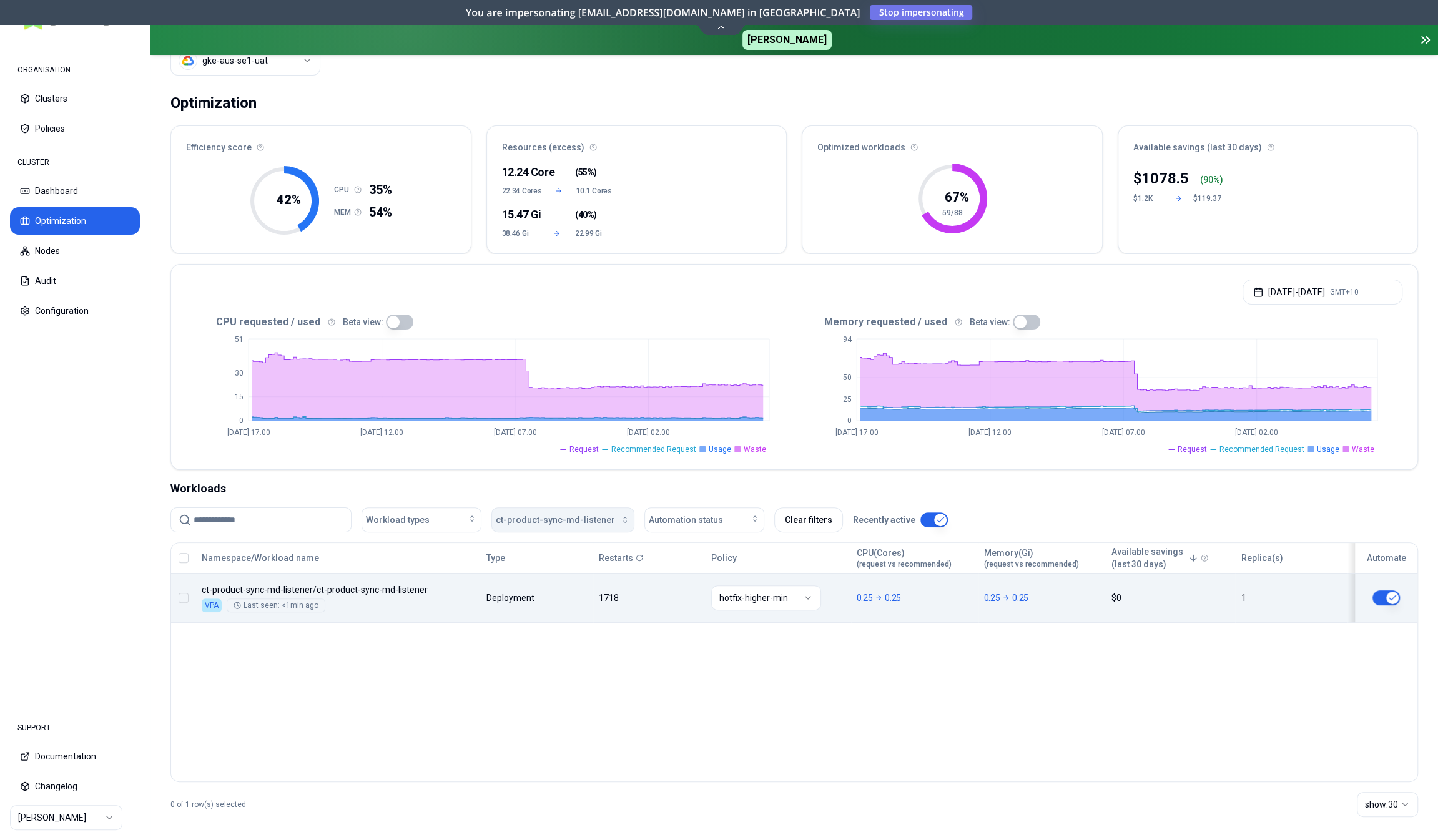
click at [584, 524] on span "ct-product-sync-md-listener" at bounding box center [555, 520] width 119 height 13
type input "***"
click at [534, 571] on span "delivery-email-scheduler-listener" at bounding box center [553, 574] width 109 height 13
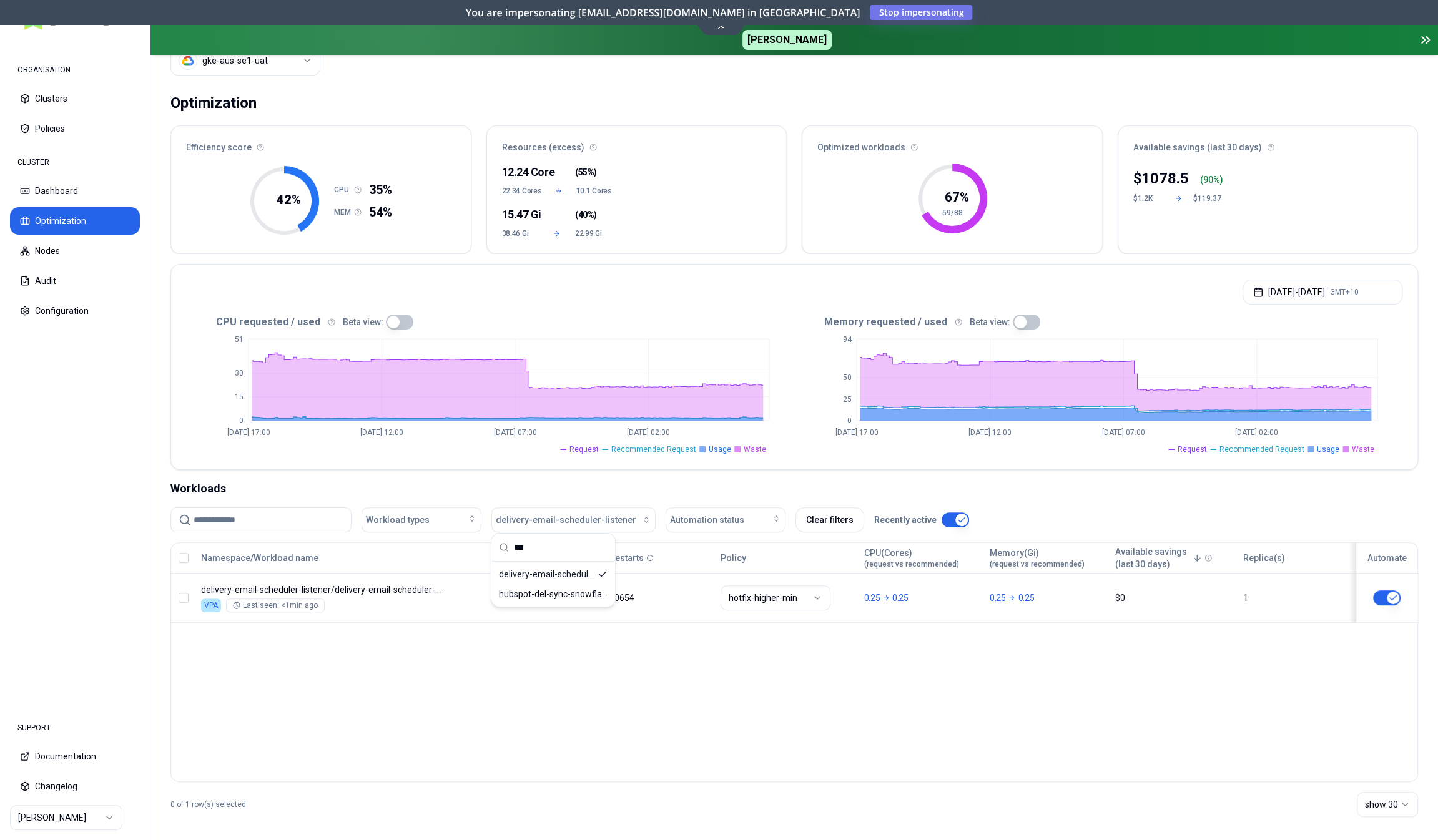
click at [420, 655] on div "Namespace/Workload name Type Restarts Policy CPU(Cores) (request vs recommended…" at bounding box center [794, 662] width 1248 height 240
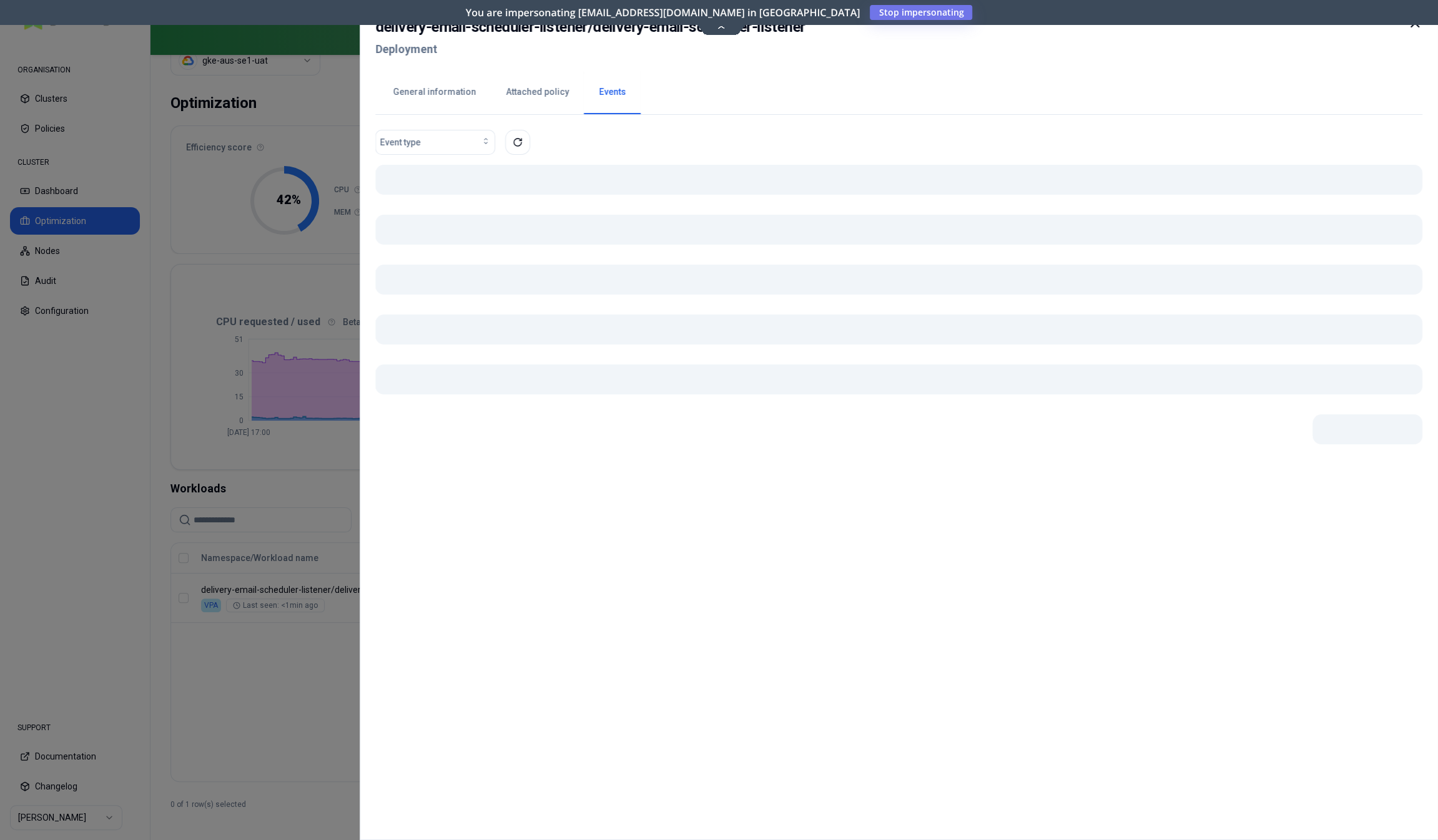
scroll to position [50, 0]
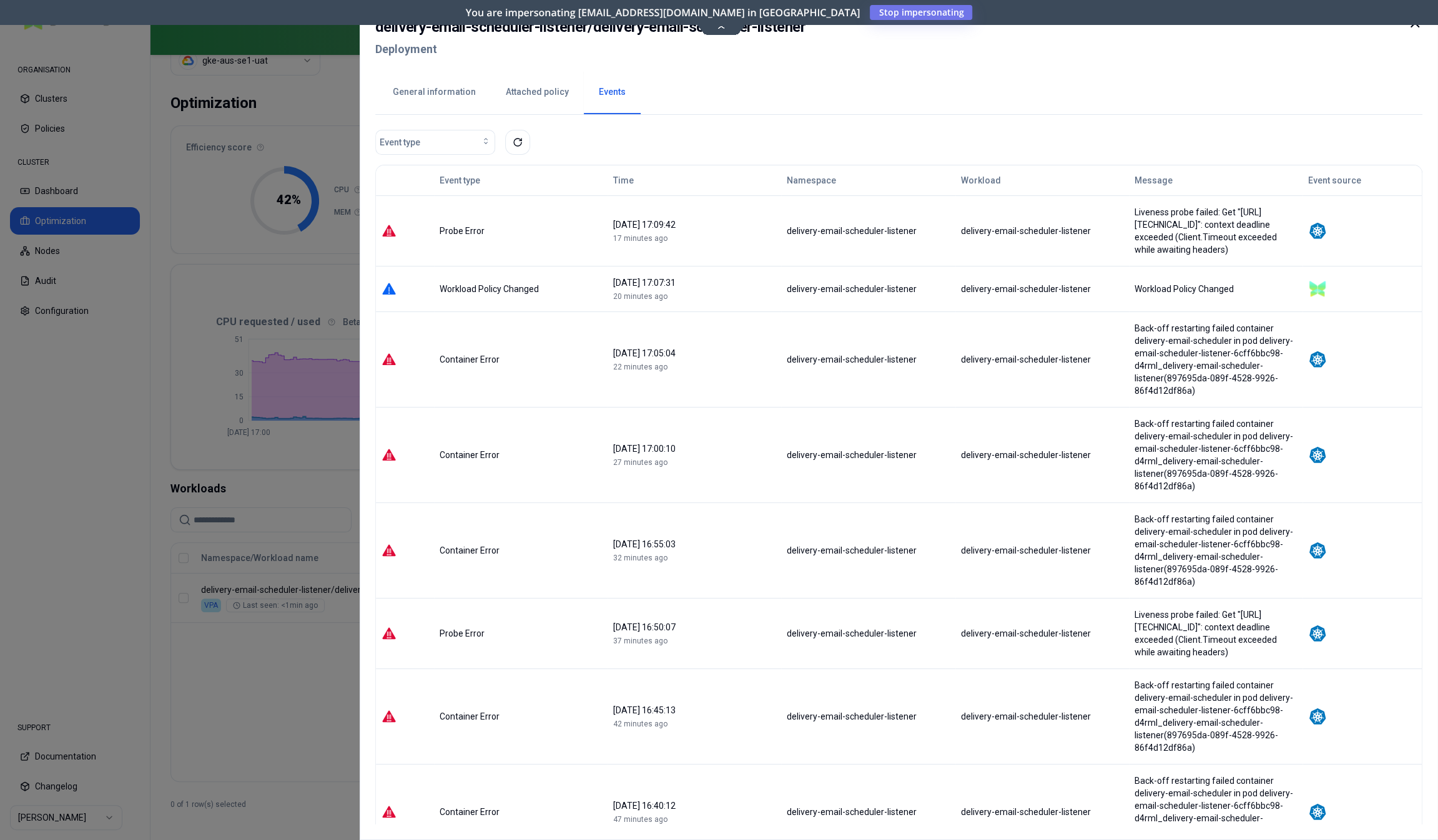
click at [251, 736] on div at bounding box center [719, 420] width 1438 height 840
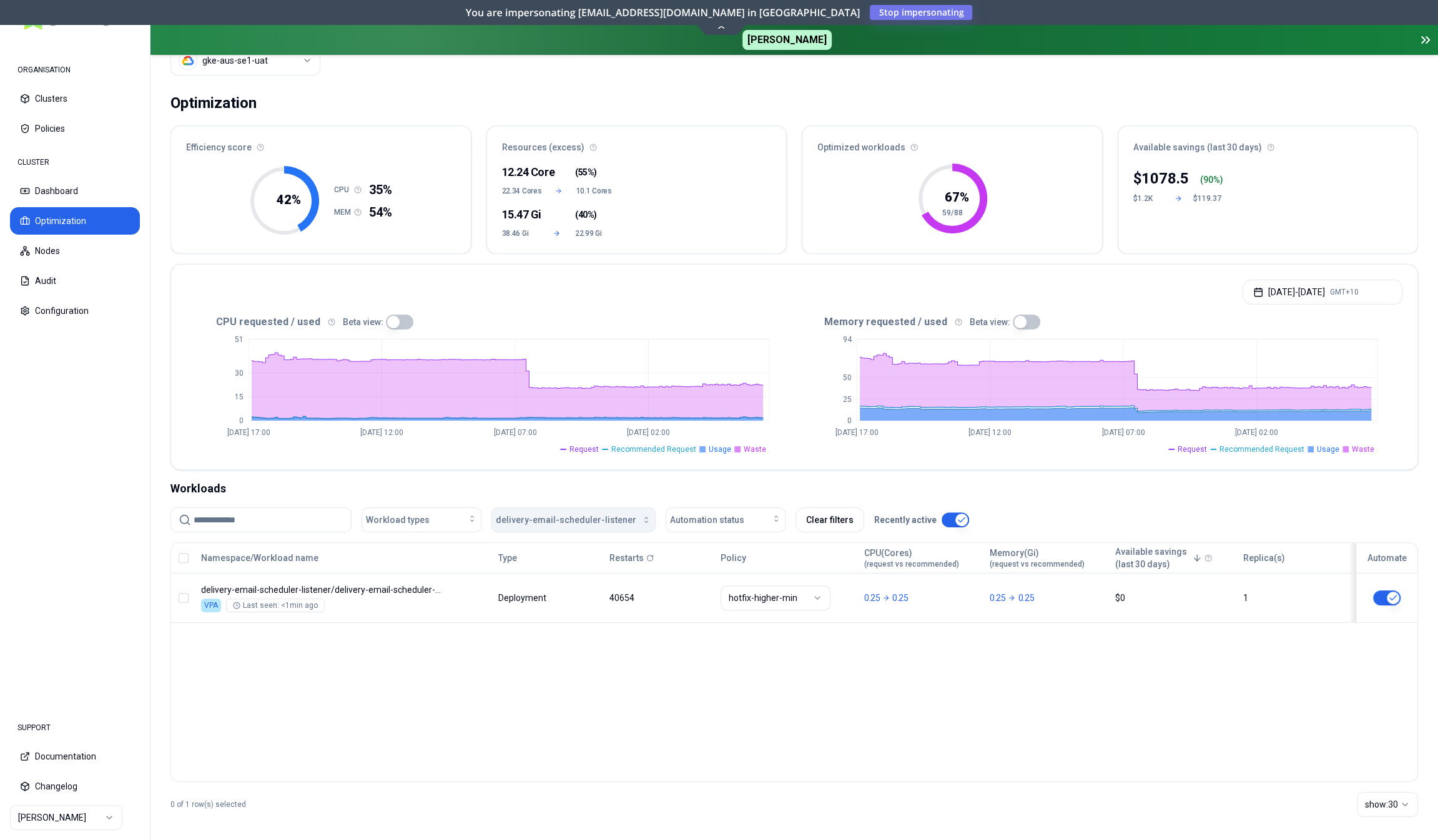
click at [544, 514] on span "delivery-email-scheduler-listener" at bounding box center [566, 520] width 141 height 13
type input "***"
click at [544, 594] on span "documents-create-gcs-listener" at bounding box center [553, 594] width 109 height 13
click at [478, 480] on div "Workloads" at bounding box center [794, 488] width 1248 height 17
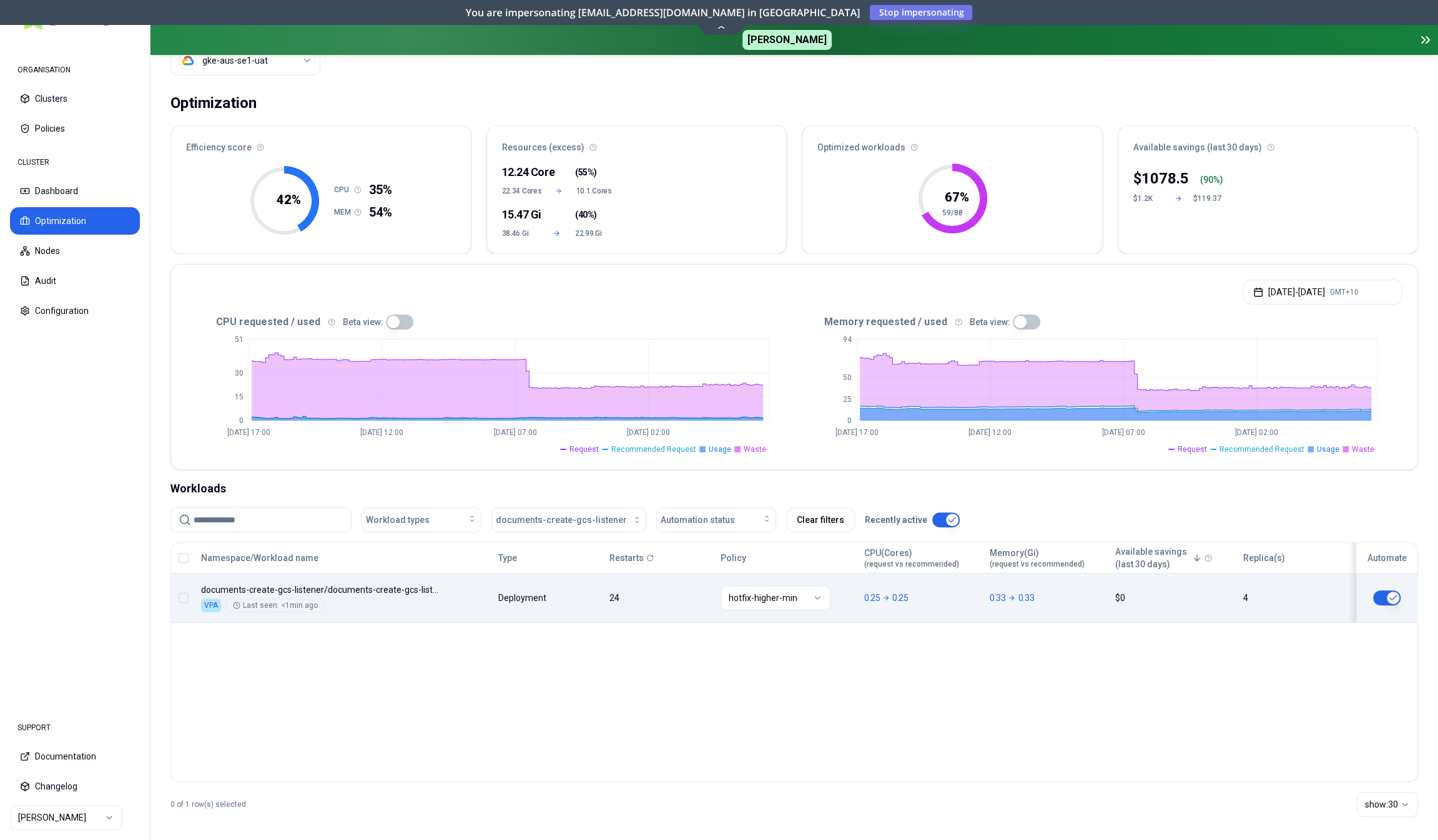
click at [442, 605] on div "Namespace/Workload name Type Restarts Policy CPU(Cores) (request vs recommended…" at bounding box center [794, 583] width 1246 height 80
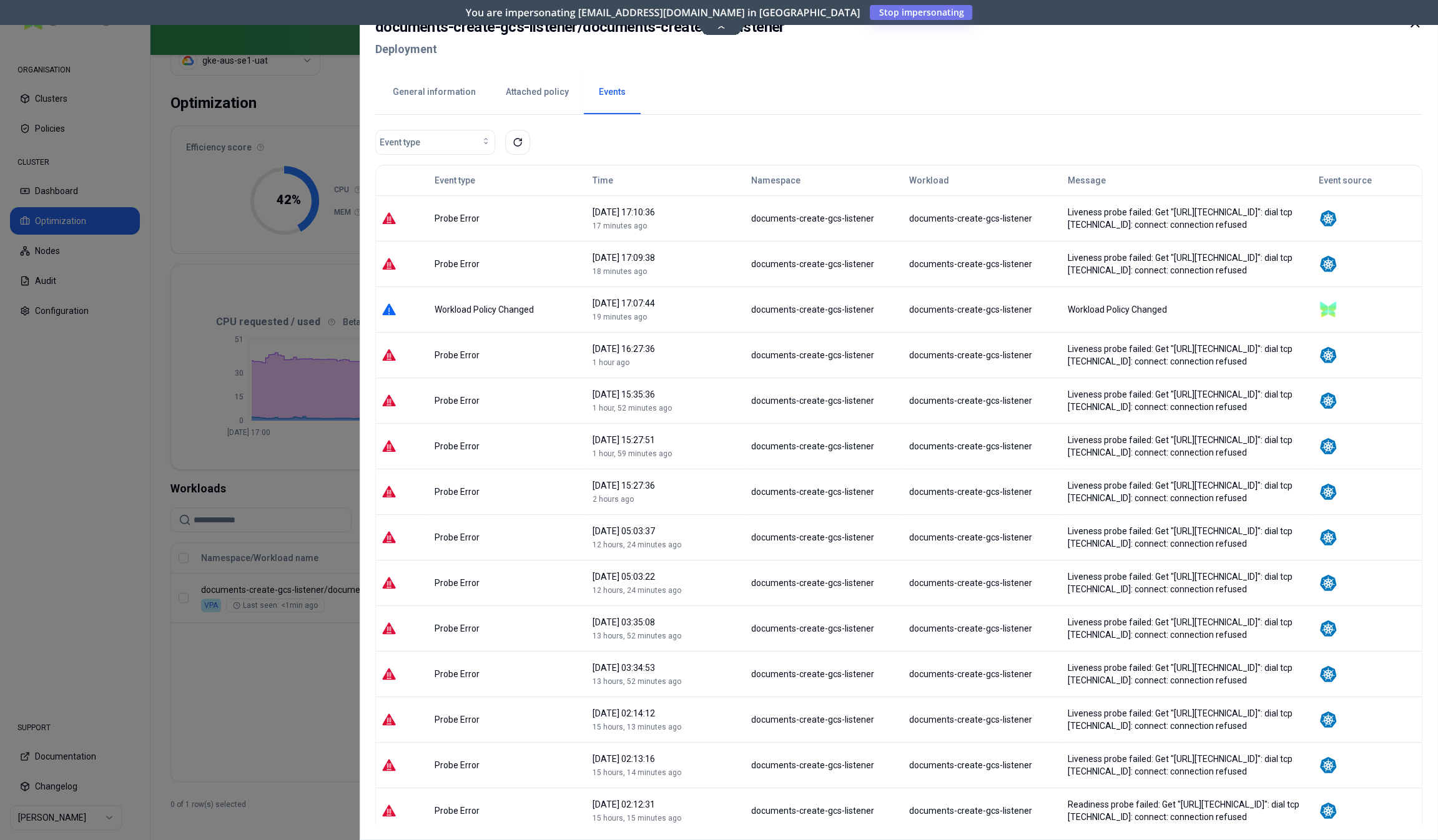
click at [307, 692] on div at bounding box center [719, 420] width 1438 height 840
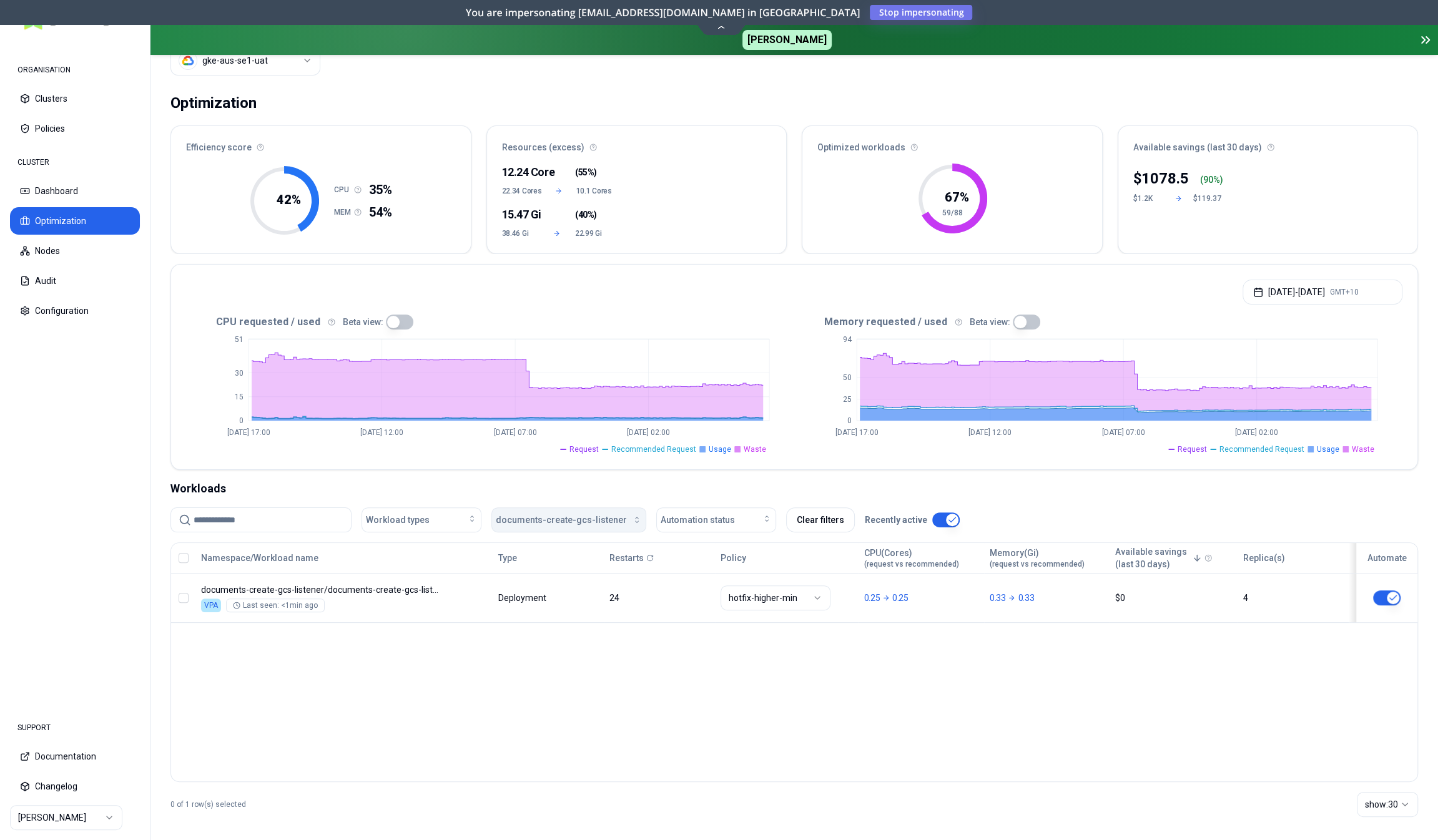
click at [527, 515] on span "documents-create-gcs-listener" at bounding box center [561, 520] width 131 height 13
type input "***"
click at [536, 608] on span "gcs-document-sync-ct-listener" at bounding box center [553, 615] width 109 height 13
click at [536, 516] on span "gcs-document-sync-ct-listener" at bounding box center [561, 520] width 131 height 13
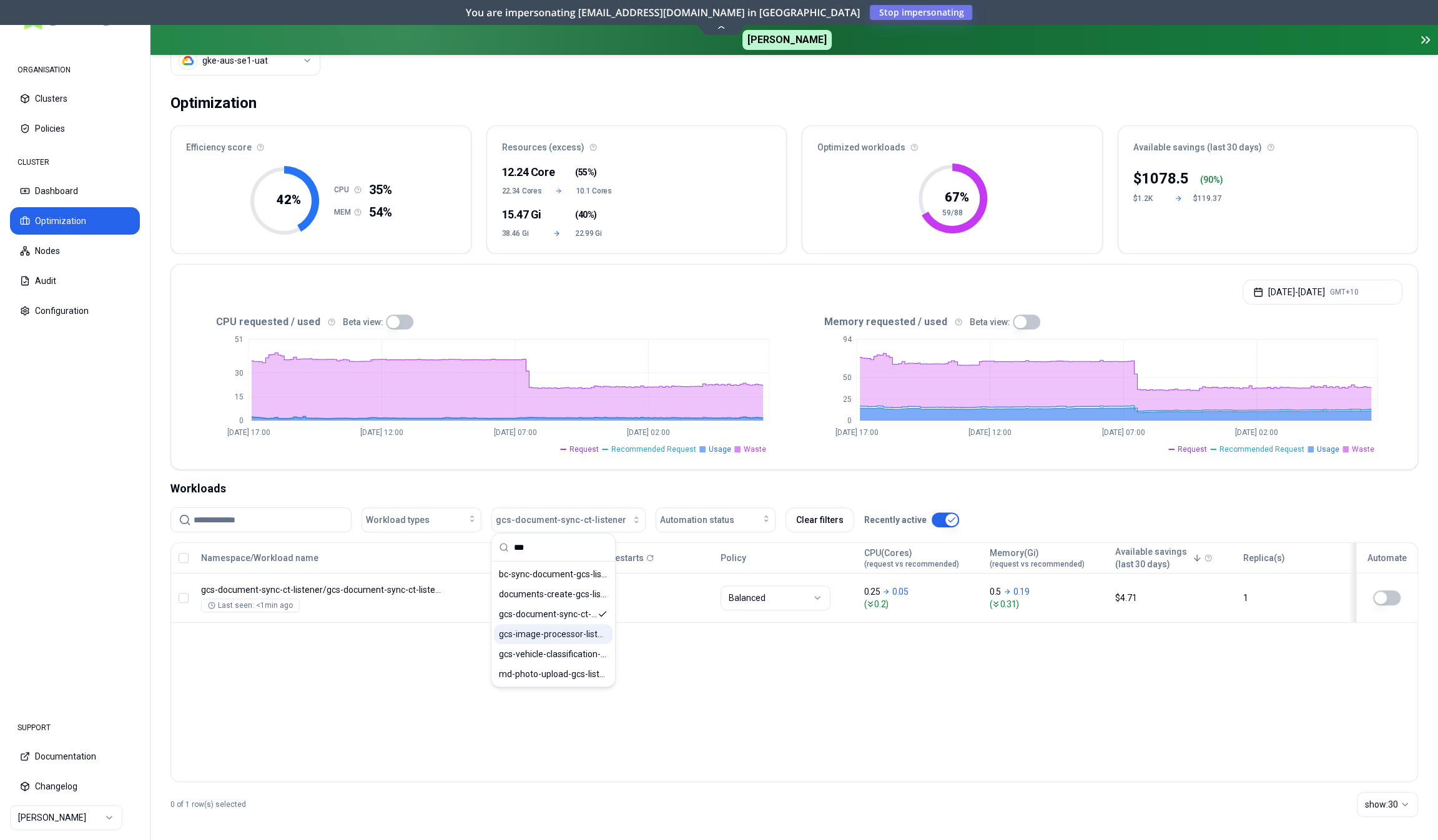
click at [572, 635] on span "gcs-image-processor-listener" at bounding box center [553, 635] width 109 height 13
drag, startPoint x: 552, startPoint y: 555, endPoint x: 487, endPoint y: 553, distance: 65.0
click at [514, 553] on input "***" at bounding box center [561, 547] width 94 height 27
type input "***"
click at [536, 652] on span "gcs-vehicle-classification-sync-sf-listener" at bounding box center [553, 654] width 109 height 13
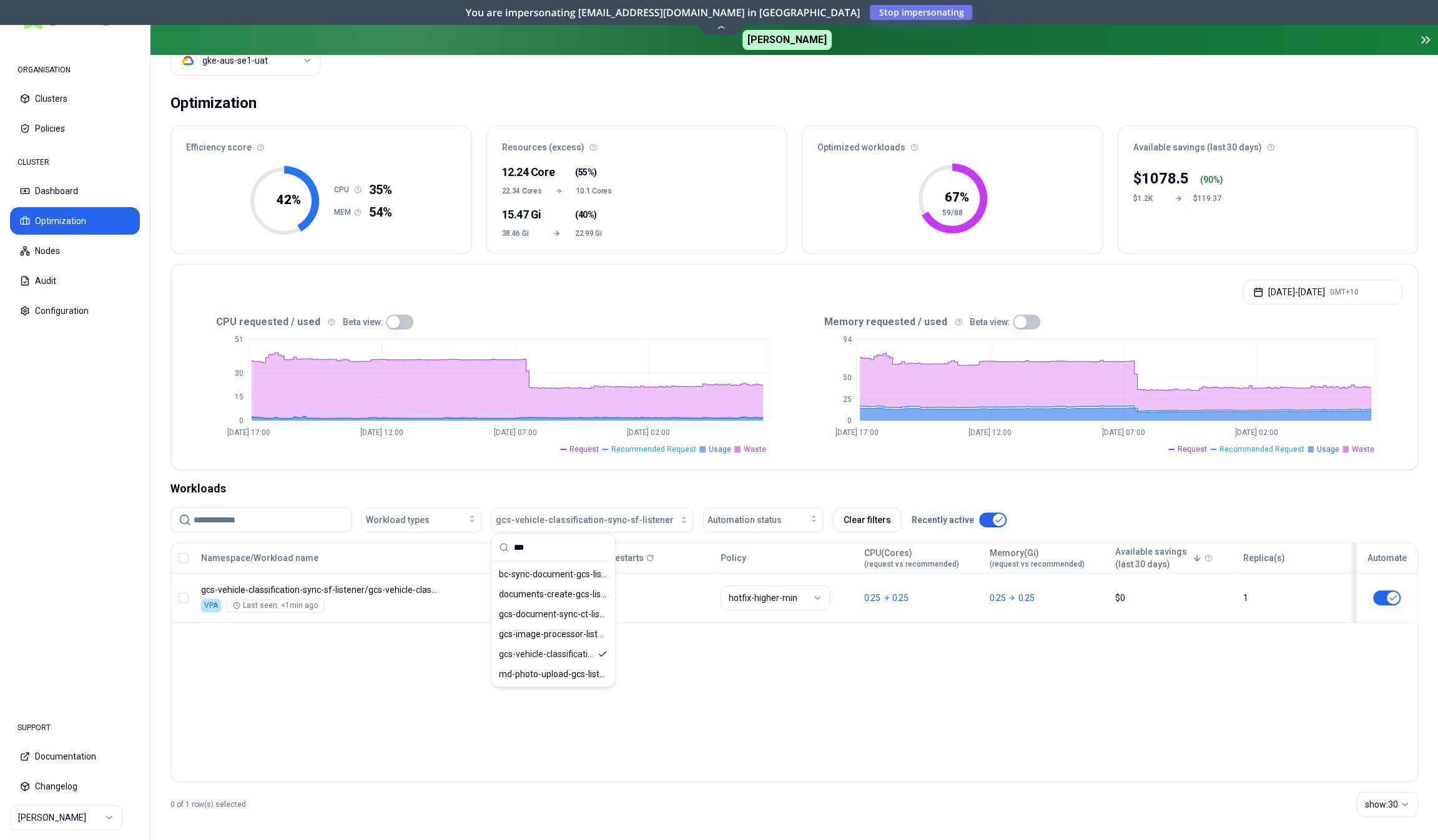
click at [404, 644] on div "Namespace/Workload name Type Restarts Policy CPU(Cores) (request vs recommended…" at bounding box center [794, 662] width 1248 height 240
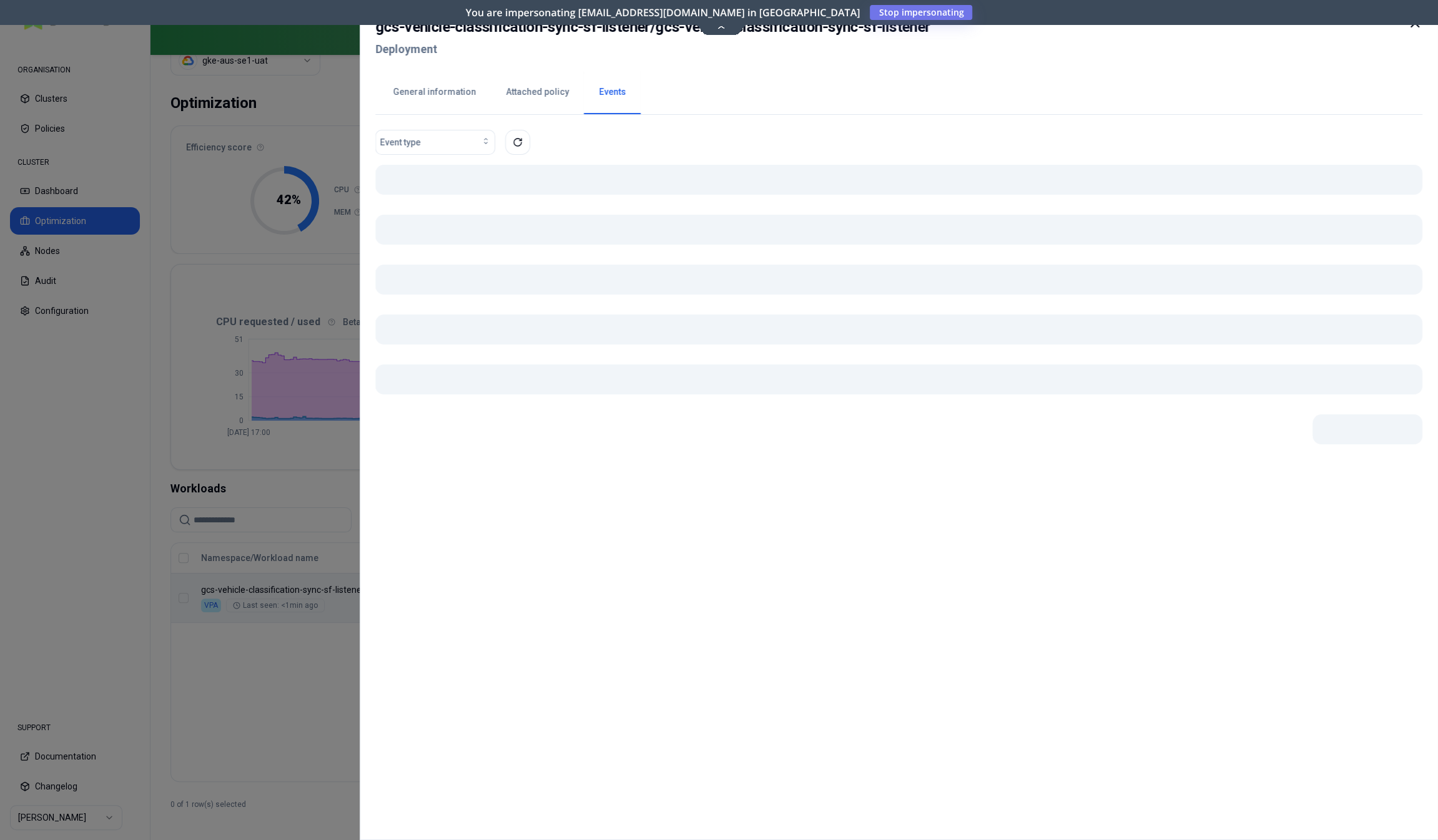
scroll to position [50, 0]
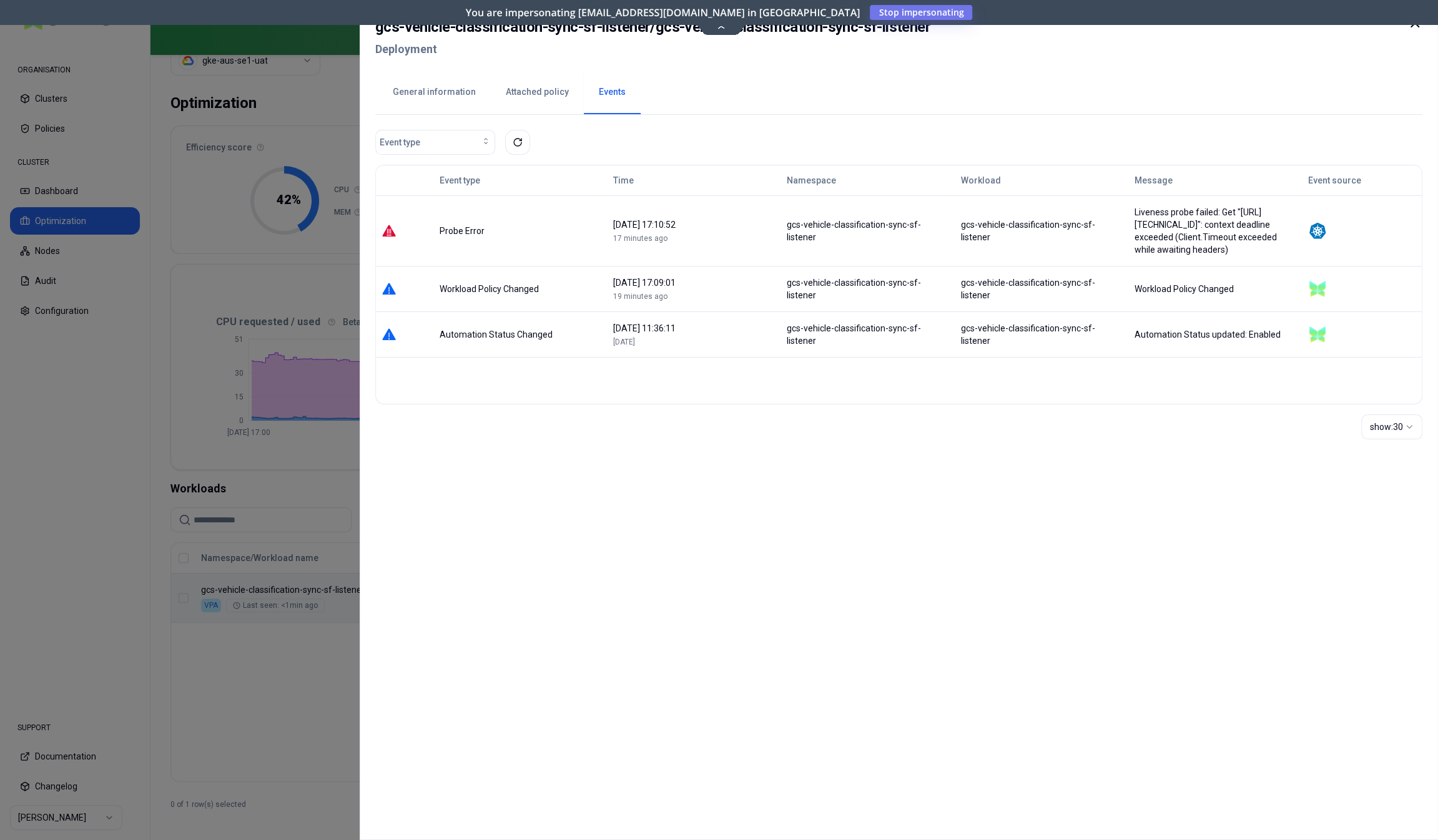
click at [288, 708] on div at bounding box center [719, 420] width 1438 height 840
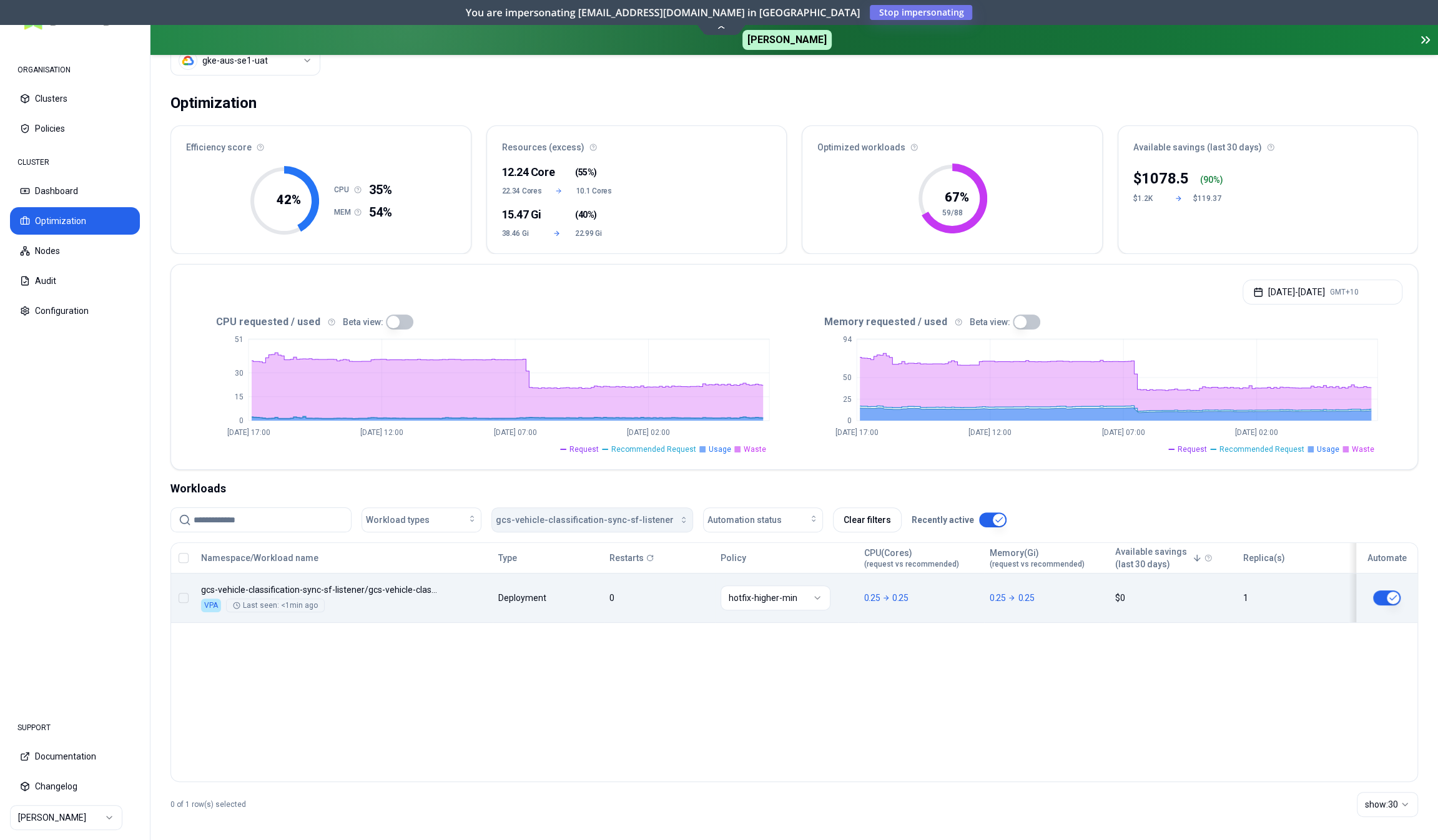
click at [554, 517] on span "gcs-vehicle-classification-sync-sf-listener" at bounding box center [584, 520] width 178 height 13
type input "****"
click at [563, 588] on span "journal-event-created-listener" at bounding box center [553, 594] width 109 height 13
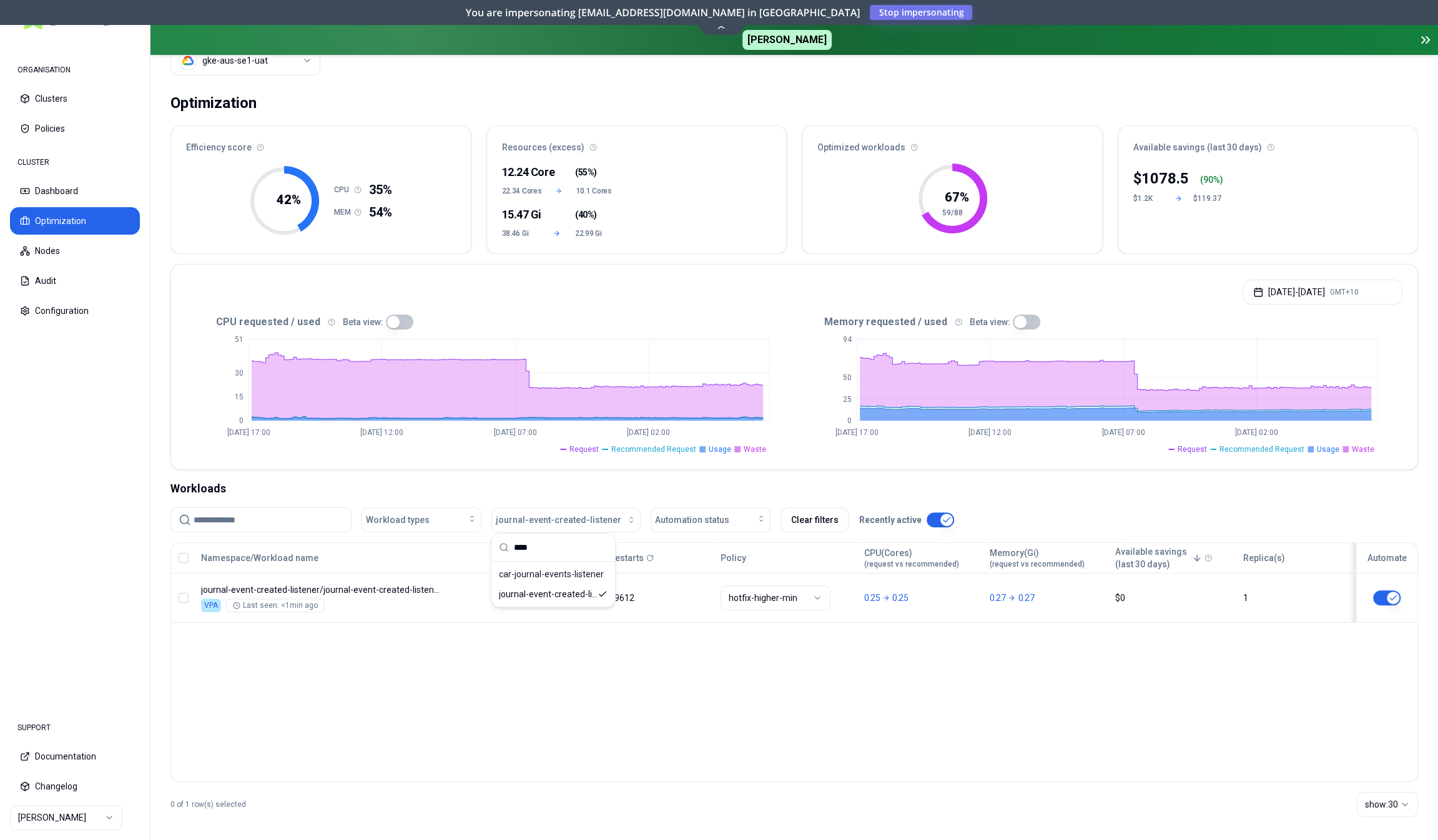
click at [561, 485] on div "Workloads" at bounding box center [794, 488] width 1248 height 17
click at [543, 562] on div "Type" at bounding box center [548, 558] width 100 height 25
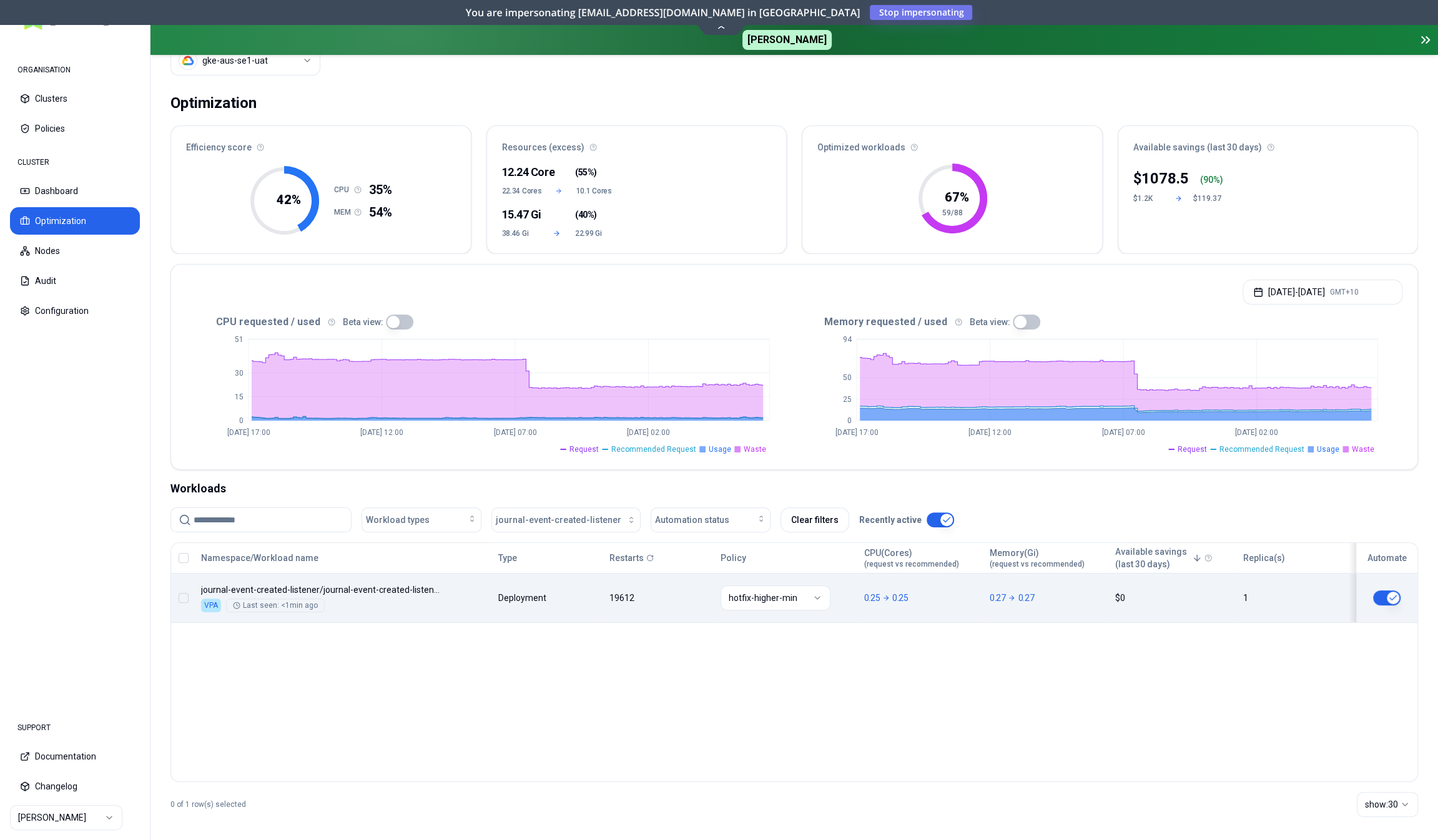
click at [537, 586] on div "Namespace/Workload name Type Restarts Policy CPU(Cores) (request vs recommended…" at bounding box center [794, 583] width 1246 height 80
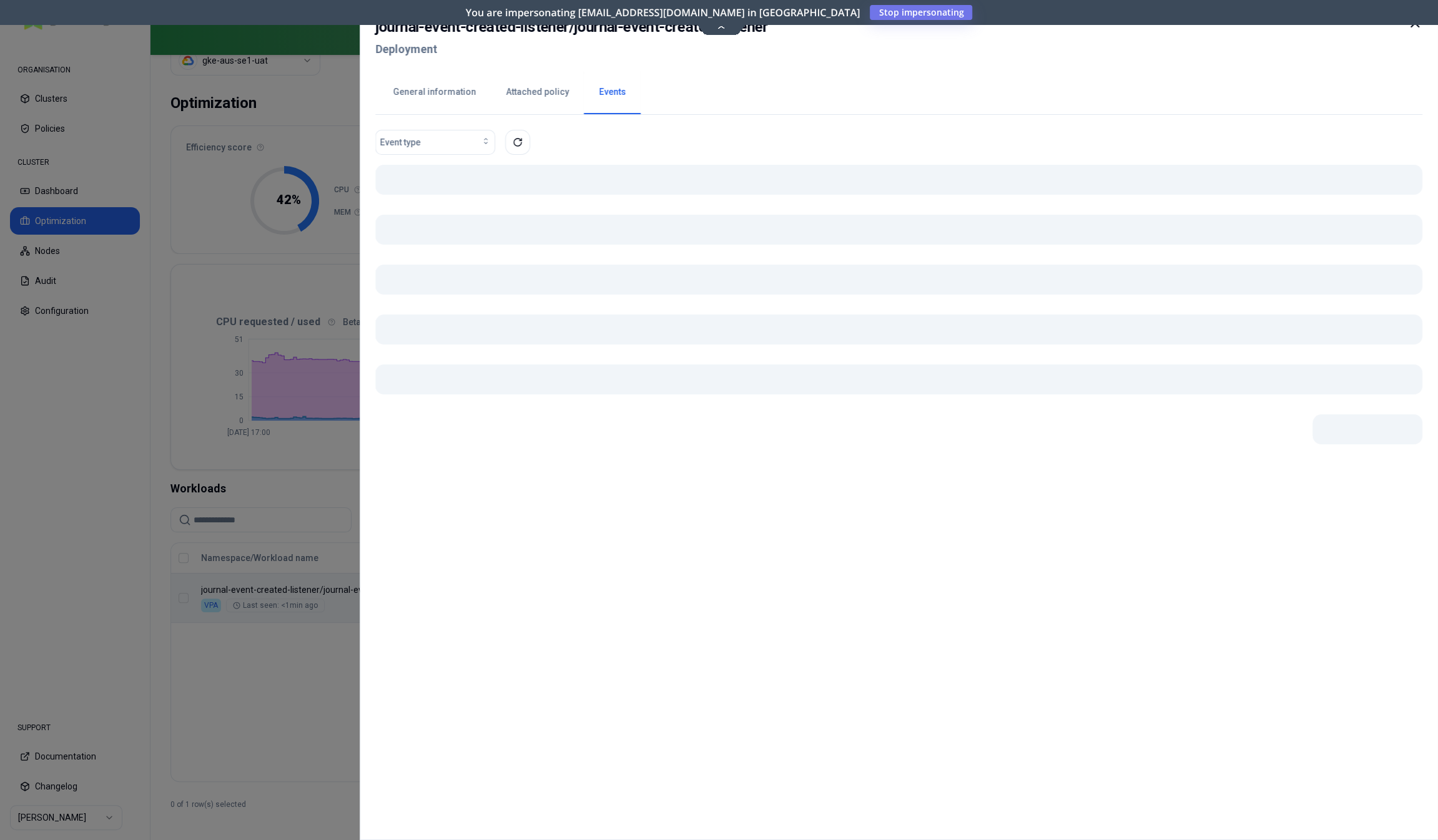
scroll to position [50, 0]
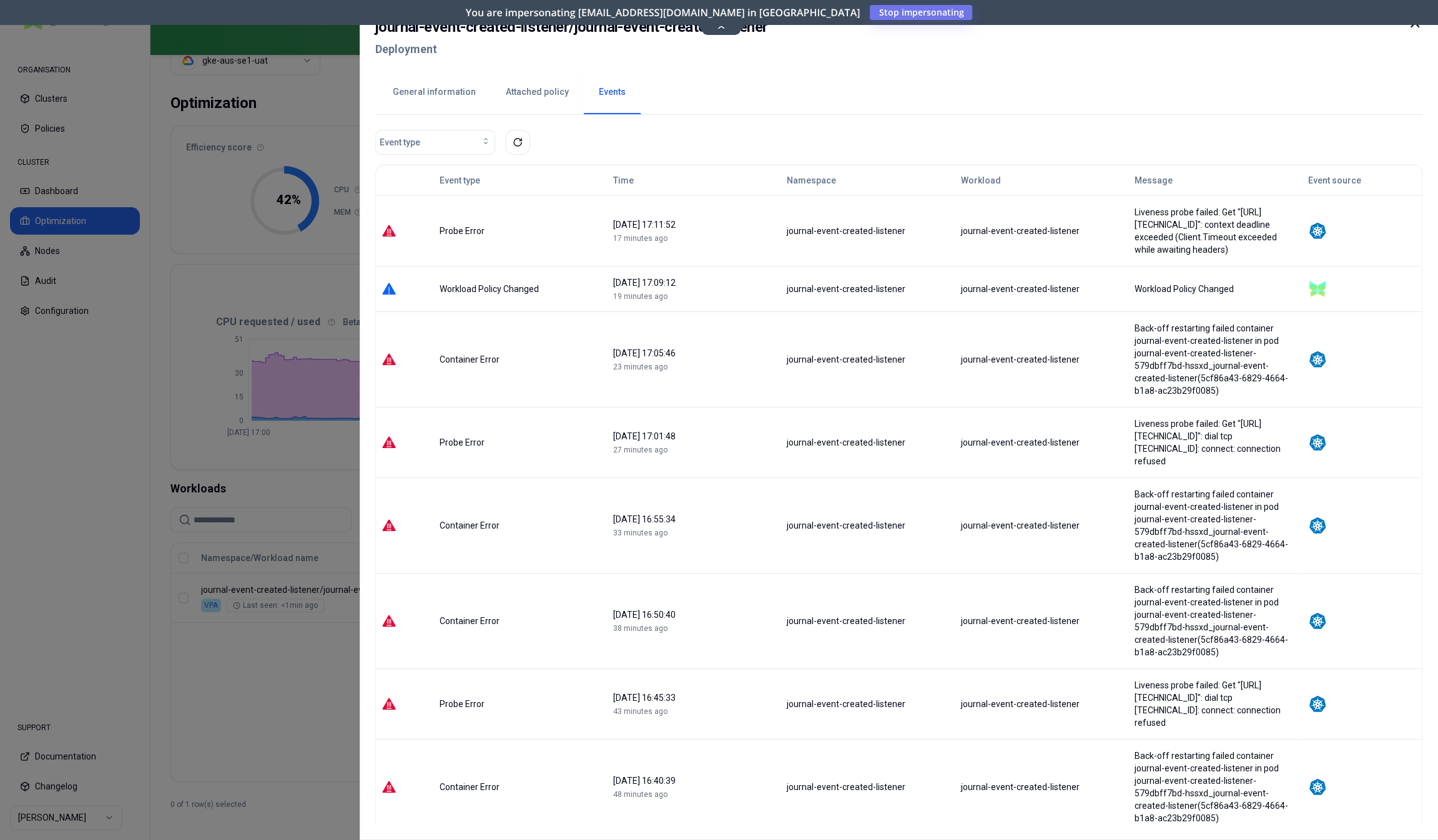
click at [251, 673] on div at bounding box center [719, 420] width 1438 height 840
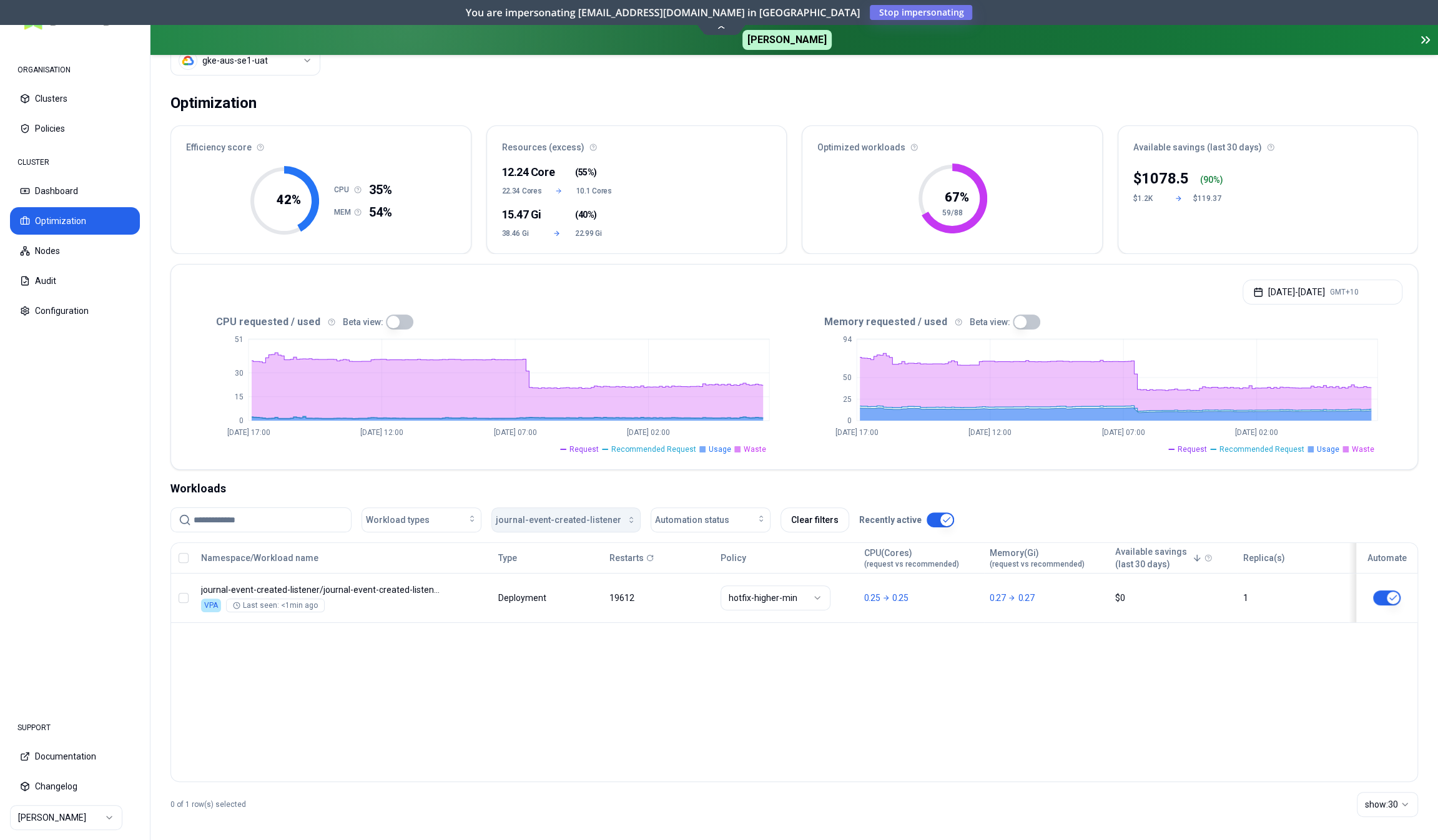
click at [525, 511] on button "journal-event-created-listener" at bounding box center [566, 520] width 150 height 25
type input "****"
click at [549, 617] on span "md-product-sync-ct-listener" at bounding box center [553, 615] width 109 height 13
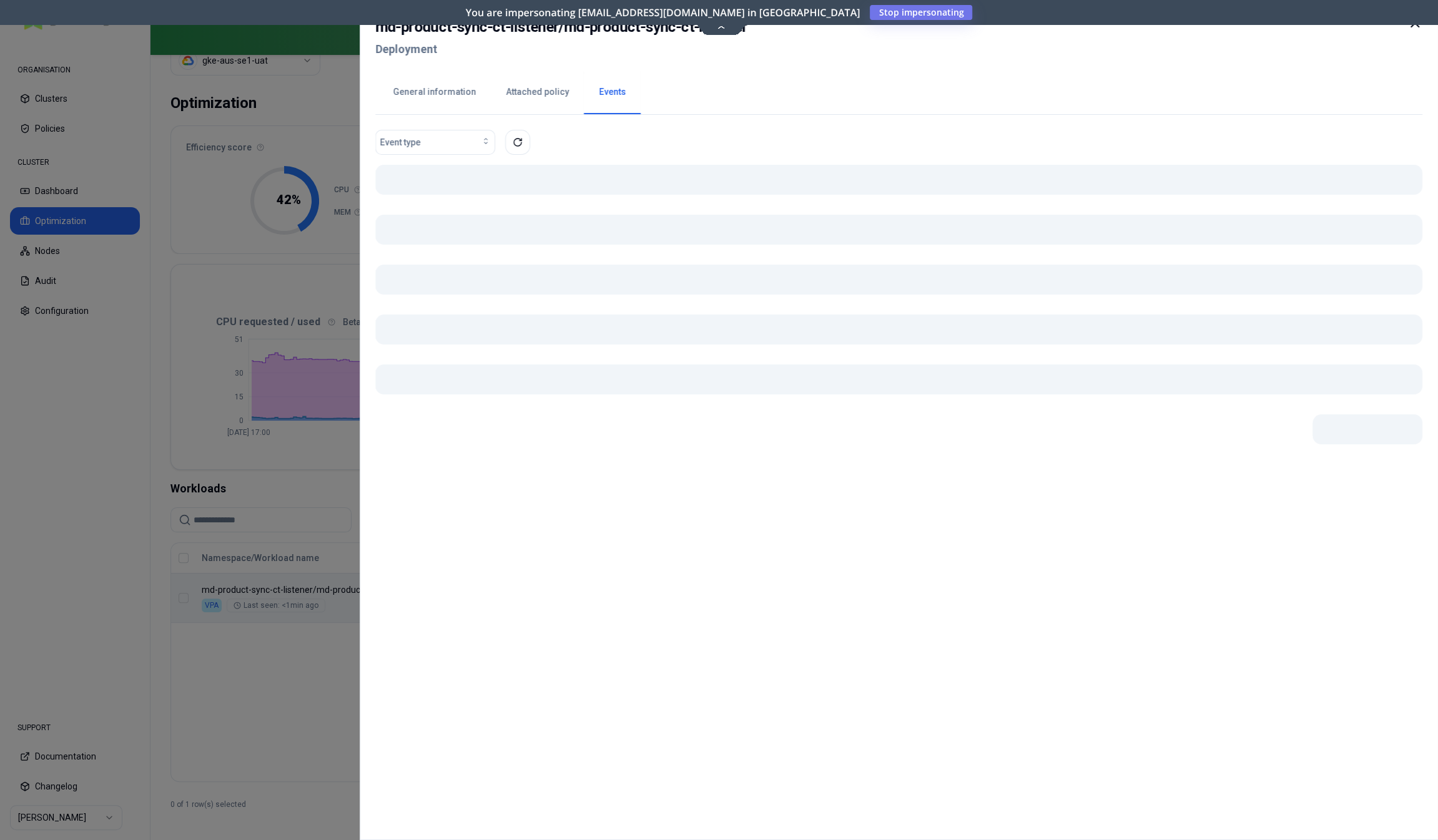
scroll to position [50, 0]
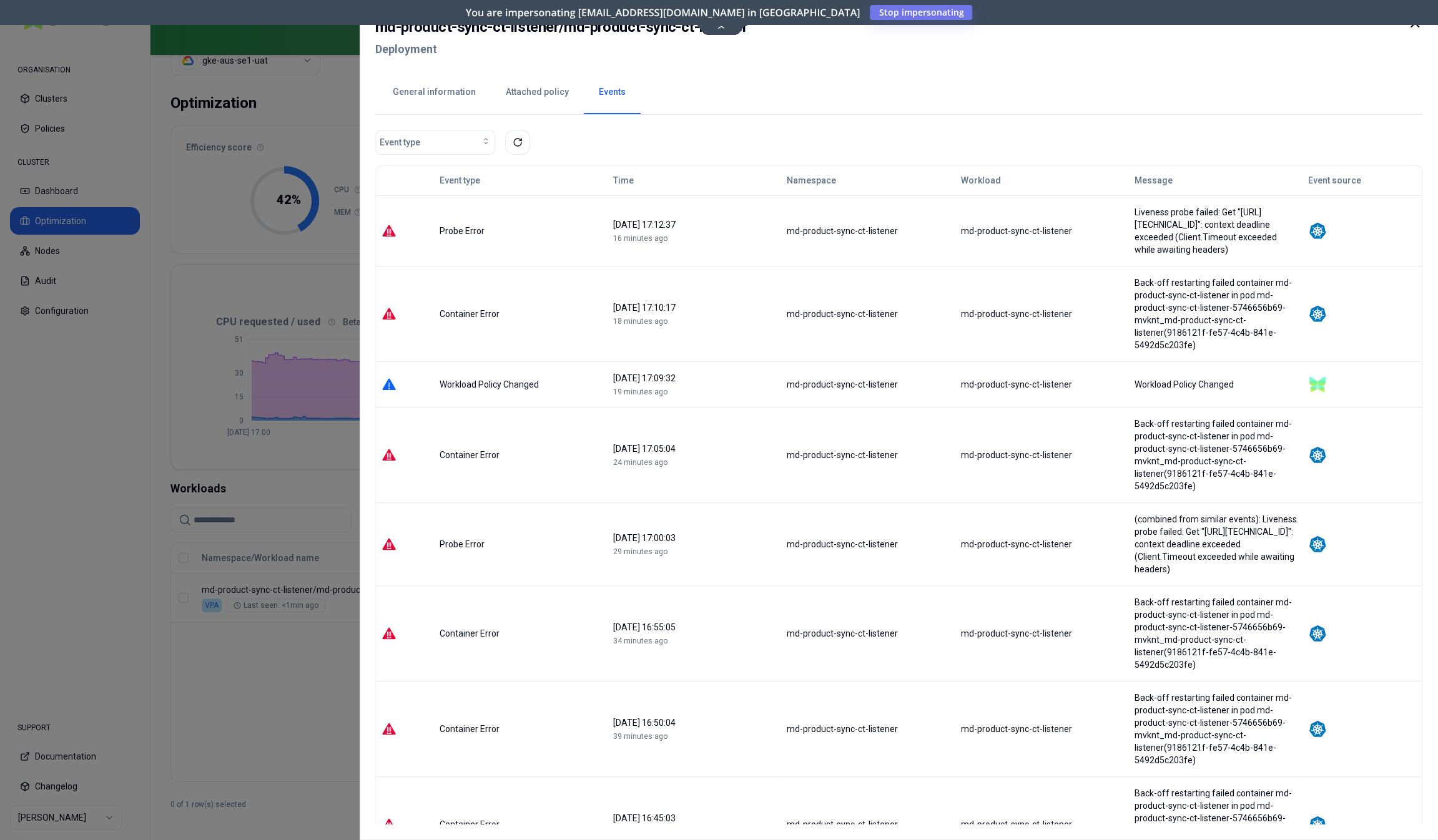
click at [296, 675] on div at bounding box center [719, 420] width 1438 height 840
